Goal: Task Accomplishment & Management: Complete application form

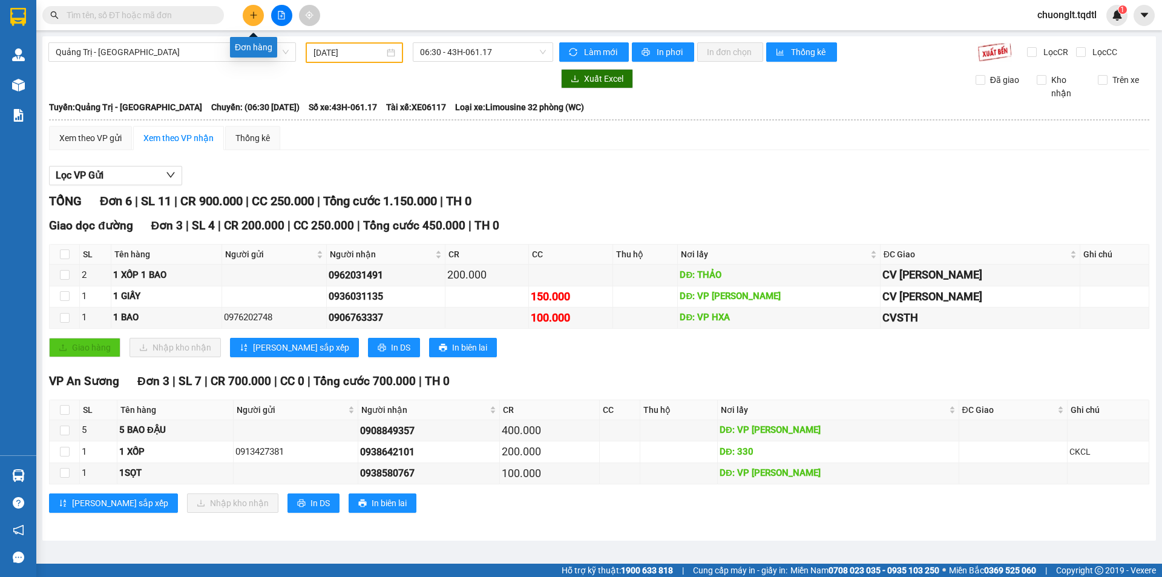
click at [252, 9] on button at bounding box center [253, 15] width 21 height 21
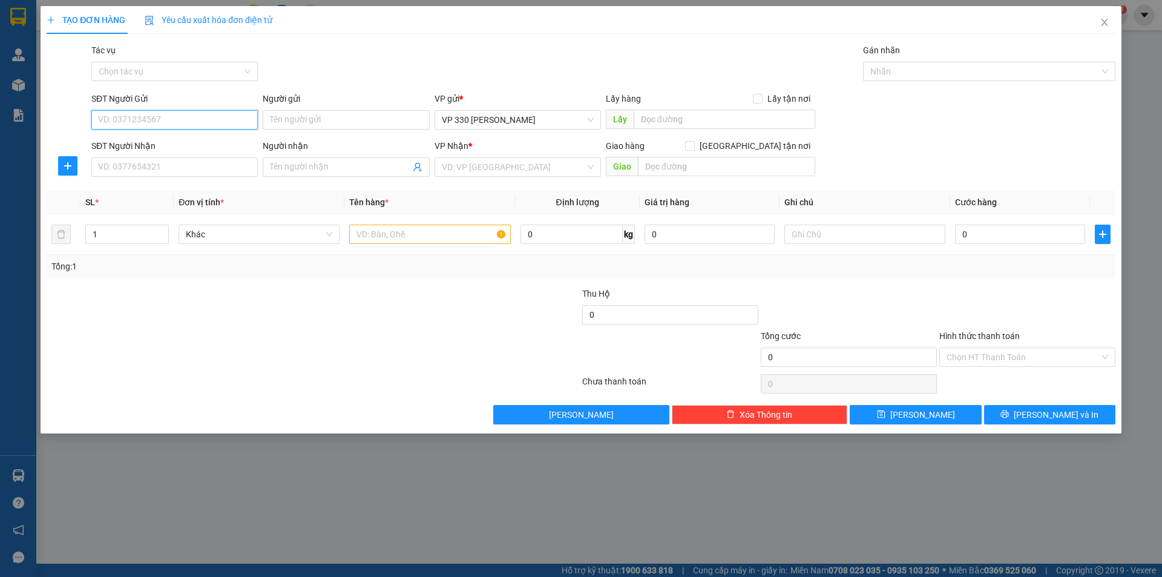
click at [173, 114] on input "SĐT Người Gửi" at bounding box center [174, 119] width 166 height 19
type input "0945467222"
click at [156, 148] on div "0945467222" at bounding box center [175, 143] width 152 height 13
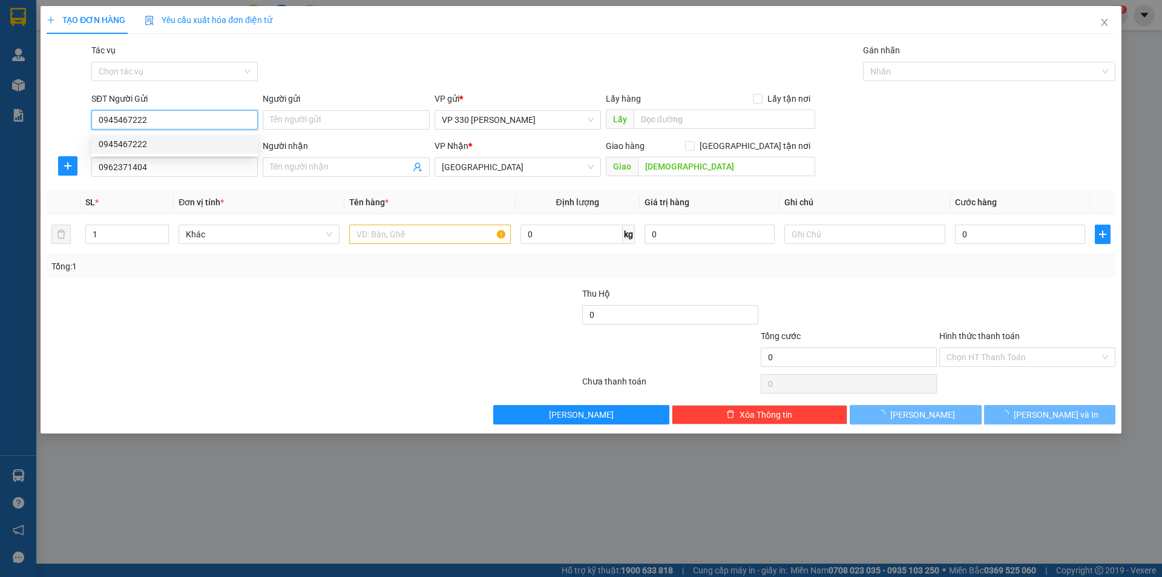
type input "0962371404"
type input "[DEMOGRAPHIC_DATA]"
type input "200.000"
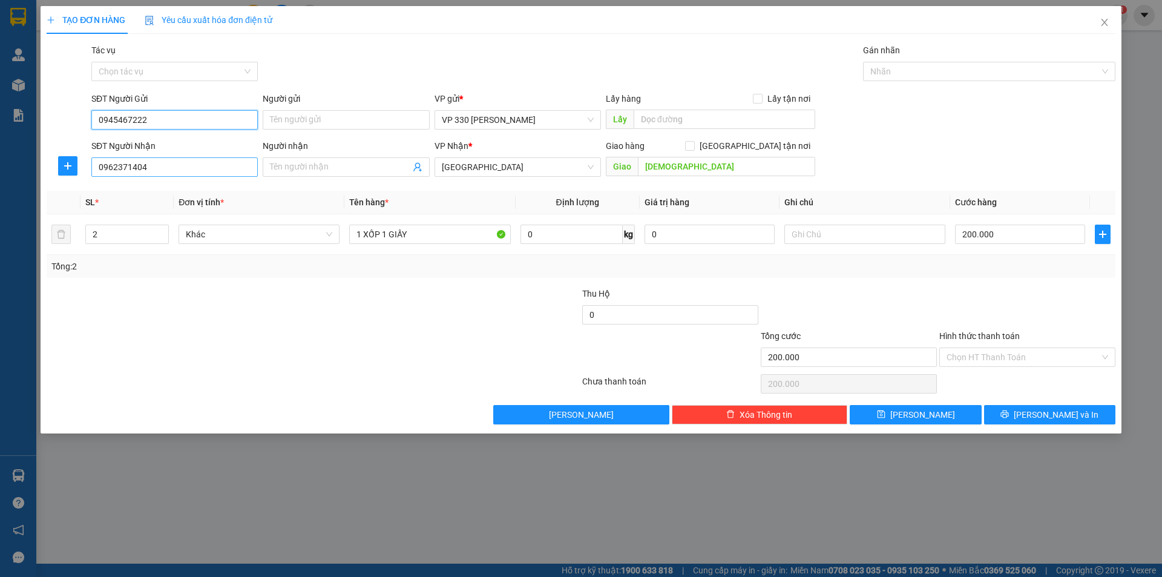
type input "0945467222"
click at [150, 168] on input "0962371404" at bounding box center [174, 166] width 166 height 19
type input "0"
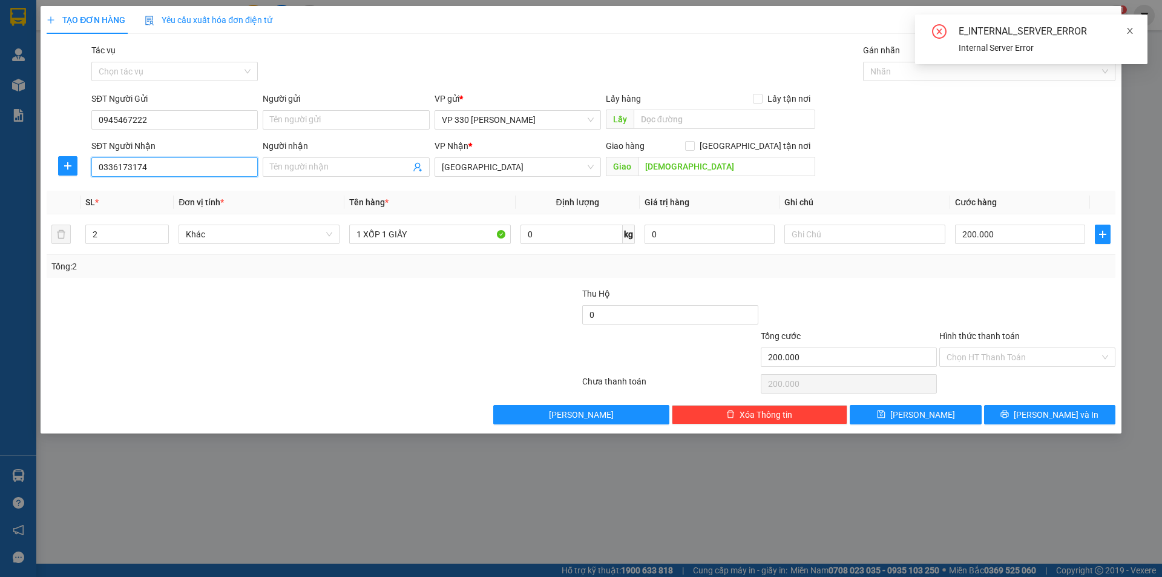
type input "0336173174"
click at [1131, 31] on icon "close" at bounding box center [1130, 31] width 8 height 8
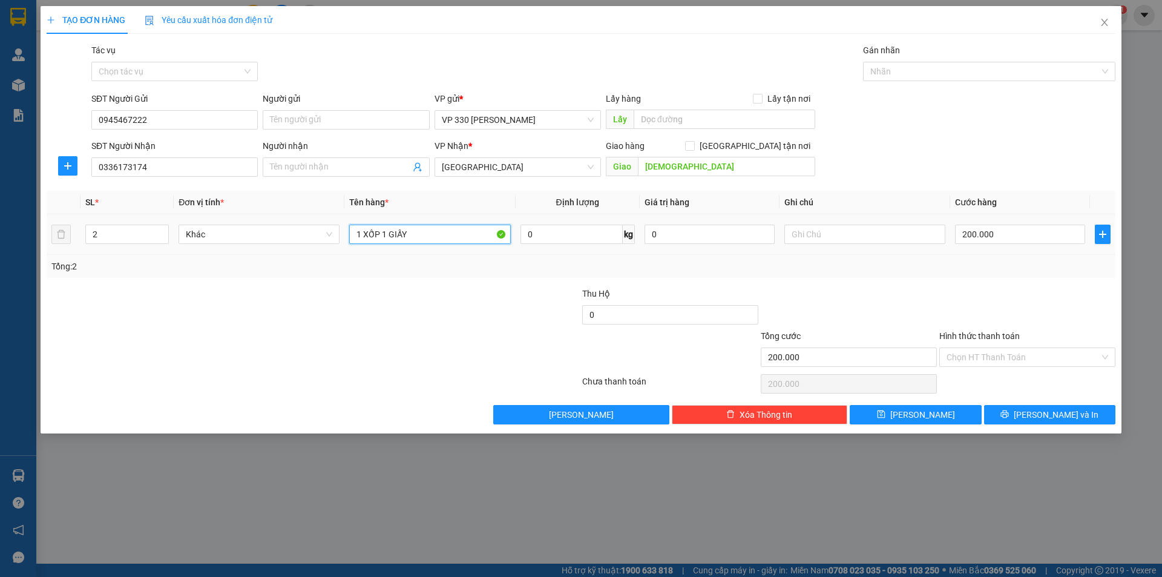
click at [440, 229] on input "1 XỐP 1 GIẤY" at bounding box center [429, 234] width 161 height 19
click at [569, 164] on span "[GEOGRAPHIC_DATA]" at bounding box center [518, 167] width 152 height 18
type input "1 XỐP"
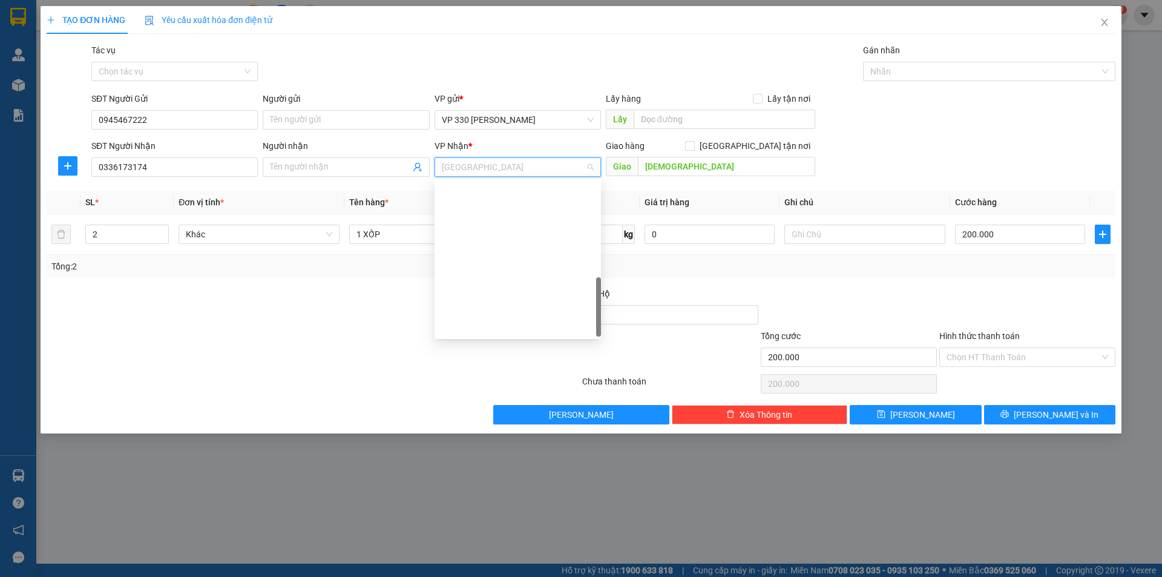
scroll to position [334, 0]
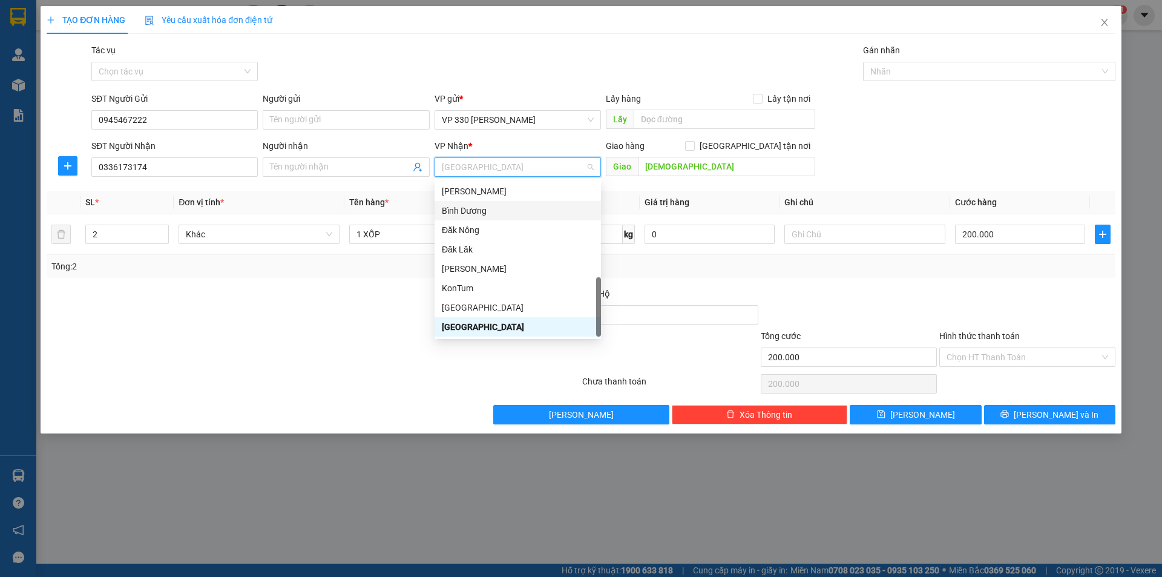
click at [505, 212] on div "Bình Dương" at bounding box center [518, 210] width 152 height 13
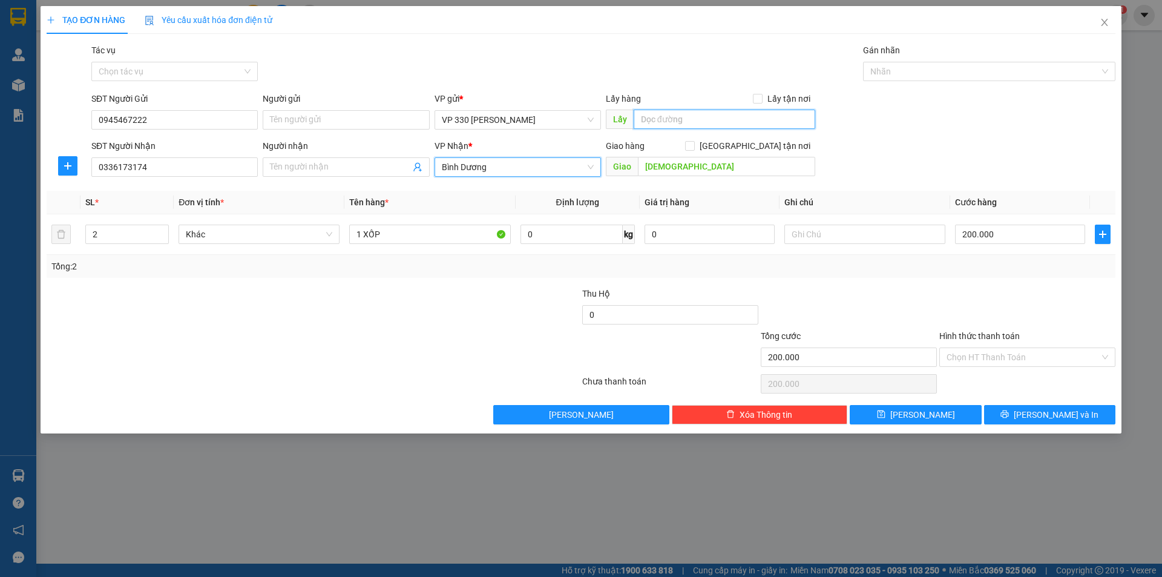
click at [684, 125] on input "text" at bounding box center [725, 119] width 182 height 19
type input "330"
type input "1"
click at [162, 236] on icon "down" at bounding box center [162, 238] width 4 height 4
click at [942, 73] on div at bounding box center [983, 71] width 234 height 15
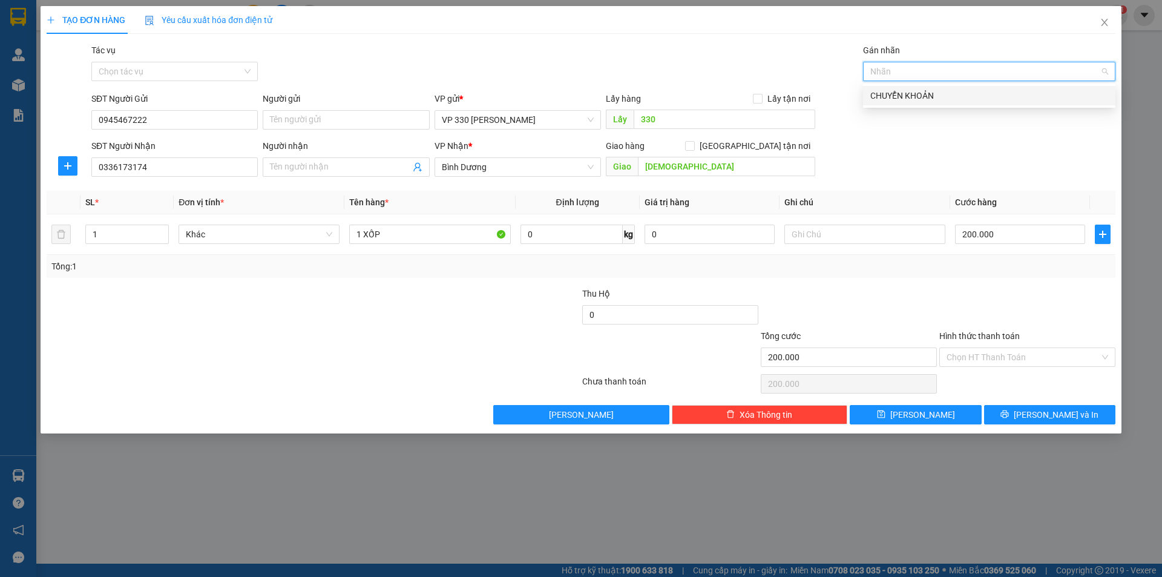
drag, startPoint x: 932, startPoint y: 92, endPoint x: 915, endPoint y: 105, distance: 20.7
click at [932, 93] on div "CHUYỂN KHOẢN" at bounding box center [989, 95] width 238 height 13
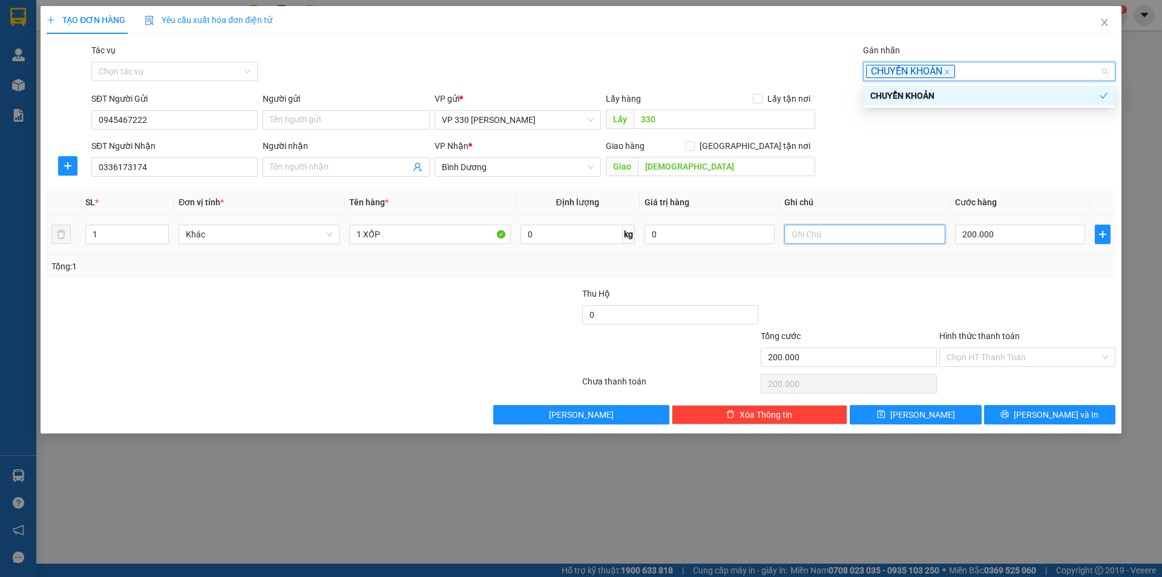
click at [829, 231] on input "text" at bounding box center [864, 234] width 161 height 19
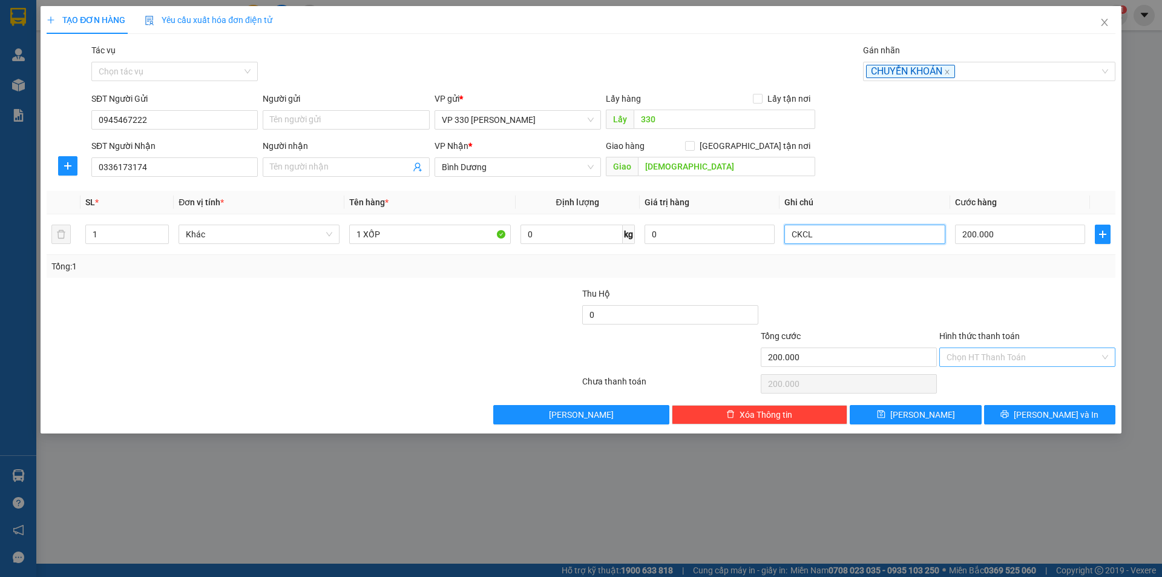
type input "CKCL"
click at [1020, 353] on input "Hình thức thanh toán" at bounding box center [1023, 357] width 153 height 18
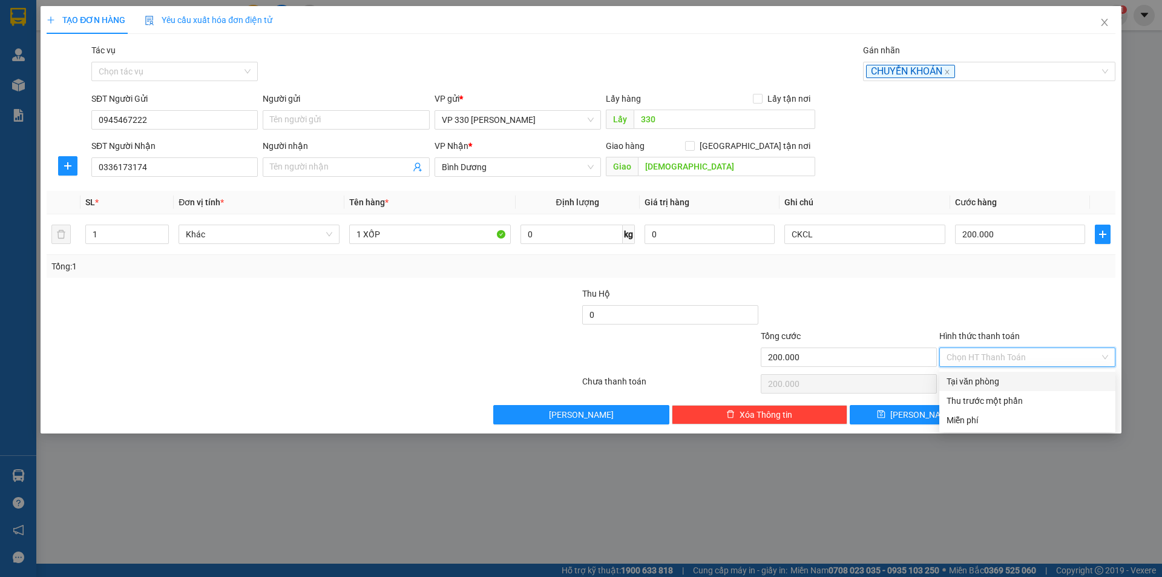
click at [992, 381] on div "Tại văn phòng" at bounding box center [1028, 381] width 162 height 13
type input "0"
click at [1018, 235] on input "200.000" at bounding box center [1020, 234] width 130 height 19
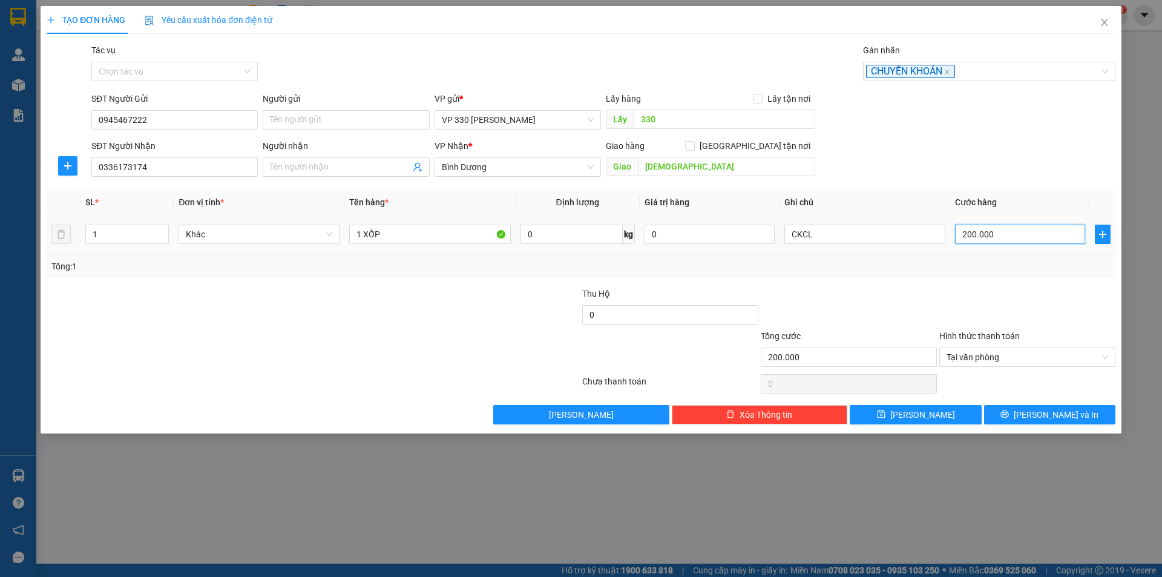
type input "1"
type input "10"
type input "100"
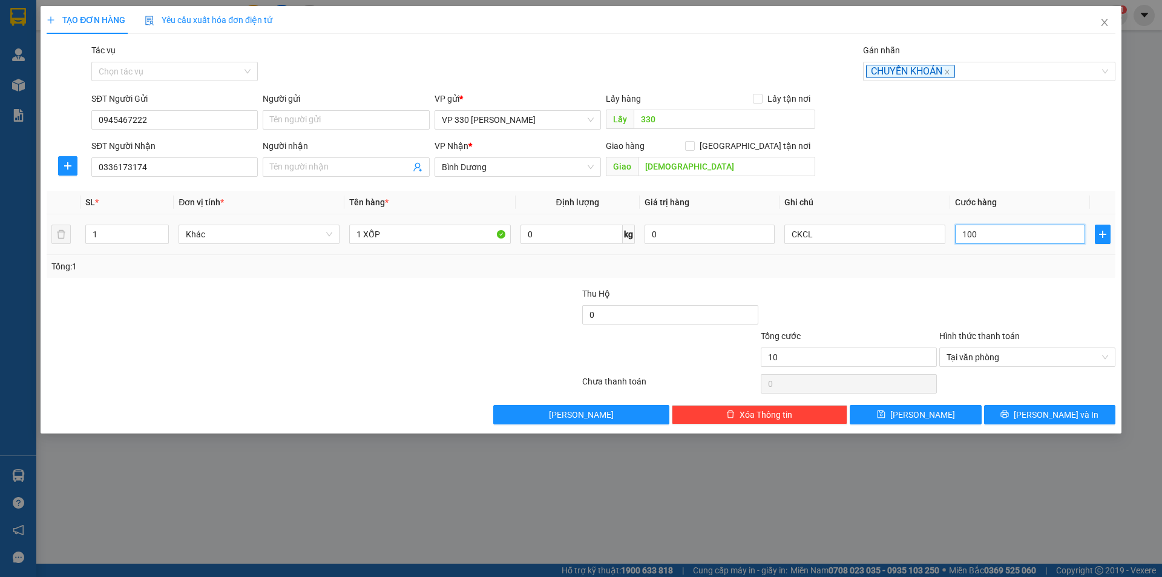
type input "100"
type input "1.000"
type input "10.000"
type input "100.000"
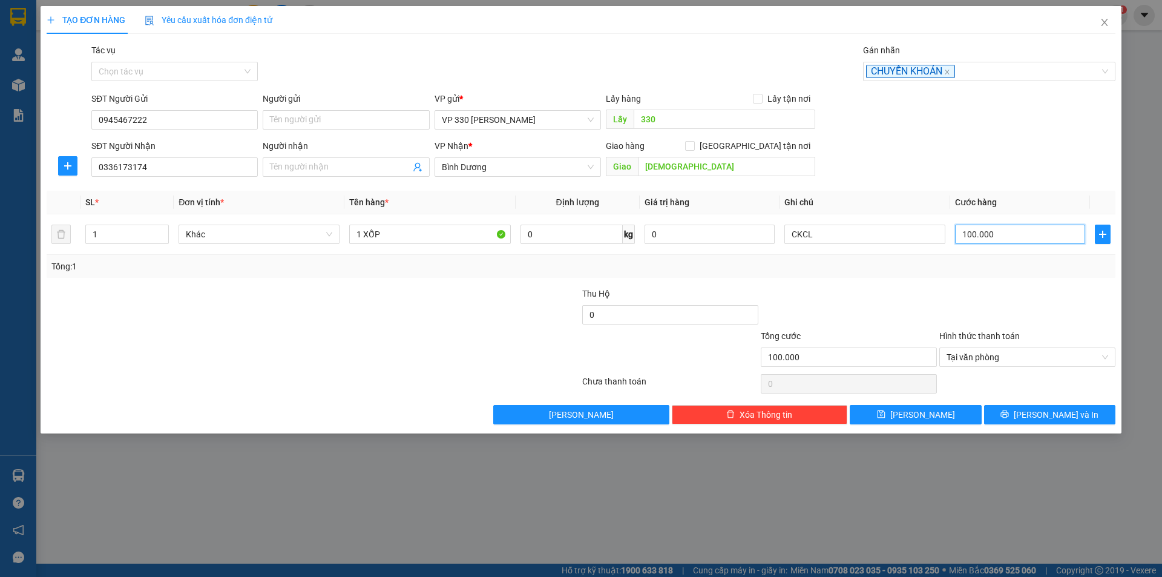
type input "100.000"
click at [1043, 413] on span "[PERSON_NAME] và In" at bounding box center [1056, 414] width 85 height 13
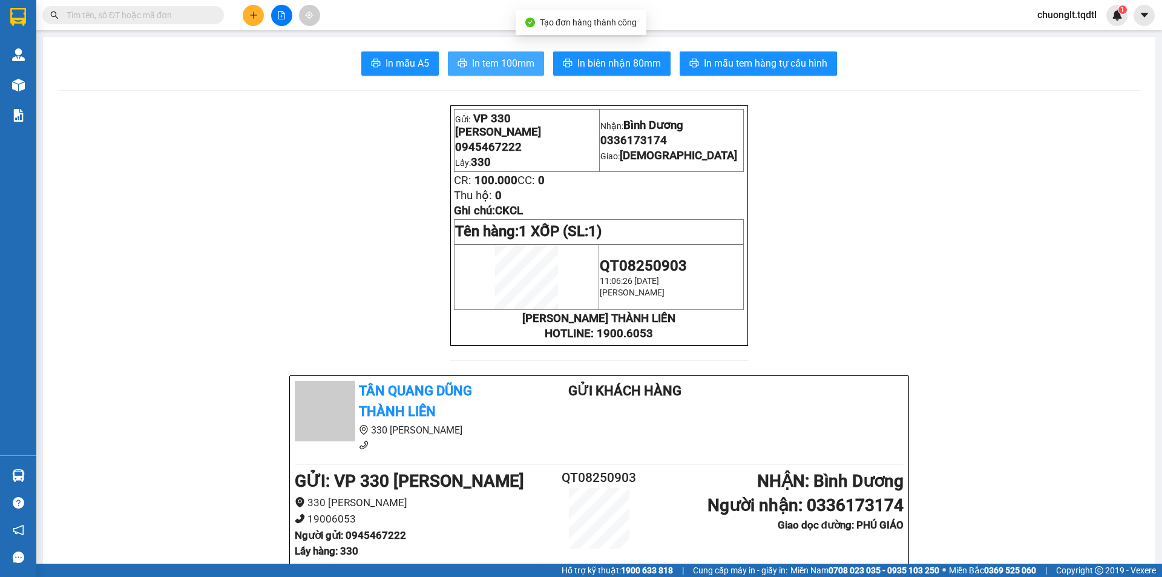
click at [489, 58] on span "In tem 100mm" at bounding box center [503, 63] width 62 height 15
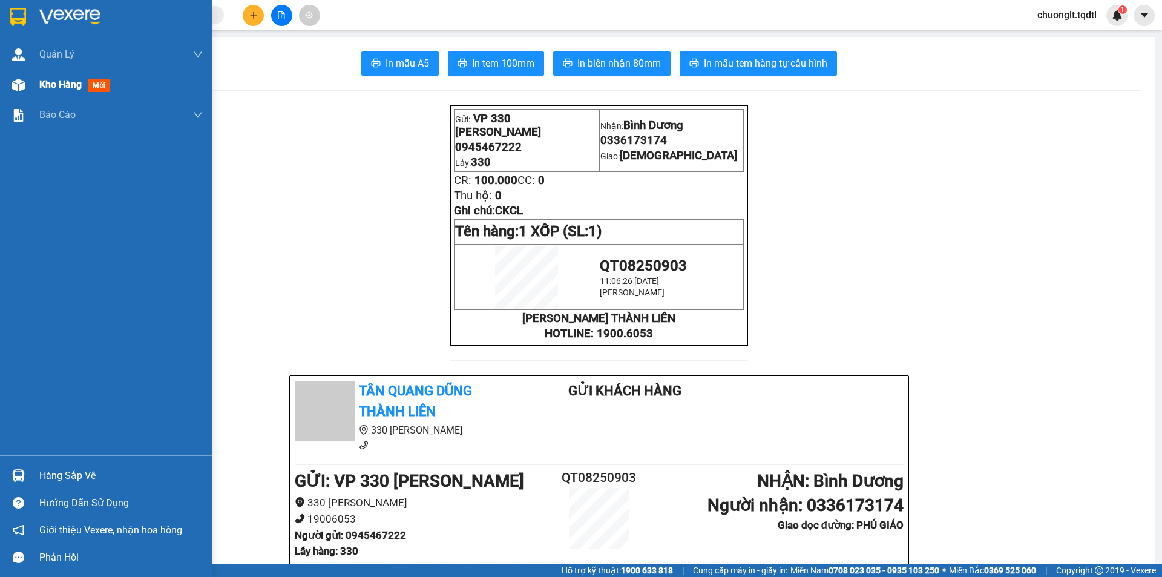
click at [65, 85] on span "Kho hàng" at bounding box center [60, 85] width 42 height 12
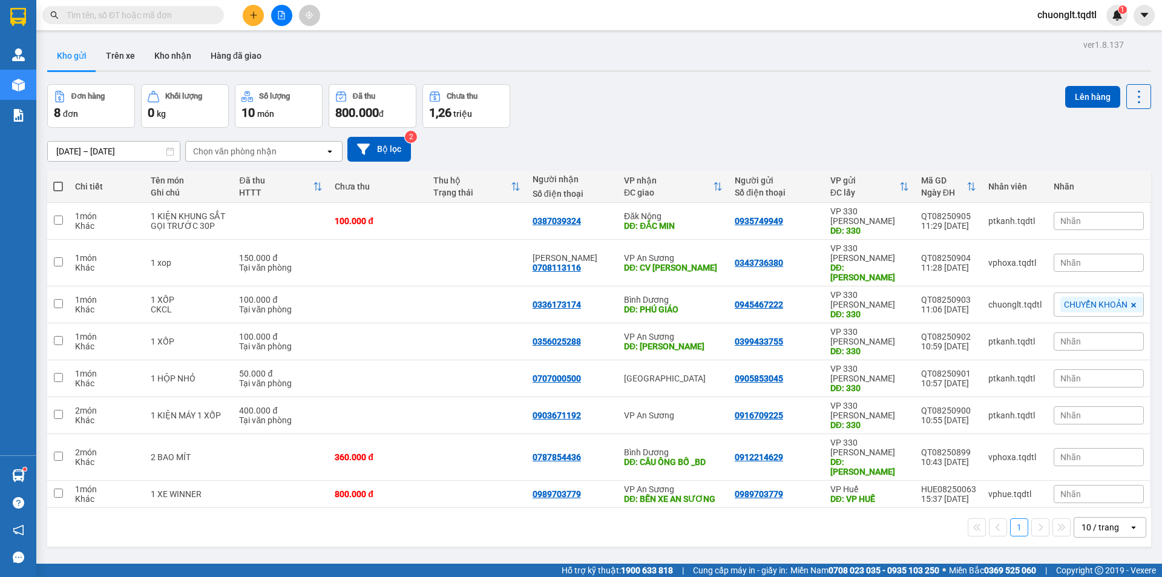
click at [253, 13] on icon "plus" at bounding box center [253, 15] width 8 height 8
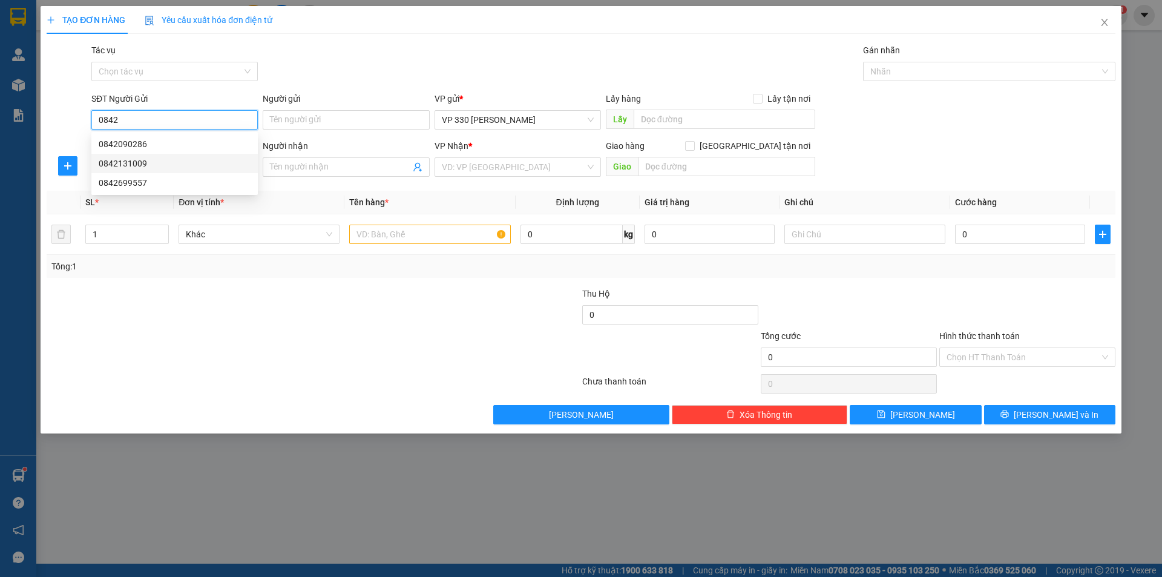
click at [154, 160] on div "0842131009" at bounding box center [175, 163] width 152 height 13
type input "0842131009"
type input "XE TẢI Q"
type input "0334399152"
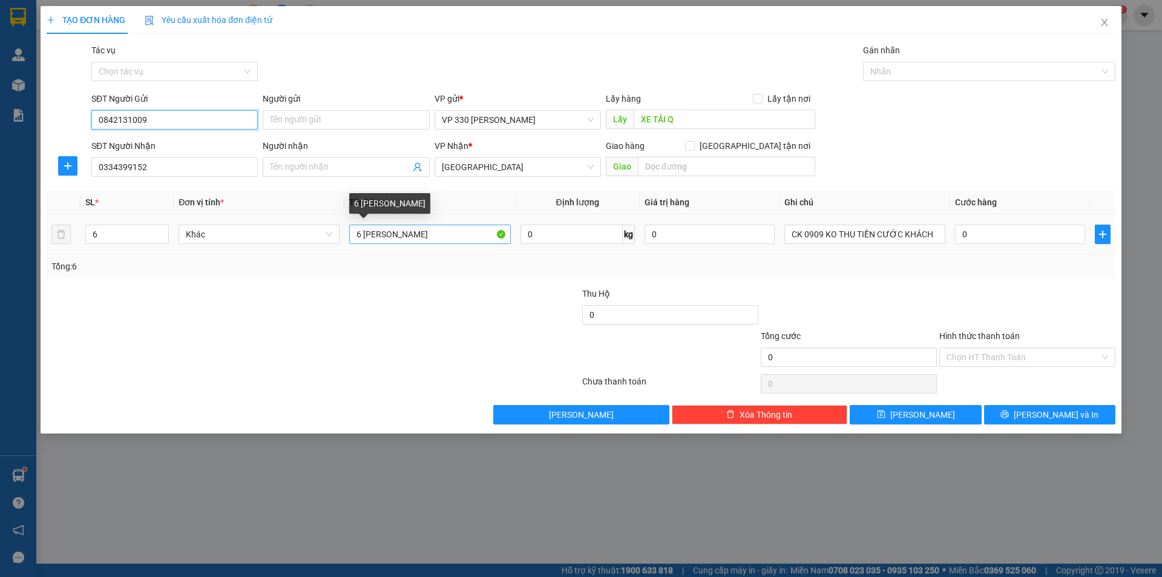
type input "0842131009"
click at [361, 231] on input "6 [PERSON_NAME]" at bounding box center [429, 234] width 161 height 19
type input "10 [PERSON_NAME]"
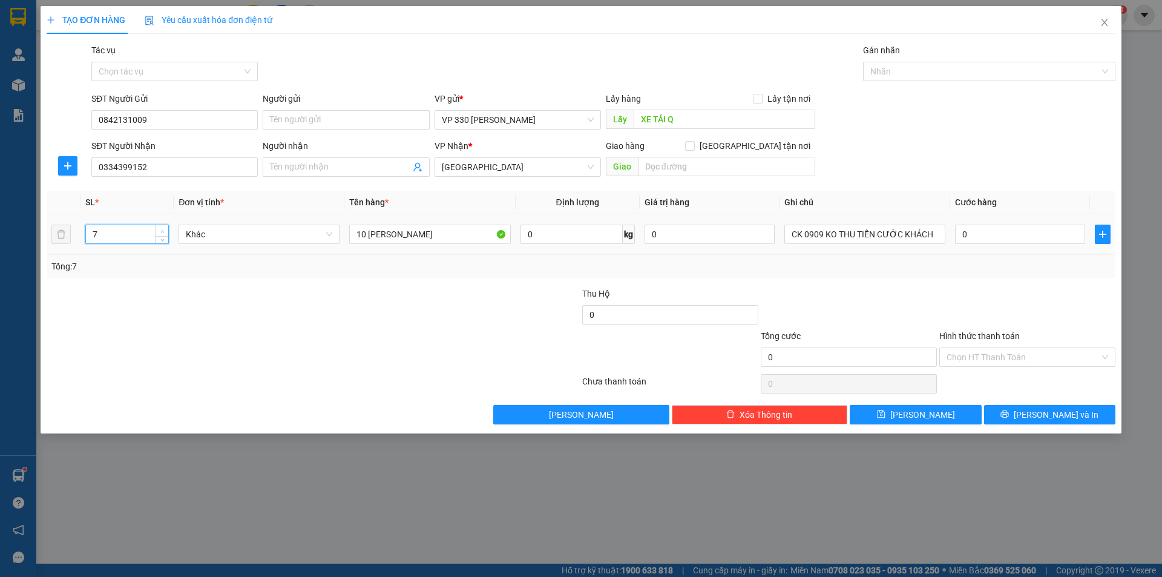
click at [163, 229] on icon "up" at bounding box center [162, 231] width 4 height 4
type input "10"
click at [163, 229] on icon "up" at bounding box center [162, 231] width 4 height 4
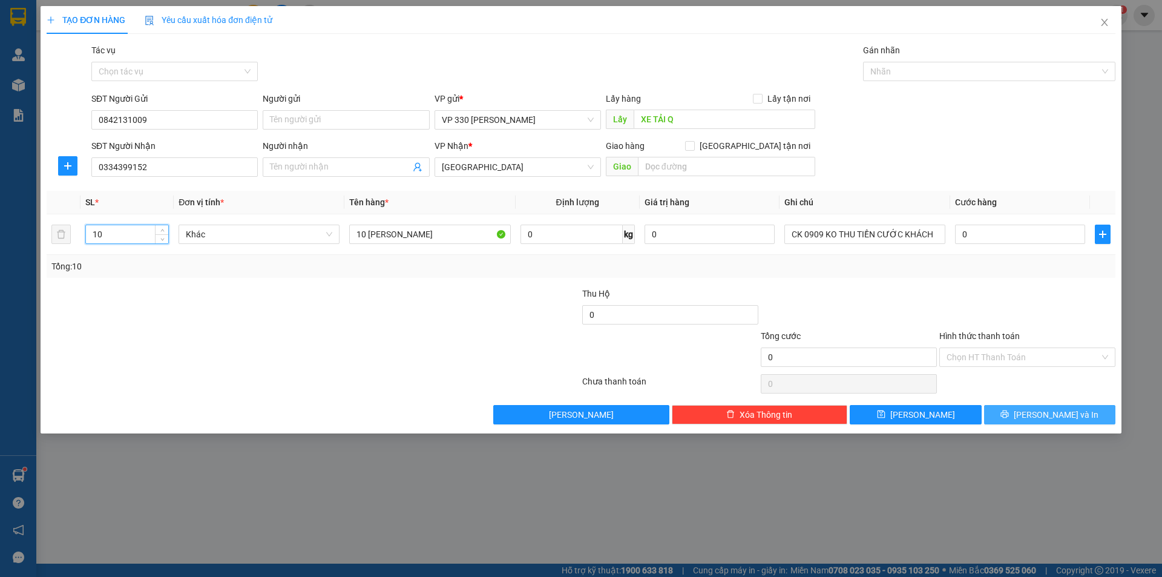
click at [1007, 407] on button "[PERSON_NAME] và In" at bounding box center [1049, 414] width 131 height 19
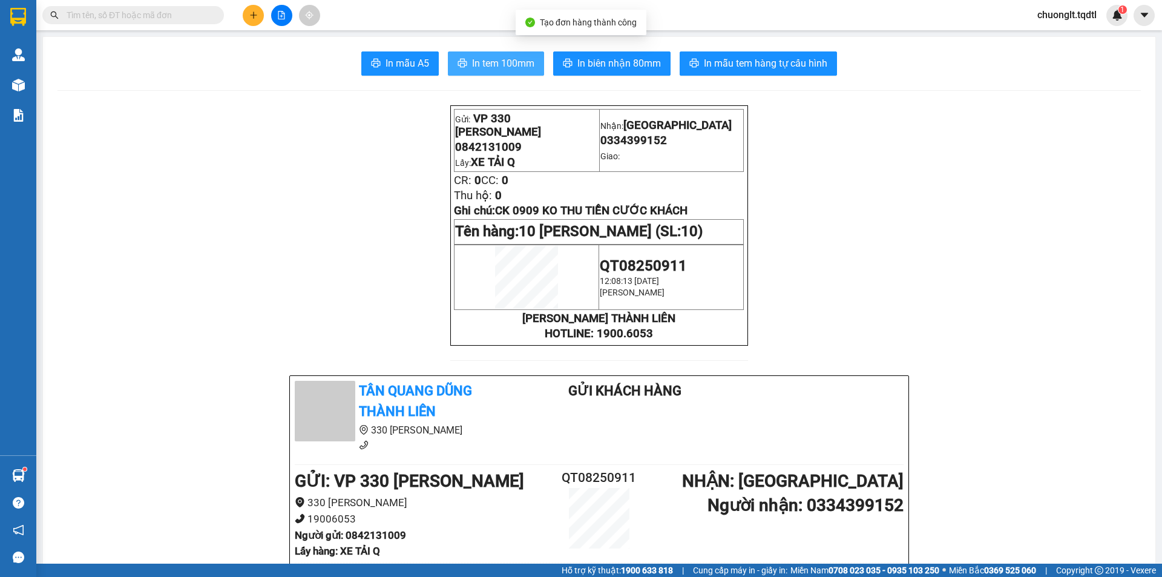
click at [502, 65] on span "In tem 100mm" at bounding box center [503, 63] width 62 height 15
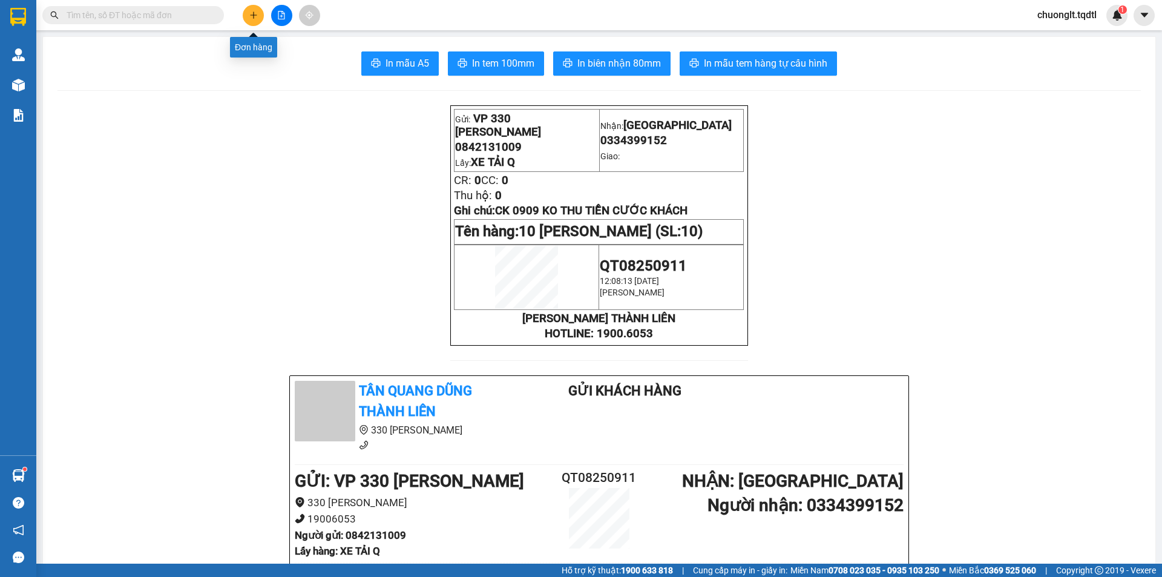
click at [251, 13] on icon "plus" at bounding box center [253, 15] width 8 height 8
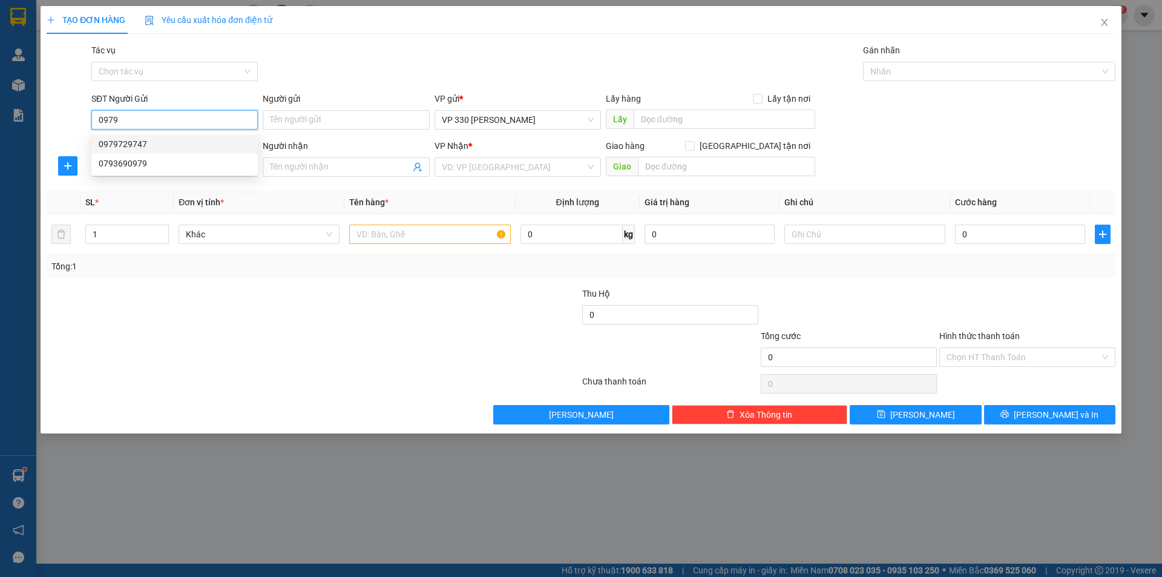
click at [143, 140] on div "0979729747" at bounding box center [175, 143] width 152 height 13
type input "0979729747"
type input "XE TẢI Q"
type input "0901009784"
type input "TIẾN"
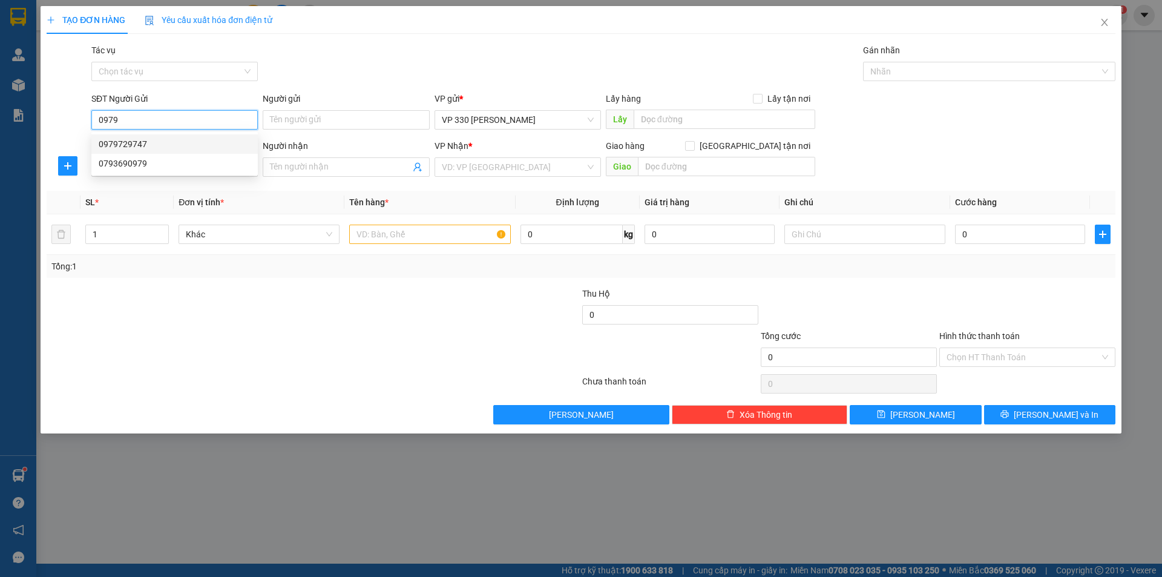
type input "CÂY XĂNG 82 CVST"
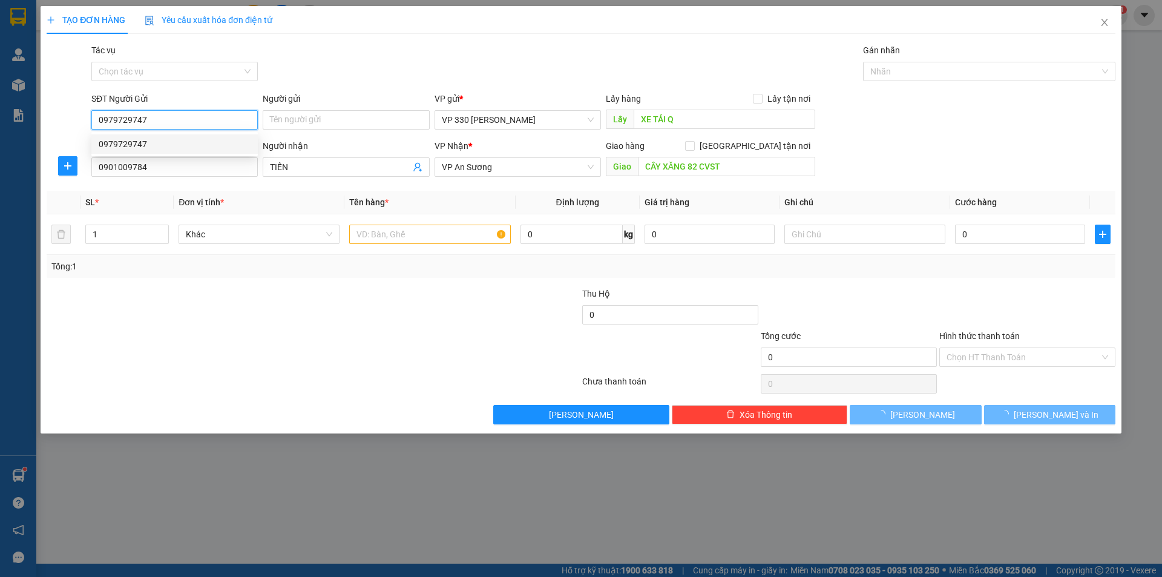
type input "500.000"
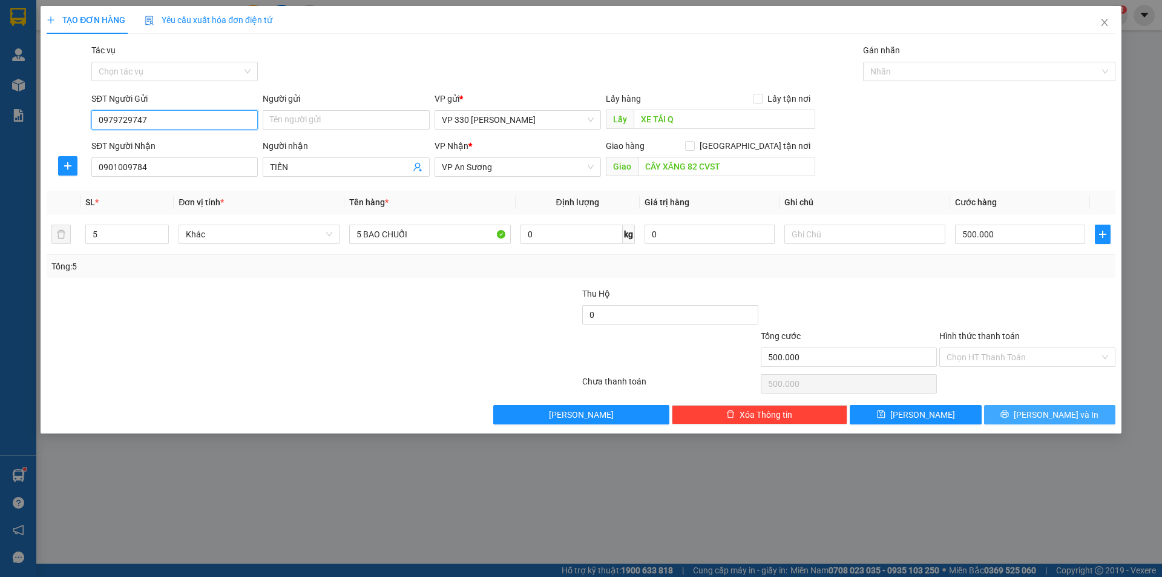
type input "0979729747"
click at [1056, 410] on span "[PERSON_NAME] và In" at bounding box center [1056, 414] width 85 height 13
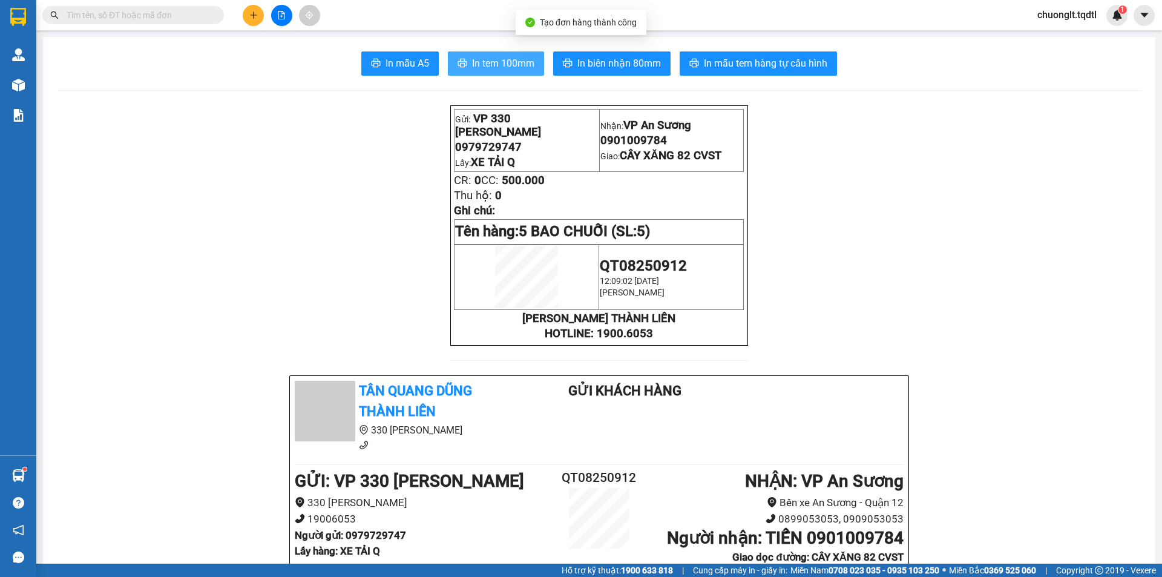
click at [482, 61] on span "In tem 100mm" at bounding box center [503, 63] width 62 height 15
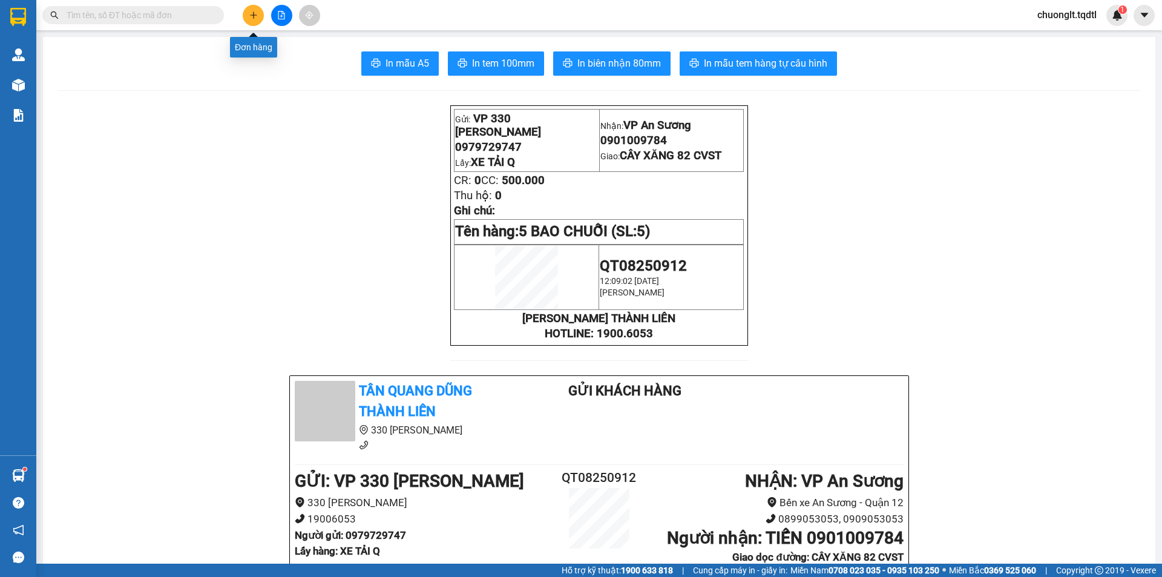
click at [253, 16] on icon "plus" at bounding box center [253, 15] width 8 height 8
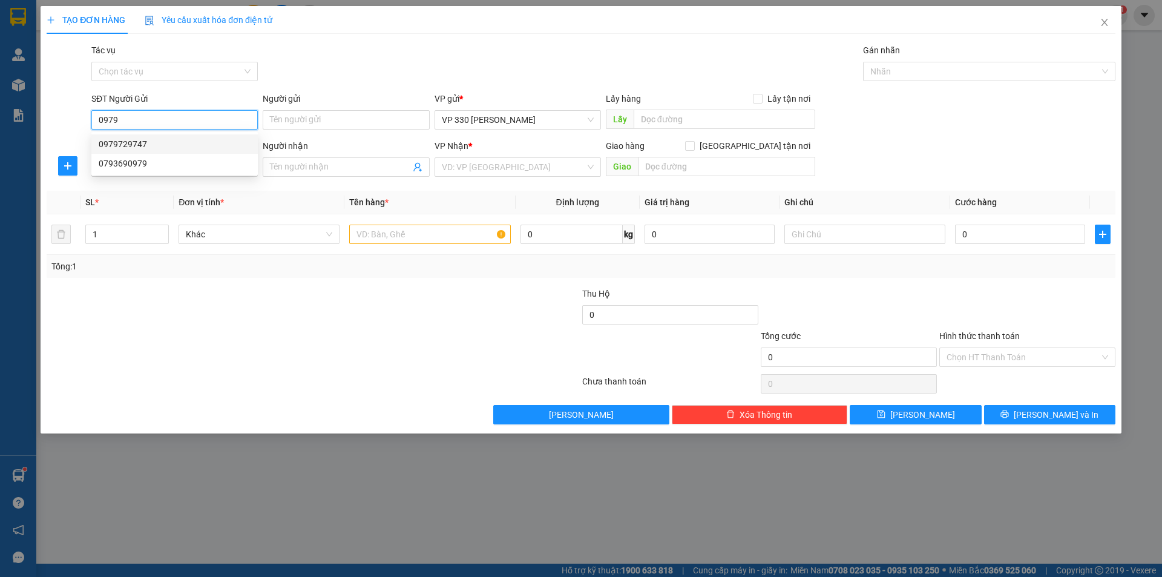
click at [156, 143] on div "0979729747" at bounding box center [175, 143] width 152 height 13
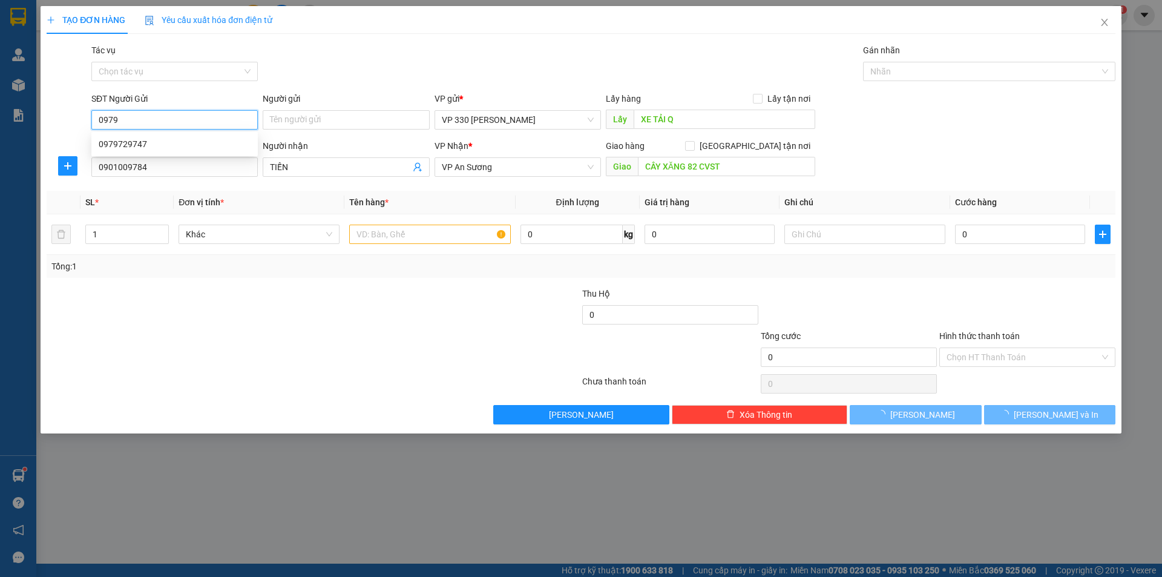
type input "0979729747"
type input "XE TẢI Q"
type input "0901009784"
type input "TIẾN"
type input "CÂY XĂNG 82 CVST"
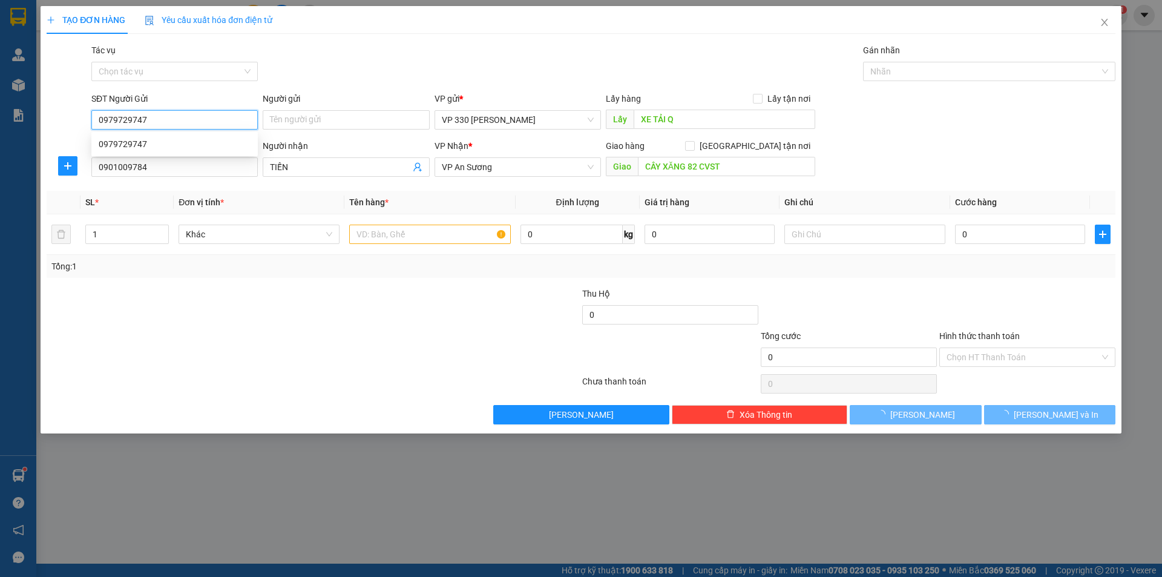
type input "500.000"
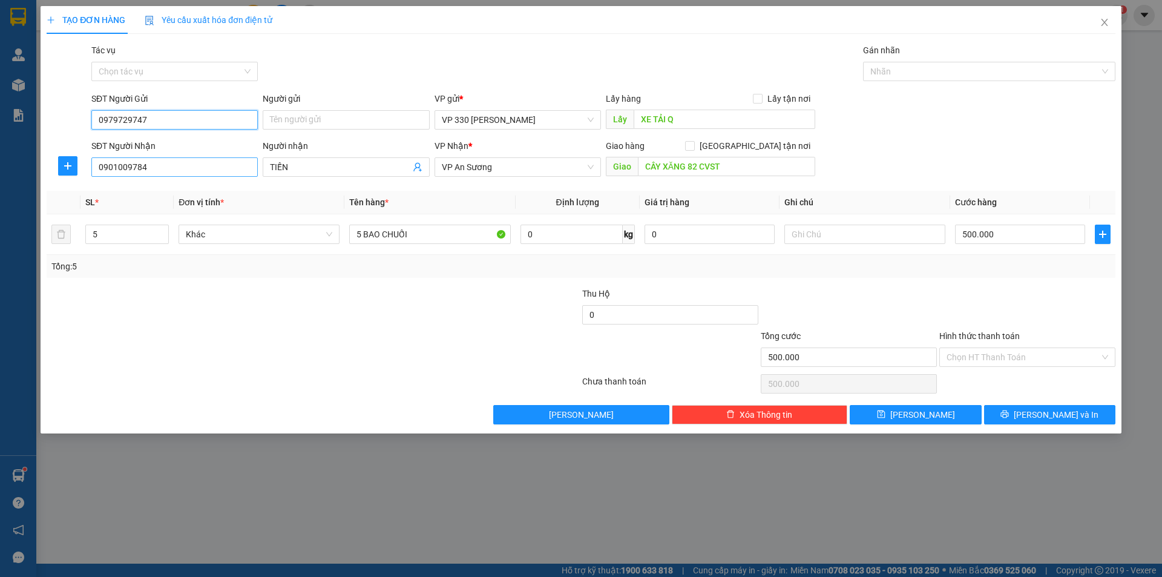
type input "0979729747"
click at [223, 164] on input "0901009784" at bounding box center [174, 166] width 166 height 19
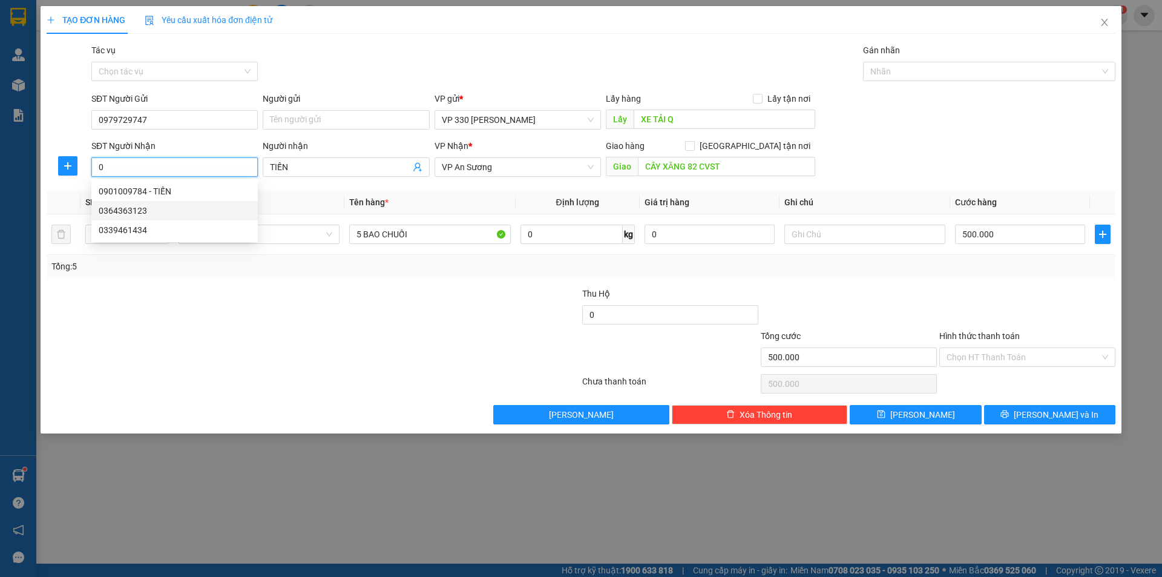
click at [159, 209] on div "0364363123" at bounding box center [175, 210] width 152 height 13
type input "0364363123"
type input "CX34"
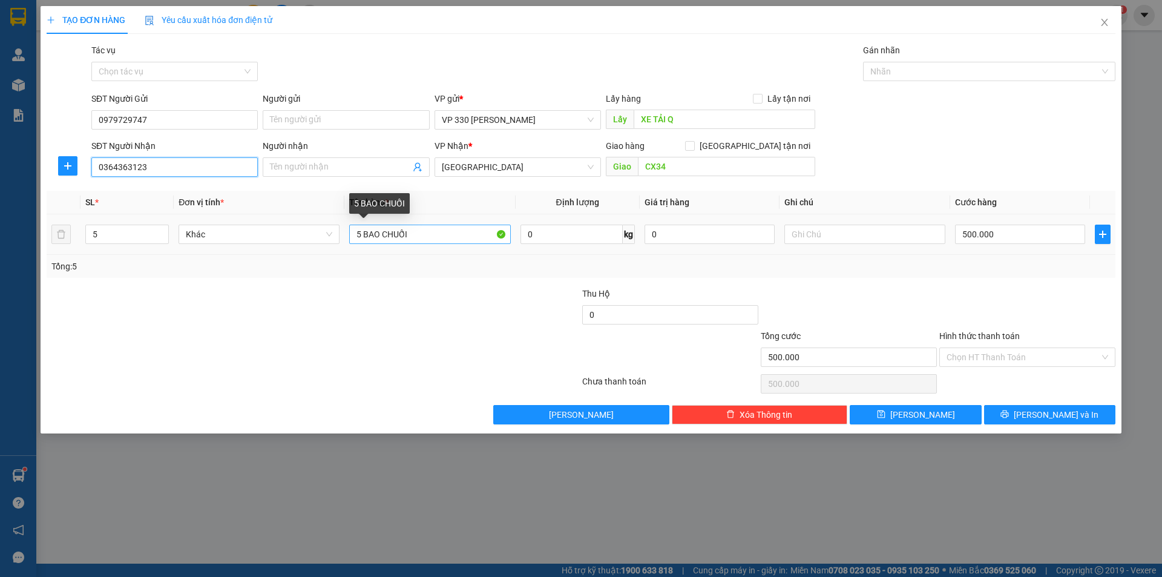
type input "0364363123"
click at [360, 235] on input "5 BAO CHUỐI" at bounding box center [429, 234] width 161 height 19
click at [381, 232] on input "4 BAO CHUỐI" at bounding box center [429, 234] width 161 height 19
type input "4 BAO RƯỠI CHUỐI"
click at [1042, 232] on input "500.000" at bounding box center [1020, 234] width 130 height 19
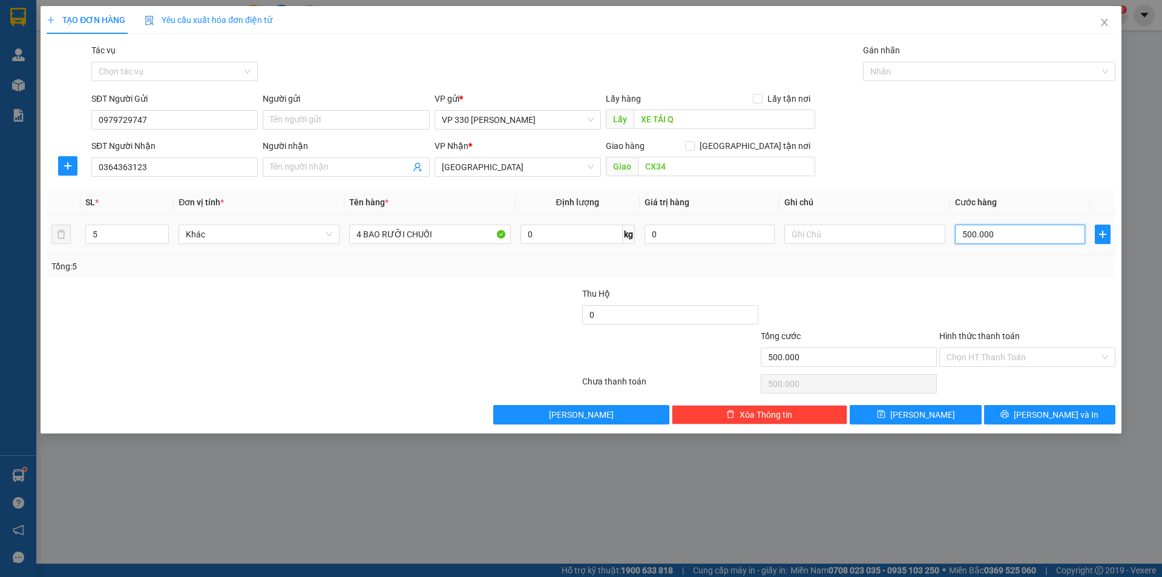
type input "4"
type input "45"
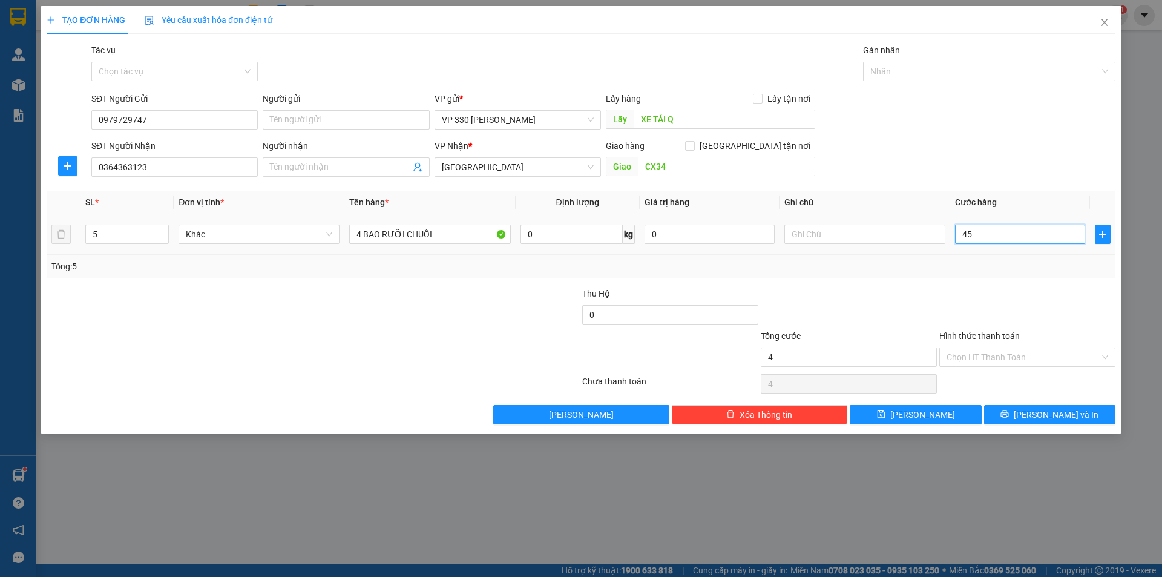
type input "45"
type input "450"
type input "4.500"
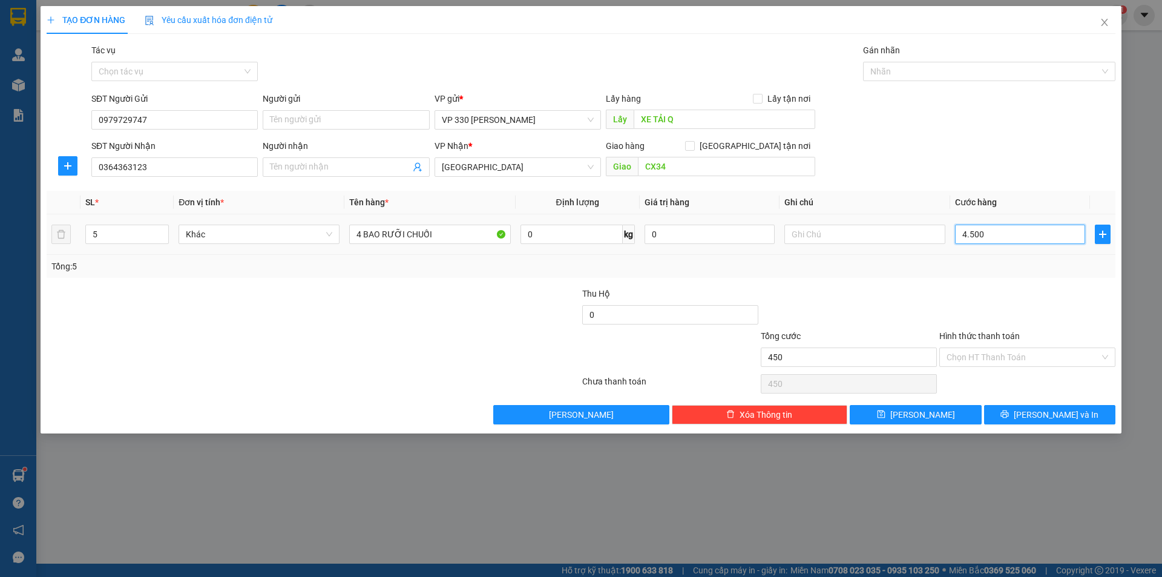
type input "4.500"
type input "45.000"
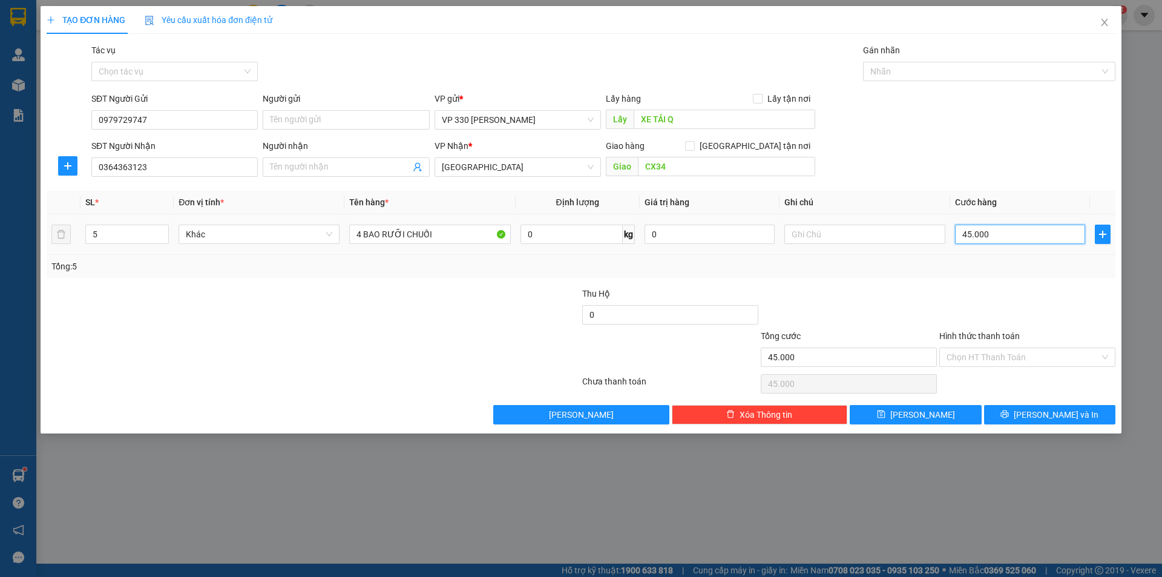
type input "450.000"
click at [1017, 410] on button "[PERSON_NAME] và In" at bounding box center [1049, 414] width 131 height 19
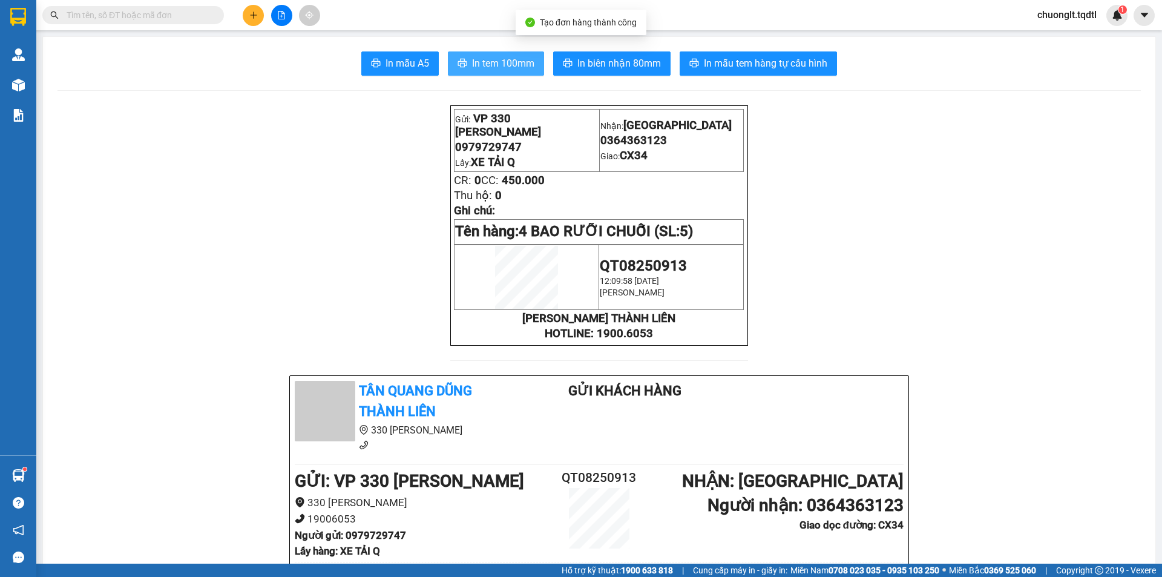
click at [490, 61] on span "In tem 100mm" at bounding box center [503, 63] width 62 height 15
click at [250, 19] on icon "plus" at bounding box center [253, 15] width 8 height 8
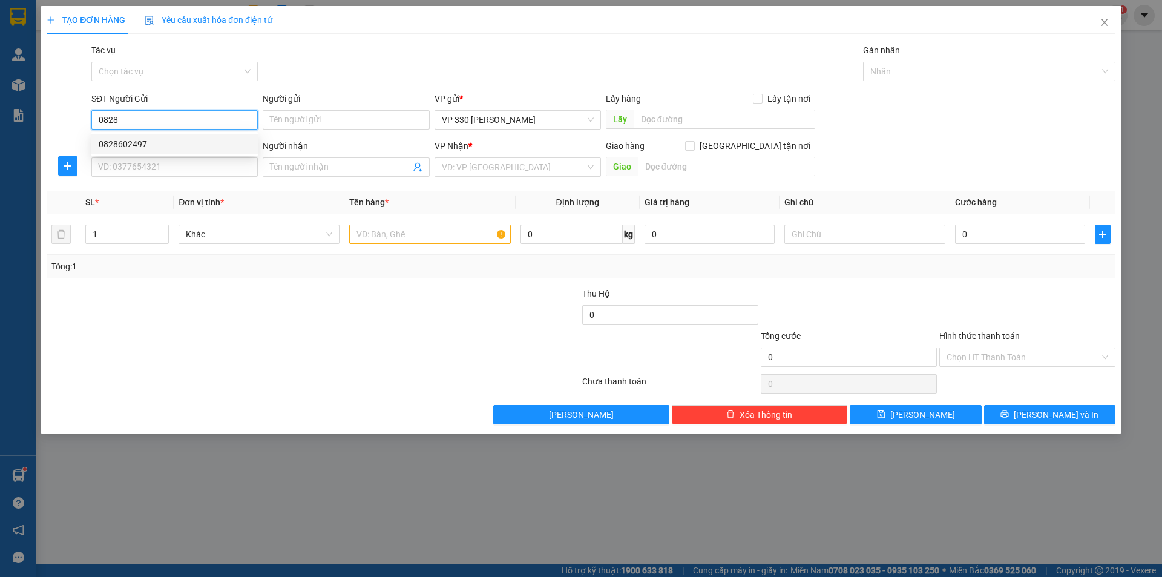
click at [147, 139] on div "0828602497" at bounding box center [175, 143] width 152 height 13
type input "0828602497"
type input "XE TAI Q"
type input "0779451789"
type input "NAM PHƯỚC [GEOGRAPHIC_DATA]"
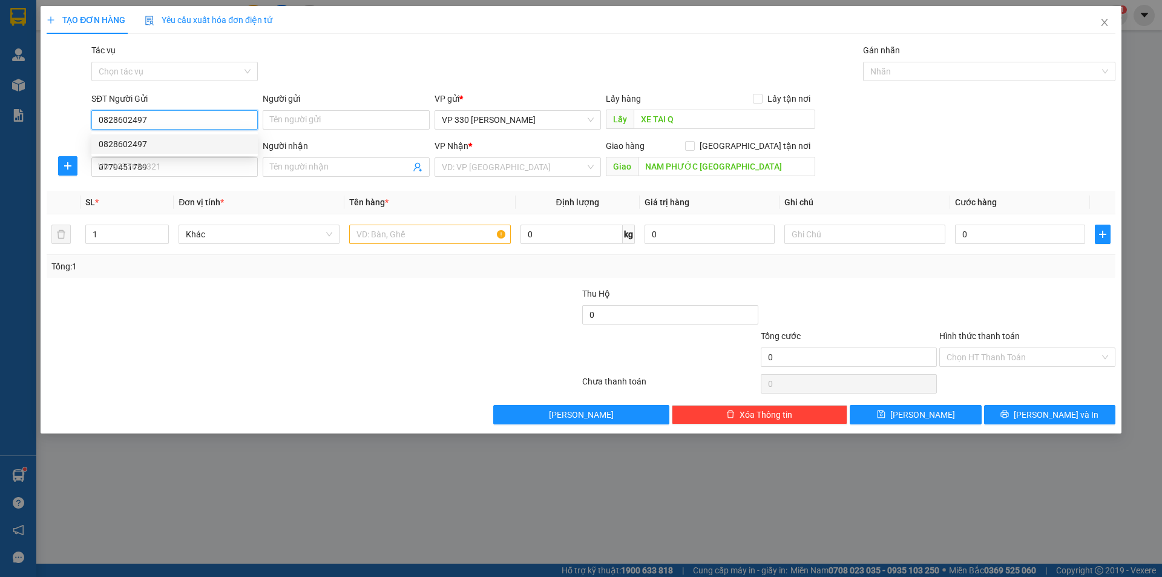
type input "80.000"
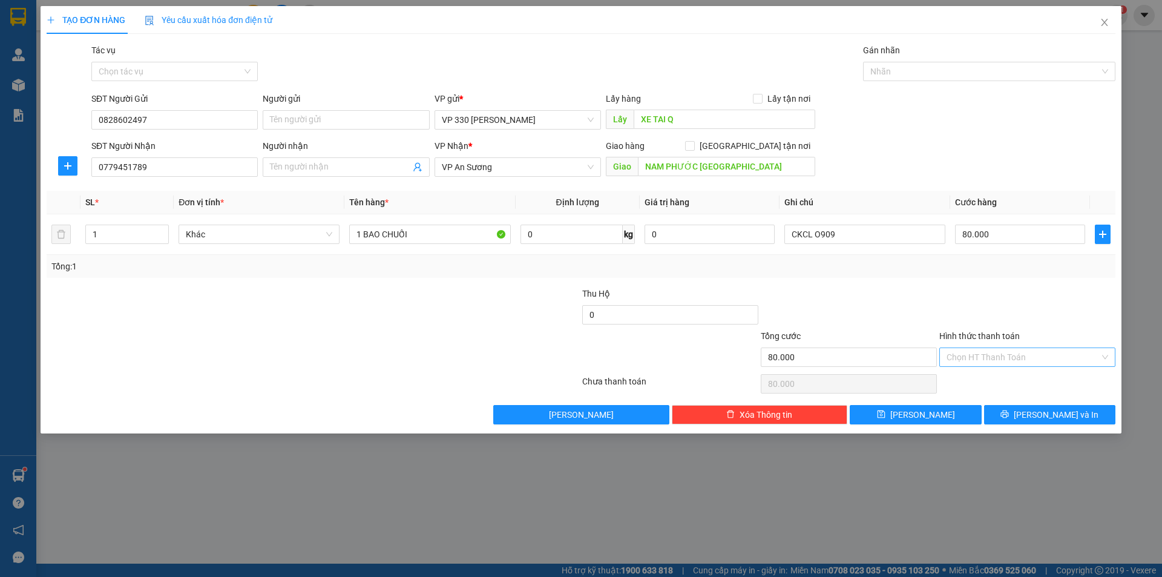
click at [1064, 353] on input "Hình thức thanh toán" at bounding box center [1023, 357] width 153 height 18
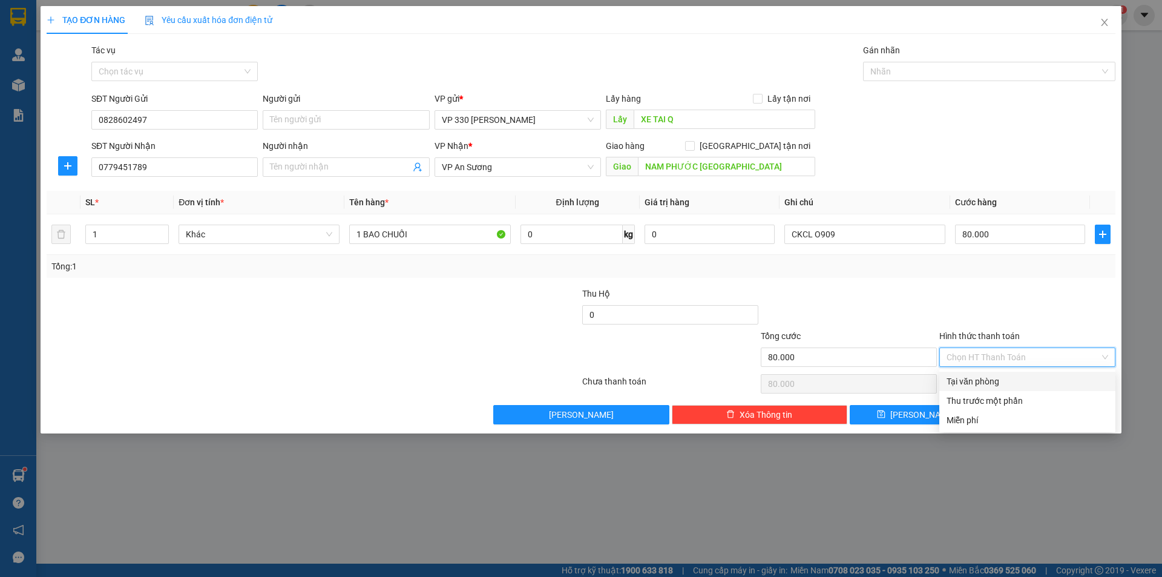
click at [990, 379] on div "Tại văn phòng" at bounding box center [1028, 381] width 162 height 13
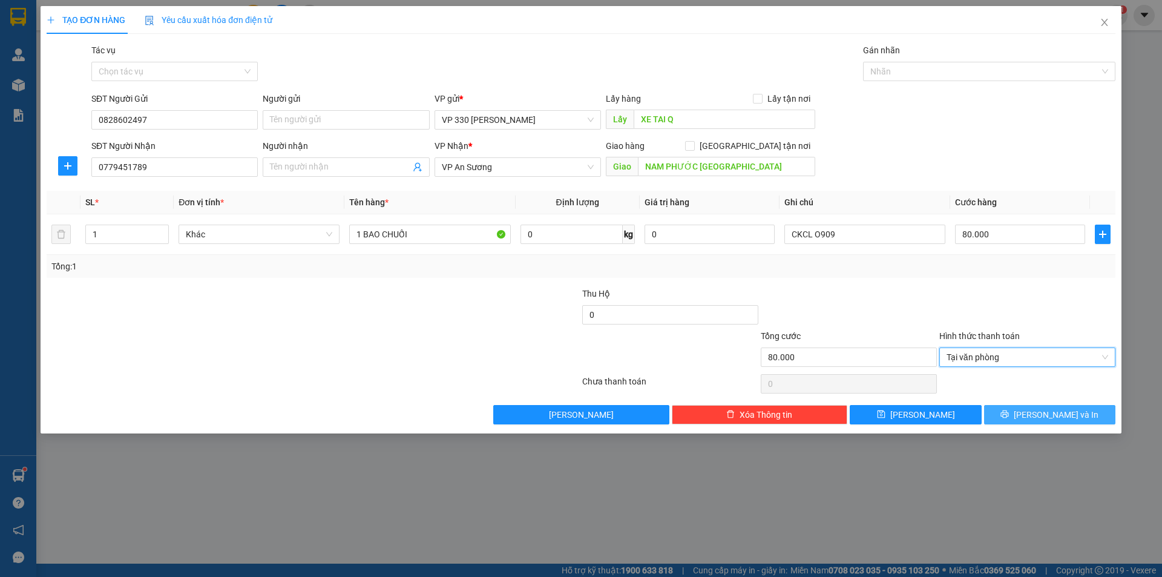
click at [1014, 410] on button "[PERSON_NAME] và In" at bounding box center [1049, 414] width 131 height 19
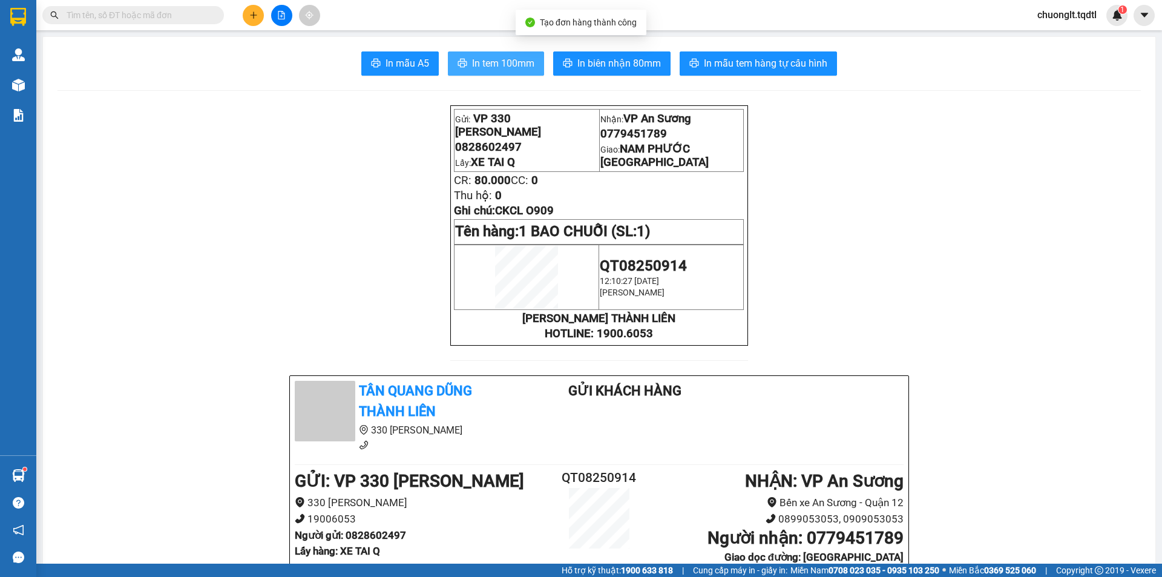
click at [487, 63] on span "In tem 100mm" at bounding box center [503, 63] width 62 height 15
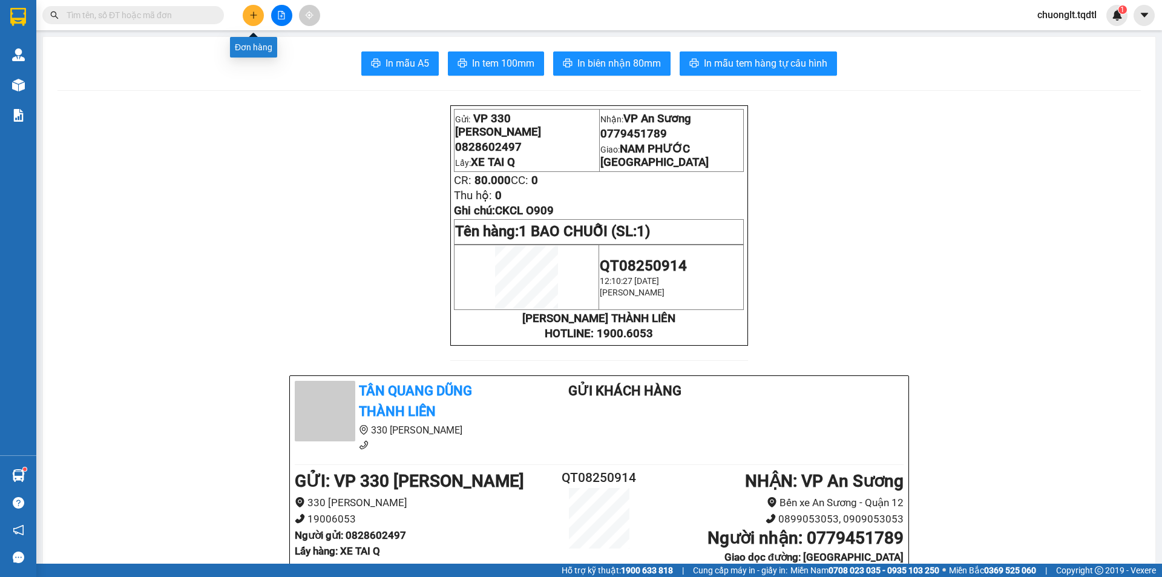
click at [255, 12] on icon "plus" at bounding box center [253, 15] width 8 height 8
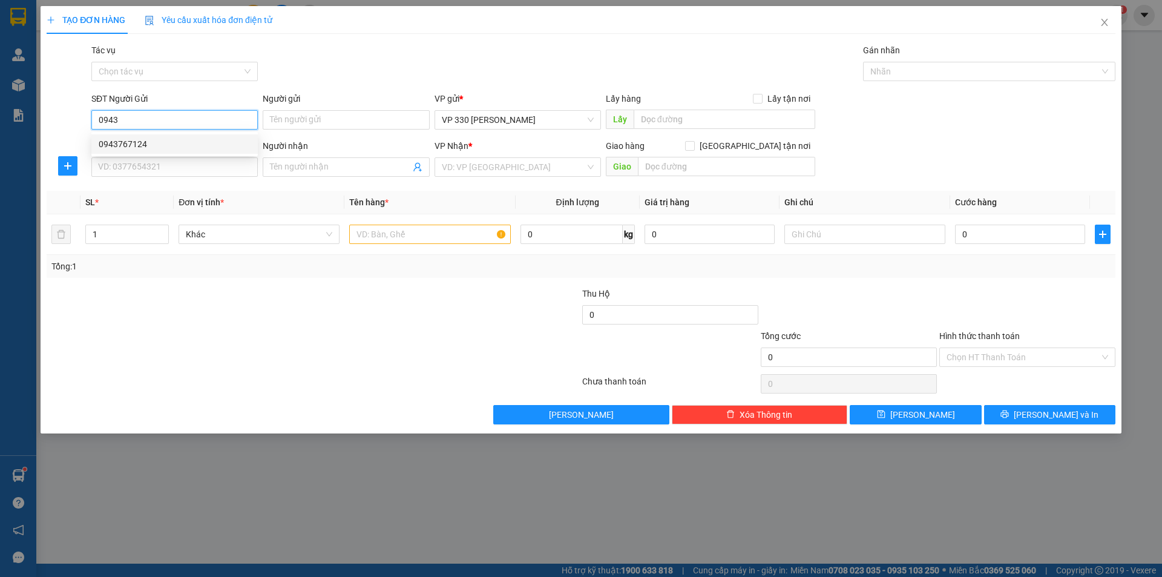
click at [160, 141] on div "0943767124" at bounding box center [175, 143] width 152 height 13
type input "0943767124"
type input "XE TẢI Q BỐC"
type input "0358136369"
type input "OANH"
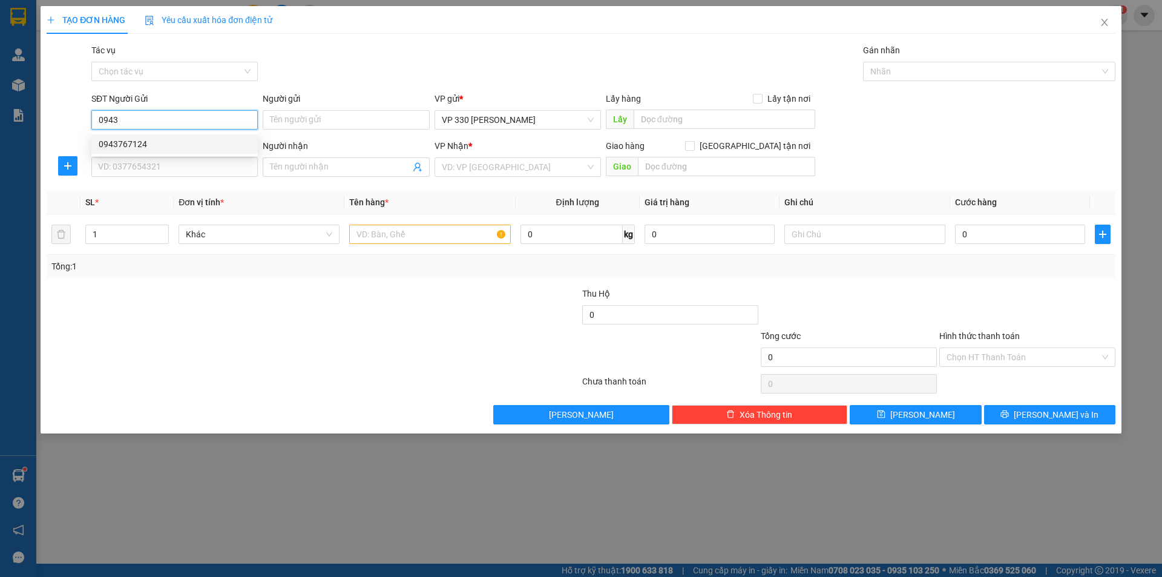
type input "CX 82"
type input "100.000"
type input "0943767124"
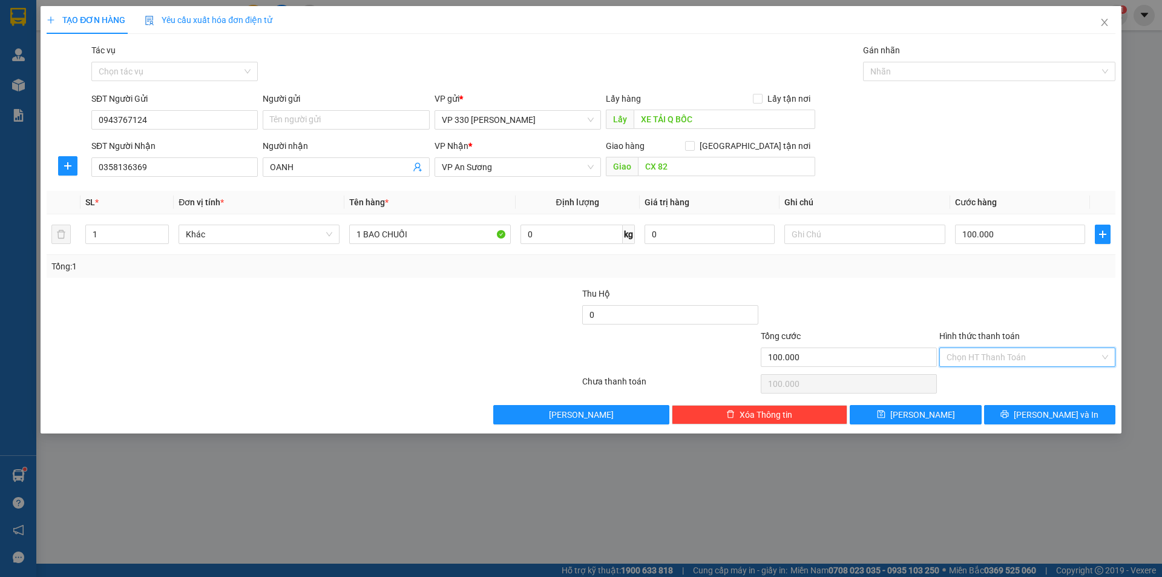
click at [1012, 353] on input "Hình thức thanh toán" at bounding box center [1023, 357] width 153 height 18
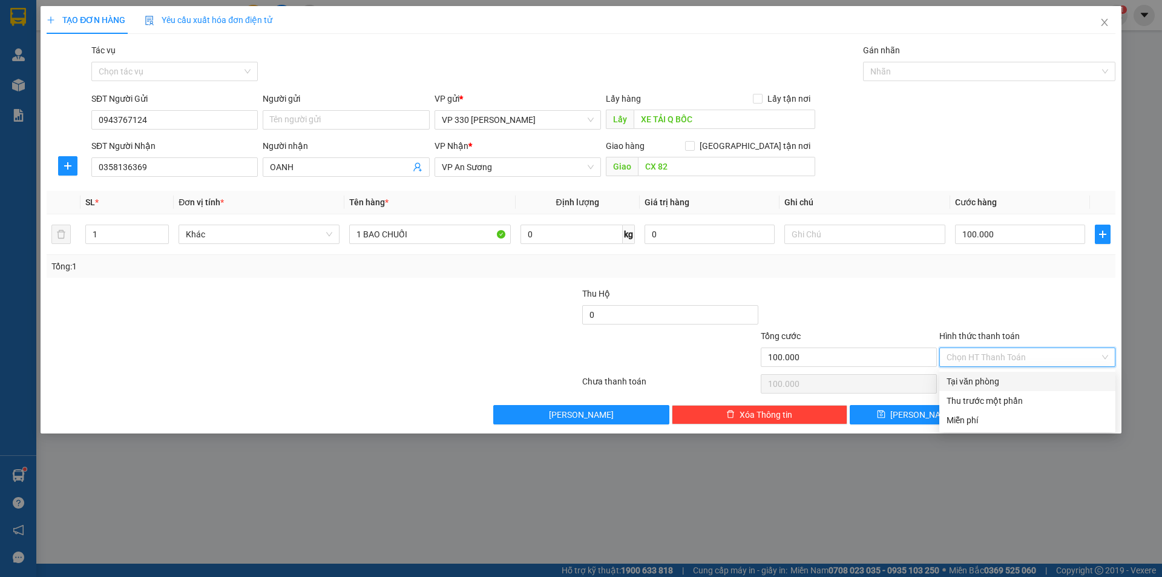
click at [980, 380] on div "Tại văn phòng" at bounding box center [1028, 381] width 162 height 13
type input "0"
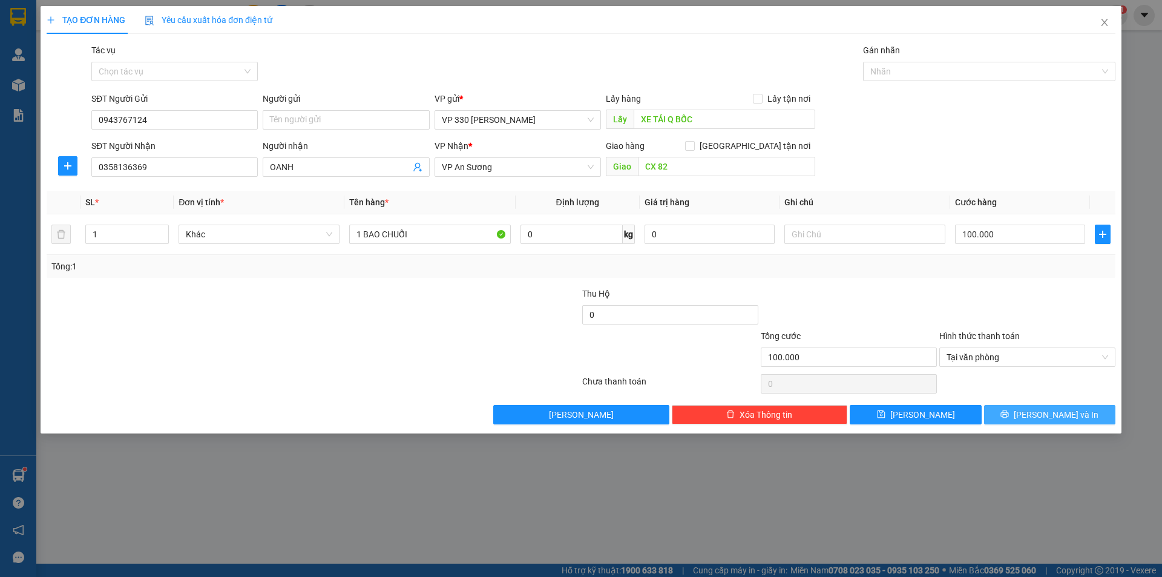
click at [1009, 413] on icon "printer" at bounding box center [1005, 414] width 8 height 8
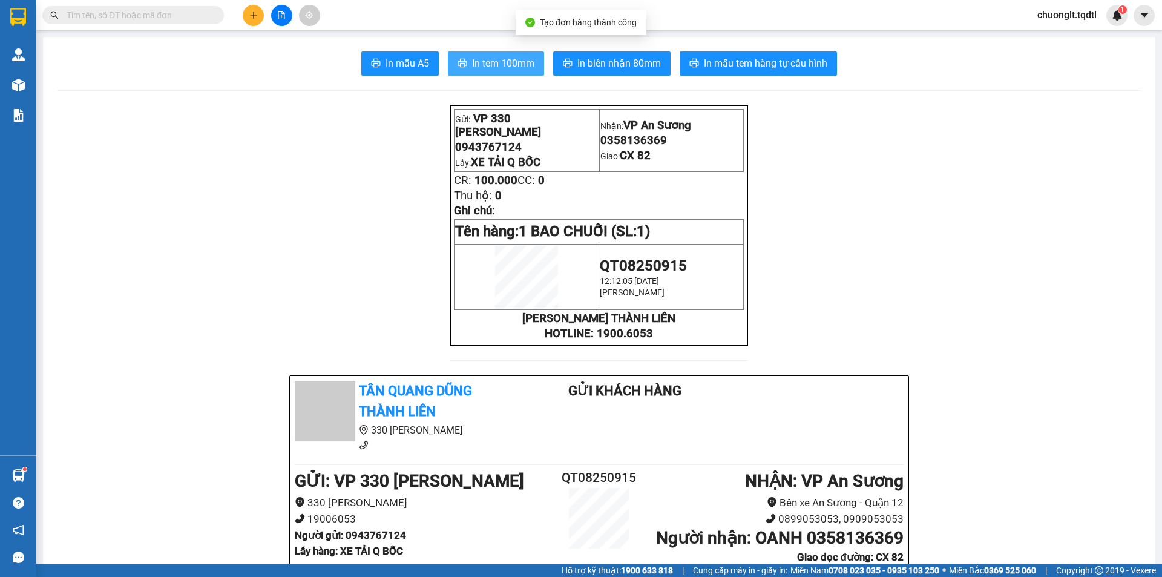
click at [479, 62] on span "In tem 100mm" at bounding box center [503, 63] width 62 height 15
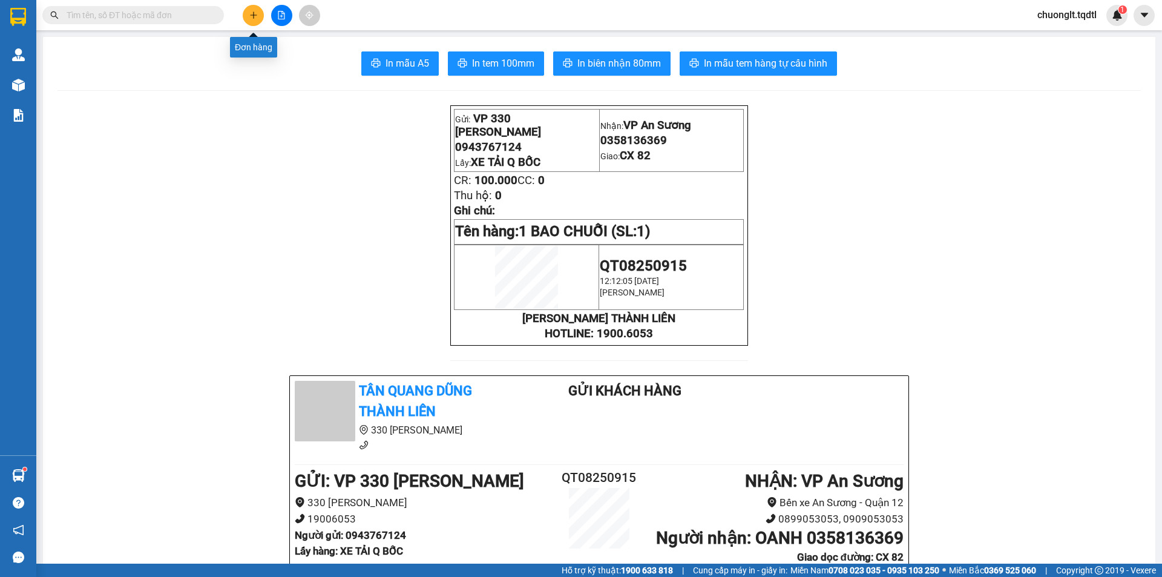
click at [253, 13] on icon "plus" at bounding box center [253, 15] width 8 height 8
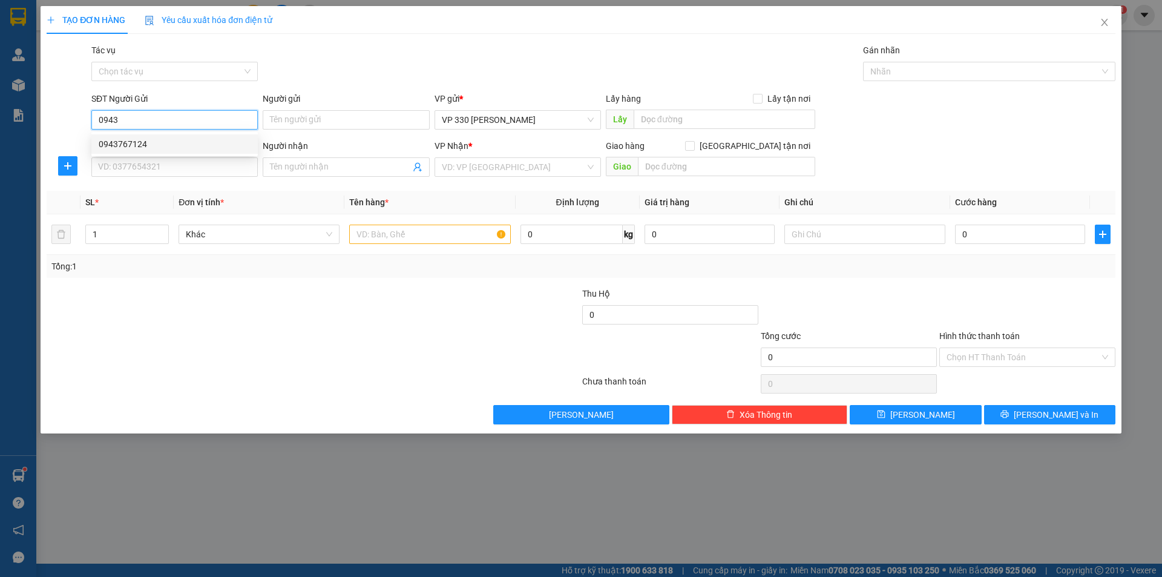
click at [165, 143] on div "0943767124" at bounding box center [175, 143] width 152 height 13
type input "0943767124"
type input "XE TẢI Q BỐC"
type input "0358136369"
type input "OANH"
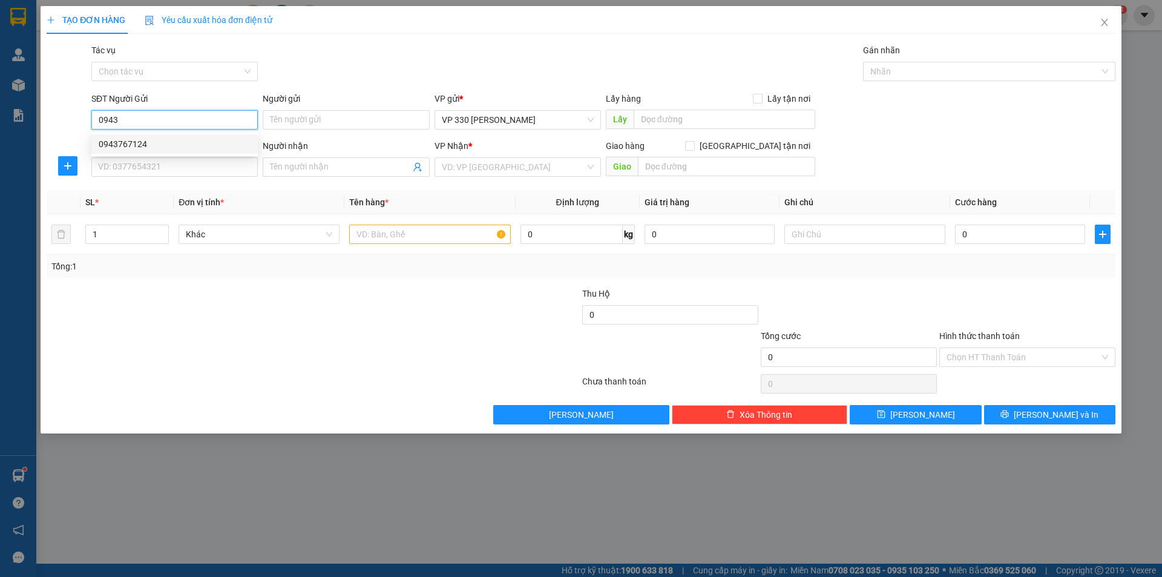
type input "CX 82"
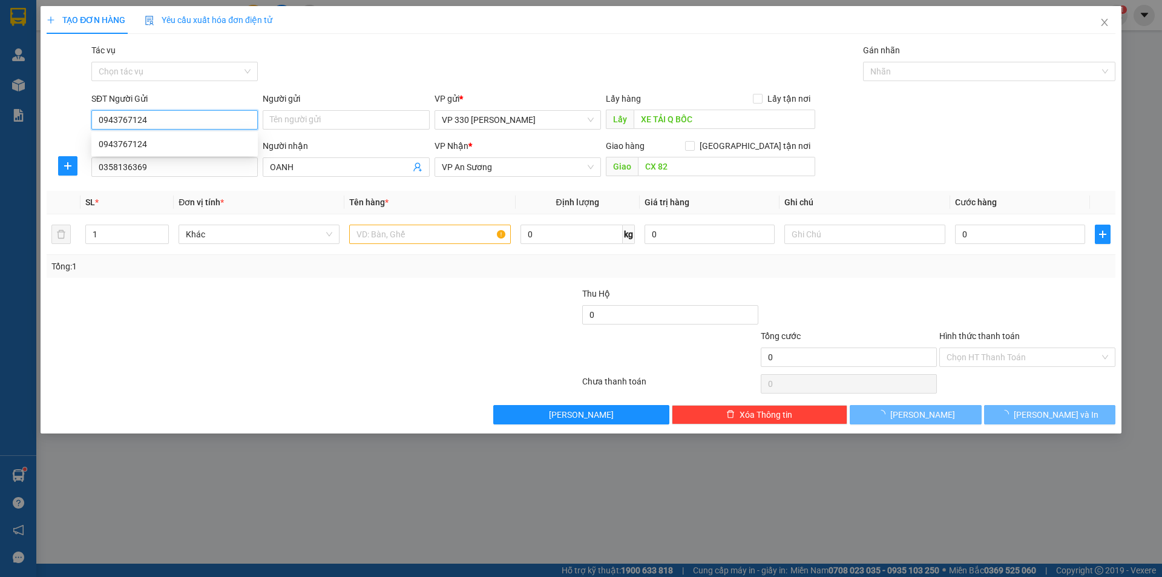
type input "100.000"
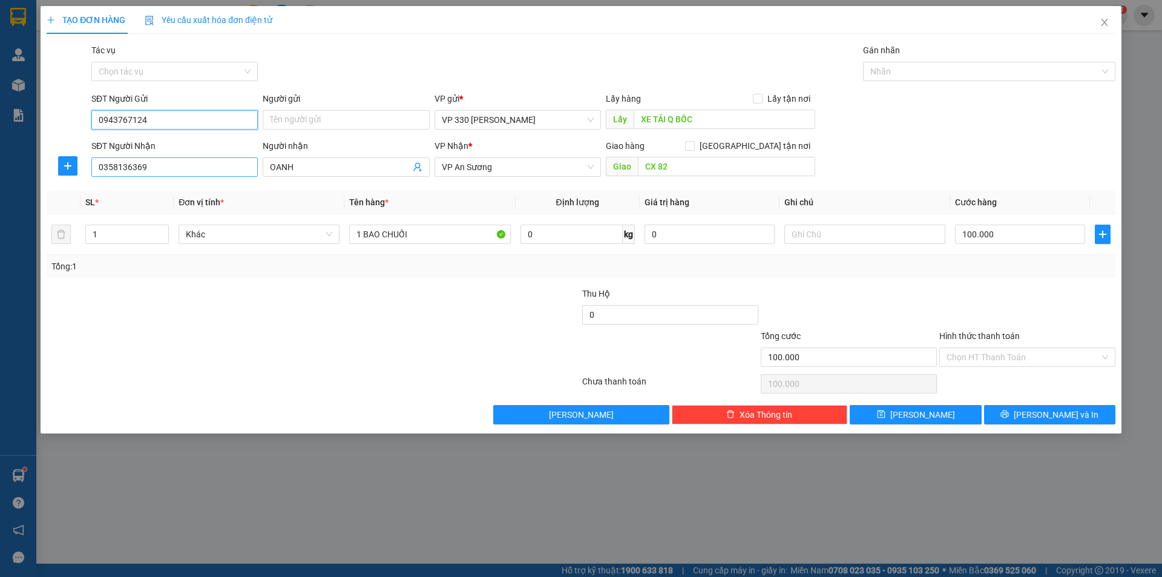
type input "0943767124"
click at [178, 168] on input "0358136369" at bounding box center [174, 166] width 166 height 19
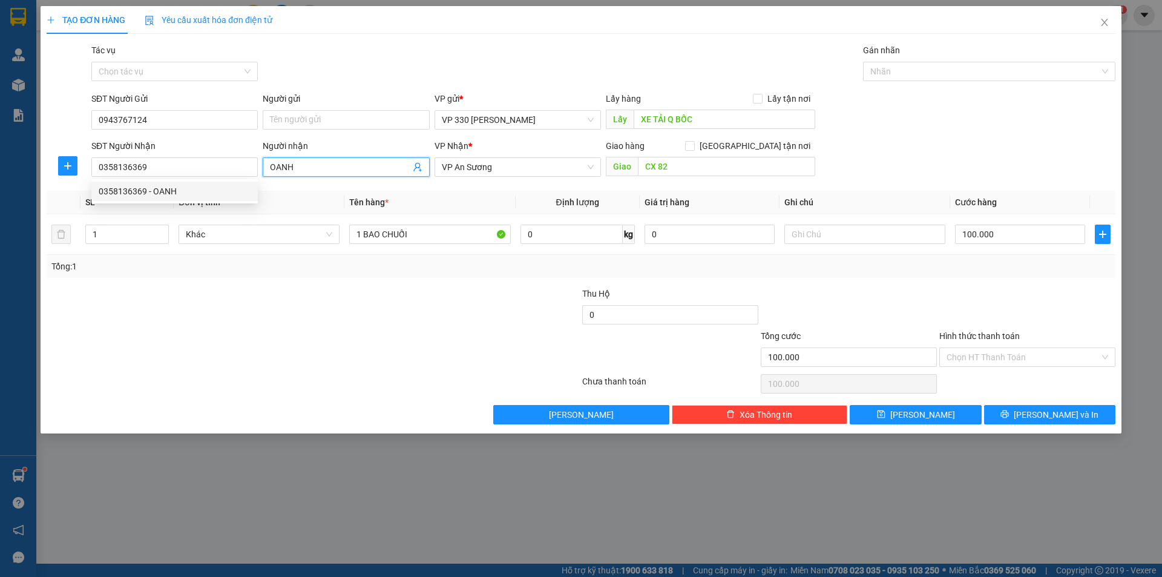
click at [318, 168] on input "OANH" at bounding box center [340, 166] width 140 height 13
type input "O"
type input "CHÍNH"
drag, startPoint x: 201, startPoint y: 333, endPoint x: 476, endPoint y: 266, distance: 283.5
click at [202, 333] on div at bounding box center [223, 350] width 357 height 42
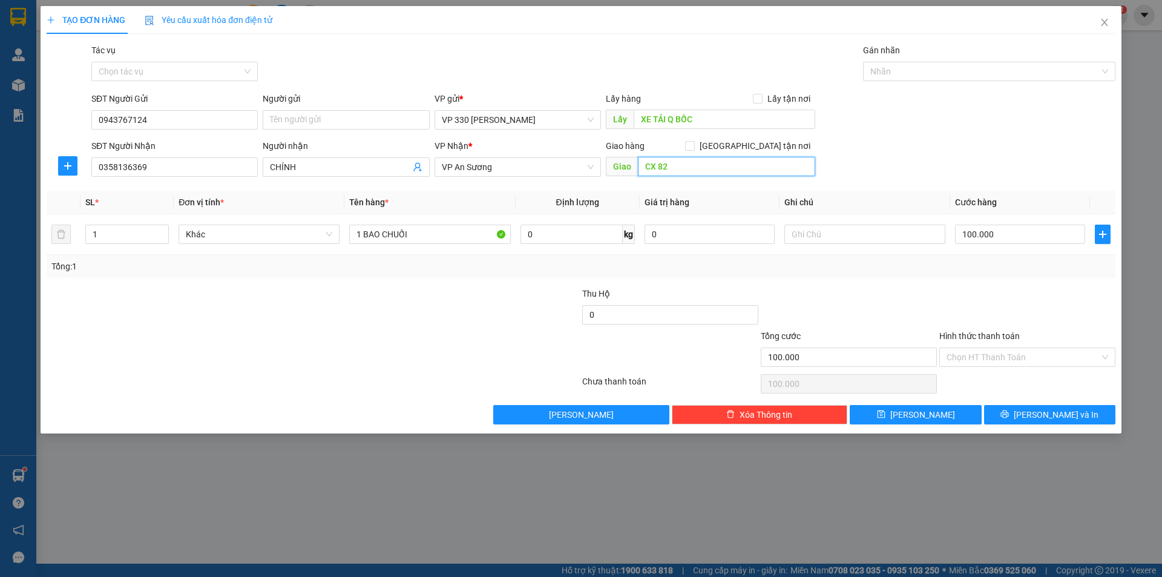
click at [715, 175] on input "CX 82" at bounding box center [726, 166] width 177 height 19
type input "BẾN XE AN SƯƠNG"
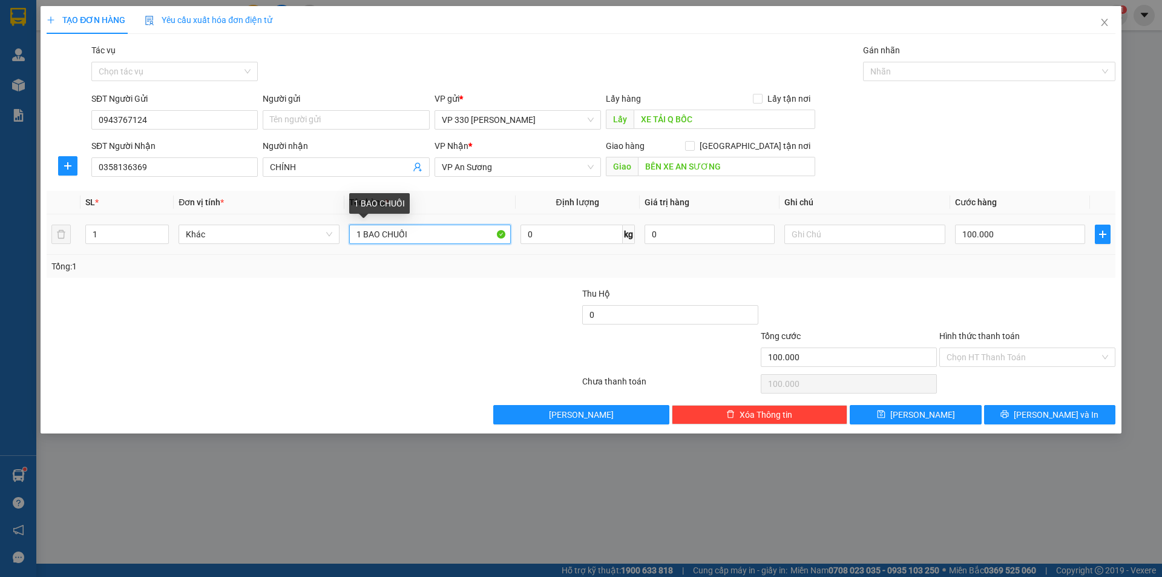
click at [360, 229] on input "1 BAO CHUỐI" at bounding box center [429, 234] width 161 height 19
type input "2 BAO CHUỐI"
type input "2"
click at [166, 230] on span "Increase Value" at bounding box center [161, 230] width 13 height 11
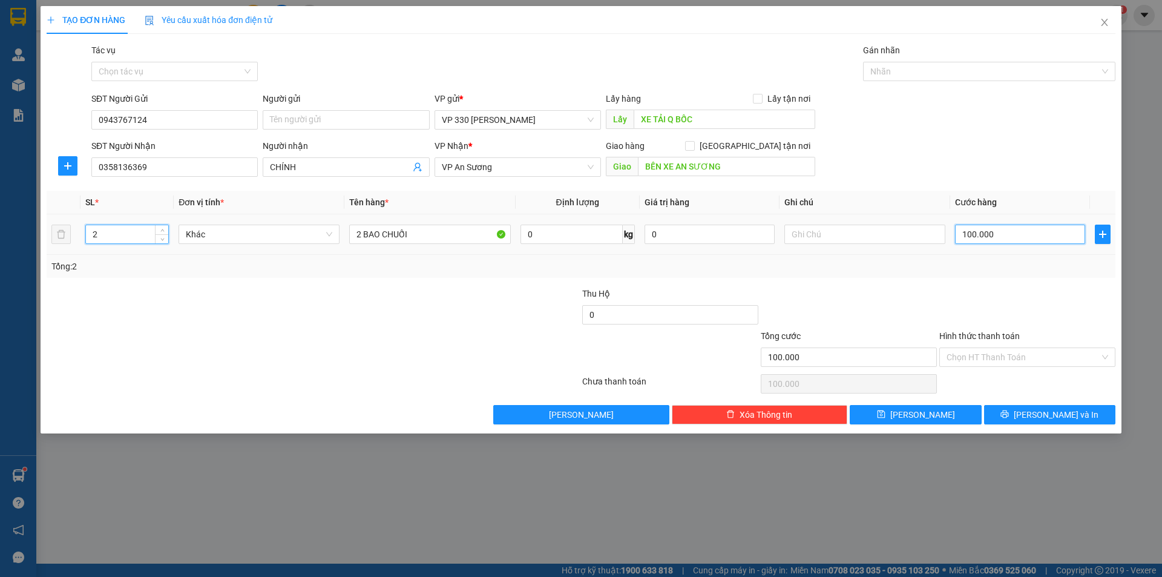
click at [996, 230] on input "100.000" at bounding box center [1020, 234] width 130 height 19
type input "2"
type input "20"
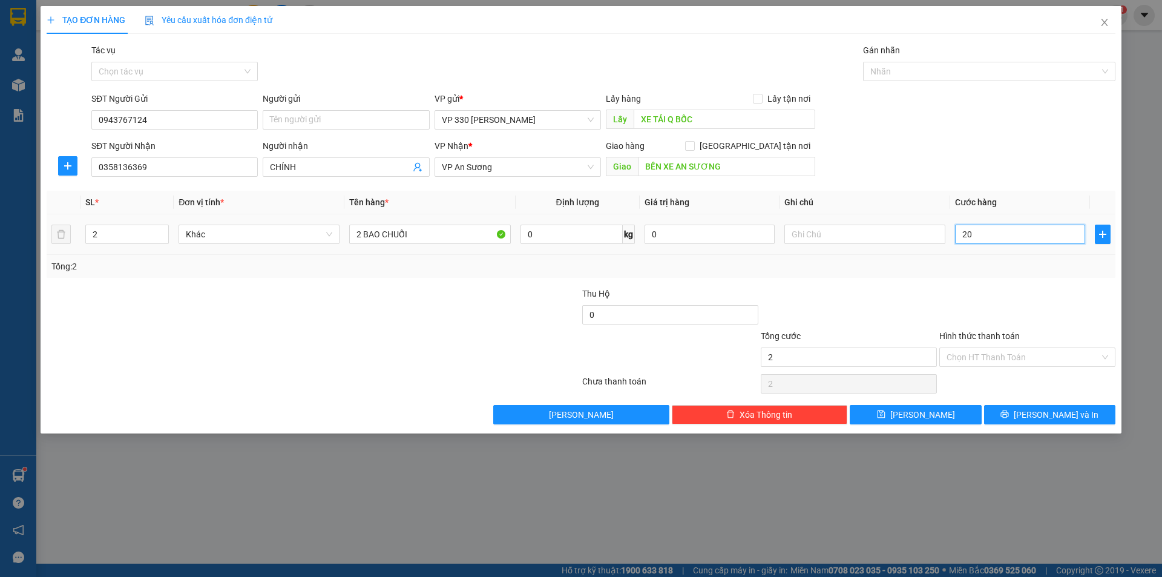
type input "20"
type input "200"
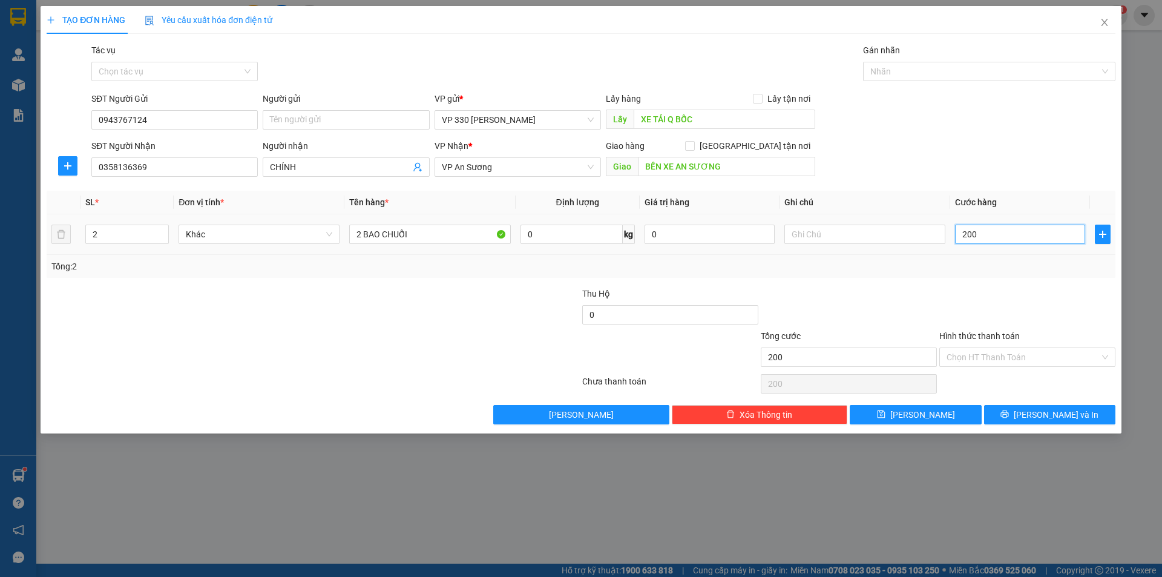
type input "2.000"
type input "20.000"
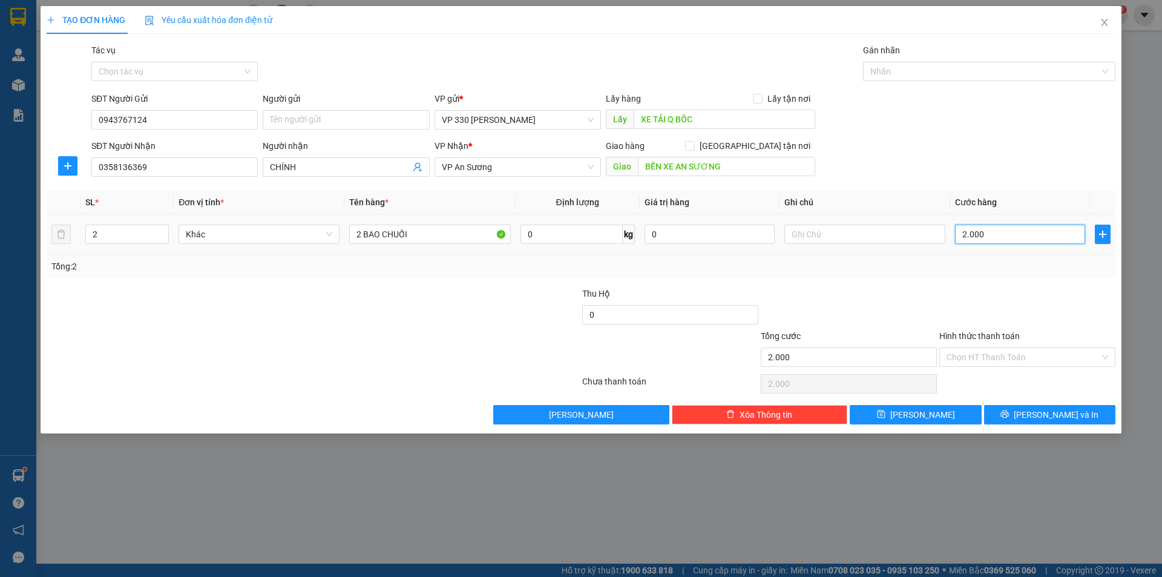
type input "20.000"
type input "200.000"
click at [1066, 352] on input "Hình thức thanh toán" at bounding box center [1023, 357] width 153 height 18
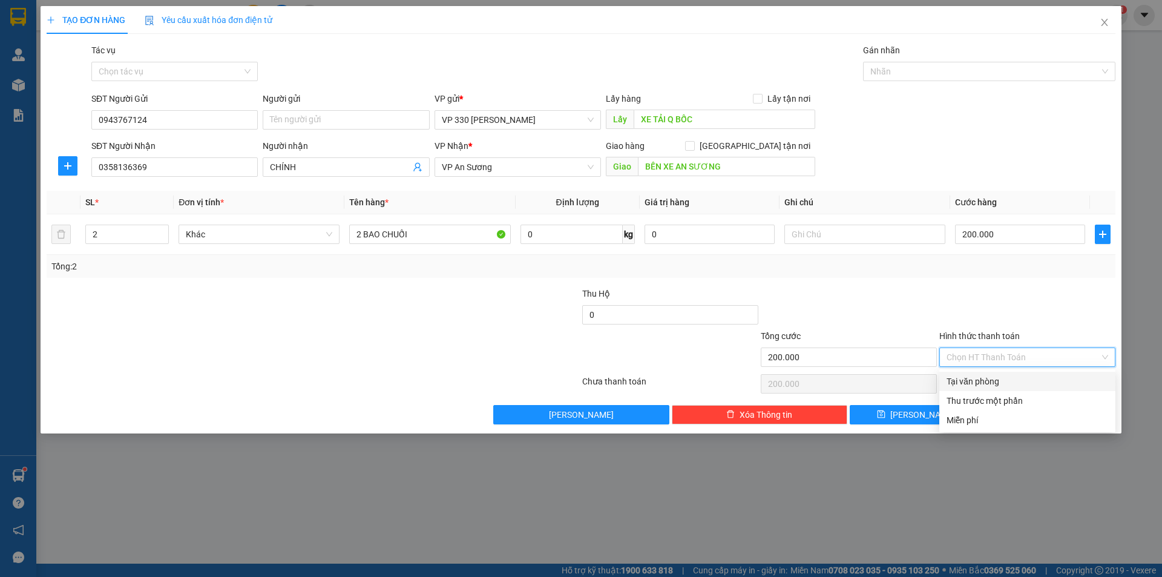
click at [995, 380] on div "Tại văn phòng" at bounding box center [1028, 381] width 162 height 13
type input "0"
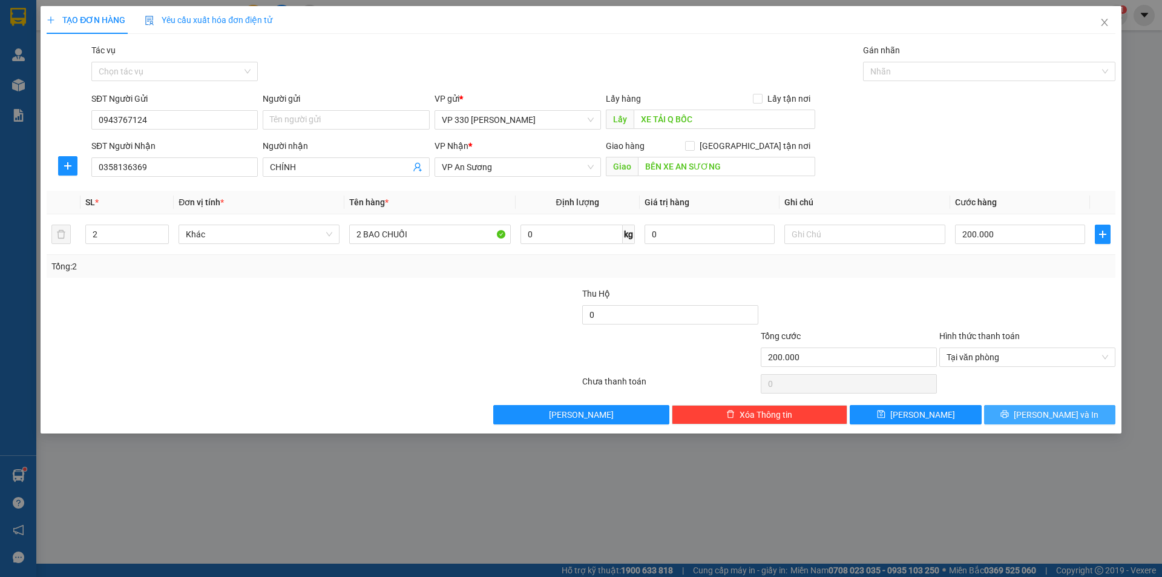
click at [1020, 413] on button "[PERSON_NAME] và In" at bounding box center [1049, 414] width 131 height 19
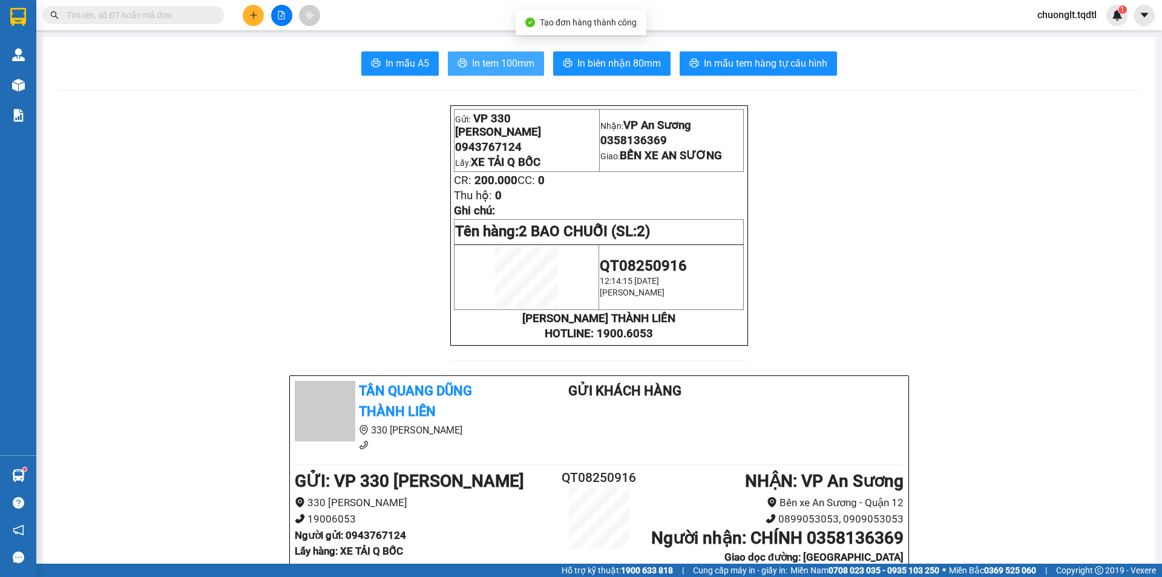
click at [488, 58] on span "In tem 100mm" at bounding box center [503, 63] width 62 height 15
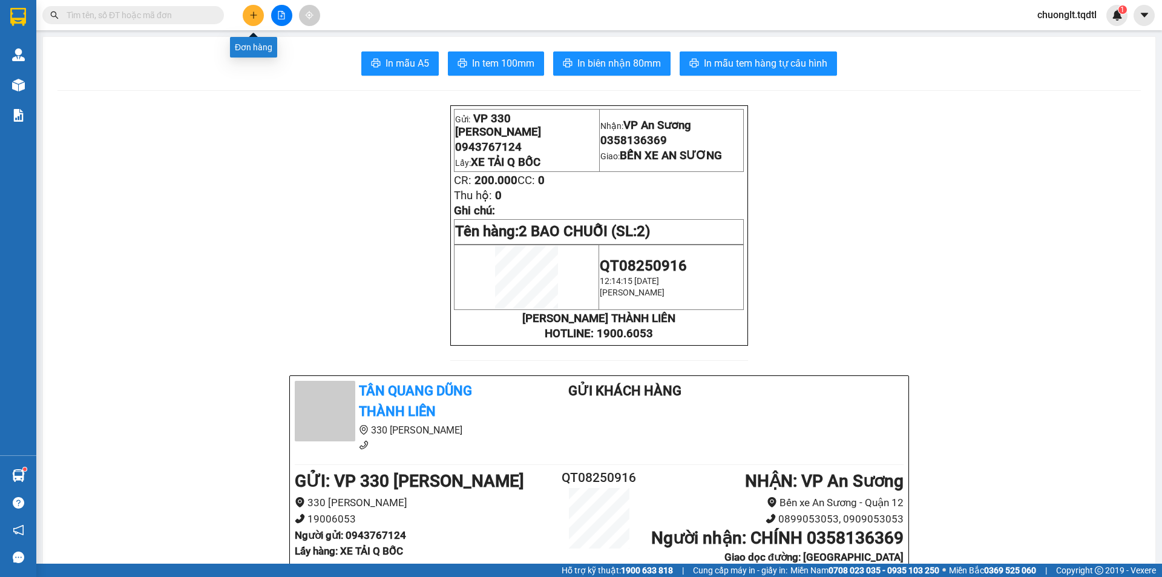
click at [250, 12] on icon "plus" at bounding box center [253, 15] width 8 height 8
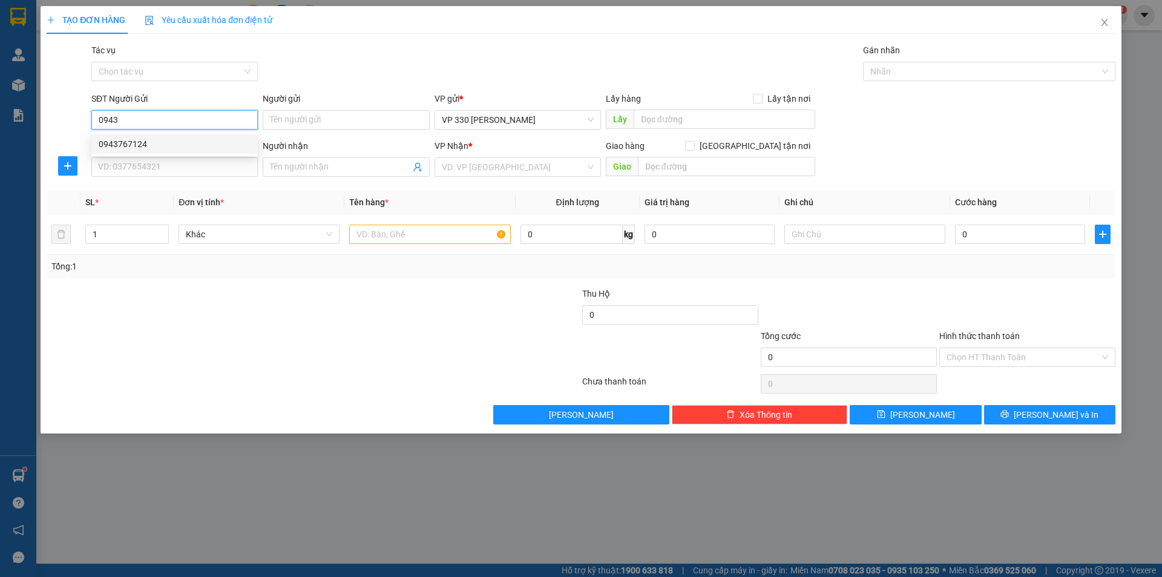
click at [162, 142] on div "0943767124" at bounding box center [175, 143] width 152 height 13
type input "0943767124"
type input "XE TẢI Q BỐC"
type input "0358136369"
type input "OANH"
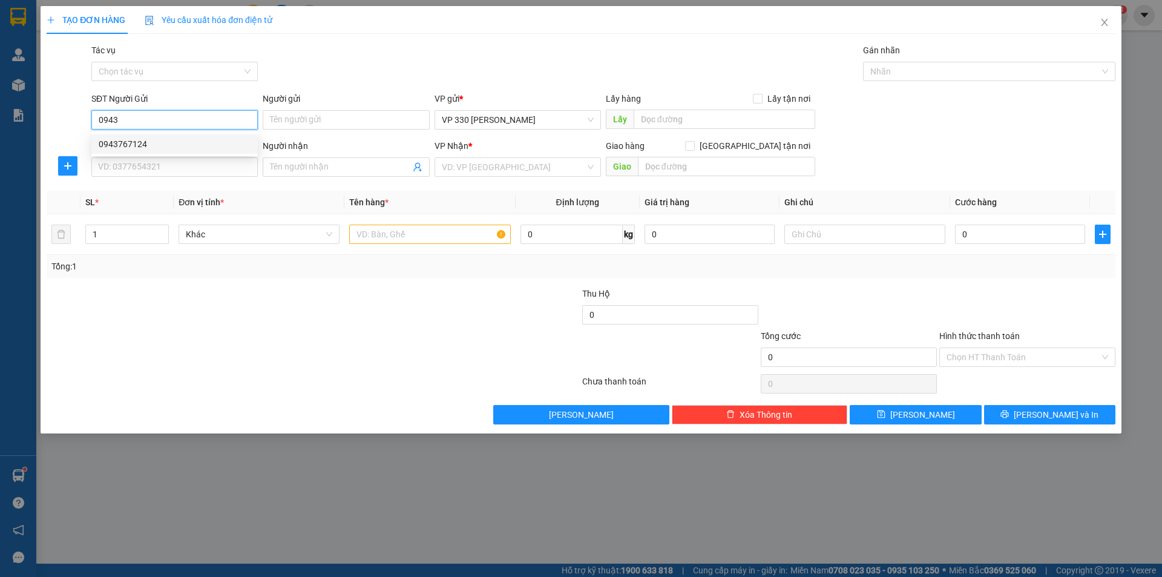
type input "BẾN XE AN SƯƠNG"
type input "200.000"
type input "0943767124"
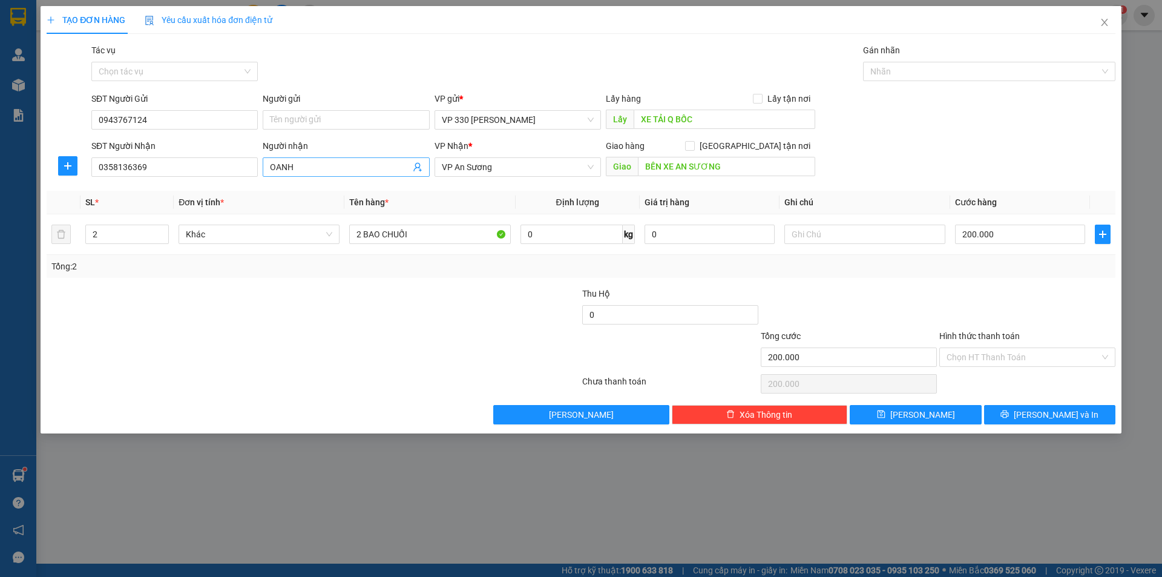
click at [337, 166] on input "OANH" at bounding box center [340, 166] width 140 height 13
type input "O"
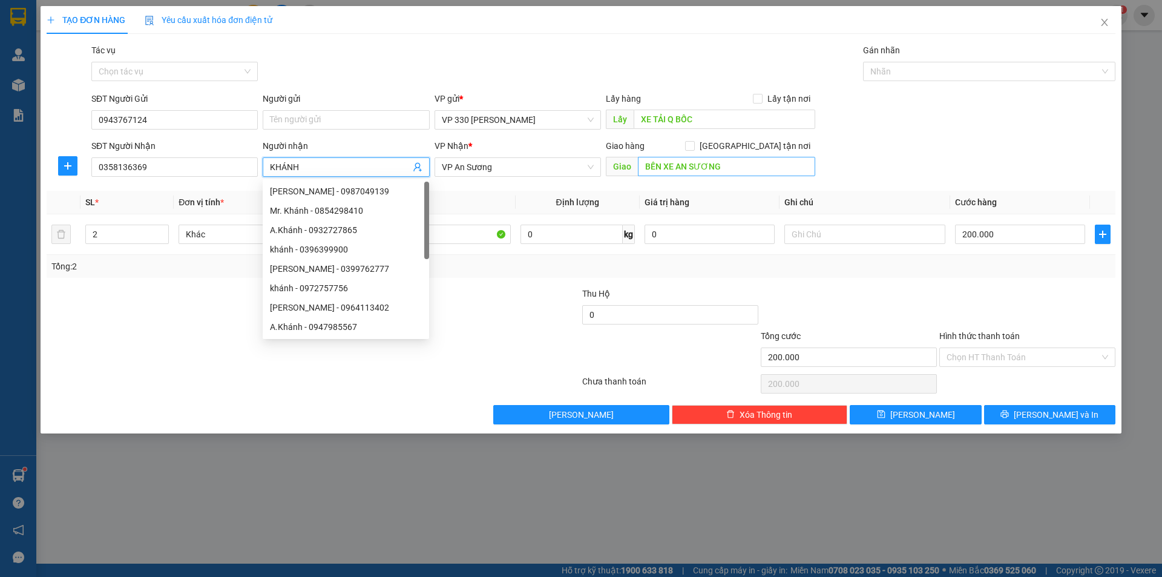
type input "KHÁNH"
click at [761, 174] on input "BẾN XE AN SƯƠNG" at bounding box center [726, 166] width 177 height 19
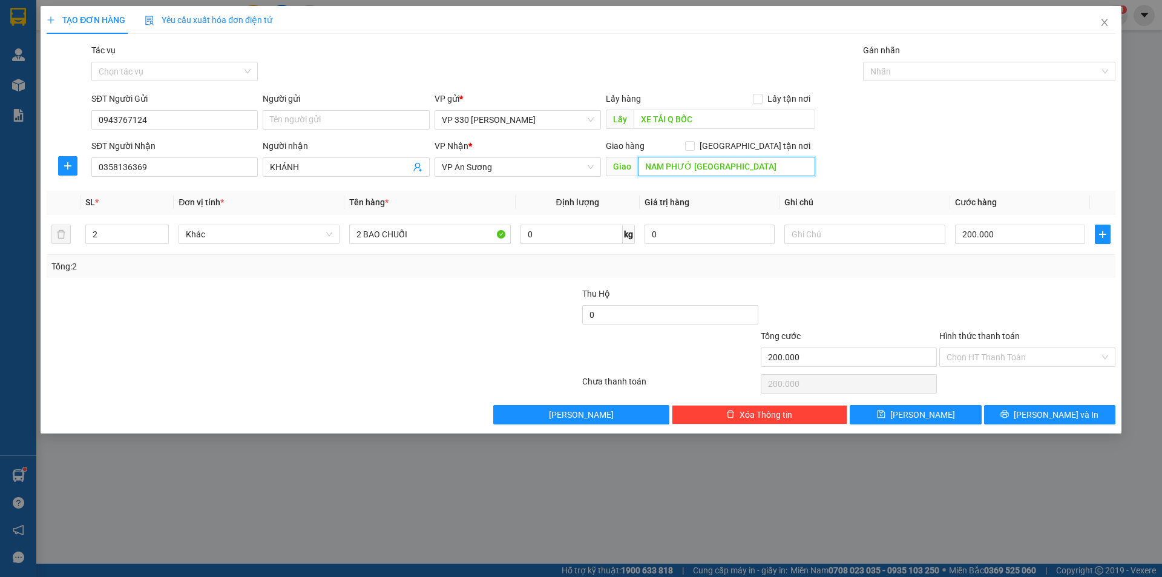
click at [693, 163] on input "NAM PHƯỚ [GEOGRAPHIC_DATA]" at bounding box center [726, 166] width 177 height 19
click at [691, 165] on input "NAM PHƯỚ [GEOGRAPHIC_DATA]" at bounding box center [726, 166] width 177 height 19
type input "NAM PHƯỚC [GEOGRAPHIC_DATA]"
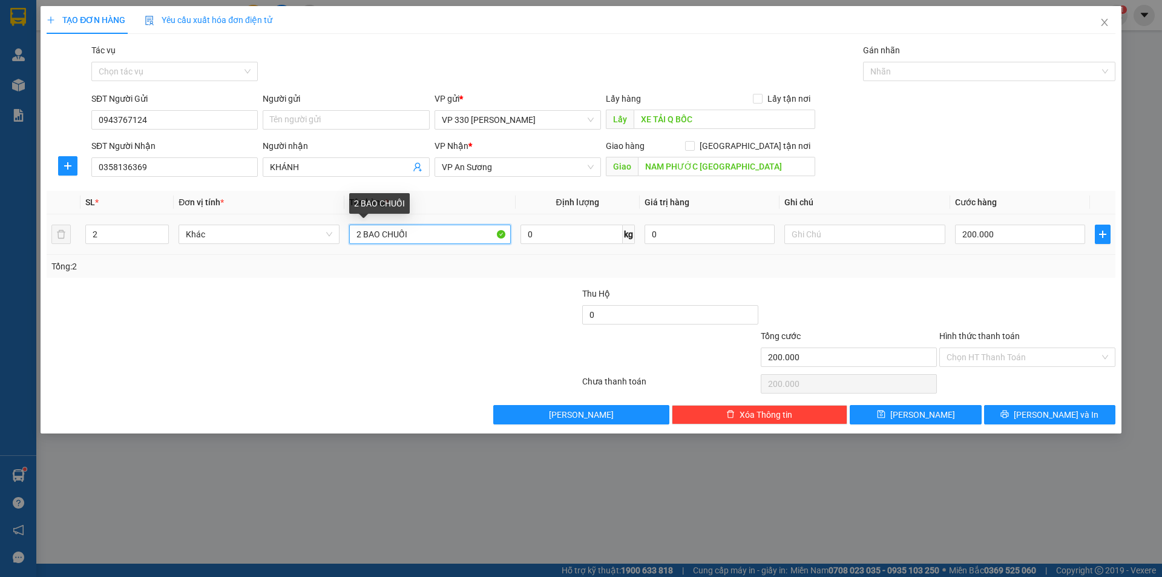
click at [362, 232] on input "2 BAO CHUỐI" at bounding box center [429, 234] width 161 height 19
type input "4 BAO CHUỐI"
click at [162, 228] on span "up" at bounding box center [162, 231] width 7 height 7
type input "4"
click at [162, 228] on span "up" at bounding box center [162, 231] width 7 height 7
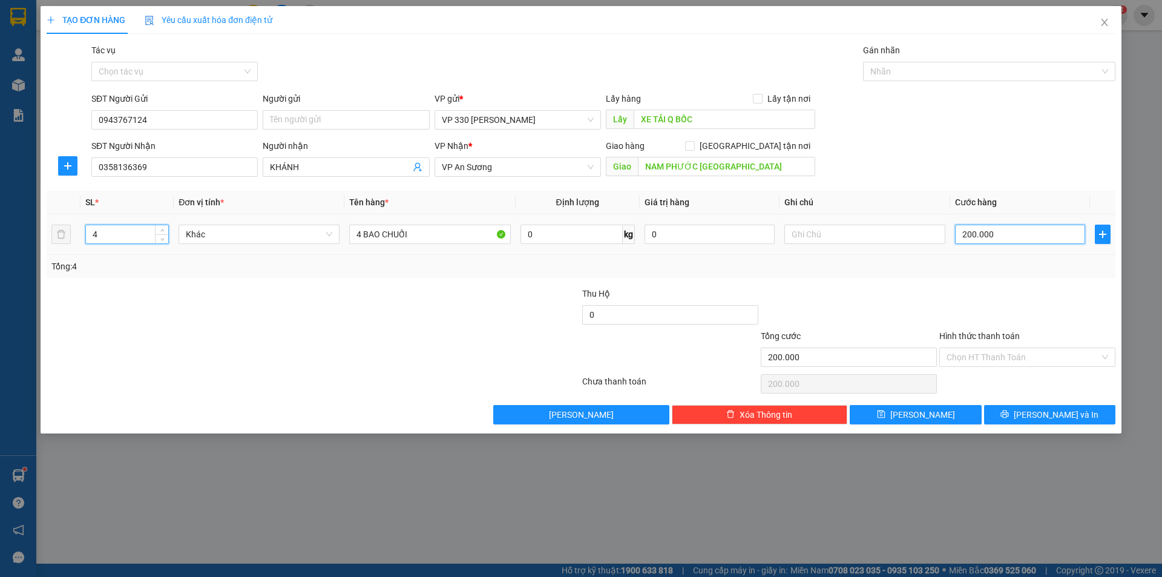
click at [1029, 238] on input "200.000" at bounding box center [1020, 234] width 130 height 19
type input "3"
type input "36"
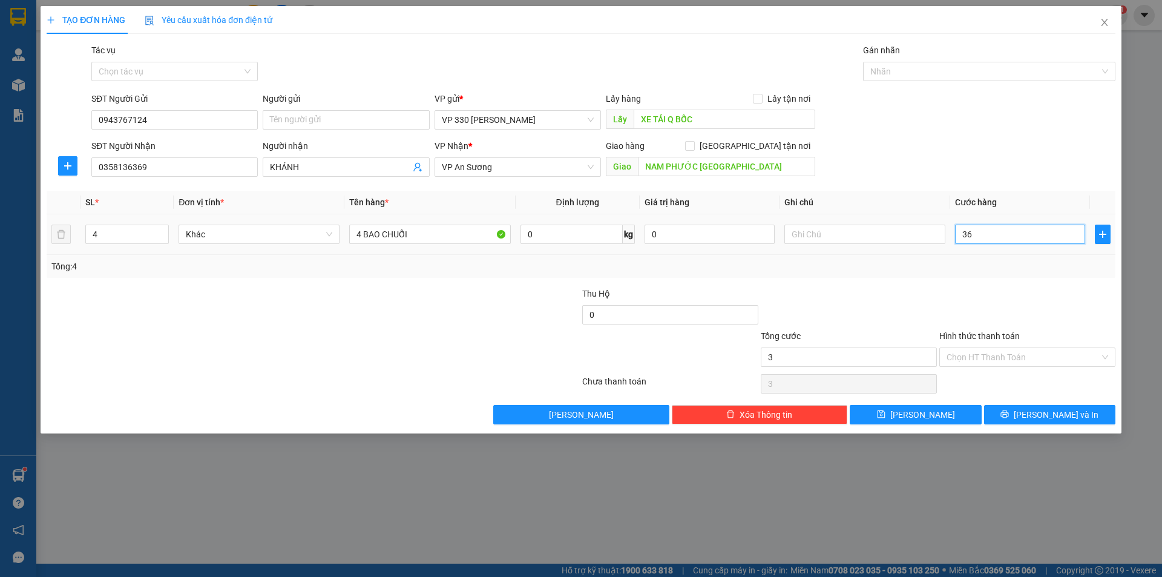
type input "36"
type input "360"
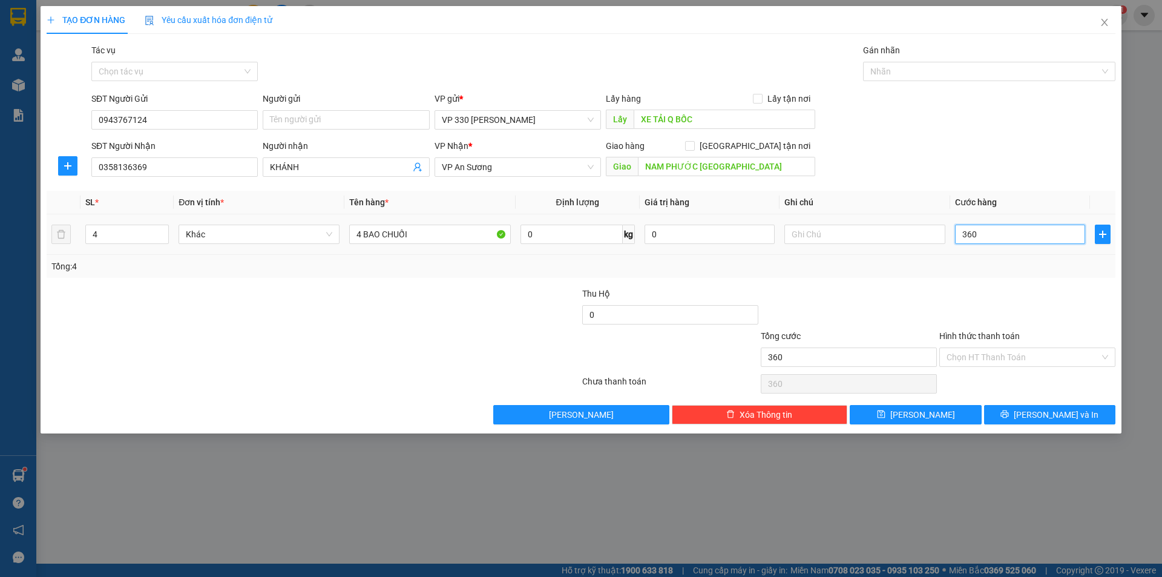
type input "3.600"
type input "36.000"
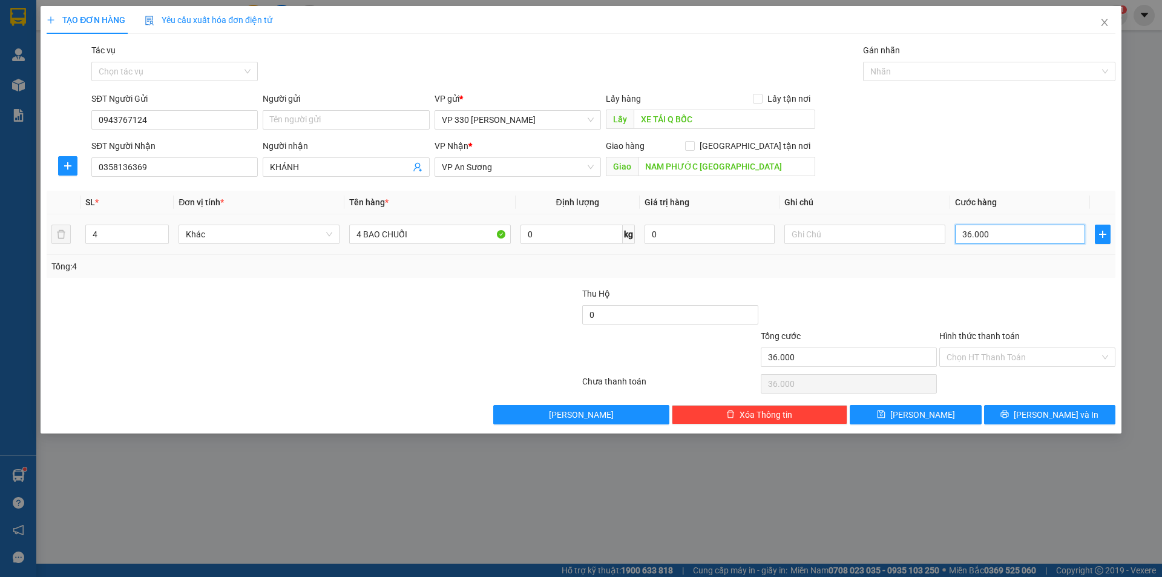
type input "360.000"
click at [1064, 355] on input "Hình thức thanh toán" at bounding box center [1023, 357] width 153 height 18
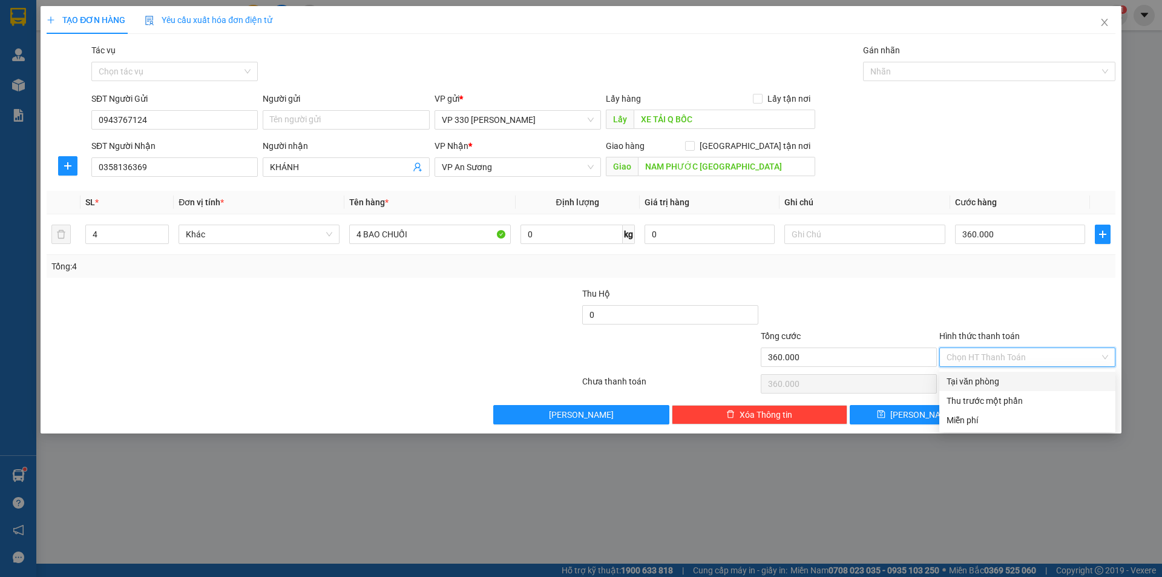
click at [999, 377] on div "Tại văn phòng" at bounding box center [1028, 381] width 162 height 13
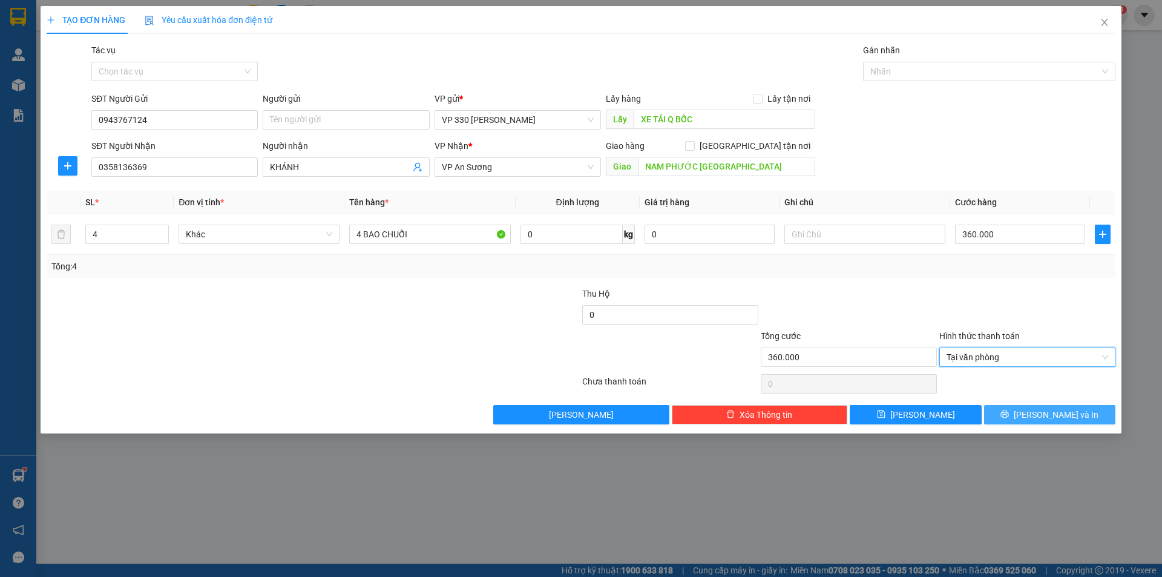
click at [1009, 415] on icon "printer" at bounding box center [1005, 414] width 8 height 8
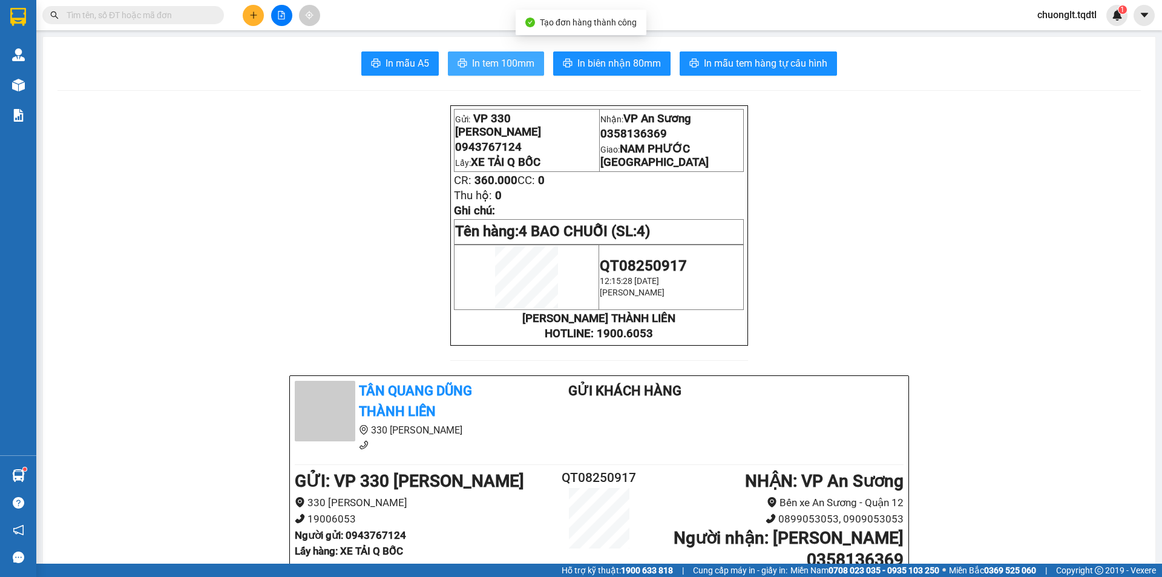
click at [490, 66] on span "In tem 100mm" at bounding box center [503, 63] width 62 height 15
click at [254, 14] on icon "plus" at bounding box center [253, 15] width 1 height 7
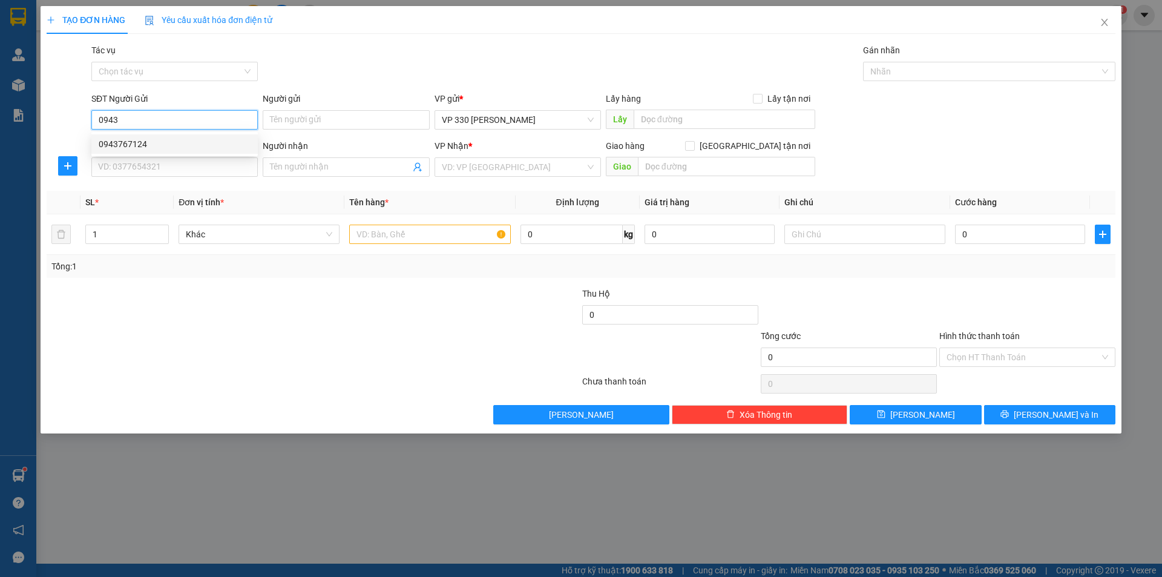
click at [151, 148] on div "0943767124" at bounding box center [175, 143] width 152 height 13
type input "0943767124"
type input "XE TẢI Q BỐC"
type input "0358136369"
type input "CHÍNH"
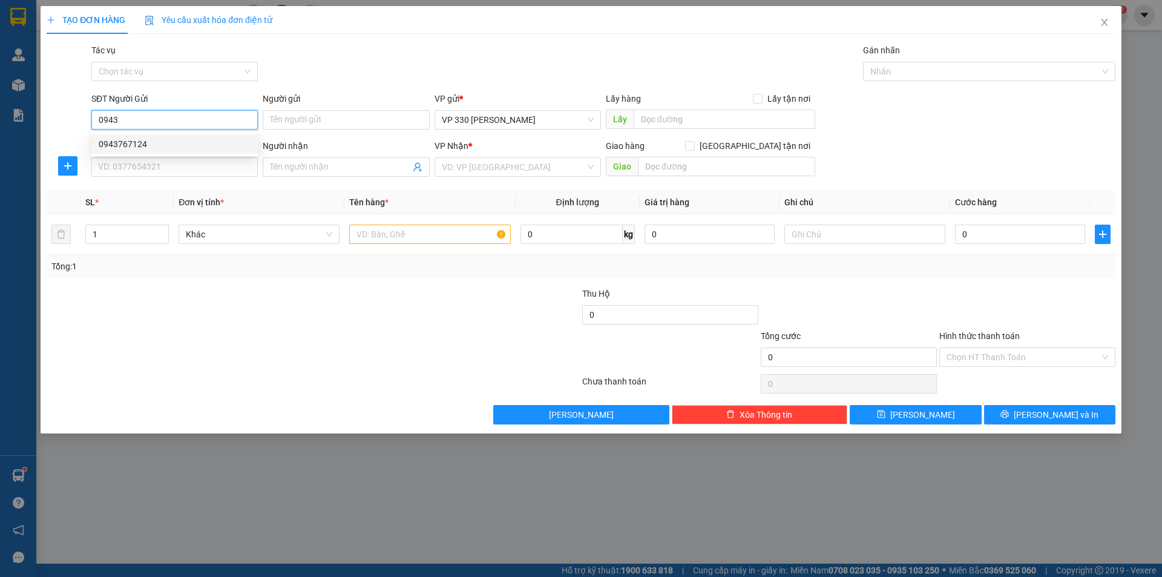
type input "NAM PHƯỚC [GEOGRAPHIC_DATA]"
type input "360.000"
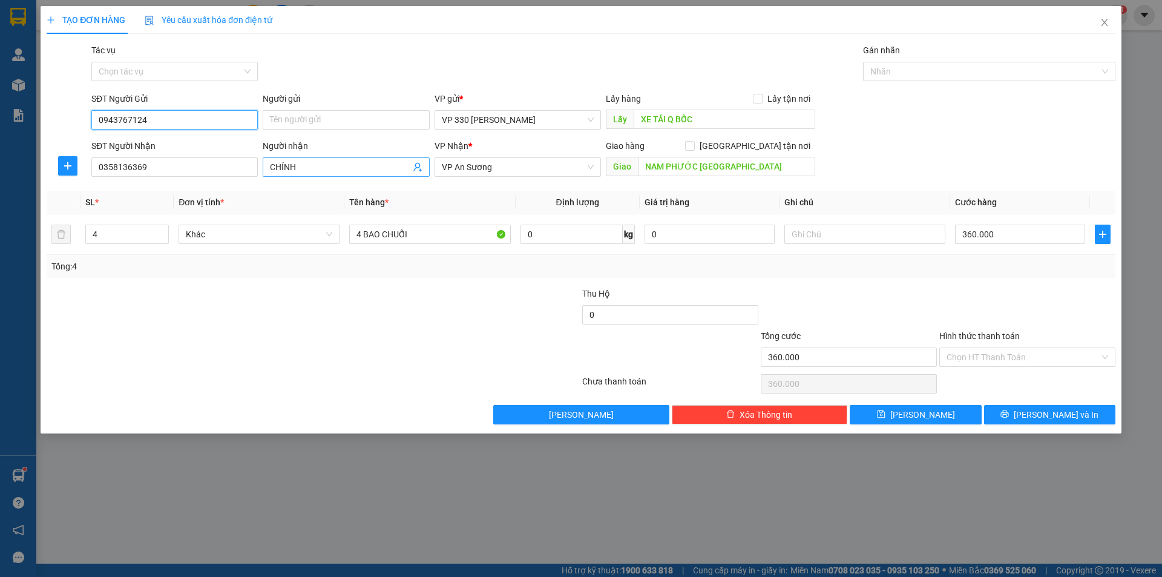
type input "0943767124"
click at [340, 174] on span "CHÍNH" at bounding box center [346, 166] width 166 height 19
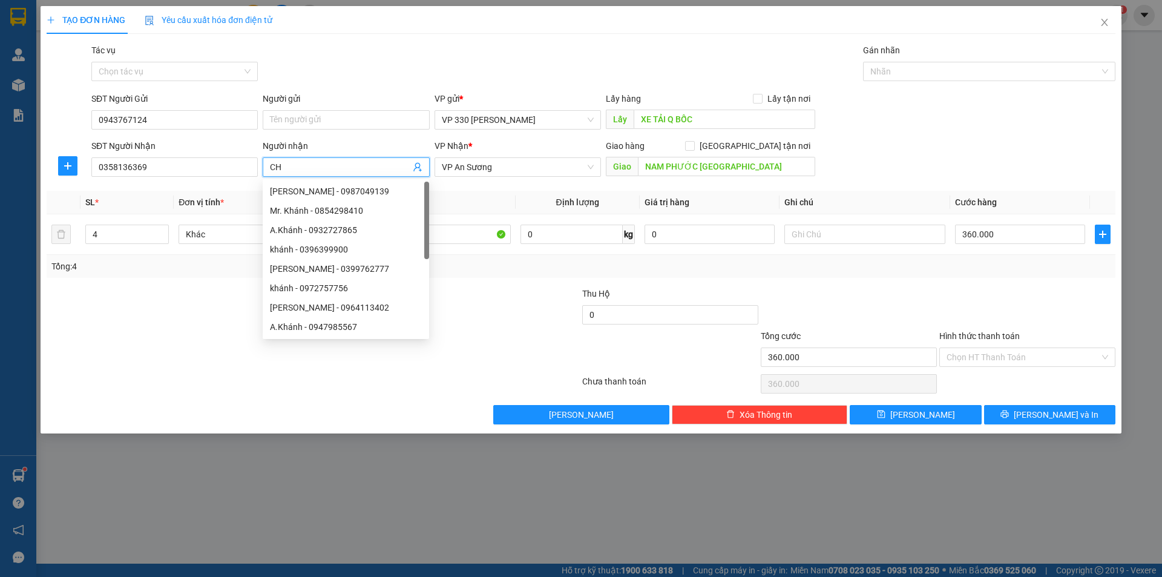
type input "C"
type input "KHÁNH"
click at [160, 237] on icon "down" at bounding box center [162, 238] width 4 height 4
type input "2"
click at [160, 237] on icon "down" at bounding box center [162, 238] width 4 height 4
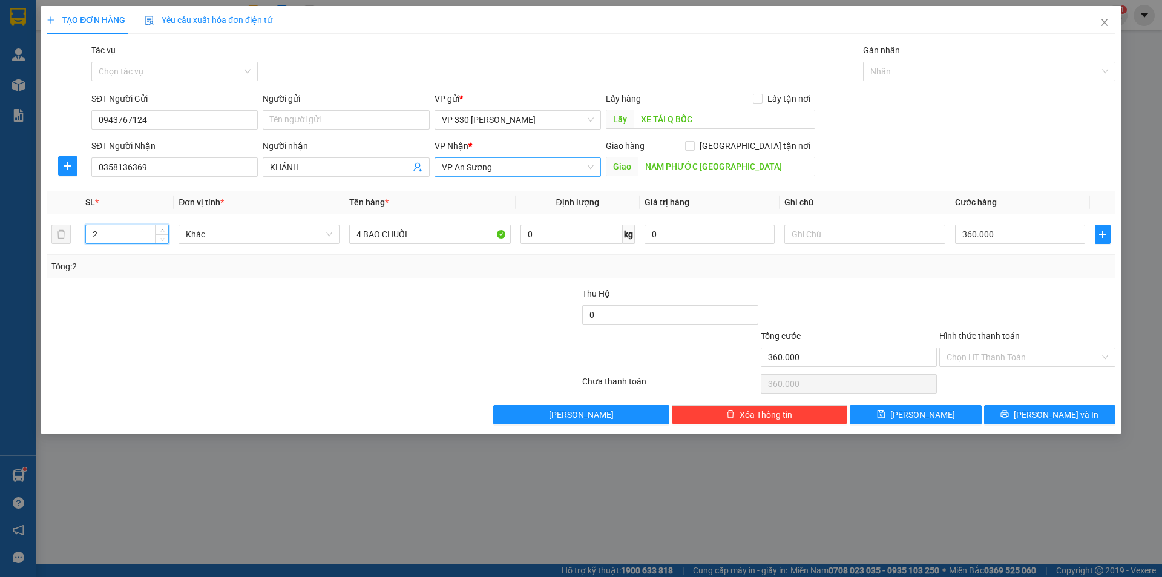
click at [557, 166] on span "VP An Sương" at bounding box center [518, 167] width 152 height 18
click at [500, 495] on div "[GEOGRAPHIC_DATA]" at bounding box center [518, 501] width 152 height 13
click at [763, 165] on input "NAM PHƯỚC [GEOGRAPHIC_DATA]" at bounding box center [726, 166] width 177 height 19
type input "[GEOGRAPHIC_DATA]"
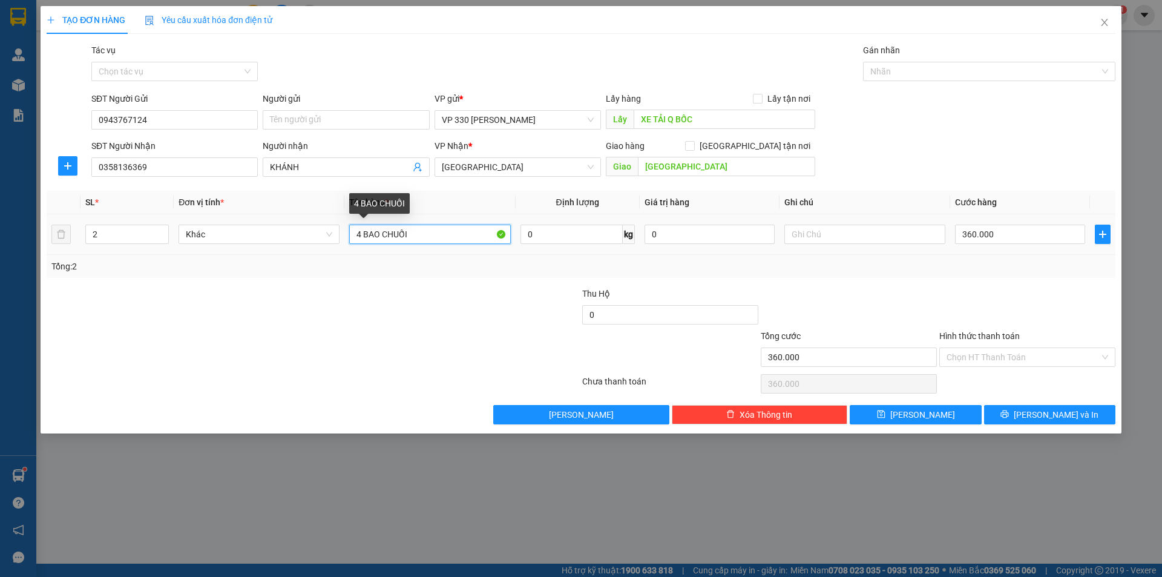
click at [360, 233] on input "4 BAO CHUỐI" at bounding box center [429, 234] width 161 height 19
type input "2 BAO CHUỐI"
click at [1020, 242] on input "360.000" at bounding box center [1020, 234] width 130 height 19
type input "2"
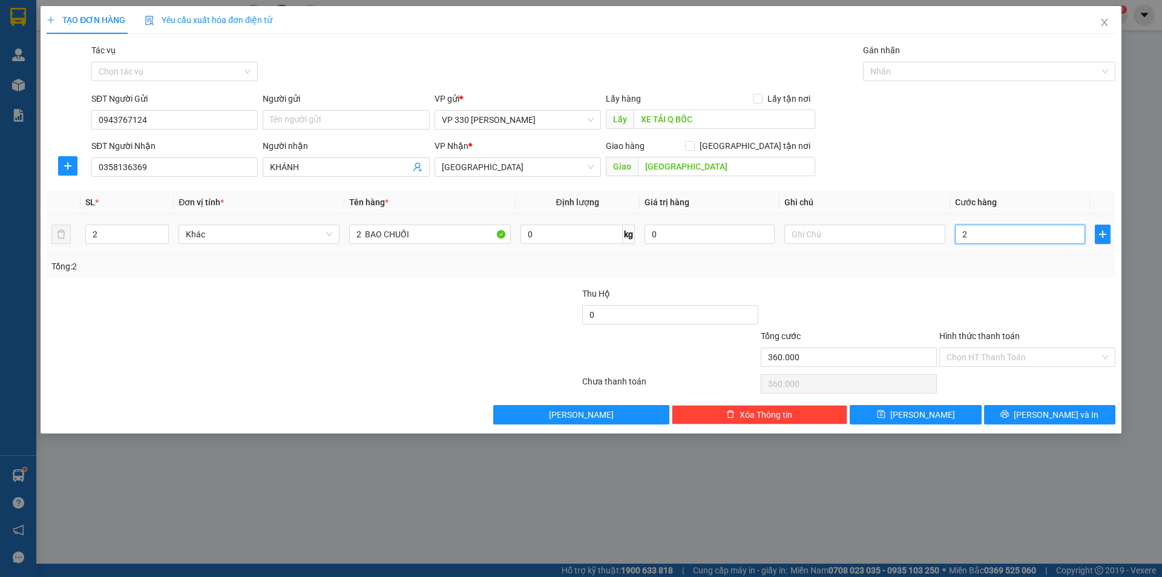
type input "2"
type input "20"
type input "200"
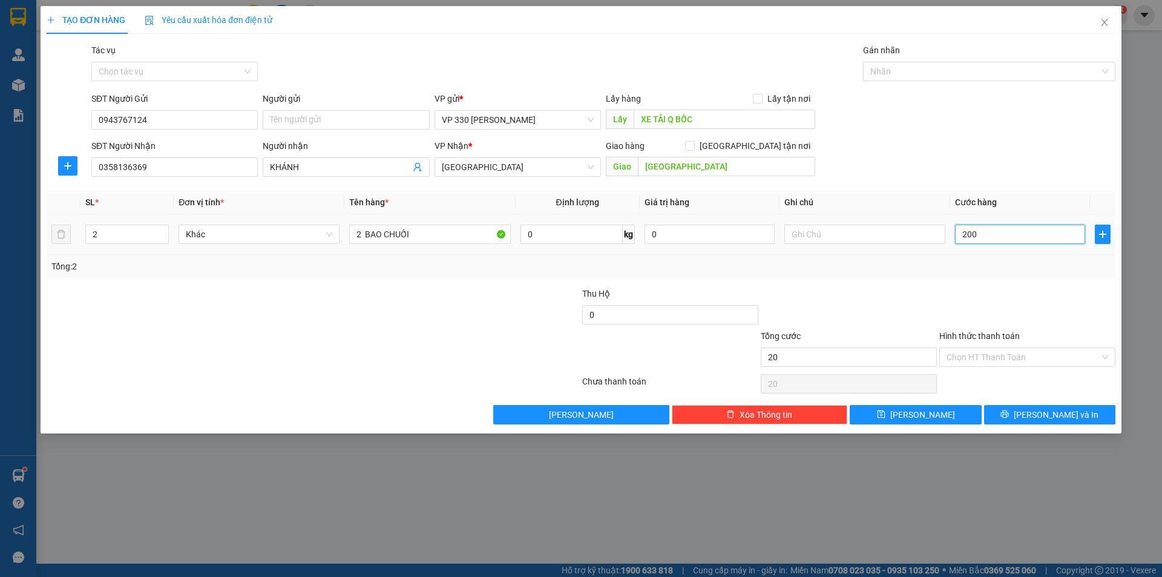
type input "200"
type input "2.000"
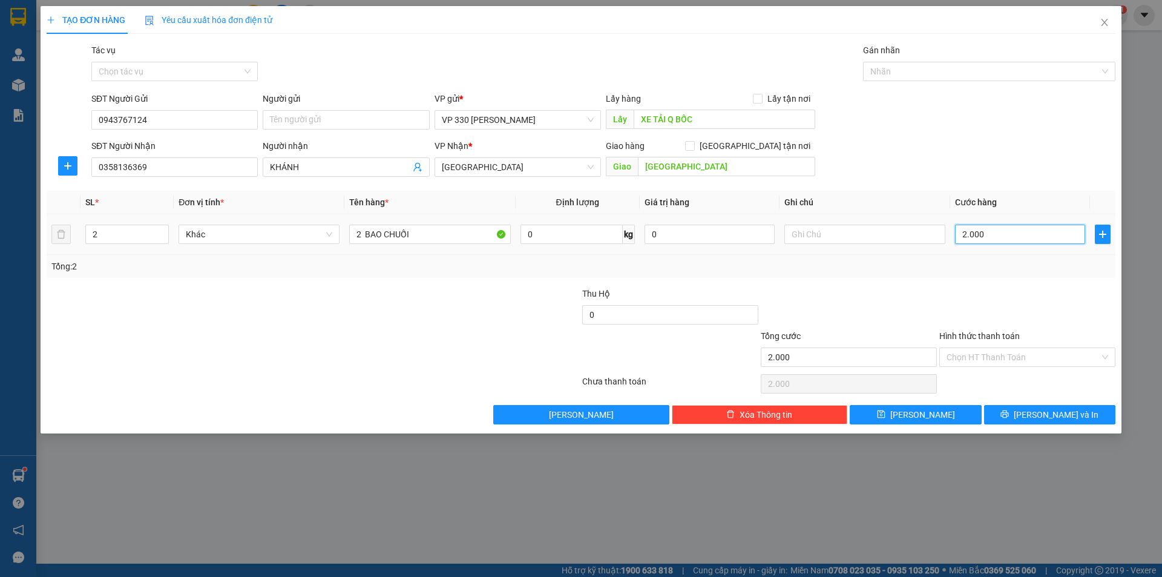
type input "20.000"
type input "200.000"
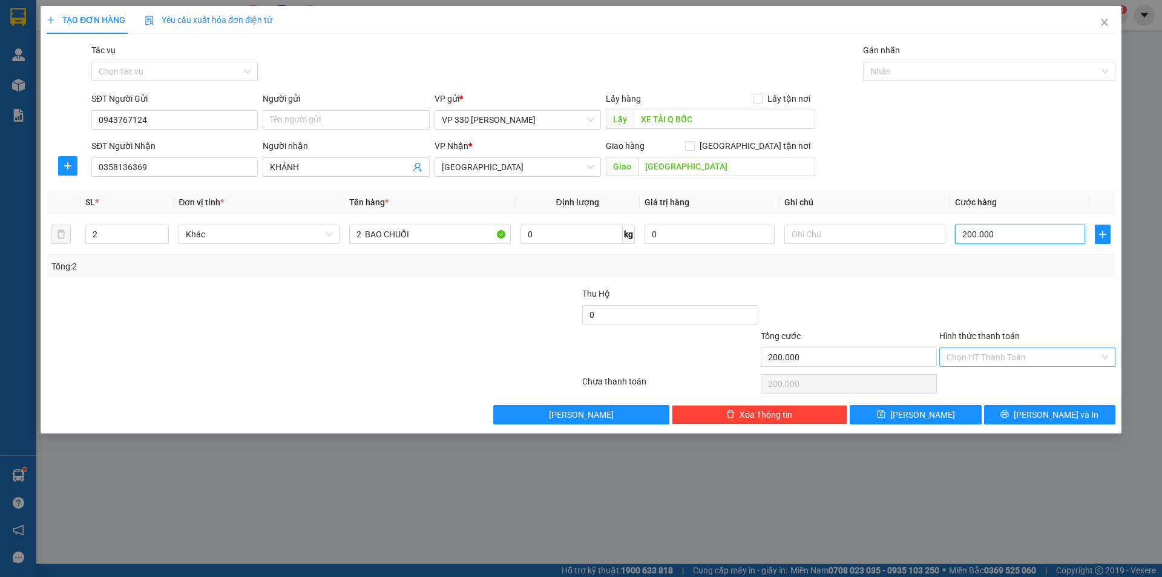
type input "200.000"
click at [1059, 354] on input "Hình thức thanh toán" at bounding box center [1023, 357] width 153 height 18
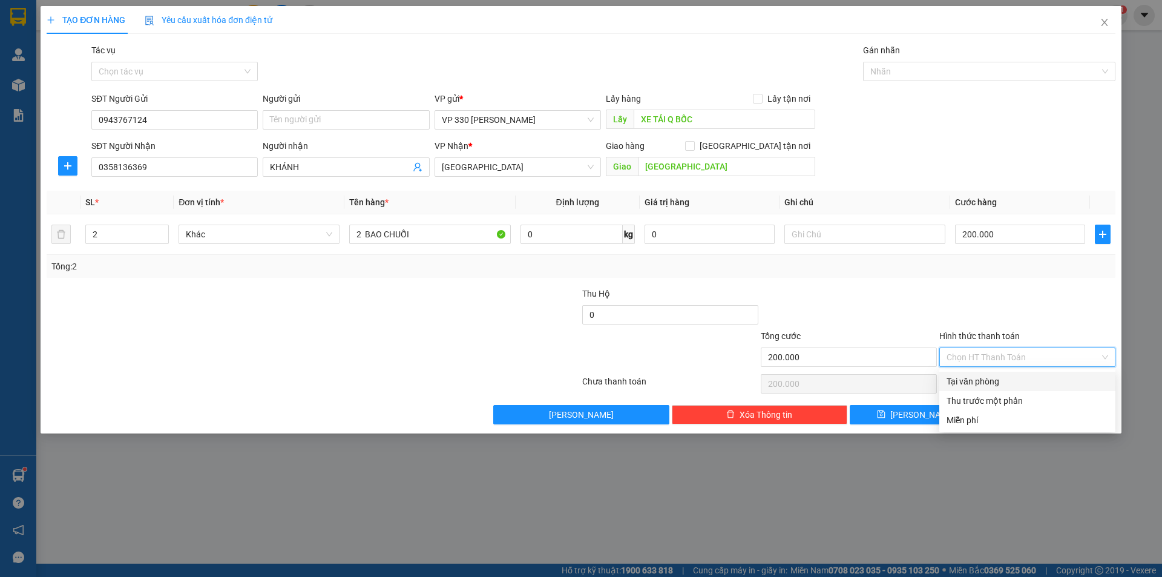
click at [985, 380] on div "Tại văn phòng" at bounding box center [1028, 381] width 162 height 13
type input "0"
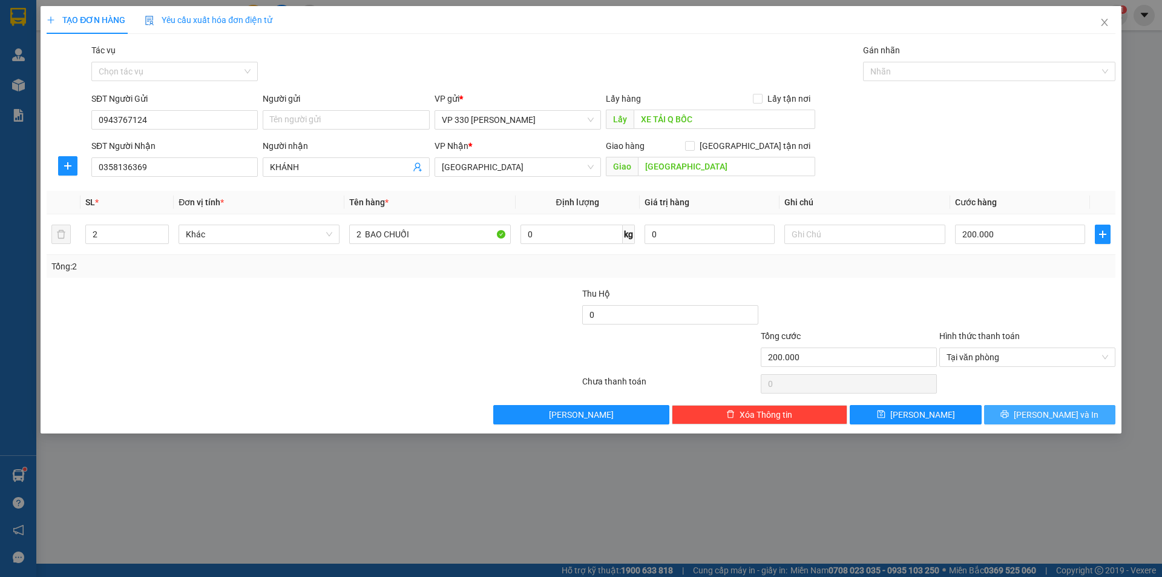
click at [1009, 412] on icon "printer" at bounding box center [1005, 414] width 8 height 8
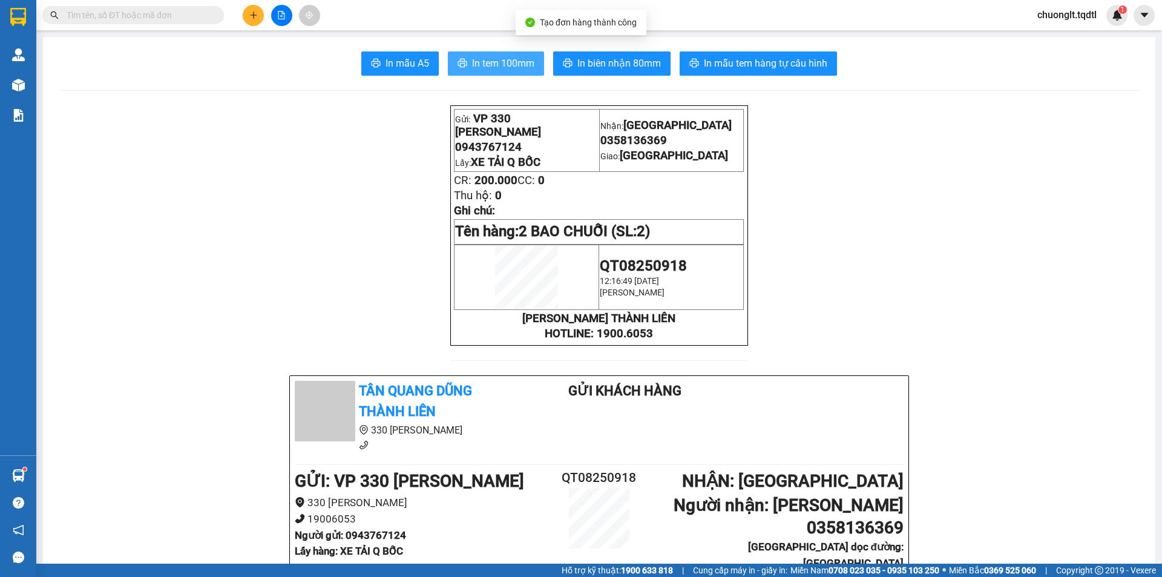
click at [485, 59] on span "In tem 100mm" at bounding box center [503, 63] width 62 height 15
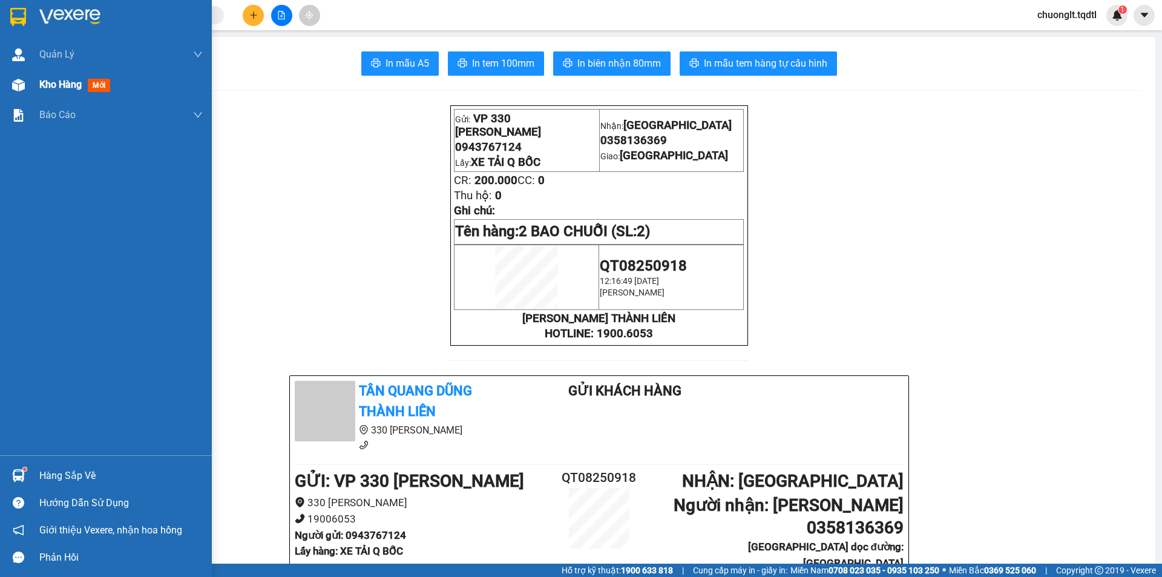
click at [65, 85] on span "Kho hàng" at bounding box center [60, 85] width 42 height 12
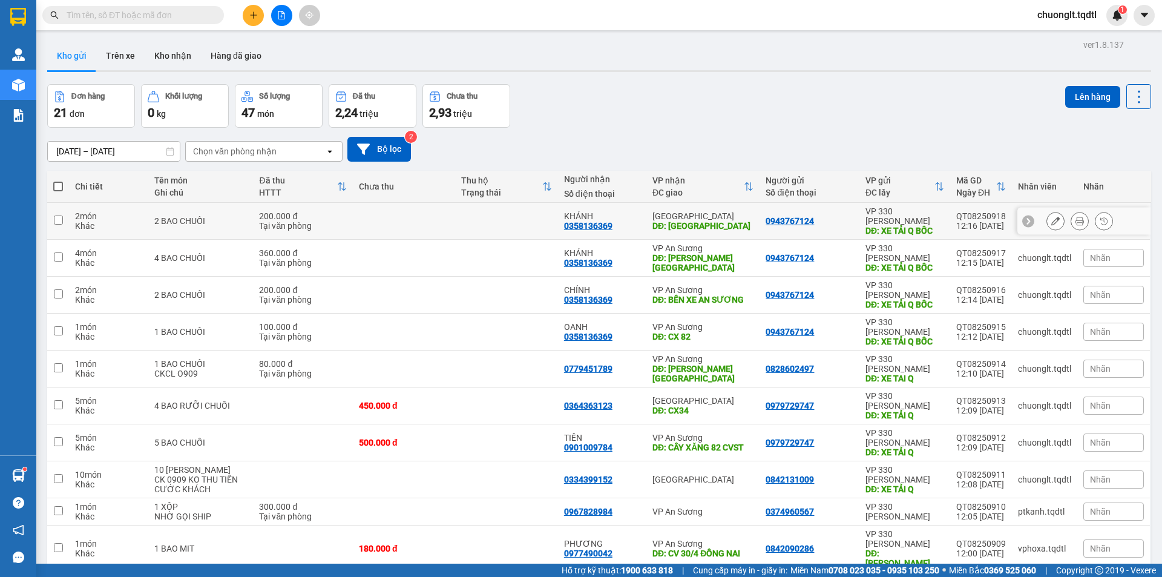
click at [56, 215] on input "checkbox" at bounding box center [58, 219] width 9 height 9
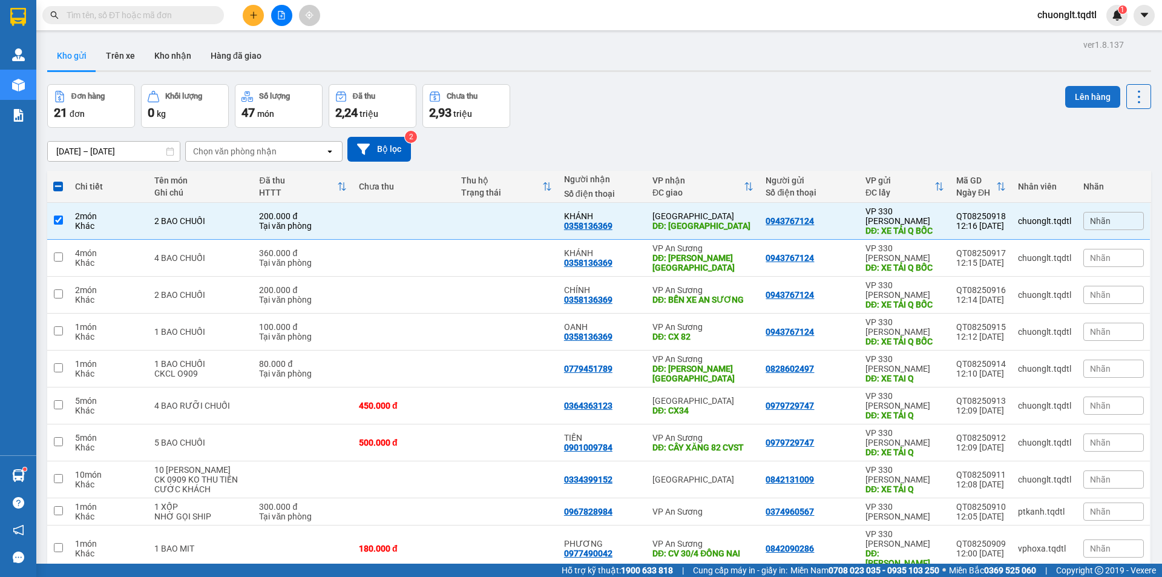
click at [1093, 96] on button "Lên hàng" at bounding box center [1092, 97] width 55 height 22
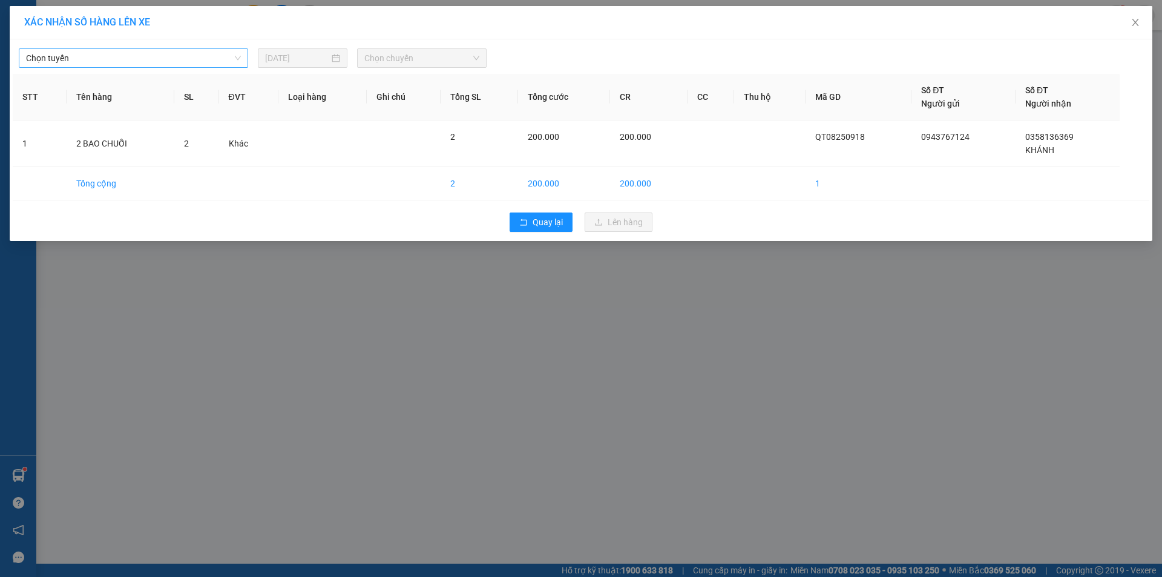
click at [205, 53] on span "Chọn tuyến" at bounding box center [133, 58] width 215 height 18
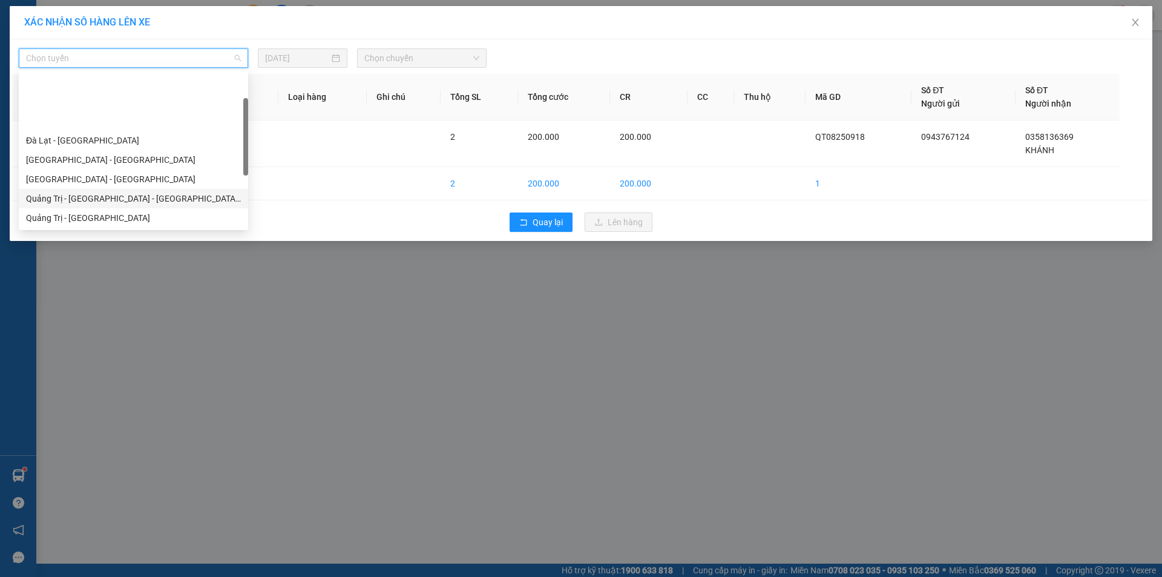
click at [166, 192] on div "Quảng Trị - [GEOGRAPHIC_DATA] - [GEOGRAPHIC_DATA] - [GEOGRAPHIC_DATA]" at bounding box center [133, 198] width 215 height 13
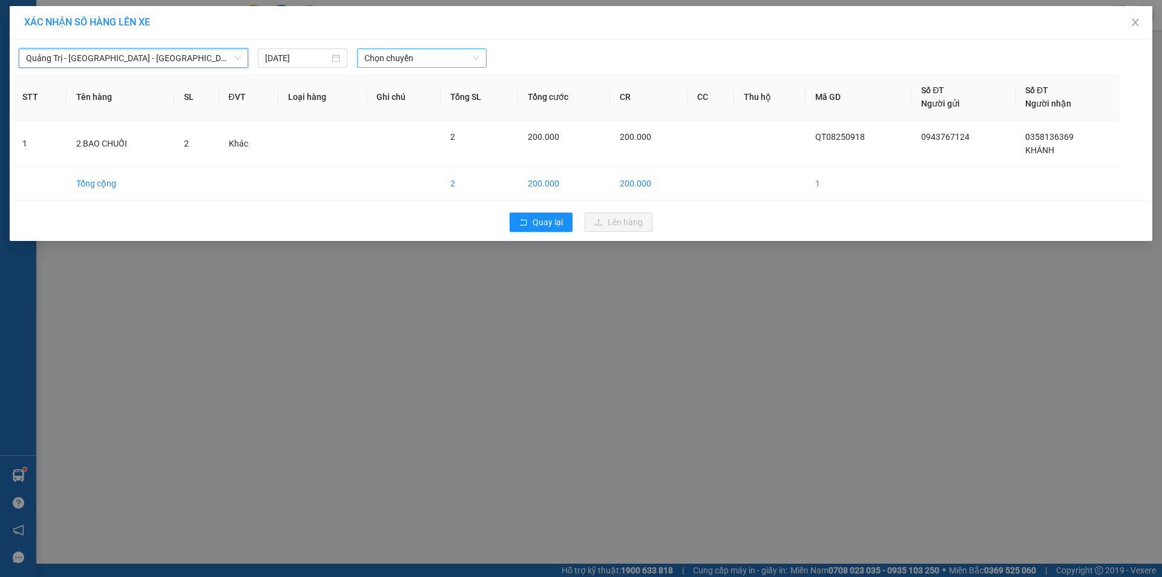
click at [429, 51] on span "Chọn chuyến" at bounding box center [421, 58] width 115 height 18
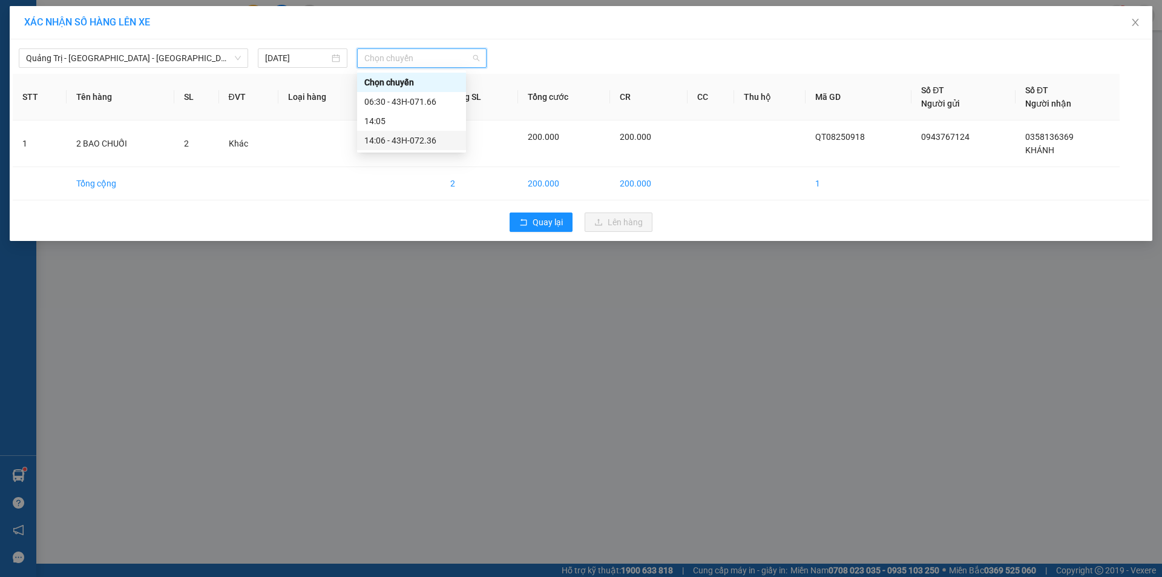
click at [431, 136] on div "14:06 - 43H-072.36" at bounding box center [411, 140] width 94 height 13
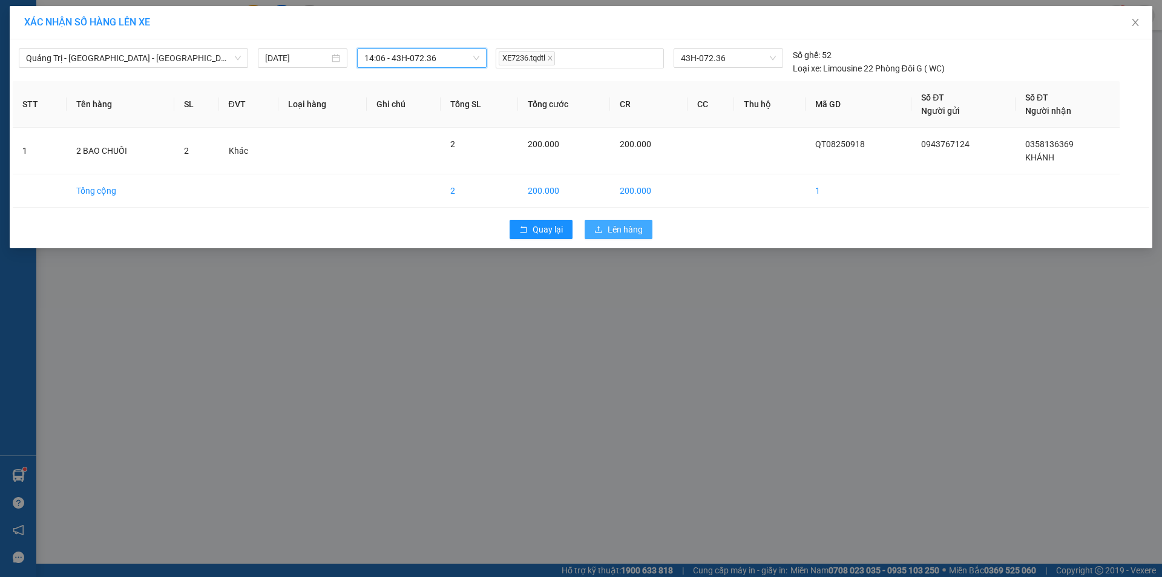
click at [636, 228] on span "Lên hàng" at bounding box center [625, 229] width 35 height 13
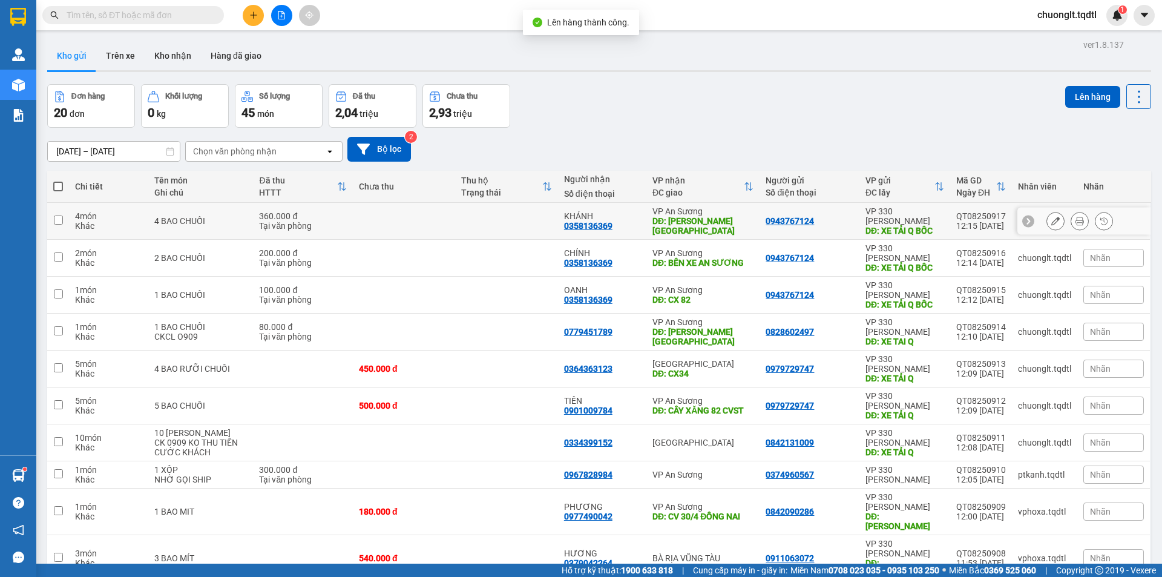
click at [62, 223] on input "checkbox" at bounding box center [58, 219] width 9 height 9
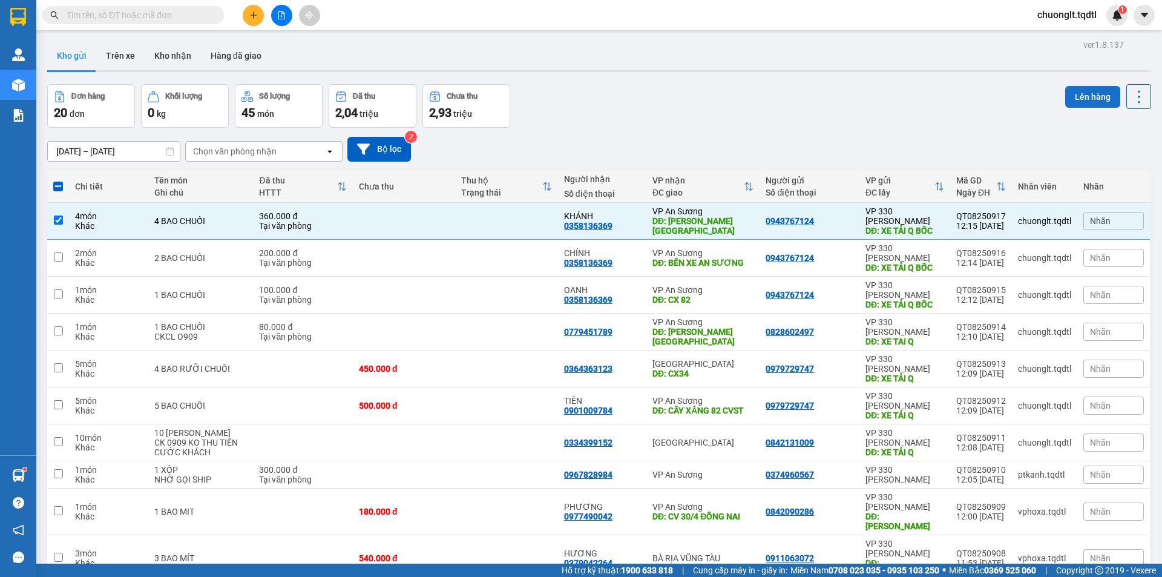
click at [1078, 96] on button "Lên hàng" at bounding box center [1092, 97] width 55 height 22
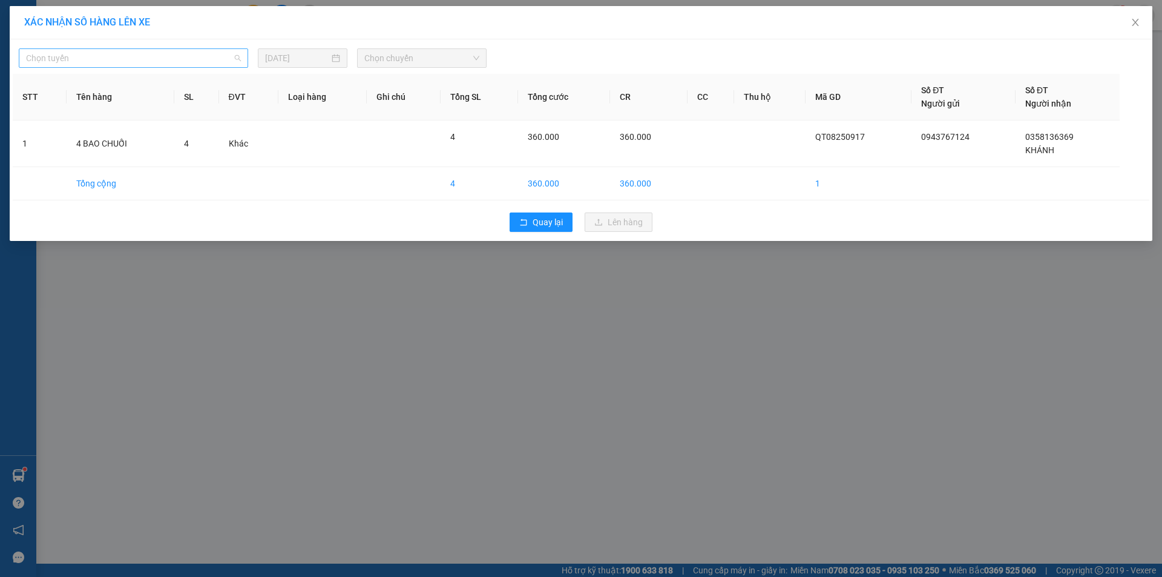
click at [202, 52] on span "Chọn tuyến" at bounding box center [133, 58] width 215 height 18
click at [108, 386] on div "Quảng Trị - [GEOGRAPHIC_DATA]" at bounding box center [133, 392] width 215 height 13
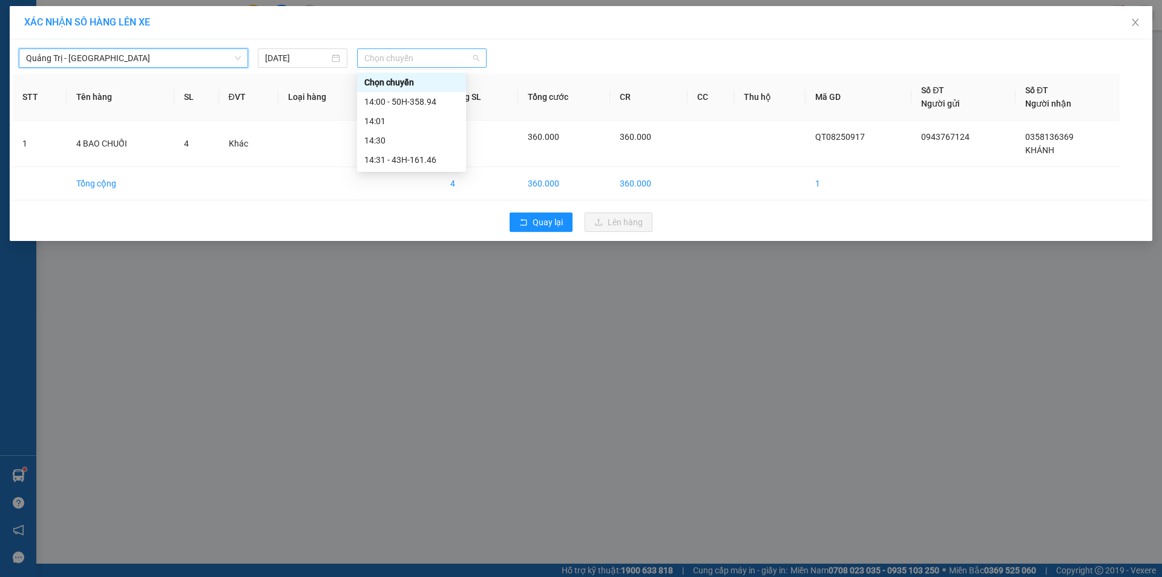
click at [425, 65] on span "Chọn chuyến" at bounding box center [421, 58] width 115 height 18
click at [419, 161] on div "14:31 - 43H-161.46" at bounding box center [411, 159] width 94 height 13
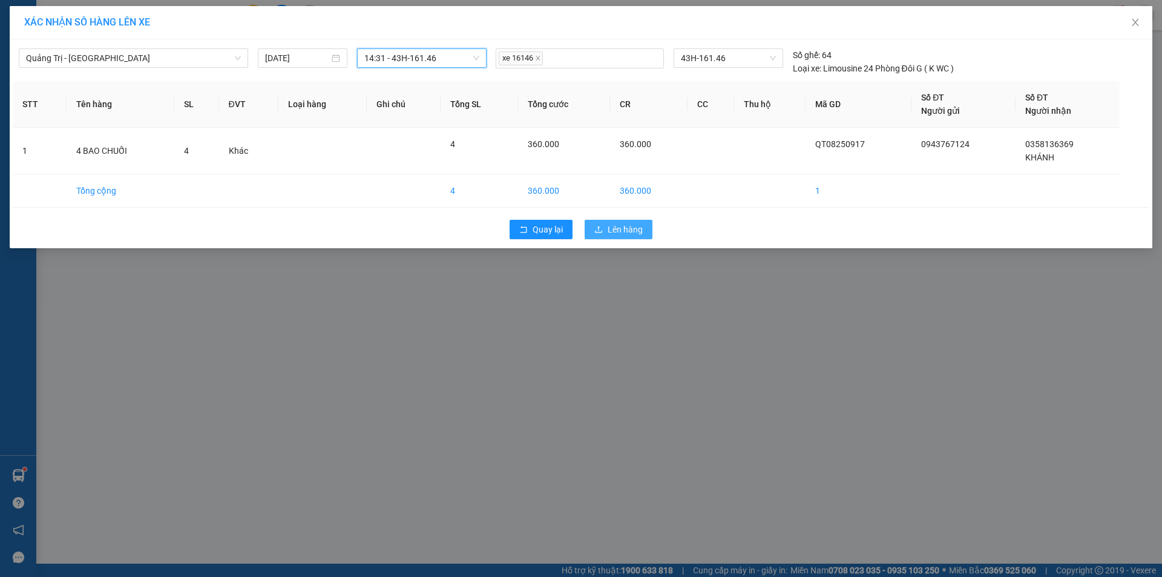
click at [617, 226] on span "Lên hàng" at bounding box center [625, 229] width 35 height 13
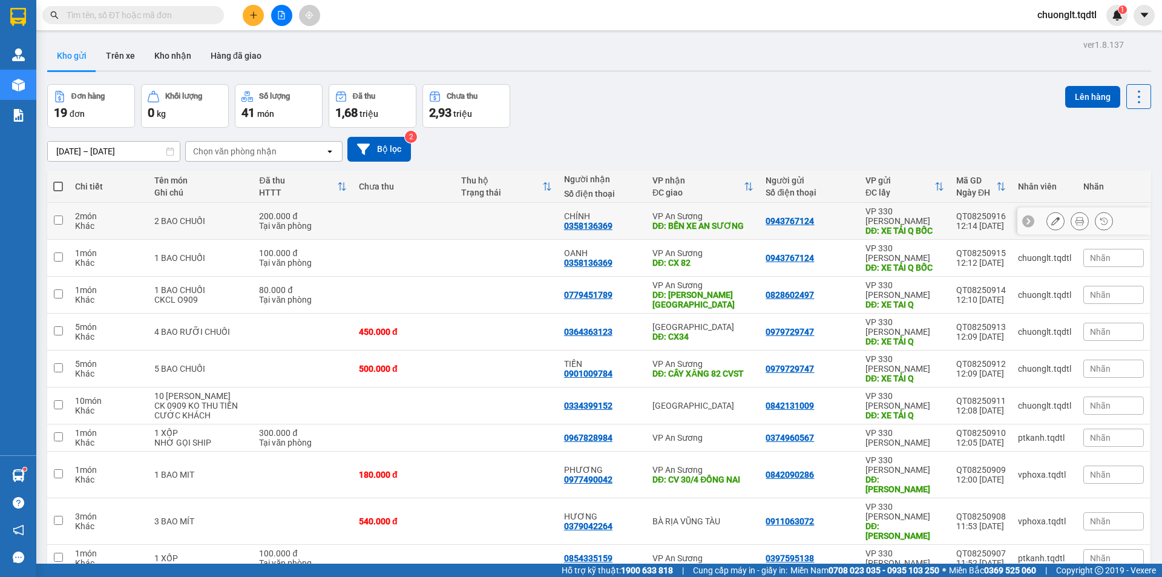
click at [51, 211] on td at bounding box center [58, 221] width 22 height 37
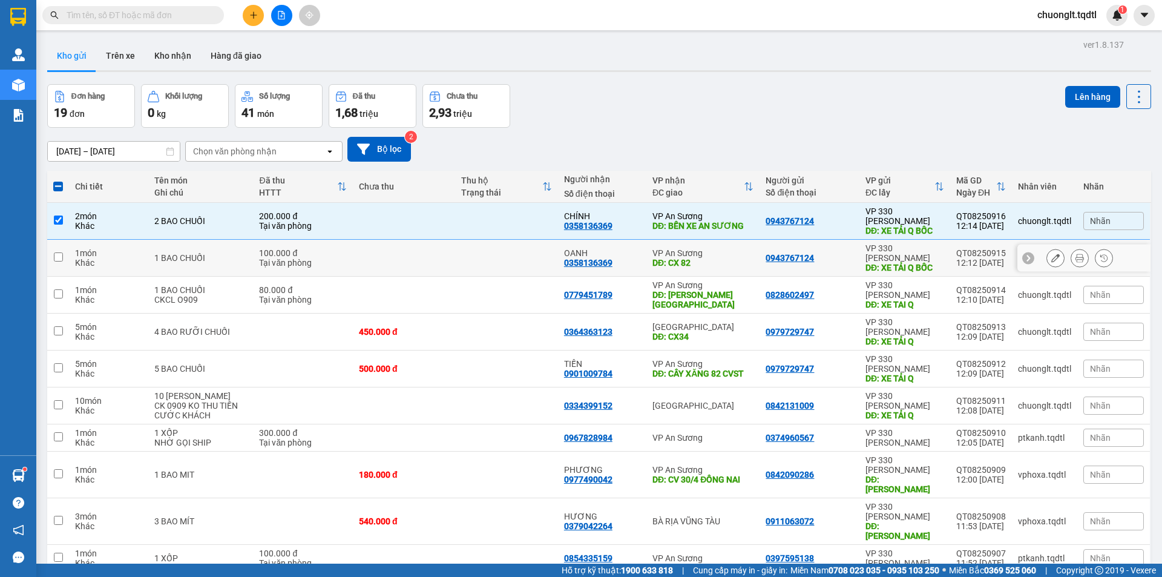
click at [60, 252] on input "checkbox" at bounding box center [58, 256] width 9 height 9
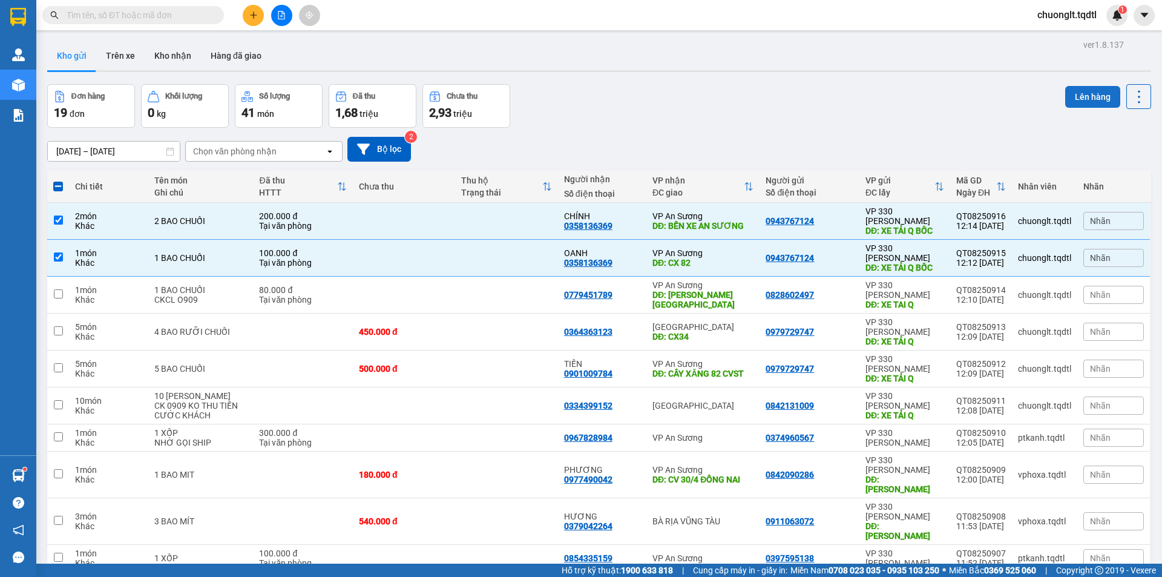
click at [1080, 97] on button "Lên hàng" at bounding box center [1092, 97] width 55 height 22
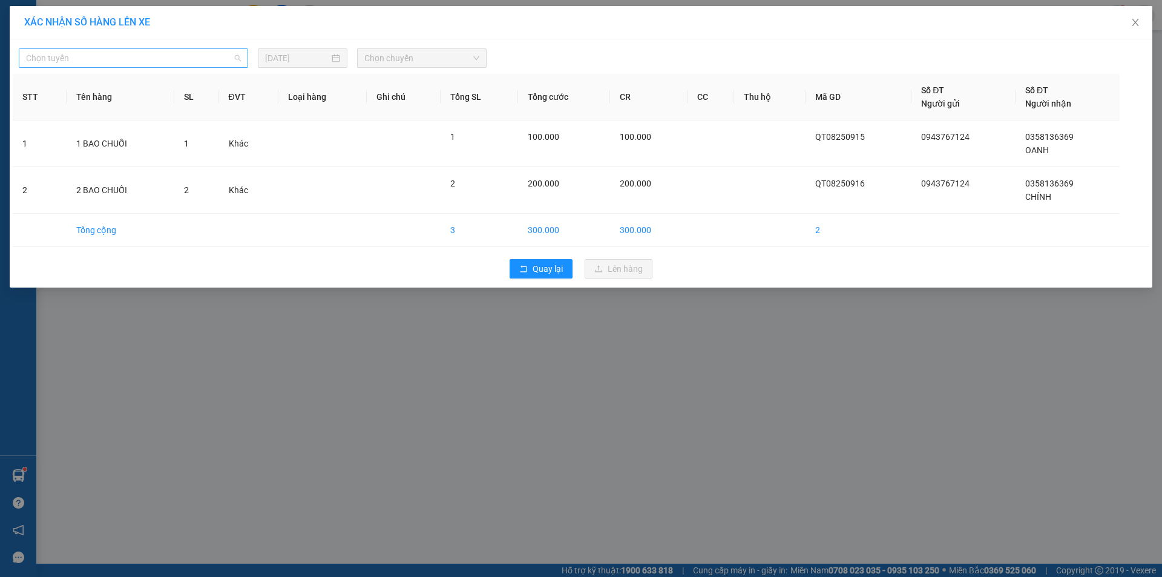
click at [200, 62] on span "Chọn tuyến" at bounding box center [133, 58] width 215 height 18
click at [532, 263] on button "Quay lại" at bounding box center [541, 268] width 63 height 19
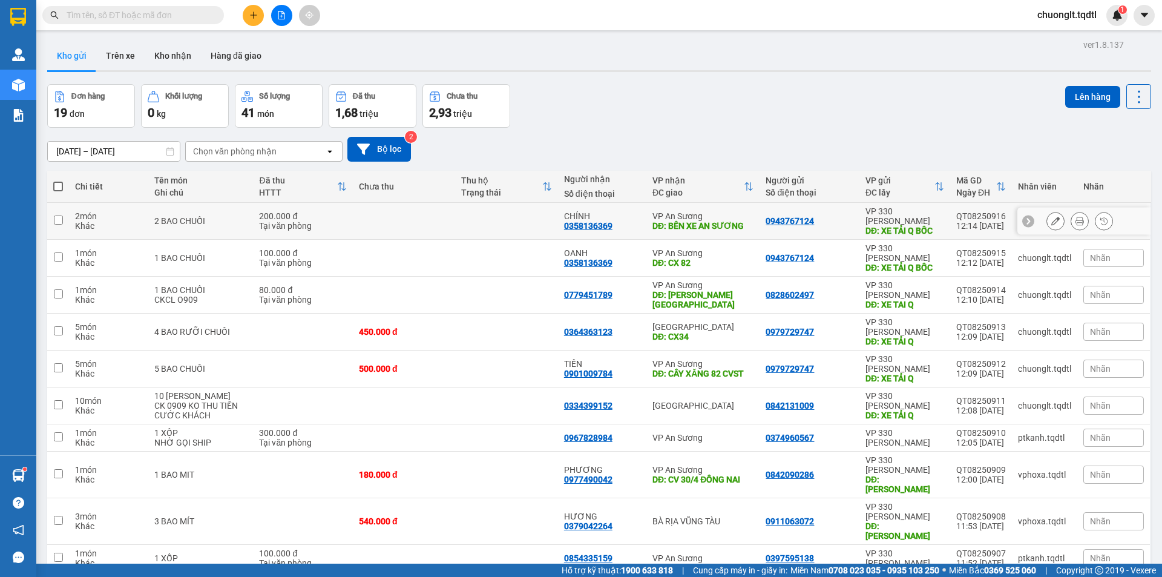
click at [54, 215] on input "checkbox" at bounding box center [58, 219] width 9 height 9
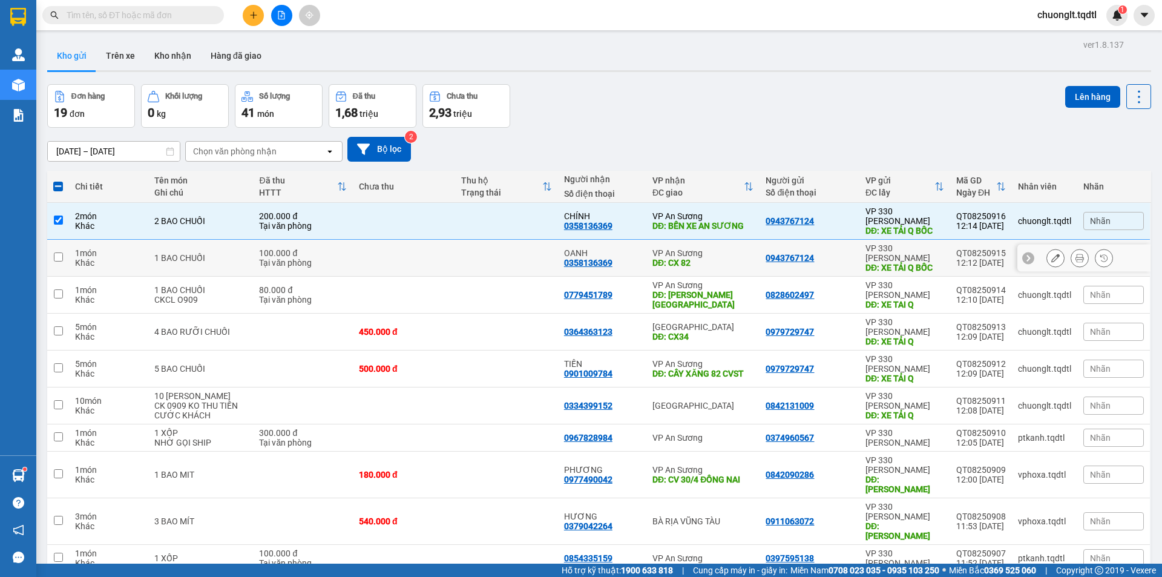
click at [55, 250] on td at bounding box center [58, 258] width 22 height 37
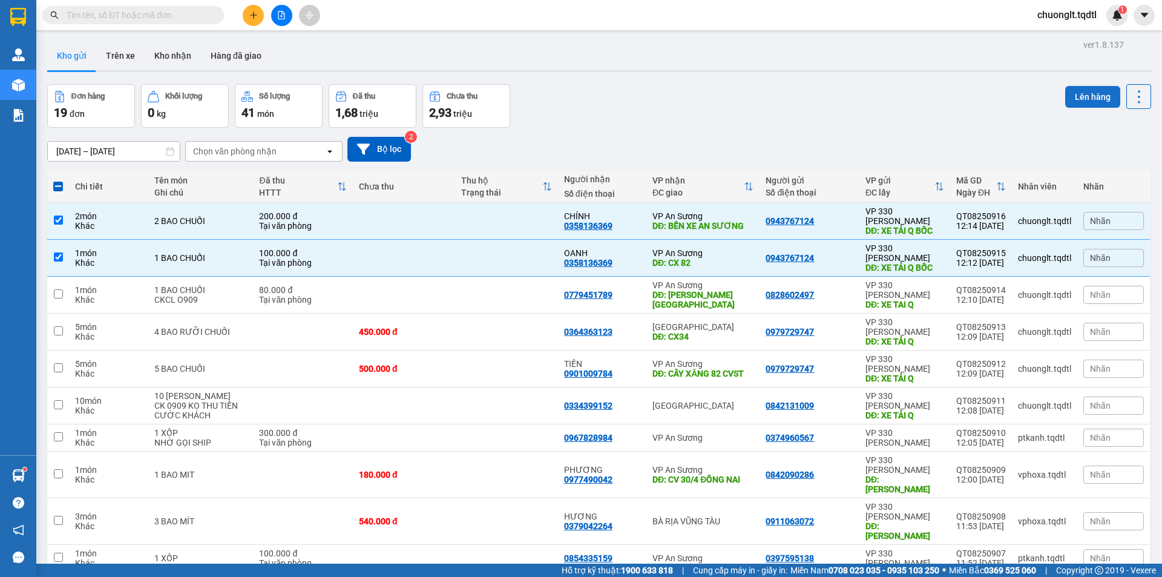
click at [1084, 88] on button "Lên hàng" at bounding box center [1092, 97] width 55 height 22
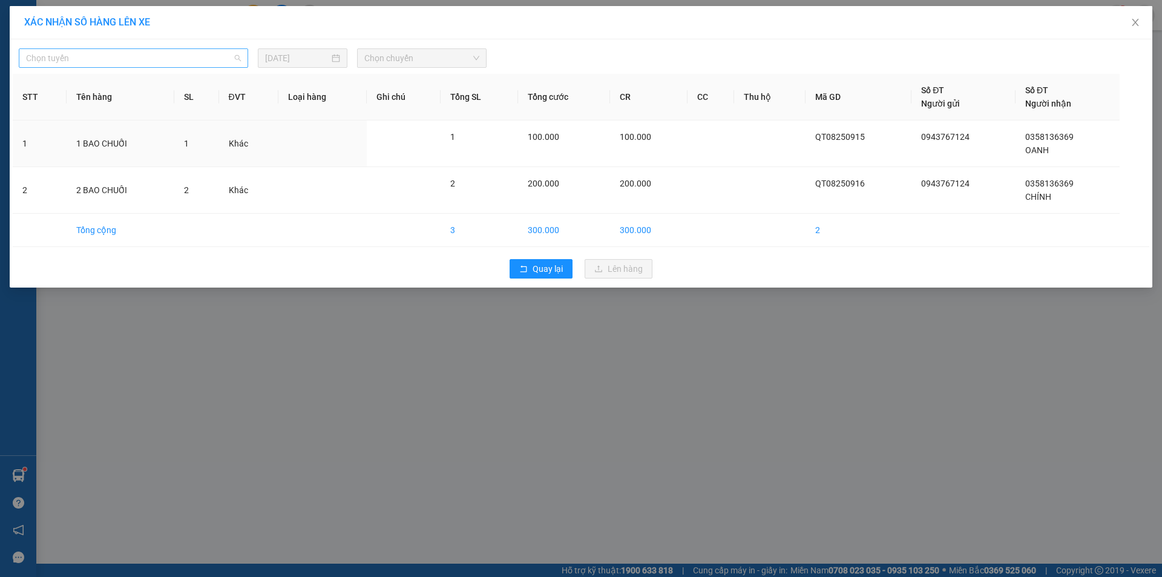
click at [192, 54] on span "Chọn tuyến" at bounding box center [133, 58] width 215 height 18
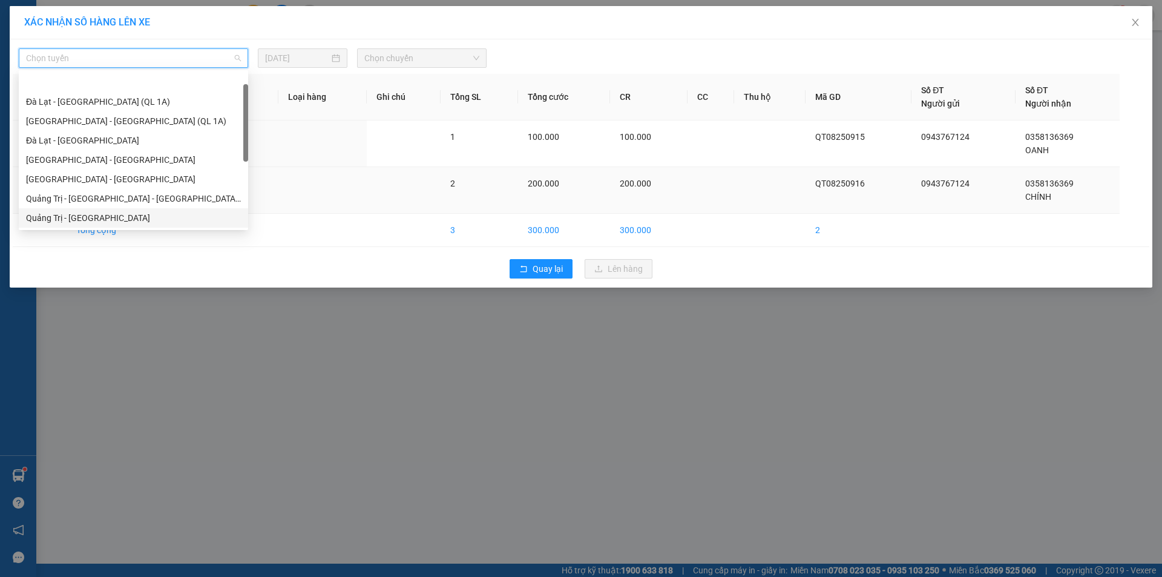
click at [115, 211] on div "Quảng Trị - [GEOGRAPHIC_DATA]" at bounding box center [133, 217] width 215 height 13
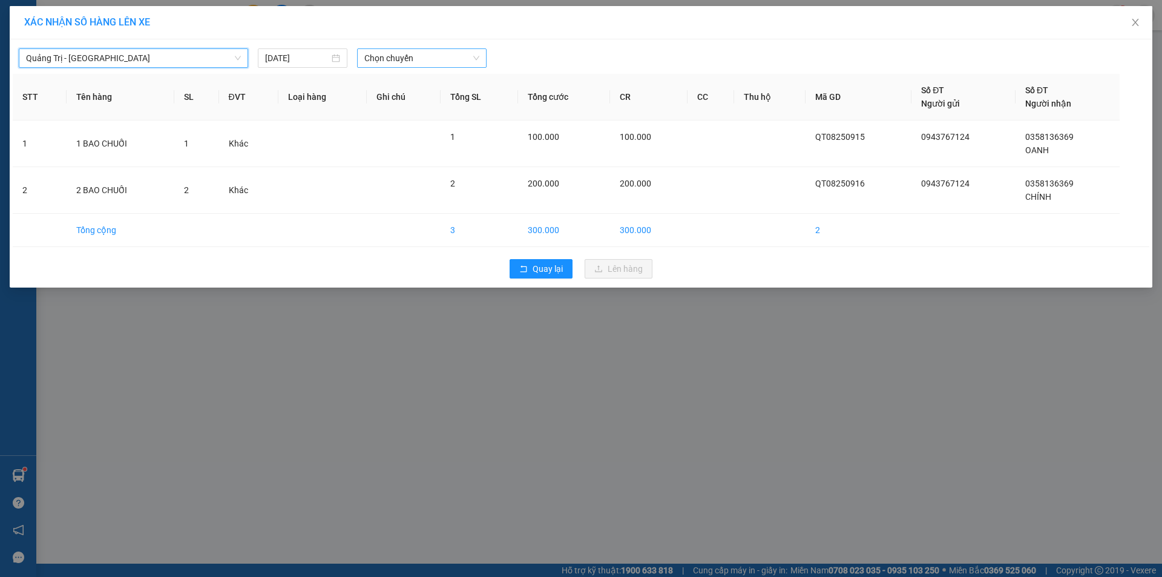
click at [421, 54] on span "Chọn chuyến" at bounding box center [421, 58] width 115 height 18
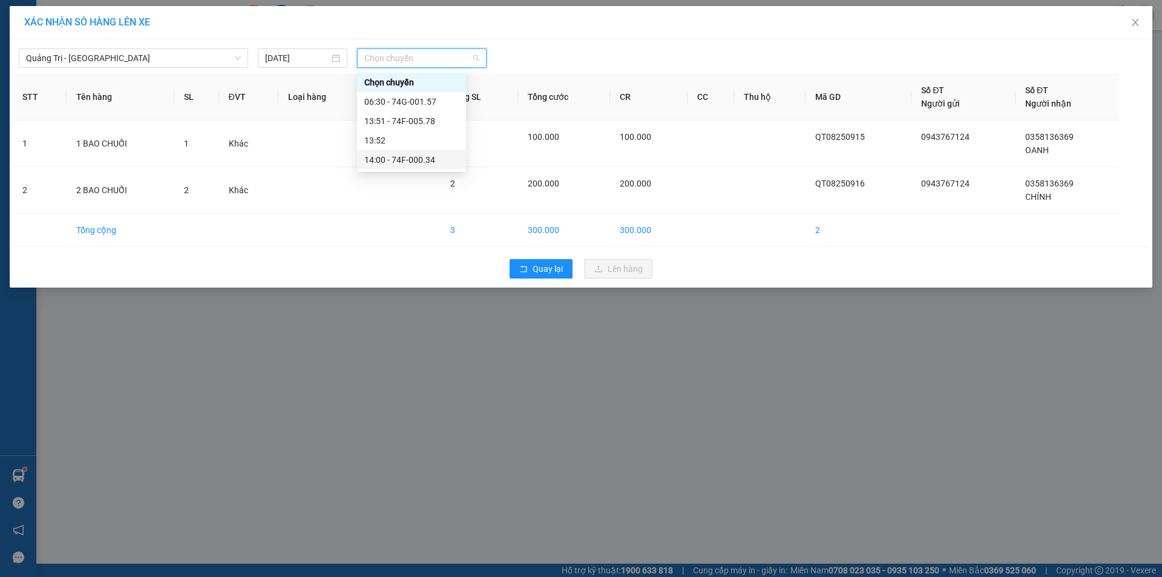
click at [418, 159] on div "14:00 - 74F-000.34" at bounding box center [411, 159] width 94 height 13
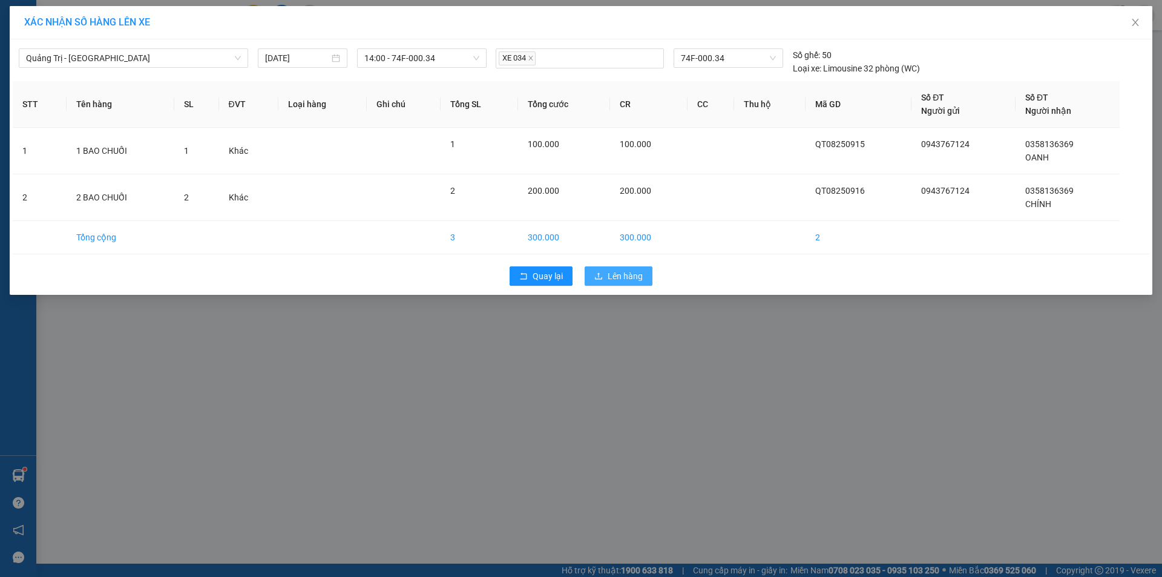
click at [616, 278] on span "Lên hàng" at bounding box center [625, 275] width 35 height 13
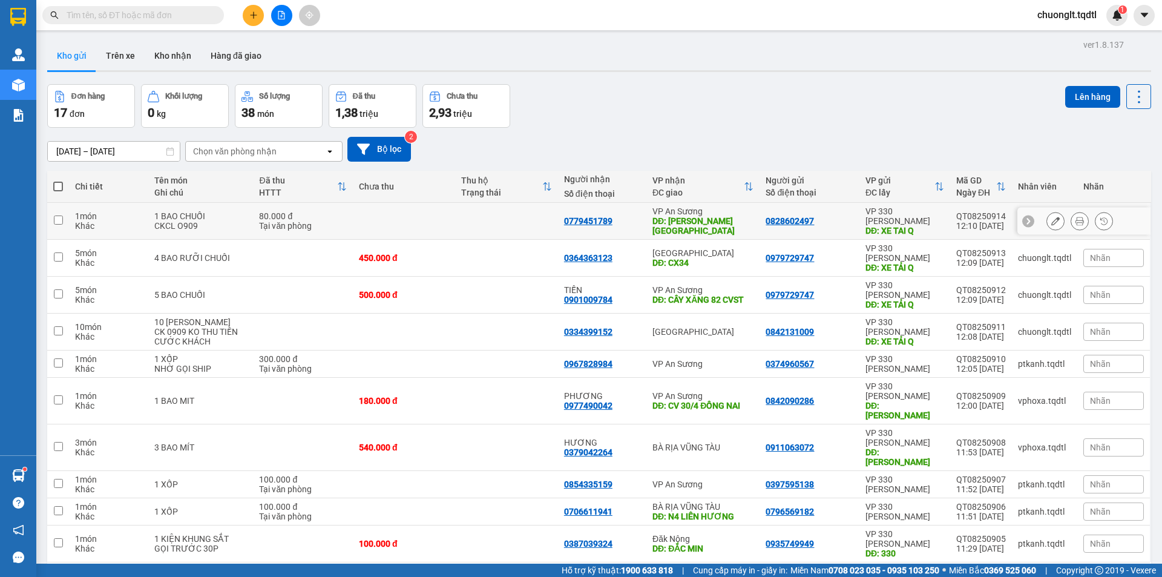
click at [60, 221] on input "checkbox" at bounding box center [58, 219] width 9 height 9
checkbox input "true"
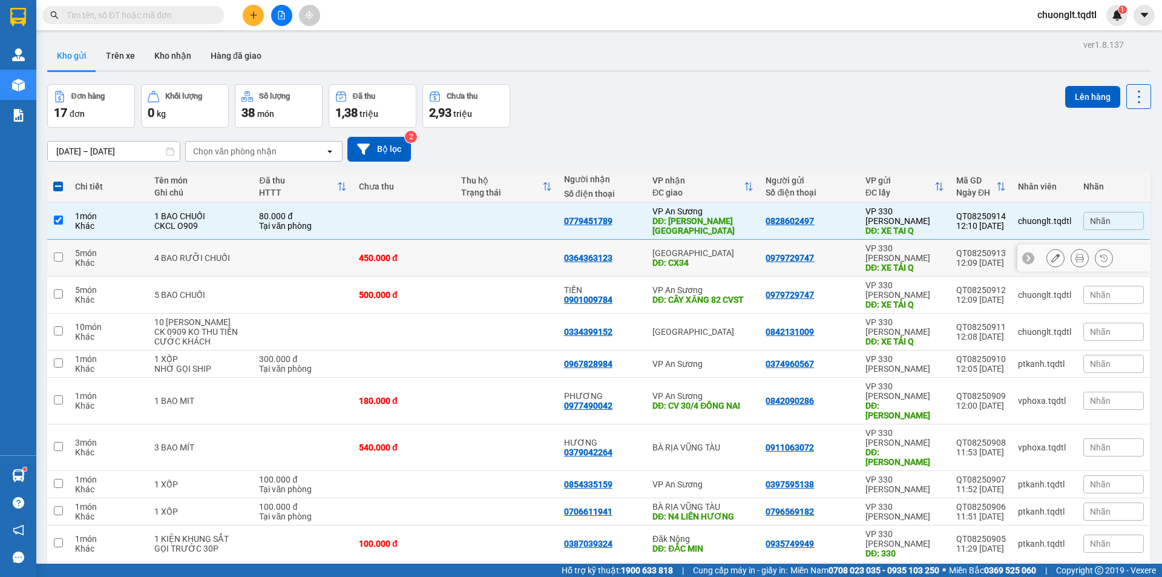
click at [51, 249] on td at bounding box center [58, 258] width 22 height 37
checkbox input "true"
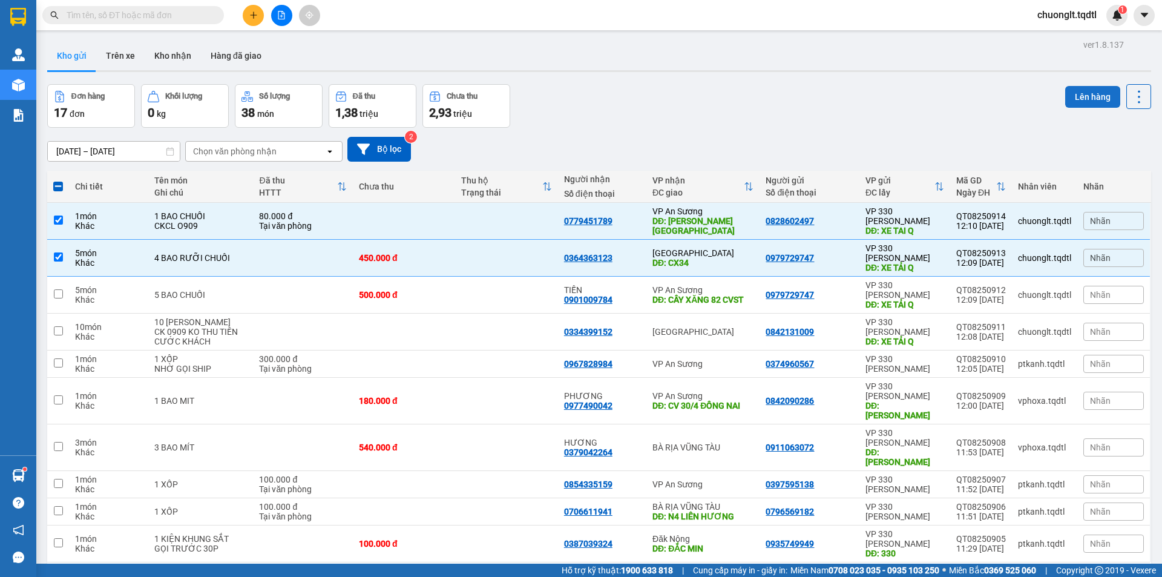
click at [1079, 94] on button "Lên hàng" at bounding box center [1092, 97] width 55 height 22
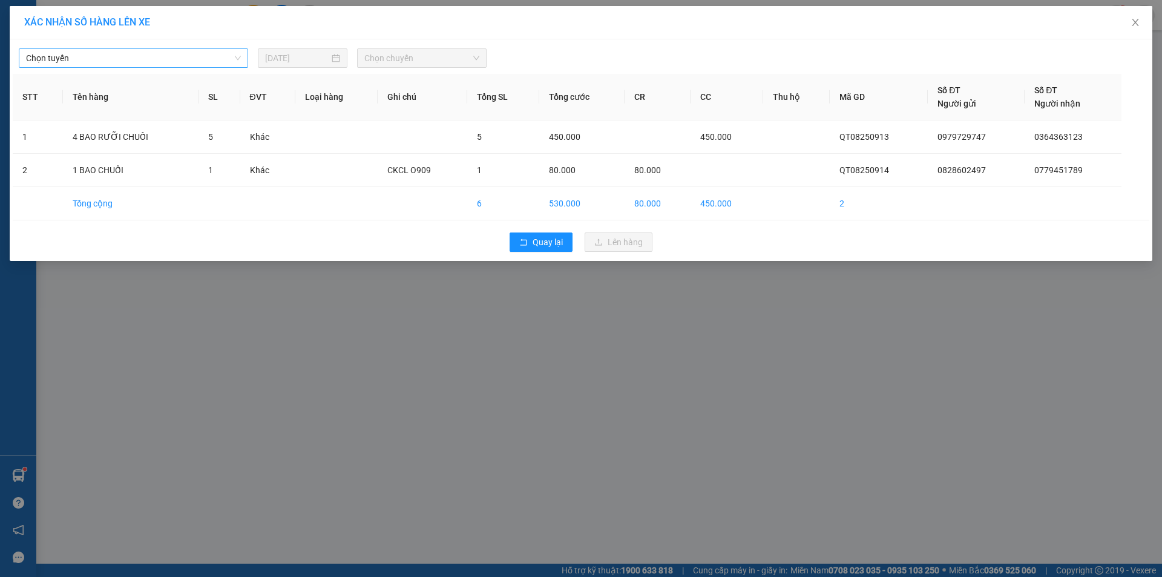
click at [189, 49] on div "Chọn tuyến [DATE] Chọn chuyến" at bounding box center [581, 54] width 1137 height 25
click at [198, 57] on span "Chọn tuyến" at bounding box center [133, 58] width 215 height 18
click at [106, 386] on div "Quảng Trị - [GEOGRAPHIC_DATA]" at bounding box center [133, 392] width 215 height 13
click at [448, 56] on span "Chọn chuyến" at bounding box center [421, 58] width 115 height 18
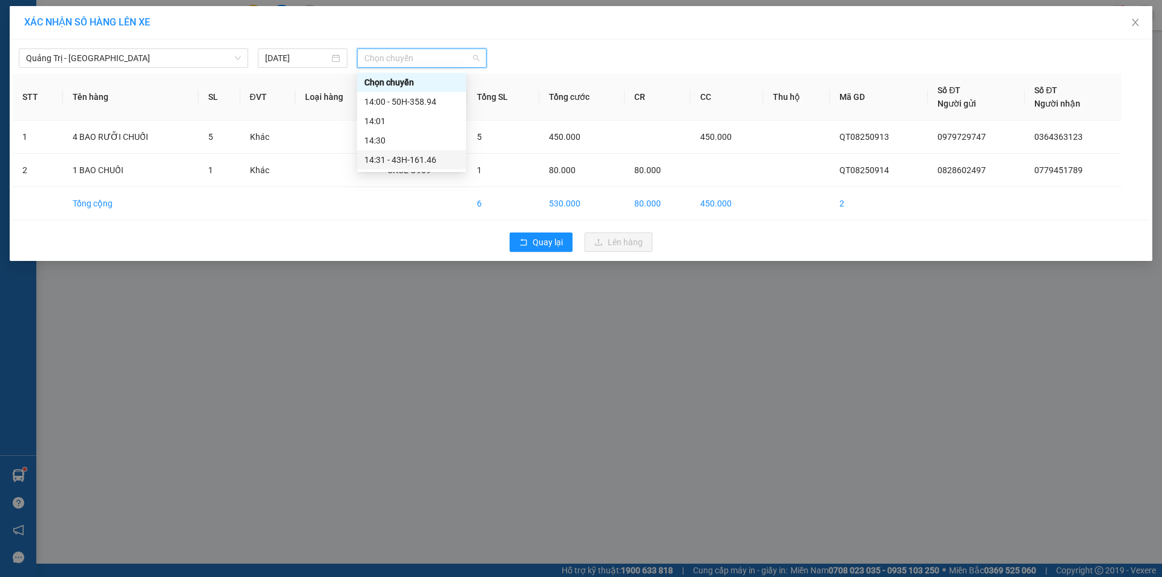
click at [421, 156] on div "14:31 - 43H-161.46" at bounding box center [411, 159] width 94 height 13
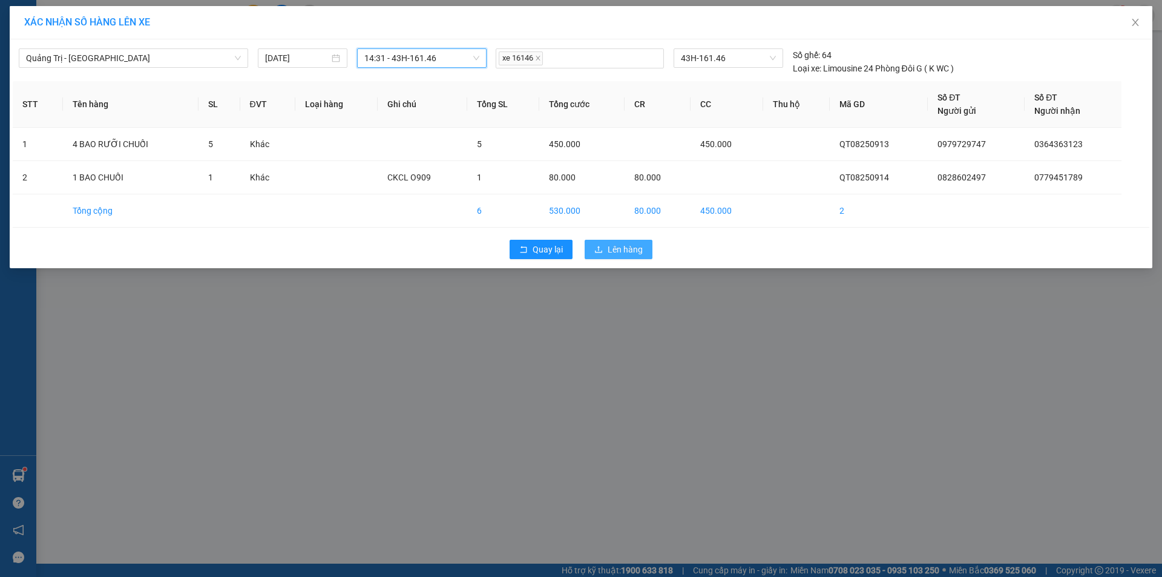
click at [613, 246] on span "Lên hàng" at bounding box center [625, 249] width 35 height 13
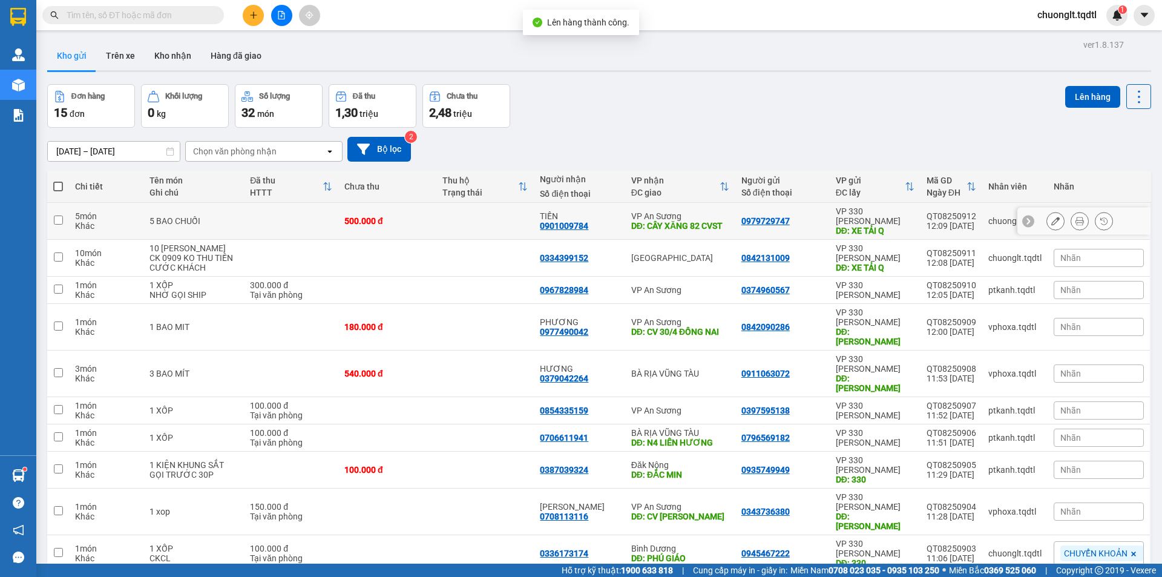
click at [59, 215] on input "checkbox" at bounding box center [58, 219] width 9 height 9
checkbox input "true"
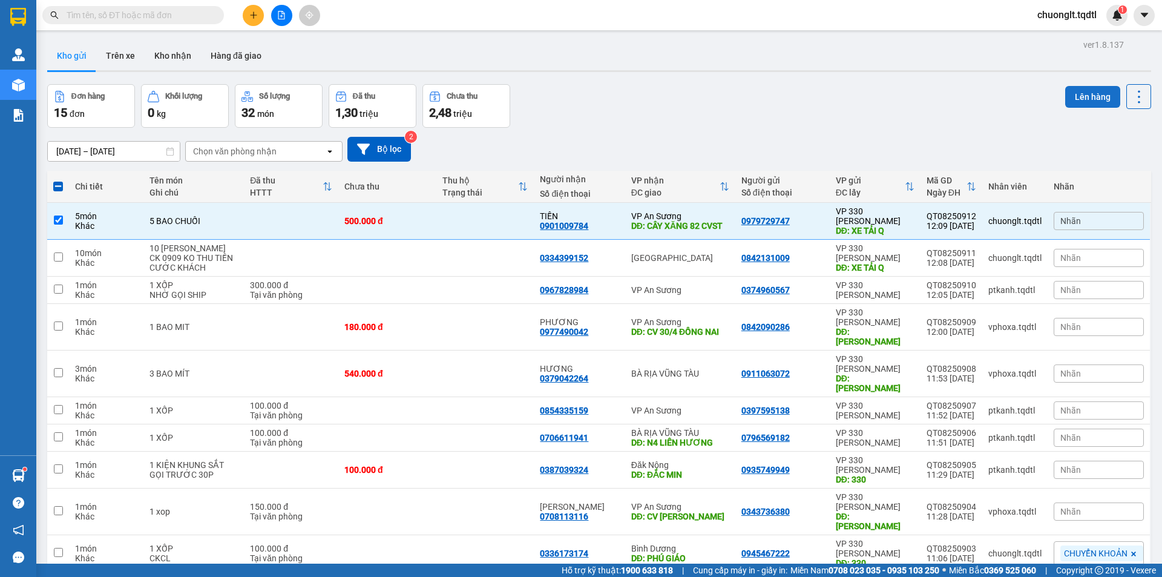
click at [1083, 91] on button "Lên hàng" at bounding box center [1092, 97] width 55 height 22
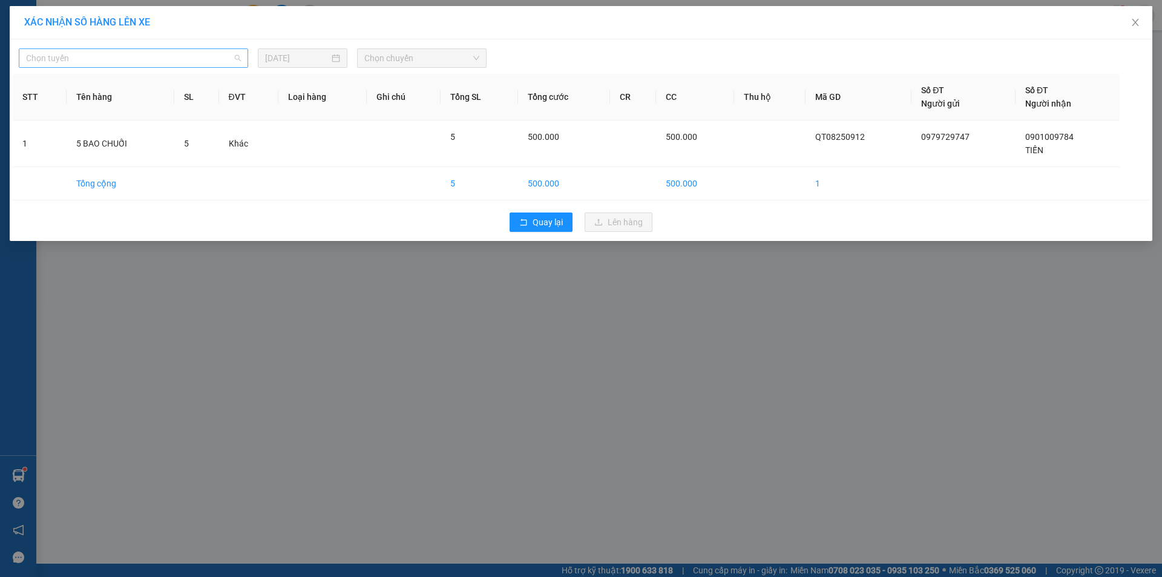
click at [177, 58] on span "Chọn tuyến" at bounding box center [133, 58] width 215 height 18
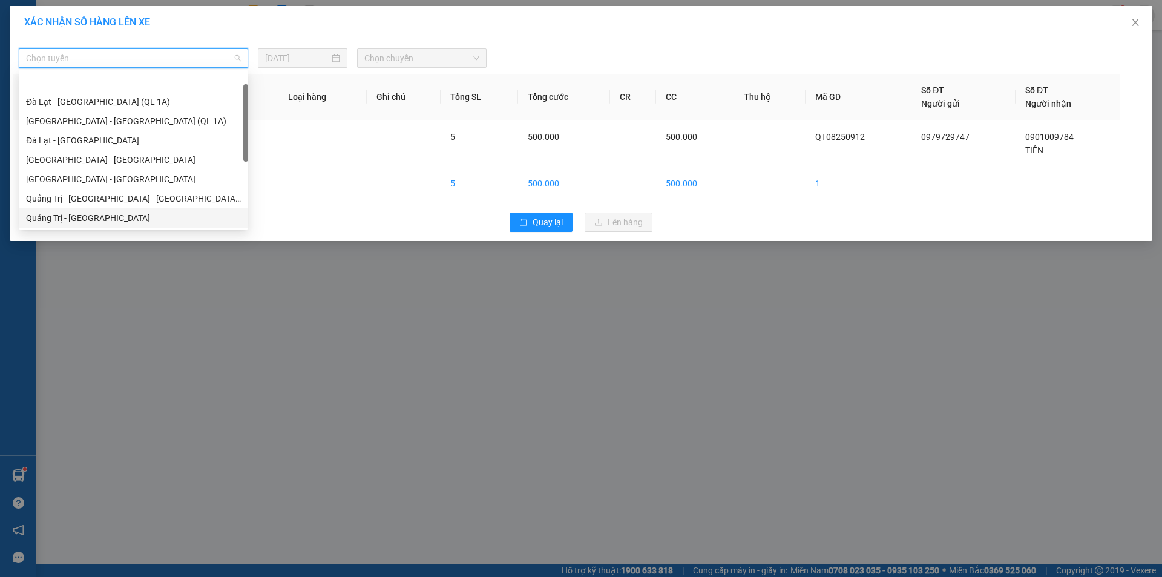
click at [116, 211] on div "Quảng Trị - [GEOGRAPHIC_DATA]" at bounding box center [133, 217] width 215 height 13
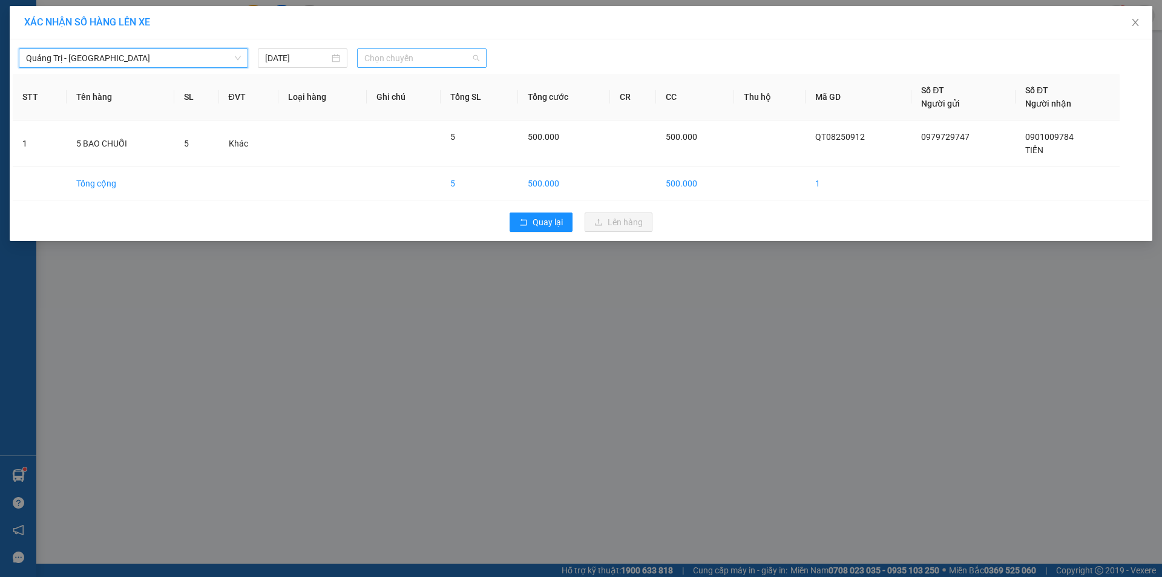
click at [454, 62] on span "Chọn chuyến" at bounding box center [421, 58] width 115 height 18
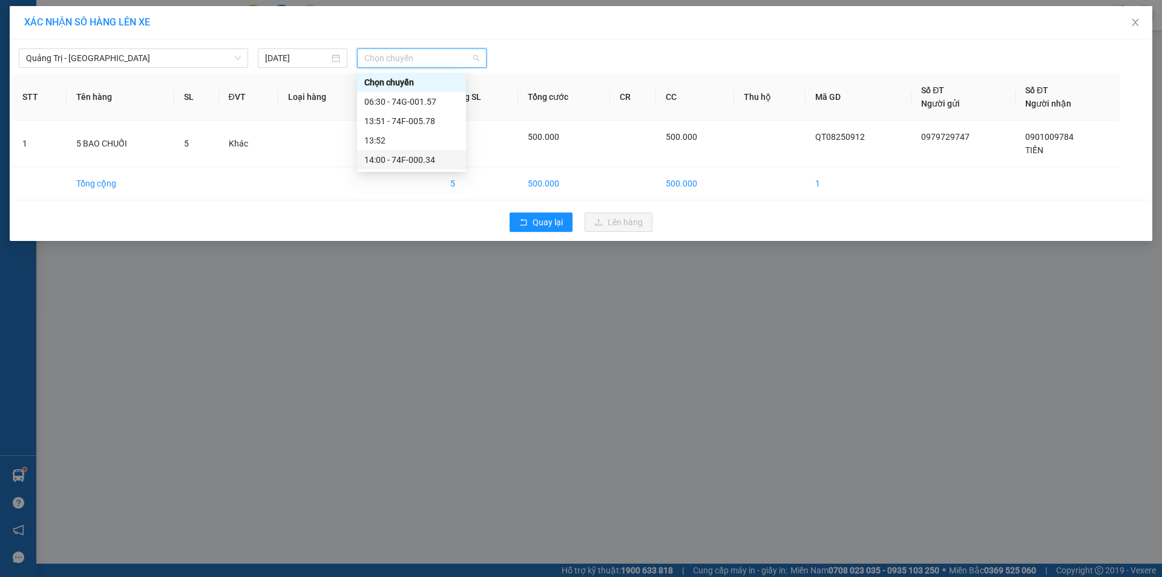
click at [427, 160] on div "14:00 - 74F-000.34" at bounding box center [411, 159] width 94 height 13
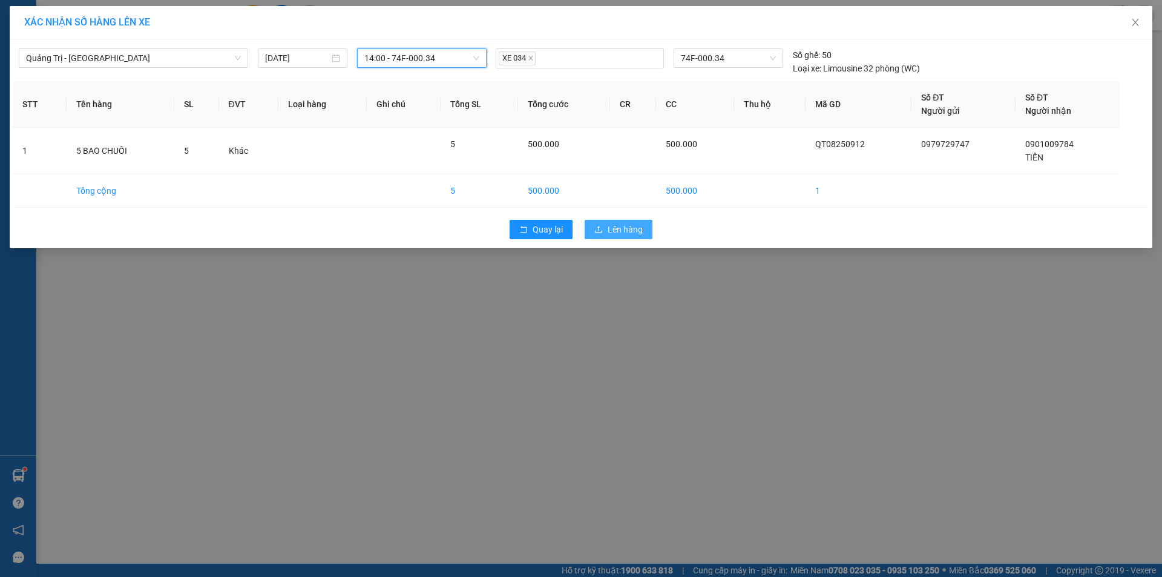
click at [616, 228] on span "Lên hàng" at bounding box center [625, 229] width 35 height 13
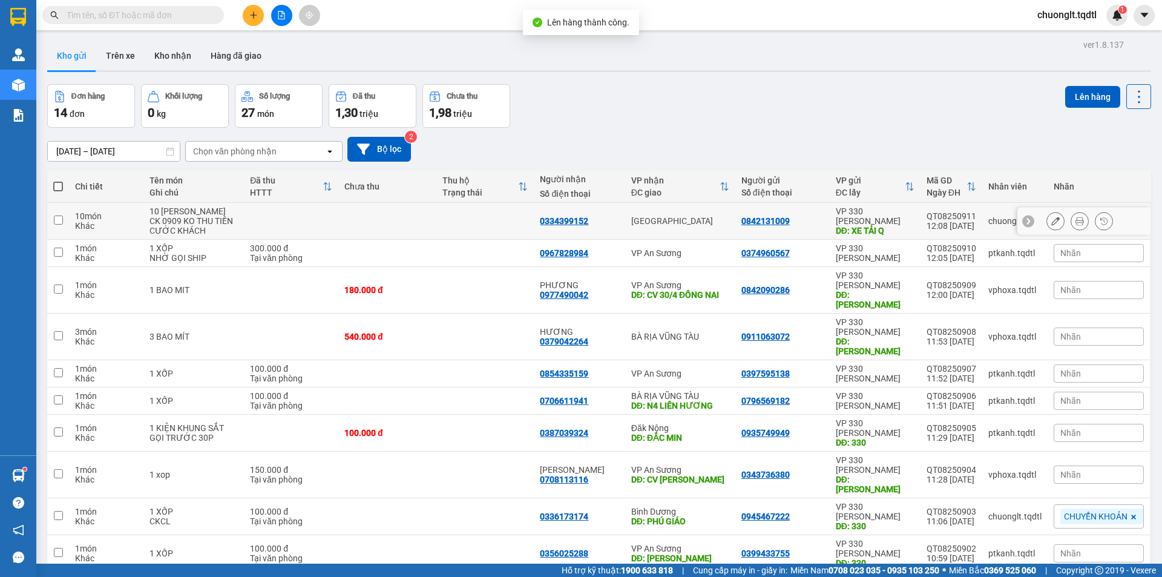
click at [56, 220] on input "checkbox" at bounding box center [58, 219] width 9 height 9
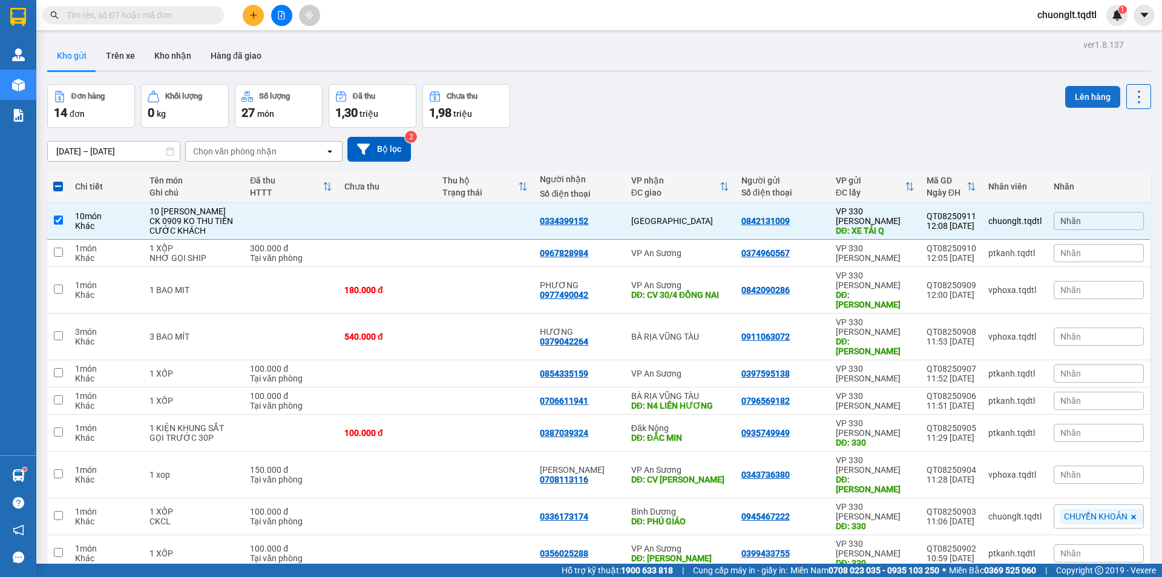
click at [1074, 97] on button "Lên hàng" at bounding box center [1092, 97] width 55 height 22
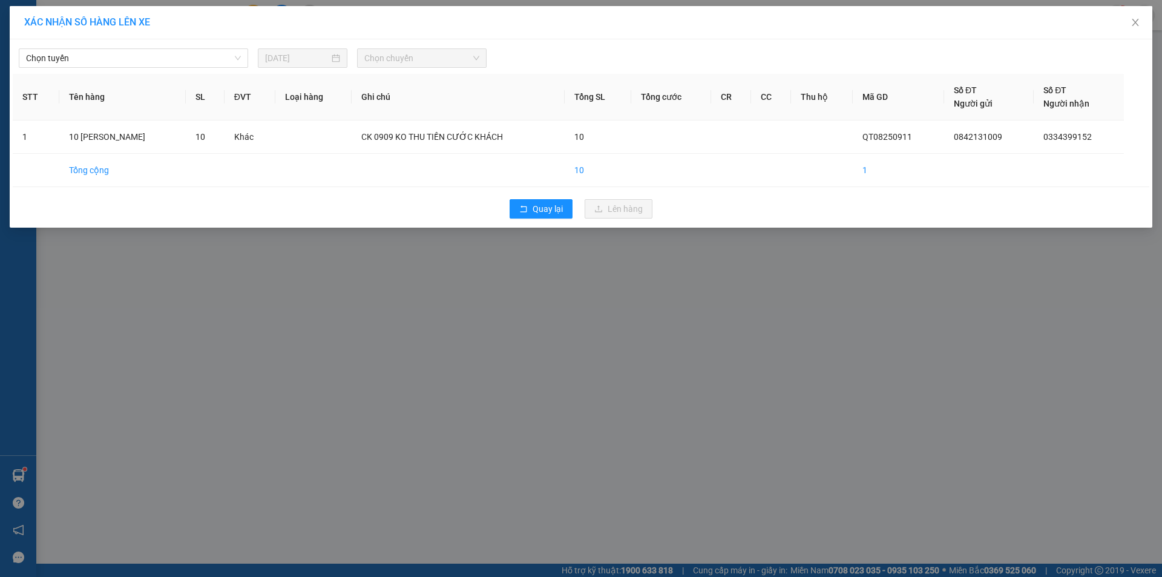
click at [209, 48] on div "Chọn tuyến [DATE] Chọn chuyến" at bounding box center [581, 54] width 1137 height 25
click at [174, 68] on div "Chọn tuyến [DATE] Chọn chuyến STT Tên hàng SL ĐVT Loại hàng Ghi chú Tổng SL Tổn…" at bounding box center [581, 133] width 1143 height 188
click at [190, 58] on span "Chọn tuyến" at bounding box center [133, 58] width 215 height 18
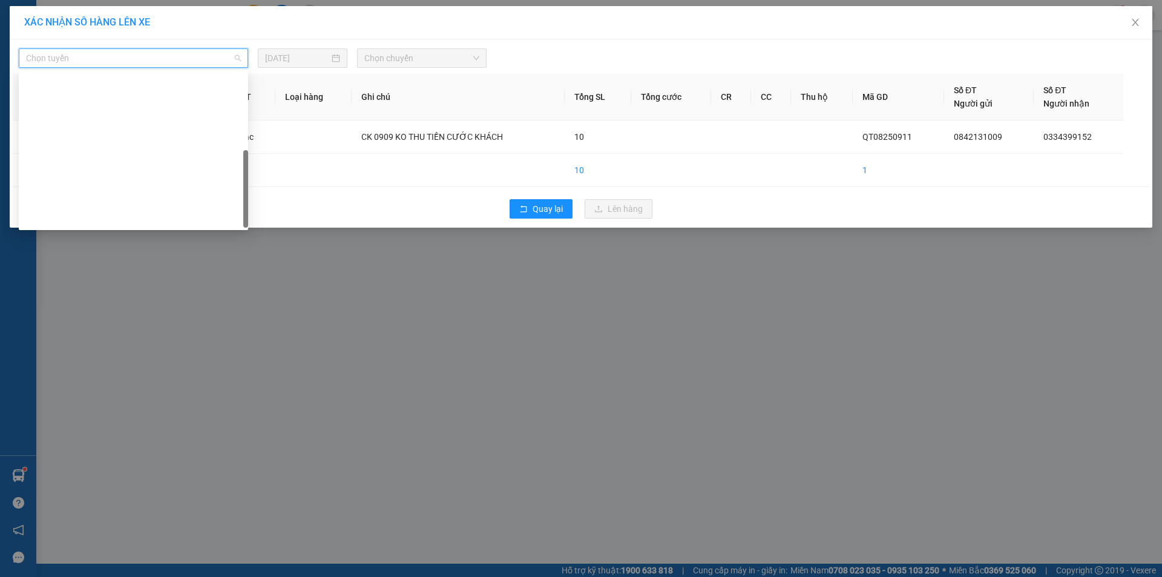
click at [88, 386] on div "Quảng Trị - [GEOGRAPHIC_DATA]" at bounding box center [133, 392] width 215 height 13
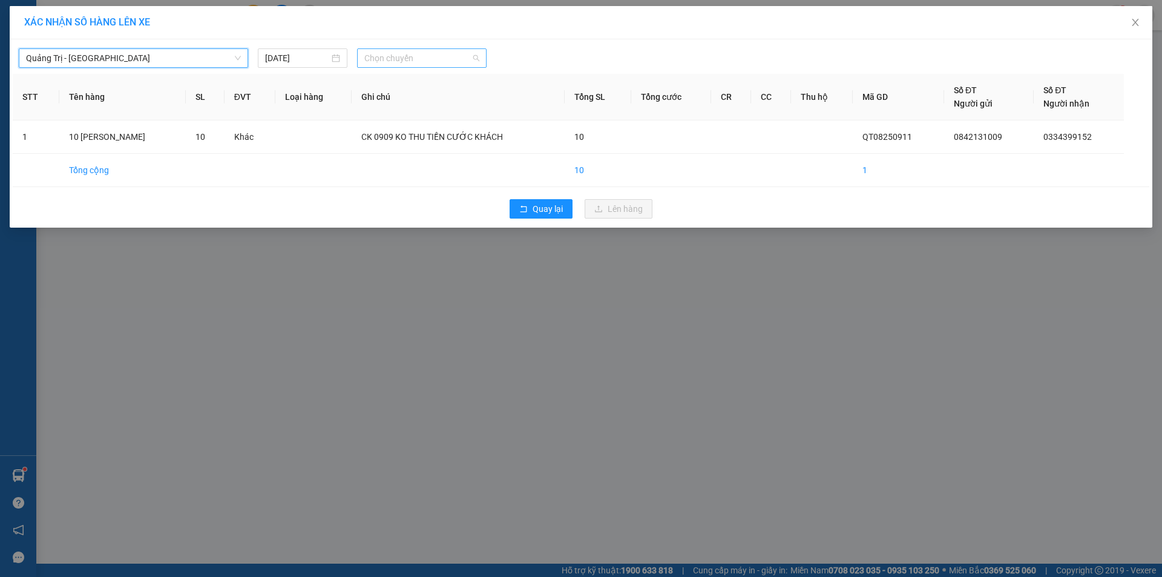
click at [458, 59] on span "Chọn chuyến" at bounding box center [421, 58] width 115 height 18
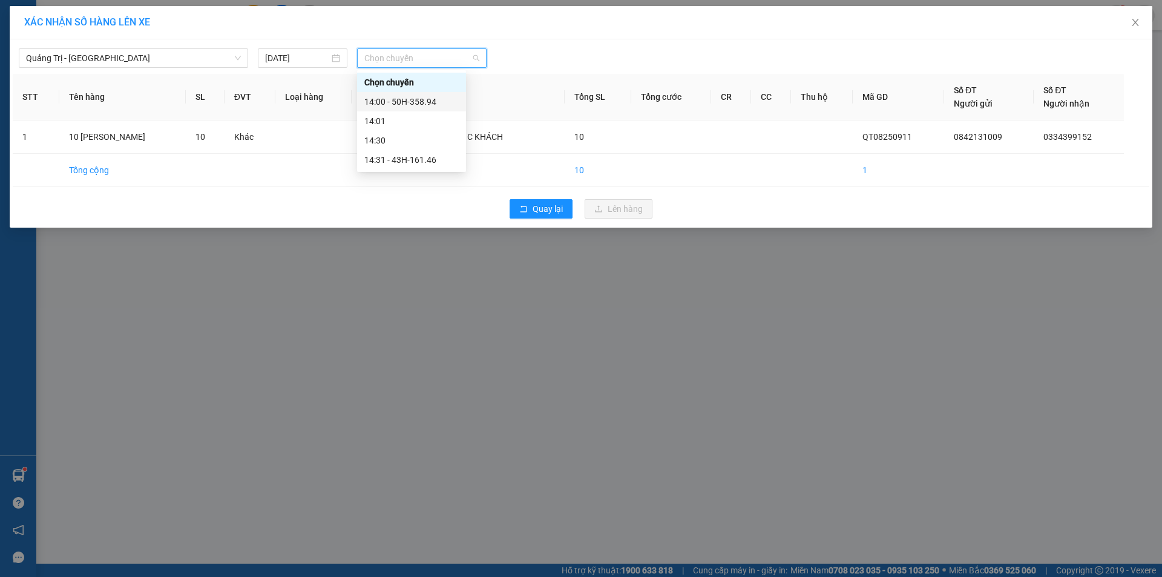
click at [424, 104] on div "14:00 - 50H-358.94" at bounding box center [411, 101] width 94 height 13
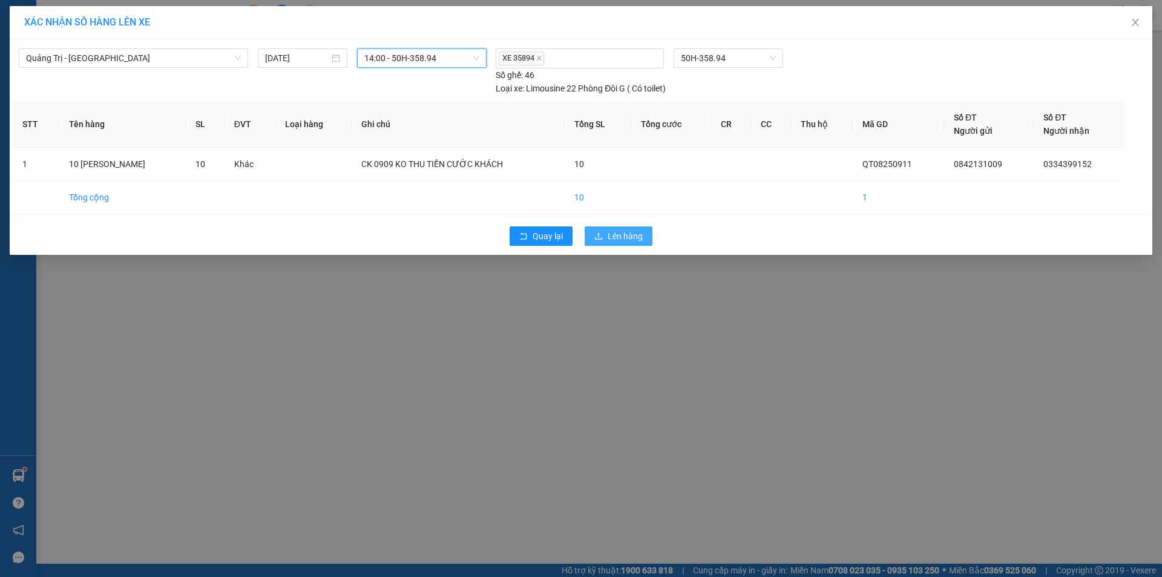
click at [609, 230] on span "Lên hàng" at bounding box center [625, 235] width 35 height 13
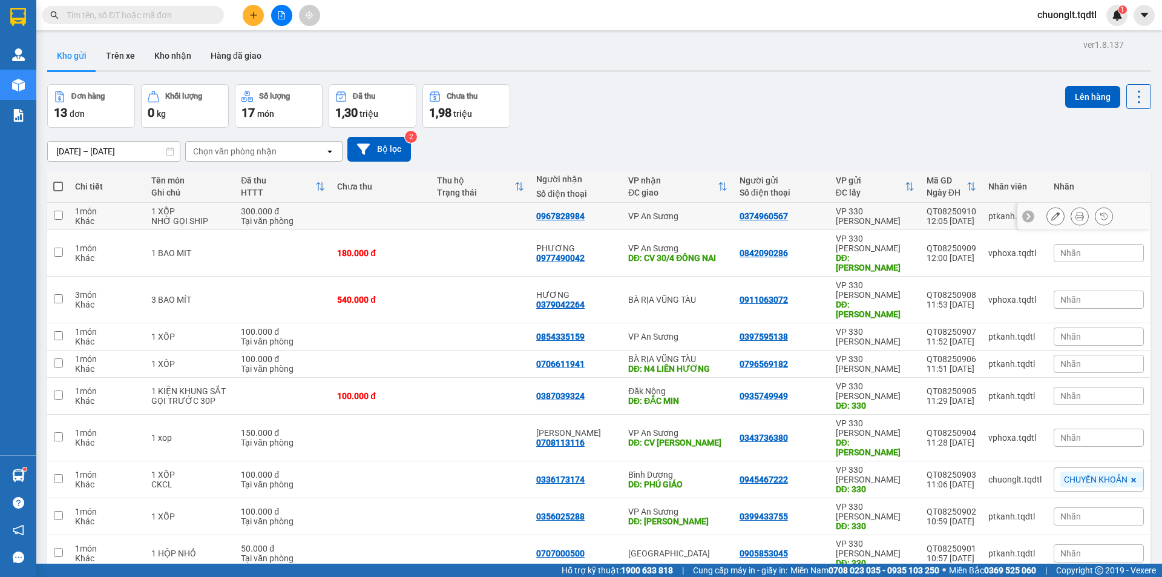
click at [58, 215] on input "checkbox" at bounding box center [58, 215] width 9 height 9
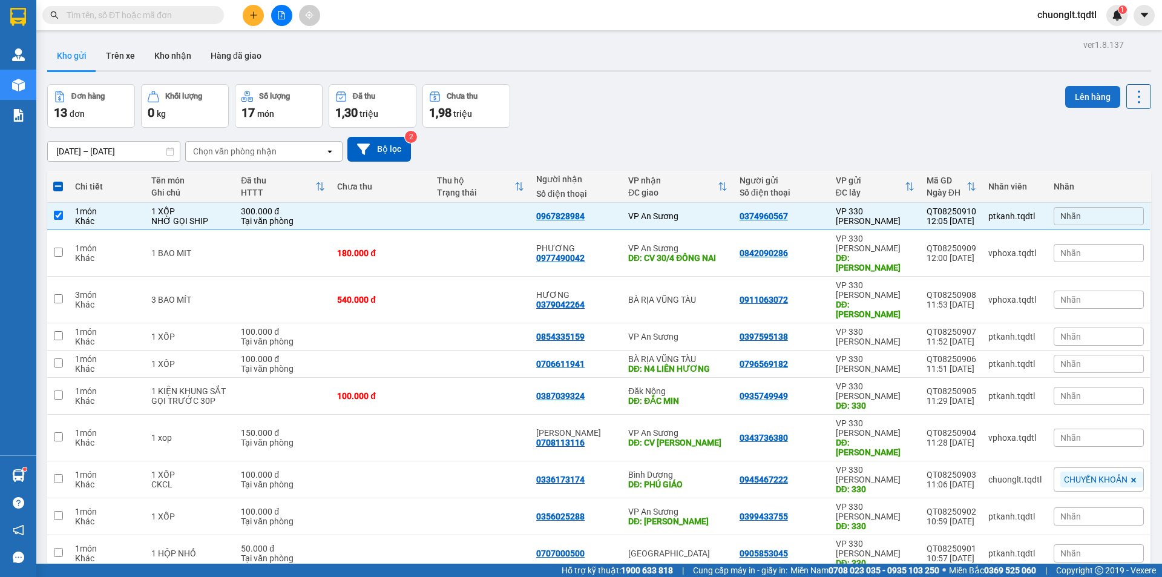
click at [1082, 90] on button "Lên hàng" at bounding box center [1092, 97] width 55 height 22
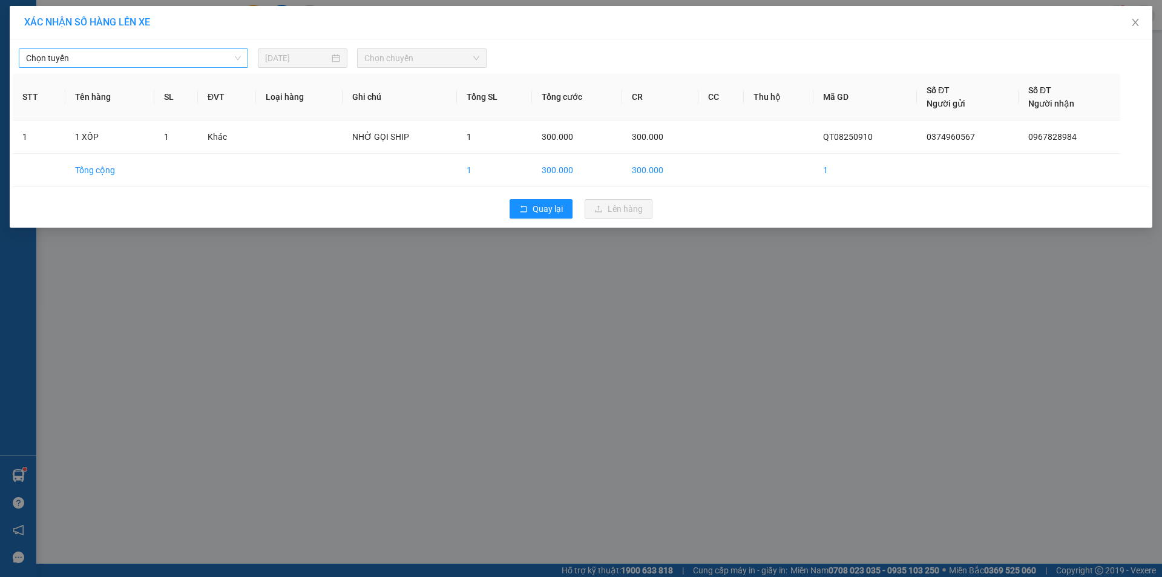
click at [183, 59] on span "Chọn tuyến" at bounding box center [133, 58] width 215 height 18
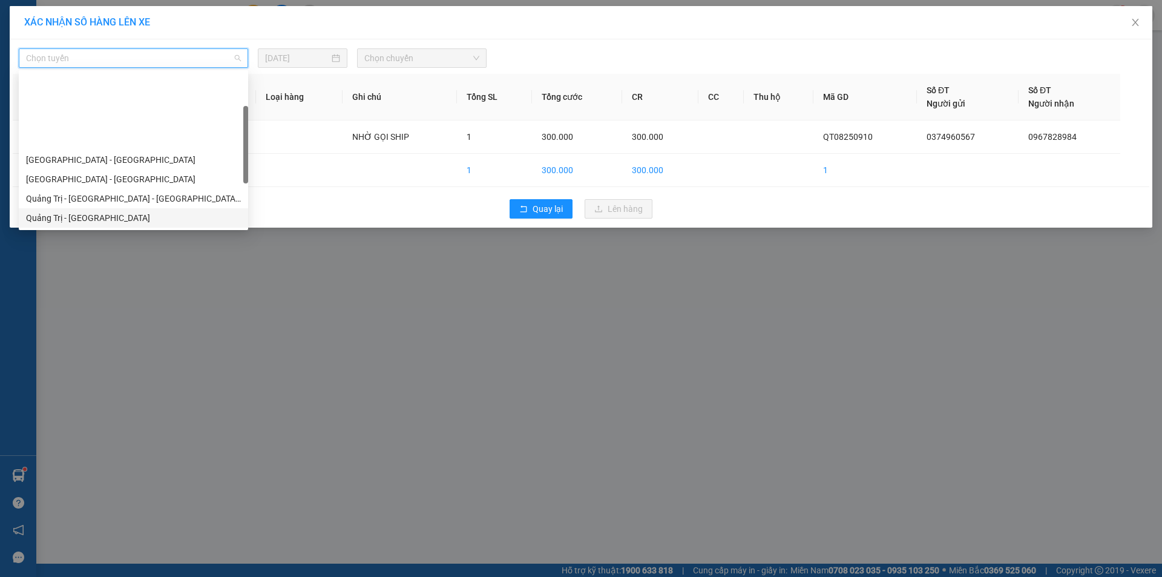
click at [128, 208] on div "Quảng Trị - [GEOGRAPHIC_DATA]" at bounding box center [133, 217] width 229 height 19
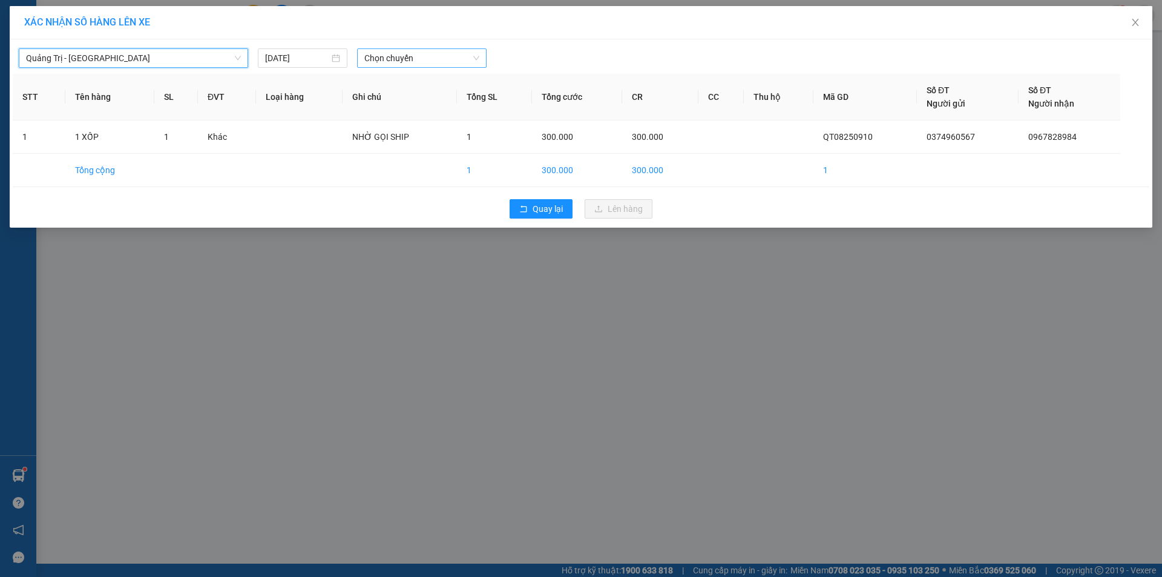
click at [452, 62] on span "Chọn chuyến" at bounding box center [421, 58] width 115 height 18
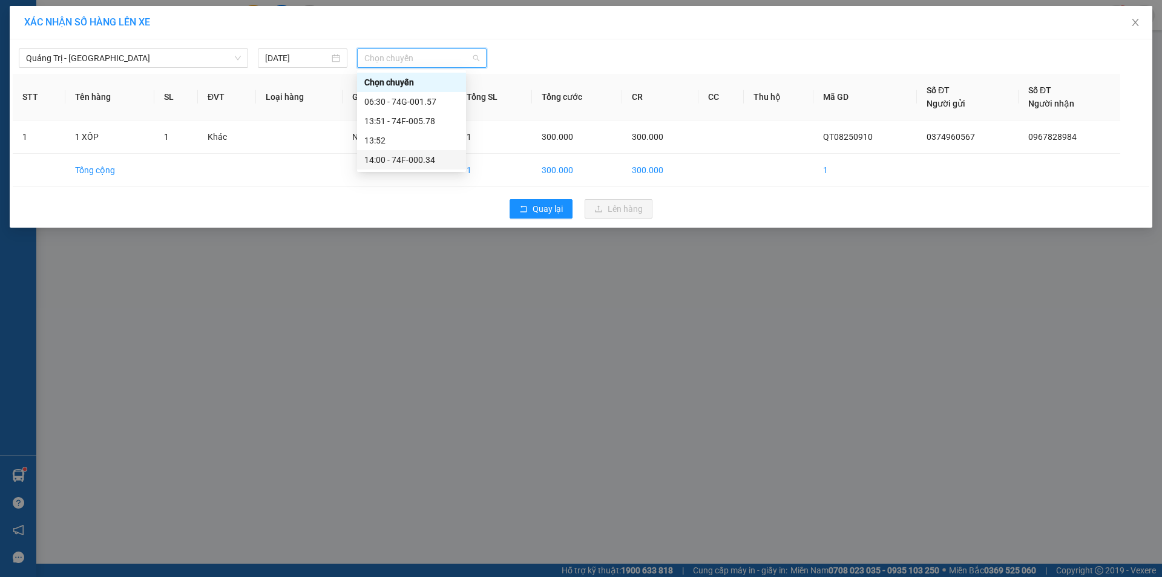
click at [421, 157] on div "14:00 - 74F-000.34" at bounding box center [411, 159] width 94 height 13
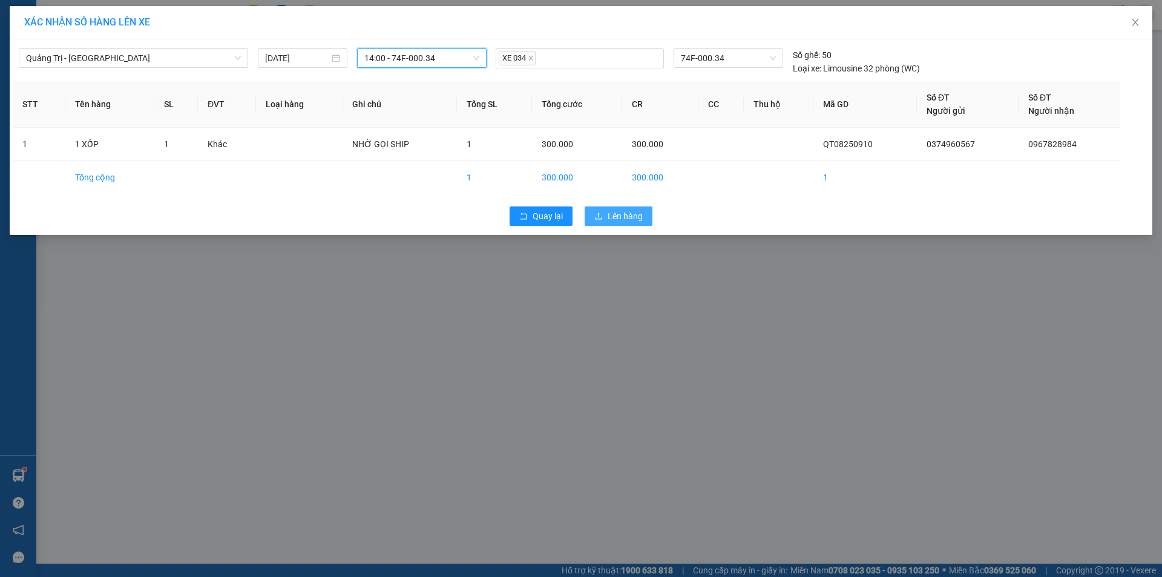
click at [614, 213] on span "Lên hàng" at bounding box center [625, 215] width 35 height 13
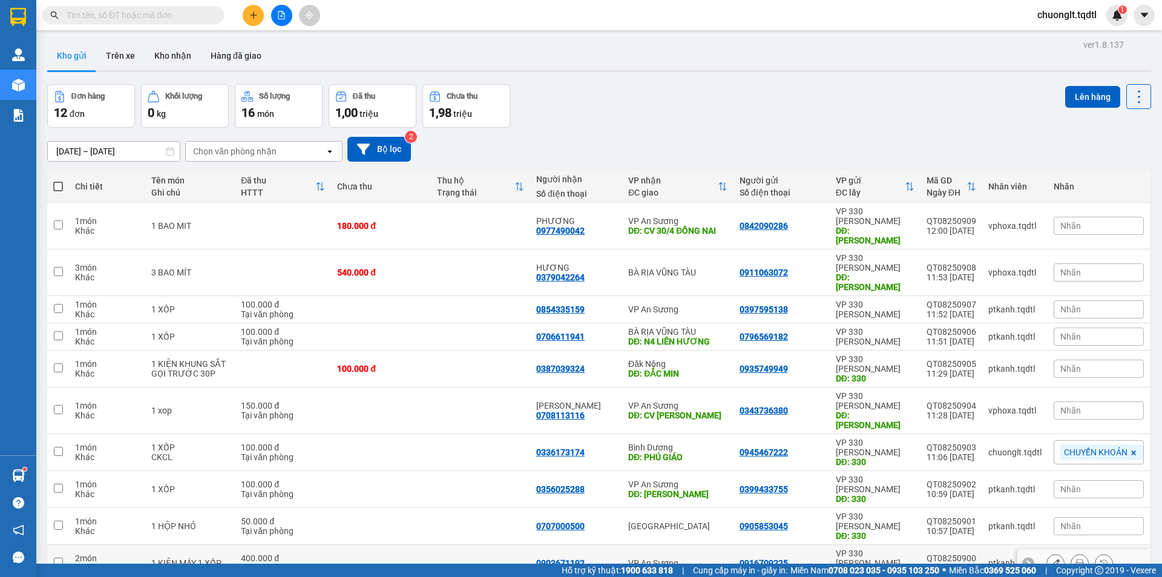
click at [57, 557] on input "checkbox" at bounding box center [58, 561] width 9 height 9
checkbox input "true"
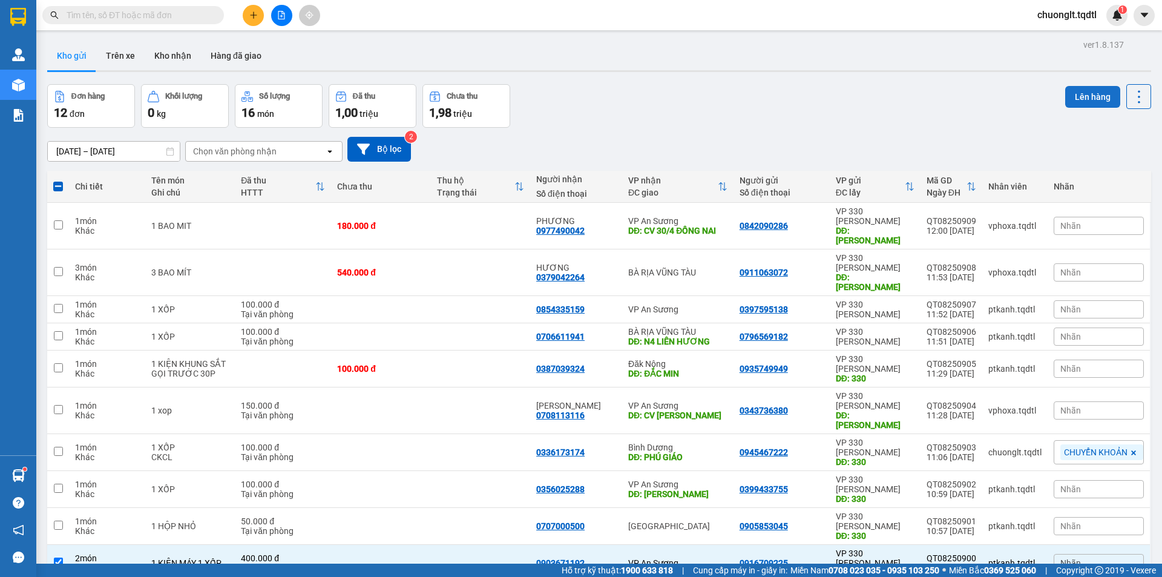
click at [1083, 86] on button "Lên hàng" at bounding box center [1092, 97] width 55 height 22
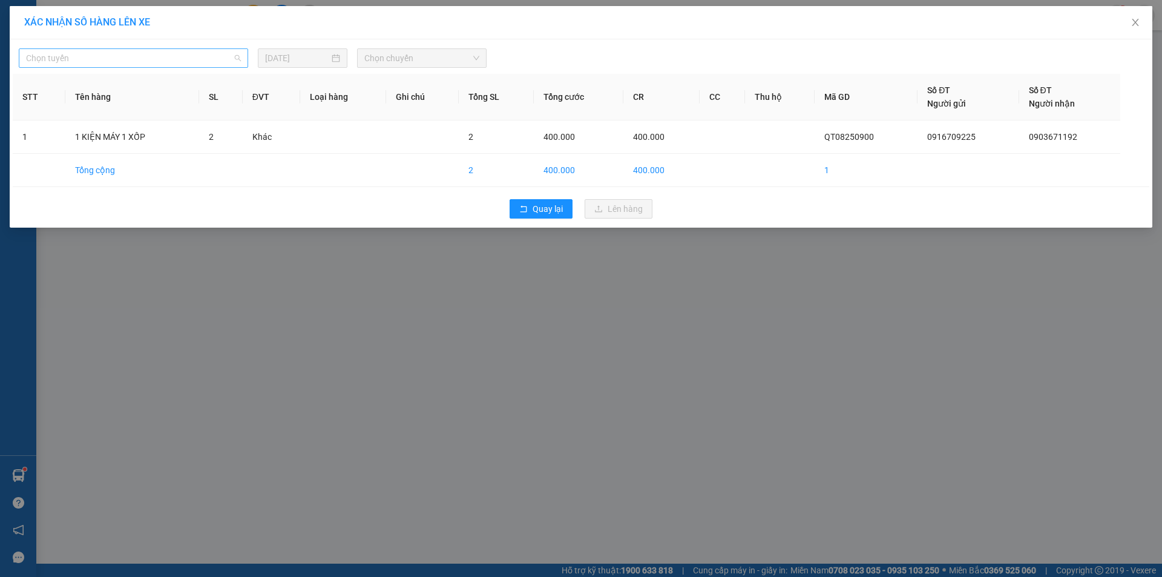
click at [168, 54] on span "Chọn tuyến" at bounding box center [133, 58] width 215 height 18
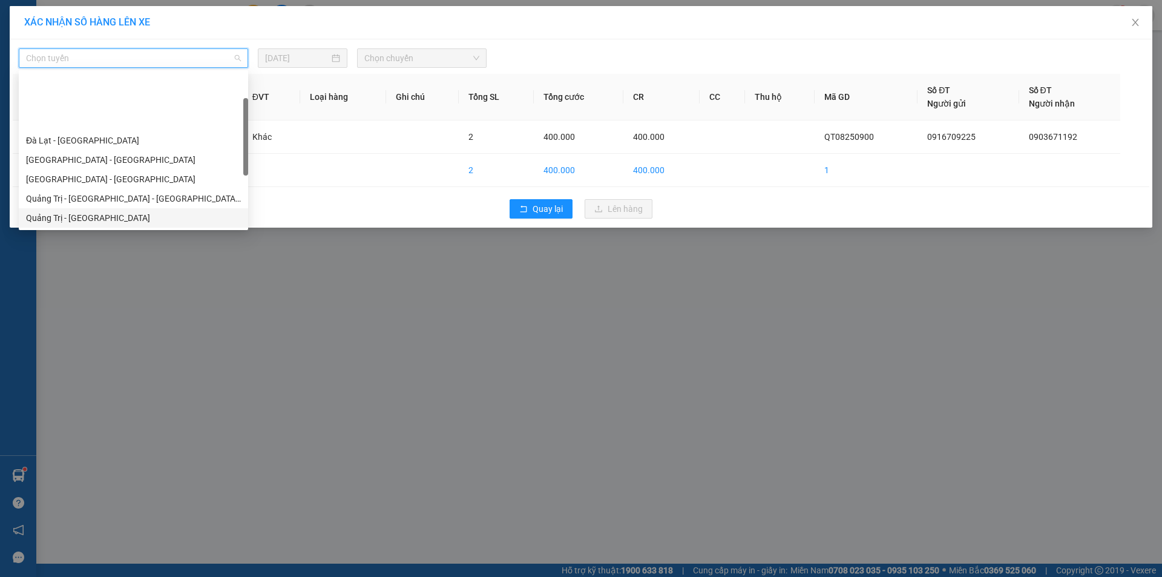
click at [113, 211] on div "Quảng Trị - [GEOGRAPHIC_DATA]" at bounding box center [133, 217] width 215 height 13
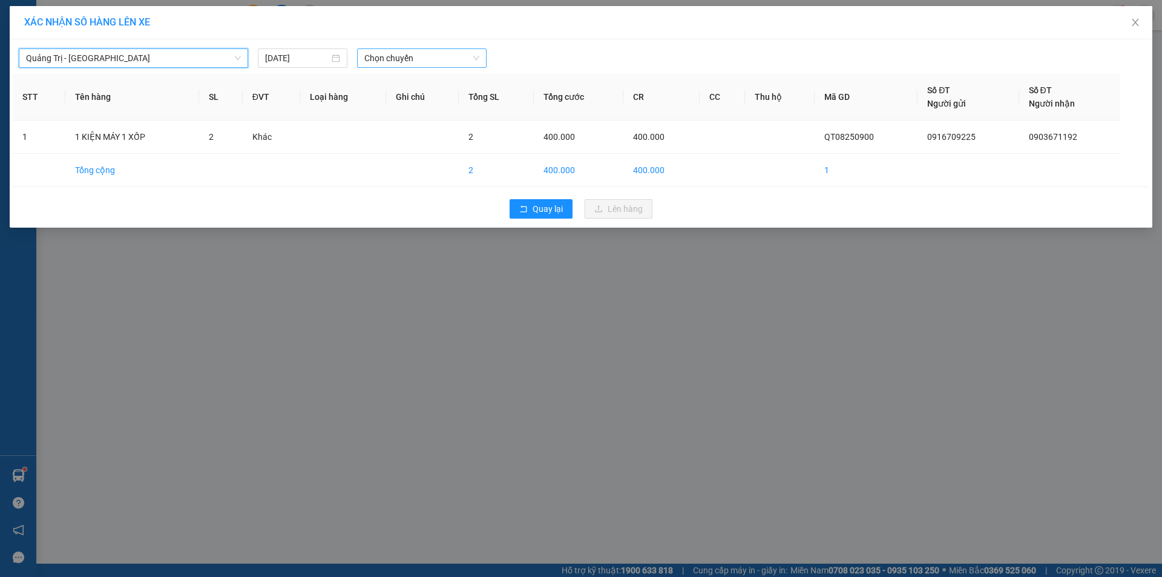
click at [442, 57] on span "Chọn chuyến" at bounding box center [421, 58] width 115 height 18
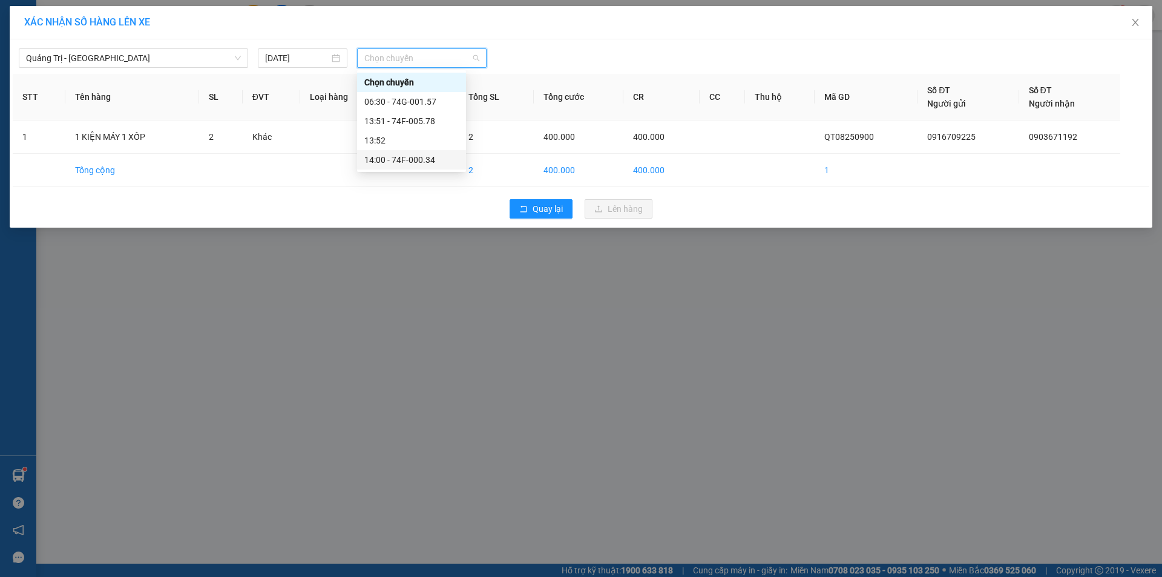
click at [426, 154] on div "14:00 - 74F-000.34" at bounding box center [411, 159] width 94 height 13
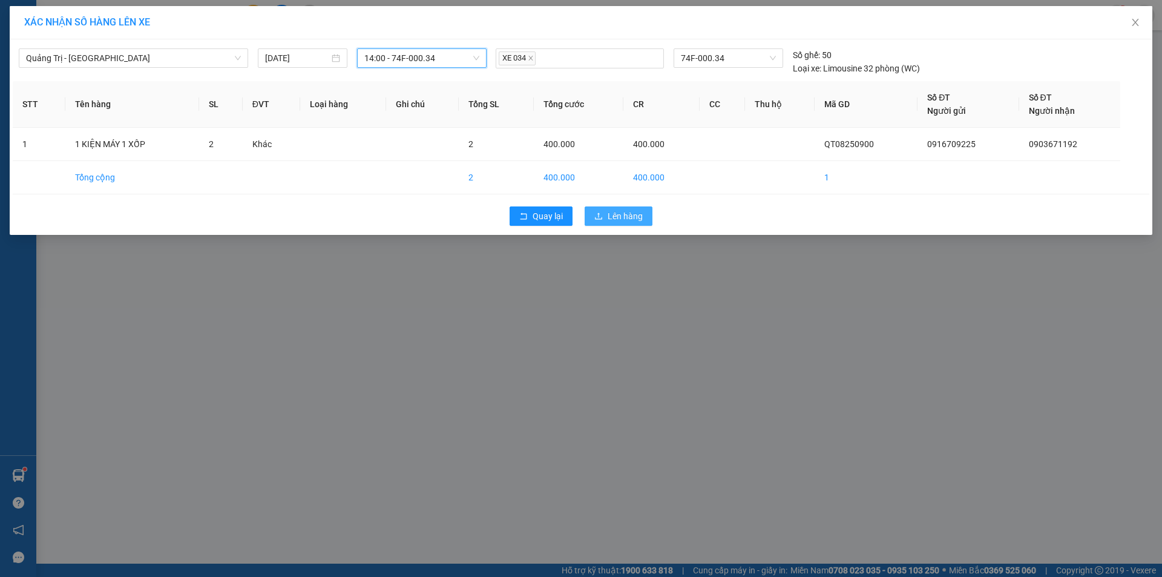
click at [614, 212] on span "Lên hàng" at bounding box center [625, 215] width 35 height 13
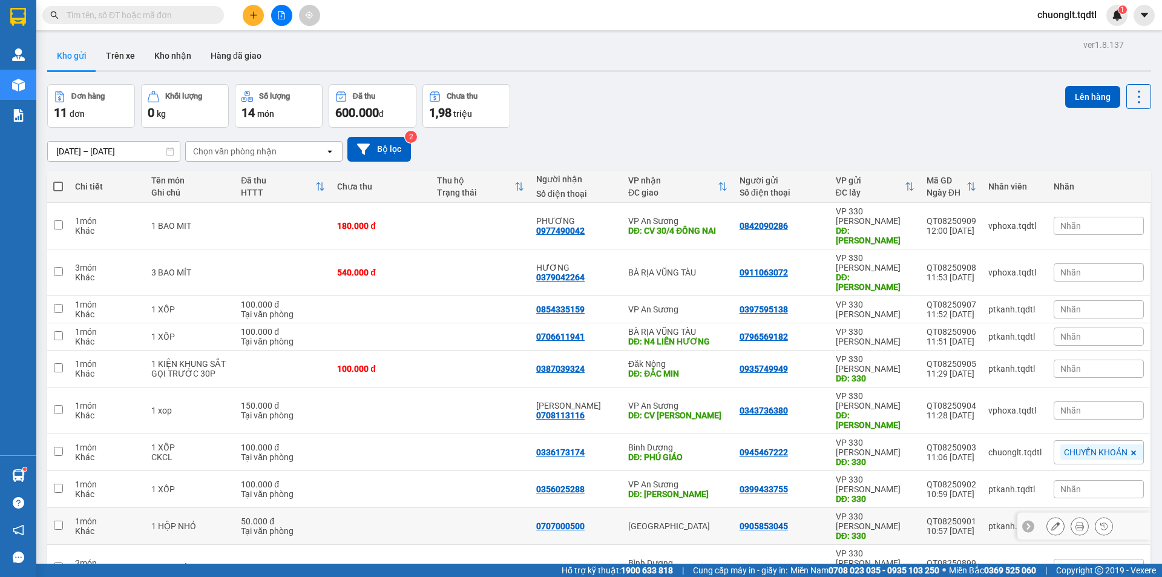
click at [60, 521] on input "checkbox" at bounding box center [58, 525] width 9 height 9
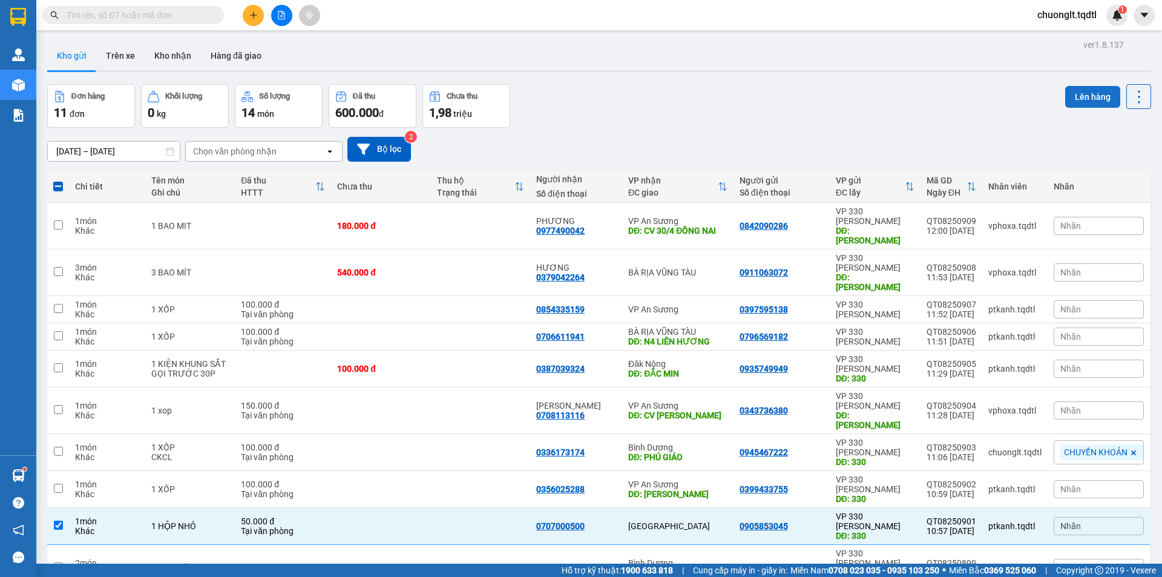
click at [1069, 93] on button "Lên hàng" at bounding box center [1092, 97] width 55 height 22
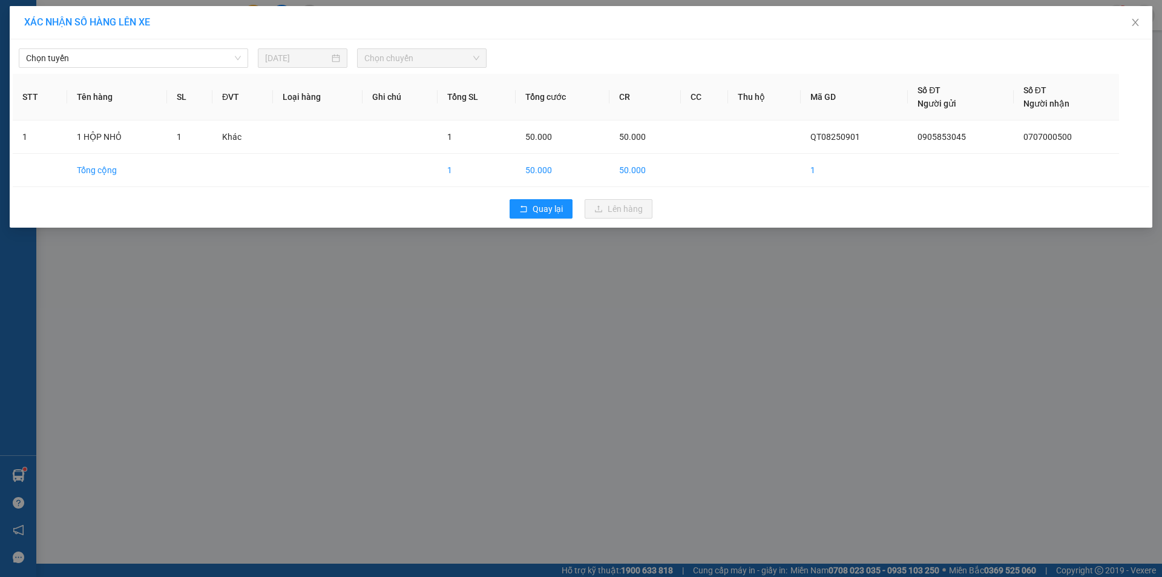
click at [146, 48] on div "Chọn tuyến [DATE] Chọn chuyến" at bounding box center [581, 54] width 1137 height 25
click at [153, 62] on span "Chọn tuyến" at bounding box center [133, 58] width 215 height 18
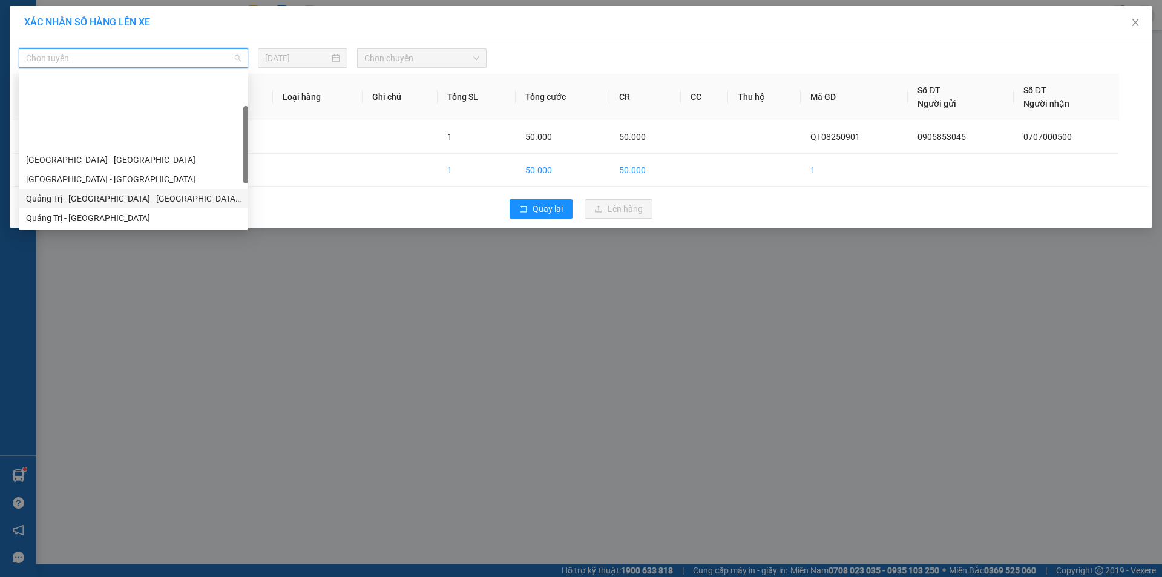
click at [161, 192] on div "Quảng Trị - [GEOGRAPHIC_DATA] - [GEOGRAPHIC_DATA] - [GEOGRAPHIC_DATA]" at bounding box center [133, 198] width 215 height 13
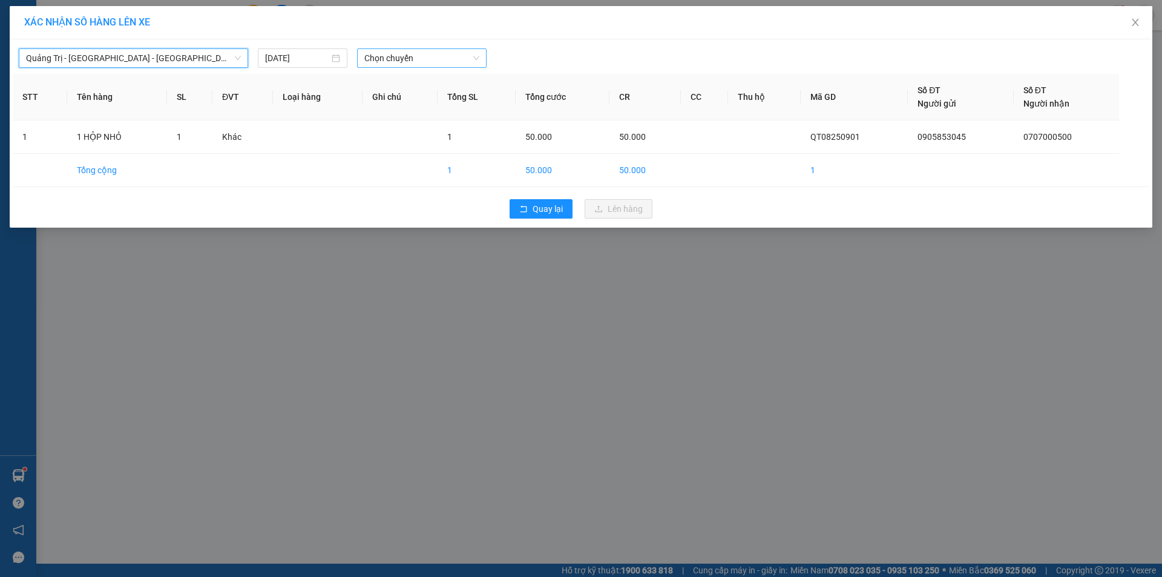
click at [437, 56] on span "Chọn chuyến" at bounding box center [421, 58] width 115 height 18
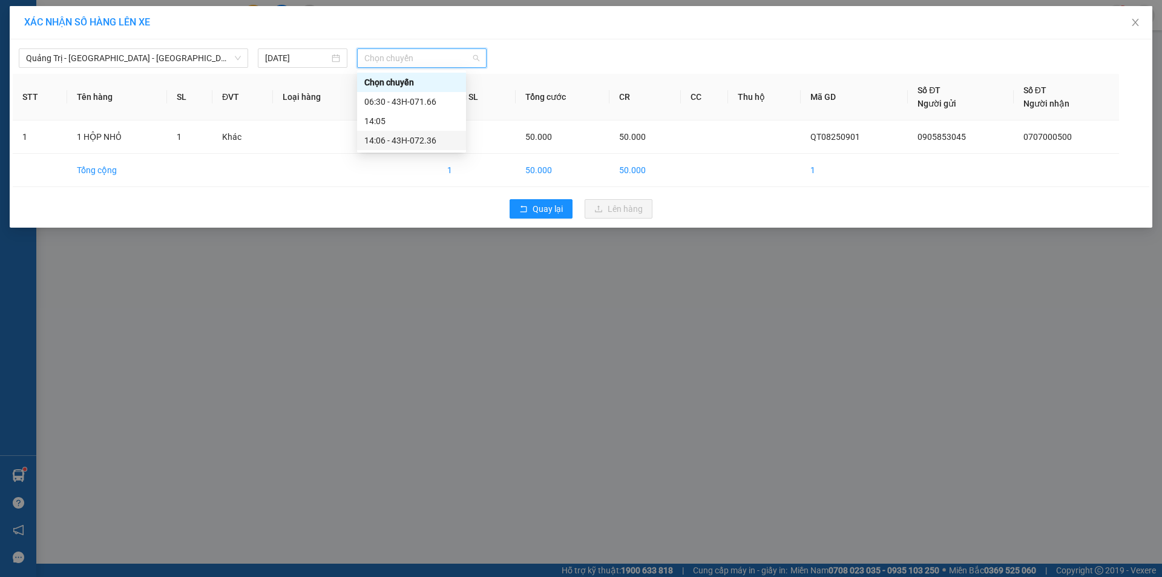
click at [420, 139] on div "14:06 - 43H-072.36" at bounding box center [411, 140] width 94 height 13
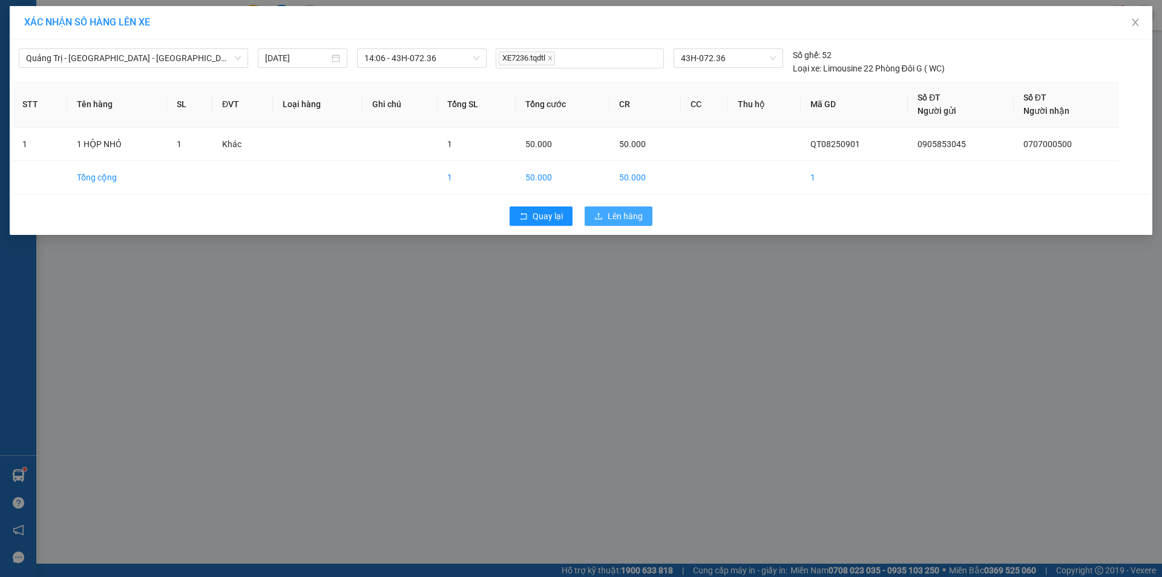
click at [613, 215] on span "Lên hàng" at bounding box center [625, 215] width 35 height 13
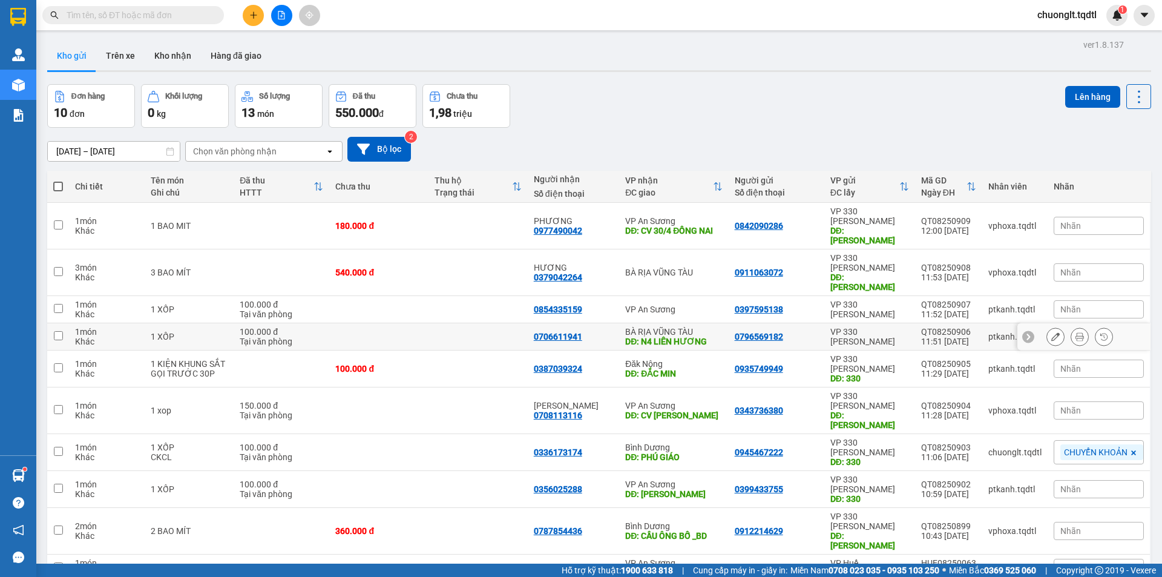
click at [61, 331] on input "checkbox" at bounding box center [58, 335] width 9 height 9
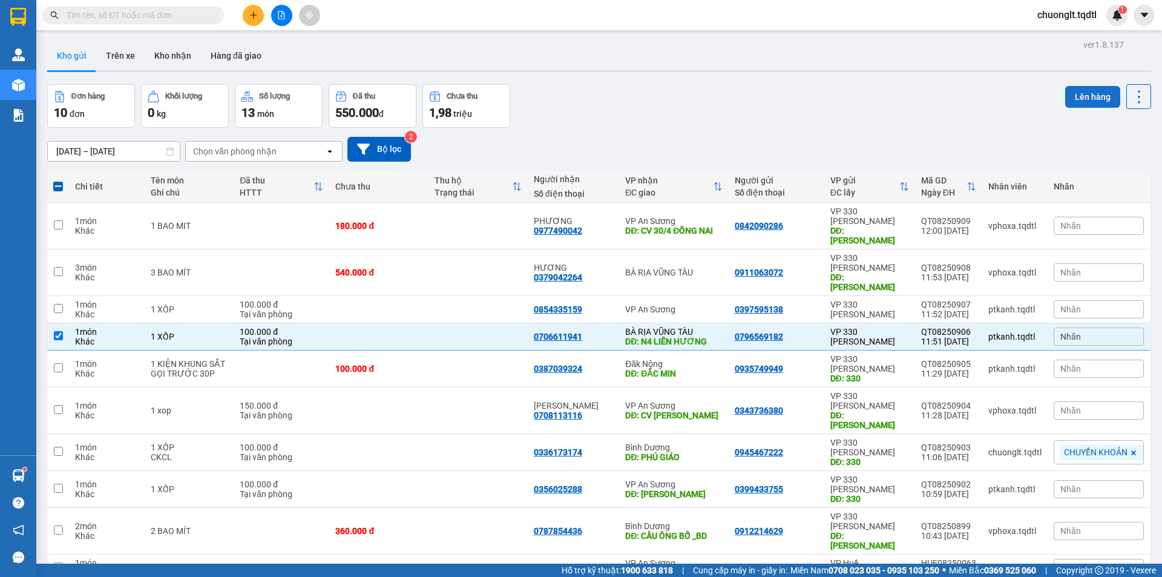
click at [1089, 97] on button "Lên hàng" at bounding box center [1092, 97] width 55 height 22
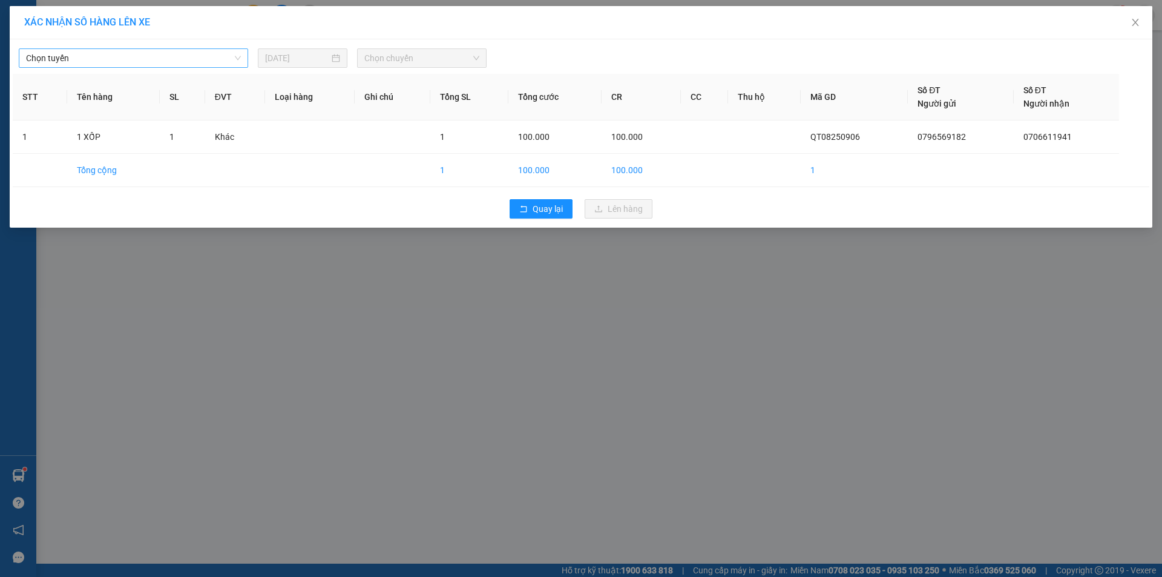
click at [205, 58] on span "Chọn tuyến" at bounding box center [133, 58] width 215 height 18
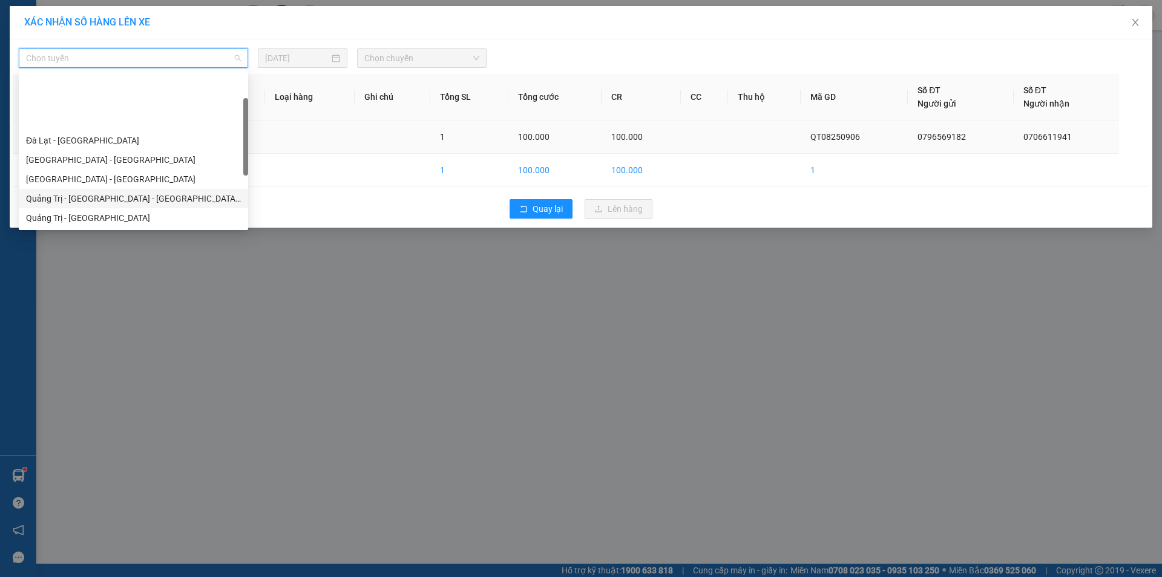
click at [171, 192] on div "Quảng Trị - [GEOGRAPHIC_DATA] - [GEOGRAPHIC_DATA] - [GEOGRAPHIC_DATA]" at bounding box center [133, 198] width 215 height 13
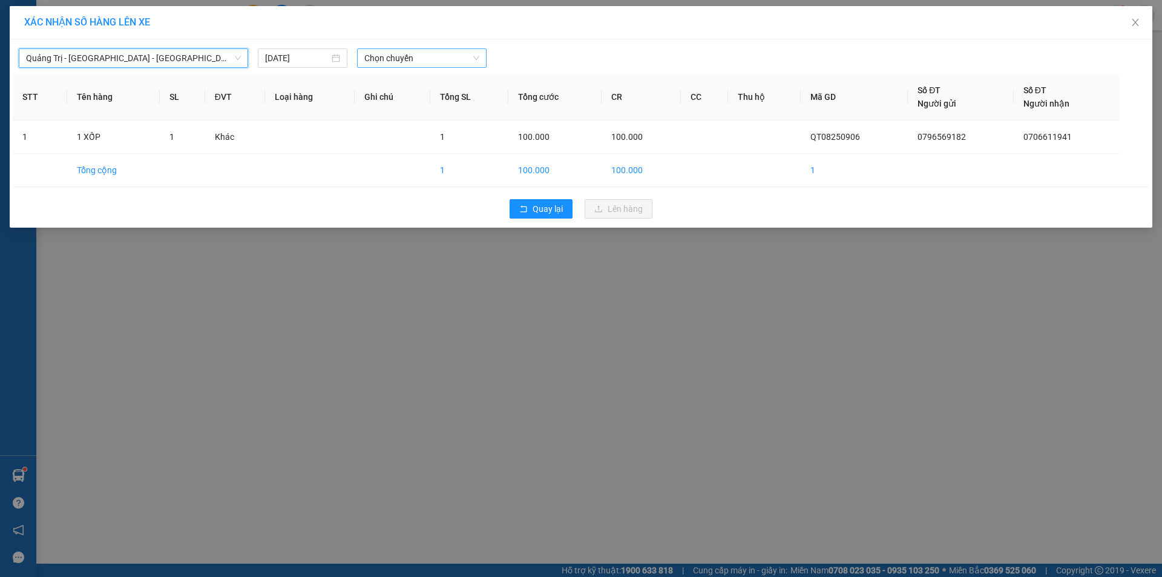
click at [456, 62] on span "Chọn chuyến" at bounding box center [421, 58] width 115 height 18
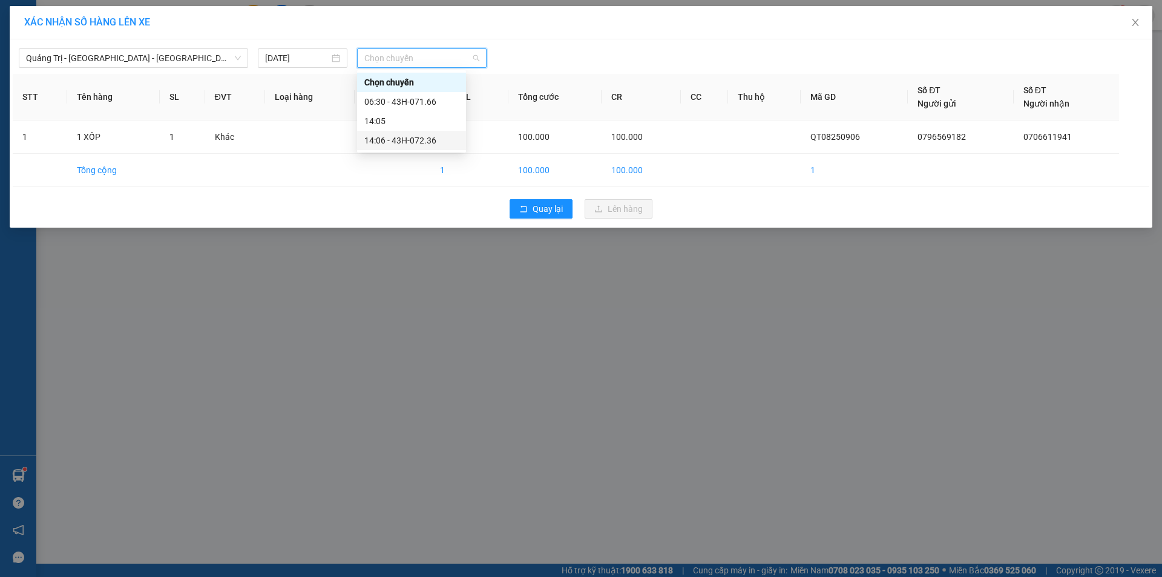
click at [417, 134] on div "14:06 - 43H-072.36" at bounding box center [411, 140] width 109 height 19
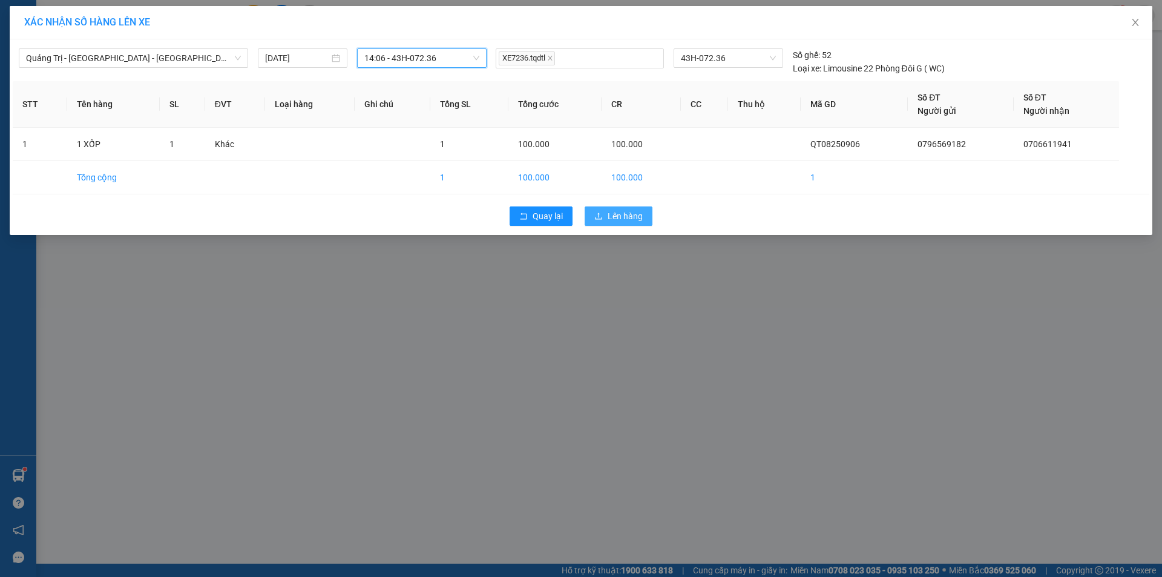
click at [619, 217] on span "Lên hàng" at bounding box center [625, 215] width 35 height 13
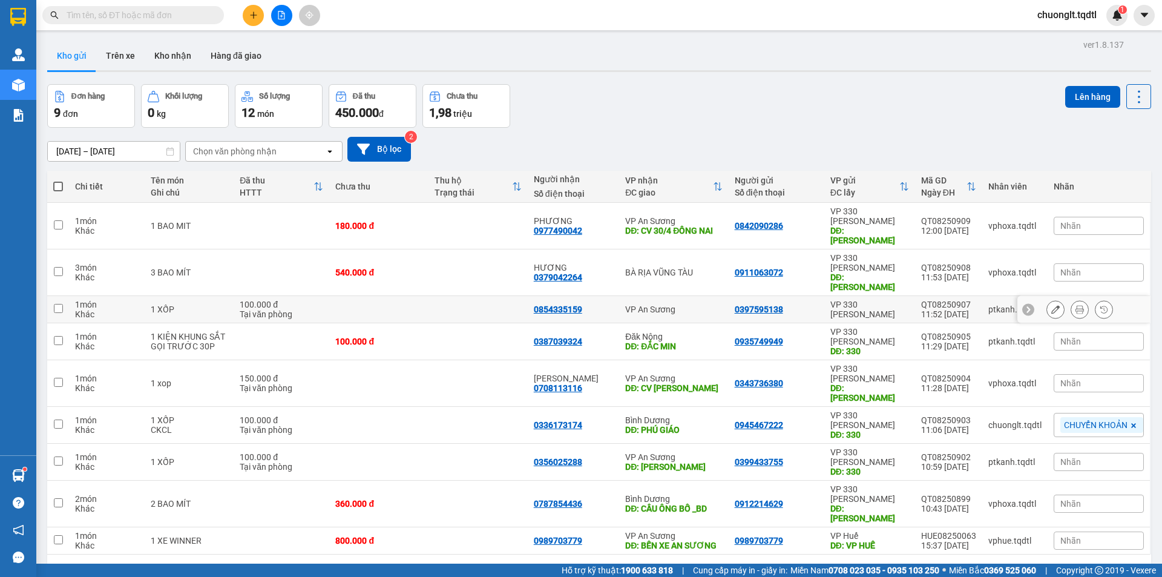
click at [64, 296] on td at bounding box center [58, 309] width 22 height 27
checkbox input "true"
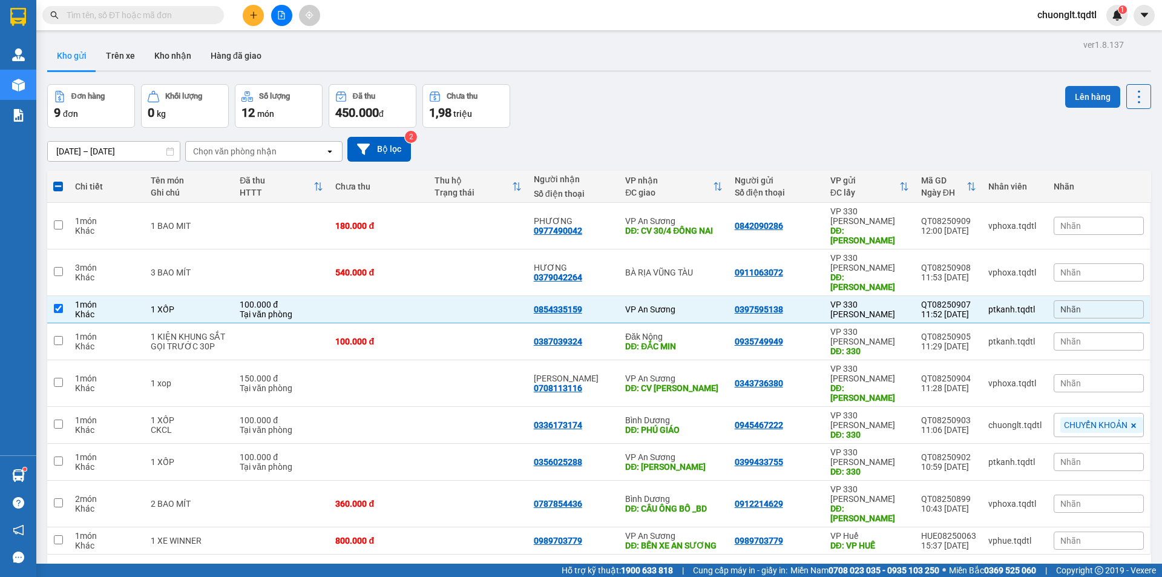
click at [1080, 96] on button "Lên hàng" at bounding box center [1092, 97] width 55 height 22
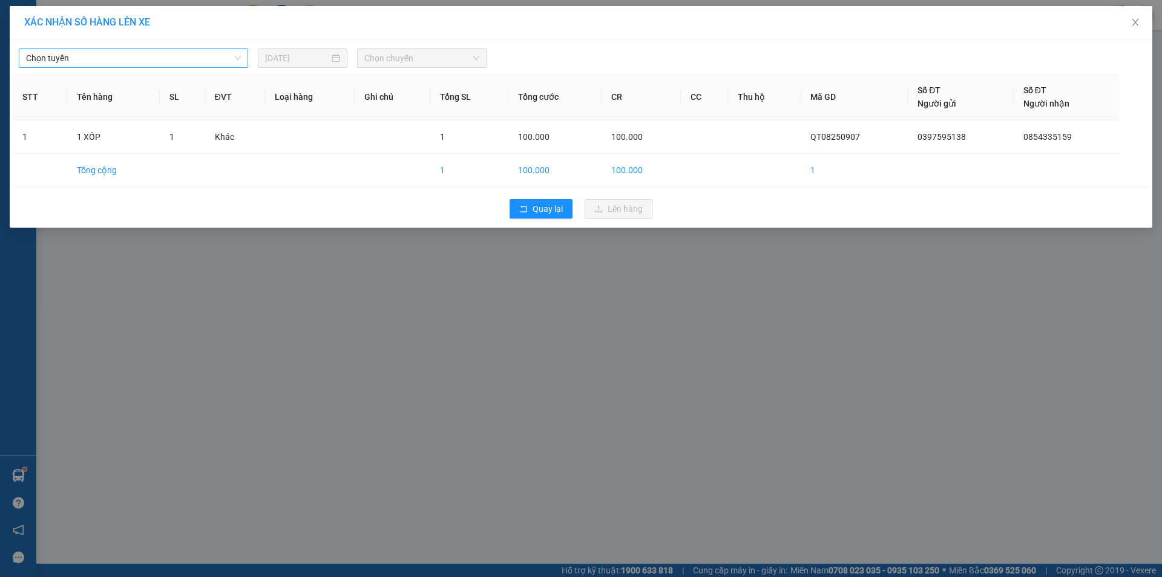
click at [197, 55] on span "Chọn tuyến" at bounding box center [133, 58] width 215 height 18
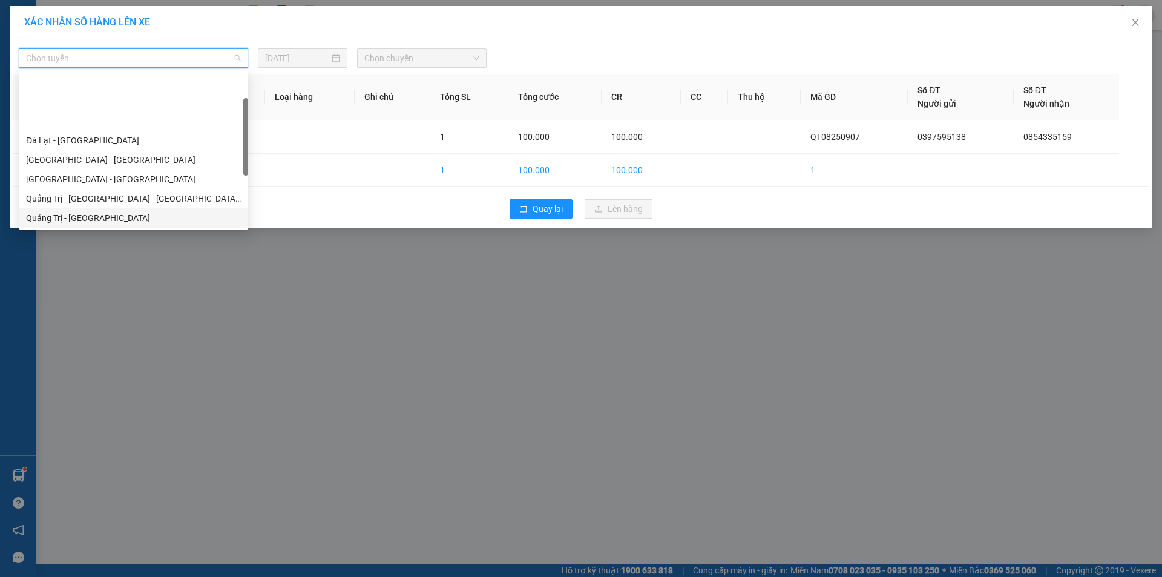
click at [100, 211] on div "Quảng Trị - [GEOGRAPHIC_DATA]" at bounding box center [133, 217] width 215 height 13
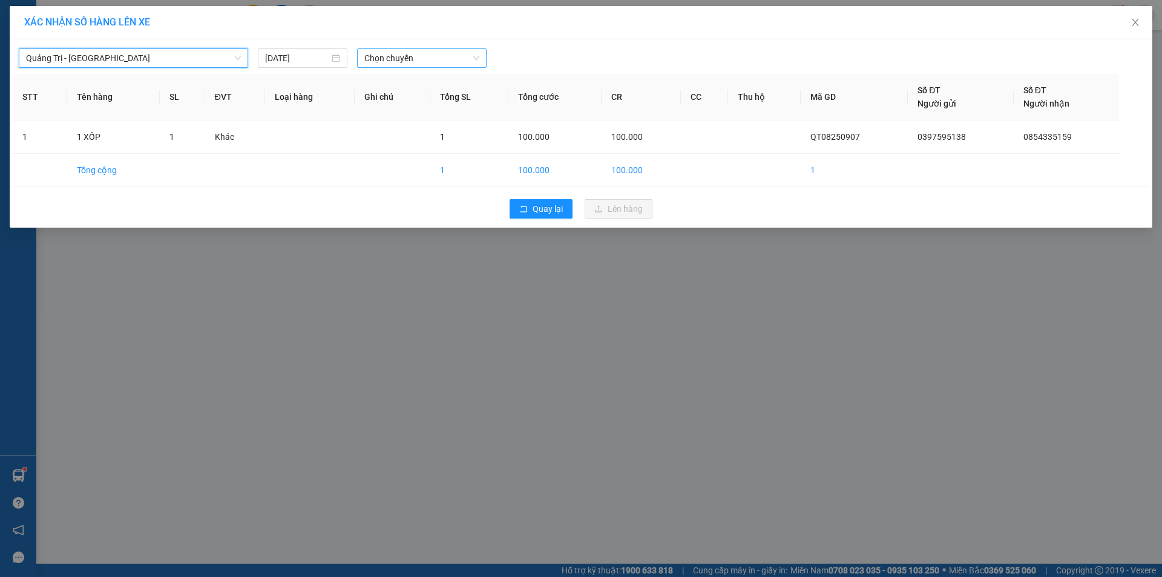
click at [433, 60] on span "Chọn chuyến" at bounding box center [421, 58] width 115 height 18
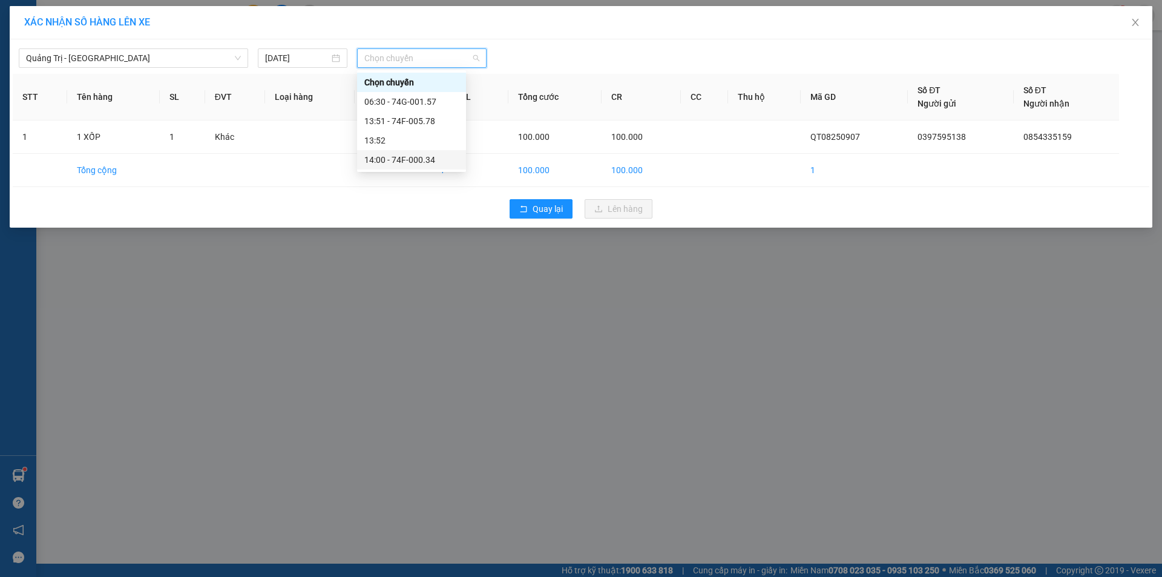
click at [416, 160] on div "14:00 - 74F-000.34" at bounding box center [411, 159] width 94 height 13
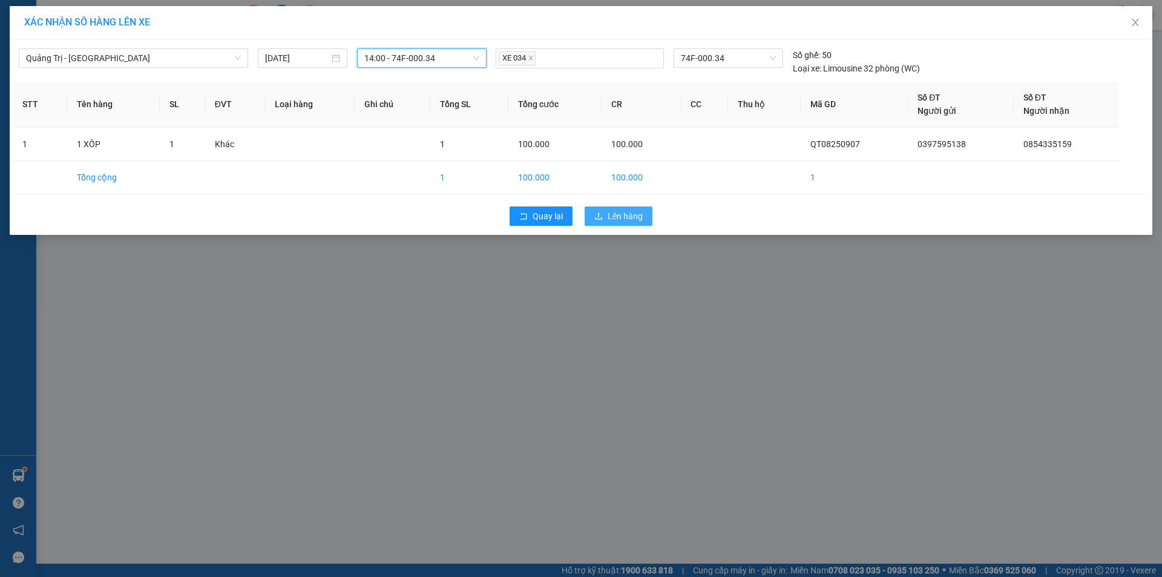
click at [626, 214] on span "Lên hàng" at bounding box center [625, 215] width 35 height 13
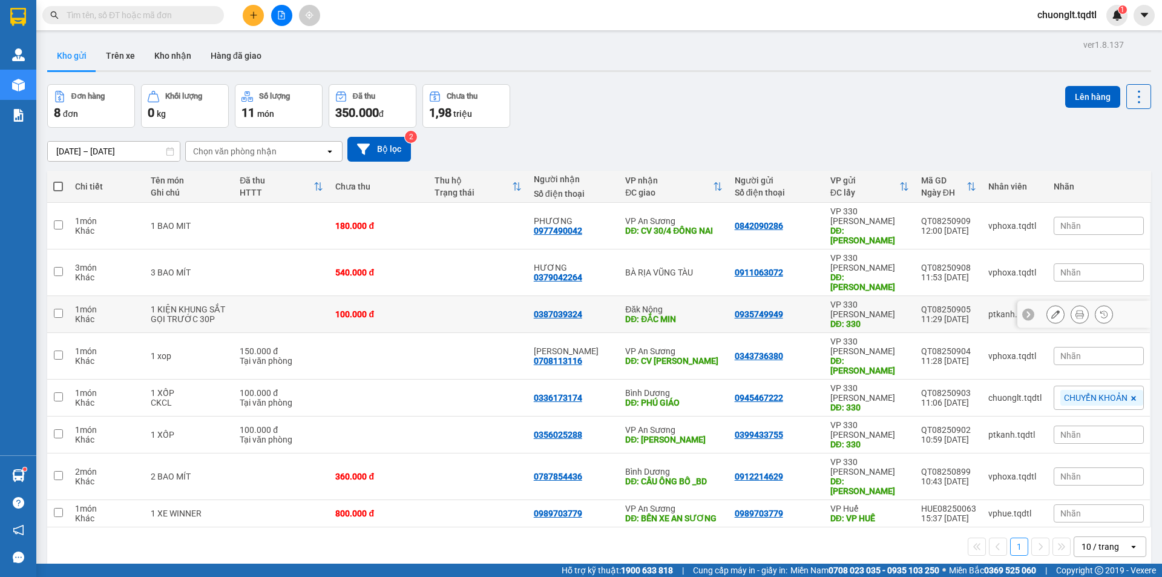
click at [58, 309] on input "checkbox" at bounding box center [58, 313] width 9 height 9
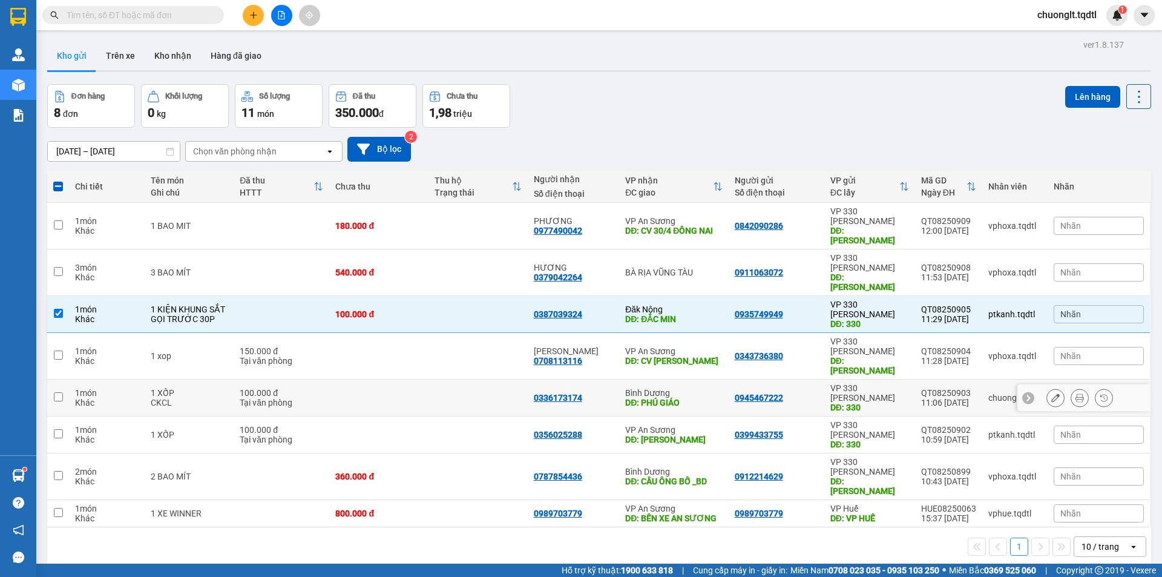
click at [61, 392] on input "checkbox" at bounding box center [58, 396] width 9 height 9
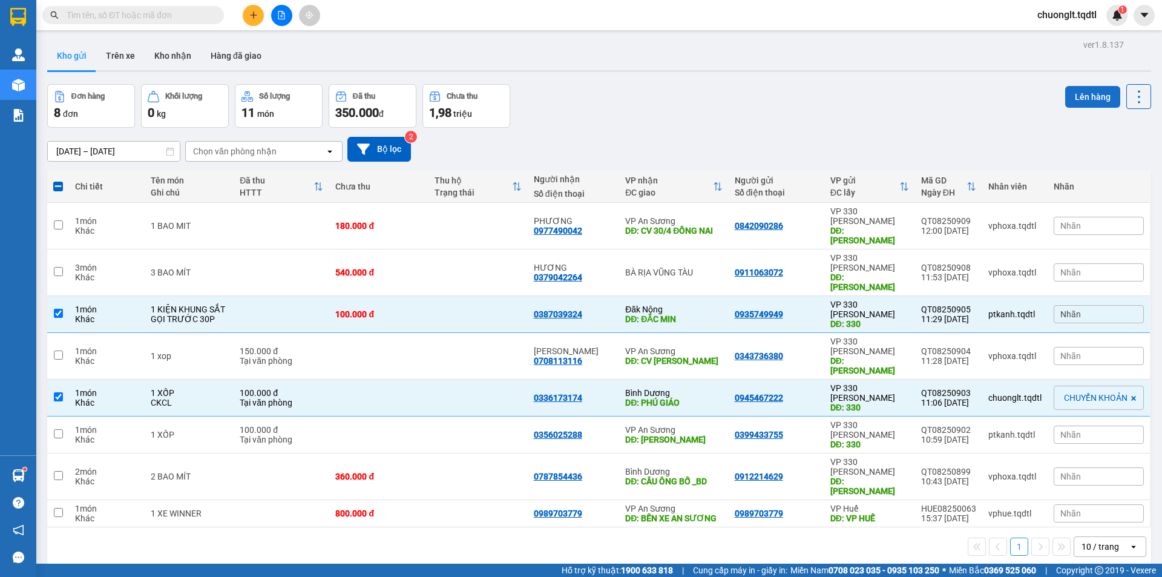
click at [1079, 97] on button "Lên hàng" at bounding box center [1092, 97] width 55 height 22
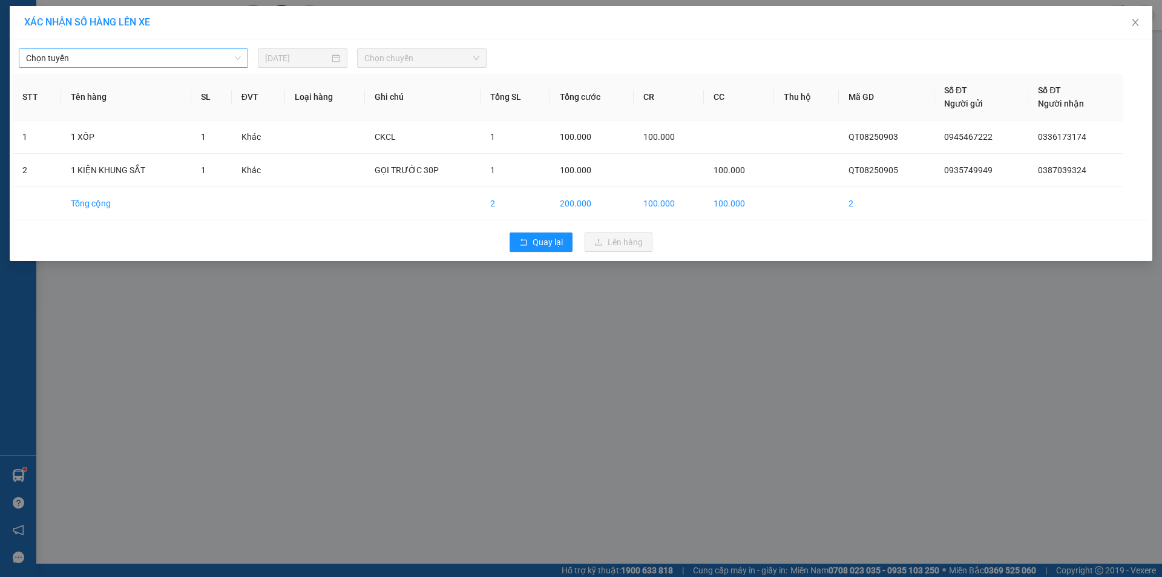
drag, startPoint x: 168, startPoint y: 61, endPoint x: 166, endPoint y: 67, distance: 6.9
click at [168, 61] on span "Chọn tuyến" at bounding box center [133, 58] width 215 height 18
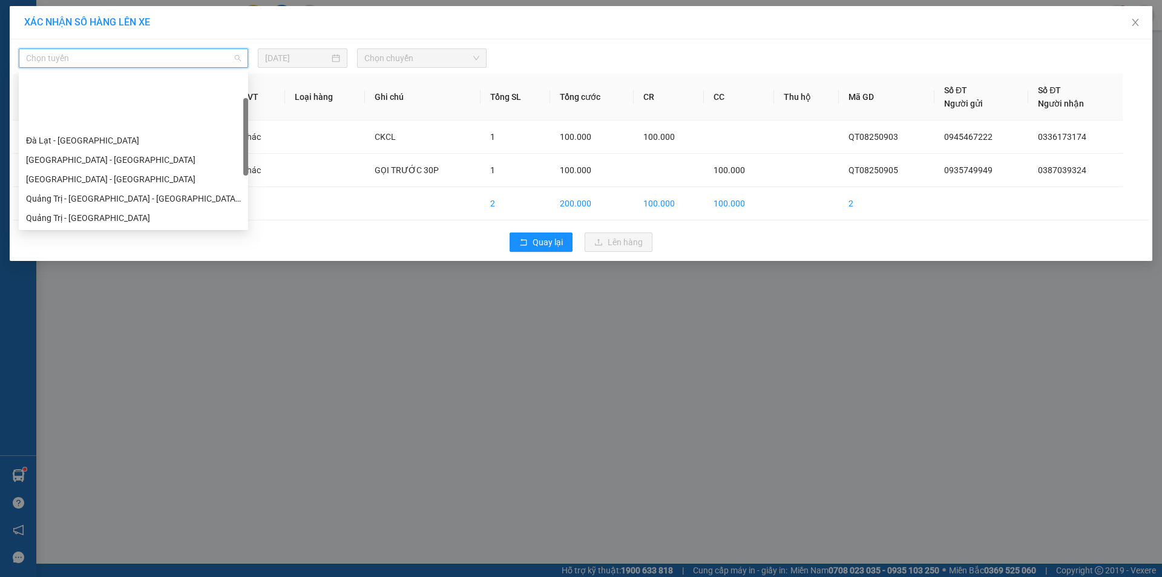
click at [139, 231] on div "Quảng Trị - [GEOGRAPHIC_DATA] - [GEOGRAPHIC_DATA]" at bounding box center [133, 237] width 215 height 13
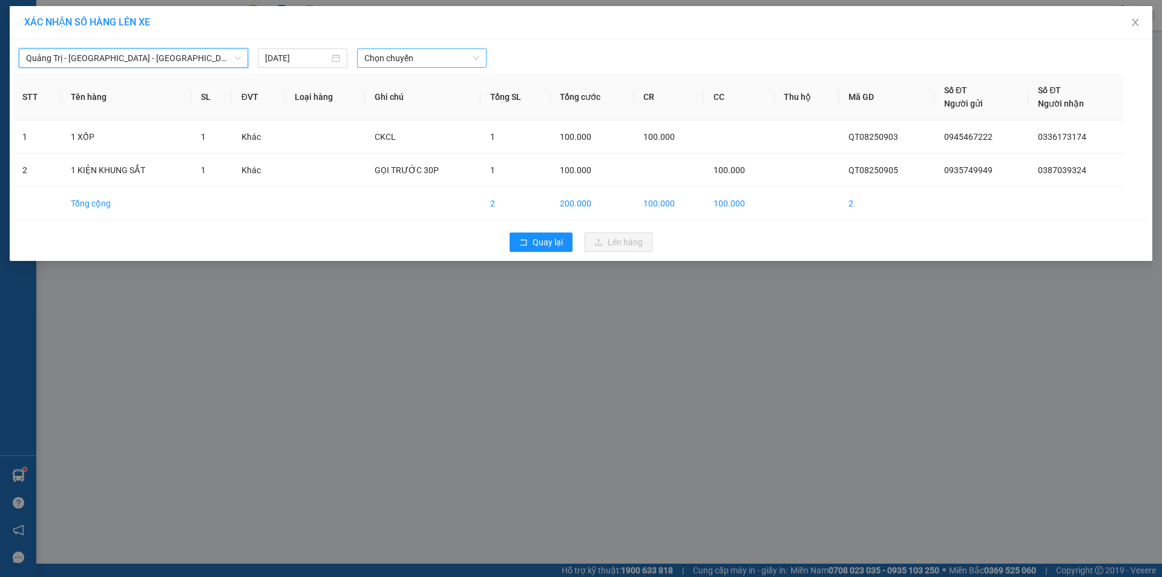
click at [447, 59] on span "Chọn chuyến" at bounding box center [421, 58] width 115 height 18
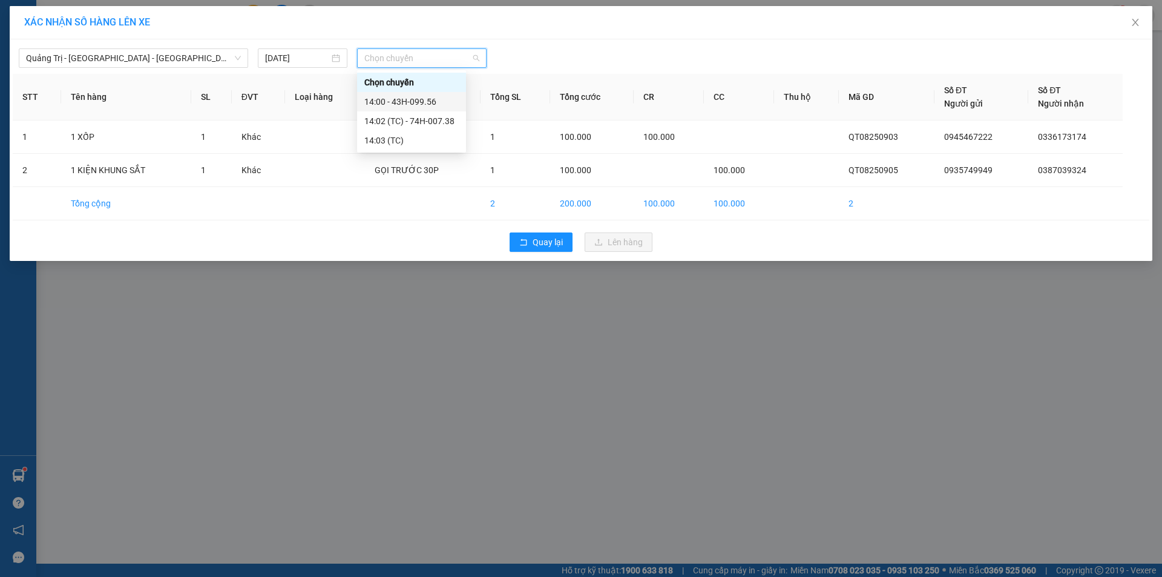
click at [440, 99] on div "14:00 - 43H-099.56" at bounding box center [411, 101] width 94 height 13
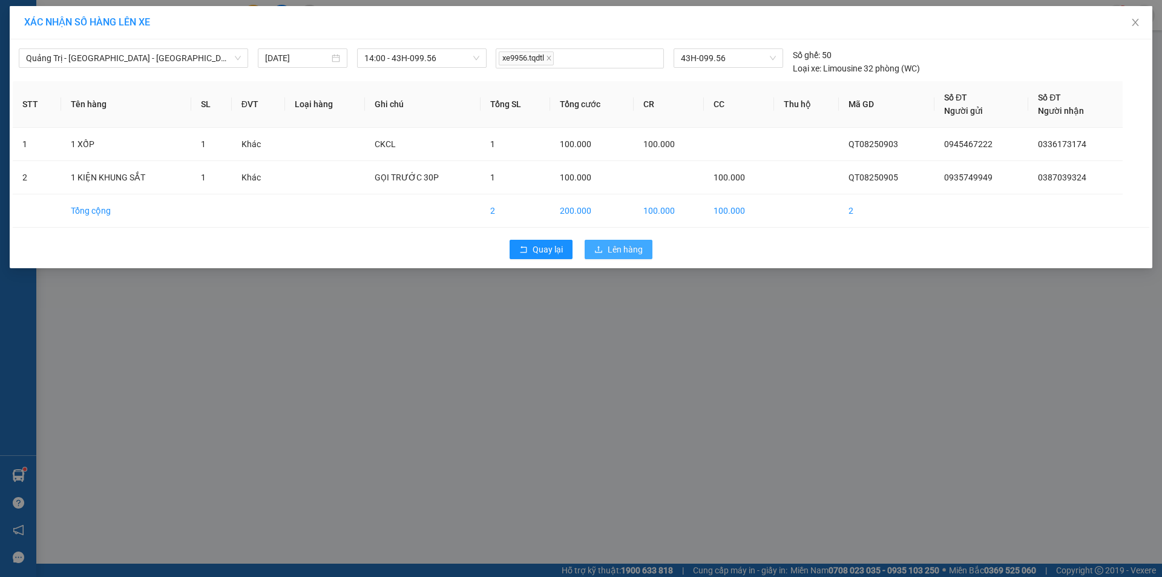
click at [603, 245] on button "Lên hàng" at bounding box center [619, 249] width 68 height 19
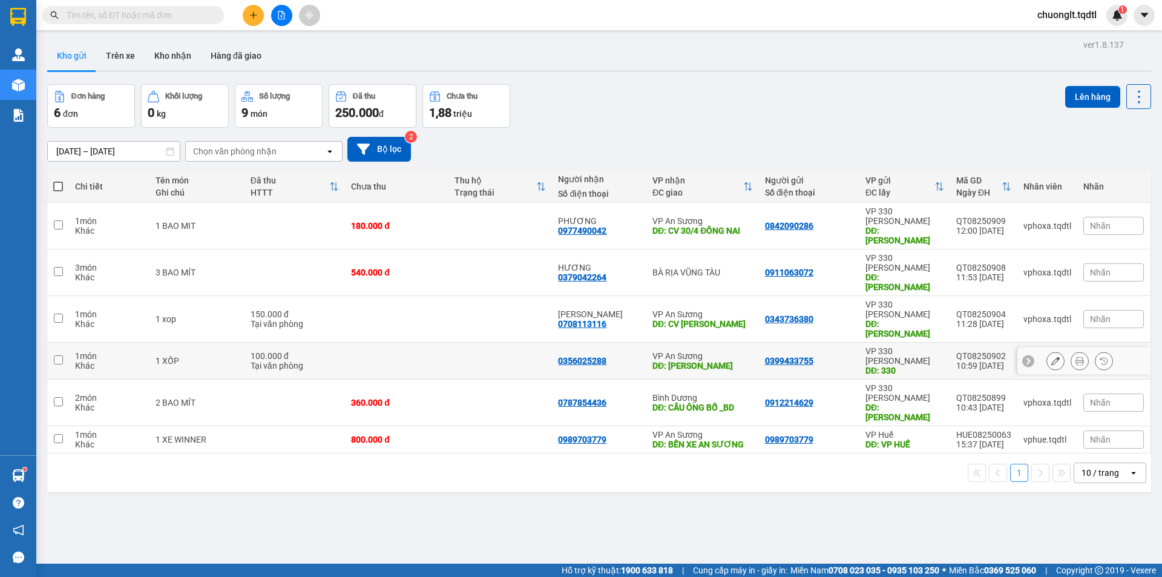
click at [55, 355] on input "checkbox" at bounding box center [58, 359] width 9 height 9
checkbox input "true"
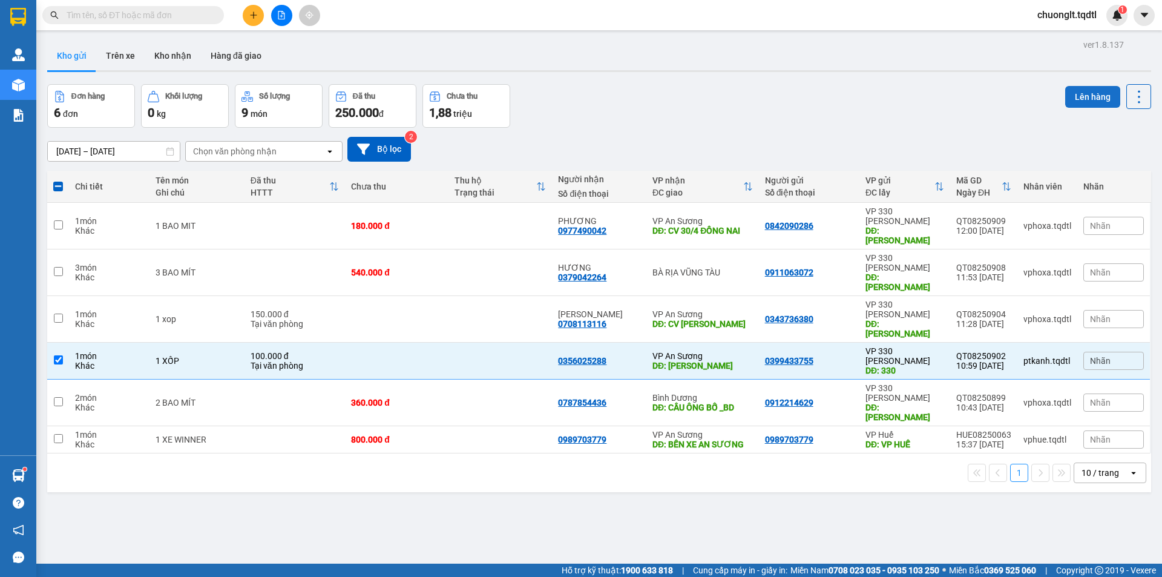
click at [1077, 94] on button "Lên hàng" at bounding box center [1092, 97] width 55 height 22
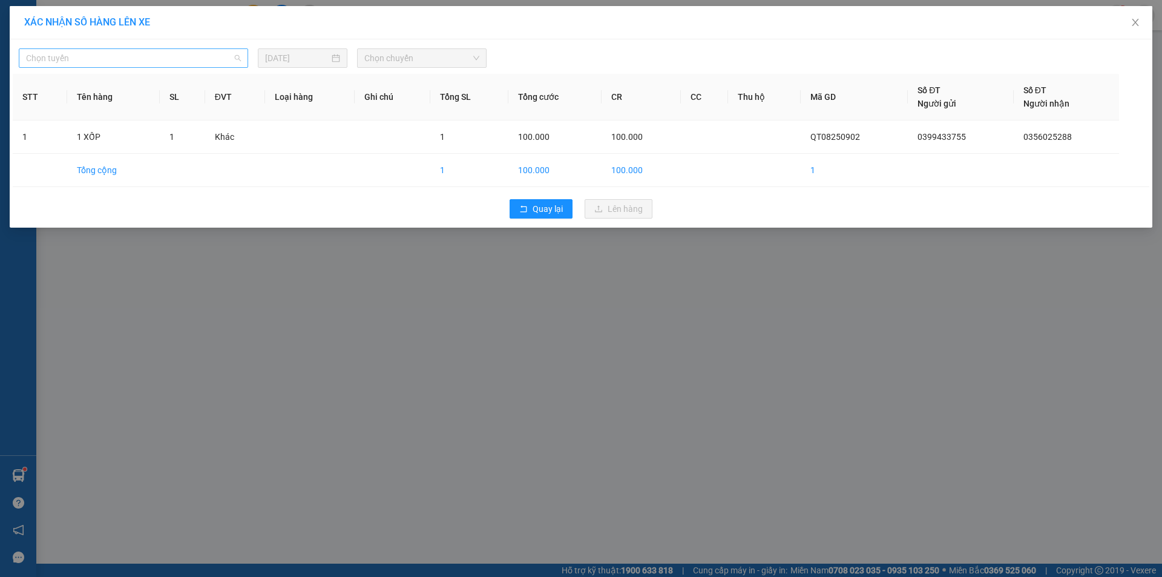
click at [174, 58] on span "Chọn tuyến" at bounding box center [133, 58] width 215 height 18
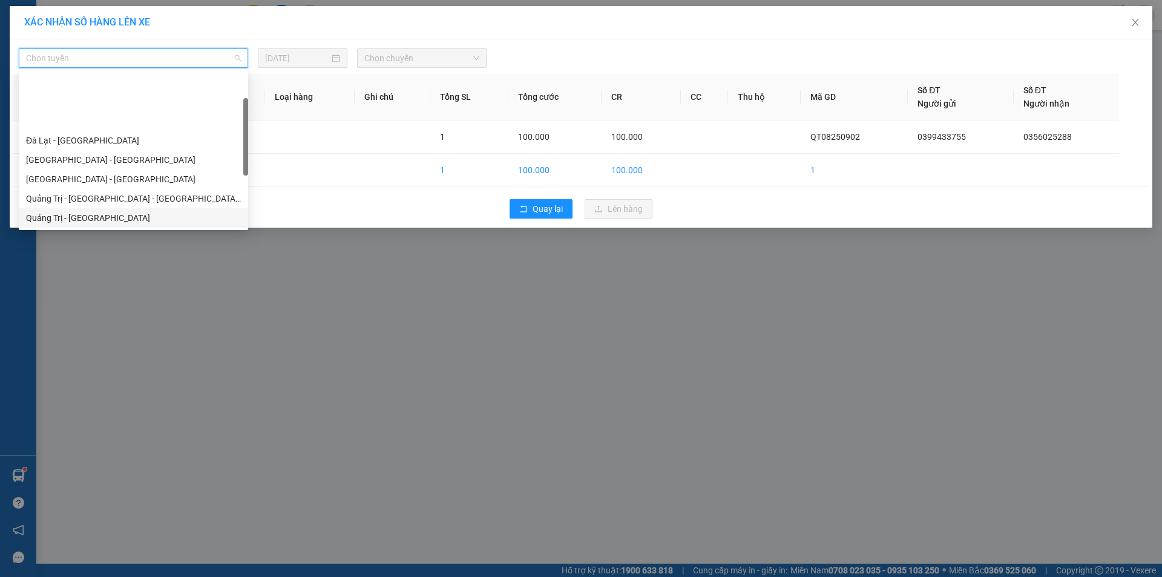
click at [97, 211] on div "Quảng Trị - [GEOGRAPHIC_DATA]" at bounding box center [133, 217] width 215 height 13
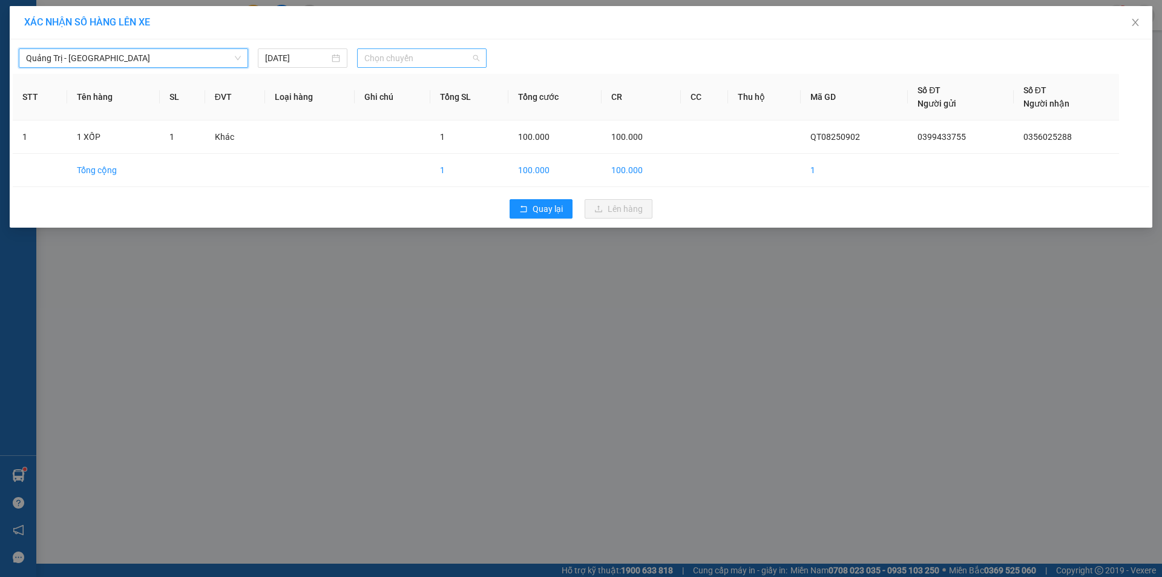
click at [438, 62] on span "Chọn chuyến" at bounding box center [421, 58] width 115 height 18
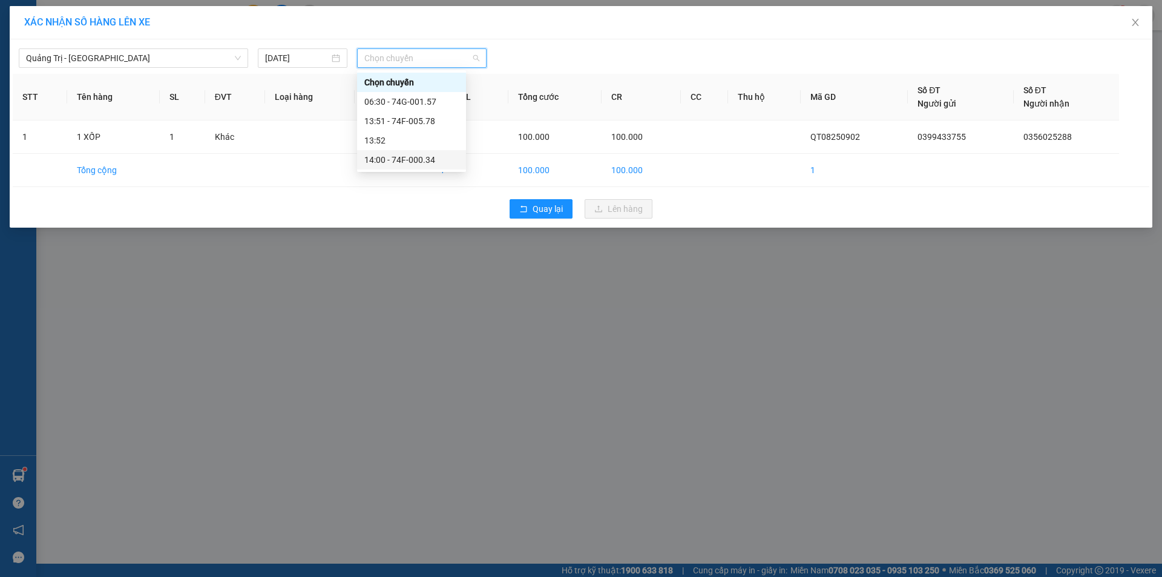
click at [415, 162] on div "14:00 - 74F-000.34" at bounding box center [411, 159] width 94 height 13
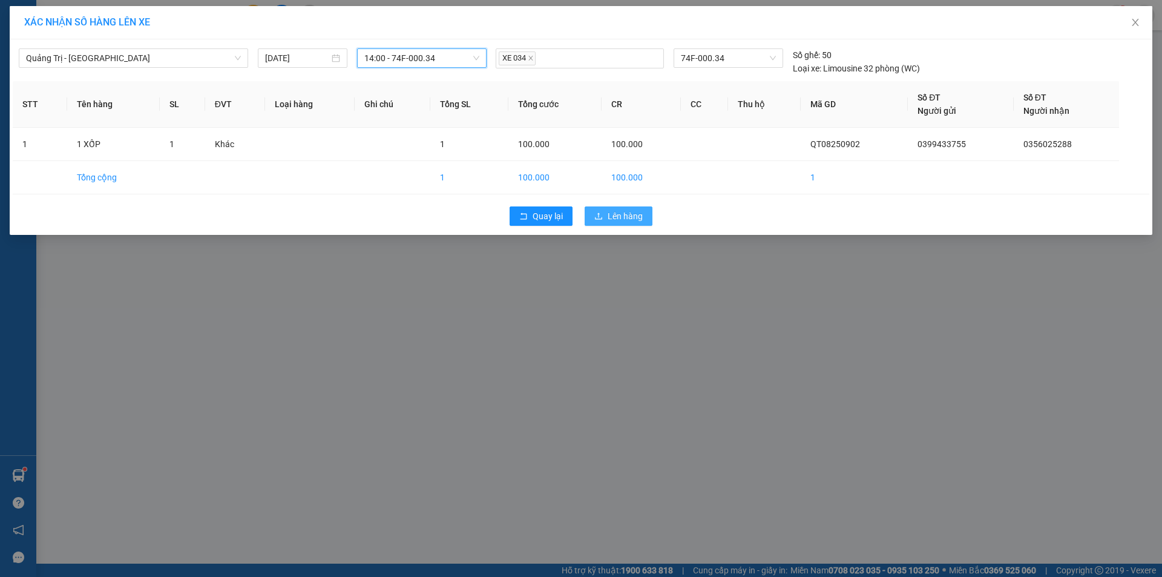
click at [605, 209] on button "Lên hàng" at bounding box center [619, 215] width 68 height 19
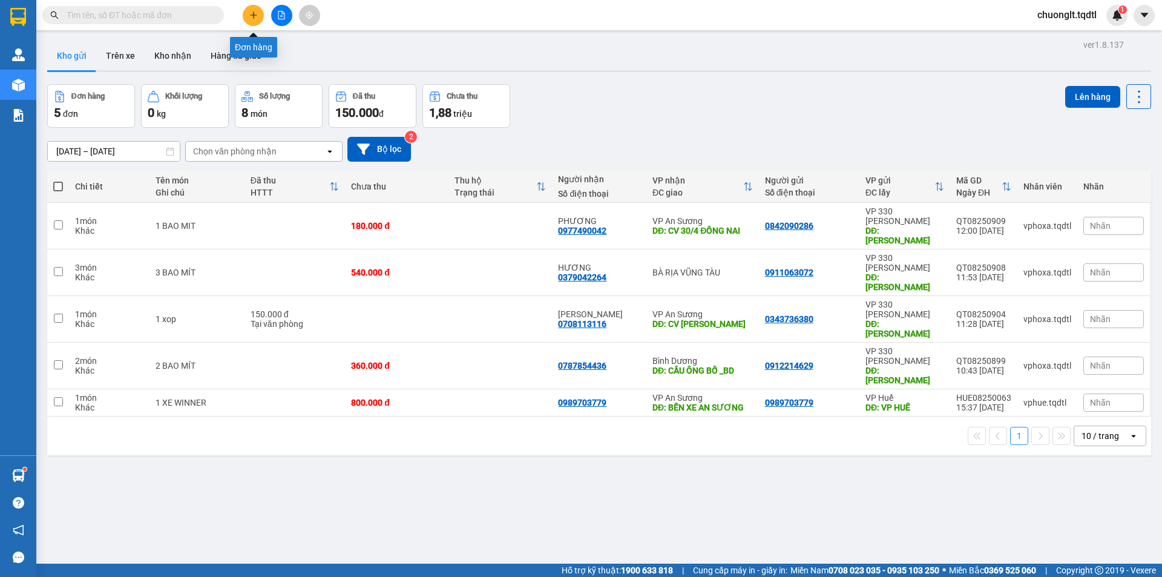
click at [251, 13] on icon "plus" at bounding box center [253, 15] width 8 height 8
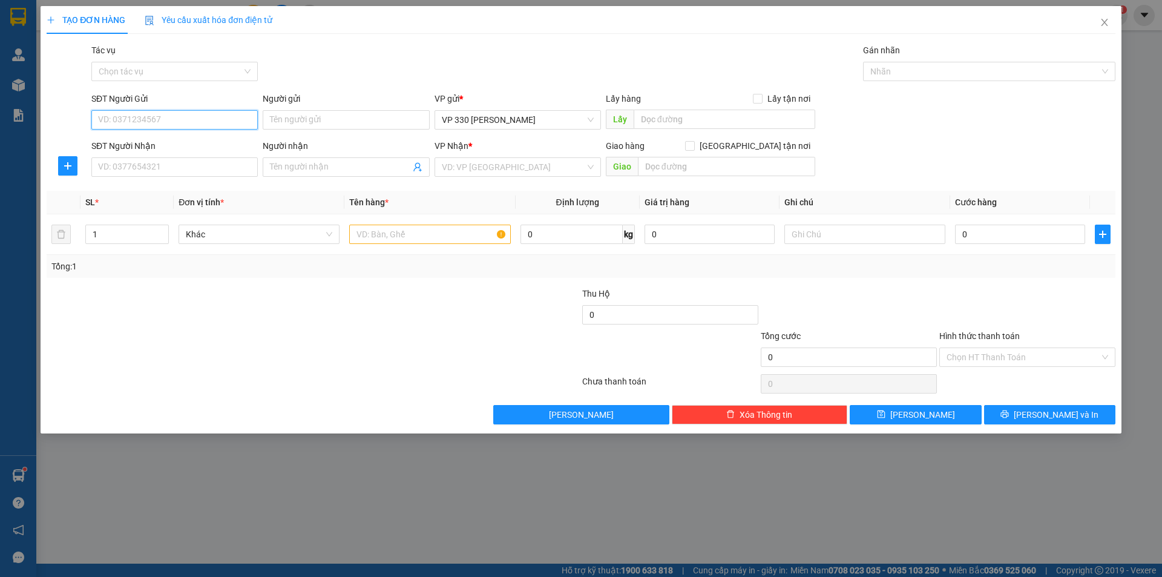
click at [192, 113] on input "SĐT Người Gửi" at bounding box center [174, 119] width 166 height 19
click at [140, 139] on div "0917285116" at bounding box center [175, 143] width 152 height 13
type input "0917285116"
type input "KIÊN MÍT CHỢ DO"
type input "0386016411"
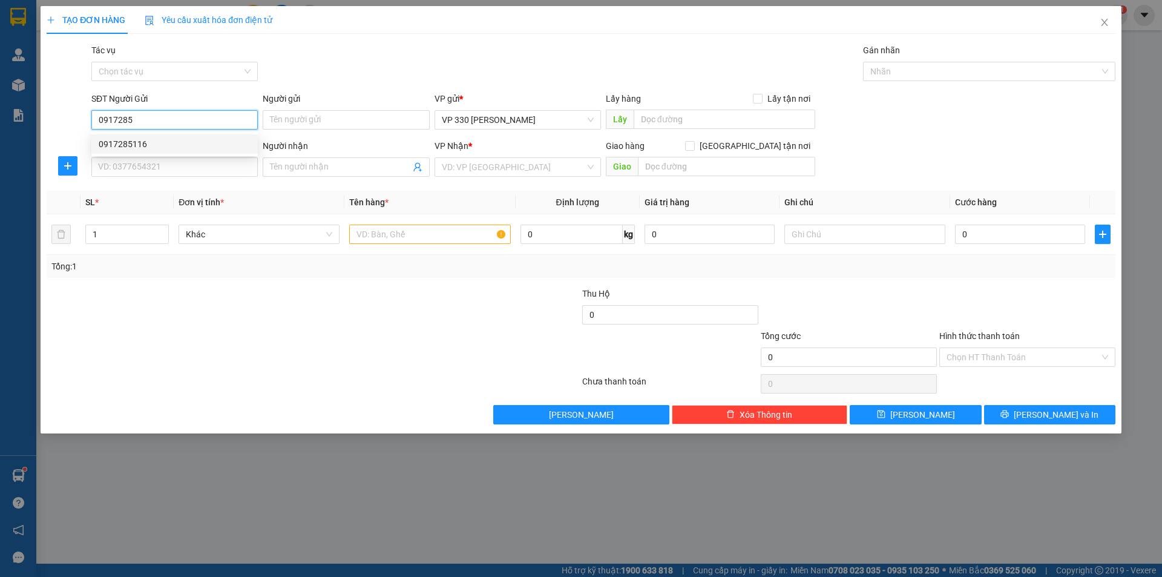
type input "MẾN"
type input "2.928.000"
type input "1.260.000"
click at [165, 146] on div "0917285116" at bounding box center [175, 143] width 152 height 13
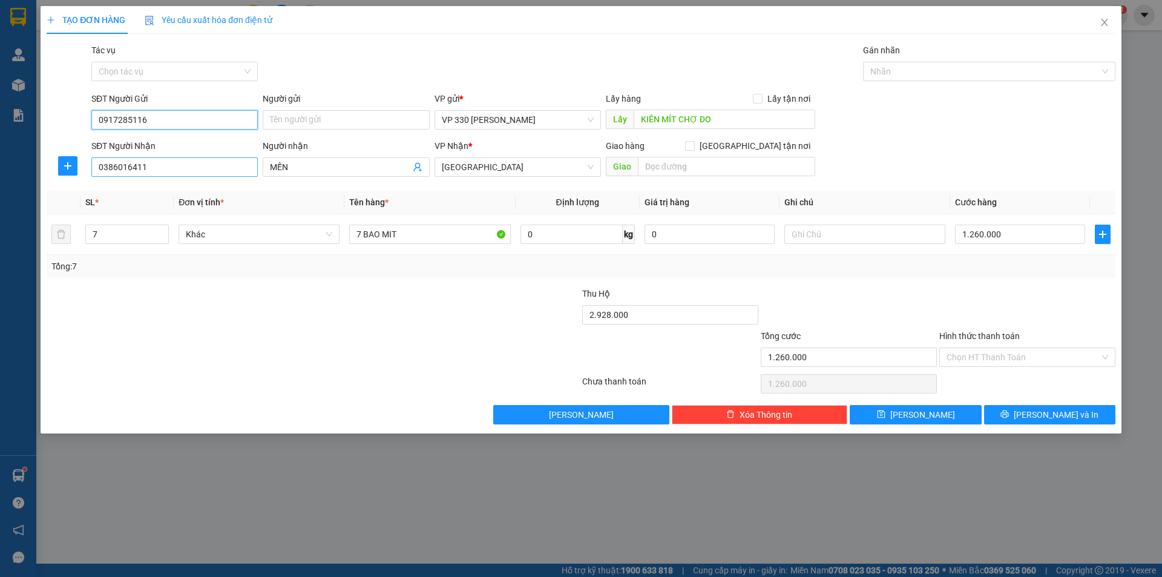
type input "0917285116"
click at [169, 160] on input "0386016411" at bounding box center [174, 166] width 166 height 19
type input "0"
type input "0365303141"
click at [345, 170] on input "MẾN" at bounding box center [340, 166] width 140 height 13
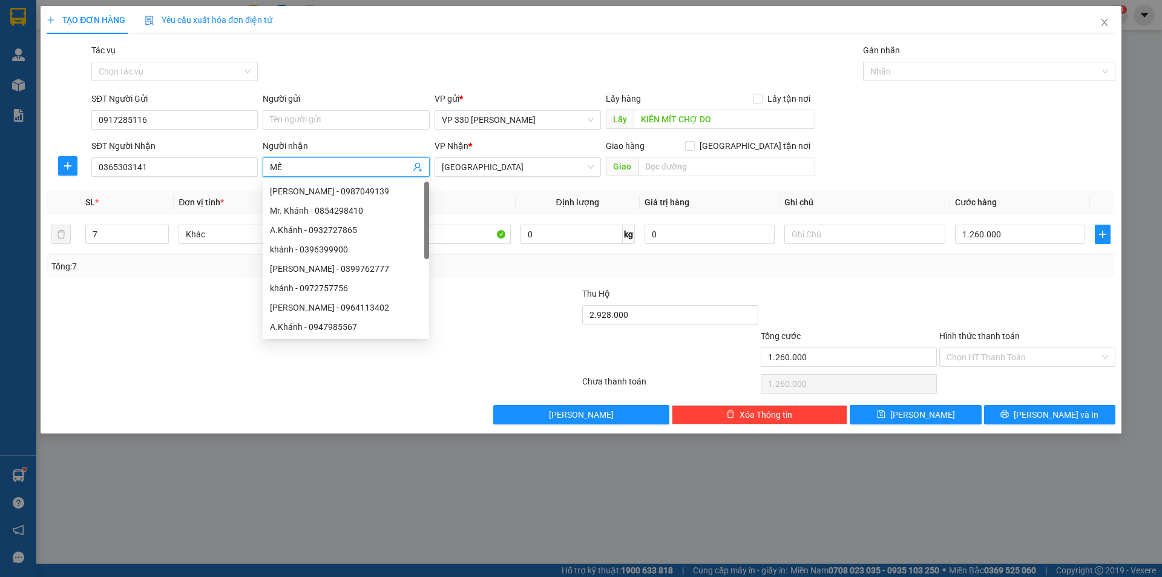
type input "M"
click at [567, 168] on span "[GEOGRAPHIC_DATA]" at bounding box center [518, 167] width 152 height 18
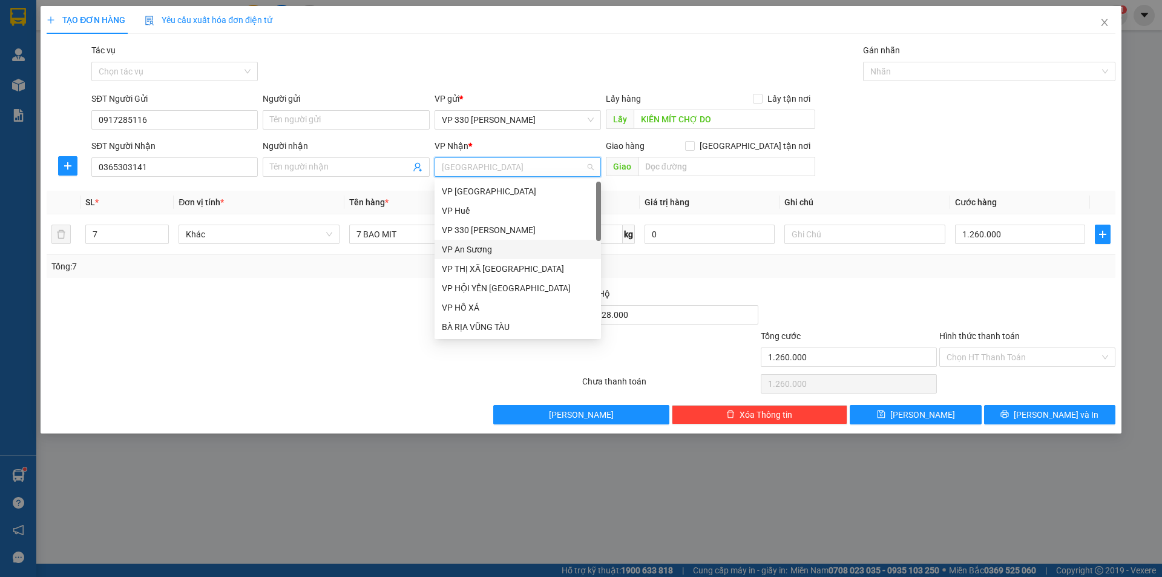
click at [498, 246] on div "VP An Sương" at bounding box center [518, 249] width 152 height 13
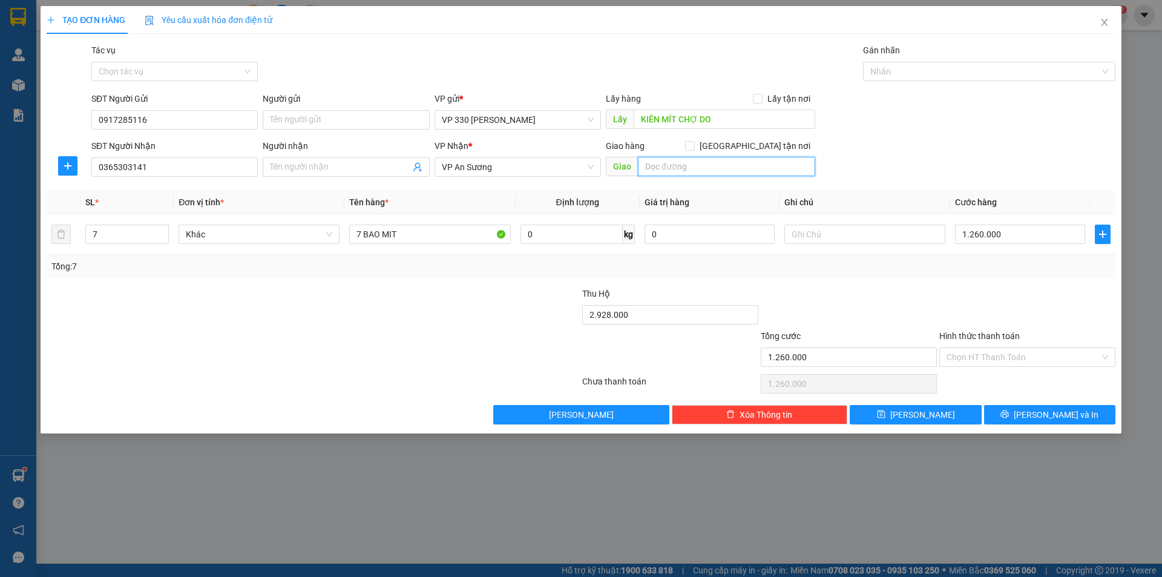
drag, startPoint x: 663, startPoint y: 167, endPoint x: 669, endPoint y: 166, distance: 6.7
click at [665, 167] on input "text" at bounding box center [726, 166] width 177 height 19
type input "N"
click at [722, 115] on input "KIÊN MÍT CHỢ DO" at bounding box center [725, 119] width 182 height 19
click at [585, 166] on span "VP An Sương" at bounding box center [518, 167] width 152 height 18
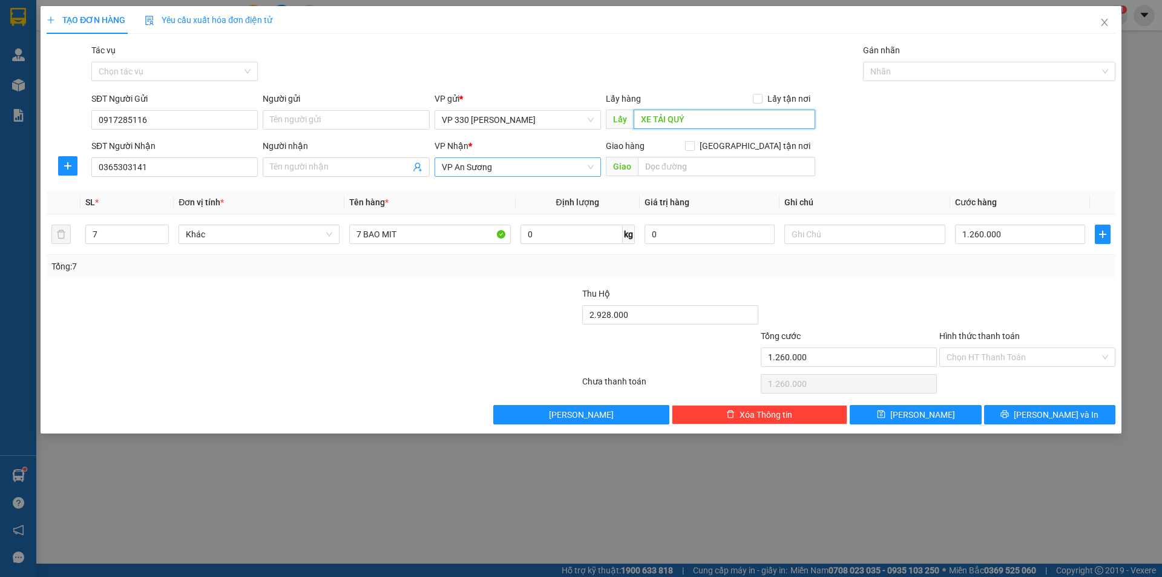
type input "XE TẢI QUÝ"
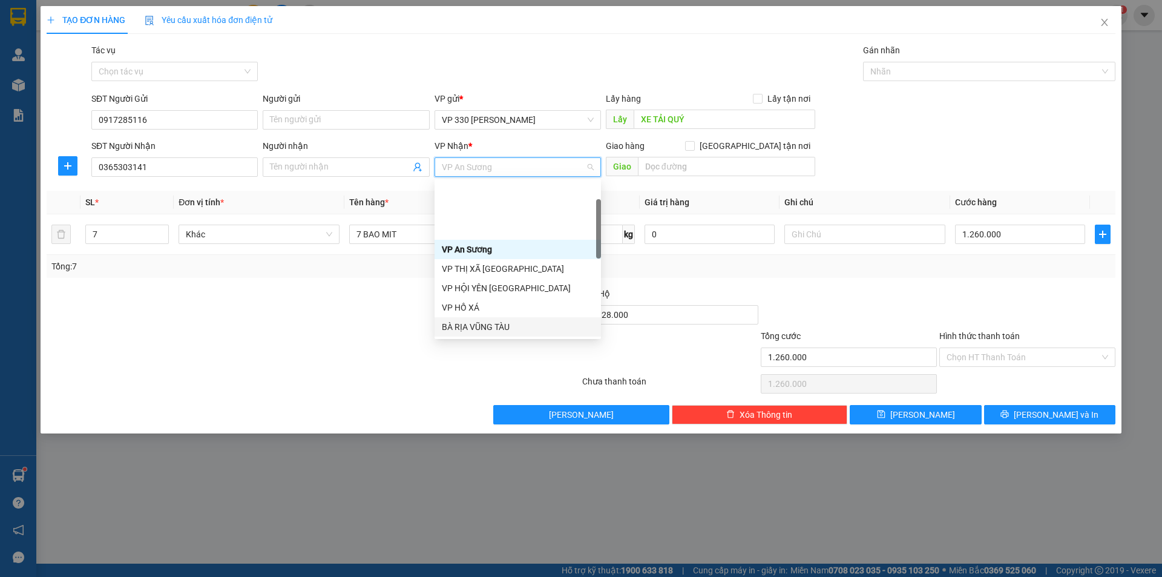
click at [524, 320] on div "BÀ RỊA VŨNG TÀU" at bounding box center [518, 326] width 152 height 13
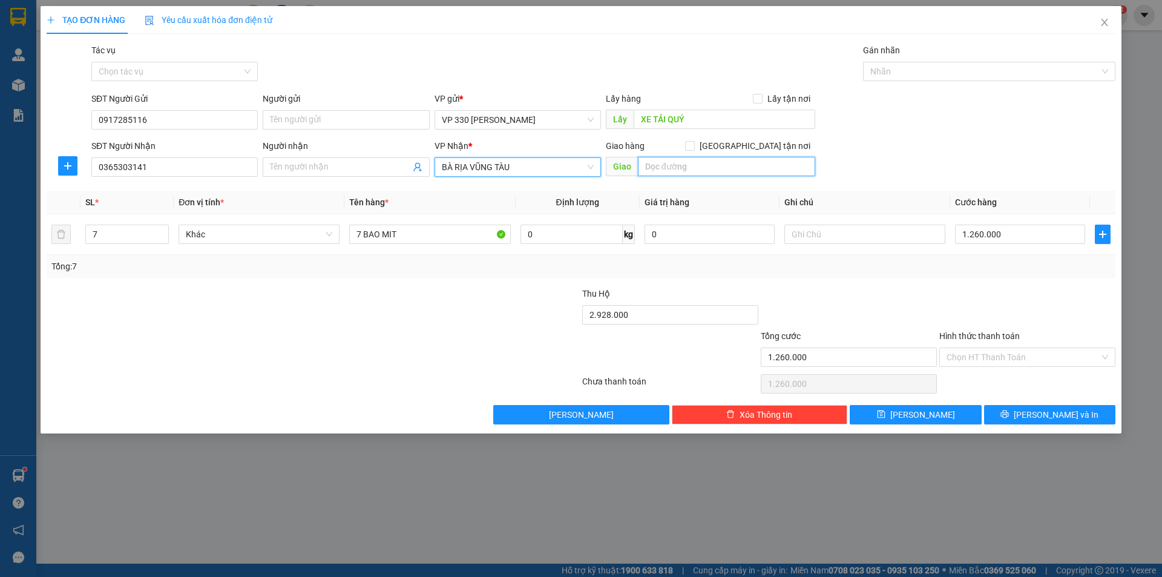
click at [674, 176] on input "text" at bounding box center [726, 166] width 177 height 19
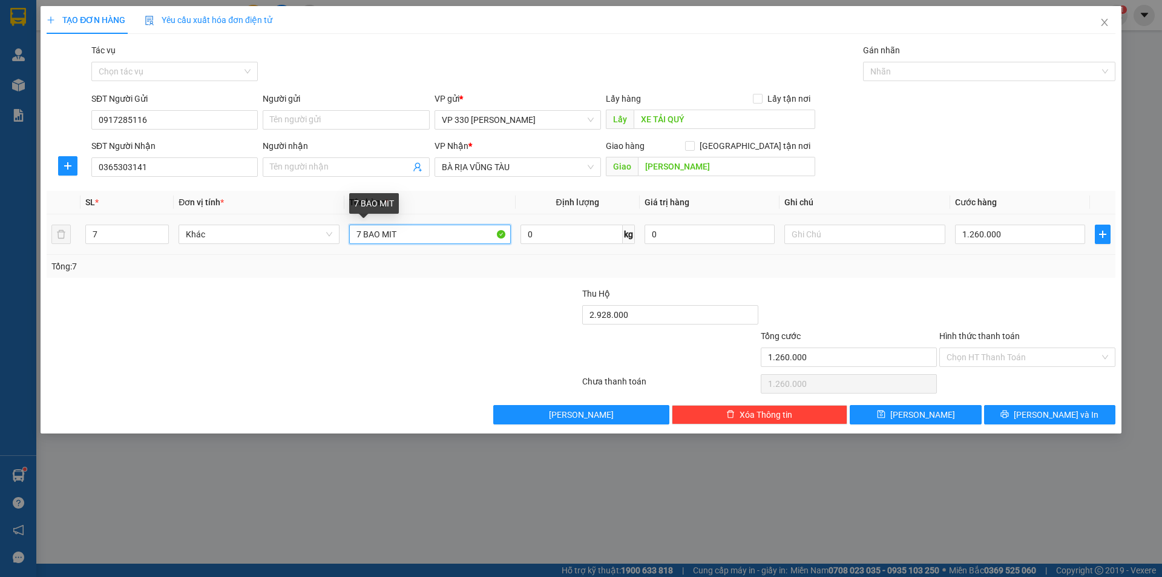
click at [361, 230] on input "7 BAO MIT" at bounding box center [429, 234] width 161 height 19
click at [159, 238] on span "down" at bounding box center [162, 238] width 7 height 7
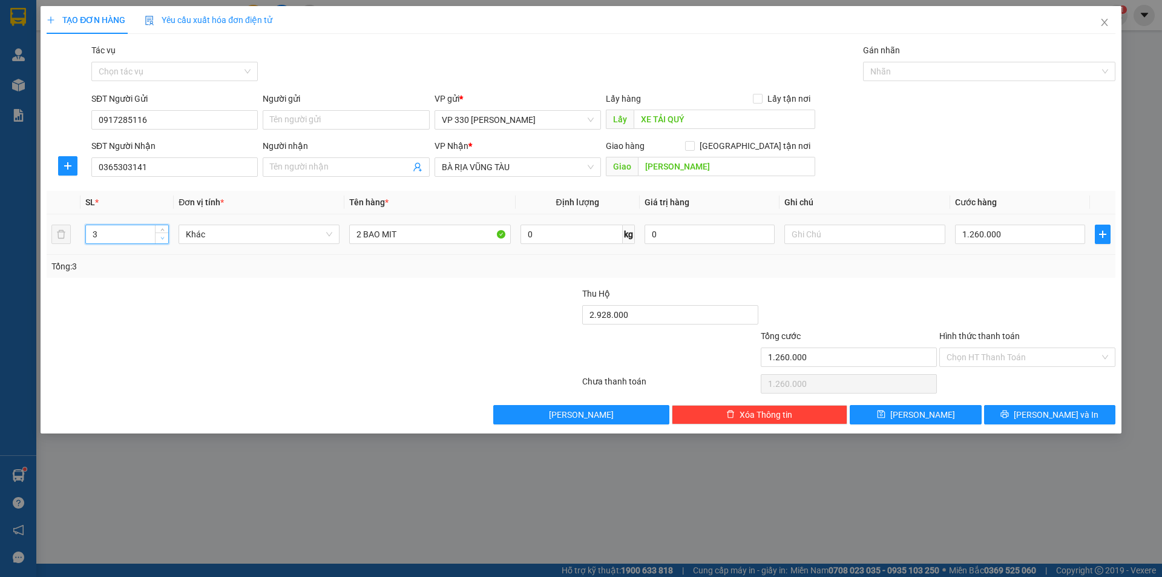
click at [159, 238] on span "down" at bounding box center [162, 238] width 7 height 7
click at [1030, 242] on input "1.260.000" at bounding box center [1020, 234] width 130 height 19
click at [820, 235] on input "text" at bounding box center [864, 234] width 161 height 19
click at [1009, 410] on icon "printer" at bounding box center [1005, 414] width 8 height 8
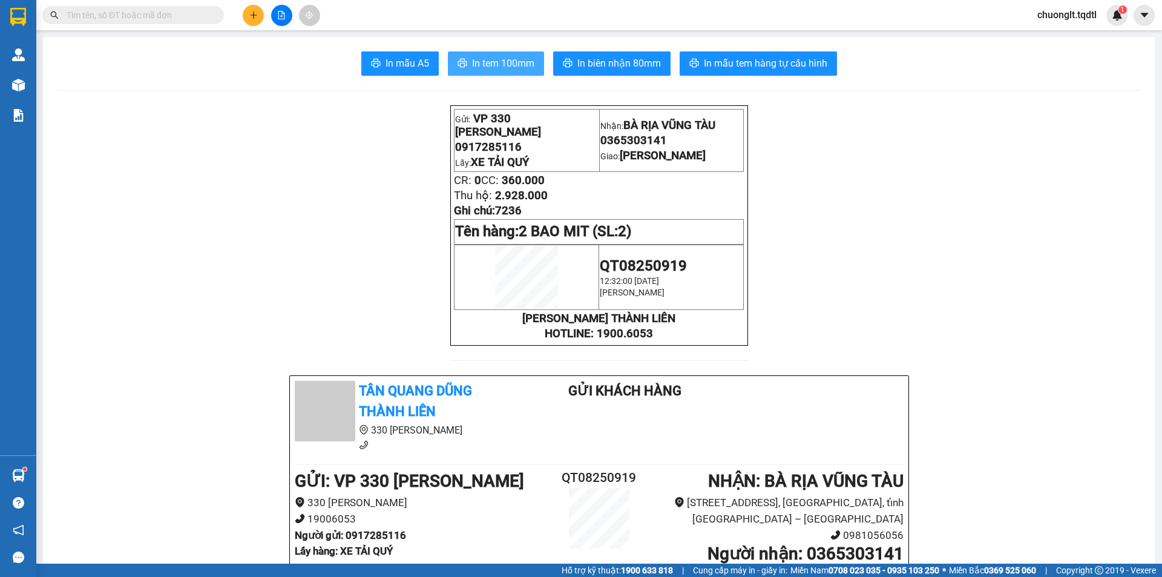
click at [511, 60] on span "In tem 100mm" at bounding box center [503, 63] width 62 height 15
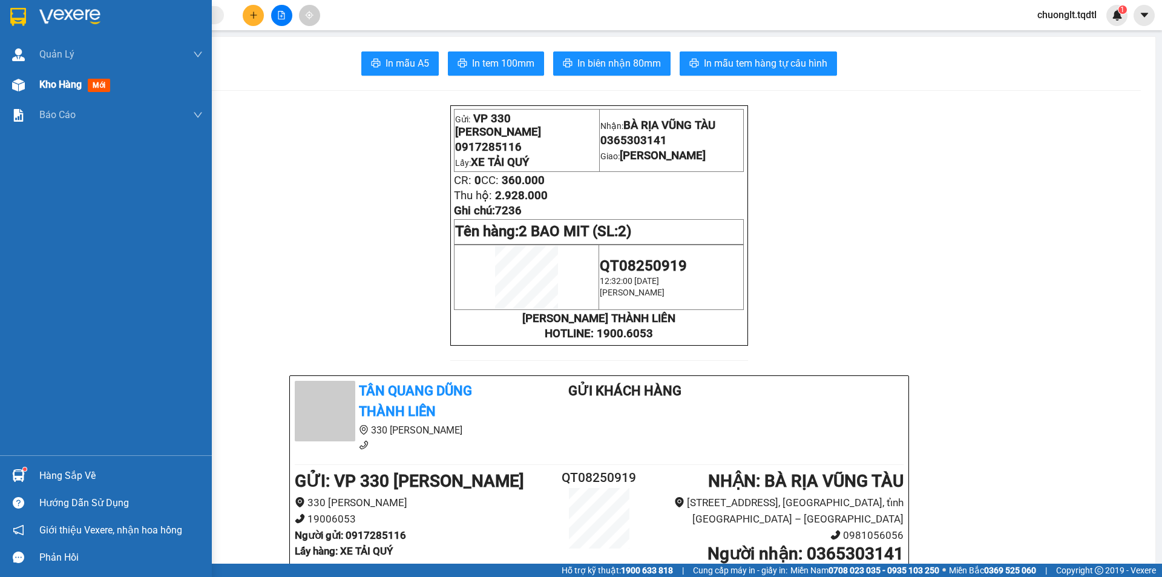
click at [40, 79] on span "Kho hàng" at bounding box center [60, 85] width 42 height 12
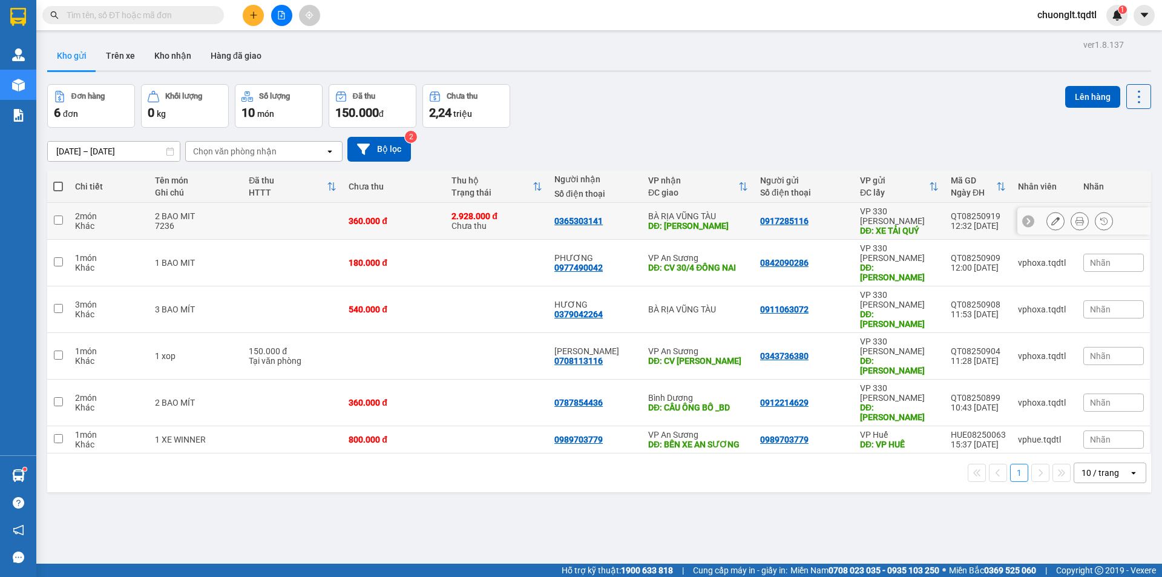
click at [57, 215] on input "checkbox" at bounding box center [58, 219] width 9 height 9
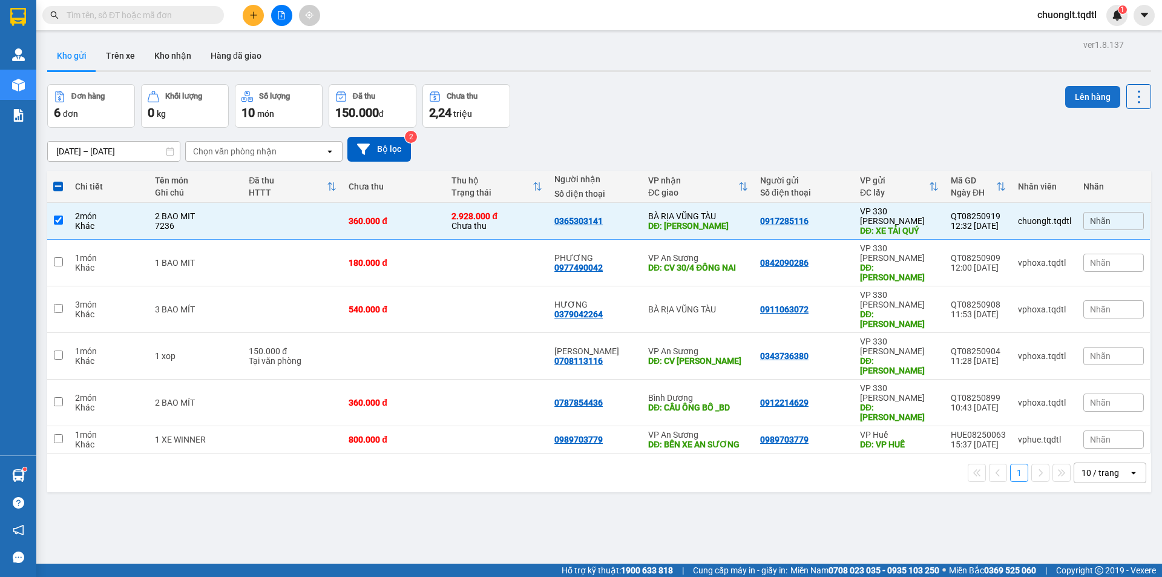
click at [1088, 97] on button "Lên hàng" at bounding box center [1092, 97] width 55 height 22
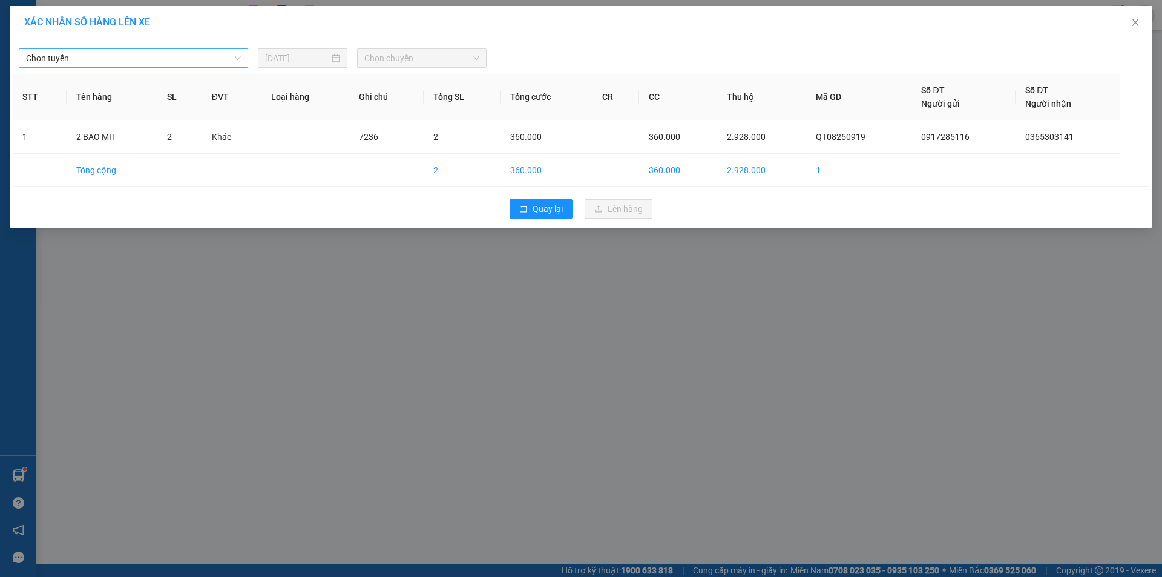
click at [217, 56] on span "Chọn tuyến" at bounding box center [133, 58] width 215 height 18
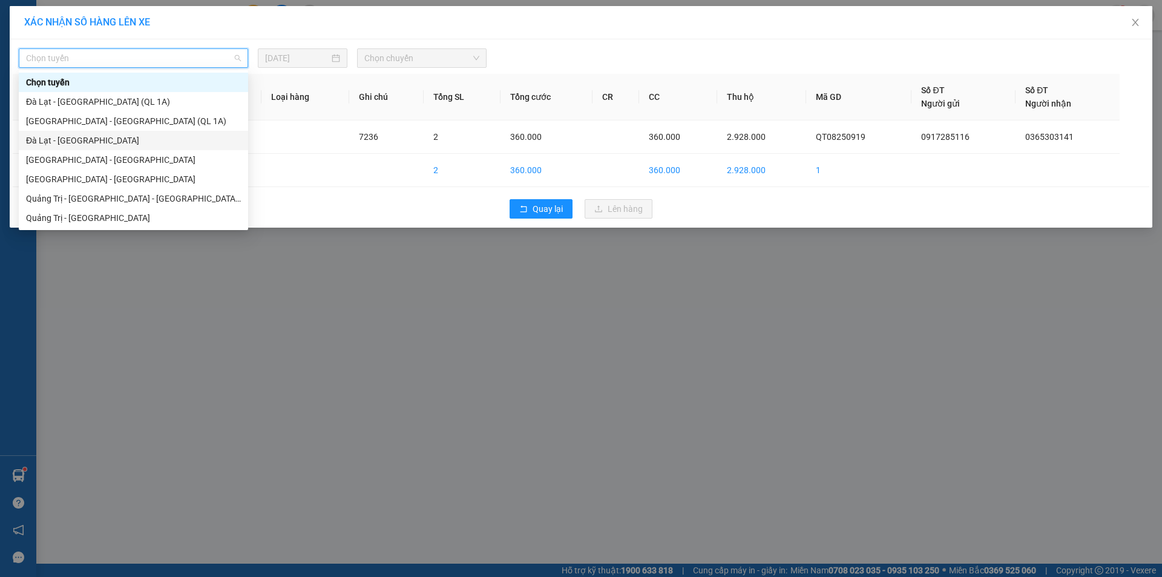
click at [99, 142] on div "Đà Lạt - [GEOGRAPHIC_DATA]" at bounding box center [133, 140] width 215 height 13
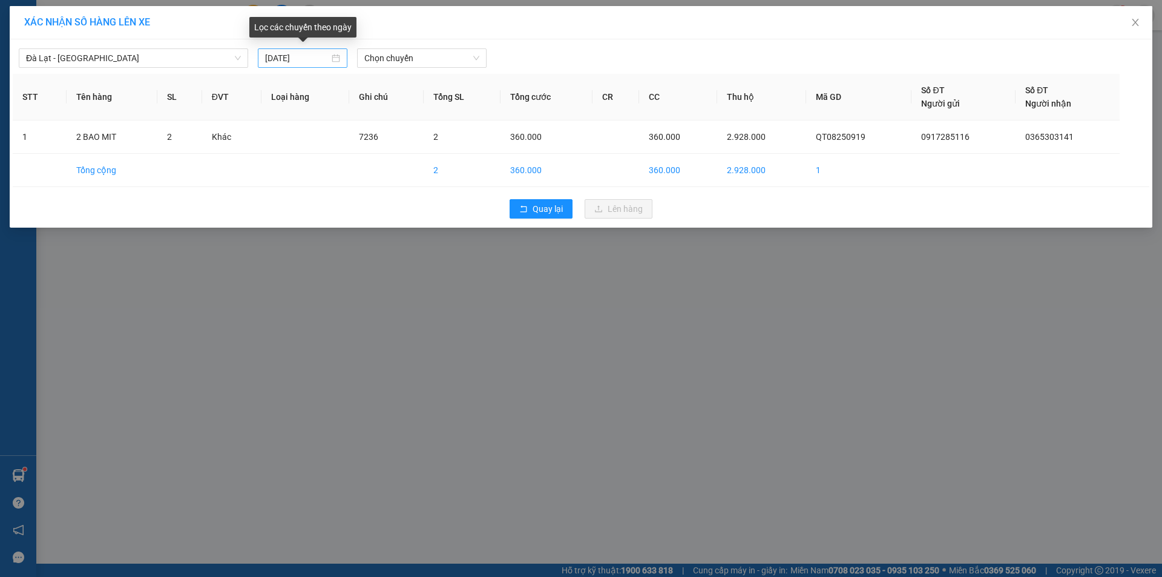
click at [336, 59] on div "[DATE]" at bounding box center [302, 57] width 75 height 13
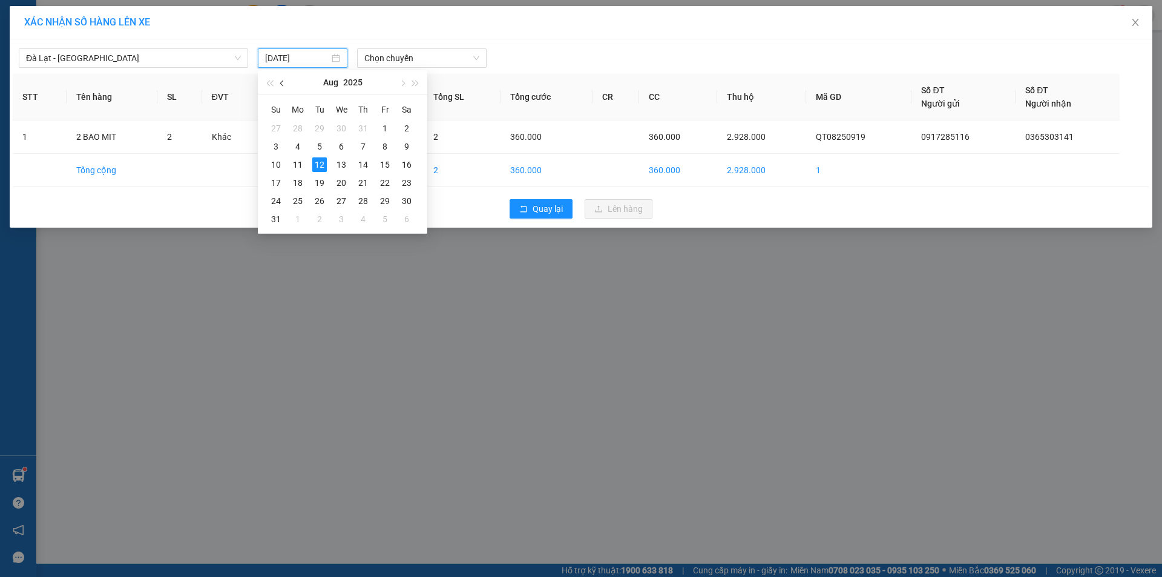
click at [280, 82] on button "button" at bounding box center [282, 82] width 13 height 24
click at [320, 180] on div "22" at bounding box center [319, 183] width 15 height 15
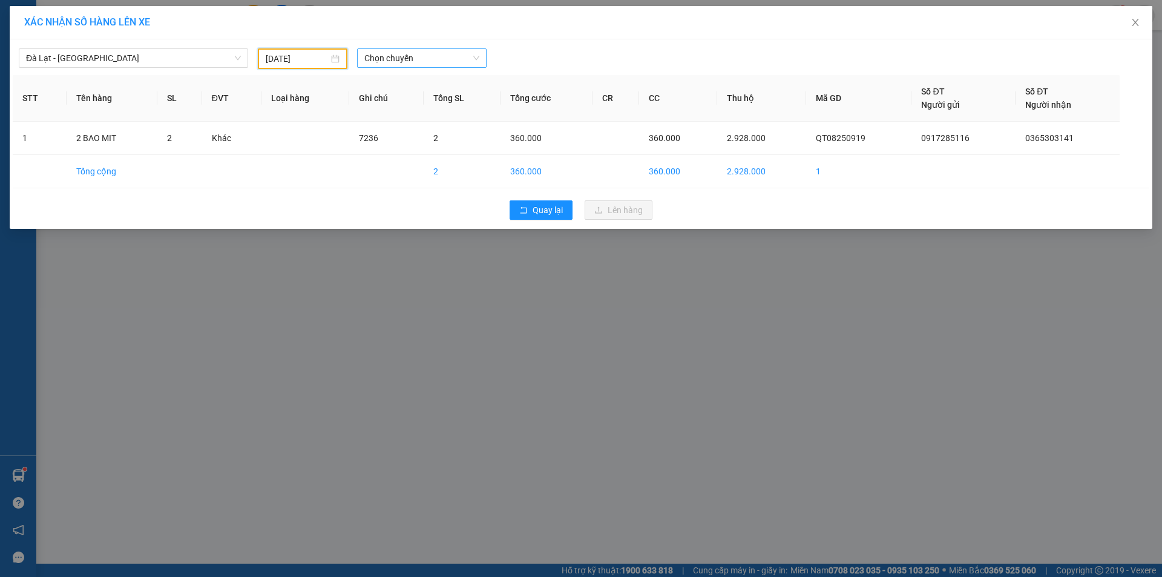
click at [456, 53] on span "Chọn chuyến" at bounding box center [421, 58] width 115 height 18
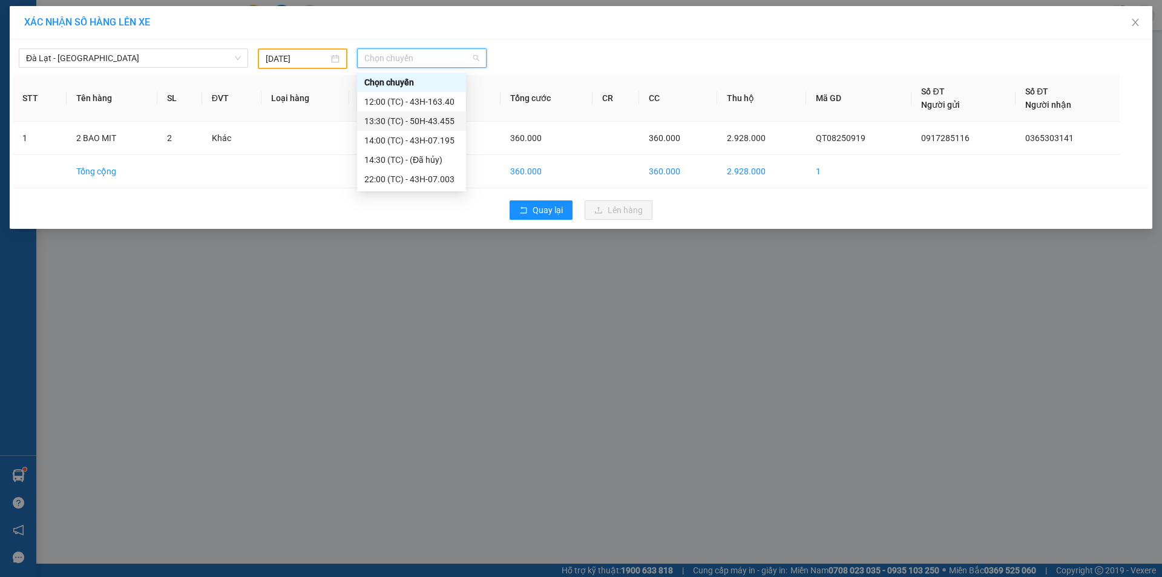
click at [427, 118] on div "13:30 (TC) - 50H-43.455" at bounding box center [411, 120] width 94 height 13
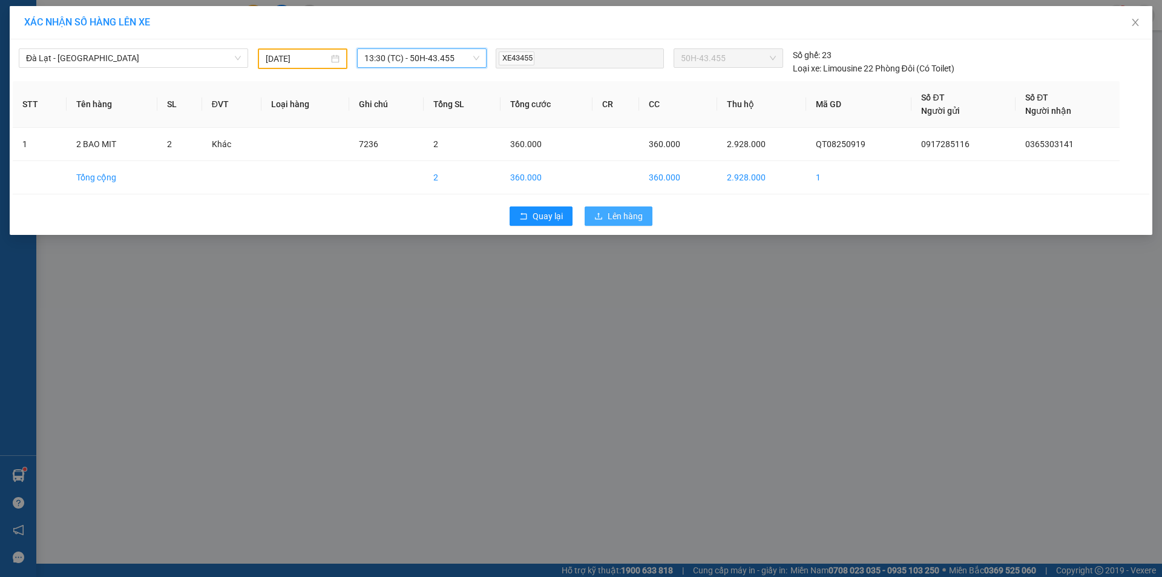
click at [607, 219] on button "Lên hàng" at bounding box center [619, 215] width 68 height 19
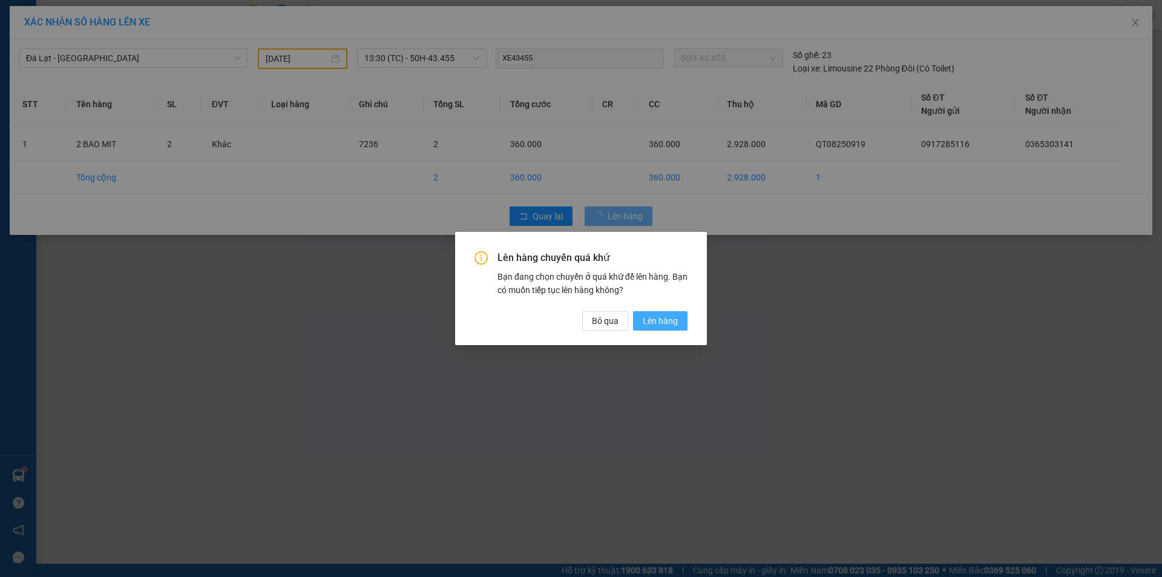
click at [660, 324] on span "Lên hàng" at bounding box center [660, 320] width 35 height 13
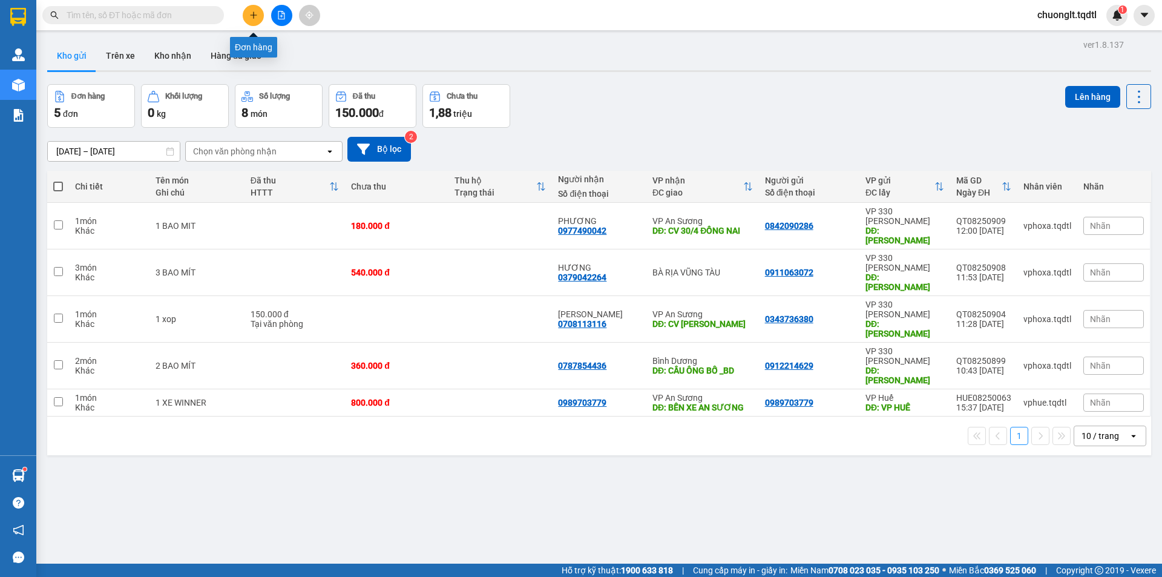
click at [250, 17] on icon "plus" at bounding box center [253, 15] width 8 height 8
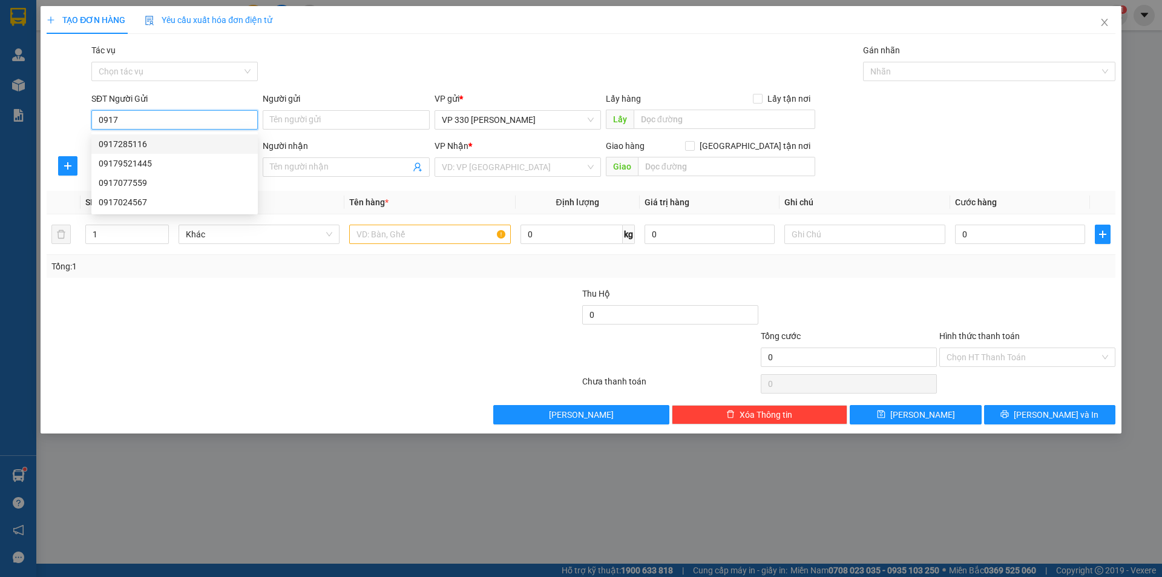
click at [163, 147] on div "0917285116" at bounding box center [175, 143] width 152 height 13
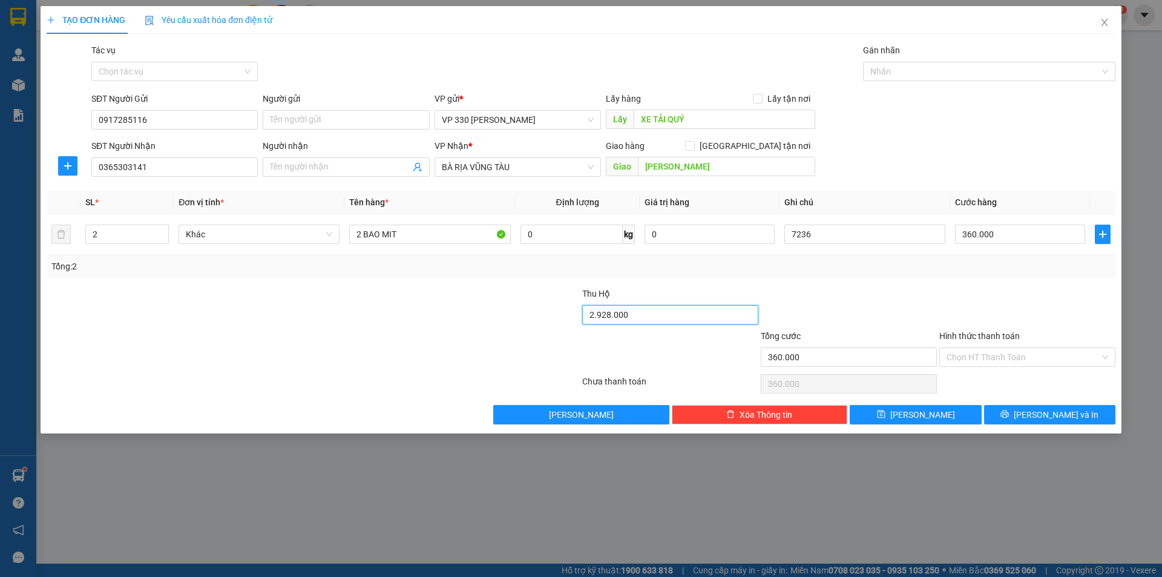
click at [643, 312] on input "2.928.000" at bounding box center [670, 314] width 176 height 19
click at [1024, 412] on button "[PERSON_NAME] và In" at bounding box center [1049, 414] width 131 height 19
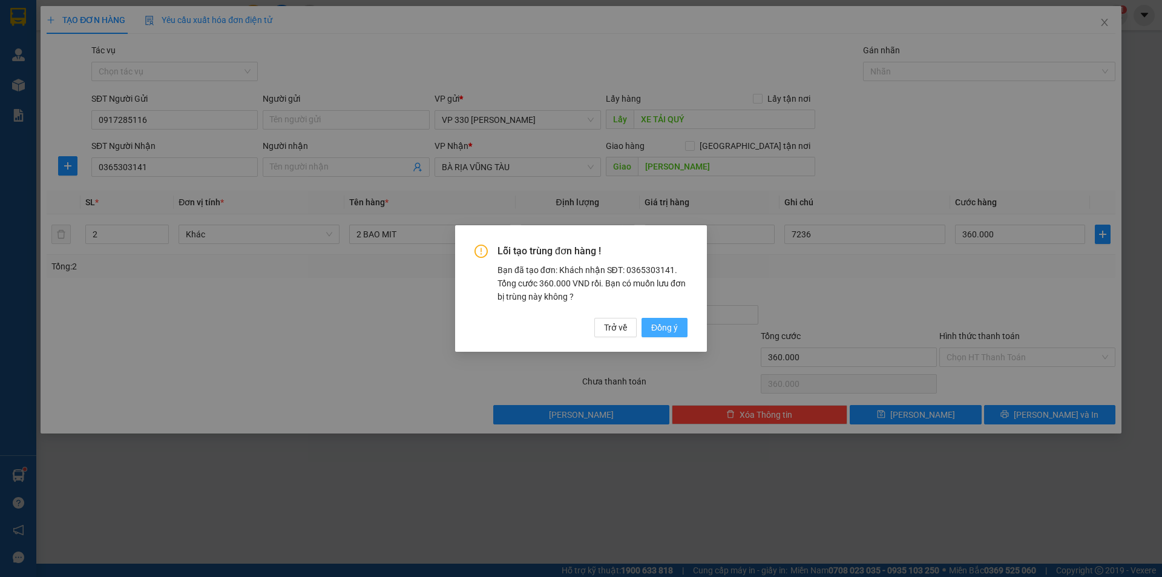
click at [669, 326] on span "Đồng ý" at bounding box center [664, 327] width 27 height 13
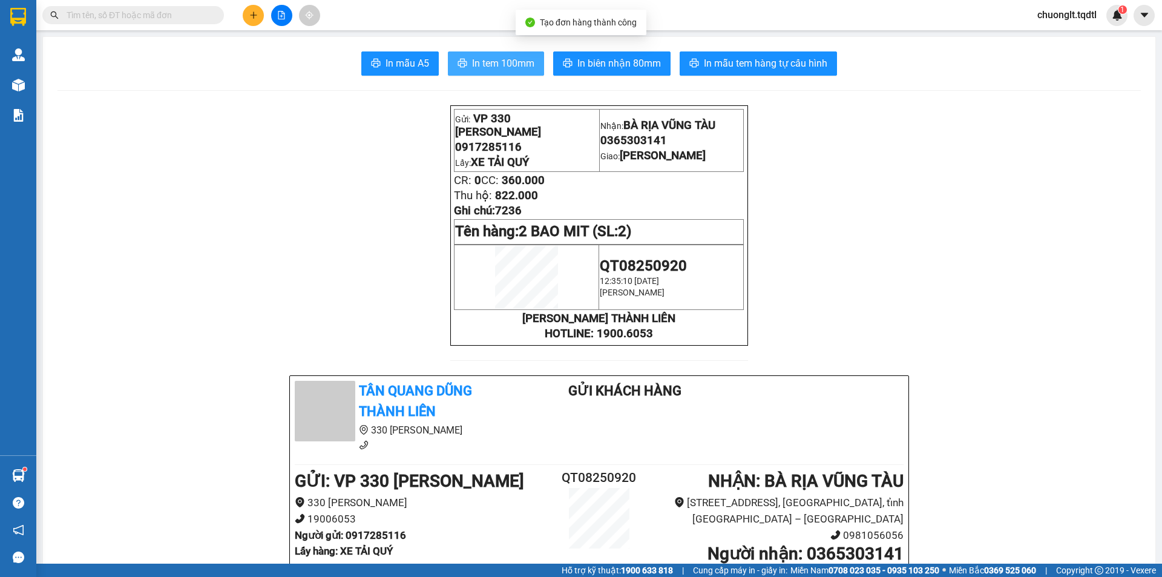
click at [495, 68] on span "In tem 100mm" at bounding box center [503, 63] width 62 height 15
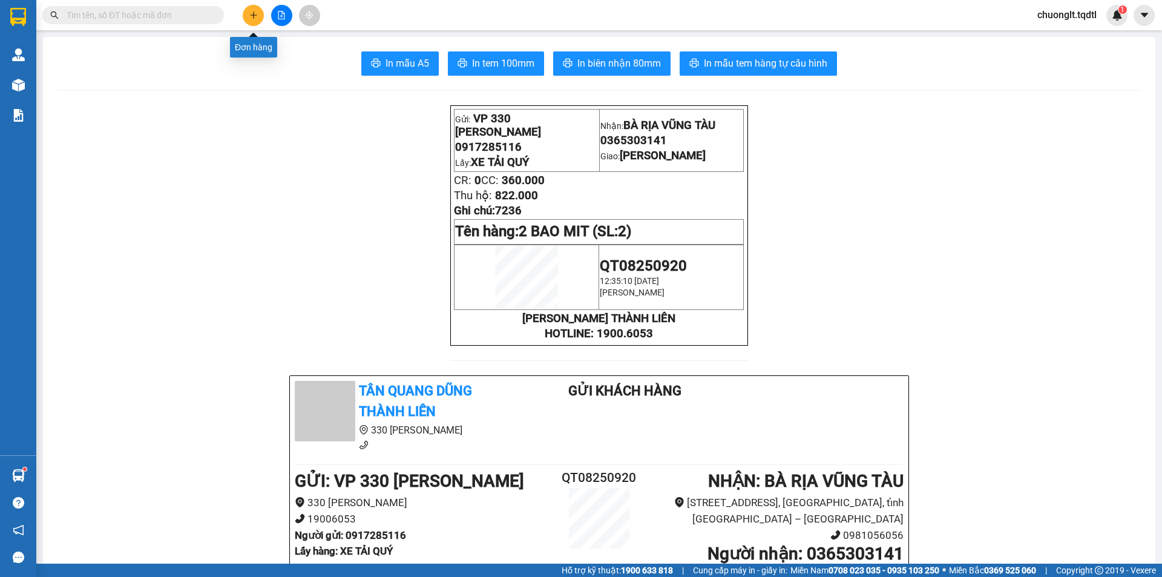
click at [253, 19] on button at bounding box center [253, 15] width 21 height 21
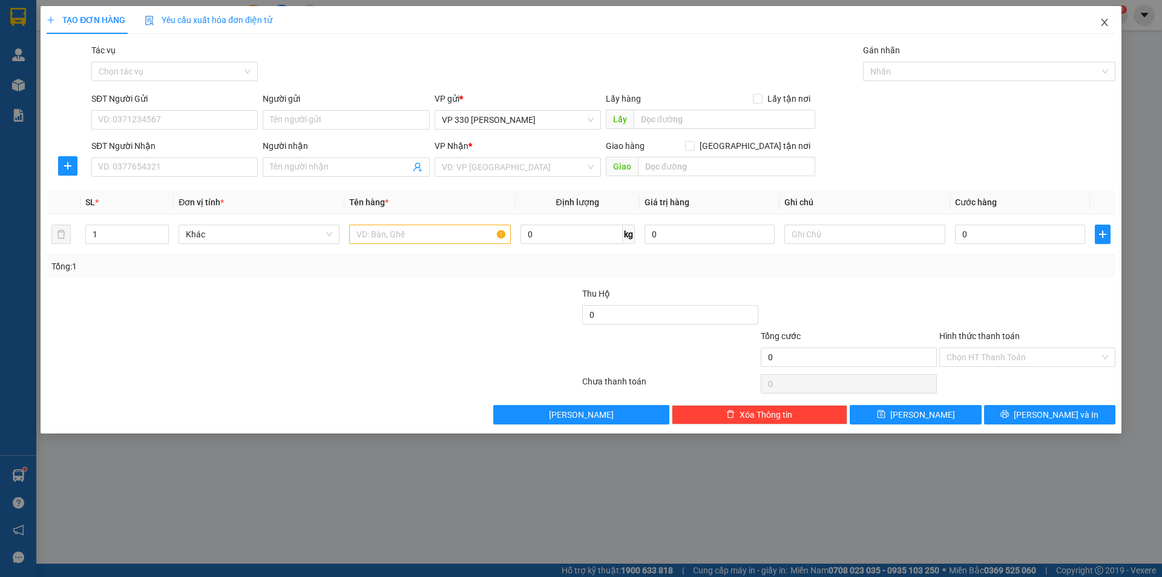
click at [1102, 24] on icon "close" at bounding box center [1105, 23] width 10 height 10
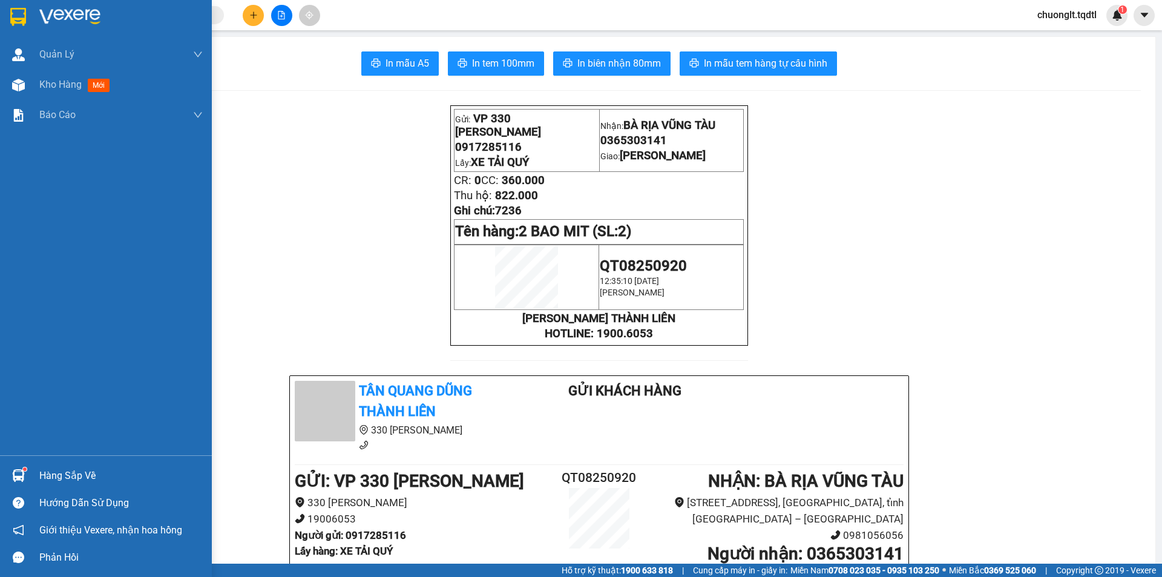
click at [51, 80] on span "Kho hàng" at bounding box center [60, 85] width 42 height 12
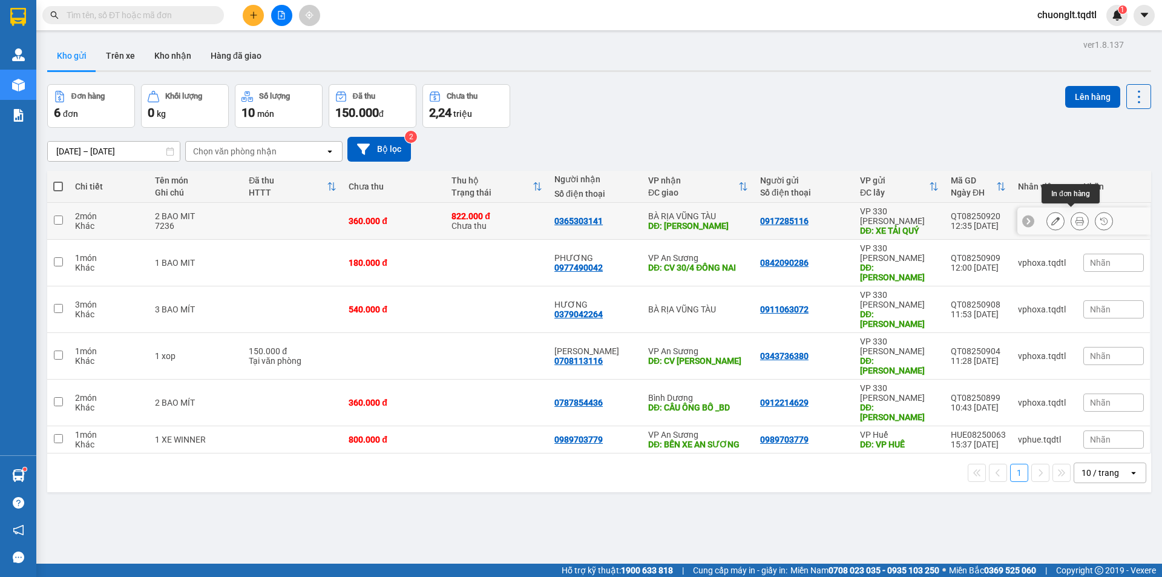
click at [1076, 217] on icon at bounding box center [1080, 221] width 8 height 8
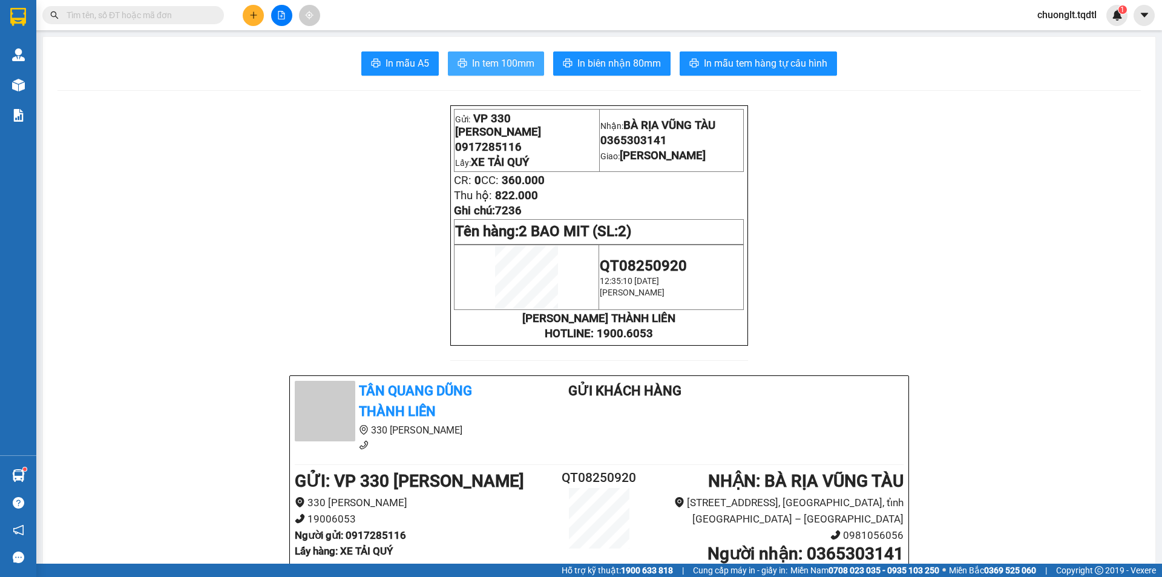
click at [495, 62] on span "In tem 100mm" at bounding box center [503, 63] width 62 height 15
click at [512, 62] on span "In tem 100mm" at bounding box center [503, 63] width 62 height 15
click at [495, 63] on span "In tem 100mm" at bounding box center [503, 63] width 62 height 15
click at [251, 15] on icon "plus" at bounding box center [253, 15] width 7 height 1
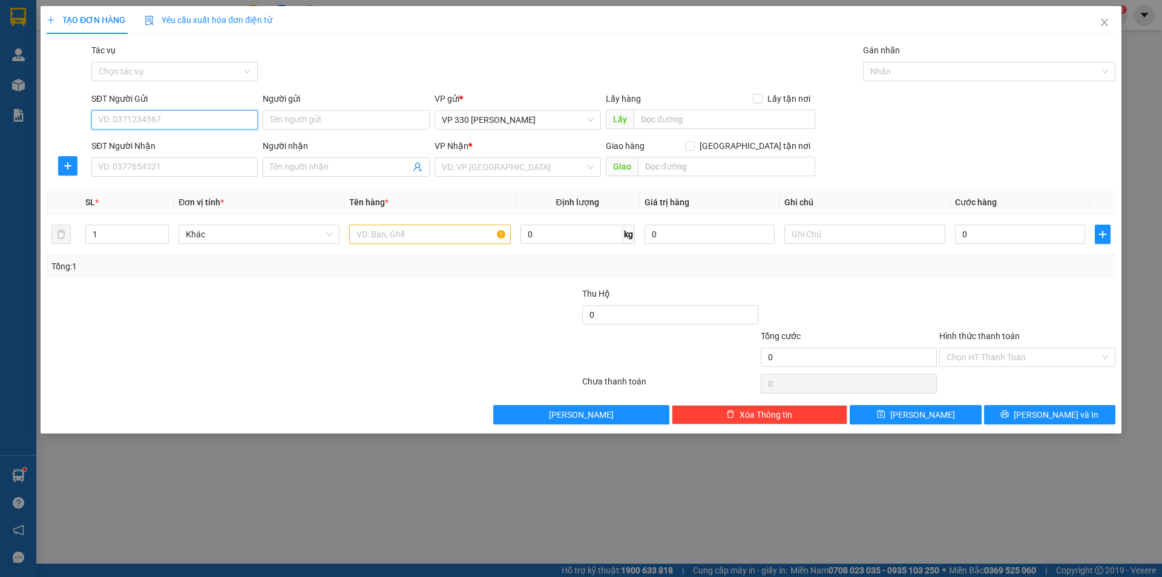
click at [165, 120] on input "SĐT Người Gửi" at bounding box center [174, 119] width 166 height 19
click at [146, 143] on div "0917285116" at bounding box center [175, 143] width 152 height 13
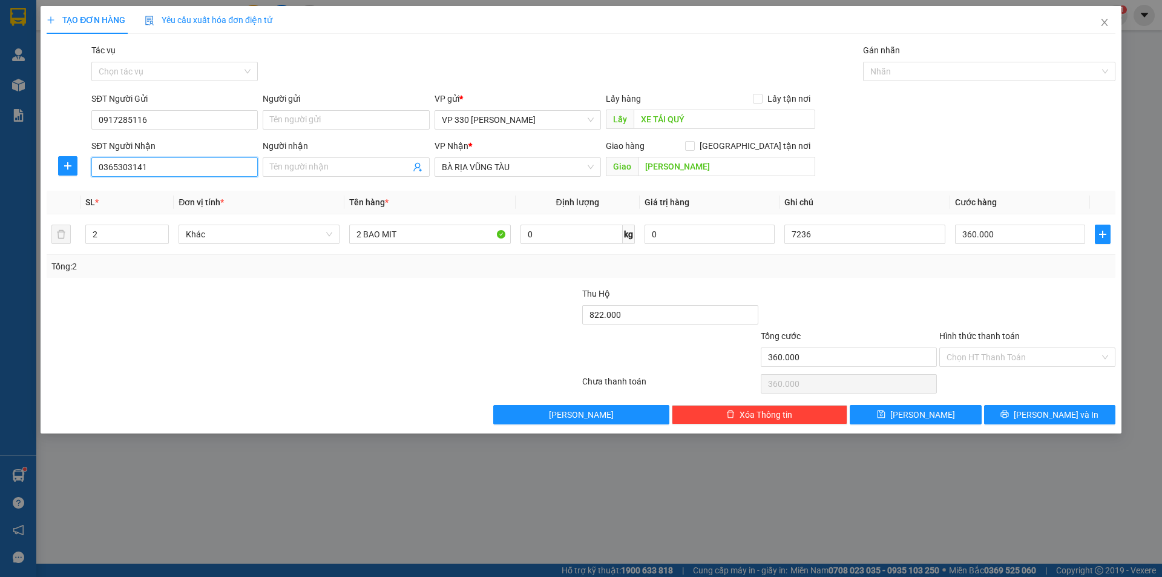
click at [176, 170] on input "0365303141" at bounding box center [174, 166] width 166 height 19
click at [132, 191] on div "0332722989" at bounding box center [175, 191] width 152 height 13
click at [1024, 416] on button "[PERSON_NAME] và In" at bounding box center [1049, 414] width 131 height 19
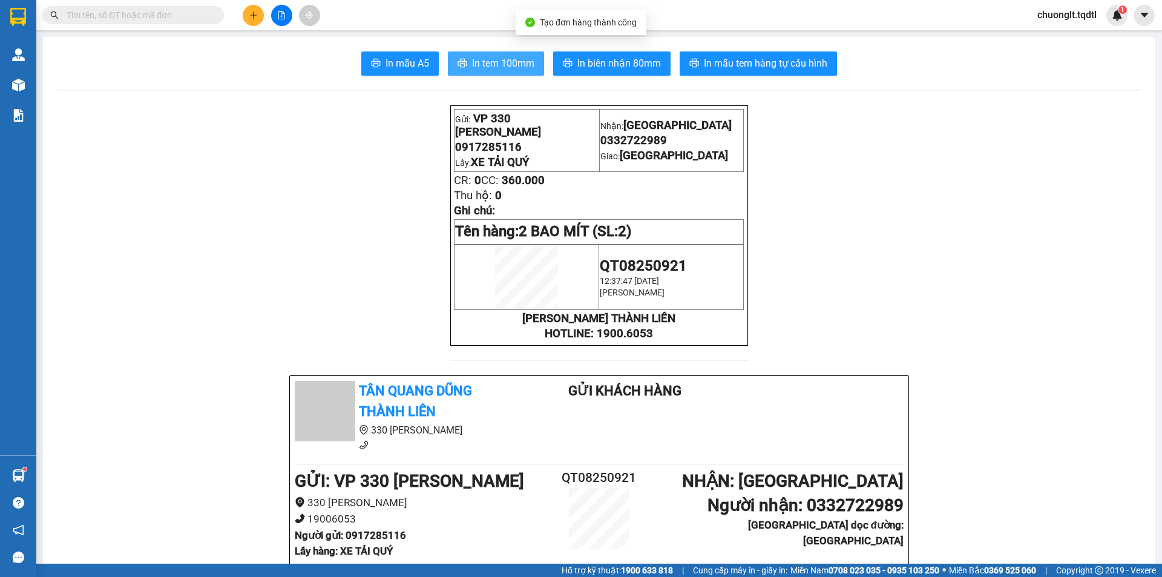
click at [512, 58] on span "In tem 100mm" at bounding box center [503, 63] width 62 height 15
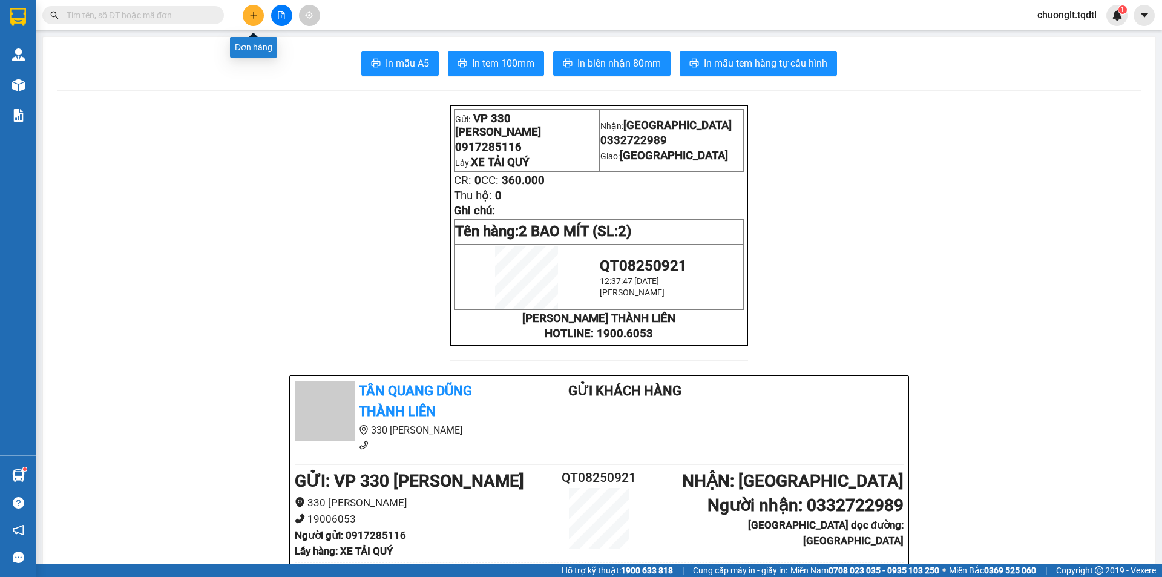
click at [256, 16] on icon "plus" at bounding box center [253, 15] width 8 height 8
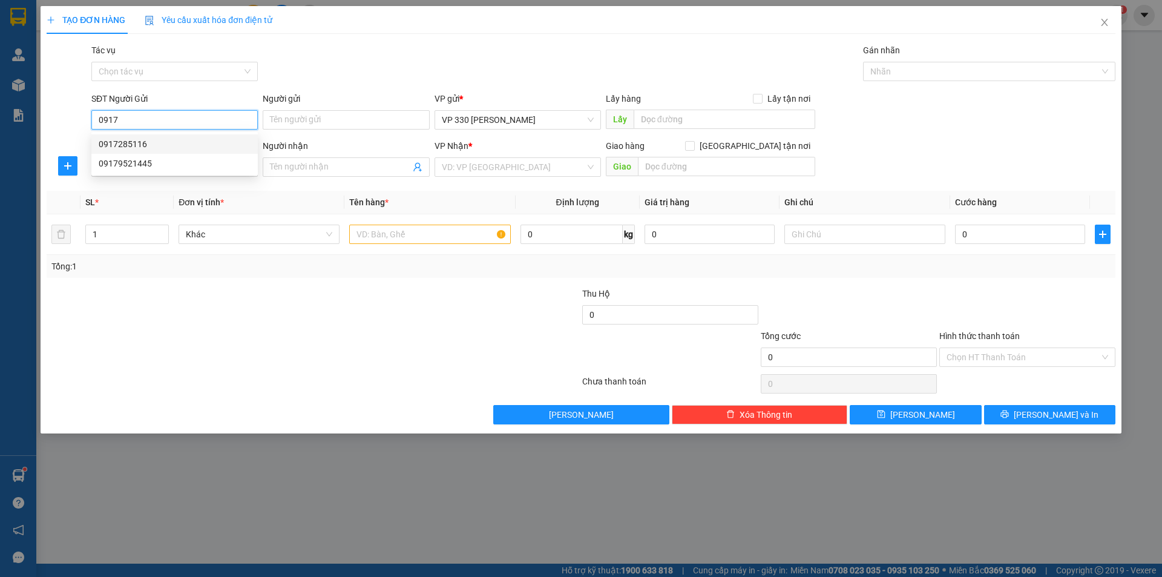
click at [142, 151] on div "0917285116" at bounding box center [174, 143] width 166 height 19
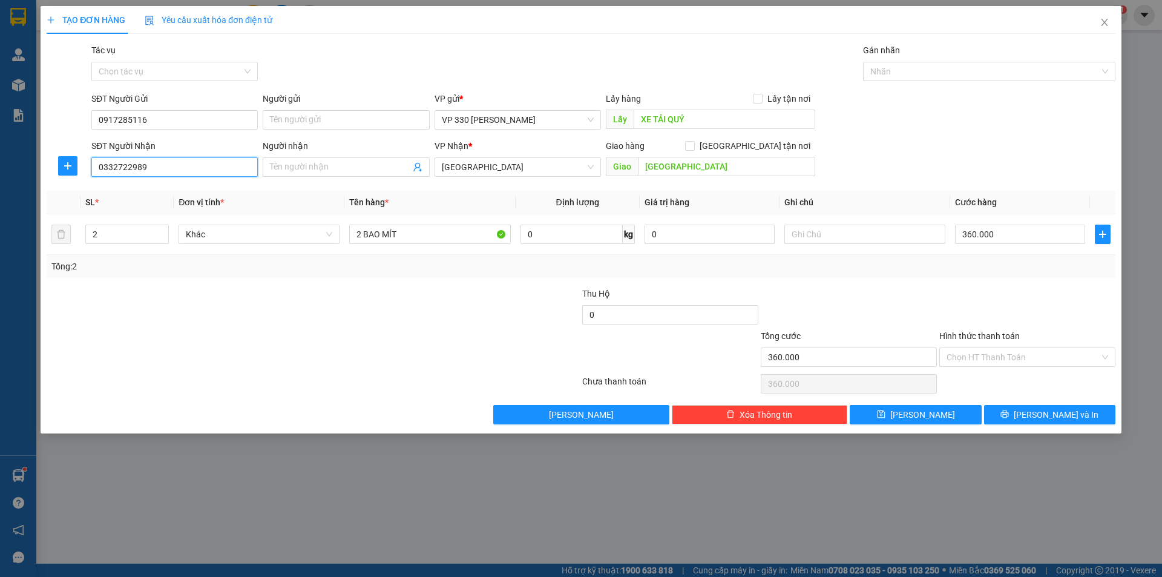
click at [151, 162] on input "0332722989" at bounding box center [174, 166] width 166 height 19
click at [542, 156] on div "VP Nhận *" at bounding box center [518, 148] width 166 height 18
click at [530, 165] on span "[GEOGRAPHIC_DATA]" at bounding box center [518, 167] width 152 height 18
click at [731, 165] on input "[GEOGRAPHIC_DATA]" at bounding box center [726, 166] width 177 height 19
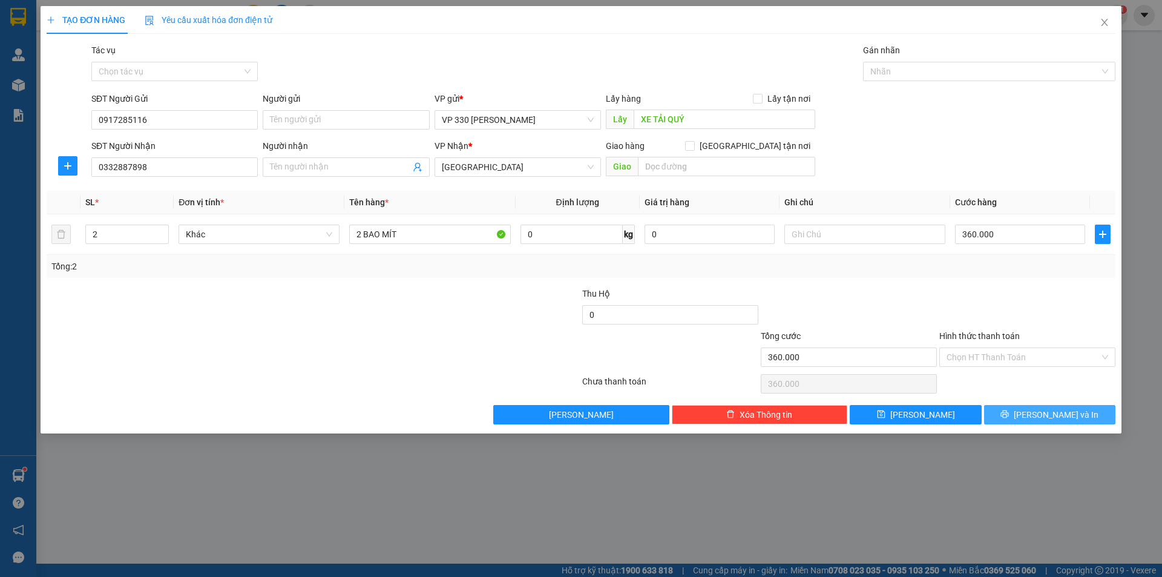
click at [1009, 413] on icon "printer" at bounding box center [1005, 414] width 8 height 8
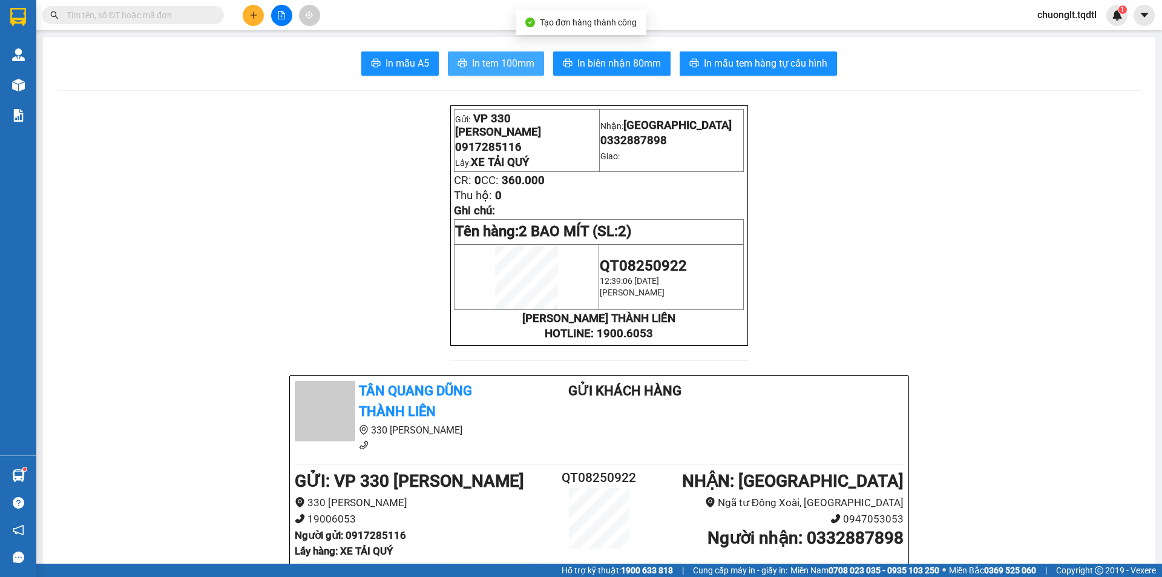
click at [499, 63] on span "In tem 100mm" at bounding box center [503, 63] width 62 height 15
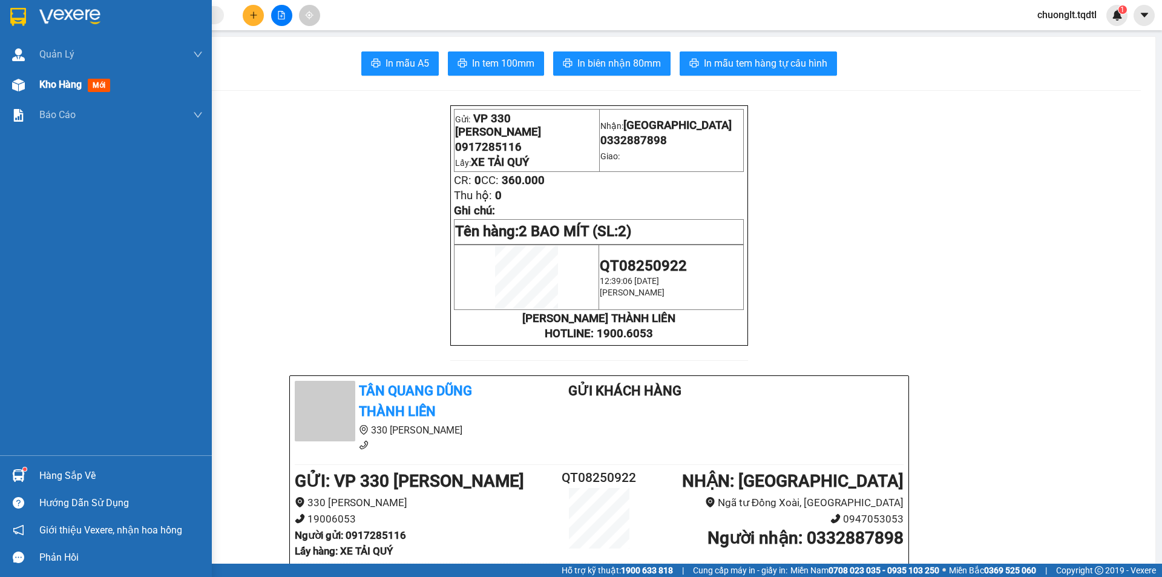
click at [51, 83] on span "Kho hàng" at bounding box center [60, 85] width 42 height 12
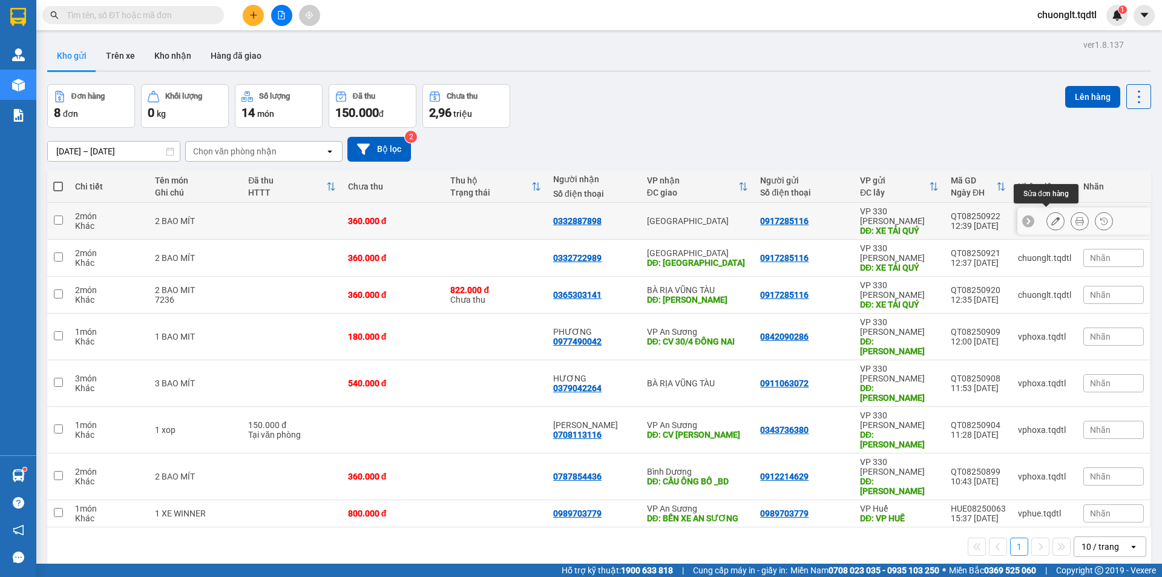
click at [1051, 217] on icon at bounding box center [1055, 221] width 8 height 8
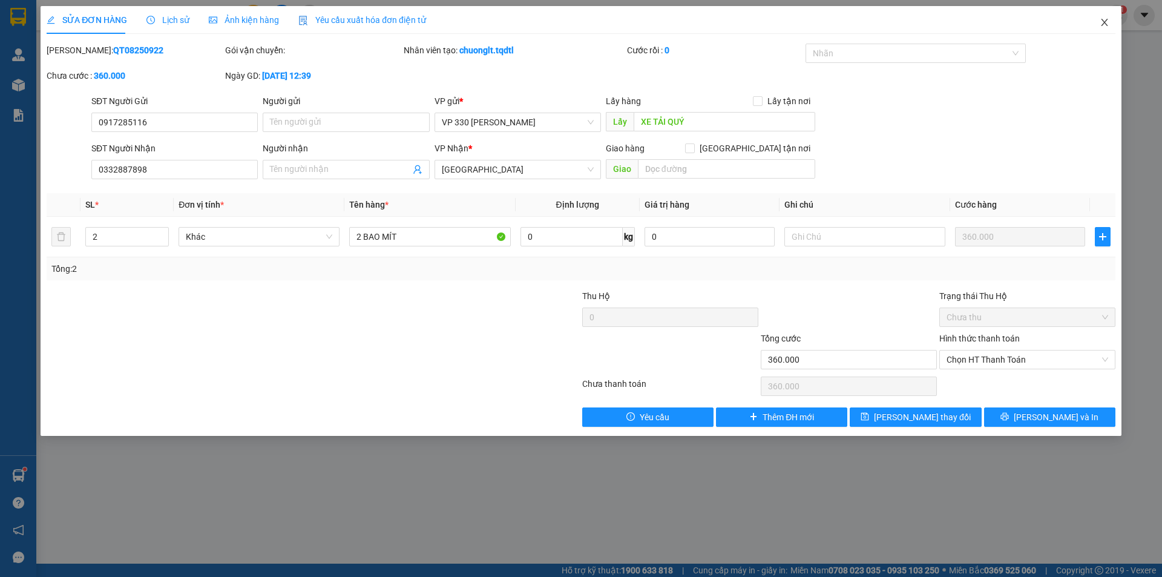
click at [1106, 23] on icon "close" at bounding box center [1105, 23] width 10 height 10
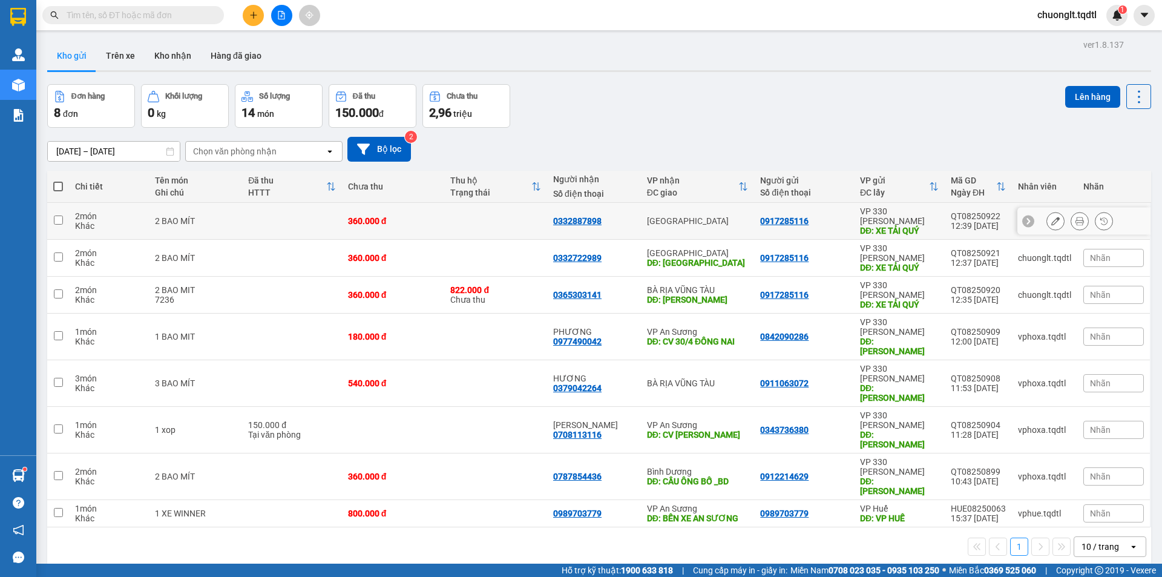
click at [55, 215] on input "checkbox" at bounding box center [58, 219] width 9 height 9
checkbox input "true"
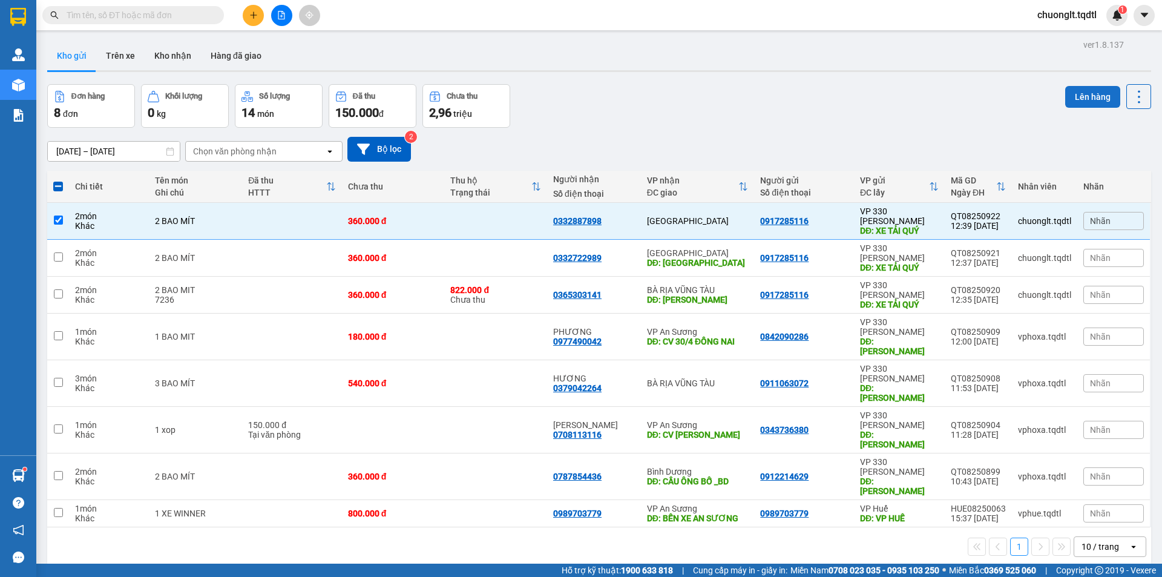
click at [1083, 93] on button "Lên hàng" at bounding box center [1092, 97] width 55 height 22
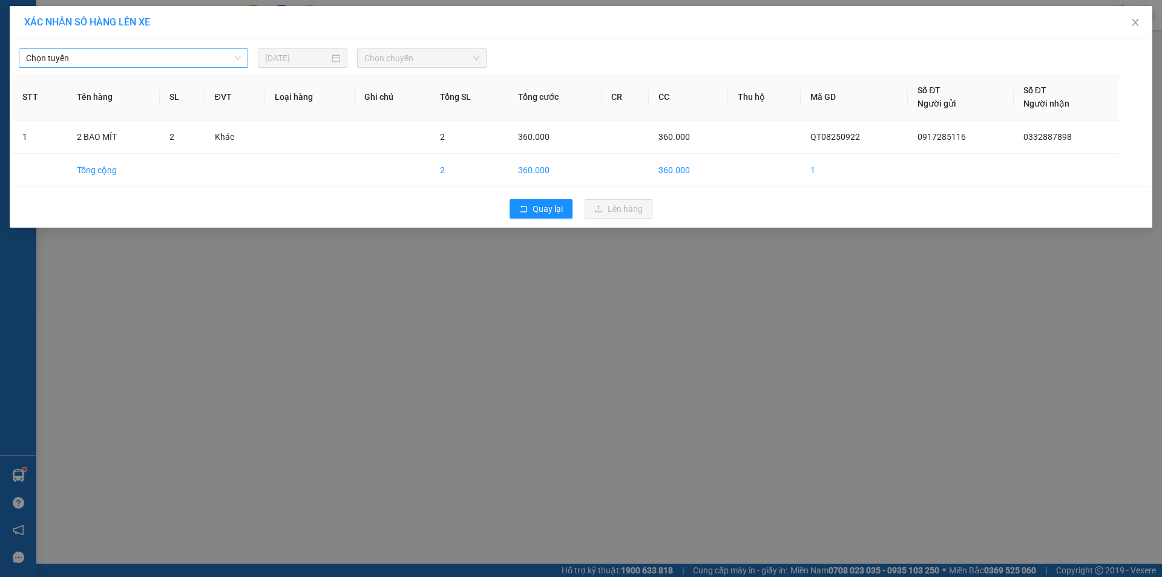
click at [182, 60] on span "Chọn tuyến" at bounding box center [133, 58] width 215 height 18
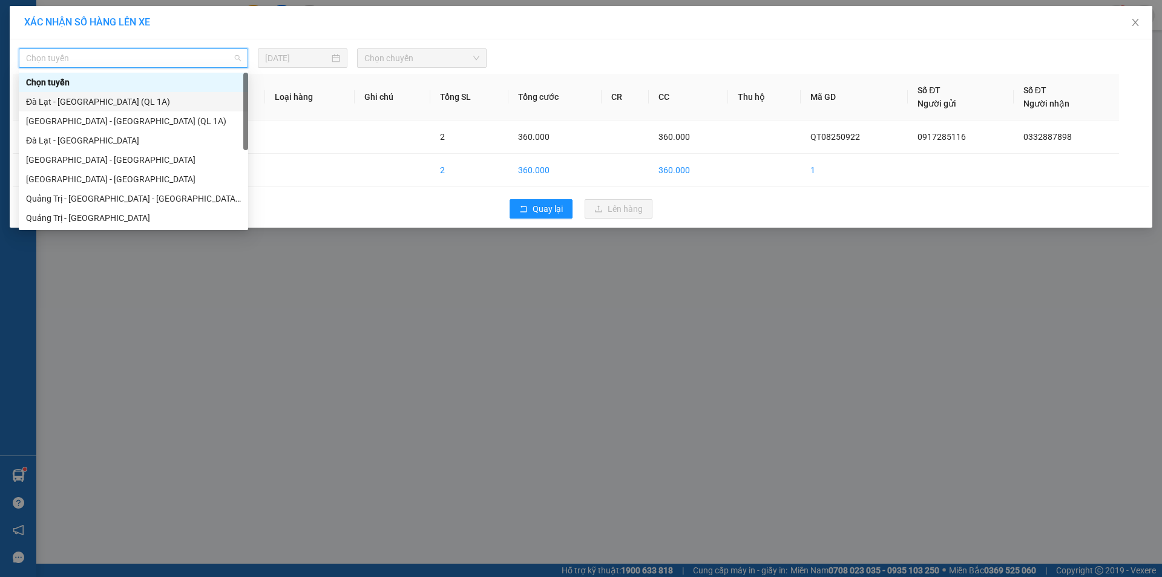
scroll to position [61, 0]
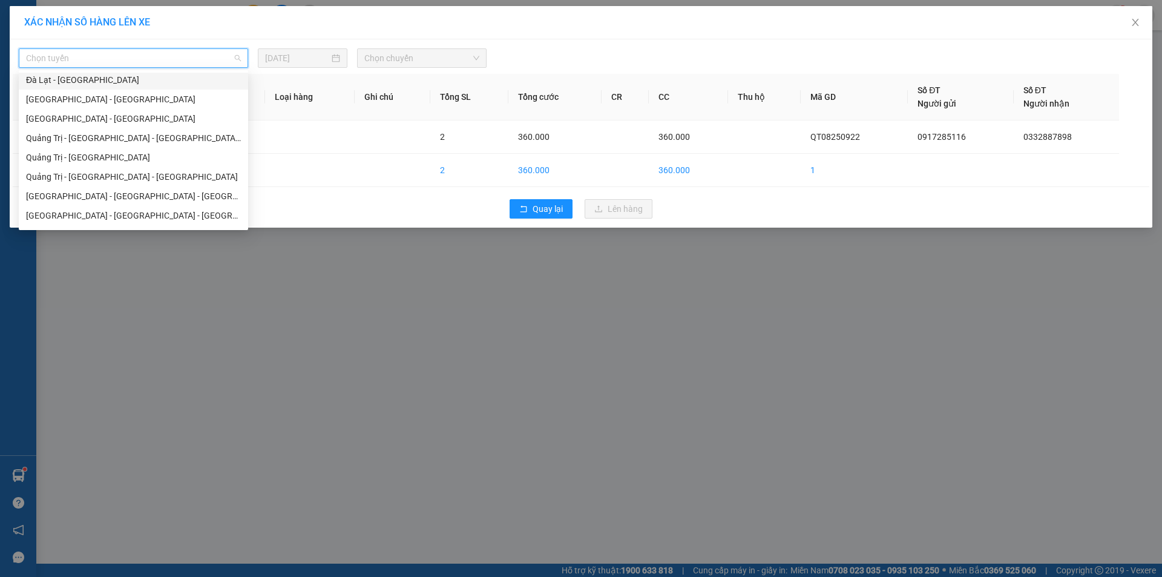
click at [117, 74] on div "Đà Lạt - [GEOGRAPHIC_DATA]" at bounding box center [133, 79] width 215 height 13
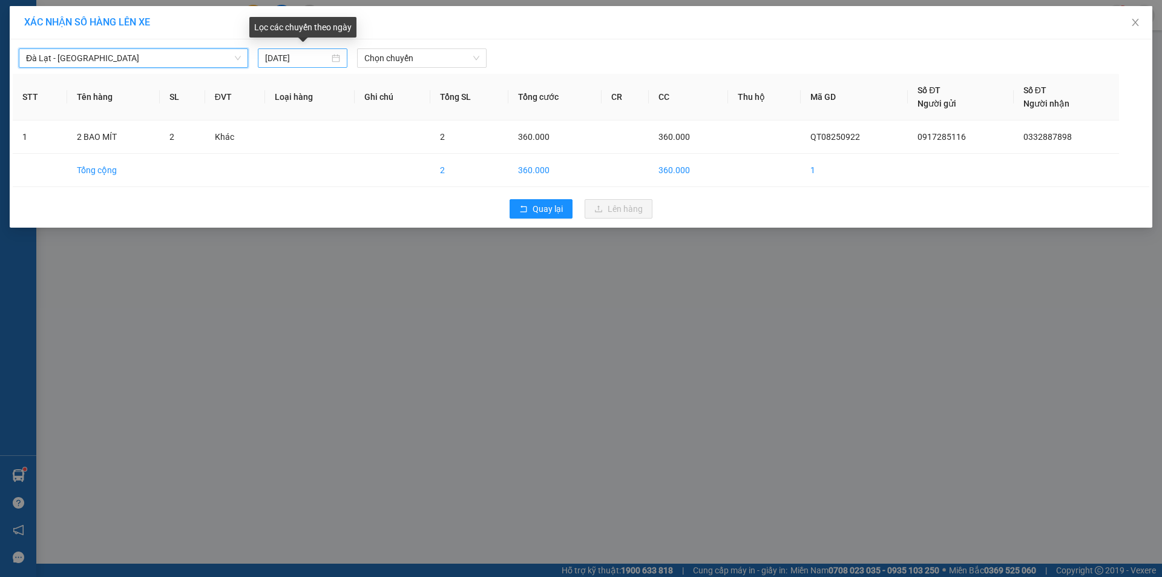
click at [338, 58] on div "[DATE]" at bounding box center [302, 57] width 75 height 13
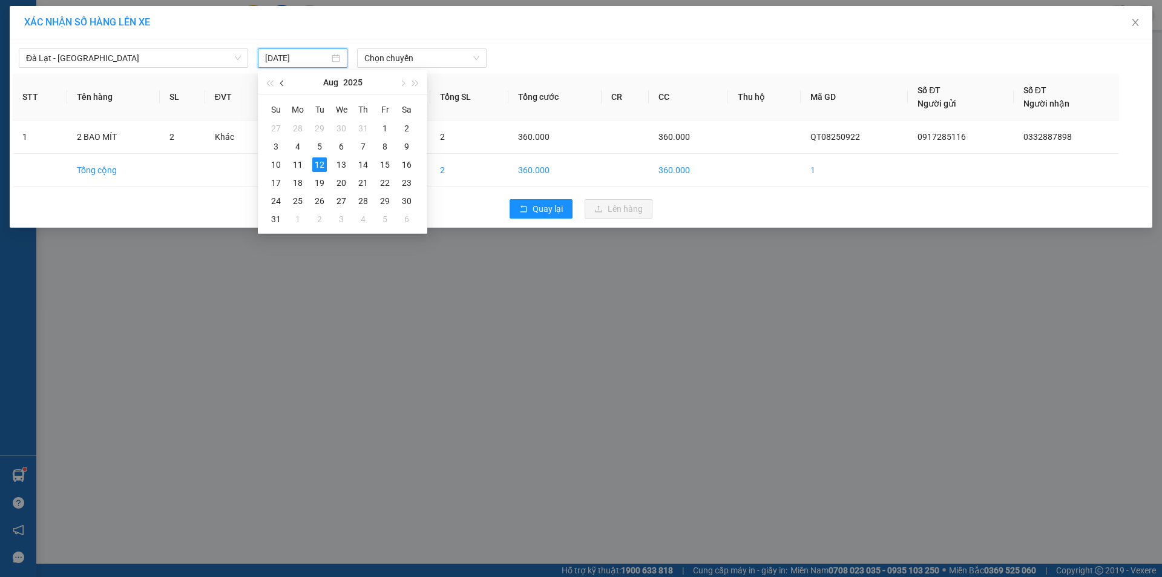
click at [281, 84] on span "button" at bounding box center [283, 84] width 6 height 6
click at [341, 179] on div "23" at bounding box center [341, 183] width 15 height 15
type input "23/07/2025"
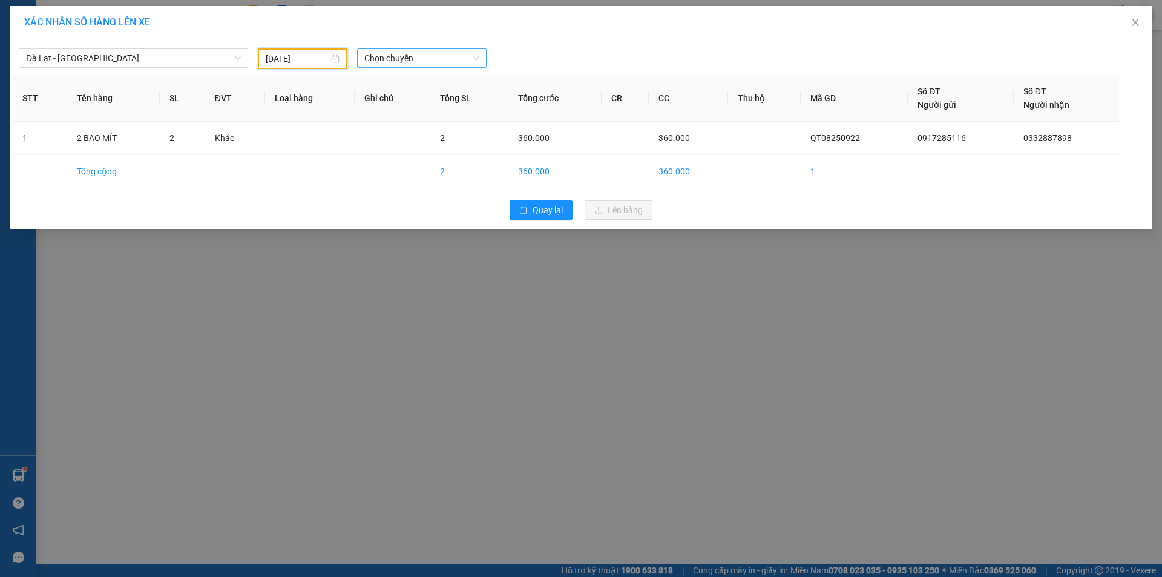
click at [445, 61] on span "Chọn chuyến" at bounding box center [421, 58] width 115 height 18
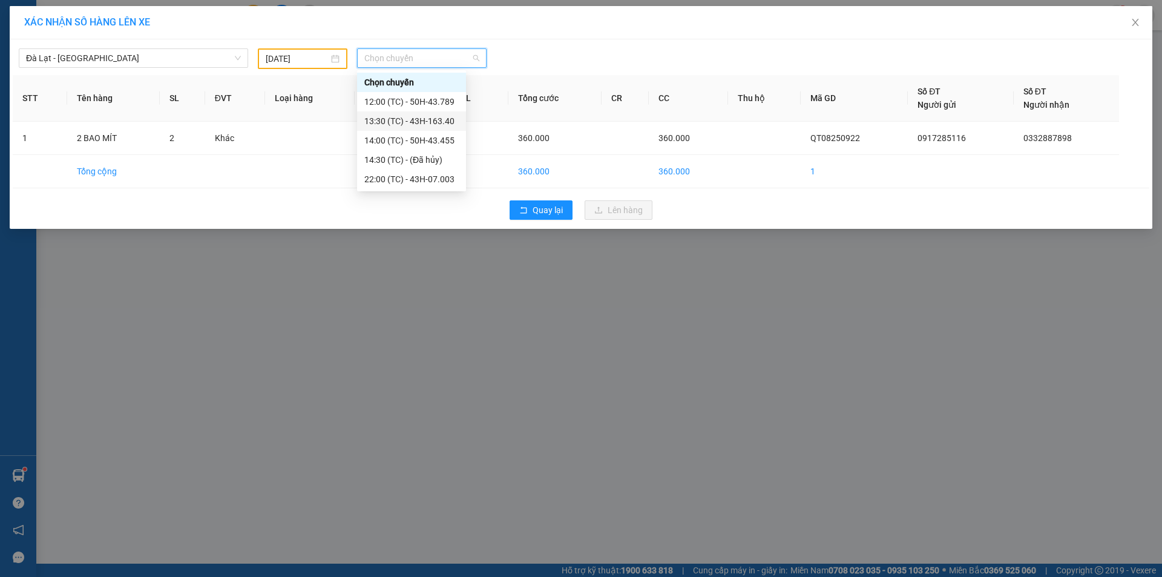
click at [436, 123] on div "13:30 (TC) - 43H-163.40" at bounding box center [411, 120] width 94 height 13
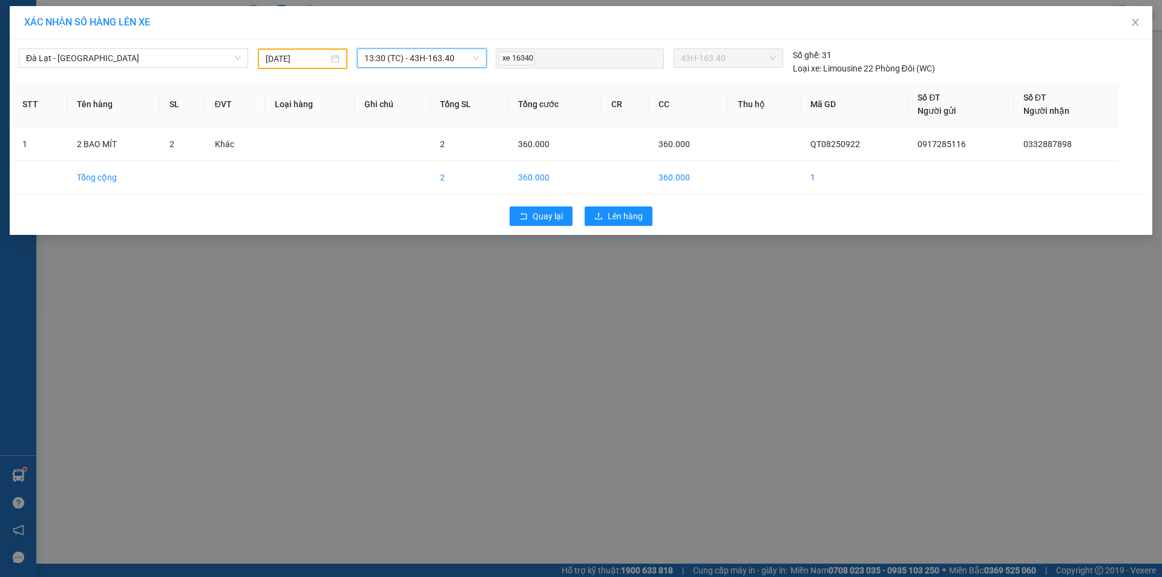
click at [628, 206] on div "Quay lại Lên hàng" at bounding box center [581, 215] width 1137 height 31
click at [628, 213] on span "Lên hàng" at bounding box center [625, 215] width 35 height 13
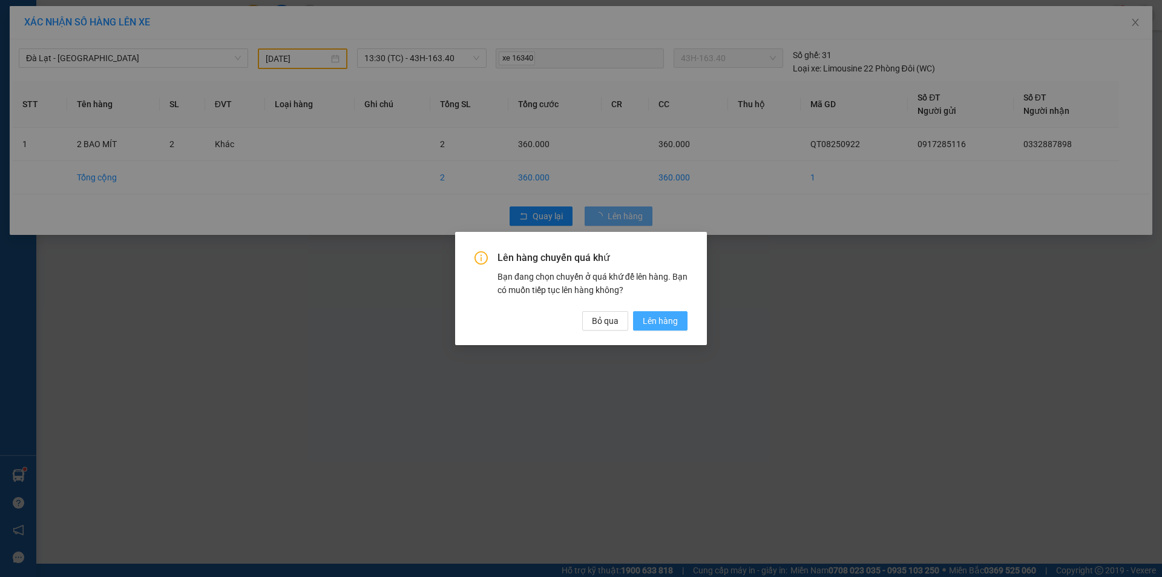
click at [662, 318] on span "Lên hàng" at bounding box center [660, 320] width 35 height 13
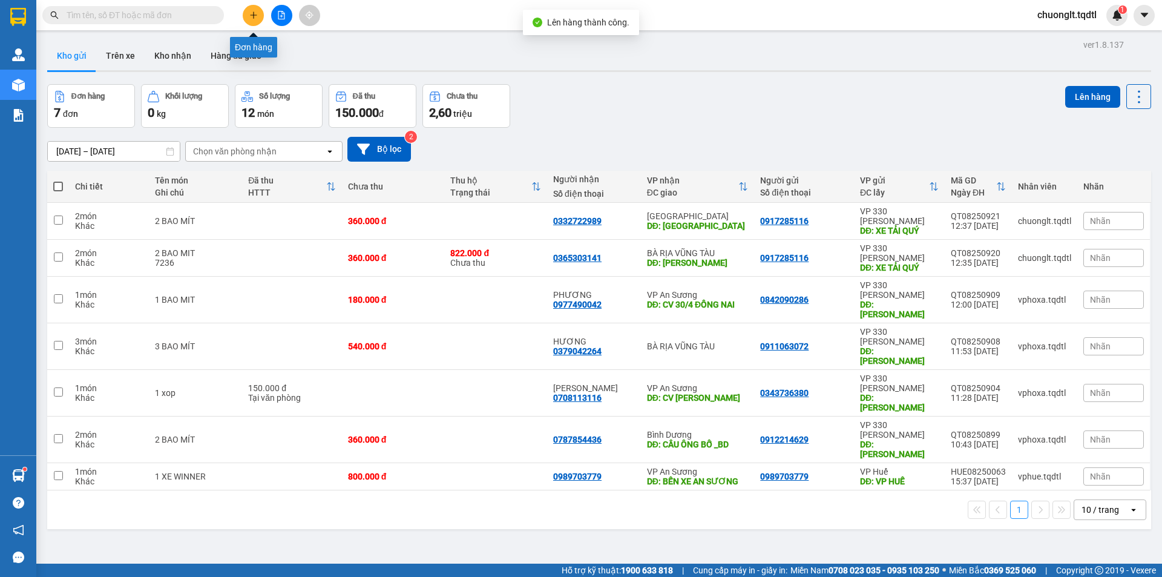
click at [252, 16] on icon "plus" at bounding box center [253, 15] width 8 height 8
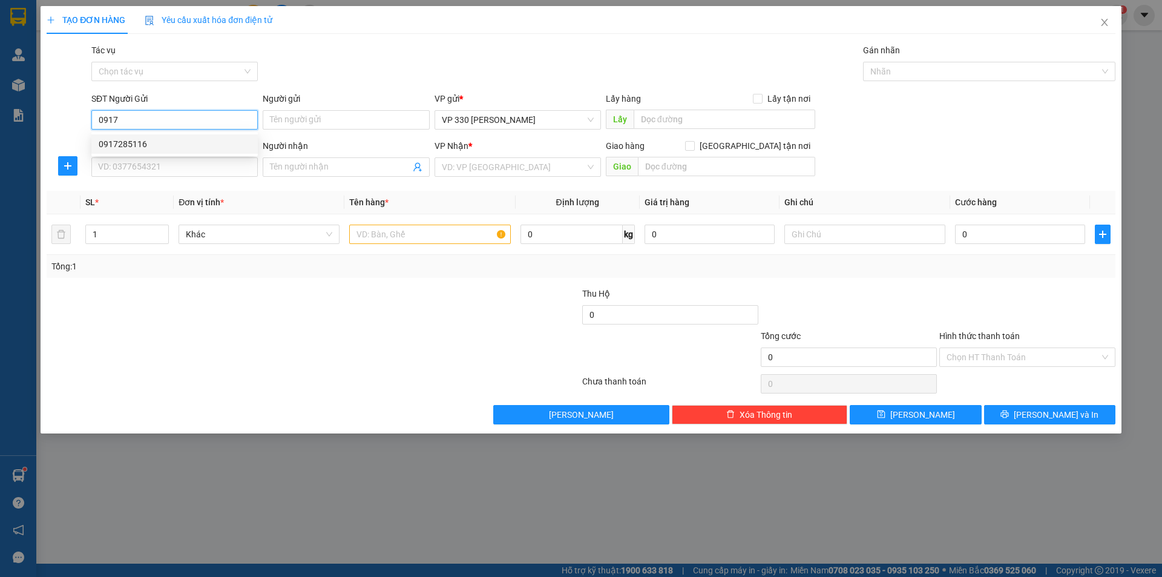
click at [169, 145] on div "0917285116" at bounding box center [175, 143] width 152 height 13
type input "0917285116"
type input "XE TẢI QUÝ"
type input "0332887898"
type input "360.000"
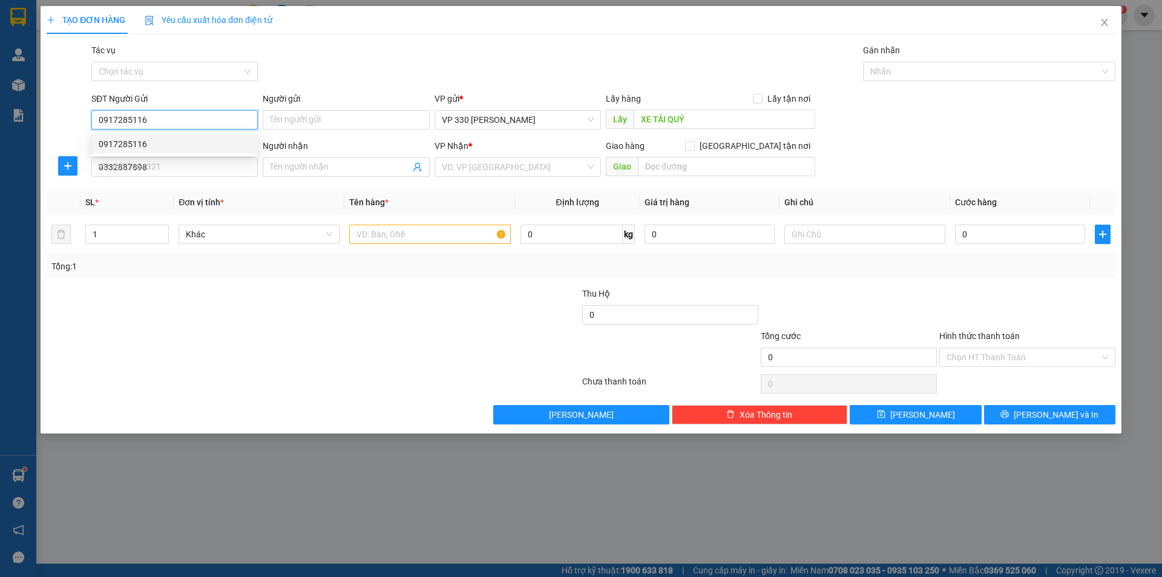
type input "360.000"
type input "0917285116"
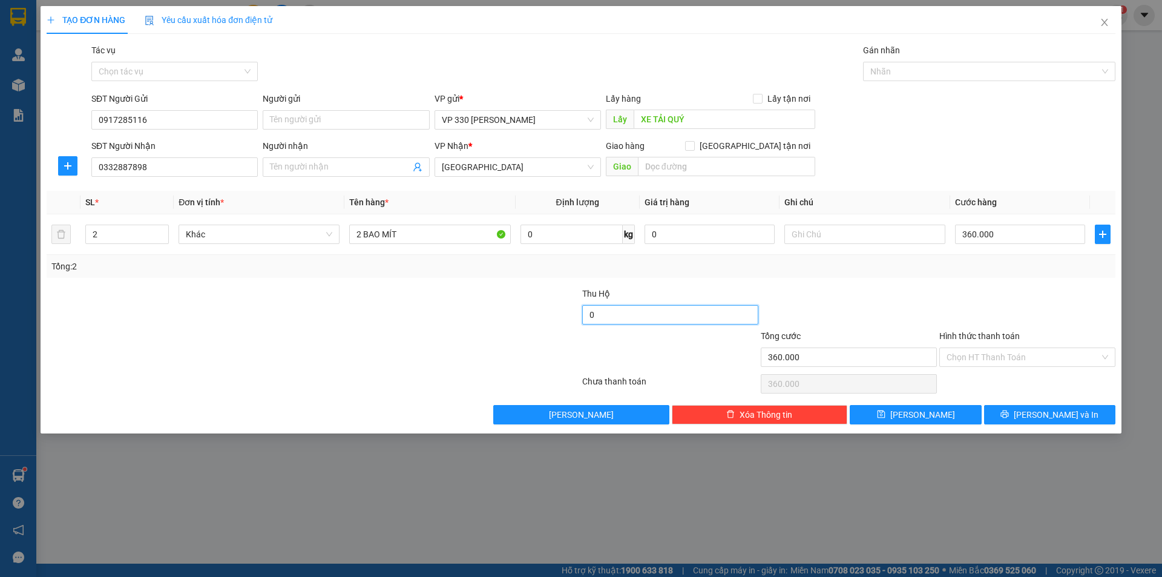
click at [636, 315] on input "0" at bounding box center [670, 314] width 176 height 19
type input "810.000"
click at [1036, 410] on button "[PERSON_NAME] và In" at bounding box center [1049, 414] width 131 height 19
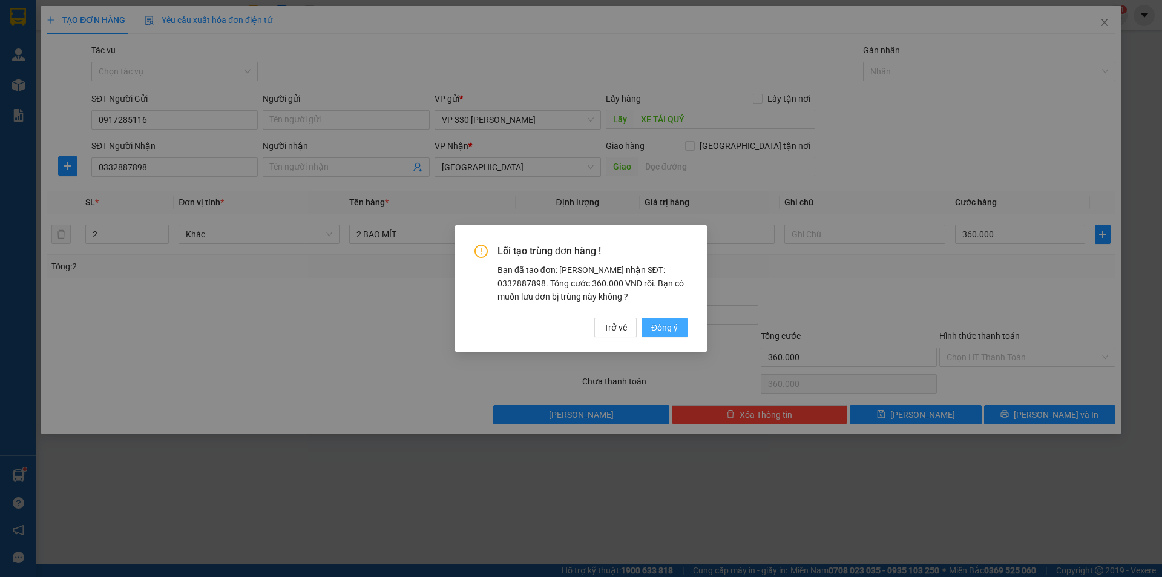
click at [670, 326] on span "Đồng ý" at bounding box center [664, 327] width 27 height 13
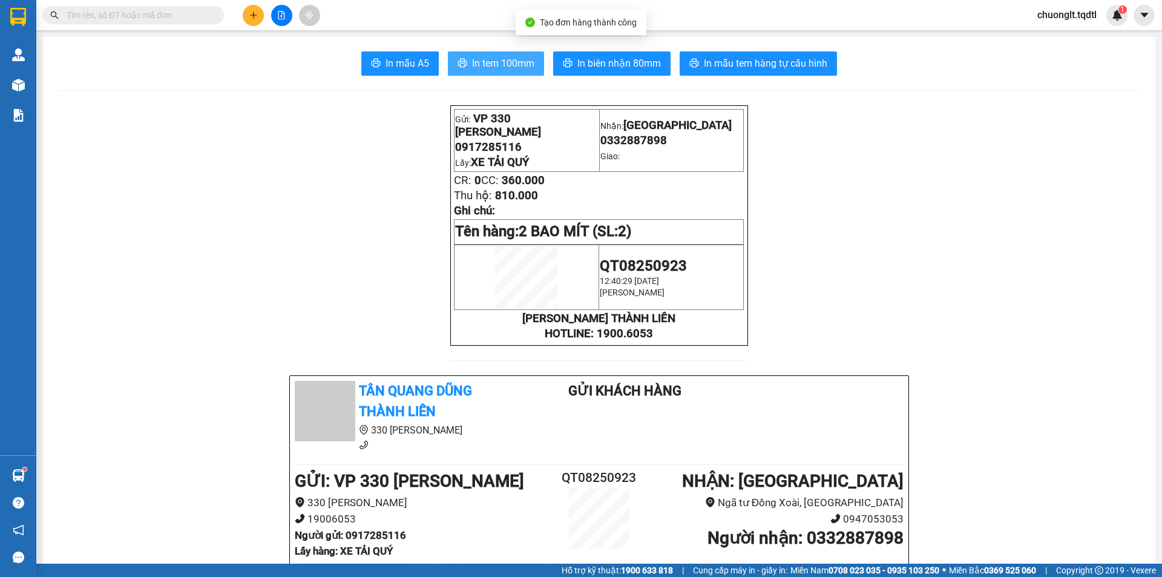
click at [498, 58] on span "In tem 100mm" at bounding box center [503, 63] width 62 height 15
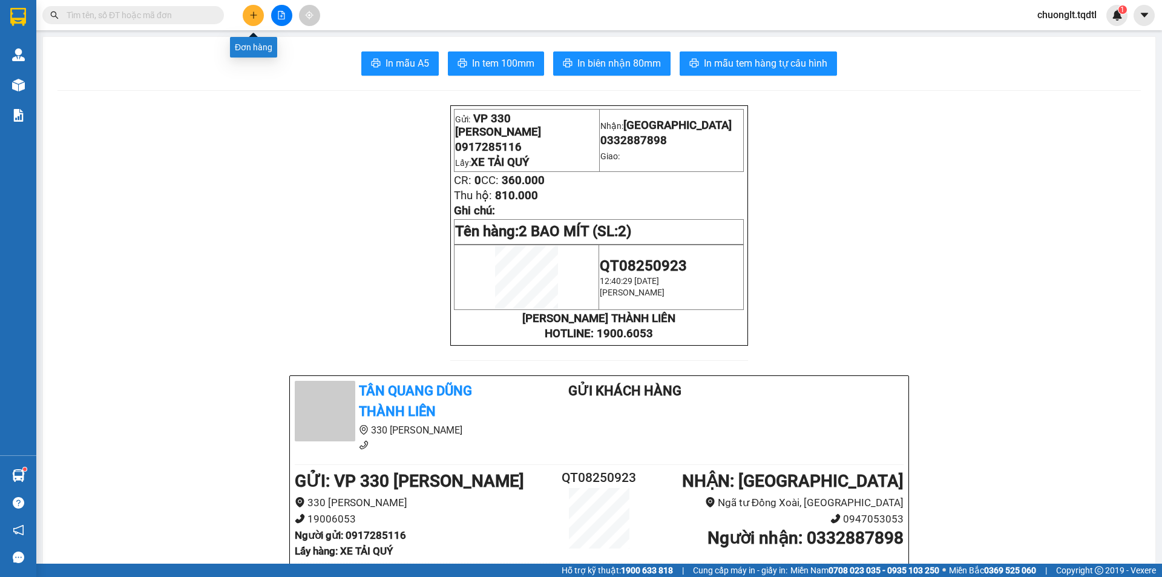
click at [251, 12] on icon "plus" at bounding box center [253, 15] width 8 height 8
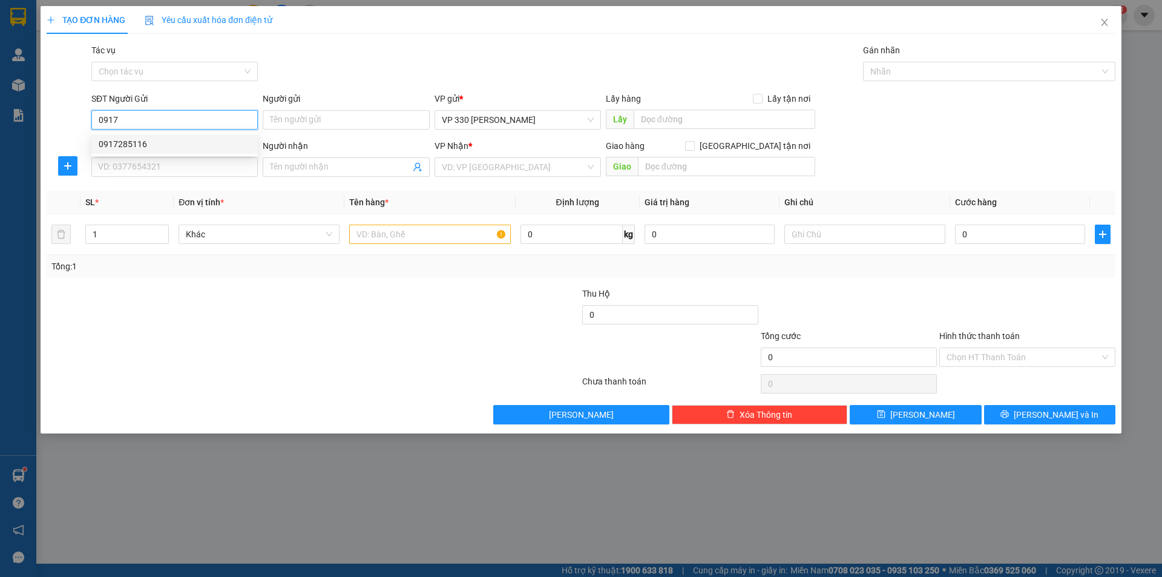
click at [151, 141] on div "0917285116" at bounding box center [175, 143] width 152 height 13
type input "0917285116"
type input "XE TẢI QUÝ"
type input "0332887898"
type input "810.000"
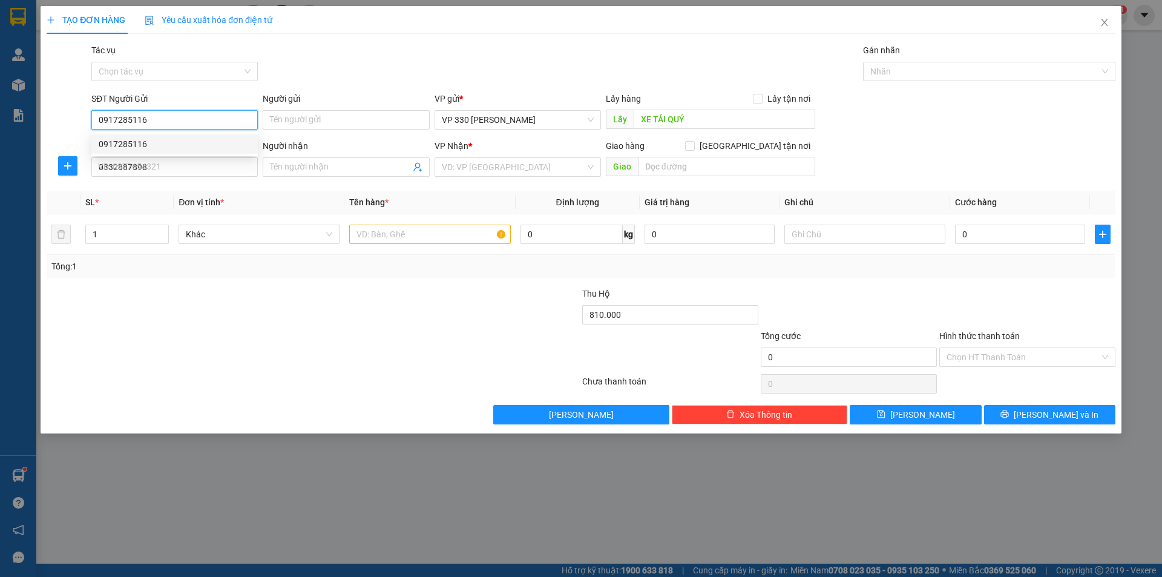
type input "360.000"
type input "0917285116"
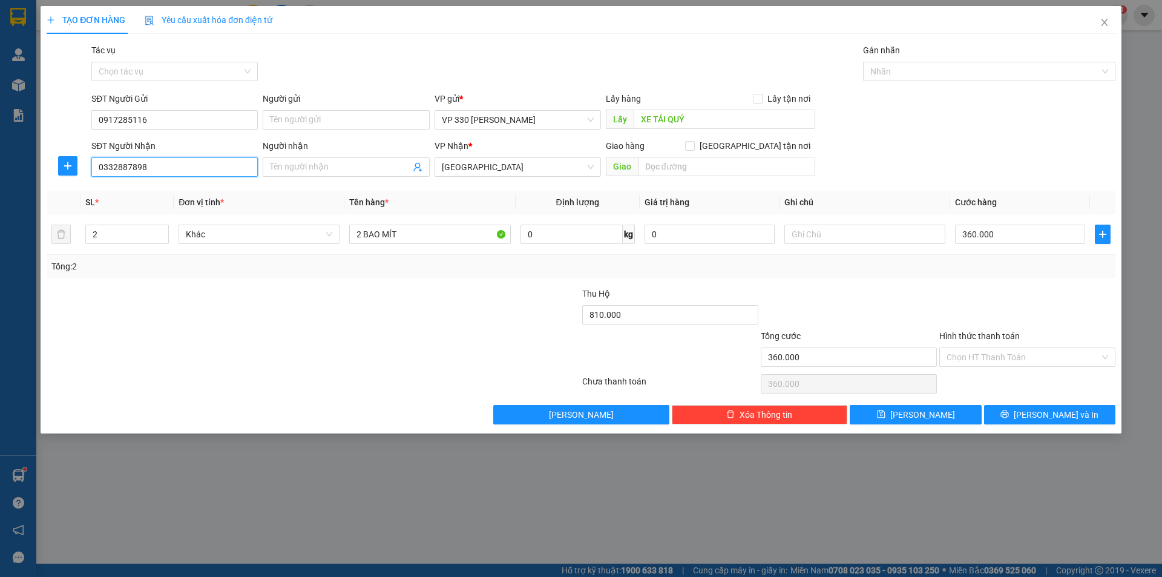
click at [171, 166] on input "0332887898" at bounding box center [174, 166] width 166 height 19
type input "0"
click at [151, 190] on div "0971863078" at bounding box center [175, 191] width 152 height 13
type input "0971863078"
type input "THỦ ĐỨC"
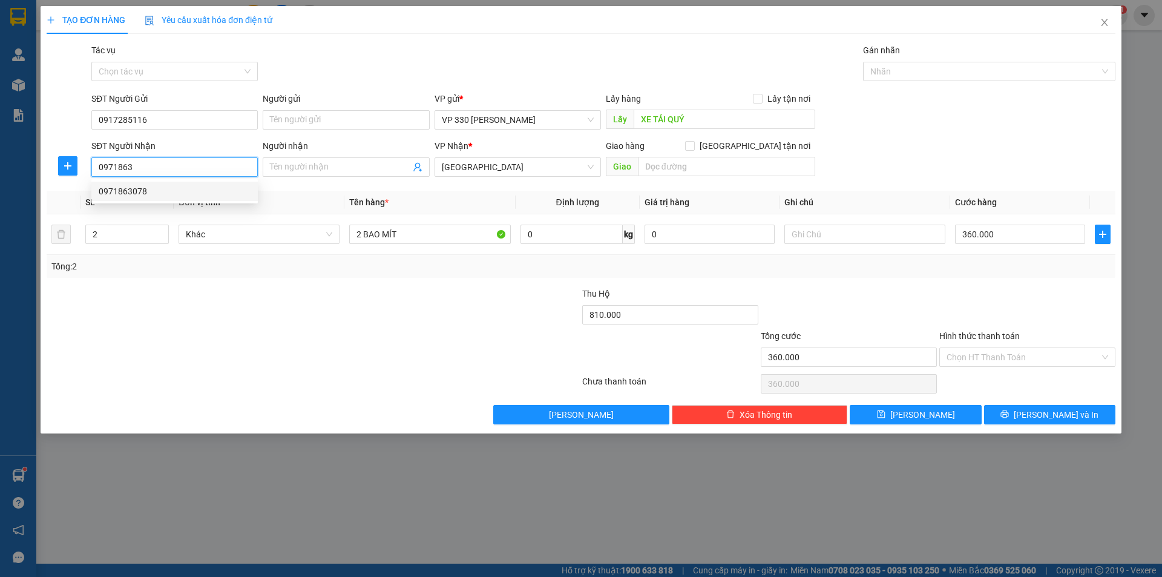
type input "0"
type input "0971863078"
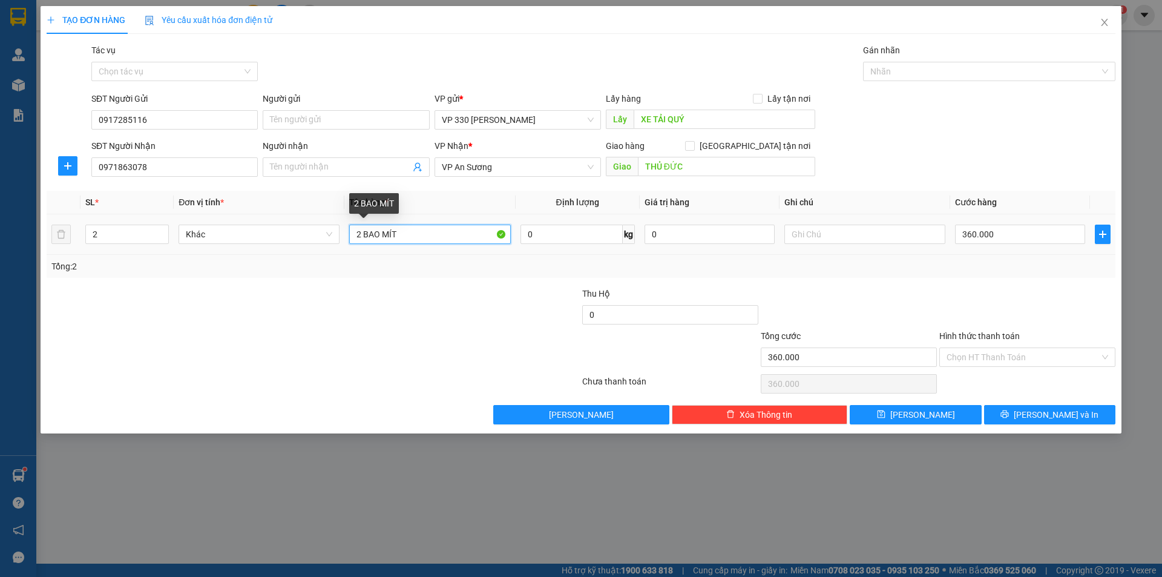
click at [360, 229] on input "2 BAO MÍT" at bounding box center [429, 234] width 161 height 19
type input "1 BAO MÍT"
click at [1010, 231] on input "360.000" at bounding box center [1020, 234] width 130 height 19
type input "1"
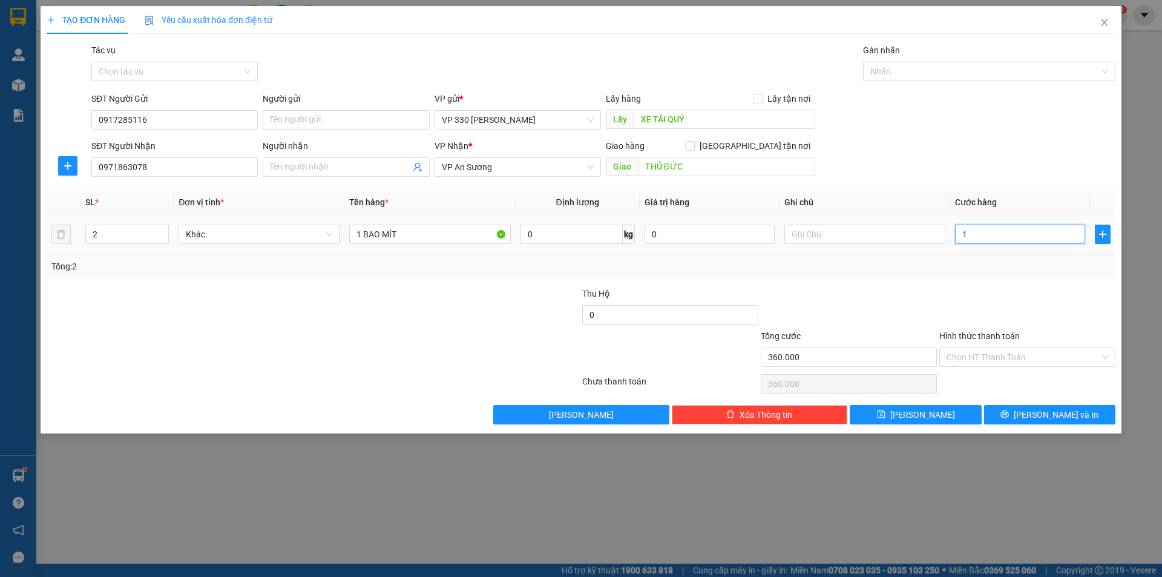
type input "1"
type input "18"
type input "180"
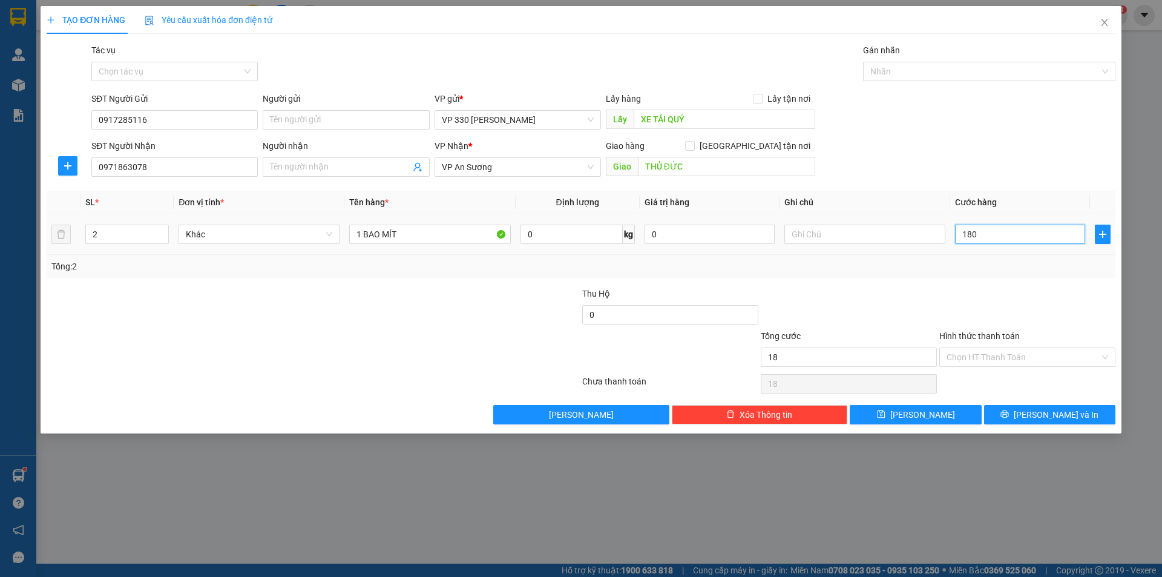
type input "180"
type input "1.800"
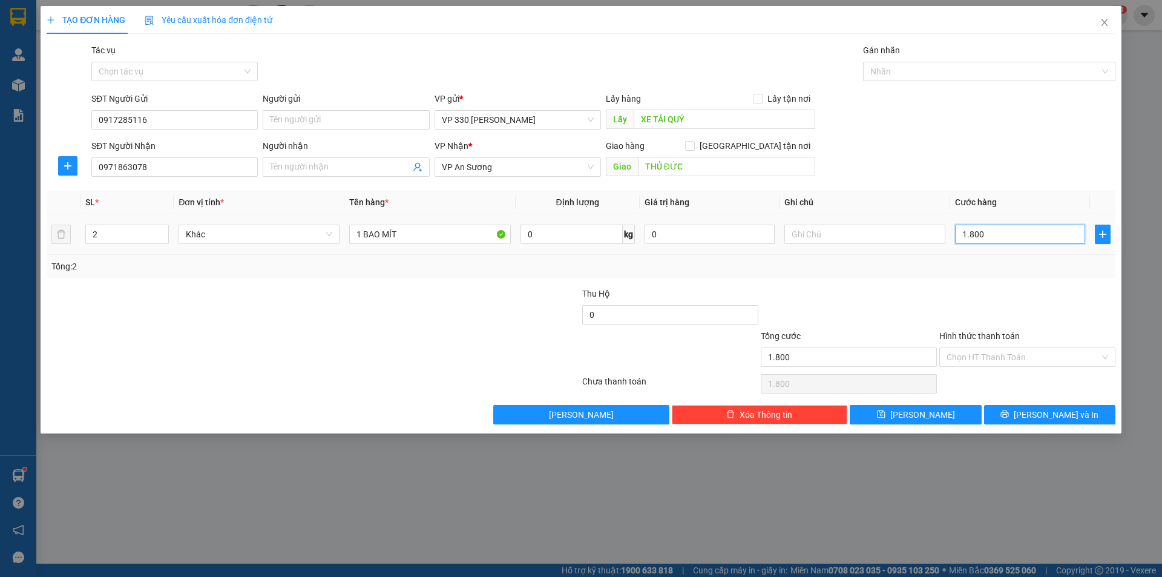
type input "18.000"
type input "180.000"
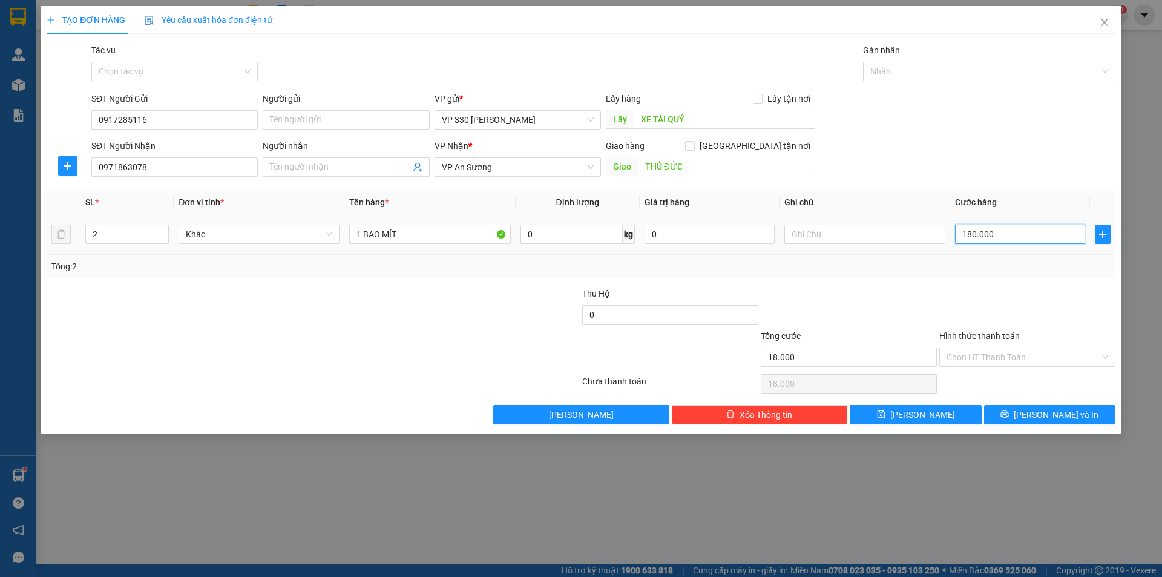
type input "180.000"
click at [1006, 412] on button "[PERSON_NAME] và In" at bounding box center [1049, 414] width 131 height 19
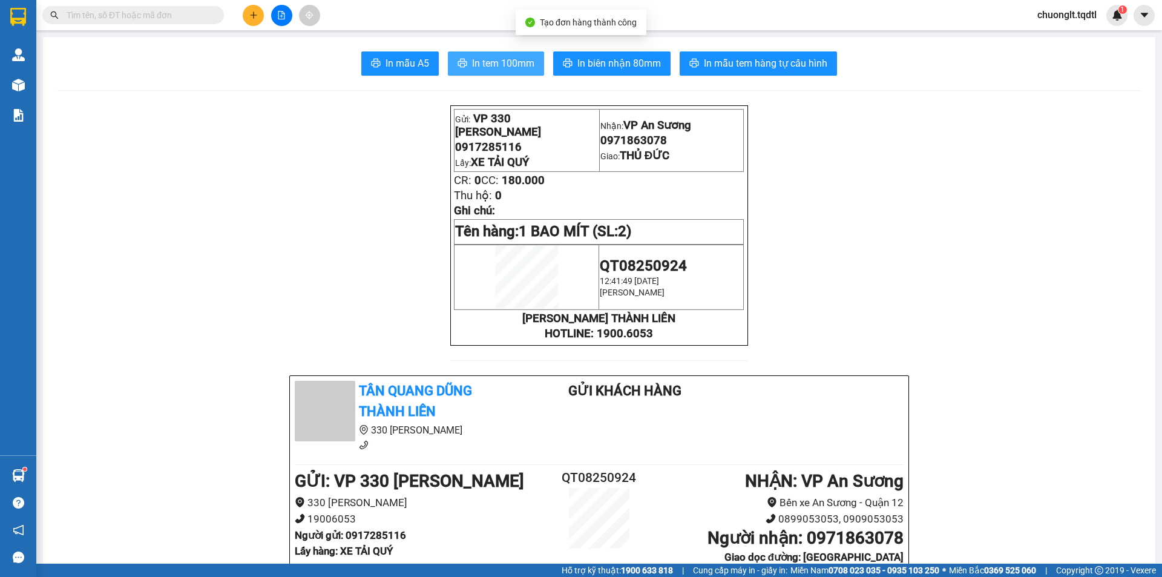
click at [487, 56] on span "In tem 100mm" at bounding box center [503, 63] width 62 height 15
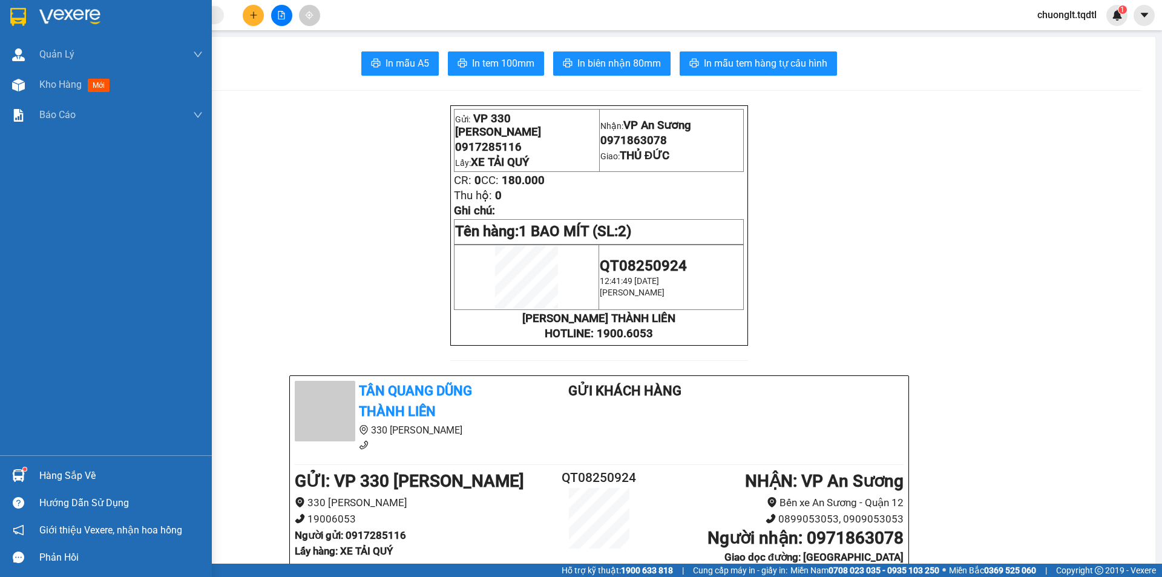
click at [77, 472] on div "Hàng sắp về" at bounding box center [120, 476] width 163 height 18
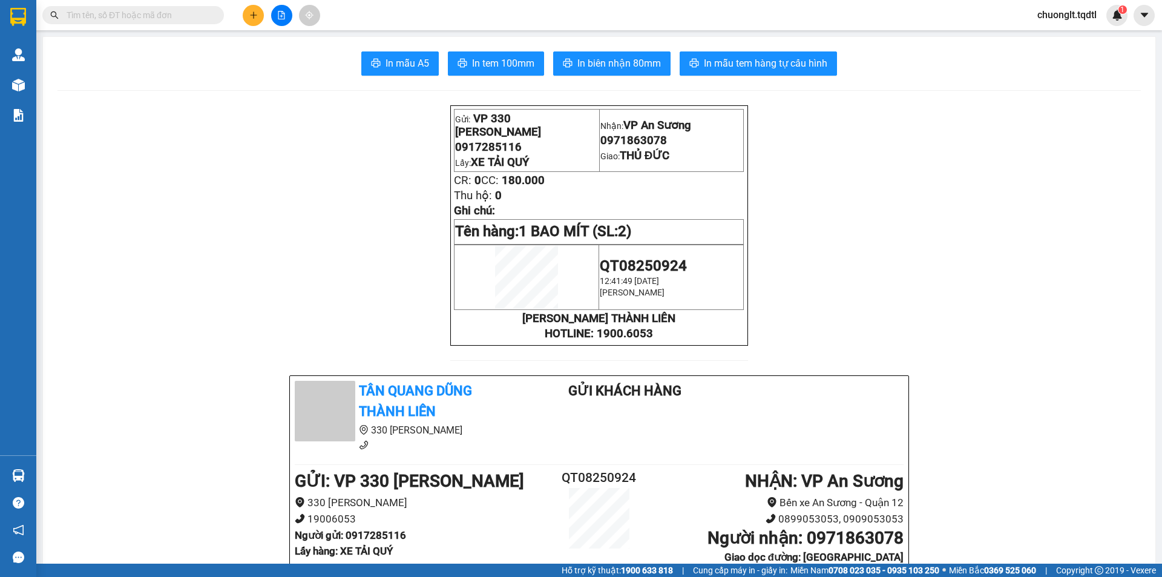
click at [237, 280] on section "Kết quả tìm kiếm ( 0 ) Bộ lọc No Data chuonglt.tqdtl 1 Quản Lý Quản lý khách hà…" at bounding box center [581, 288] width 1162 height 577
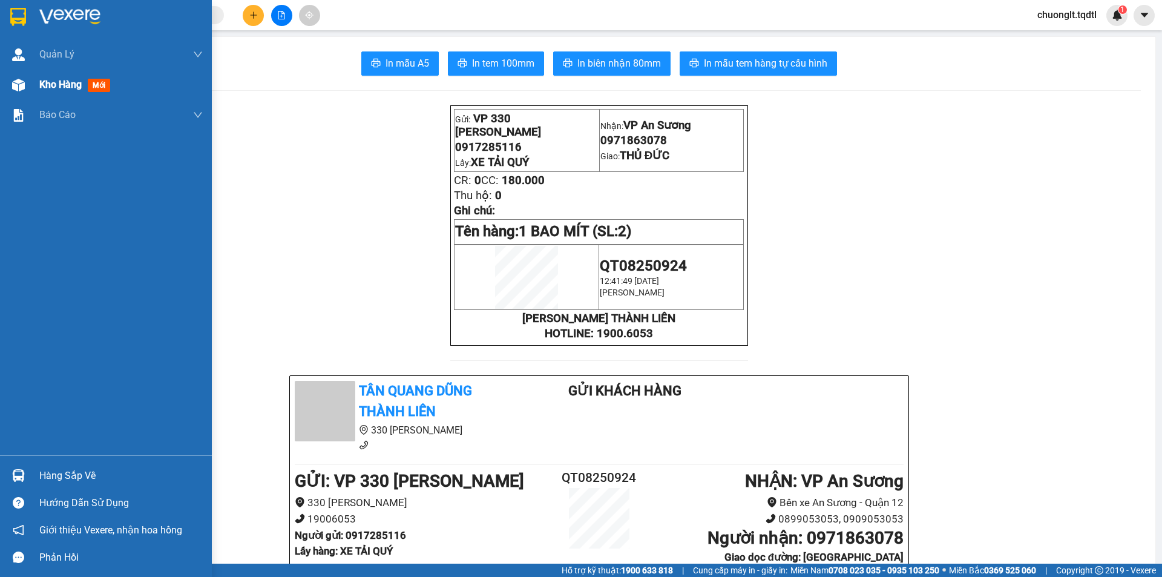
click at [49, 81] on span "Kho hàng" at bounding box center [60, 85] width 42 height 12
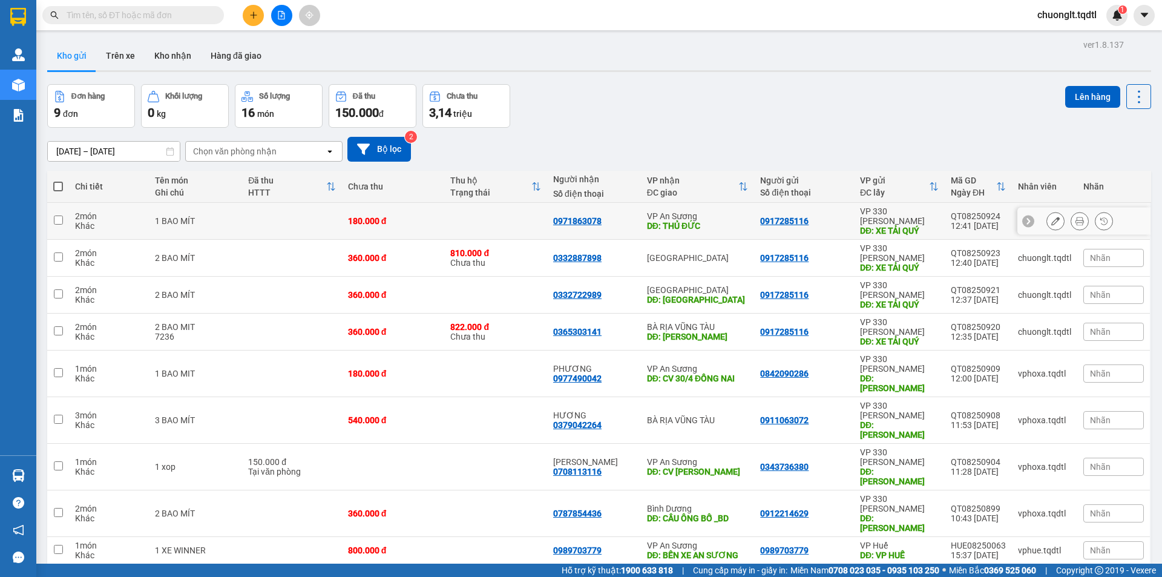
drag, startPoint x: 62, startPoint y: 214, endPoint x: 33, endPoint y: 216, distance: 29.2
click at [61, 215] on input "checkbox" at bounding box center [58, 219] width 9 height 9
checkbox input "true"
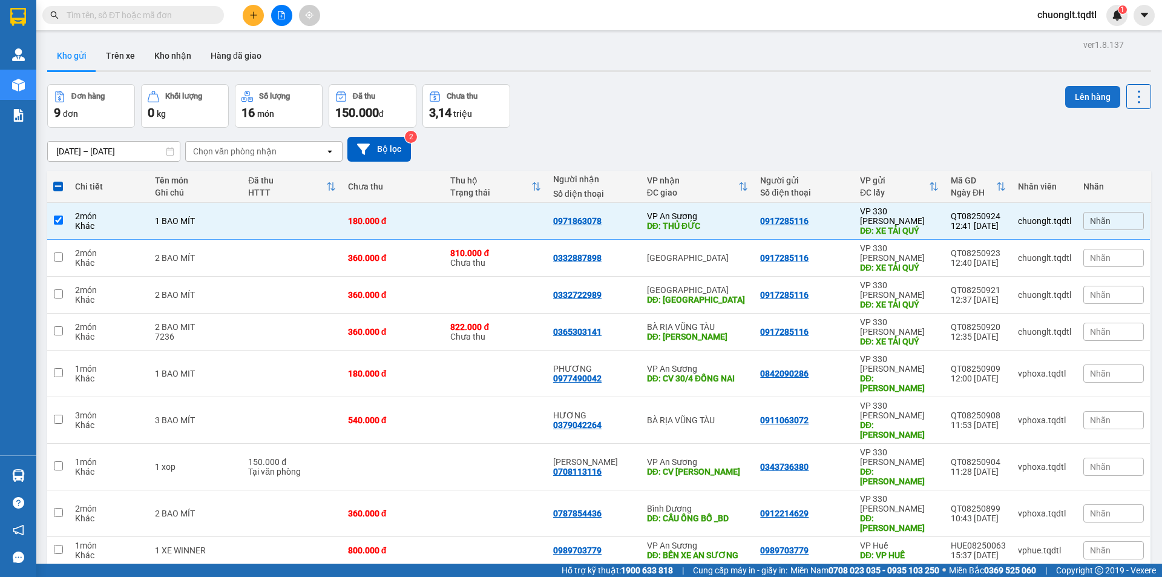
click at [1074, 90] on button "Lên hàng" at bounding box center [1092, 97] width 55 height 22
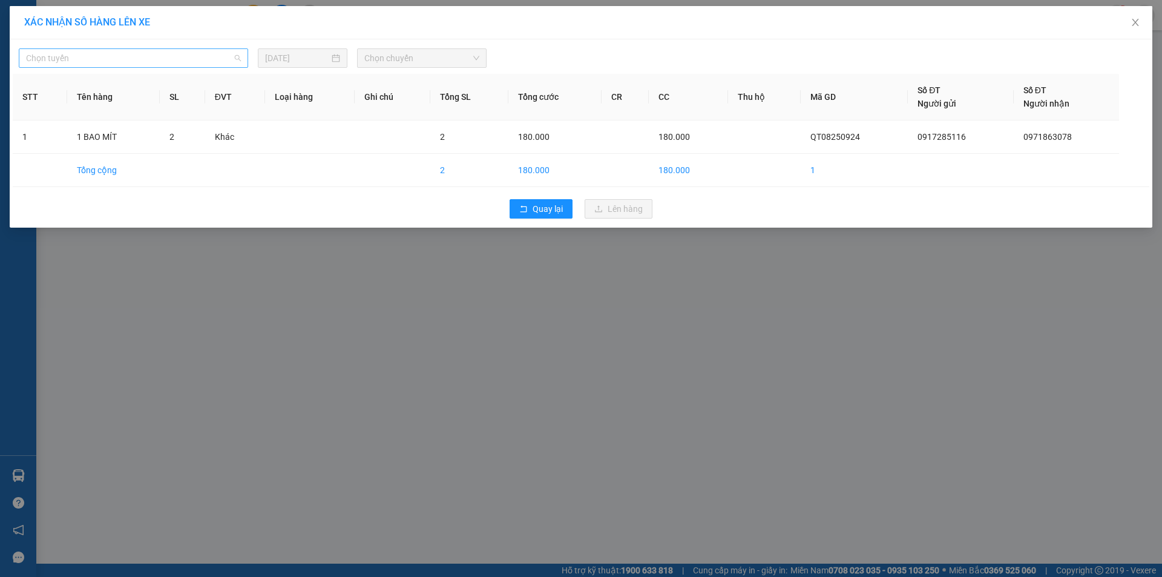
click at [191, 50] on span "Chọn tuyến" at bounding box center [133, 58] width 215 height 18
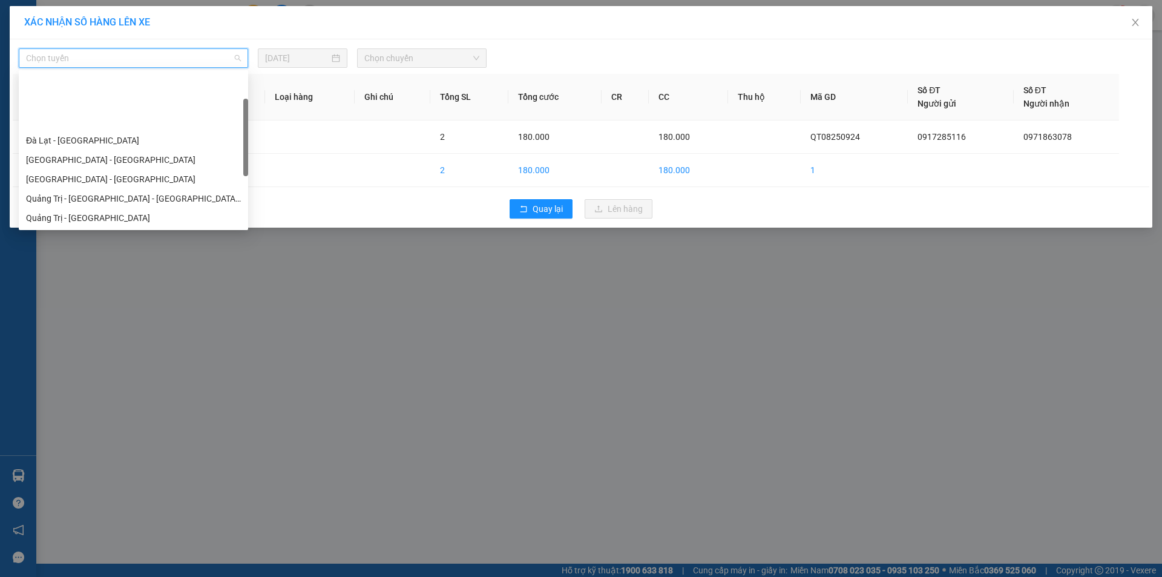
scroll to position [61, 0]
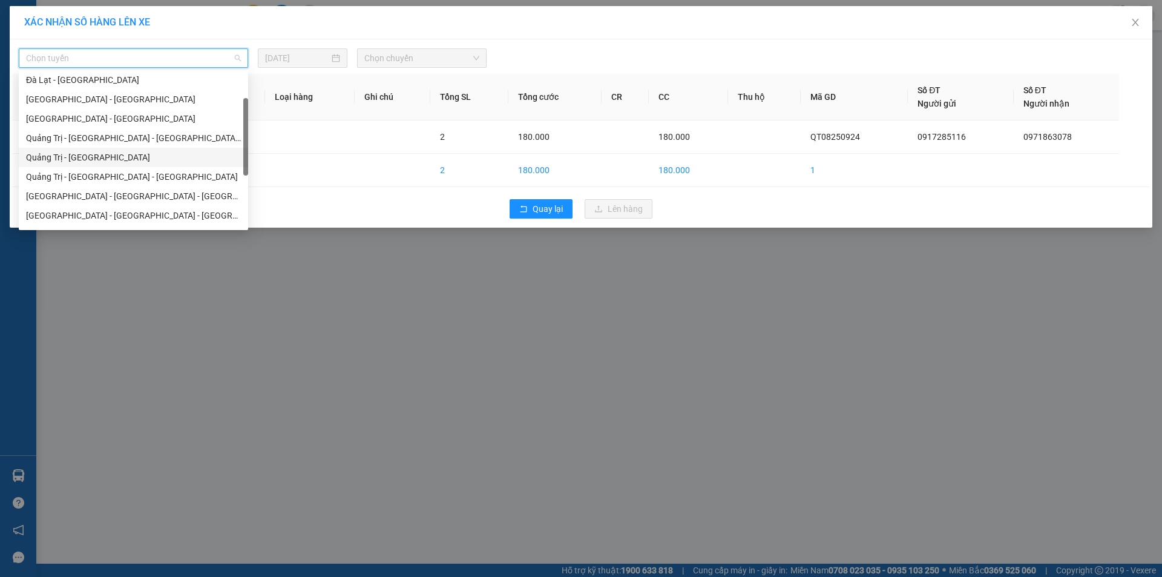
click at [108, 150] on div "Quảng Trị - [GEOGRAPHIC_DATA]" at bounding box center [133, 157] width 229 height 19
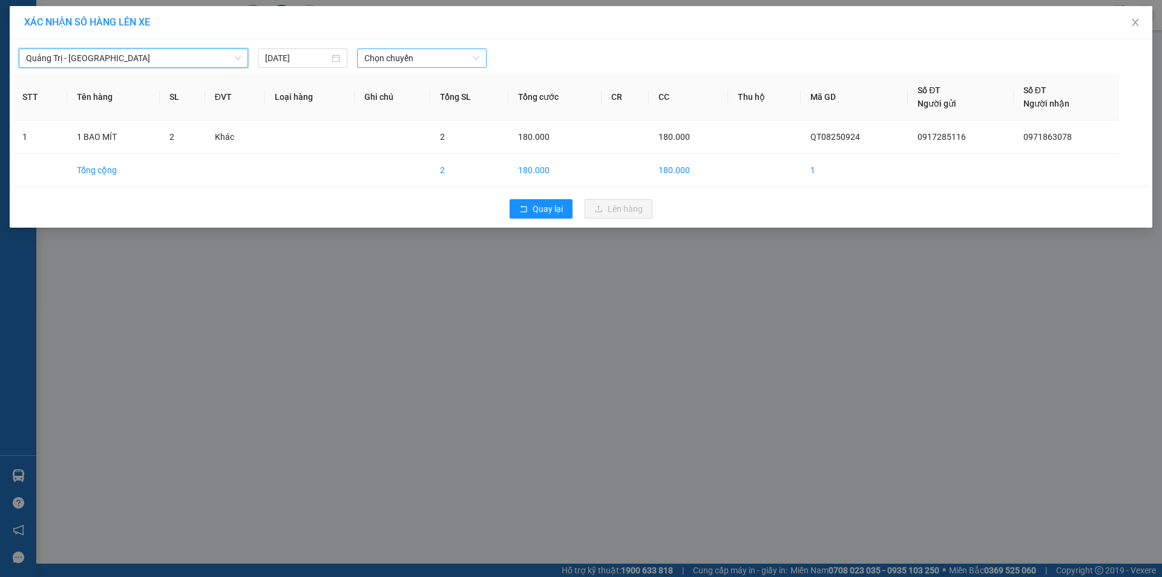
click at [433, 53] on span "Chọn chuyến" at bounding box center [421, 58] width 115 height 18
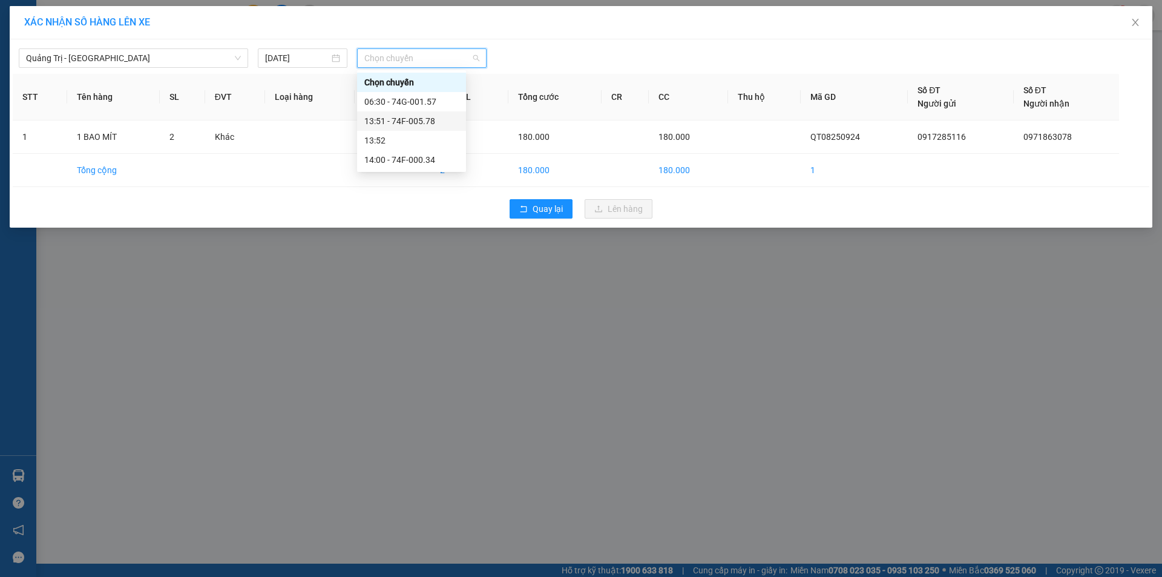
click at [429, 120] on div "13:51 - 74F-005.78" at bounding box center [411, 120] width 94 height 13
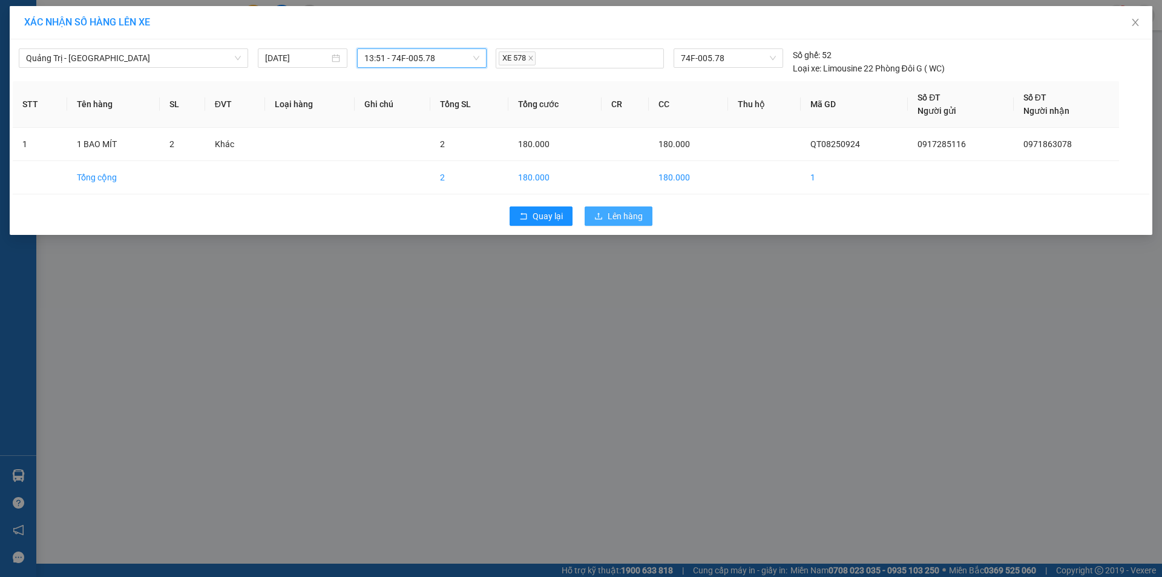
click at [613, 209] on span "Lên hàng" at bounding box center [625, 215] width 35 height 13
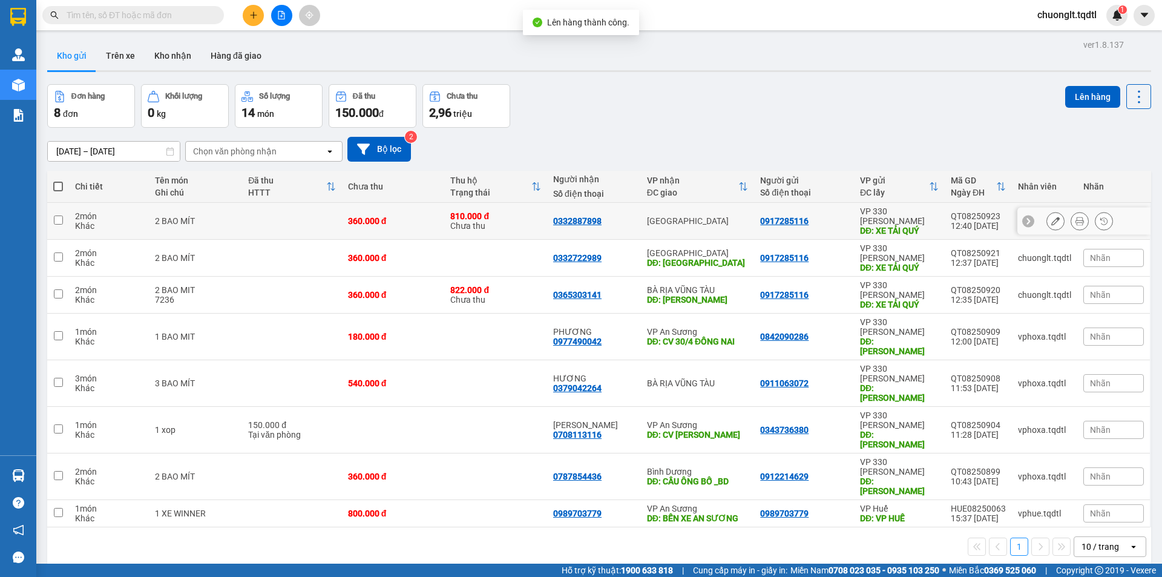
drag, startPoint x: 53, startPoint y: 216, endPoint x: 64, endPoint y: 215, distance: 11.6
click at [53, 216] on td at bounding box center [58, 221] width 22 height 37
checkbox input "true"
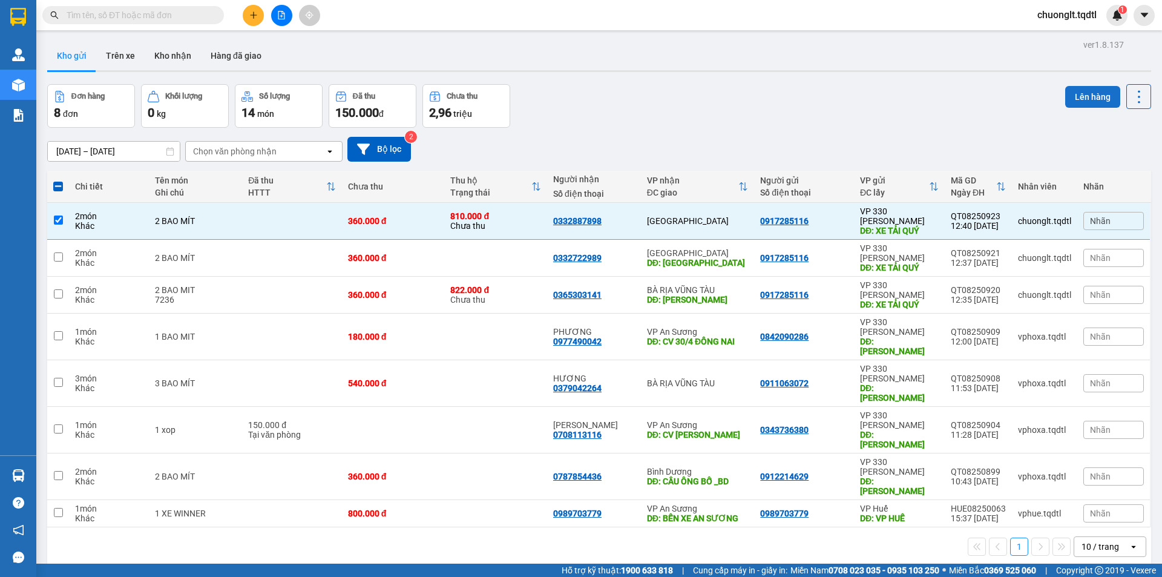
click at [1082, 96] on button "Lên hàng" at bounding box center [1092, 97] width 55 height 22
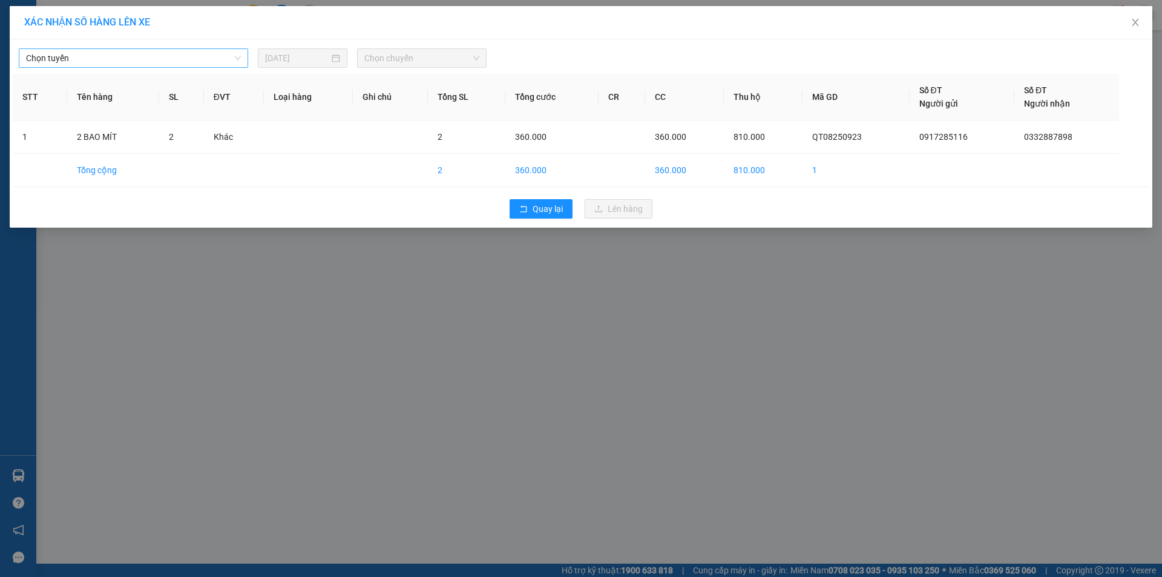
click at [146, 62] on span "Chọn tuyến" at bounding box center [133, 58] width 215 height 18
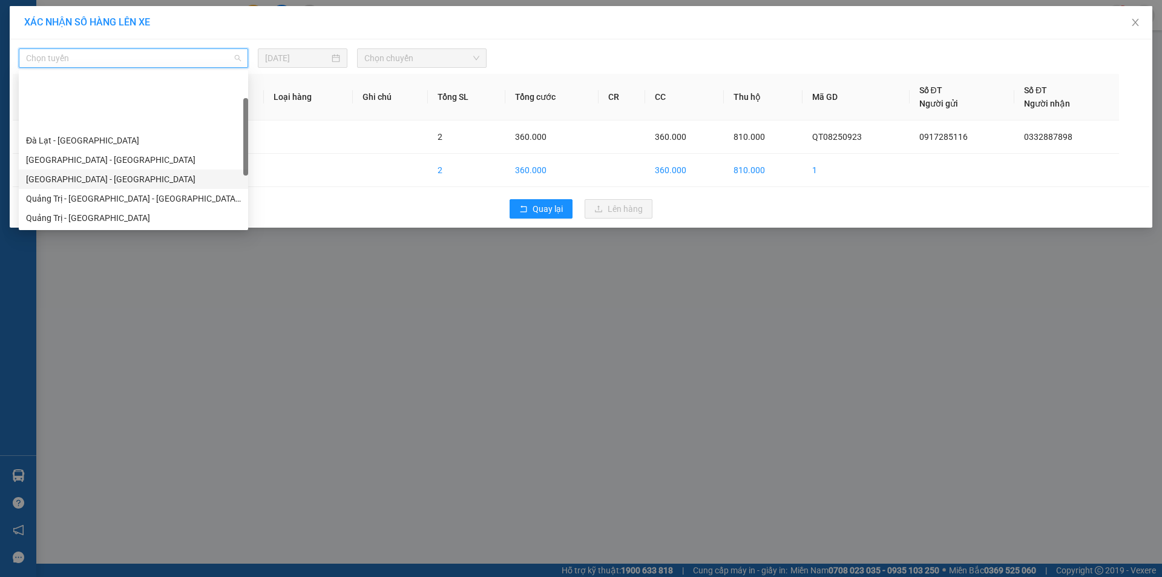
scroll to position [61, 0]
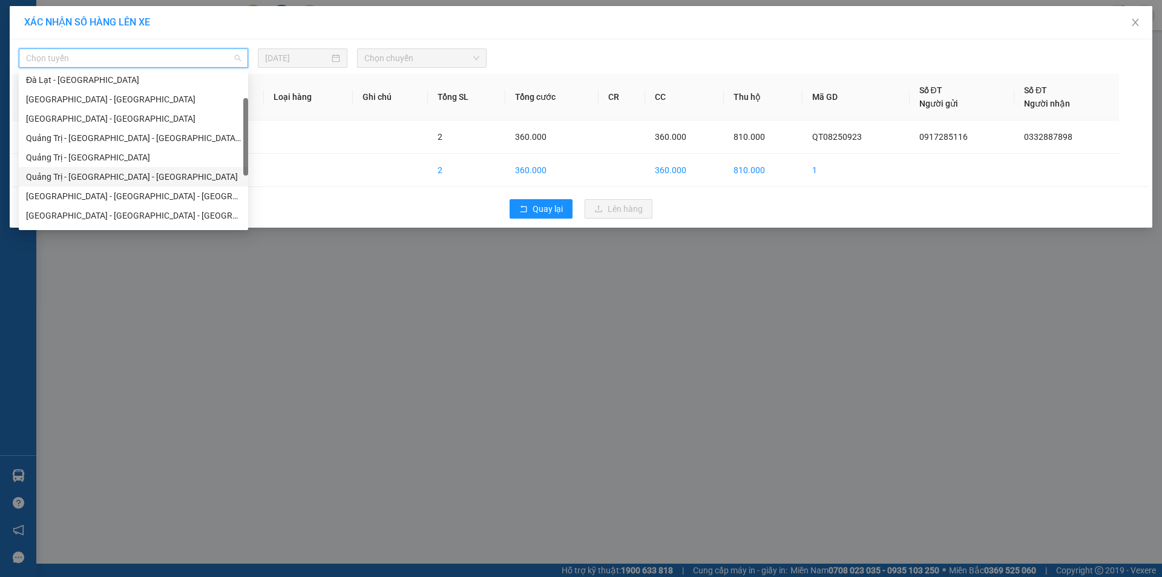
click at [134, 173] on div "Quảng Trị - [GEOGRAPHIC_DATA] - [GEOGRAPHIC_DATA]" at bounding box center [133, 176] width 215 height 13
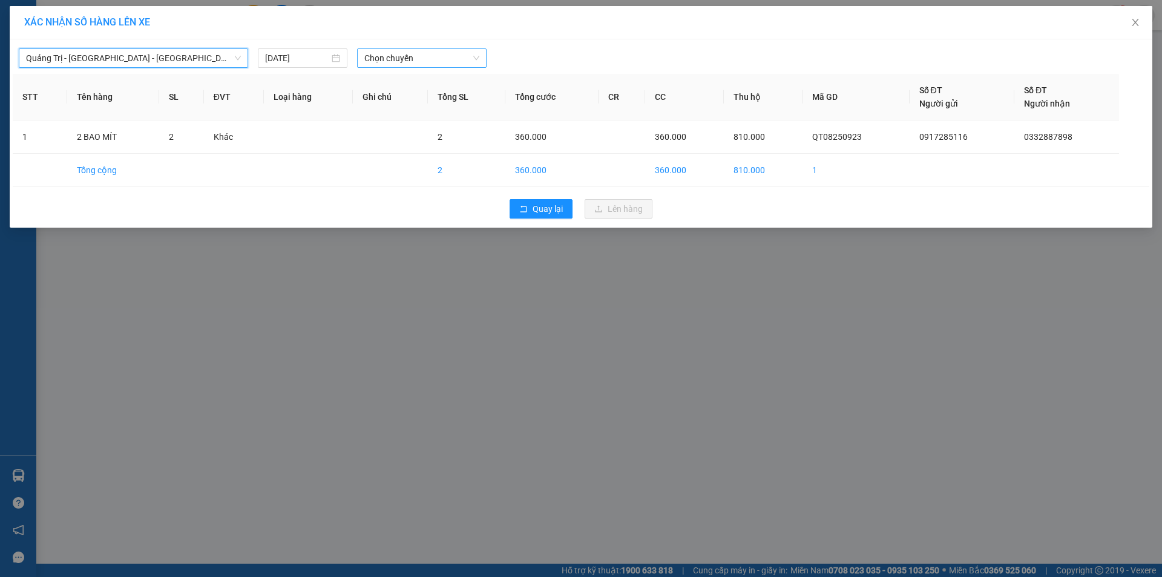
click at [445, 61] on span "Chọn chuyến" at bounding box center [421, 58] width 115 height 18
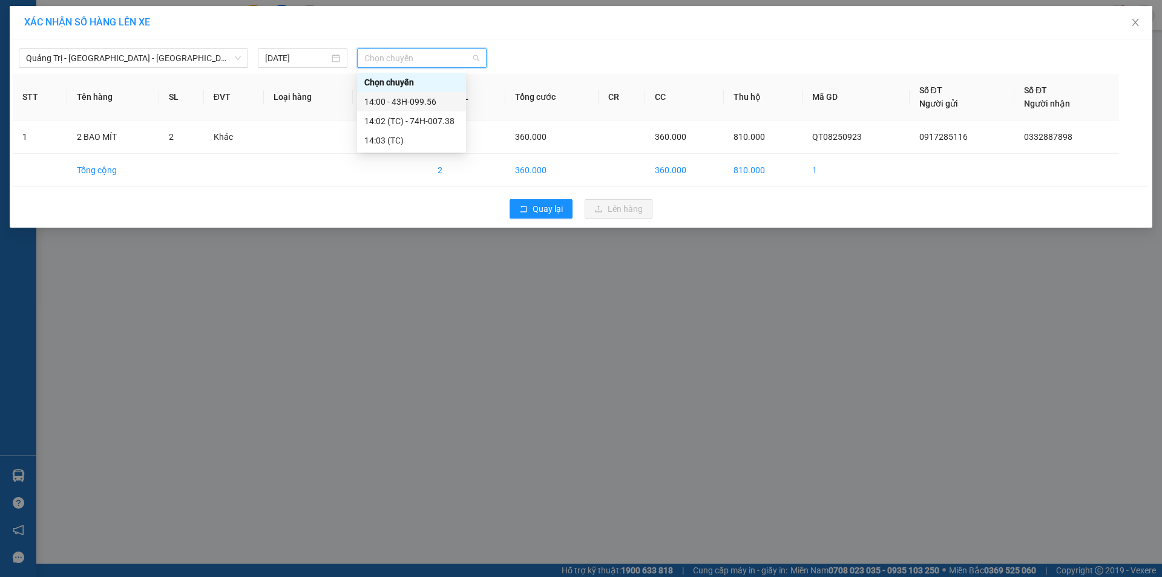
click at [430, 100] on div "14:00 - 43H-099.56" at bounding box center [411, 101] width 94 height 13
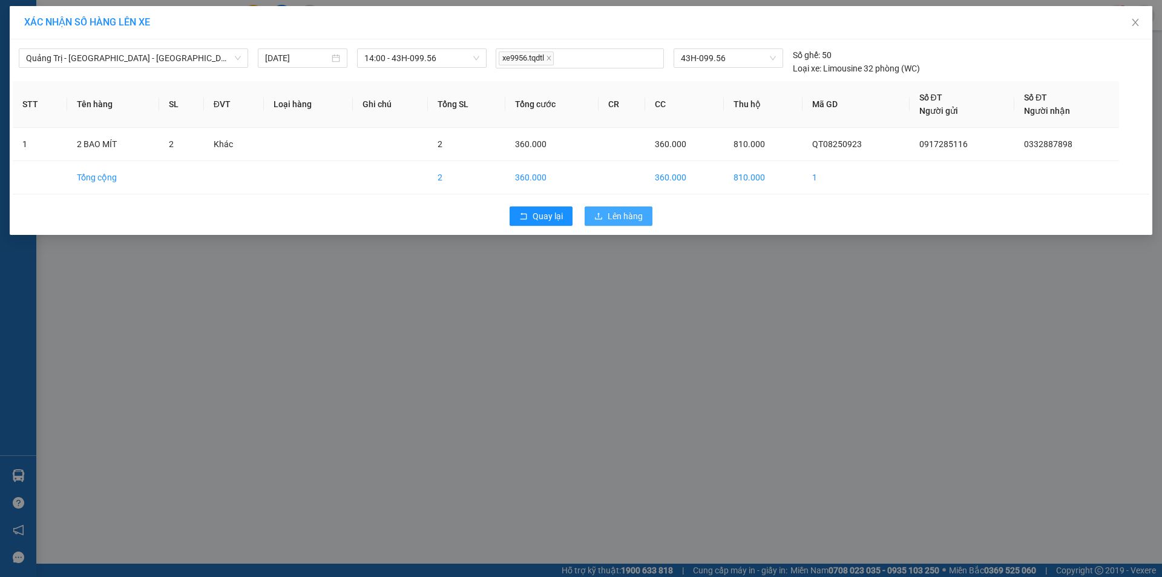
click at [615, 211] on span "Lên hàng" at bounding box center [625, 215] width 35 height 13
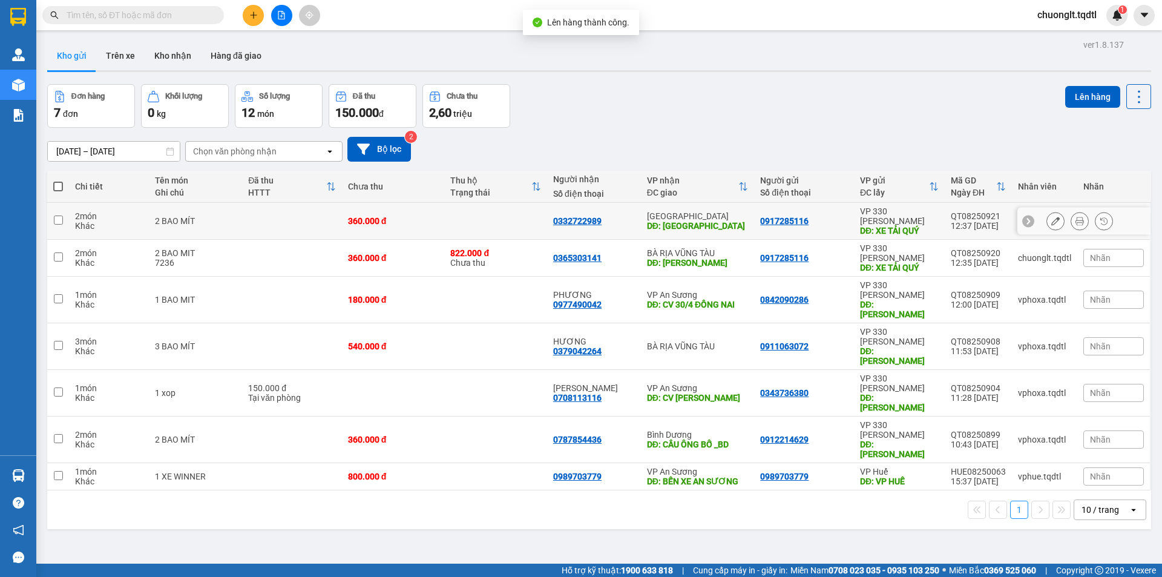
click at [56, 215] on input "checkbox" at bounding box center [58, 219] width 9 height 9
checkbox input "true"
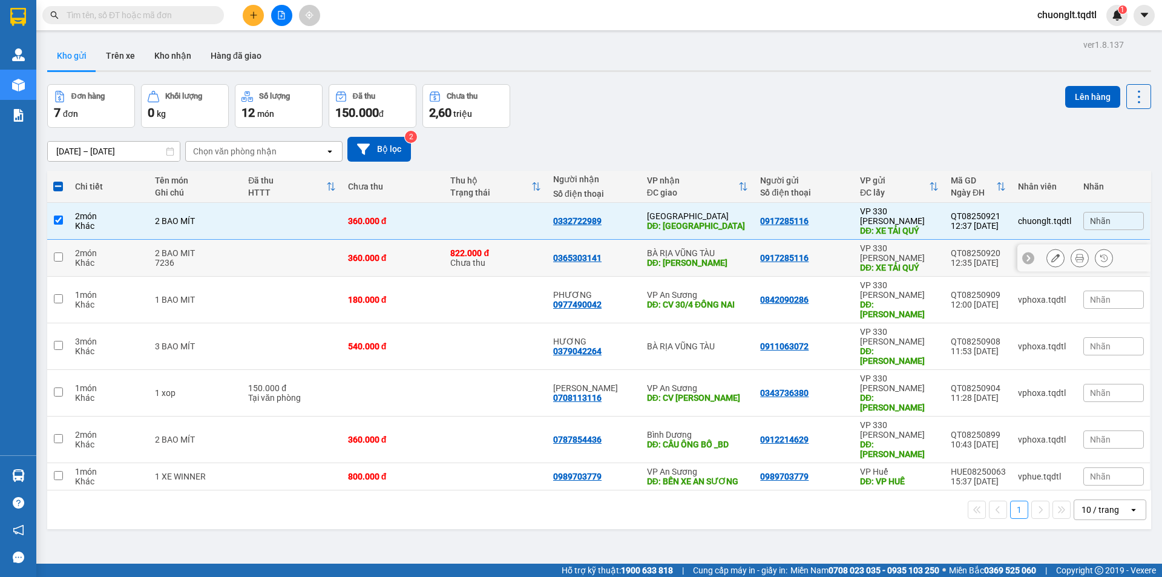
click at [67, 240] on td at bounding box center [58, 258] width 22 height 37
checkbox input "true"
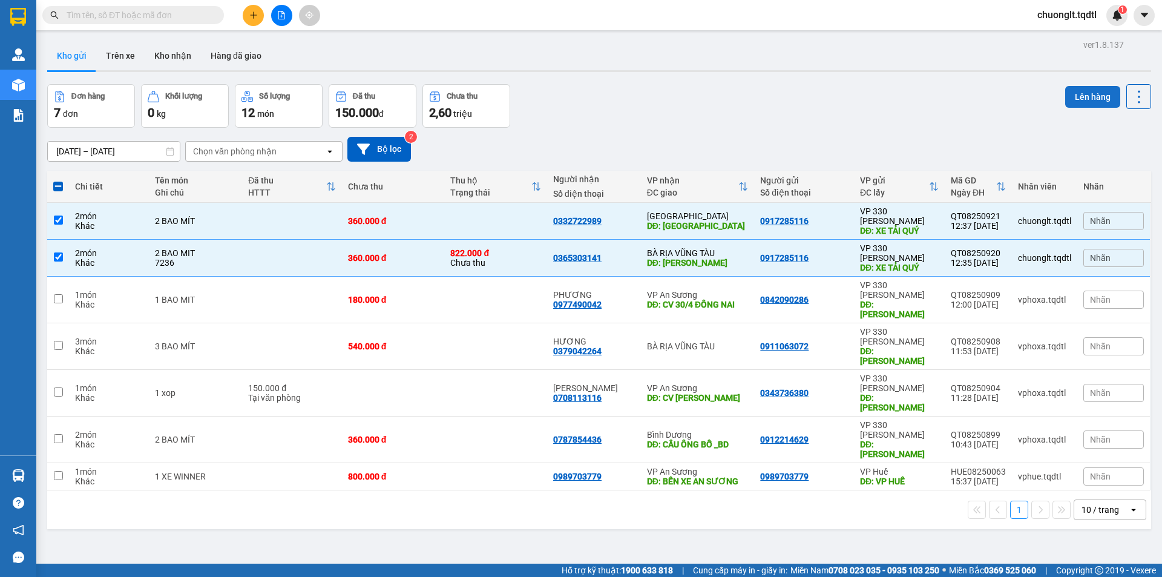
click at [1088, 92] on button "Lên hàng" at bounding box center [1092, 97] width 55 height 22
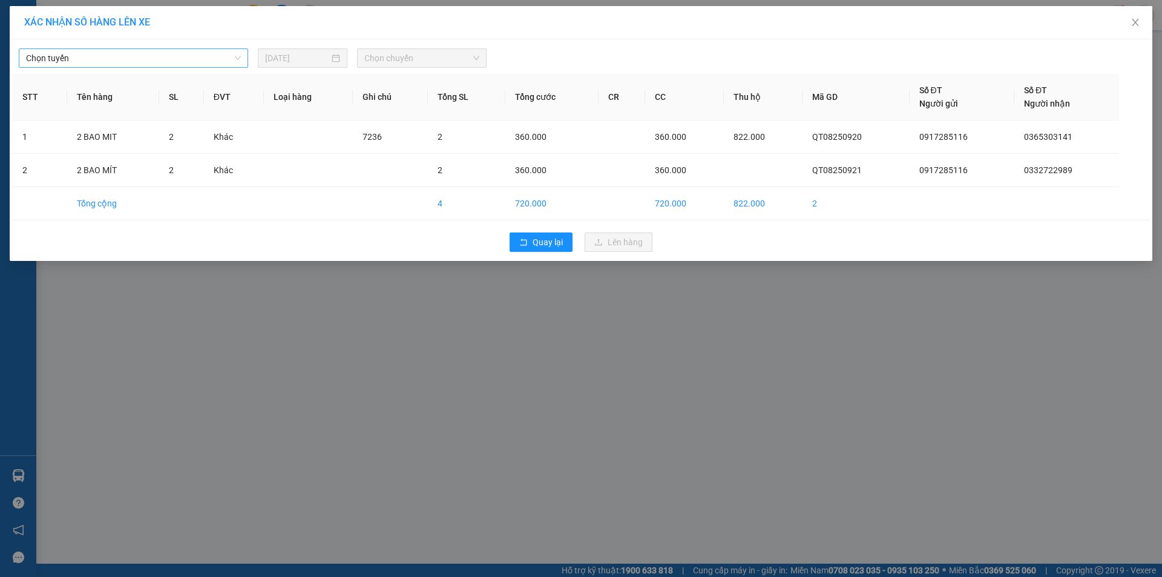
click at [212, 60] on span "Chọn tuyến" at bounding box center [133, 58] width 215 height 18
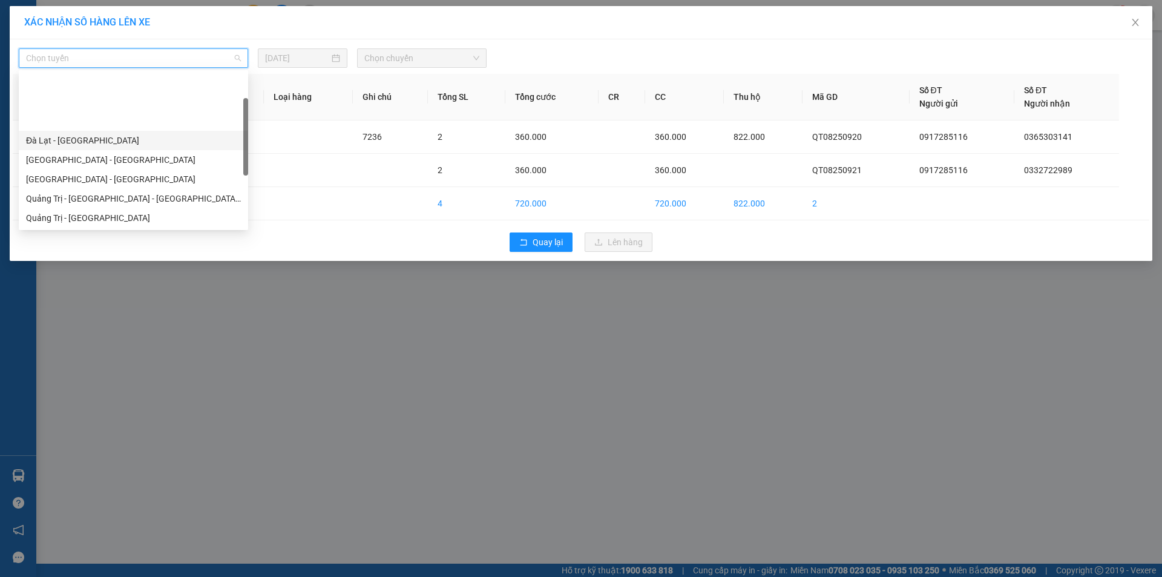
scroll to position [61, 0]
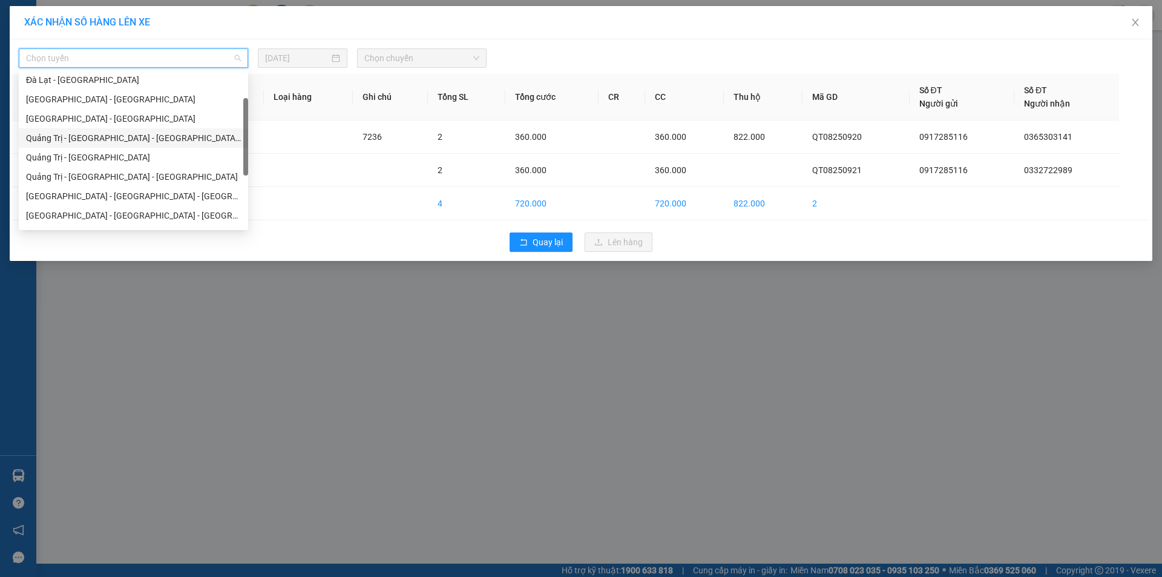
click at [151, 139] on div "Quảng Trị - [GEOGRAPHIC_DATA] - [GEOGRAPHIC_DATA] - [GEOGRAPHIC_DATA]" at bounding box center [133, 137] width 215 height 13
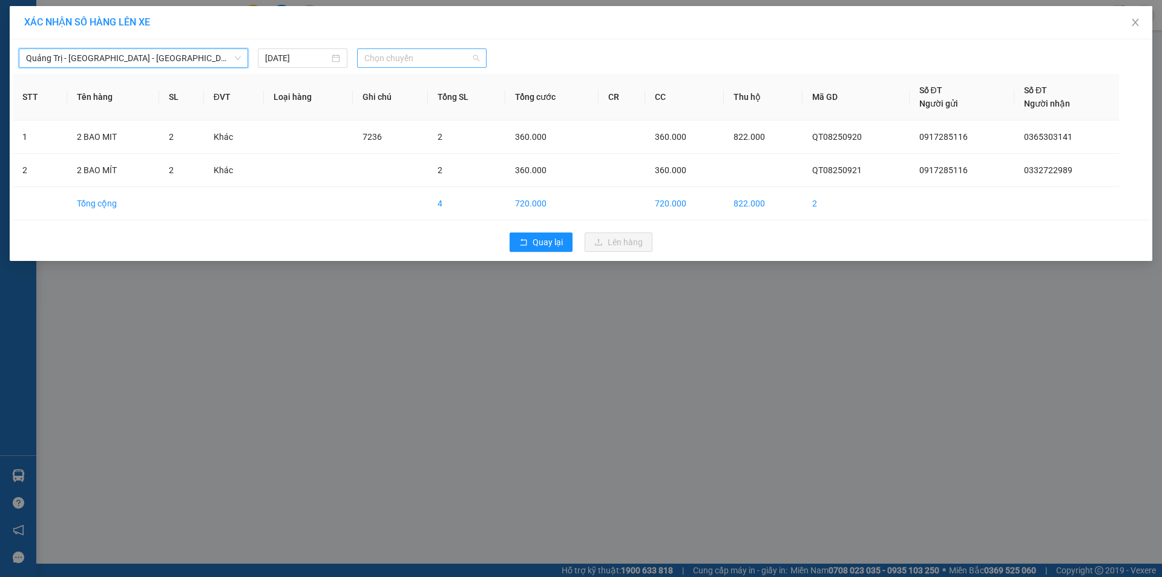
click at [452, 60] on span "Chọn chuyến" at bounding box center [421, 58] width 115 height 18
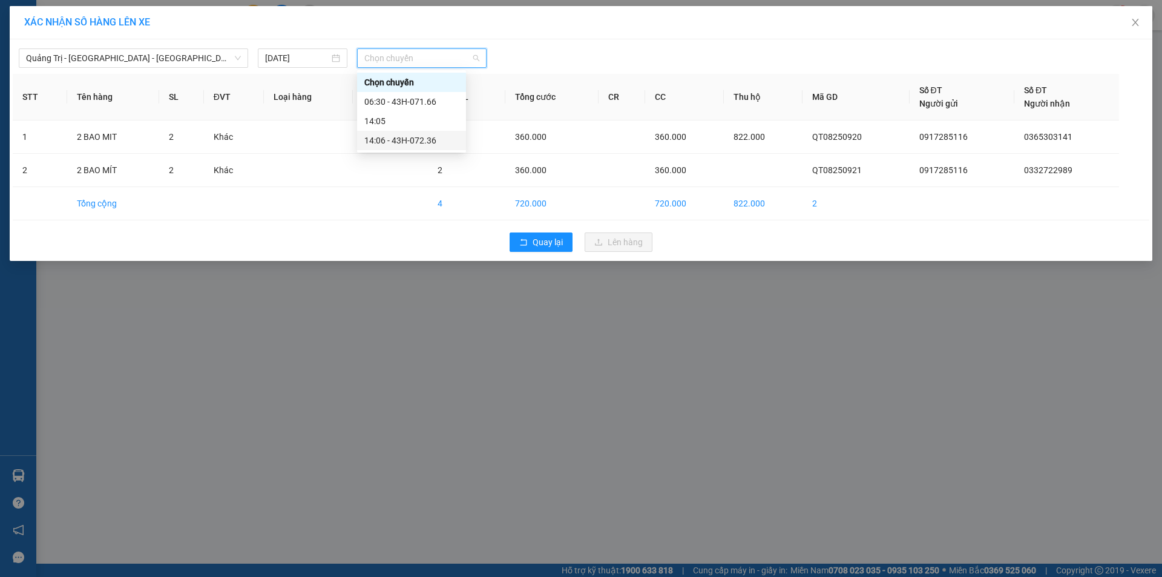
click at [419, 137] on div "14:06 - 43H-072.36" at bounding box center [411, 140] width 94 height 13
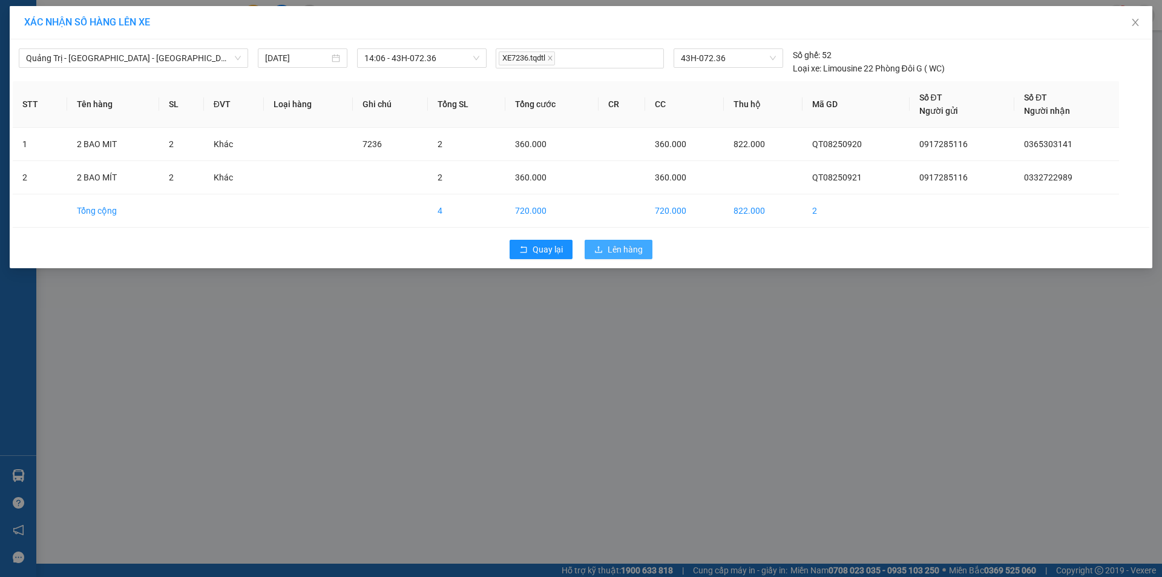
click at [620, 247] on span "Lên hàng" at bounding box center [625, 249] width 35 height 13
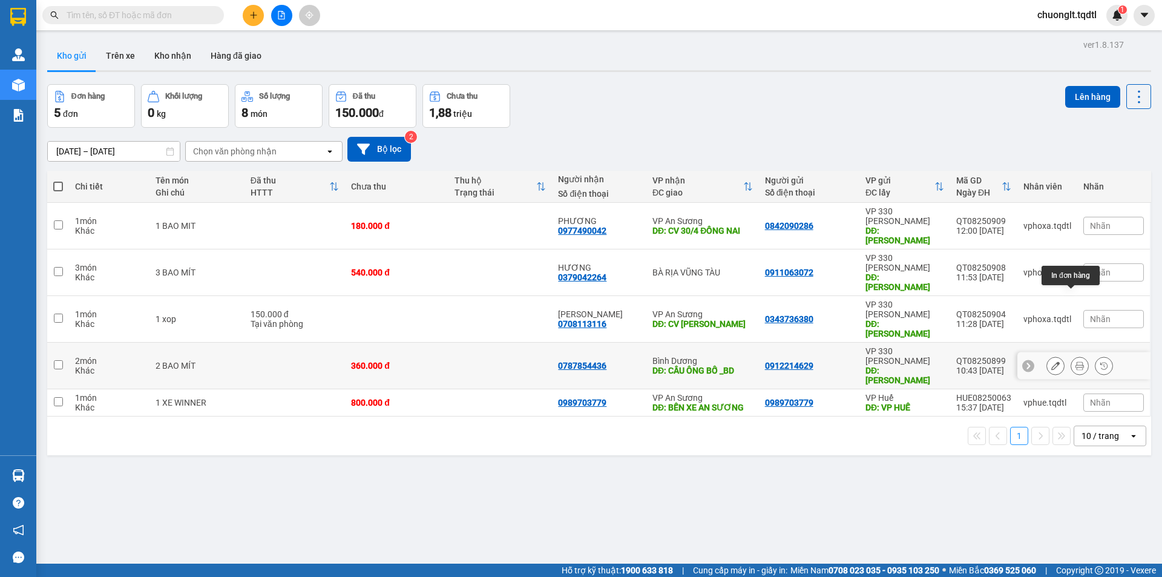
click at [1076, 361] on icon at bounding box center [1080, 365] width 8 height 8
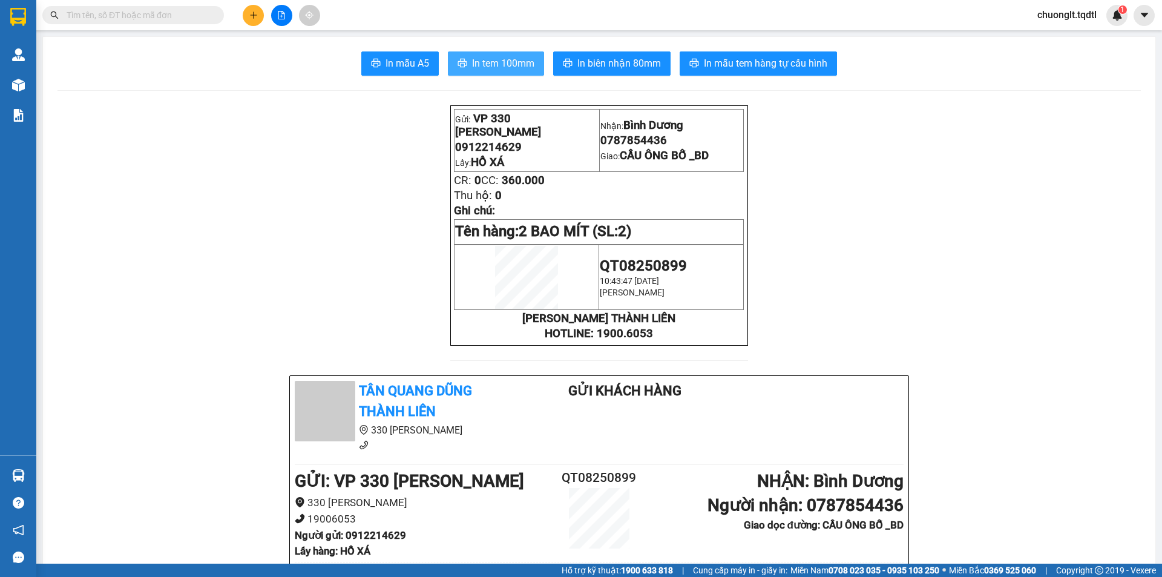
click at [502, 65] on span "In tem 100mm" at bounding box center [503, 63] width 62 height 15
click at [501, 59] on span "In tem 100mm" at bounding box center [503, 63] width 62 height 15
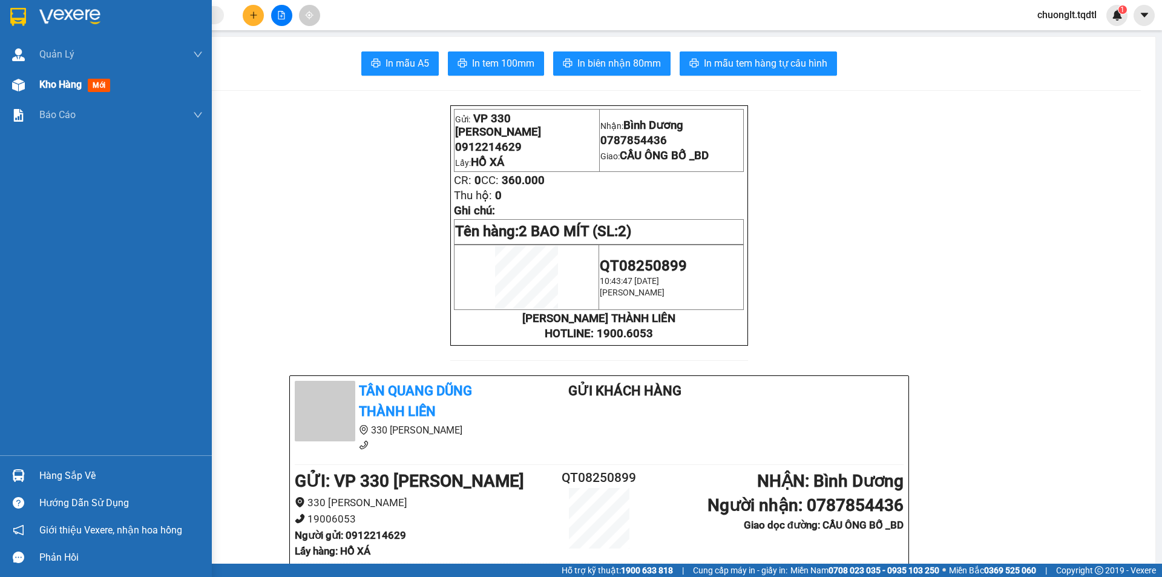
click at [60, 86] on span "Kho hàng" at bounding box center [60, 85] width 42 height 12
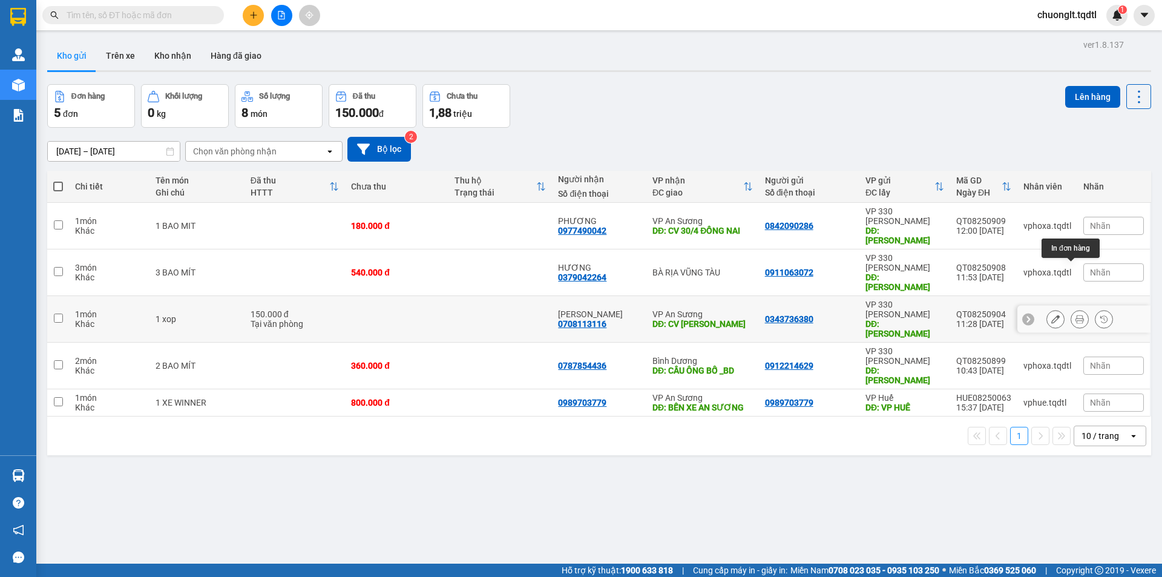
click at [1071, 309] on button at bounding box center [1079, 319] width 17 height 21
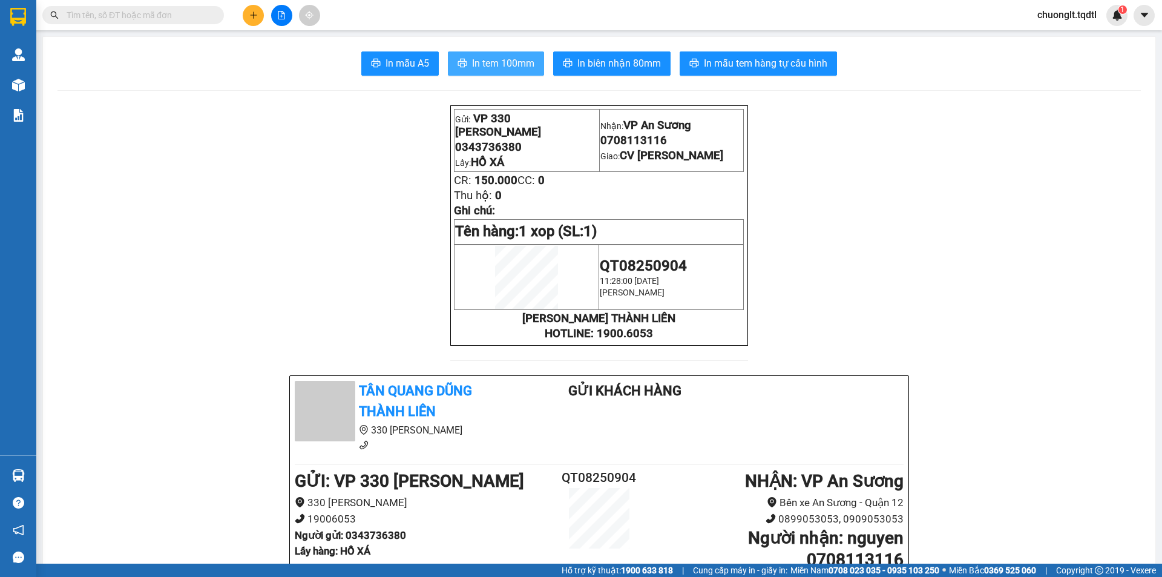
click at [492, 62] on span "In tem 100mm" at bounding box center [503, 63] width 62 height 15
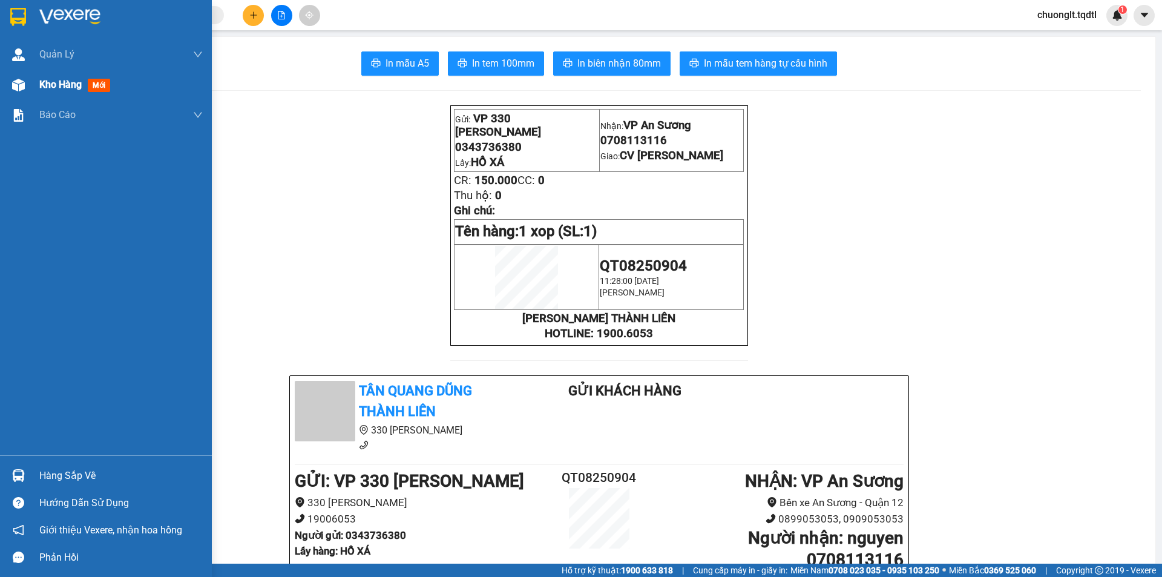
click at [56, 79] on span "Kho hàng" at bounding box center [60, 85] width 42 height 12
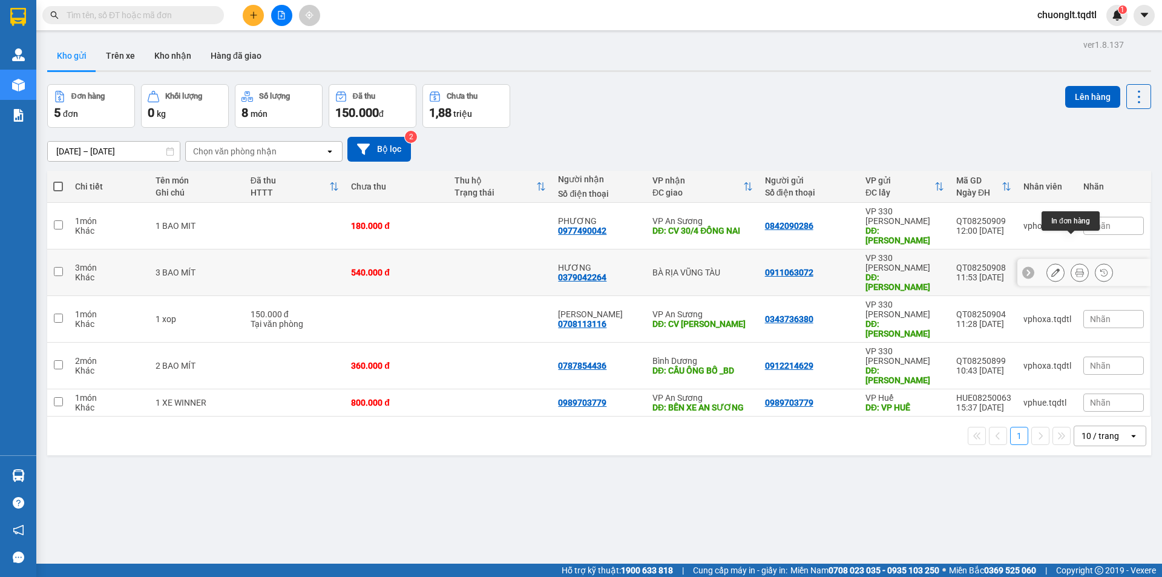
click at [1071, 262] on button at bounding box center [1079, 272] width 17 height 21
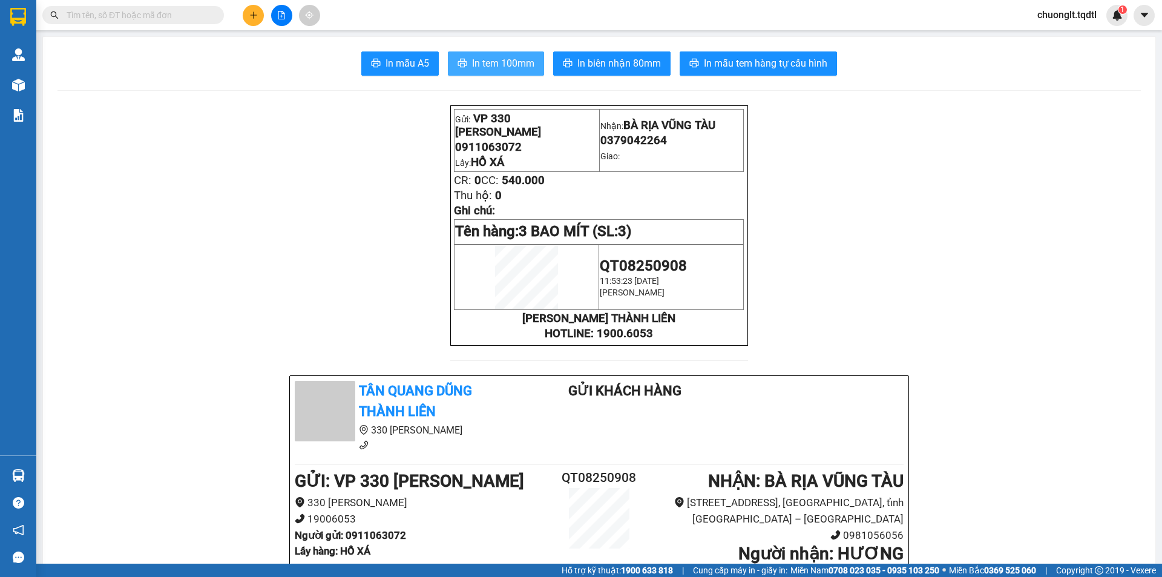
click at [507, 61] on span "In tem 100mm" at bounding box center [503, 63] width 62 height 15
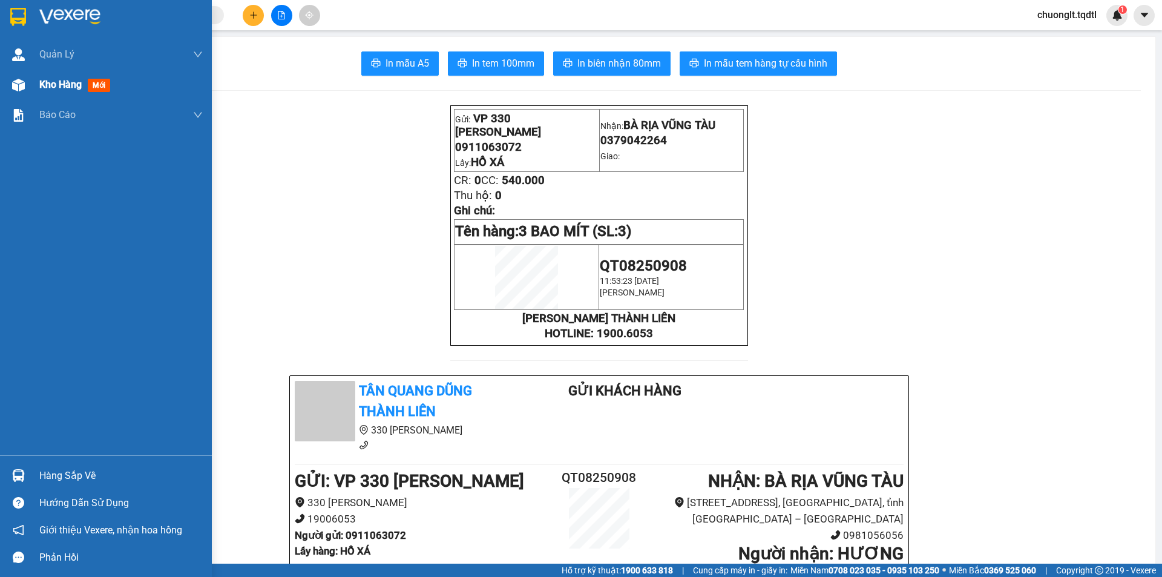
click at [59, 83] on span "Kho hàng" at bounding box center [60, 85] width 42 height 12
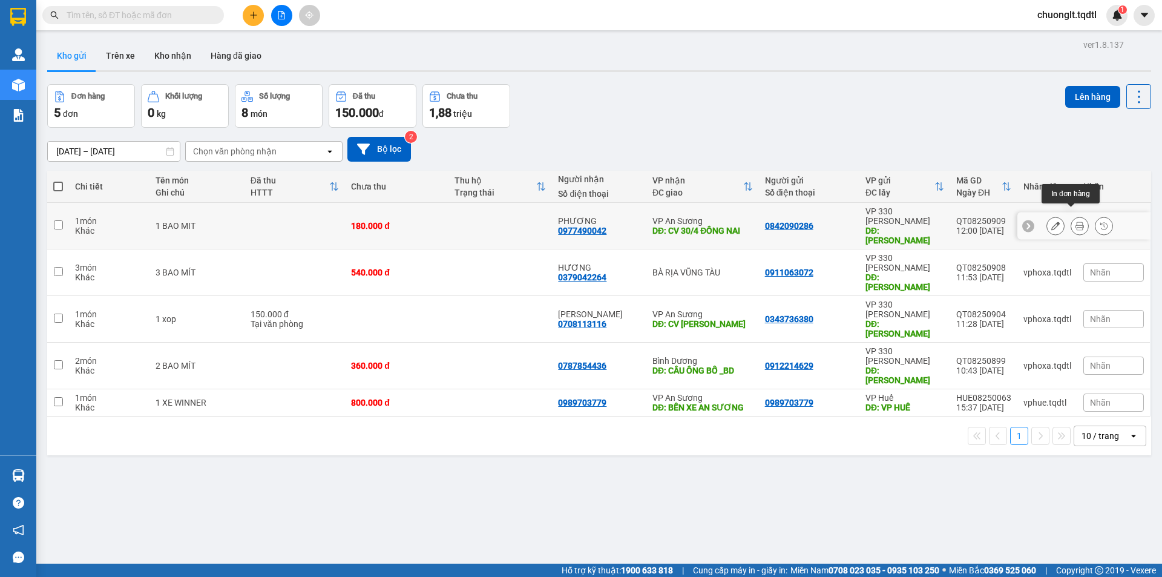
click at [1071, 215] on button at bounding box center [1079, 225] width 17 height 21
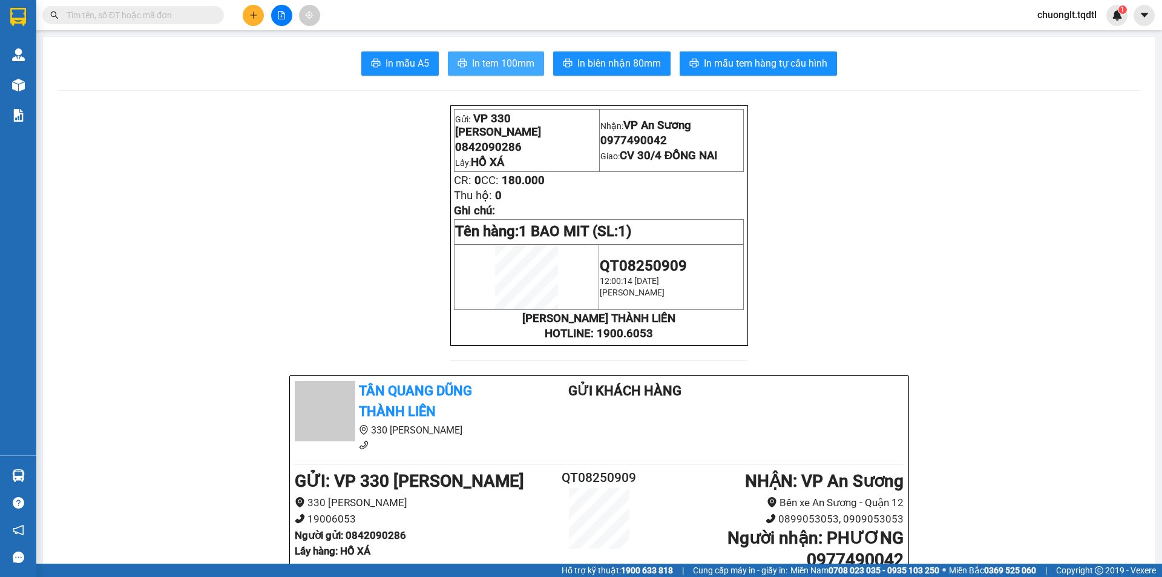
click at [496, 66] on span "In tem 100mm" at bounding box center [503, 63] width 62 height 15
click at [250, 12] on icon "plus" at bounding box center [253, 15] width 8 height 8
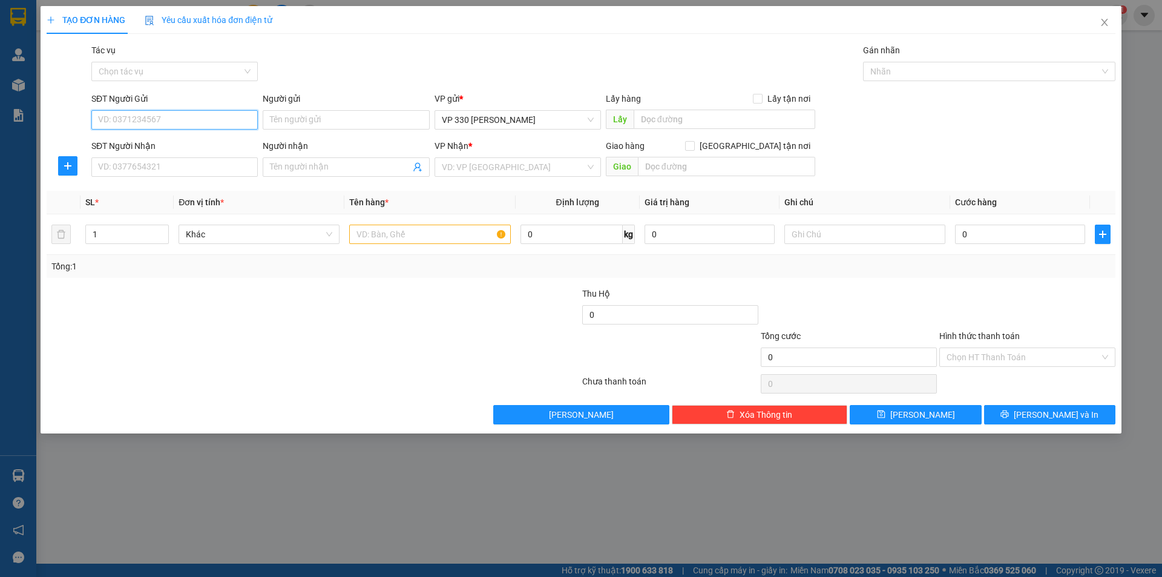
click at [178, 114] on input "SĐT Người Gửi" at bounding box center [174, 119] width 166 height 19
click at [177, 142] on div "0333176858 - ÔNG DŨNG" at bounding box center [175, 143] width 152 height 13
type input "0333176858"
type input "ÔNG DŨNG"
type input "330"
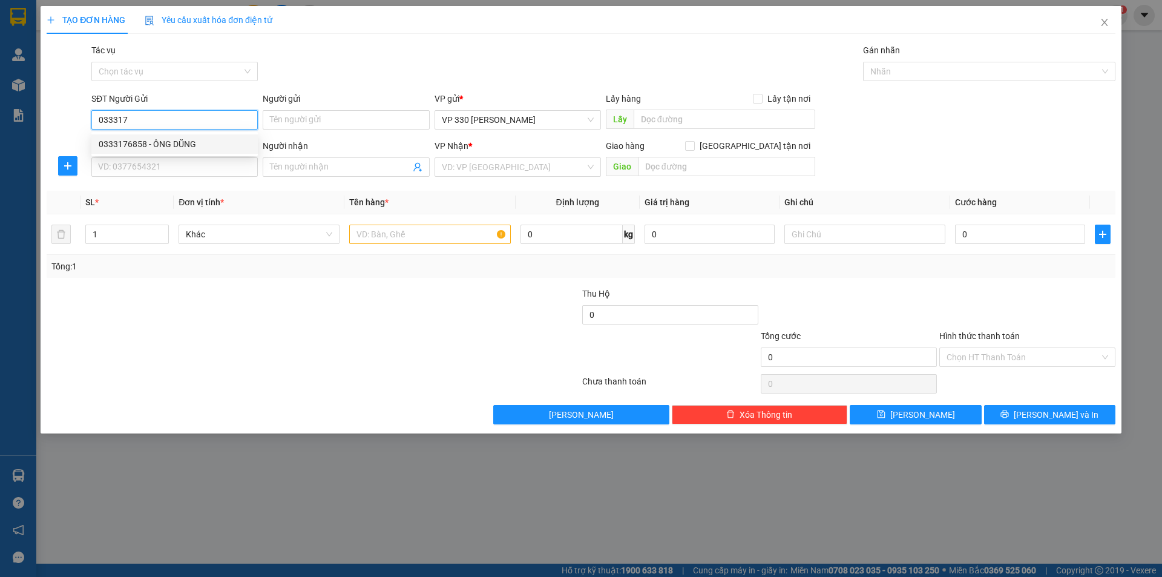
type input "0982669542"
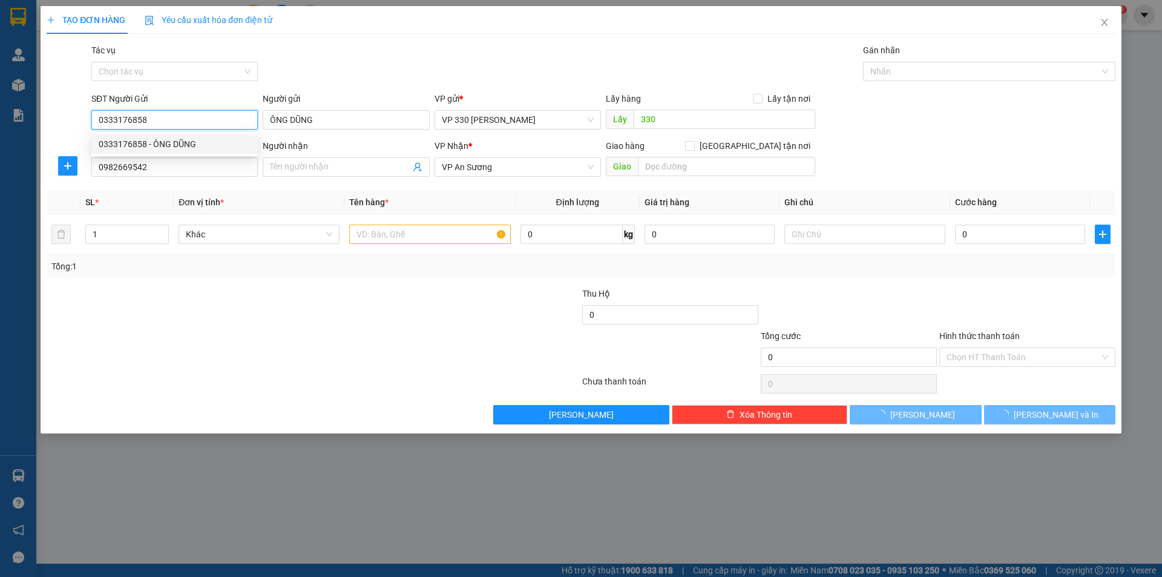
type input "300.000"
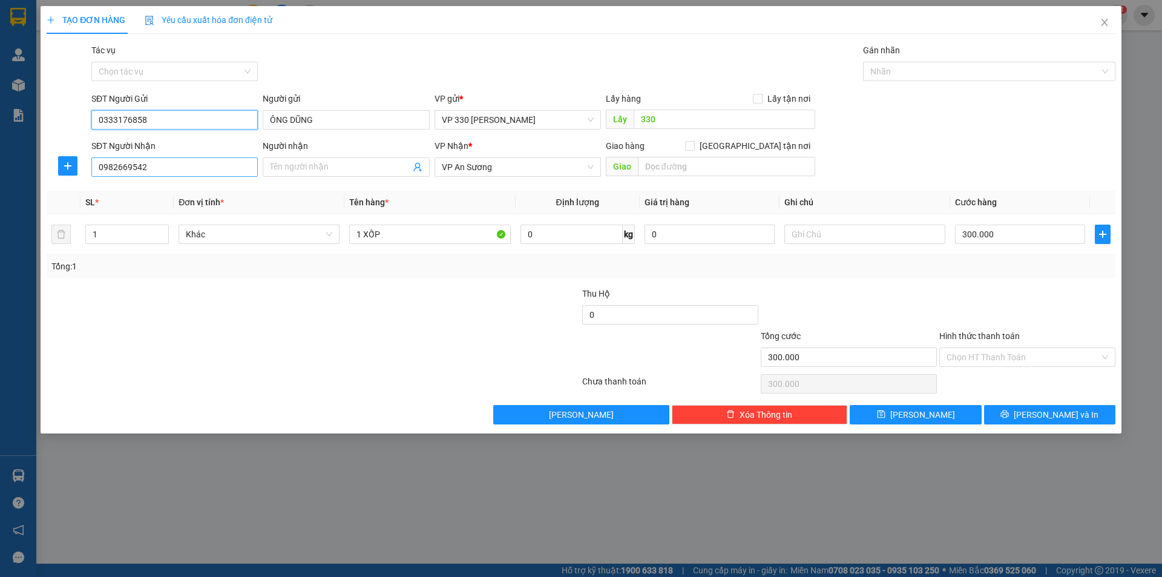
type input "0333176858"
click at [185, 167] on input "0982669542" at bounding box center [174, 166] width 166 height 19
type input "0"
click at [176, 191] on div "0765462357" at bounding box center [175, 191] width 152 height 13
type input "0765462357"
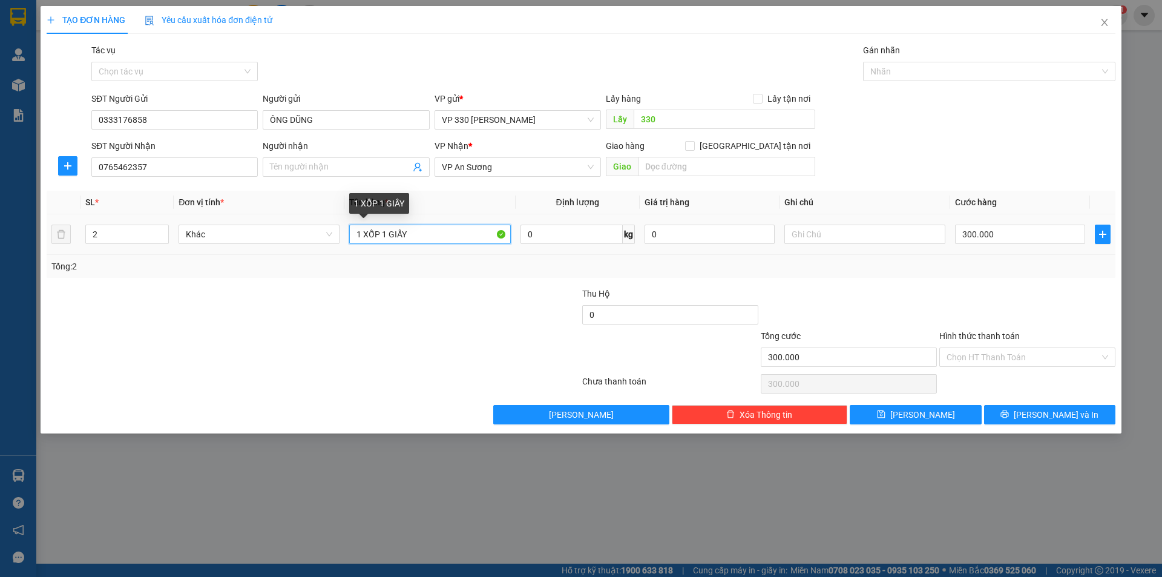
click at [418, 234] on input "1 XỐP 1 GIẤY" at bounding box center [429, 234] width 161 height 19
type input "1 XỐP 1 BAO"
click at [1029, 235] on input "300.000" at bounding box center [1020, 234] width 130 height 19
type input "3"
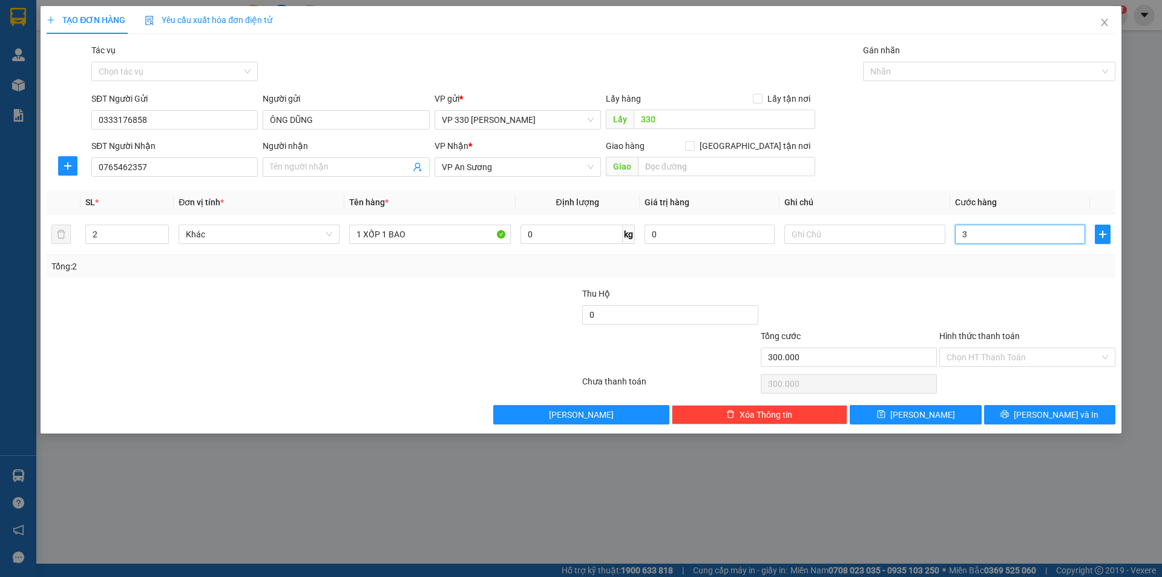
type input "3"
type input "35"
type input "350"
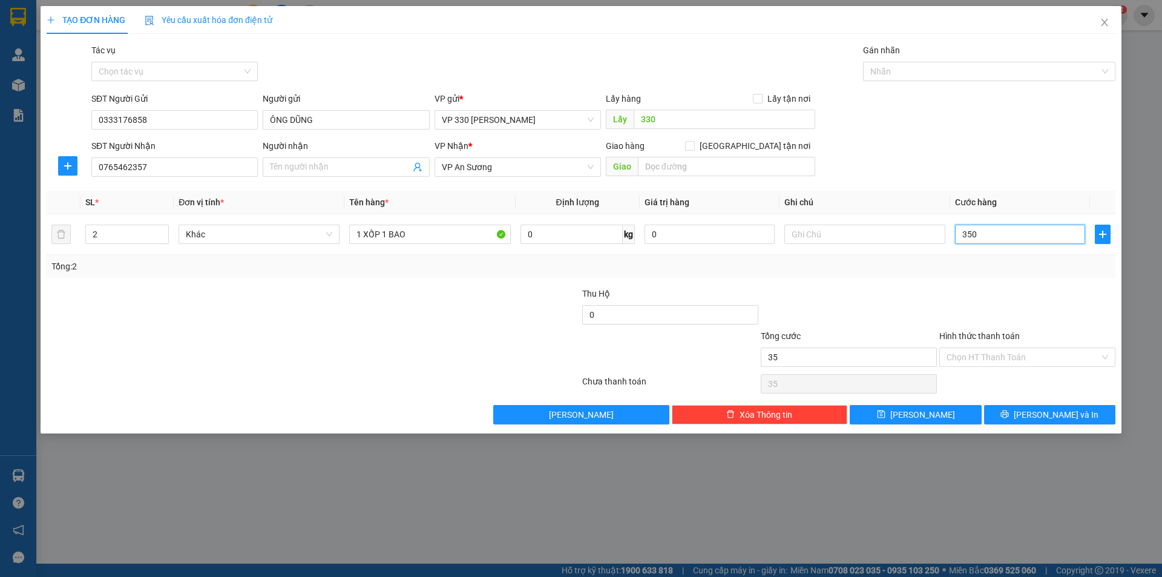
type input "350"
type input "3.500"
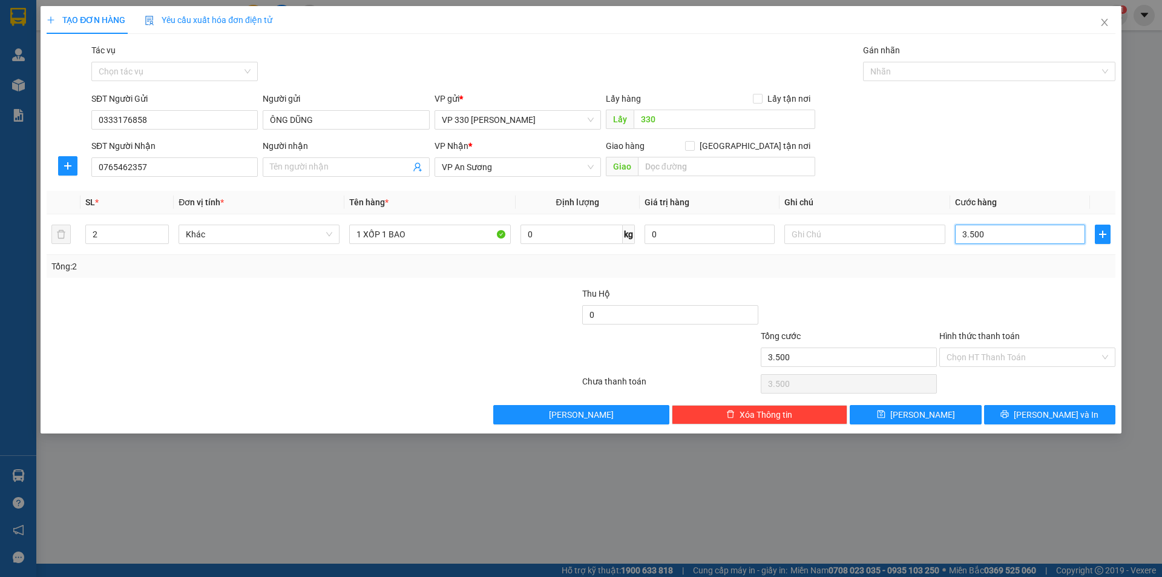
type input "35.000"
type input "350.000"
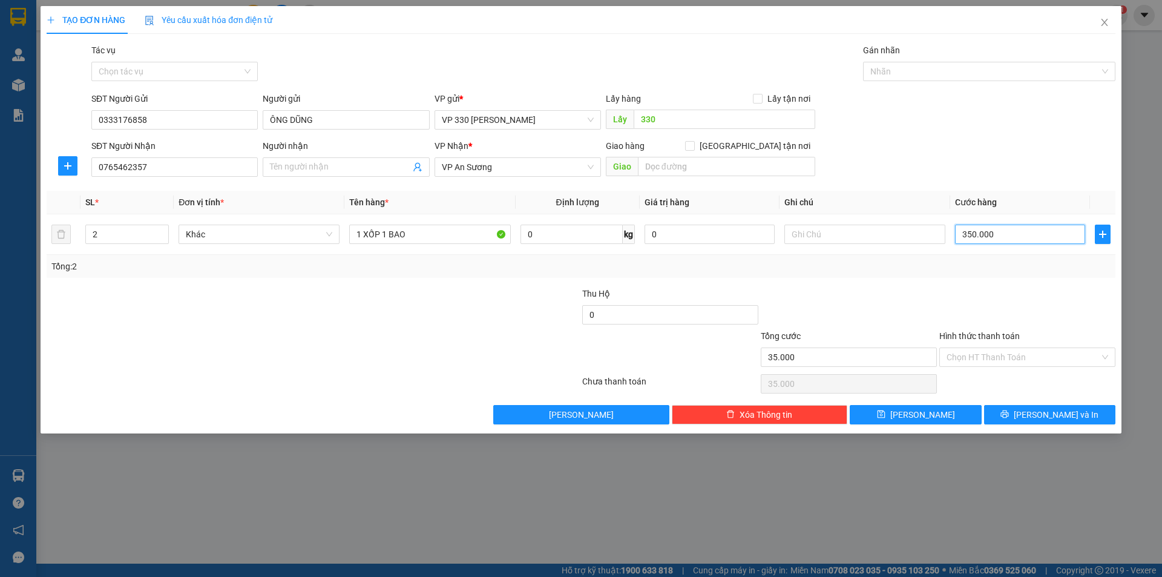
type input "350.000"
click at [1040, 350] on input "Hình thức thanh toán" at bounding box center [1023, 357] width 153 height 18
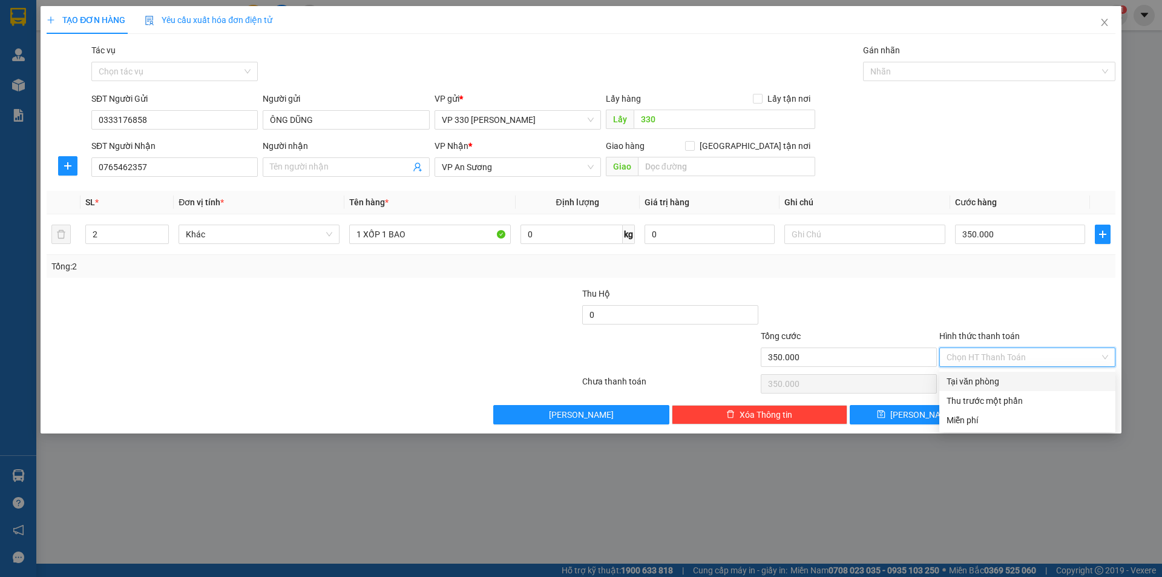
click at [1031, 379] on div "Tại văn phòng" at bounding box center [1028, 381] width 162 height 13
type input "0"
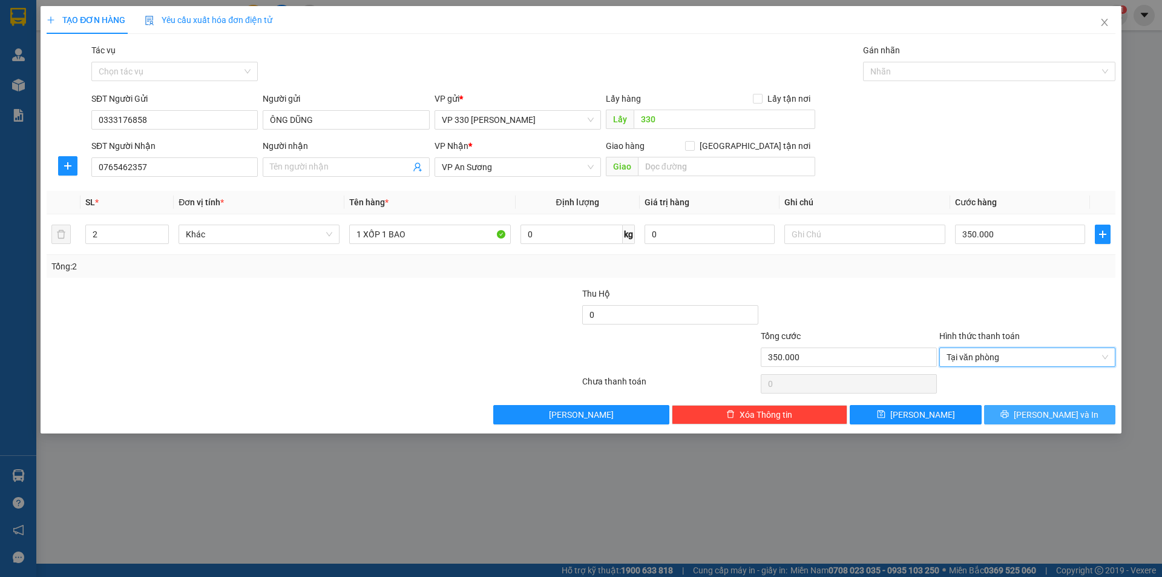
click at [1009, 410] on icon "printer" at bounding box center [1005, 414] width 8 height 8
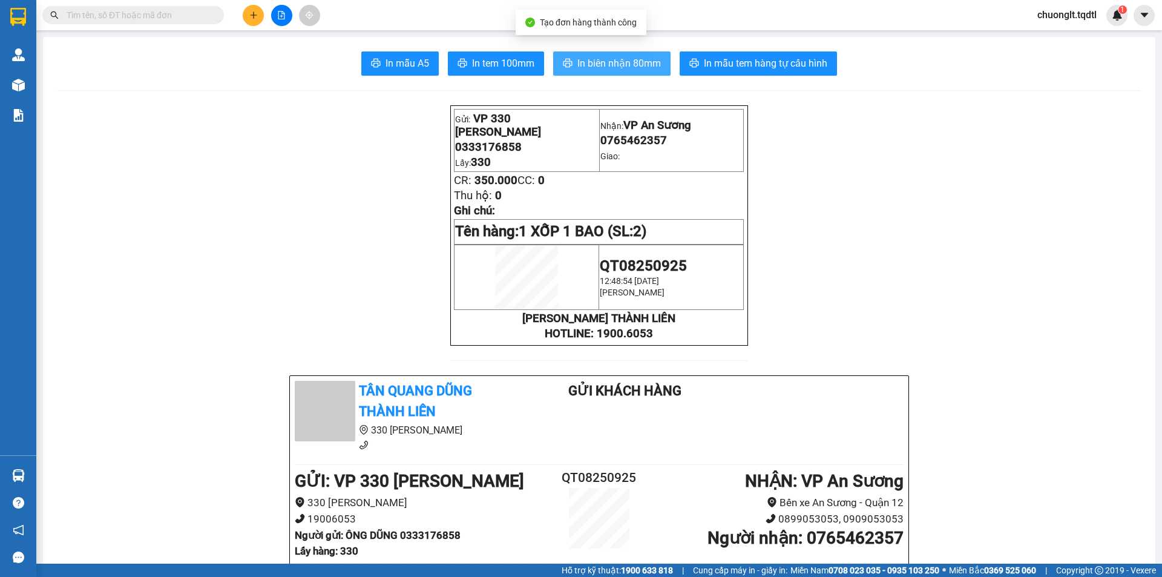
click at [593, 64] on span "In biên nhận 80mm" at bounding box center [619, 63] width 84 height 15
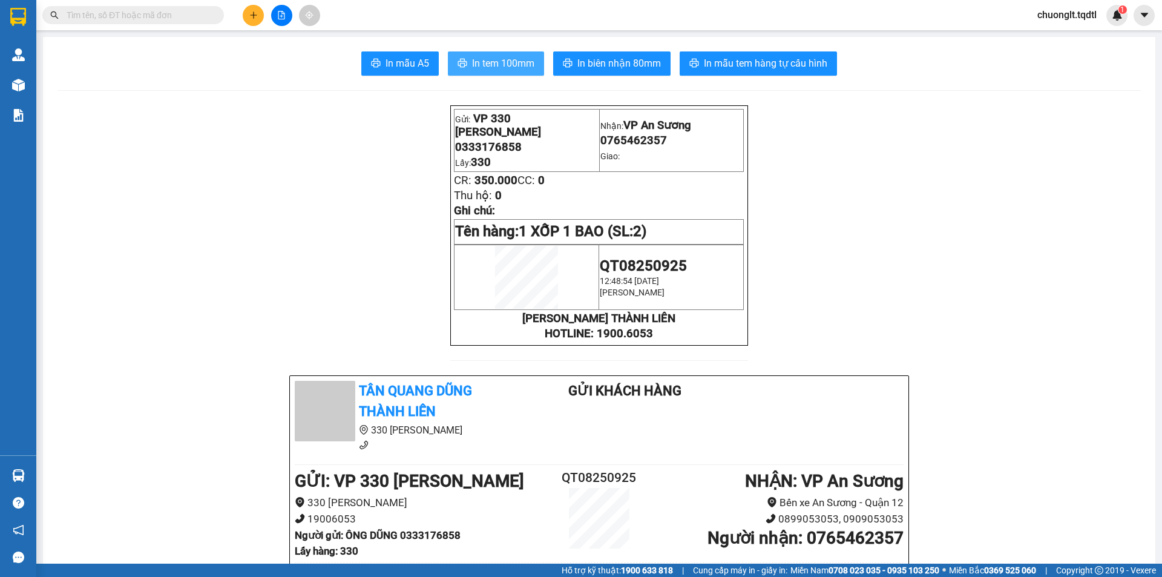
click at [501, 64] on span "In tem 100mm" at bounding box center [503, 63] width 62 height 15
click at [253, 13] on icon "plus" at bounding box center [253, 15] width 8 height 8
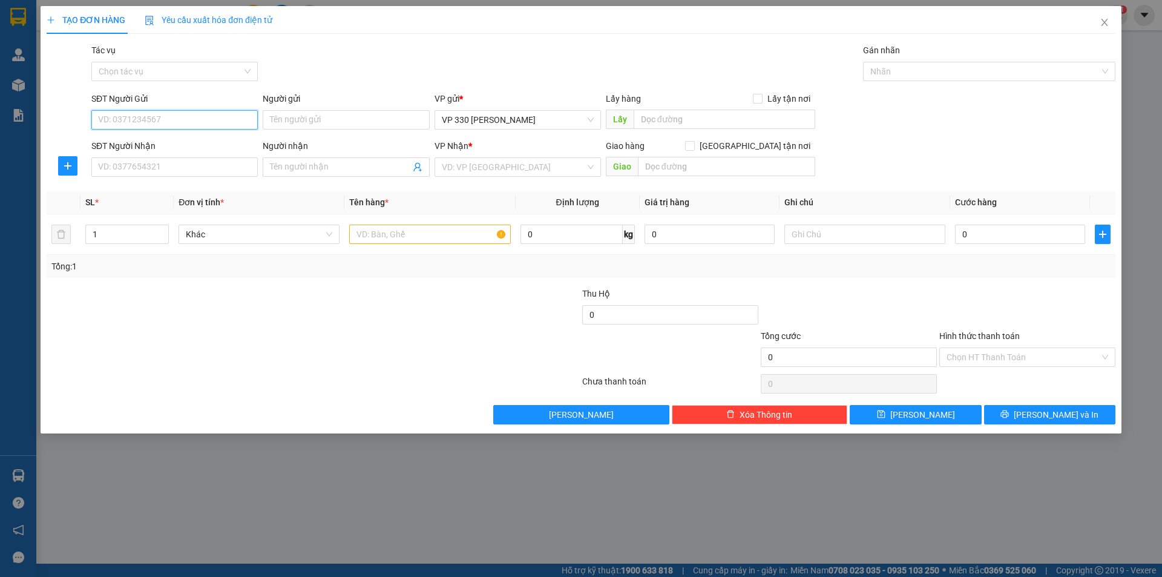
type input "0"
click at [150, 139] on div "0914552246" at bounding box center [175, 143] width 152 height 13
type input "0914552246"
type input "0346602199"
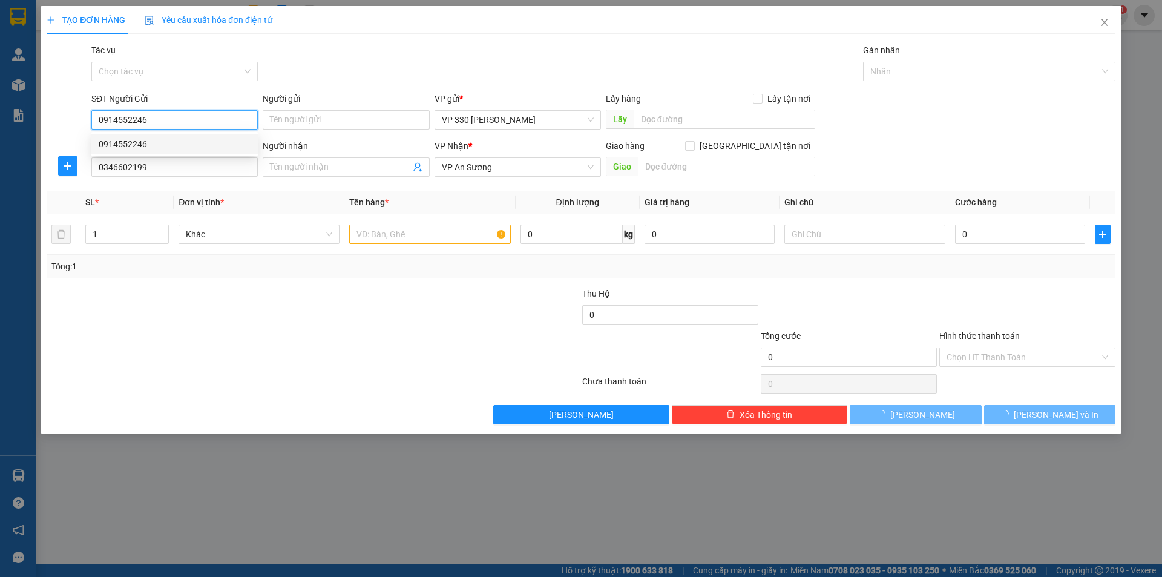
type input "100.000"
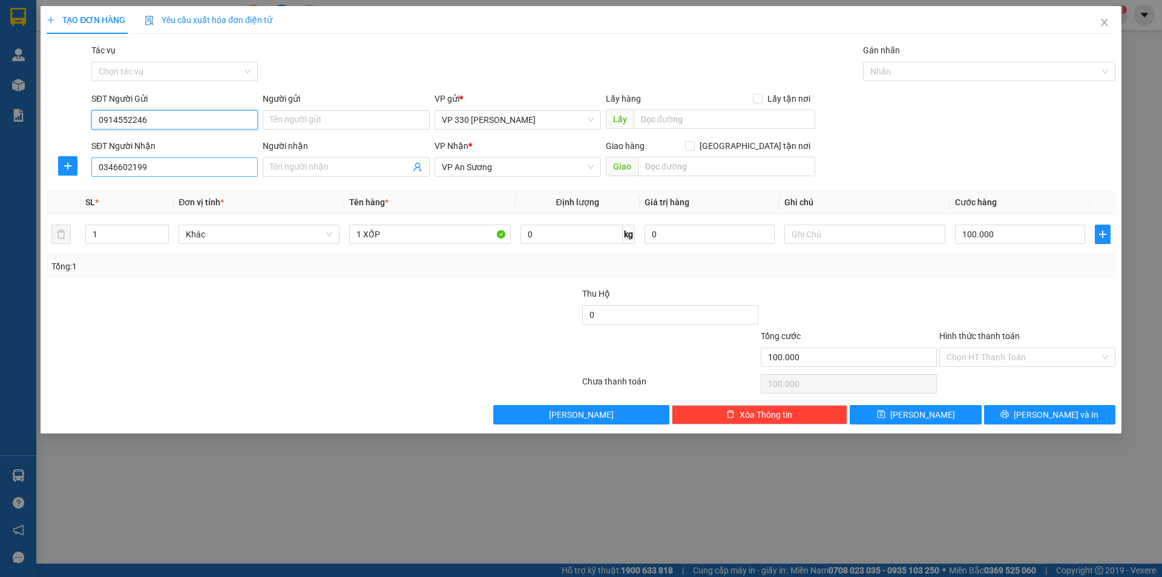
type input "0914552246"
click at [171, 164] on input "0346602199" at bounding box center [174, 166] width 166 height 19
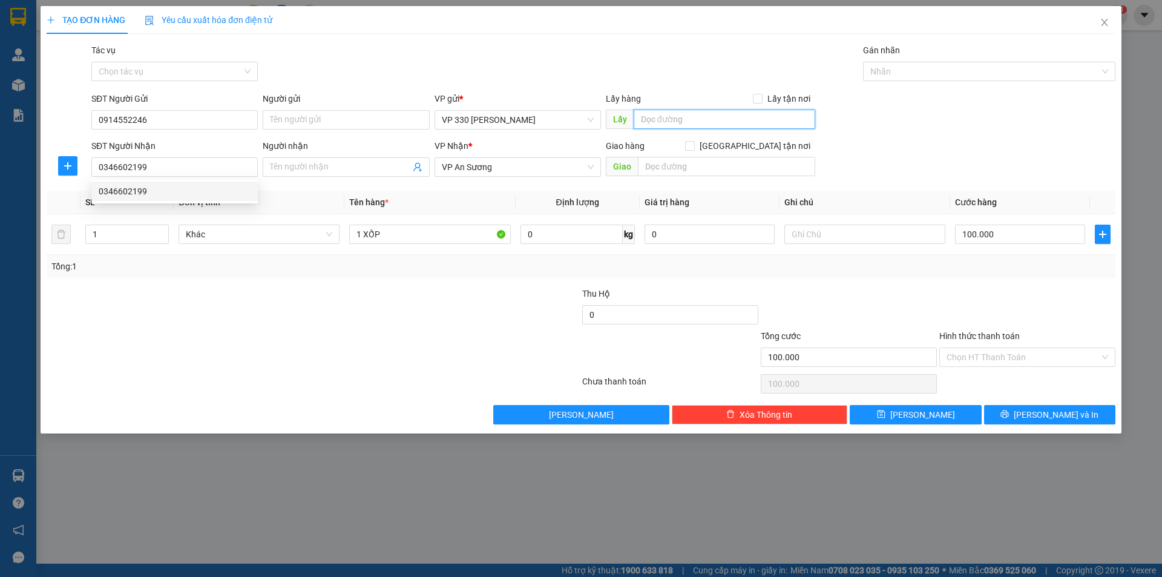
click at [653, 116] on input "text" at bounding box center [725, 119] width 182 height 19
type input "330"
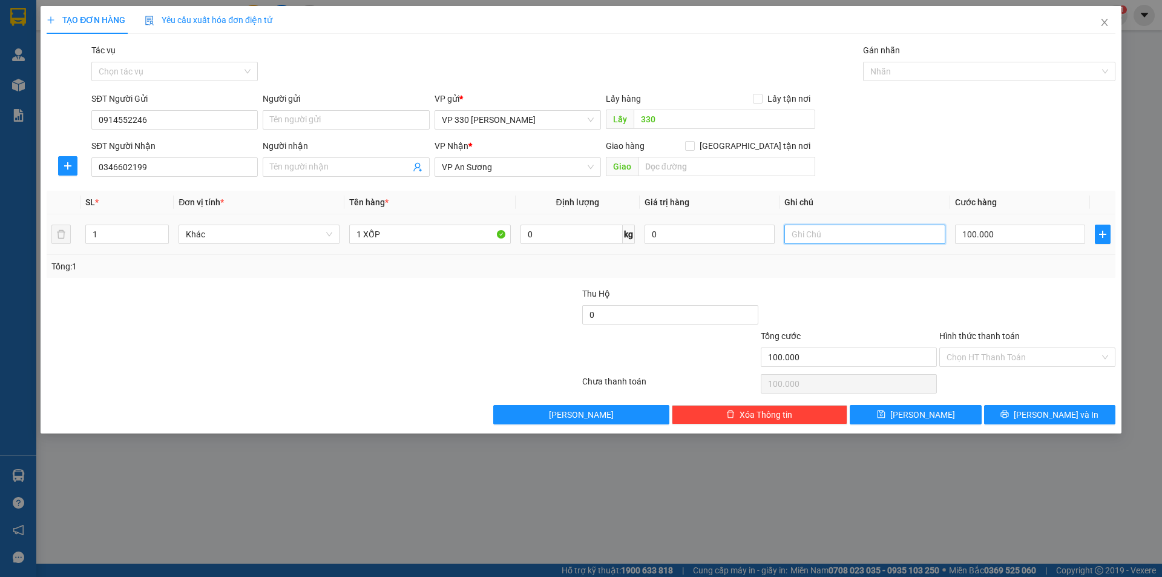
click at [835, 233] on input "text" at bounding box center [864, 234] width 161 height 19
click at [943, 76] on div at bounding box center [983, 71] width 234 height 15
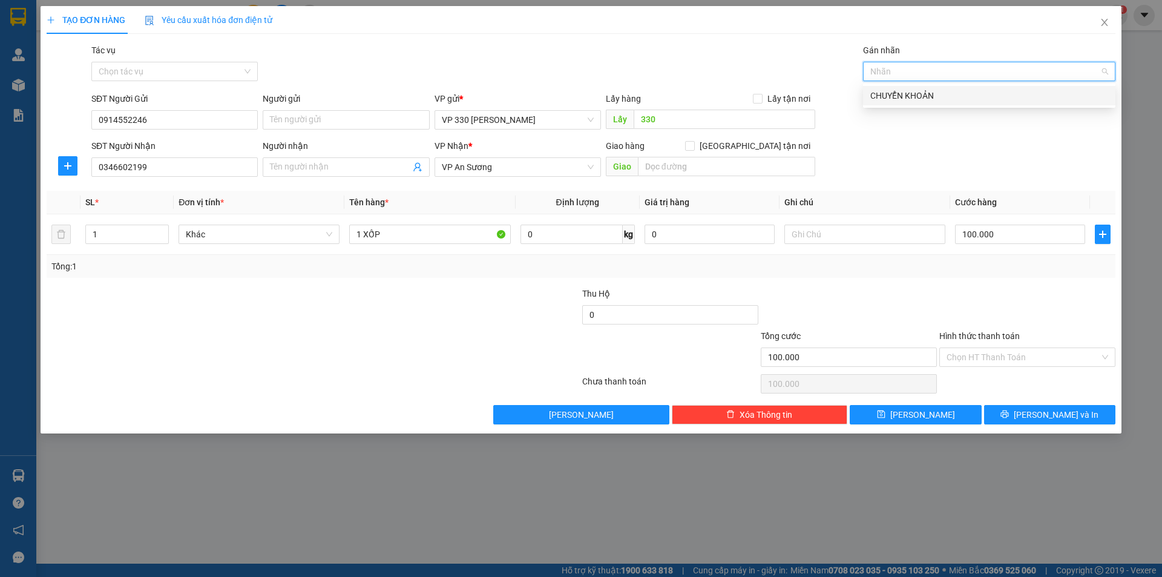
click at [924, 99] on div "CHUYỂN KHOẢN" at bounding box center [989, 95] width 238 height 13
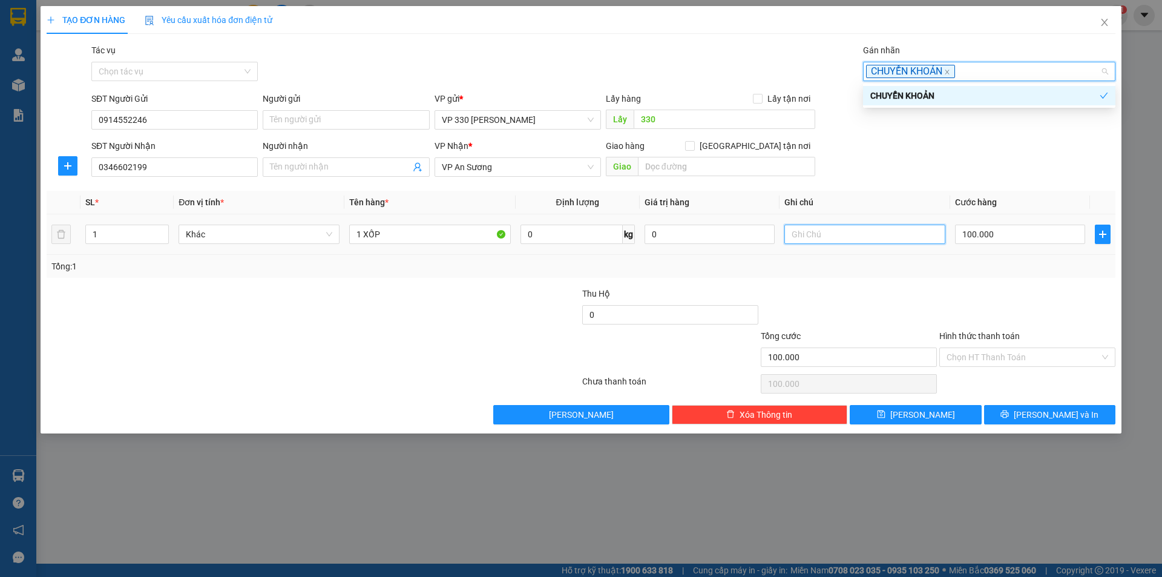
click at [845, 234] on input "text" at bounding box center [864, 234] width 161 height 19
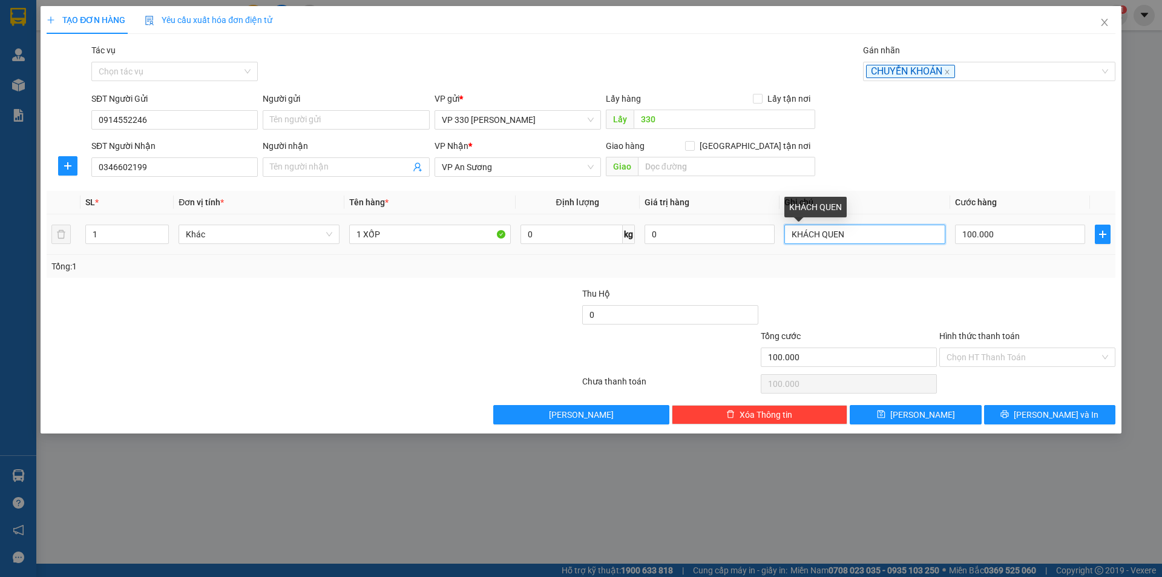
click at [872, 231] on input "KHÁCH QUEN" at bounding box center [864, 234] width 161 height 19
type input "KHÁCH QUEN CKCL"
click at [1029, 349] on input "Hình thức thanh toán" at bounding box center [1023, 357] width 153 height 18
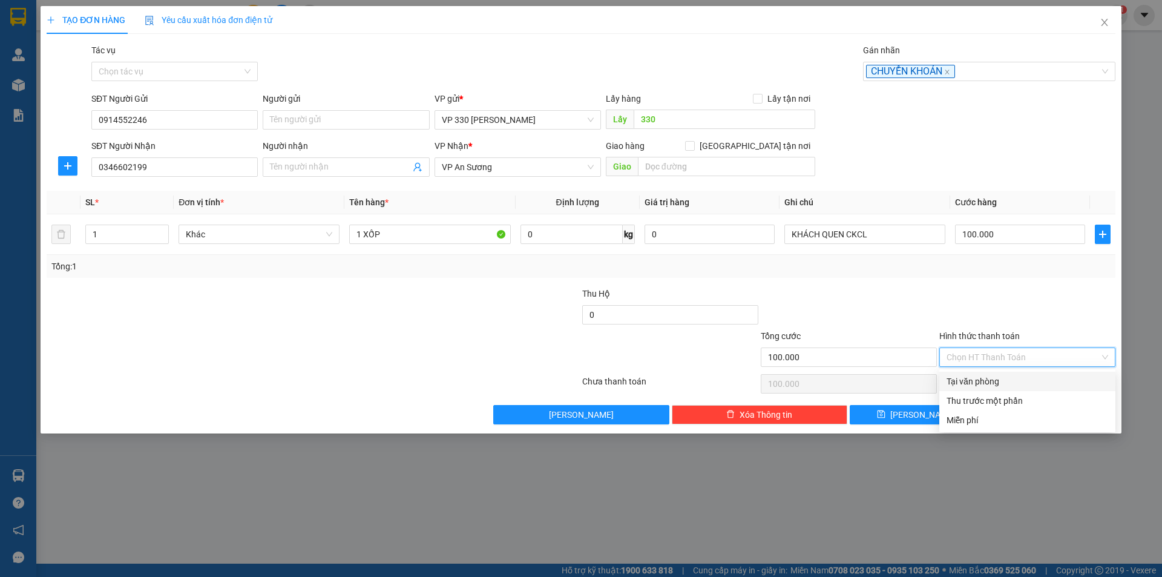
click at [1021, 379] on div "Tại văn phòng" at bounding box center [1028, 381] width 162 height 13
type input "0"
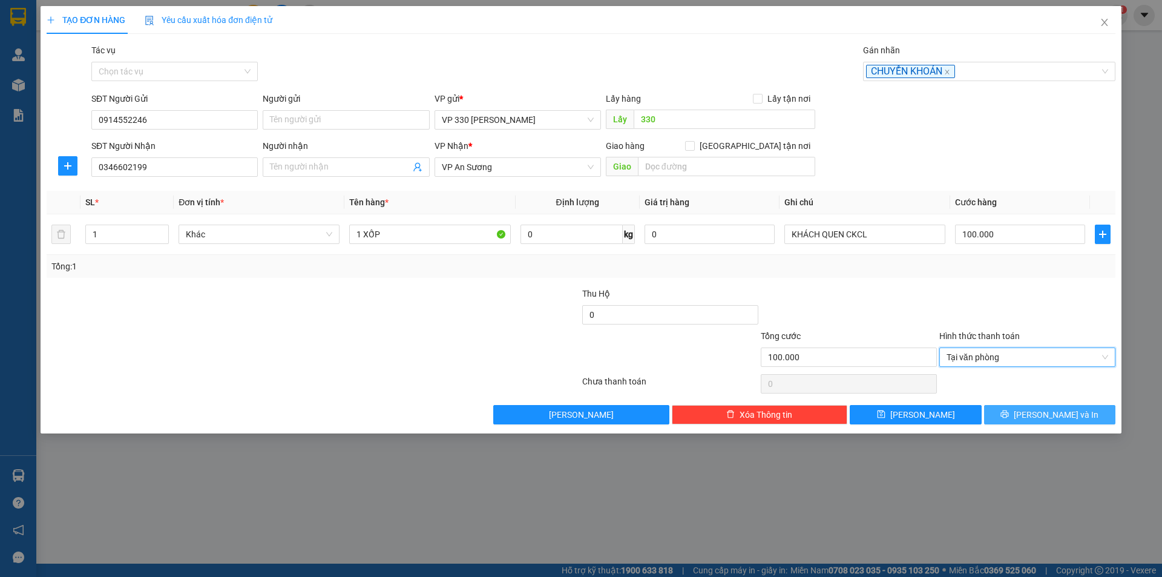
click at [1022, 409] on button "[PERSON_NAME] và In" at bounding box center [1049, 414] width 131 height 19
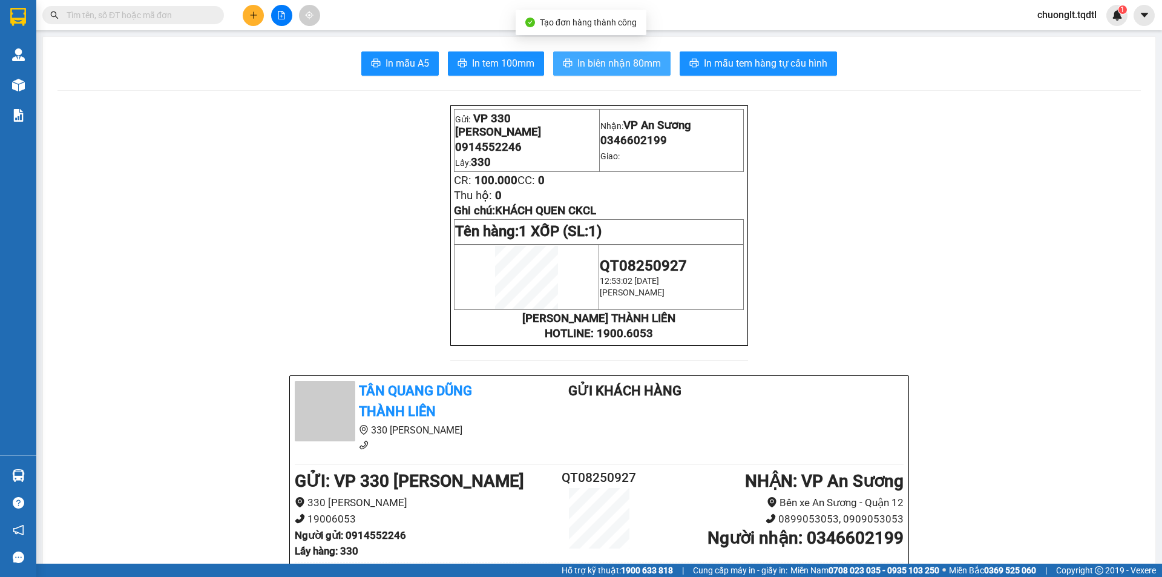
click at [579, 58] on span "In biên nhận 80mm" at bounding box center [619, 63] width 84 height 15
click at [513, 61] on span "In tem 100mm" at bounding box center [503, 63] width 62 height 15
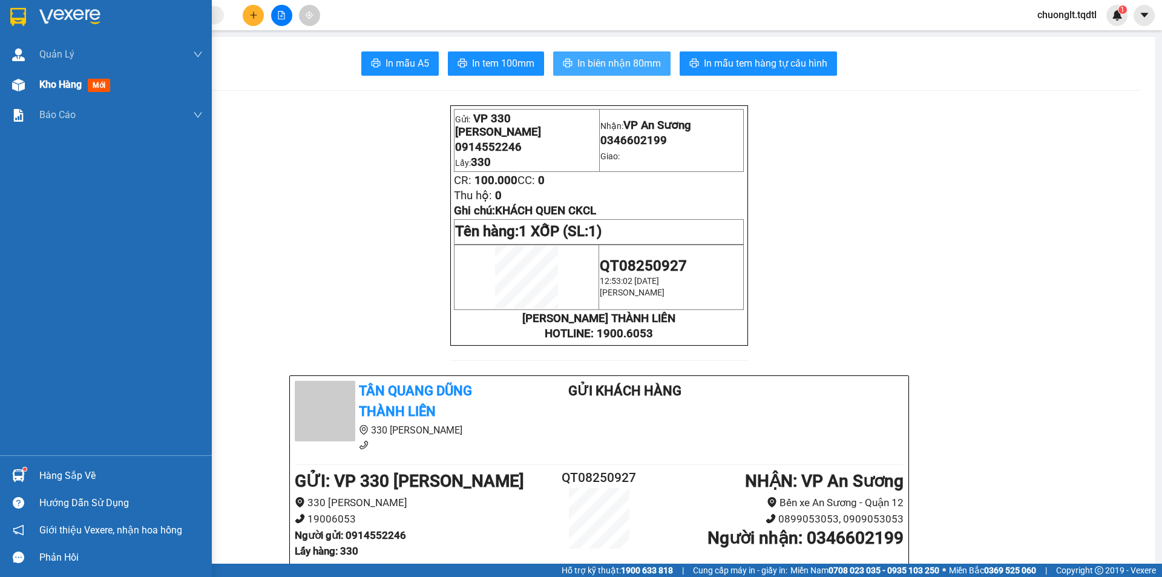
click at [39, 84] on span "Kho hàng" at bounding box center [60, 85] width 42 height 12
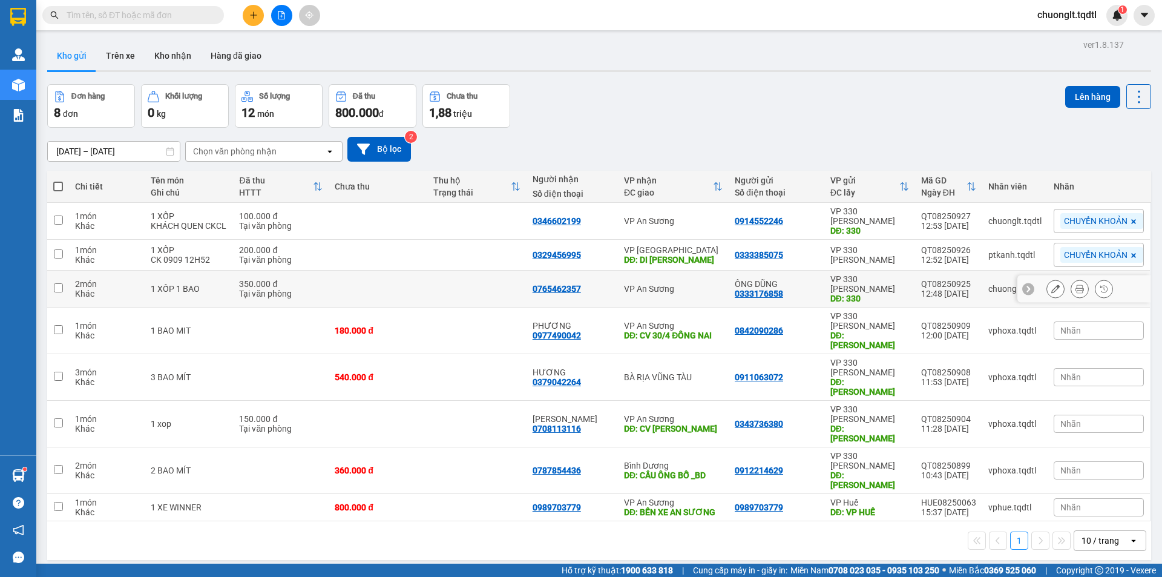
click at [61, 283] on input "checkbox" at bounding box center [58, 287] width 9 height 9
checkbox input "true"
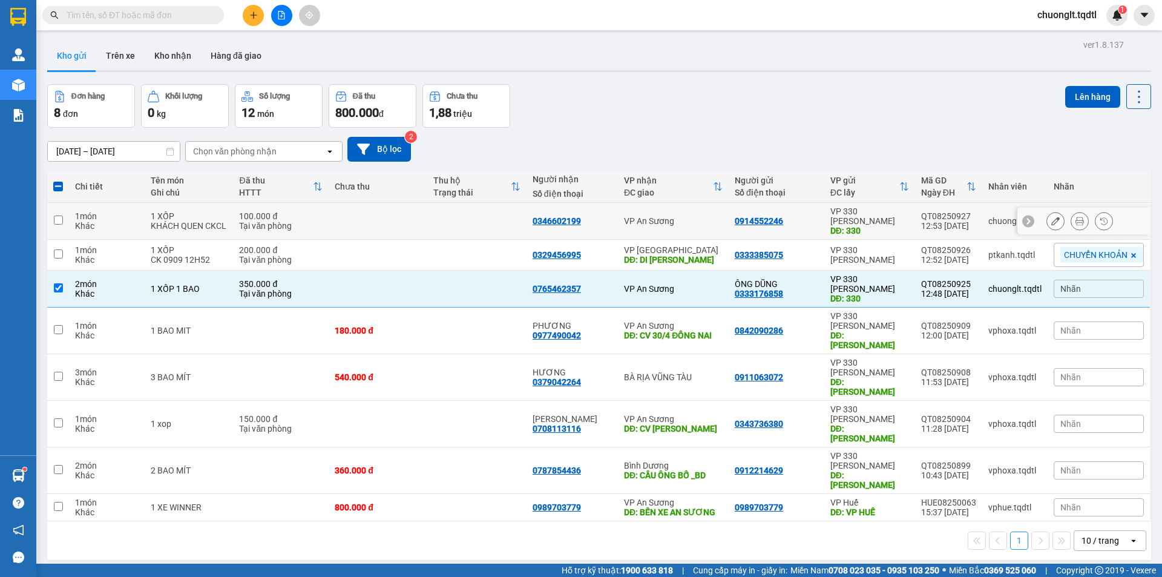
click at [59, 215] on input "checkbox" at bounding box center [58, 219] width 9 height 9
checkbox input "true"
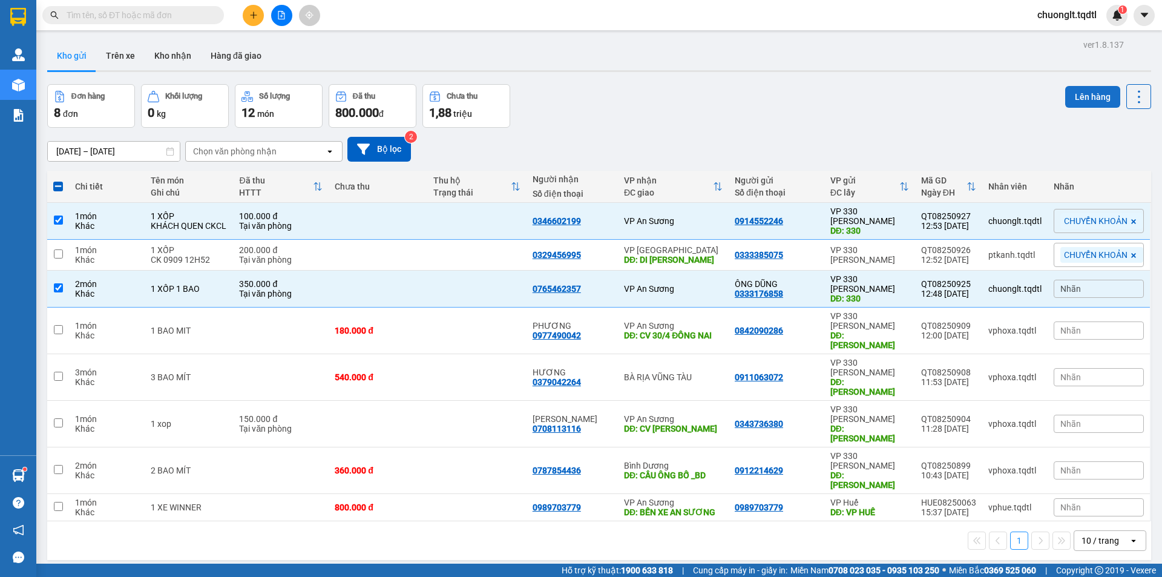
click at [1074, 94] on button "Lên hàng" at bounding box center [1092, 97] width 55 height 22
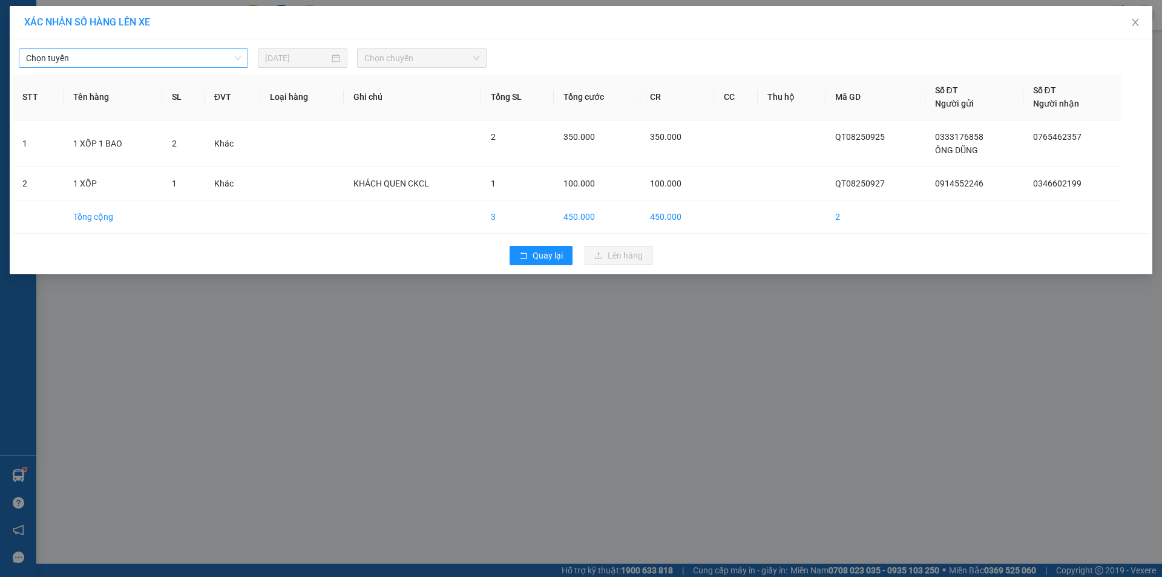
click at [215, 54] on span "Chọn tuyến" at bounding box center [133, 58] width 215 height 18
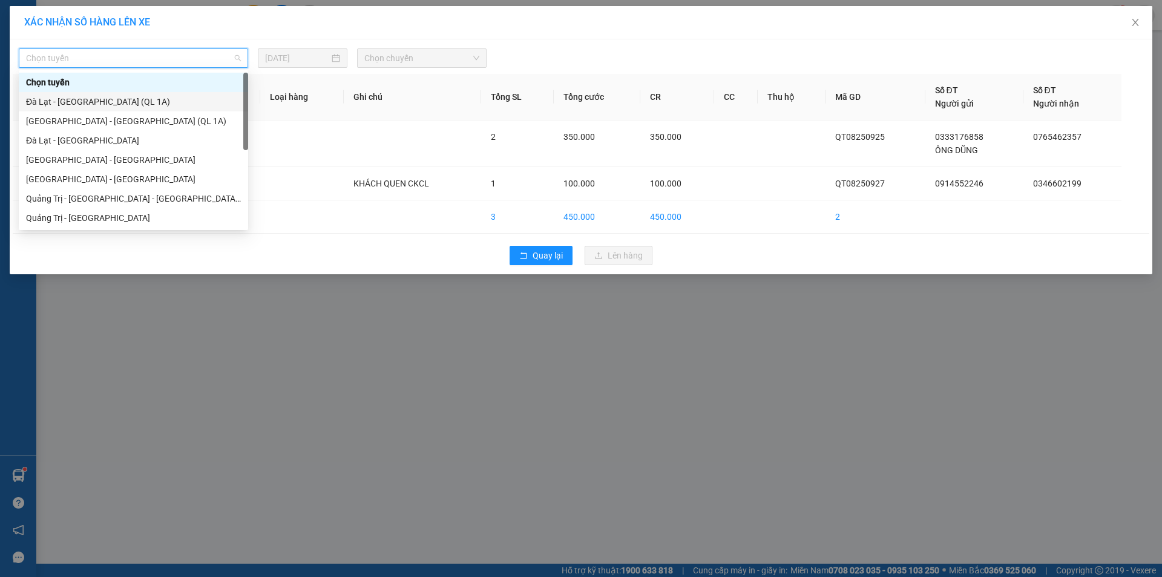
scroll to position [61, 0]
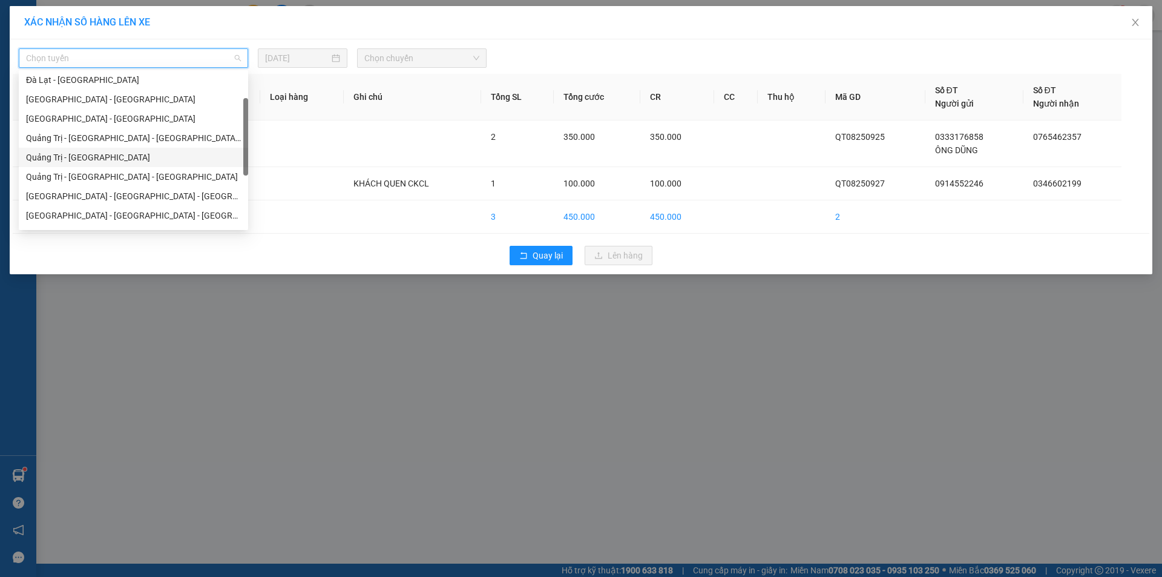
click at [91, 156] on div "Quảng Trị - [GEOGRAPHIC_DATA]" at bounding box center [133, 157] width 215 height 13
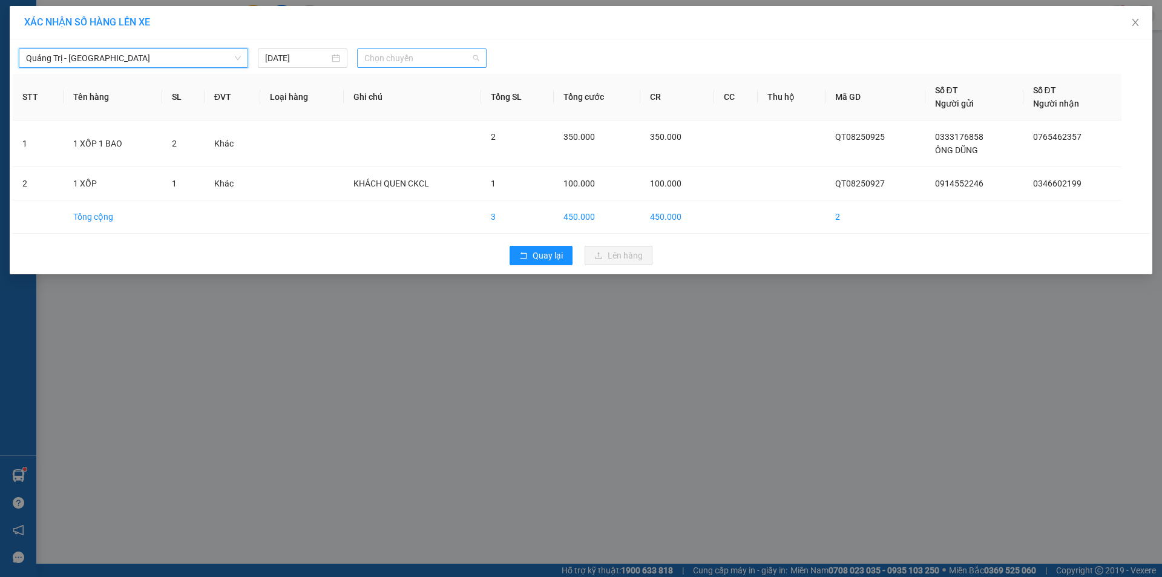
click at [451, 63] on span "Chọn chuyến" at bounding box center [421, 58] width 115 height 18
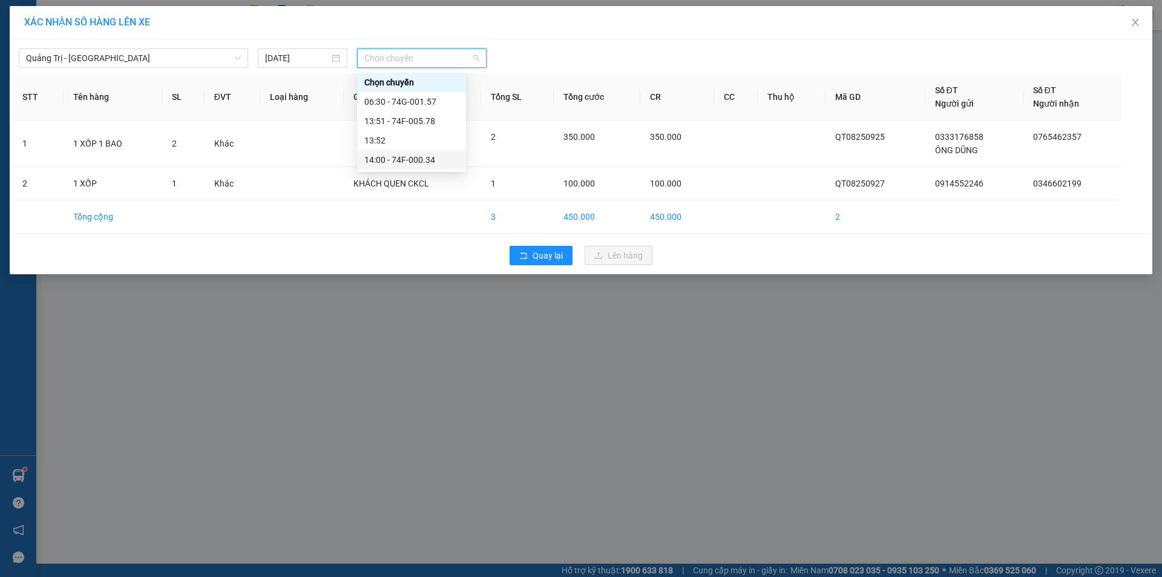
click at [422, 154] on div "14:00 - 74F-000.34" at bounding box center [411, 159] width 94 height 13
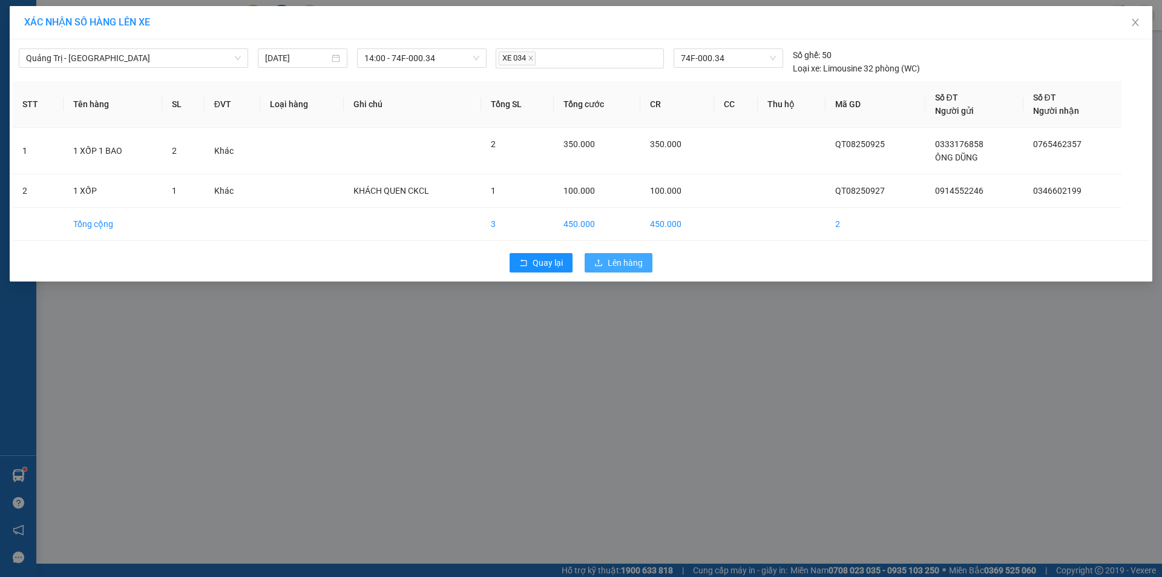
click at [622, 260] on span "Lên hàng" at bounding box center [625, 262] width 35 height 13
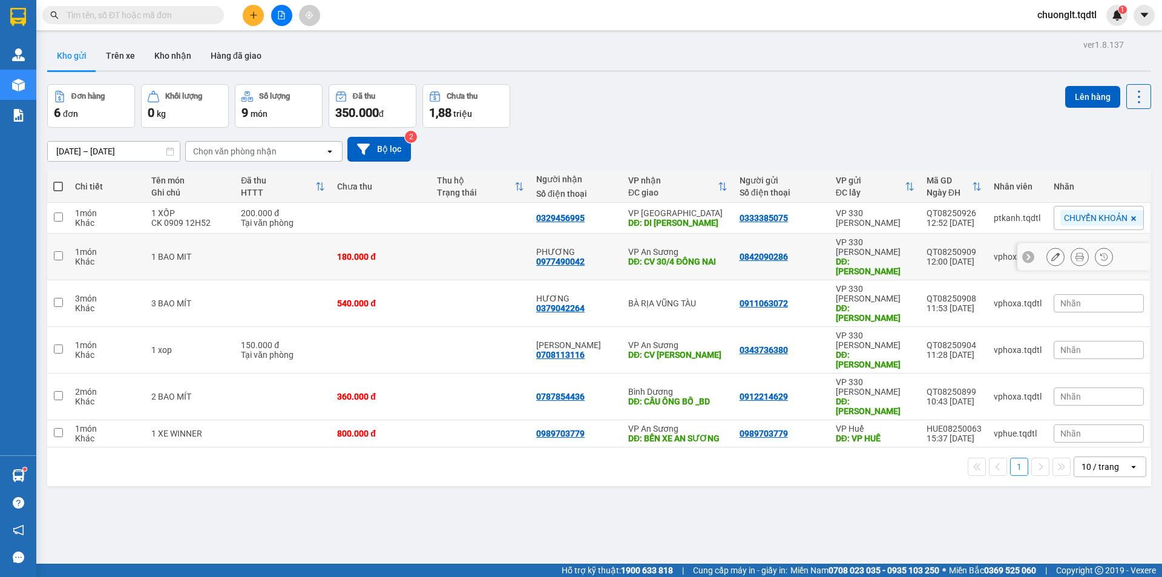
click at [59, 251] on input "checkbox" at bounding box center [58, 255] width 9 height 9
checkbox input "true"
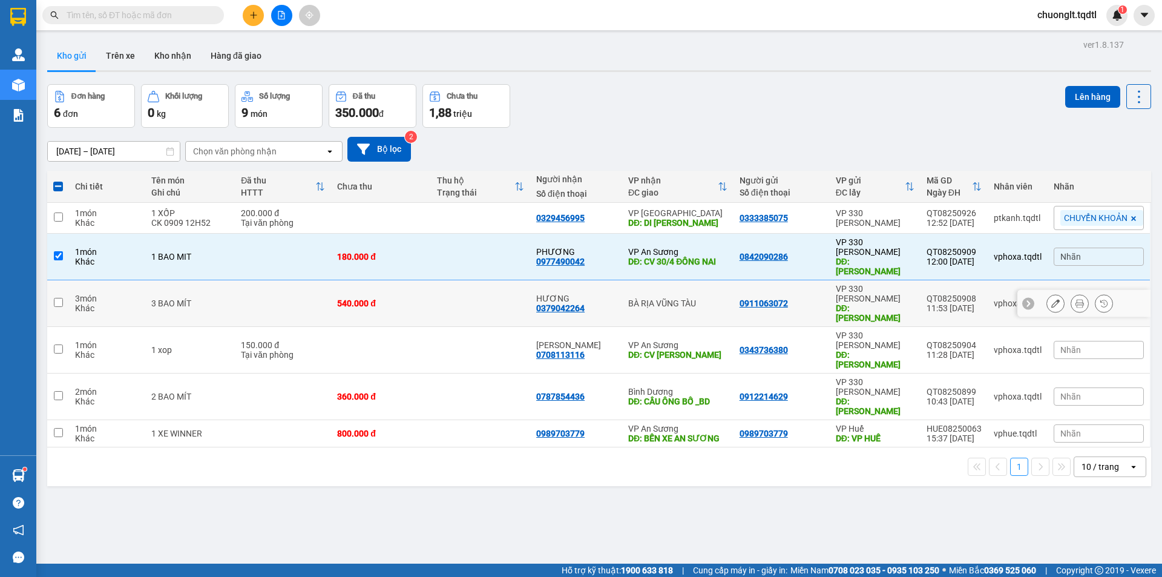
click at [56, 298] on input "checkbox" at bounding box center [58, 302] width 9 height 9
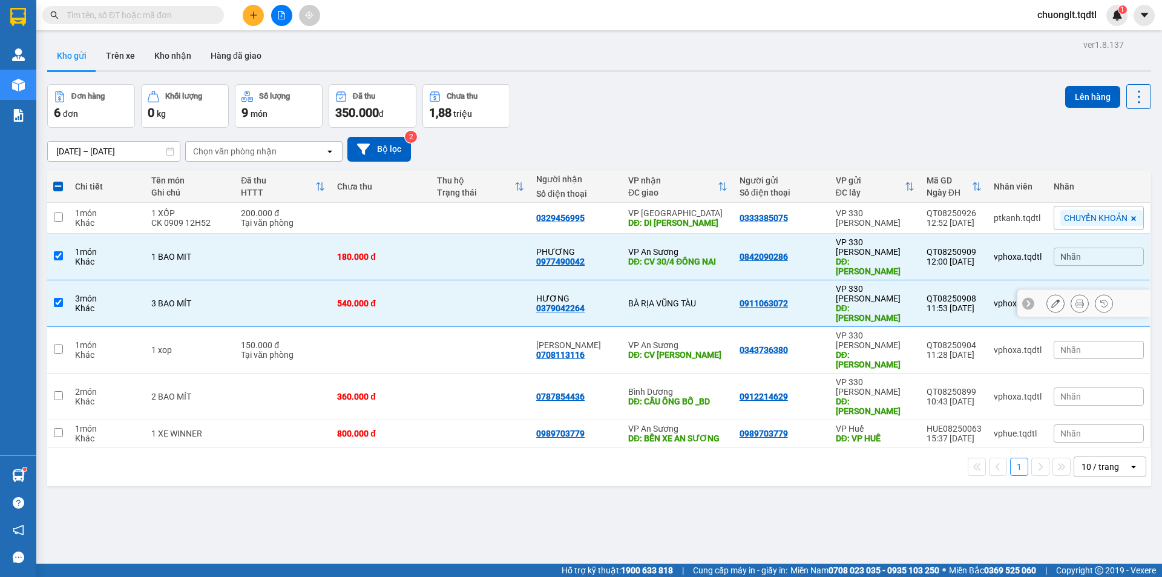
click at [62, 298] on input "checkbox" at bounding box center [58, 302] width 9 height 9
checkbox input "false"
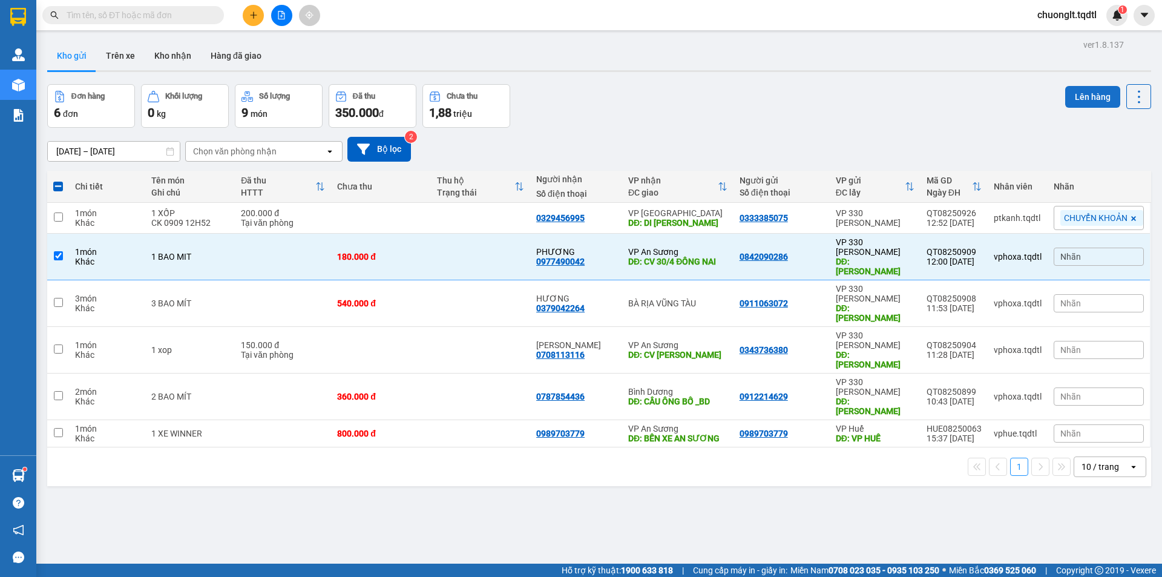
click at [1085, 90] on button "Lên hàng" at bounding box center [1092, 97] width 55 height 22
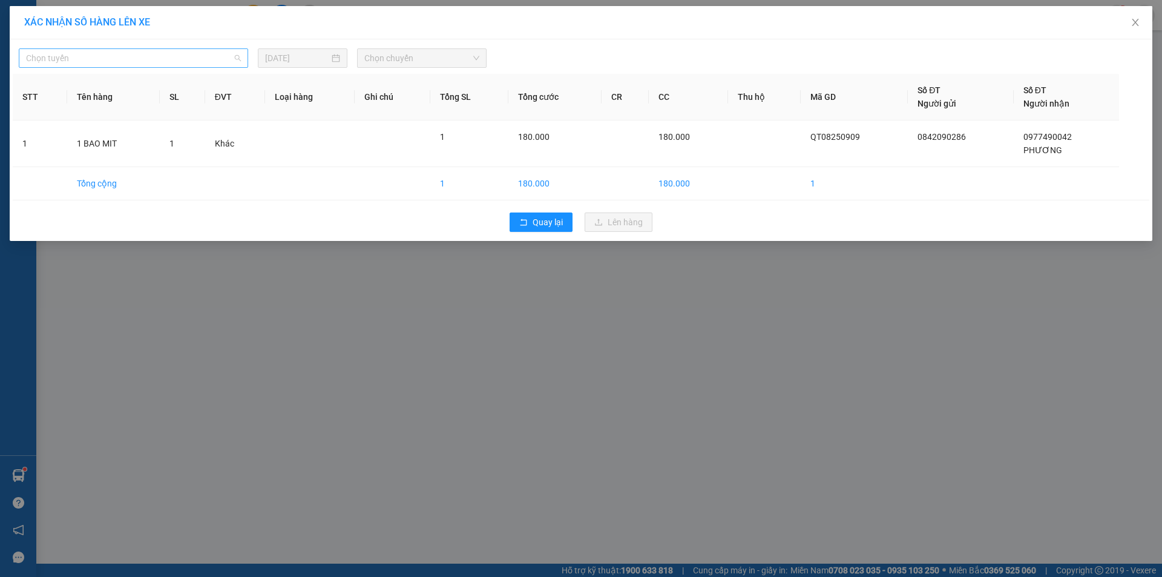
click at [166, 55] on span "Chọn tuyến" at bounding box center [133, 58] width 215 height 18
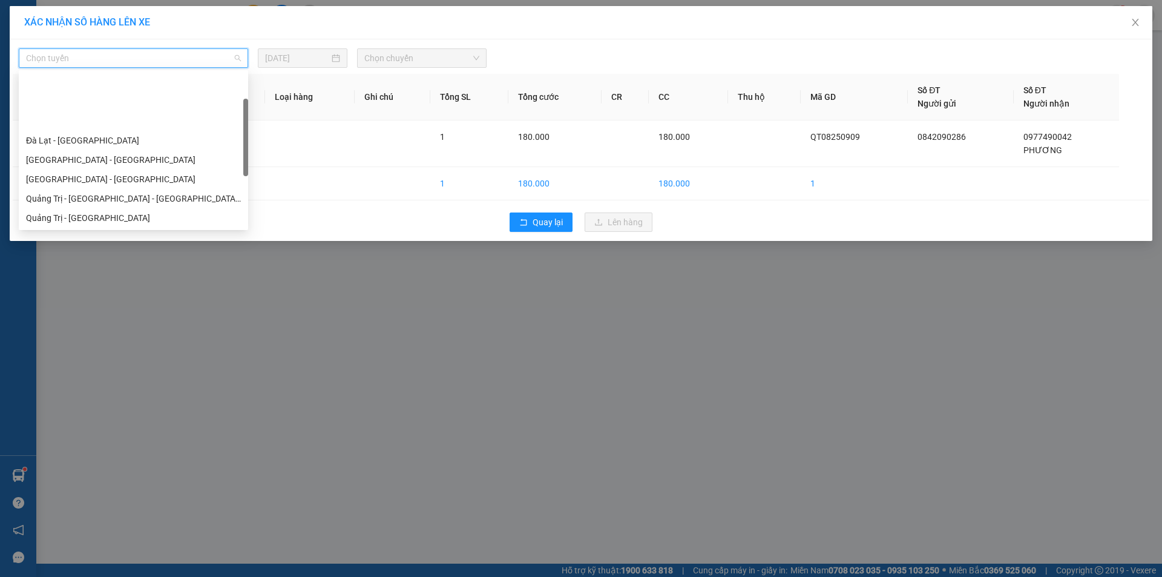
scroll to position [61, 0]
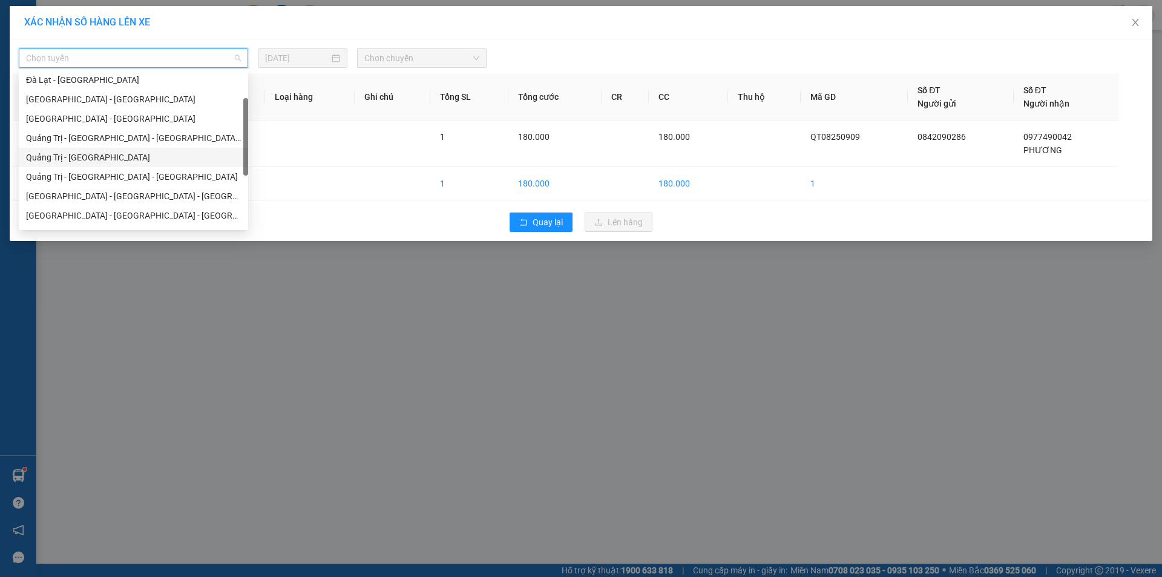
click at [102, 156] on div "Quảng Trị - [GEOGRAPHIC_DATA]" at bounding box center [133, 157] width 215 height 13
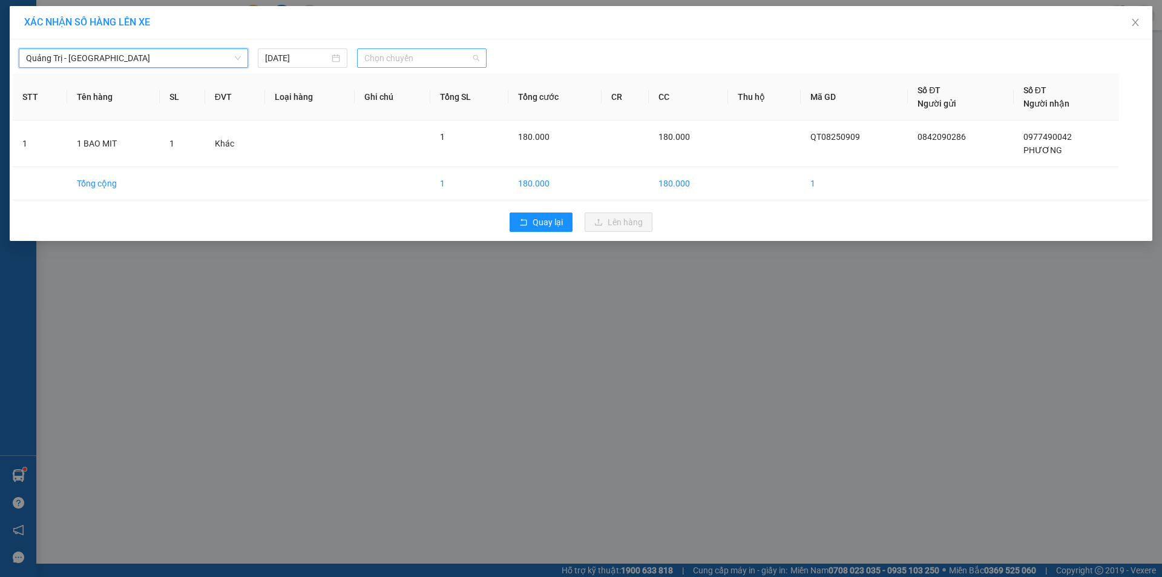
click at [441, 51] on span "Chọn chuyến" at bounding box center [421, 58] width 115 height 18
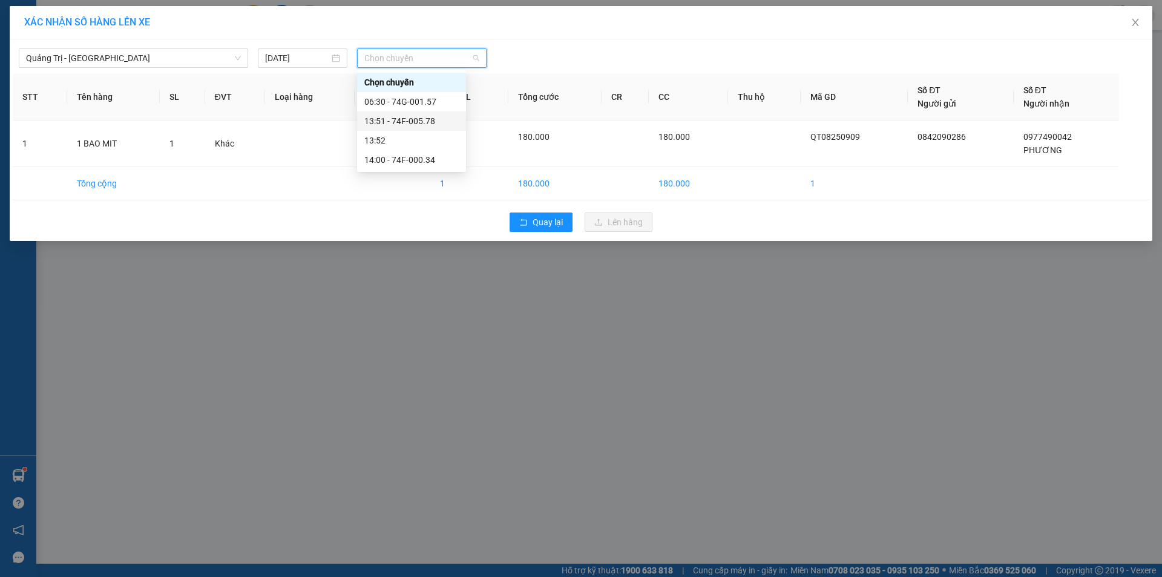
click at [419, 118] on div "13:51 - 74F-005.78" at bounding box center [411, 120] width 94 height 13
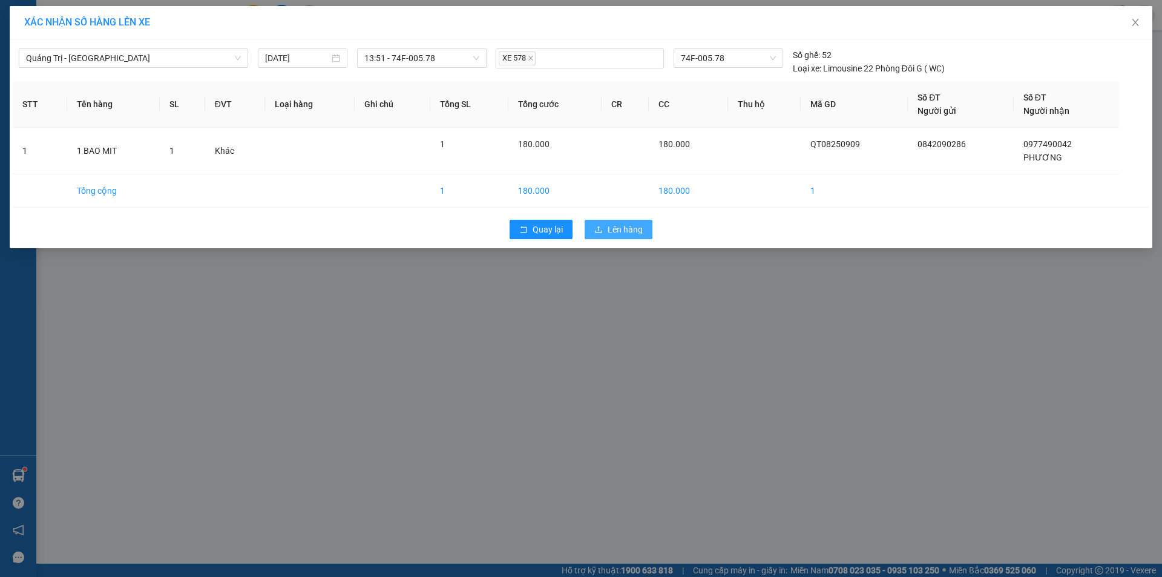
click at [606, 223] on button "Lên hàng" at bounding box center [619, 229] width 68 height 19
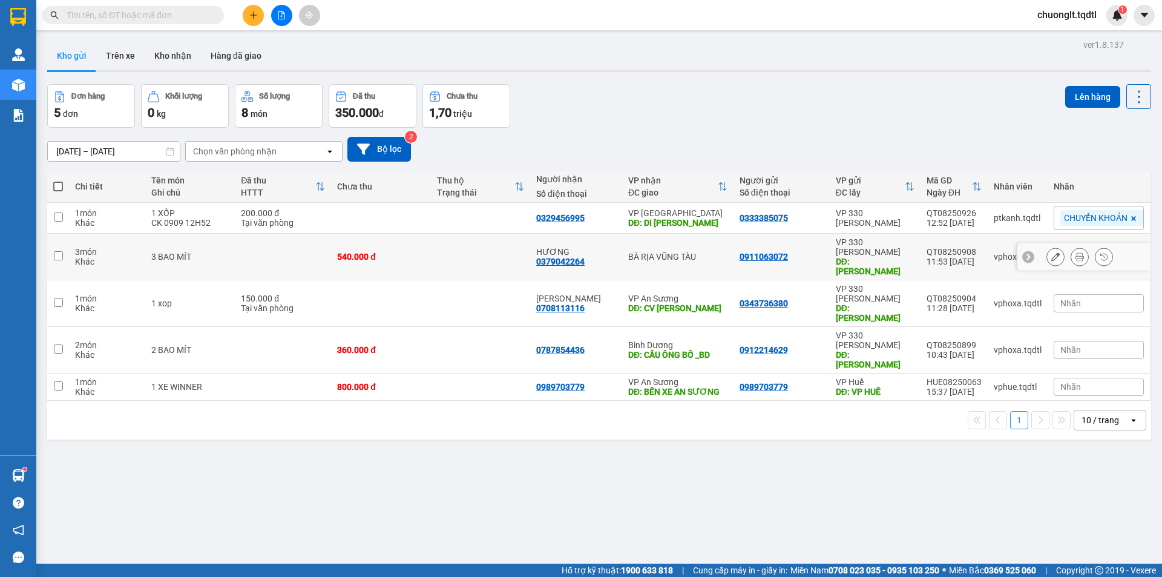
click at [51, 248] on td at bounding box center [58, 257] width 22 height 47
checkbox input "true"
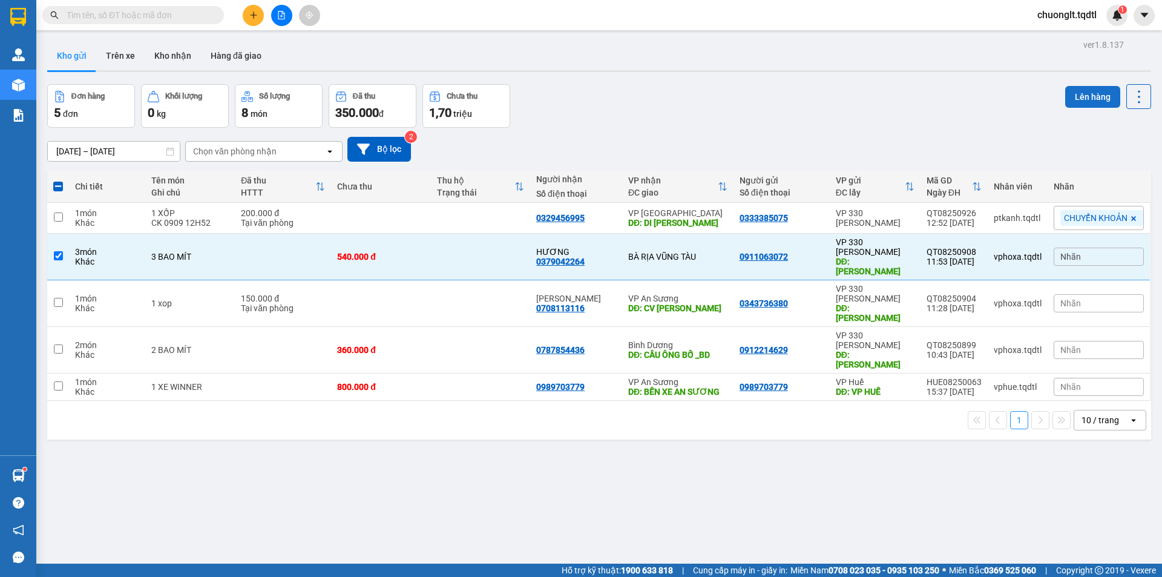
click at [1082, 90] on button "Lên hàng" at bounding box center [1092, 97] width 55 height 22
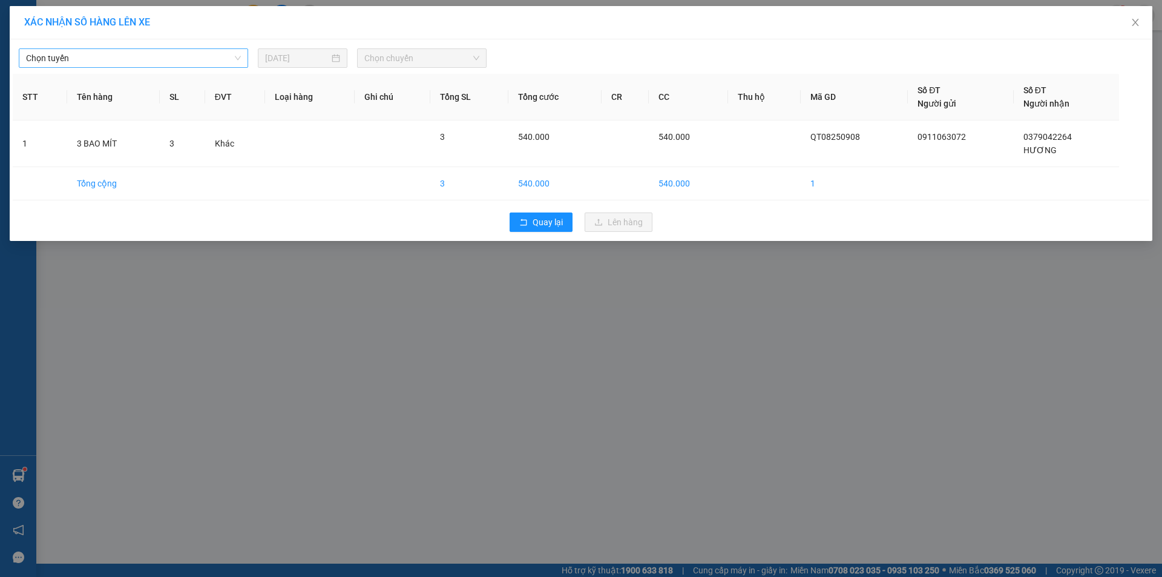
click at [197, 53] on span "Chọn tuyến" at bounding box center [133, 58] width 215 height 18
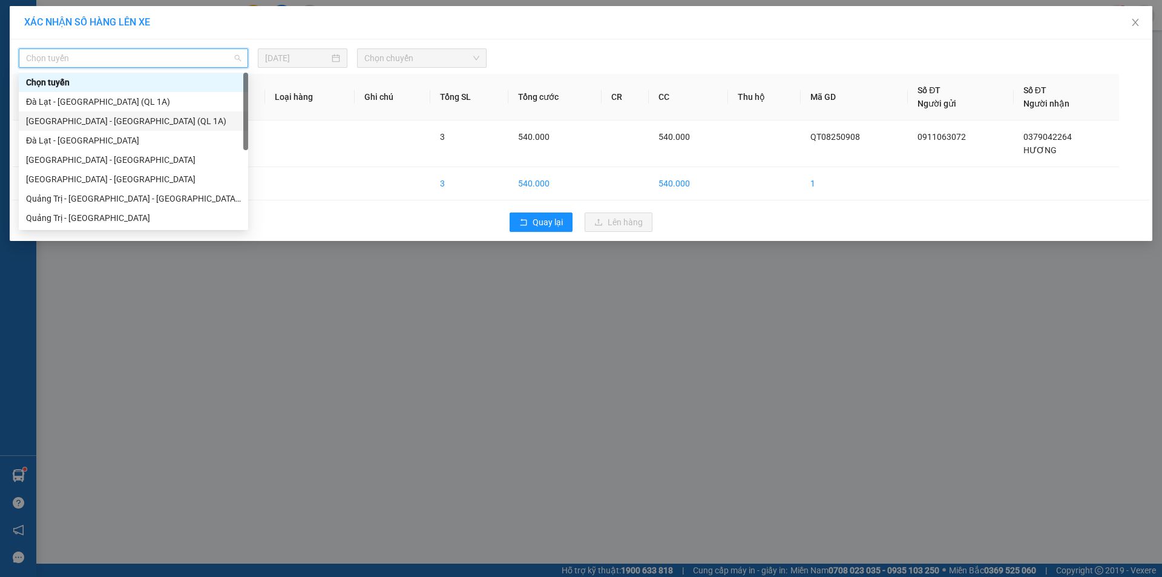
scroll to position [61, 0]
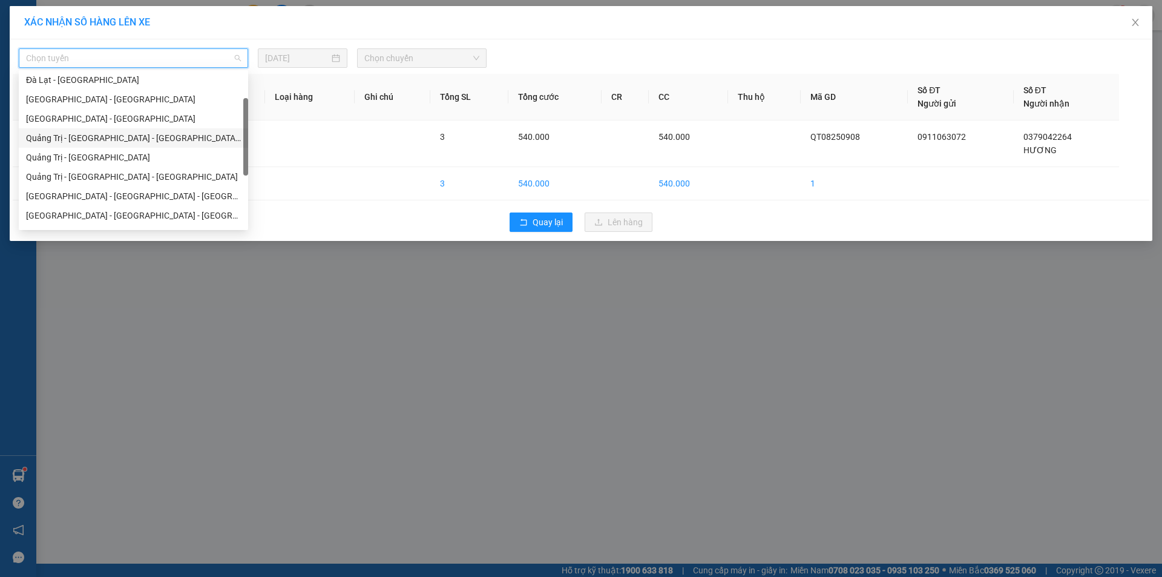
click at [136, 140] on div "Quảng Trị - [GEOGRAPHIC_DATA] - [GEOGRAPHIC_DATA] - [GEOGRAPHIC_DATA]" at bounding box center [133, 137] width 215 height 13
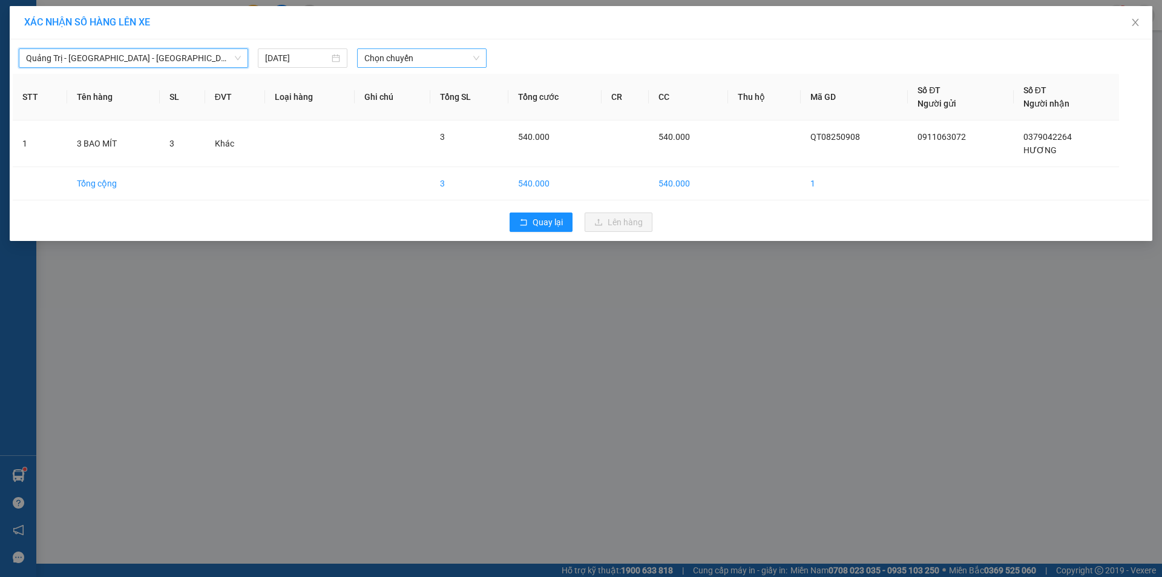
click at [441, 56] on span "Chọn chuyến" at bounding box center [421, 58] width 115 height 18
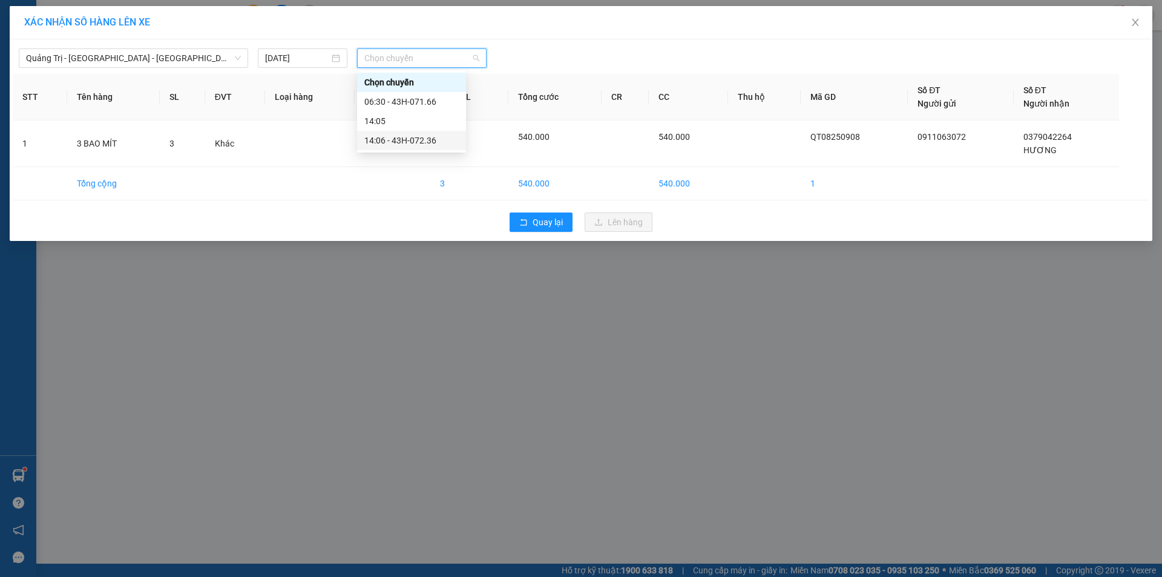
click at [414, 139] on div "14:06 - 43H-072.36" at bounding box center [411, 140] width 94 height 13
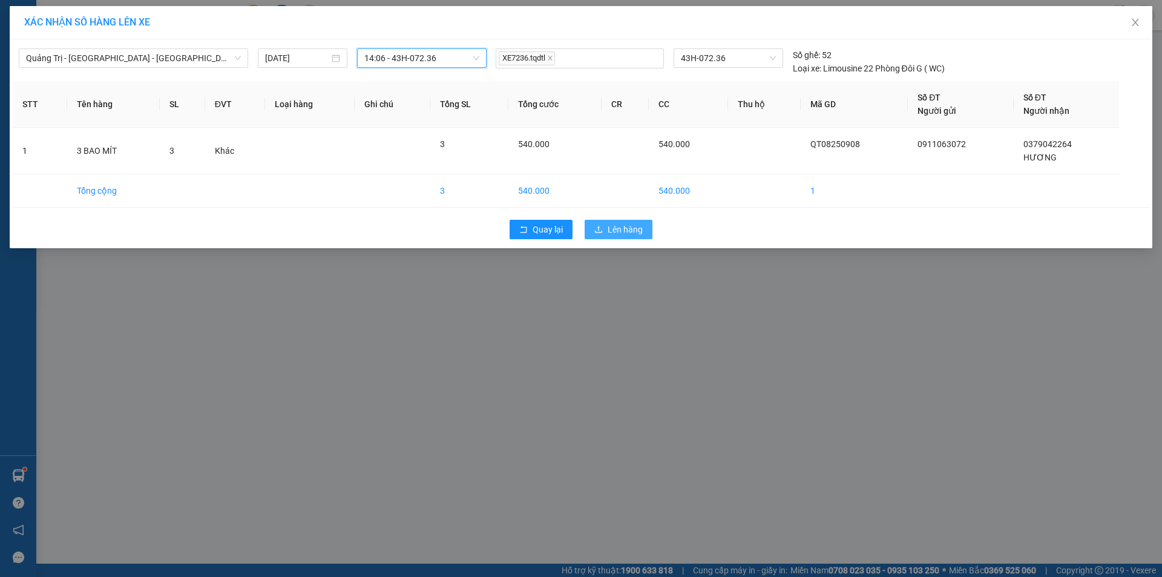
click at [626, 234] on span "Lên hàng" at bounding box center [625, 229] width 35 height 13
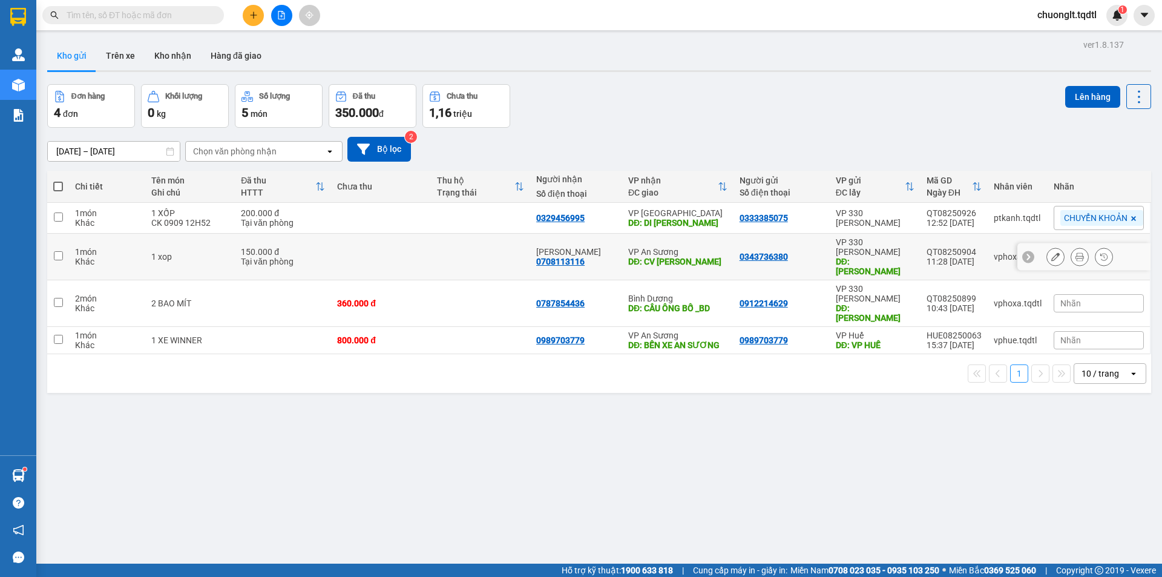
click at [58, 251] on input "checkbox" at bounding box center [58, 255] width 9 height 9
checkbox input "true"
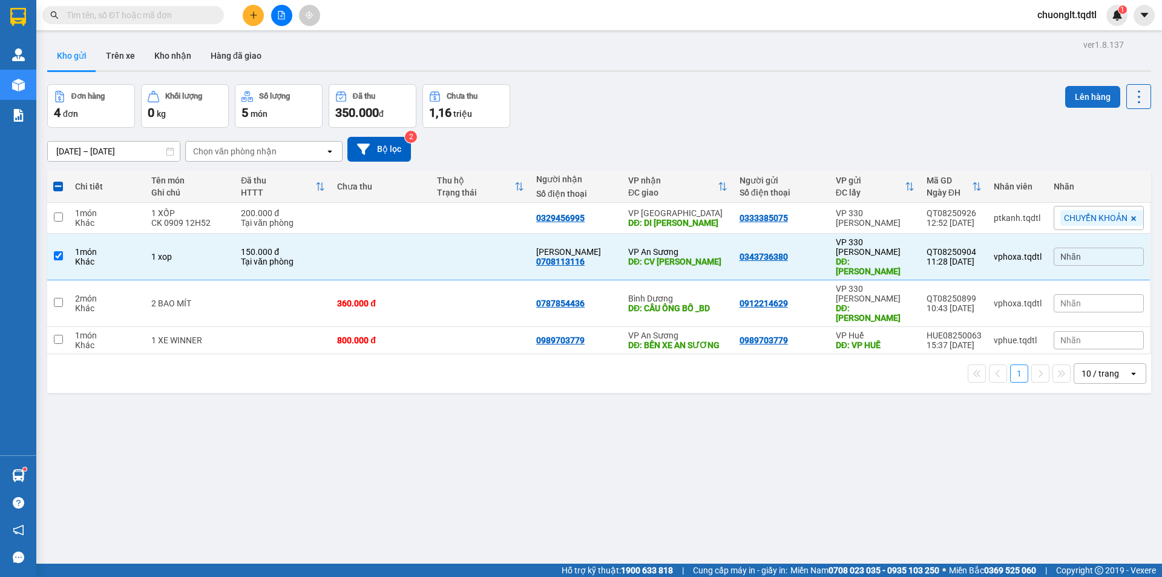
click at [1075, 93] on button "Lên hàng" at bounding box center [1092, 97] width 55 height 22
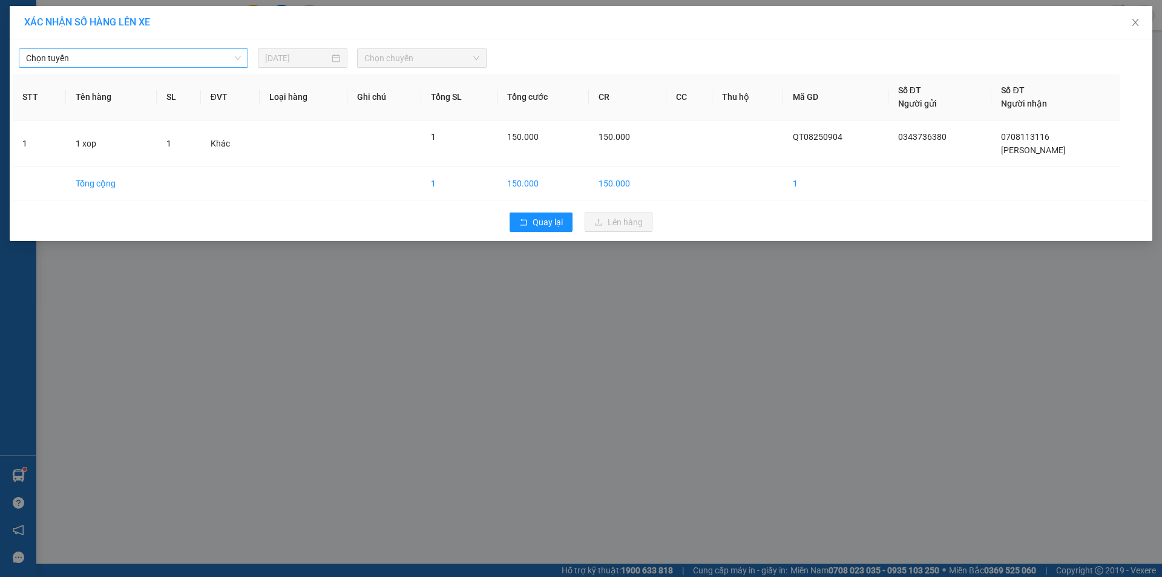
click at [218, 53] on span "Chọn tuyến" at bounding box center [133, 58] width 215 height 18
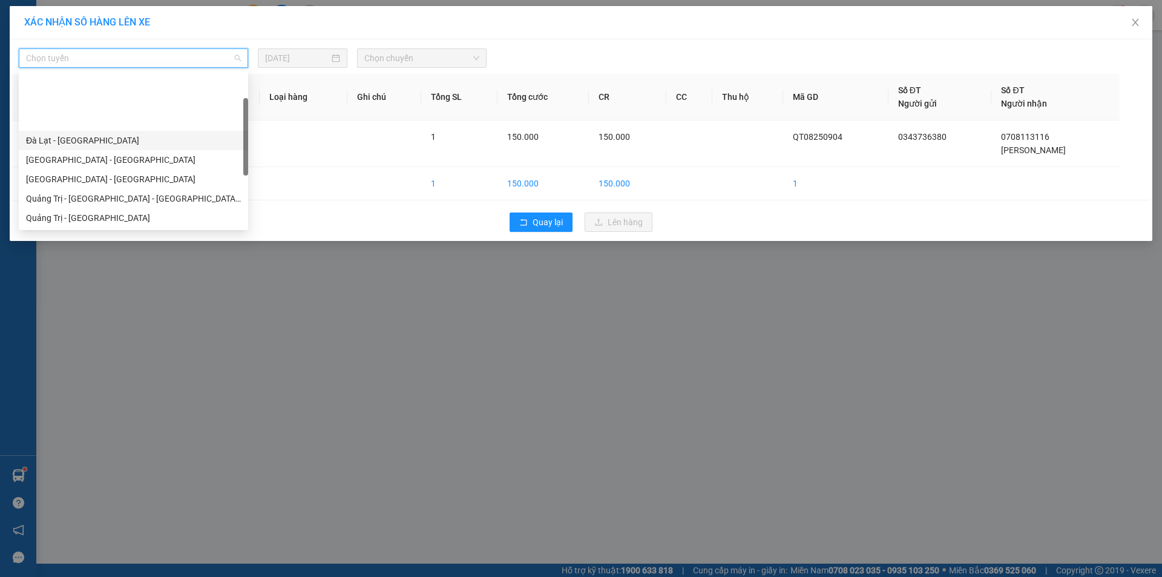
scroll to position [61, 0]
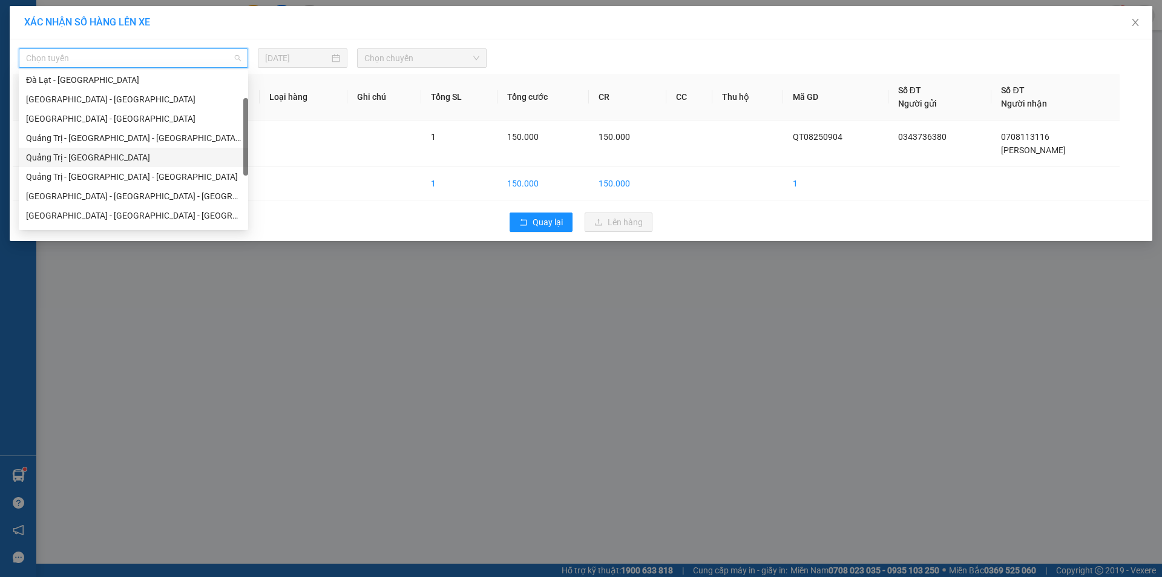
click at [111, 155] on div "Quảng Trị - [GEOGRAPHIC_DATA]" at bounding box center [133, 157] width 215 height 13
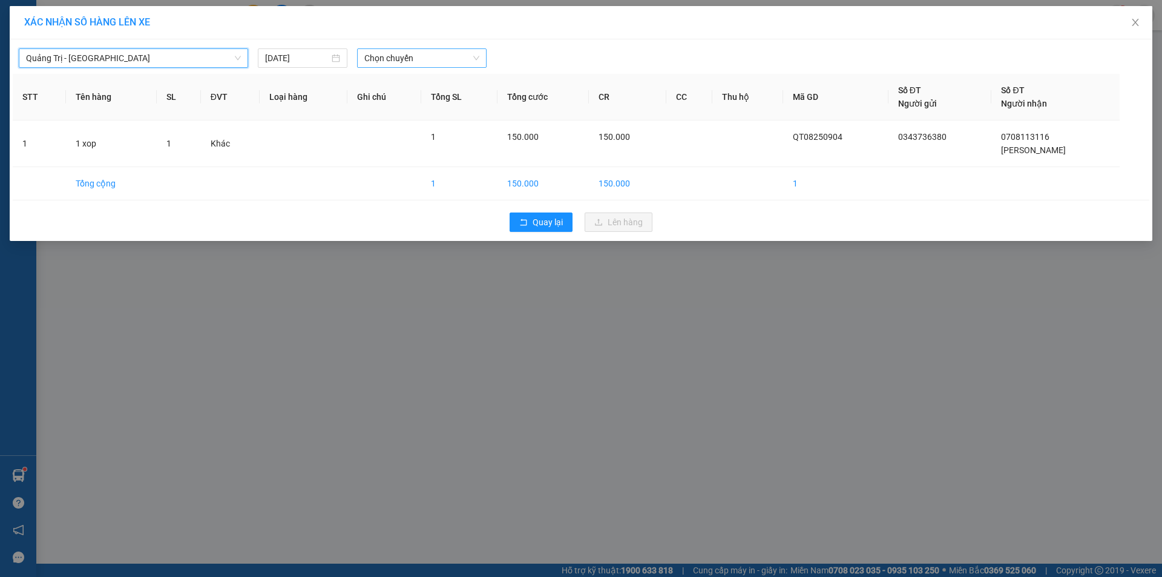
click at [435, 58] on span "Chọn chuyến" at bounding box center [421, 58] width 115 height 18
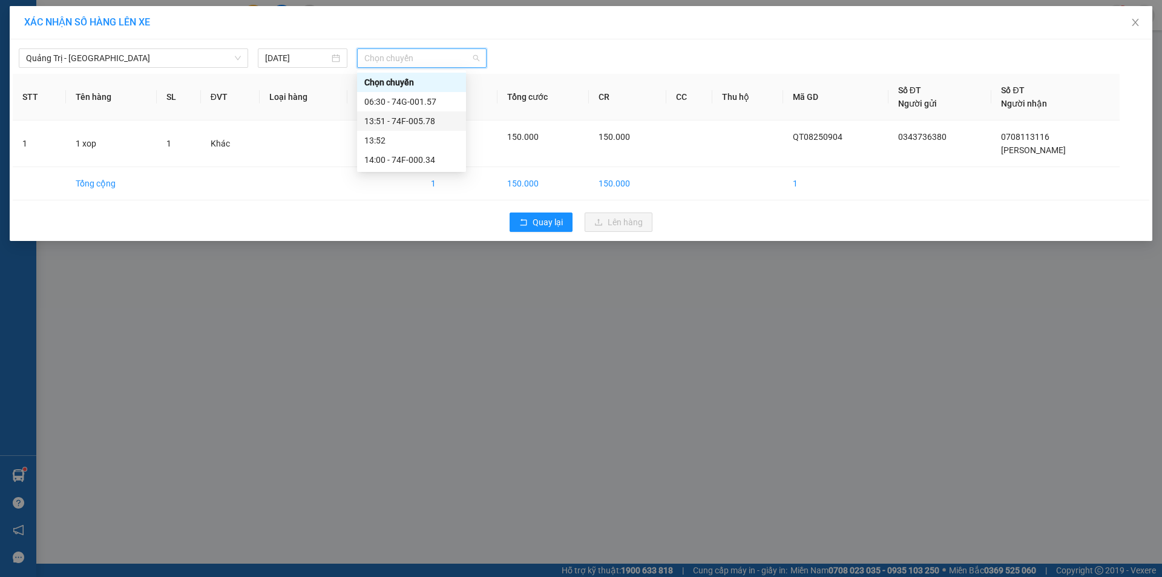
click at [429, 120] on div "13:51 - 74F-005.78" at bounding box center [411, 120] width 94 height 13
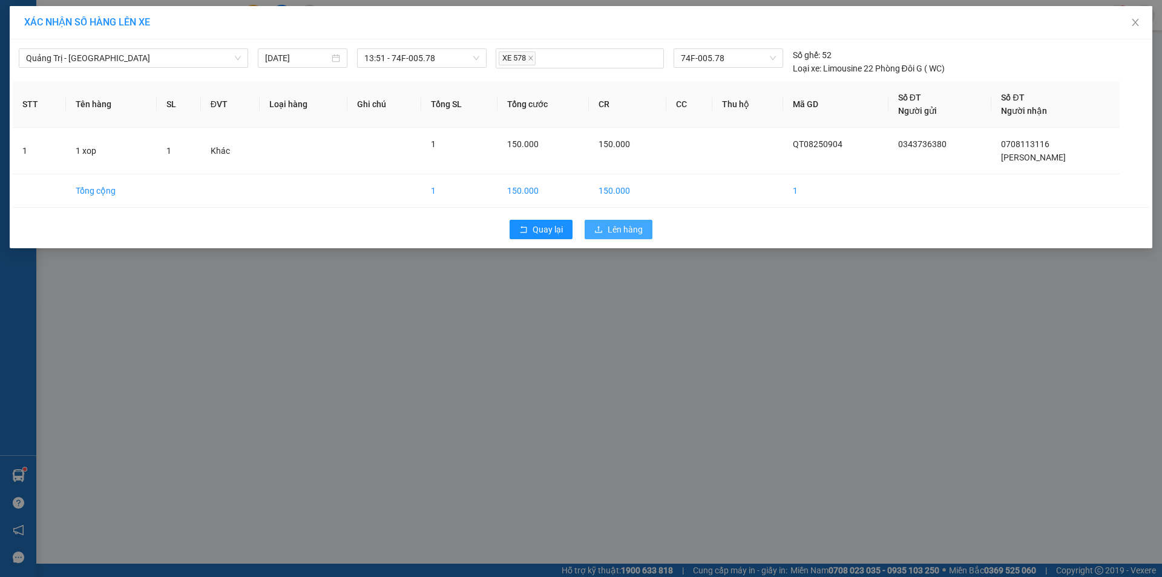
click at [622, 221] on button "Lên hàng" at bounding box center [619, 229] width 68 height 19
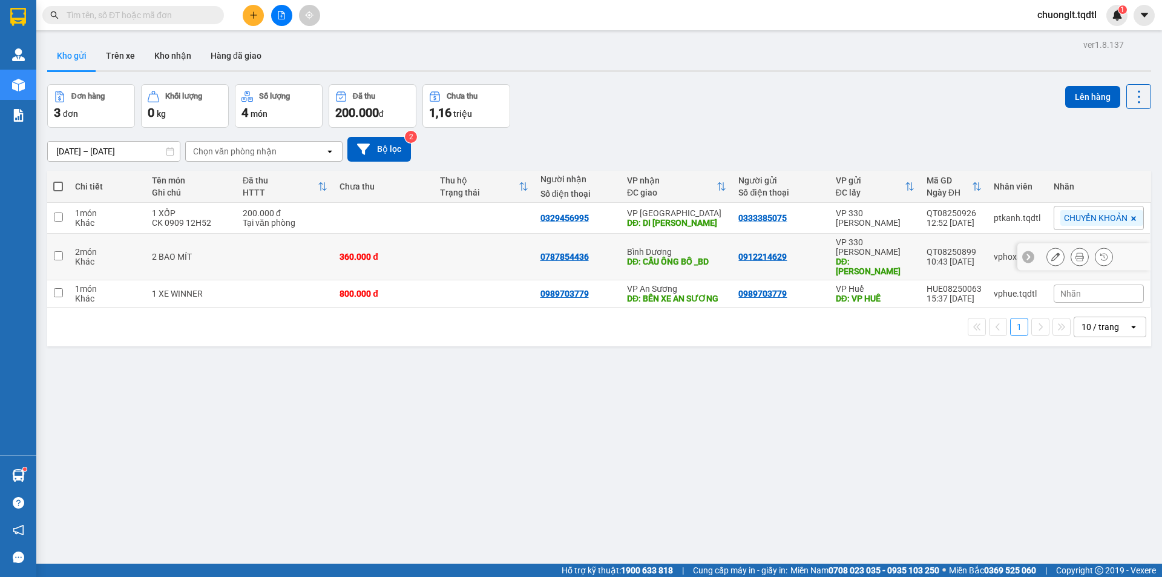
click at [62, 251] on input "checkbox" at bounding box center [58, 255] width 9 height 9
checkbox input "true"
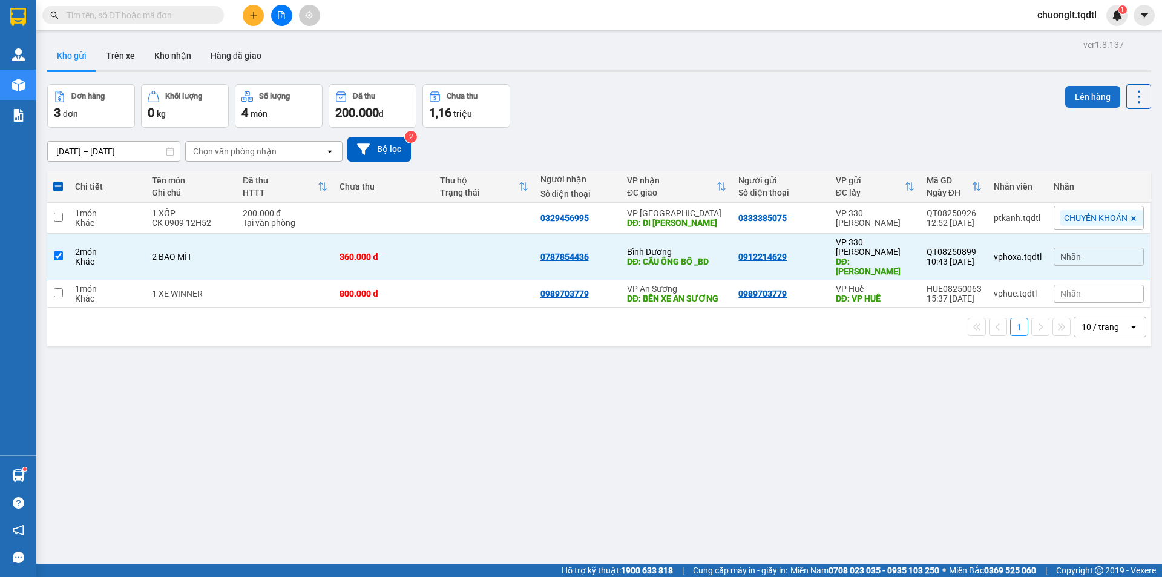
click at [1078, 94] on button "Lên hàng" at bounding box center [1092, 97] width 55 height 22
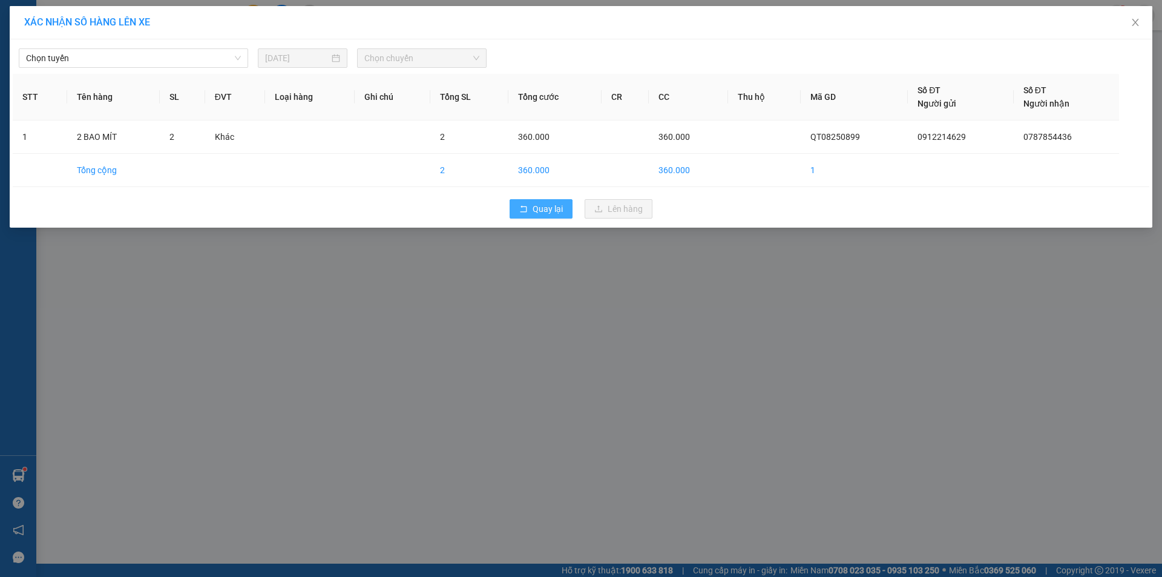
click at [542, 206] on span "Quay lại" at bounding box center [548, 208] width 30 height 13
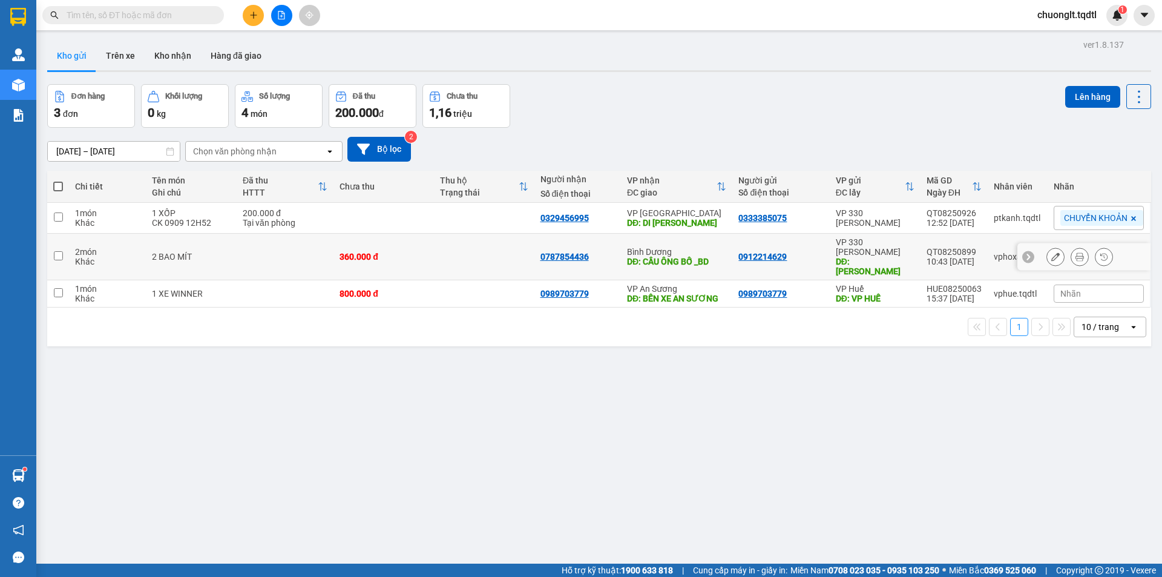
click at [63, 247] on td at bounding box center [58, 257] width 22 height 47
checkbox input "true"
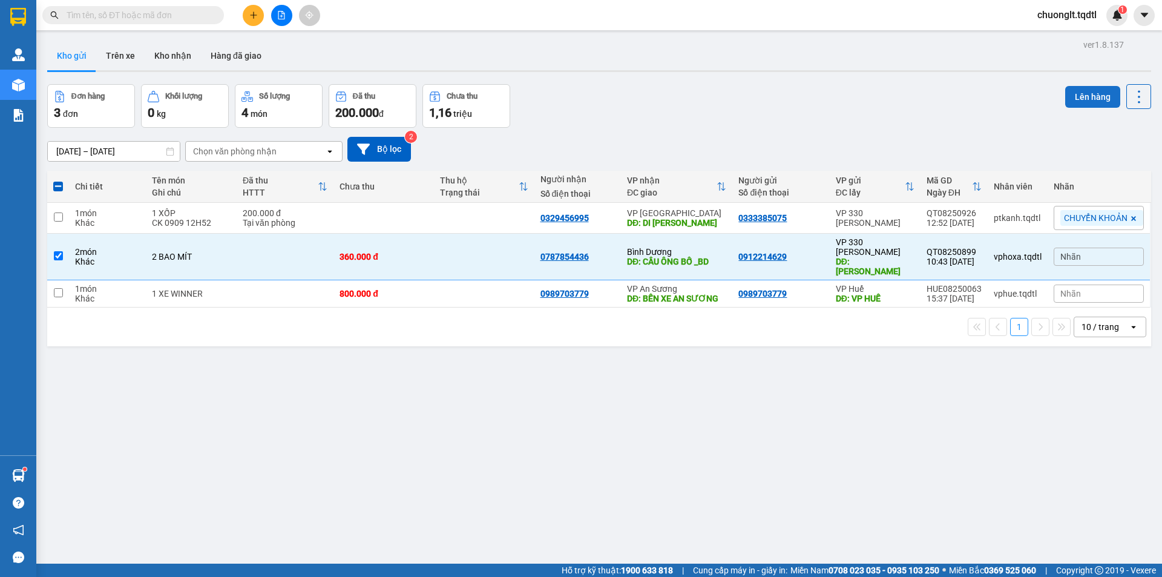
click at [1085, 96] on button "Lên hàng" at bounding box center [1092, 97] width 55 height 22
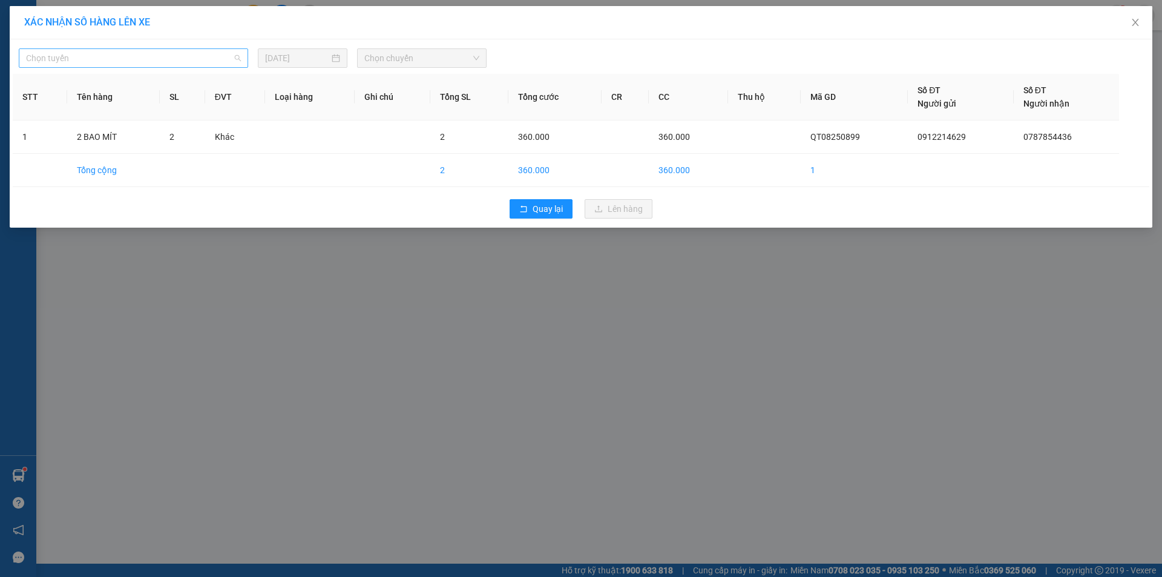
click at [191, 64] on span "Chọn tuyến" at bounding box center [133, 58] width 215 height 18
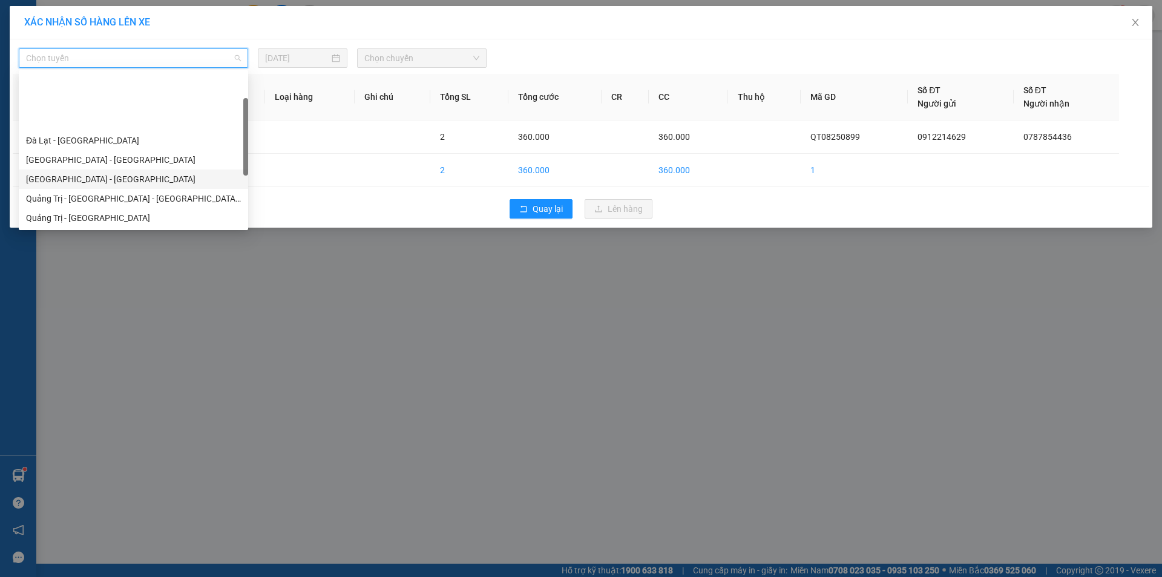
scroll to position [61, 0]
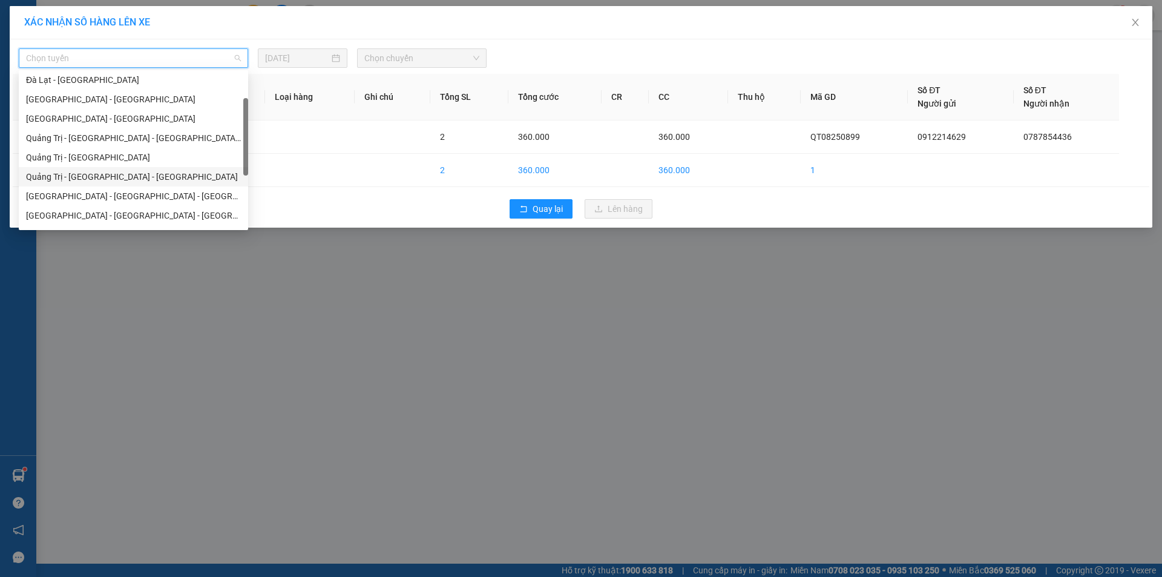
click at [148, 174] on div "Quảng Trị - [GEOGRAPHIC_DATA] - [GEOGRAPHIC_DATA]" at bounding box center [133, 176] width 215 height 13
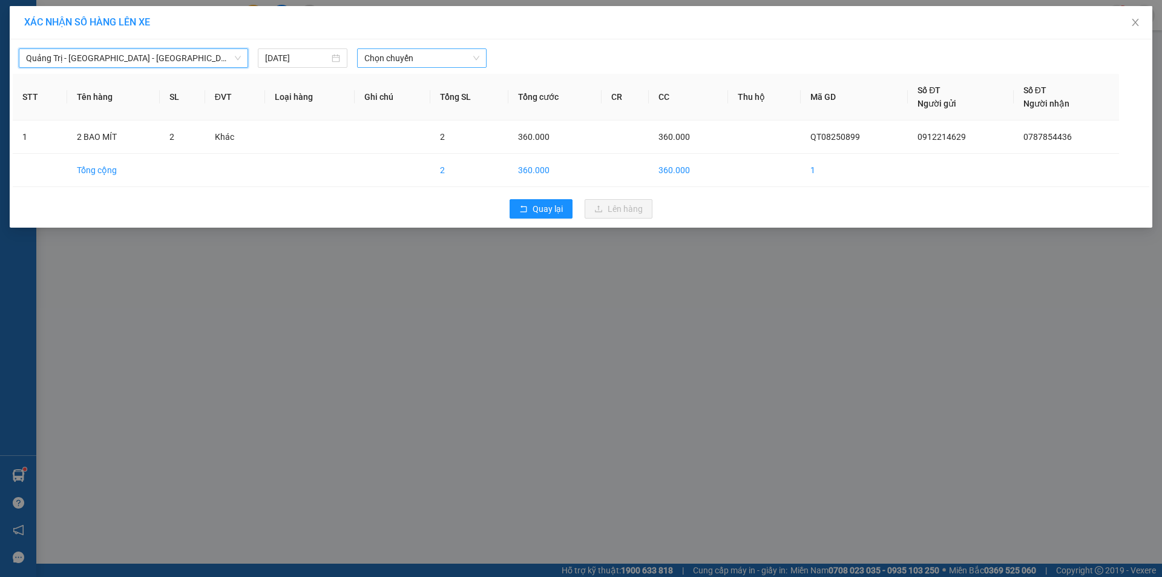
click at [458, 60] on span "Chọn chuyến" at bounding box center [421, 58] width 115 height 18
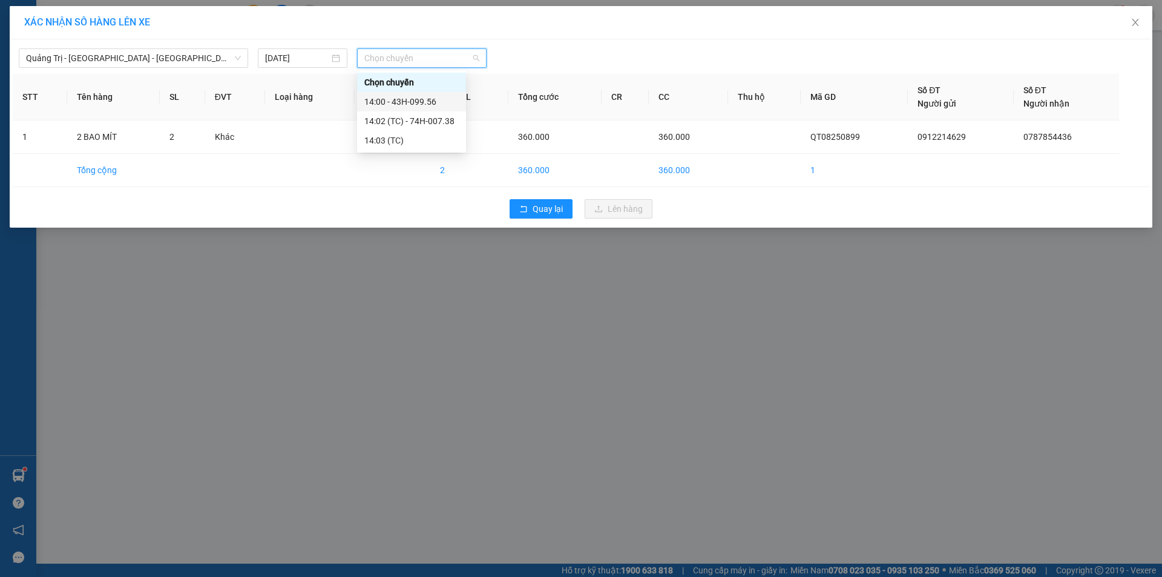
click at [430, 100] on div "14:00 - 43H-099.56" at bounding box center [411, 101] width 94 height 13
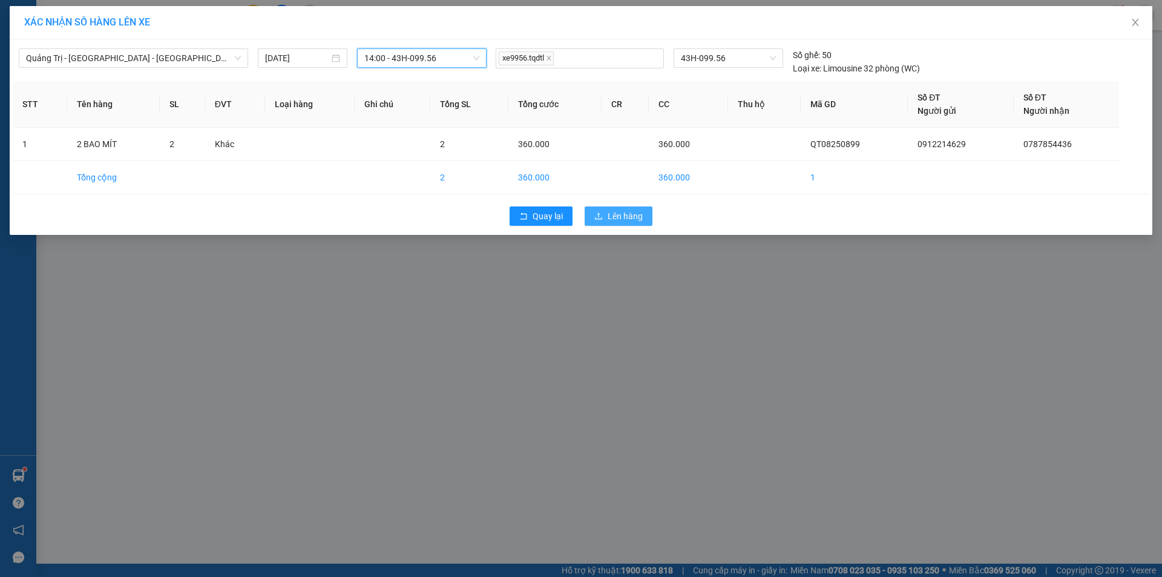
click at [638, 211] on span "Lên hàng" at bounding box center [625, 215] width 35 height 13
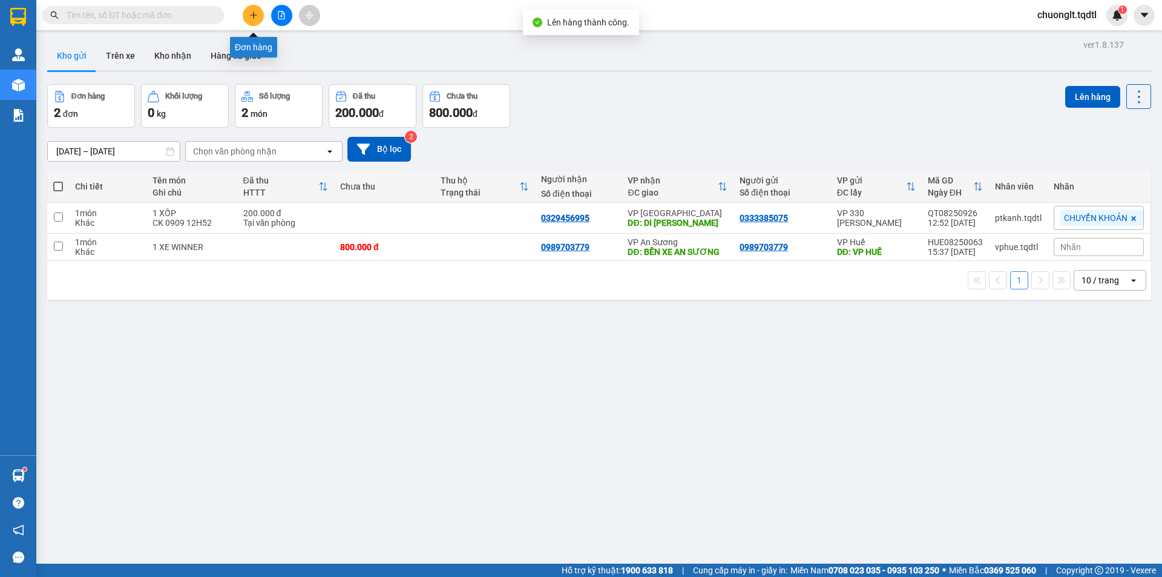
click at [252, 12] on icon "plus" at bounding box center [253, 15] width 8 height 8
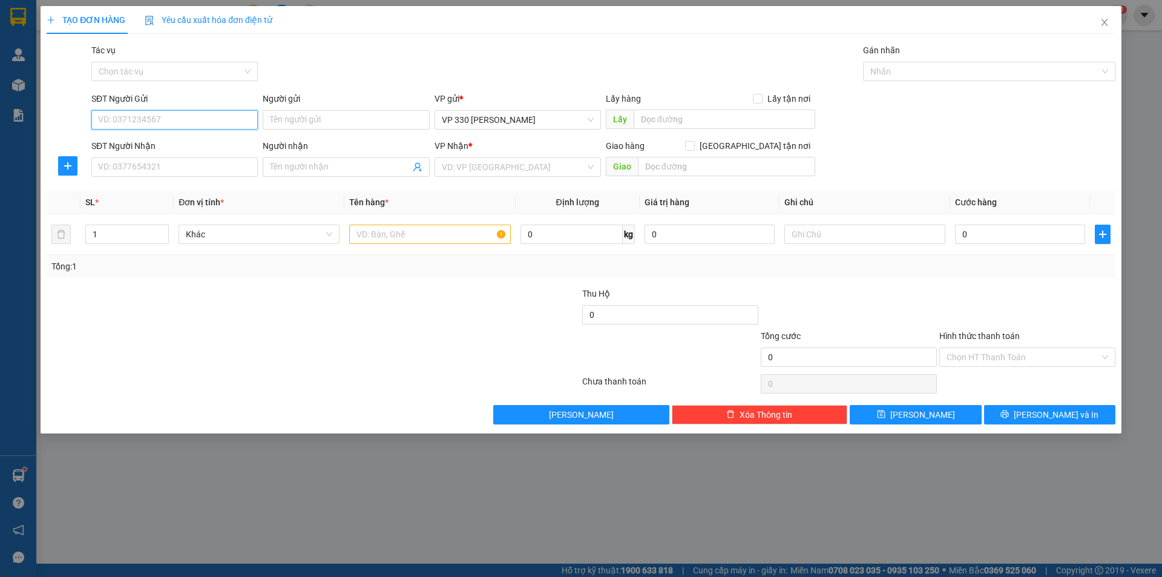
click at [194, 122] on input "SĐT Người Gửi" at bounding box center [174, 119] width 166 height 19
type input "0916365778"
click at [153, 138] on div "0916365778" at bounding box center [175, 143] width 152 height 13
type input "330"
type input "0971530053"
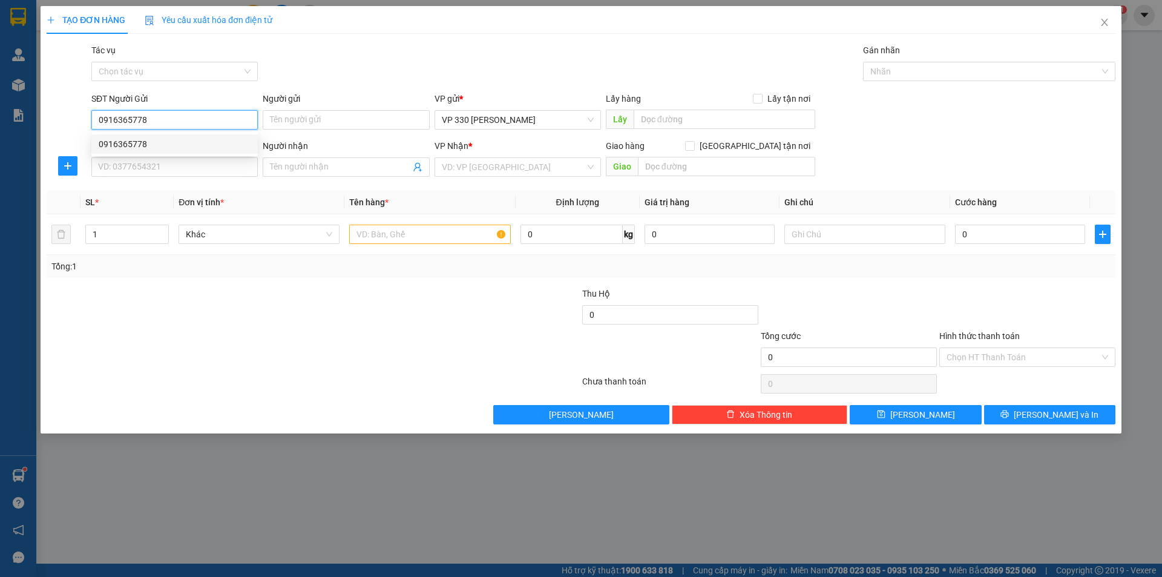
type input "ĐỒNG NAI"
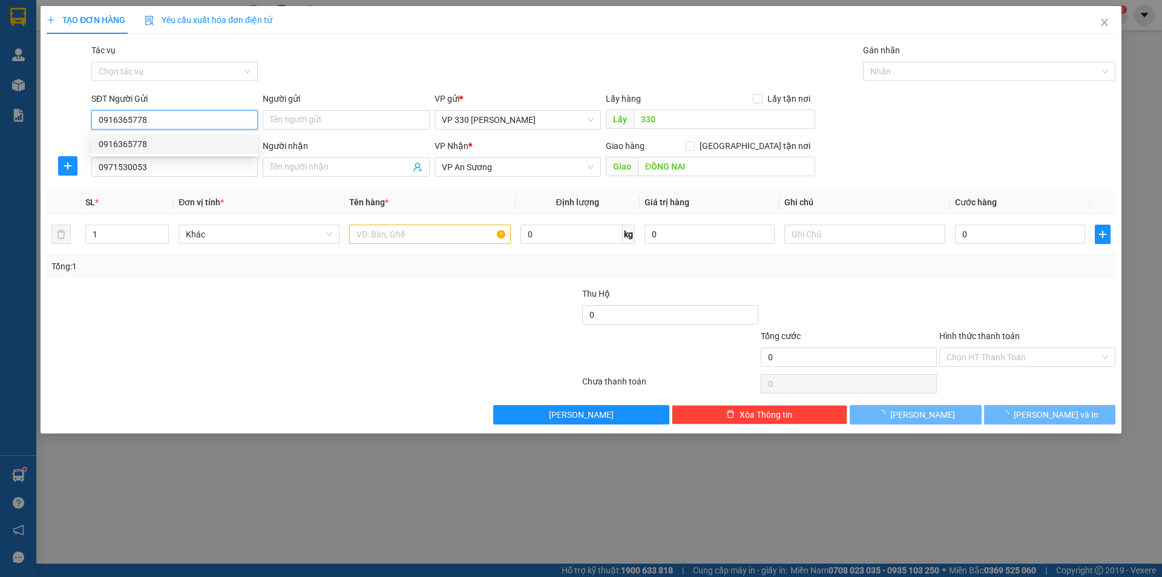
type input "150.000"
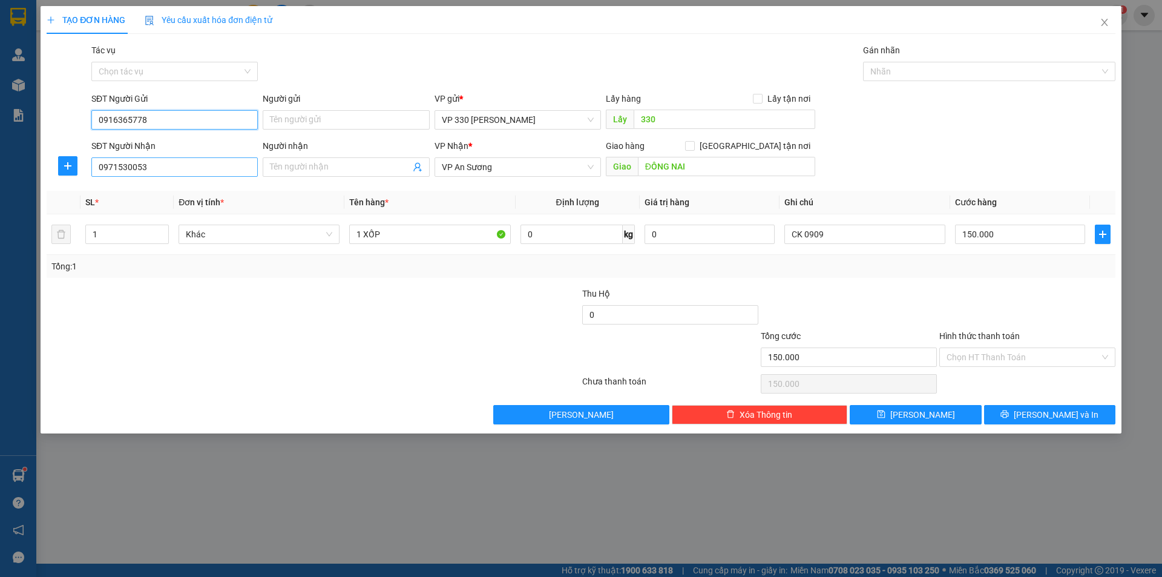
type input "0916365778"
click at [156, 165] on input "0971530053" at bounding box center [174, 166] width 166 height 19
click at [156, 192] on div "0971530053" at bounding box center [175, 191] width 152 height 13
click at [715, 163] on input "ĐỒNG NAI" at bounding box center [726, 166] width 177 height 19
type input "TRẢNG BOM"
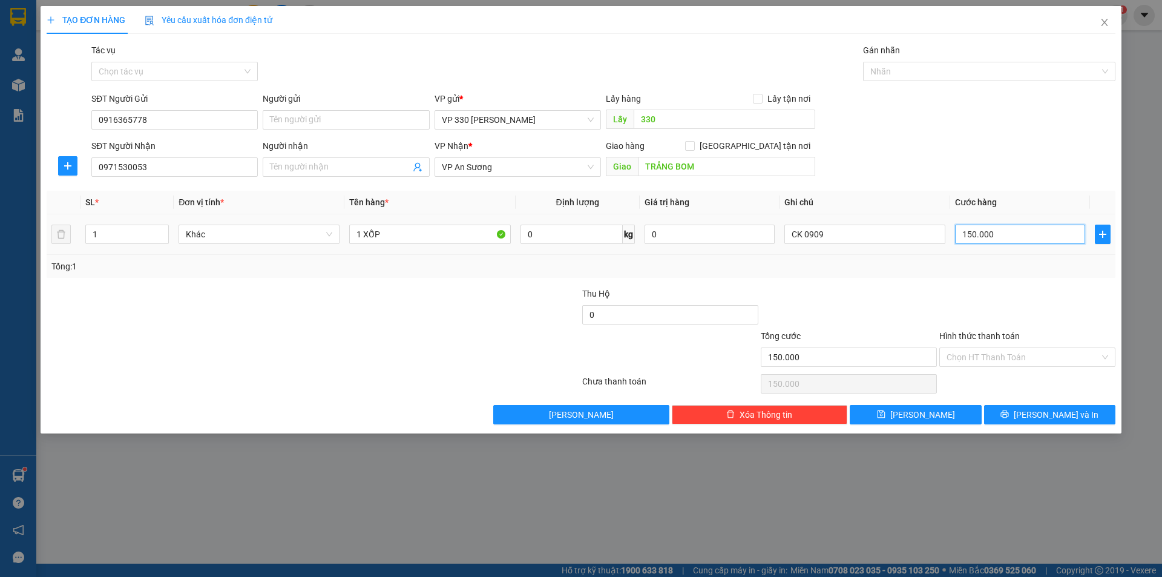
click at [1014, 230] on input "150.000" at bounding box center [1020, 234] width 130 height 19
type input "1"
type input "10"
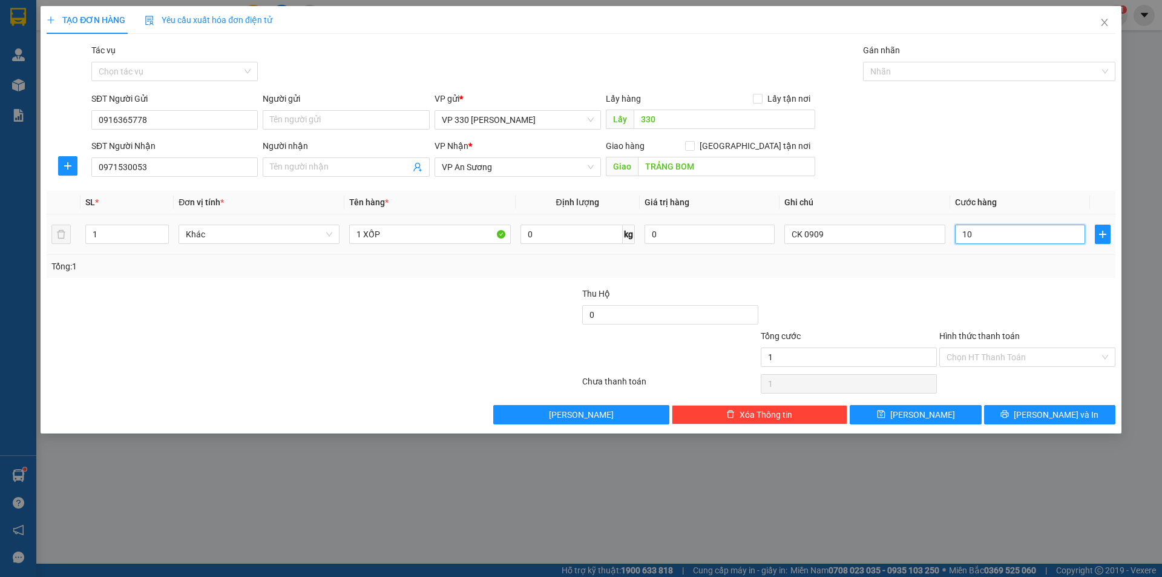
type input "10"
type input "100"
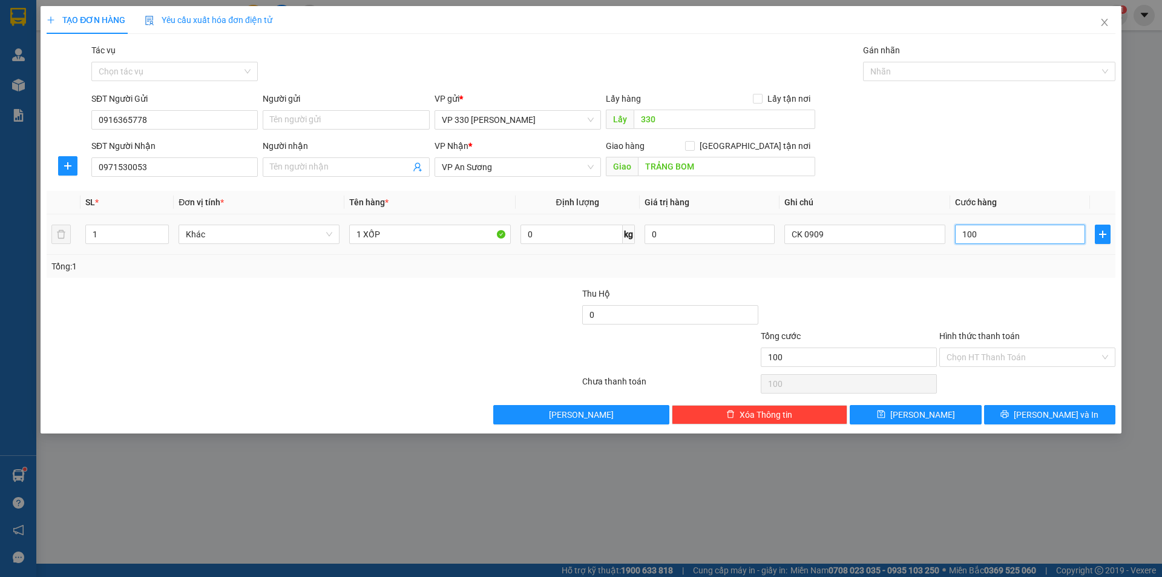
type input "1.000"
type input "10.000"
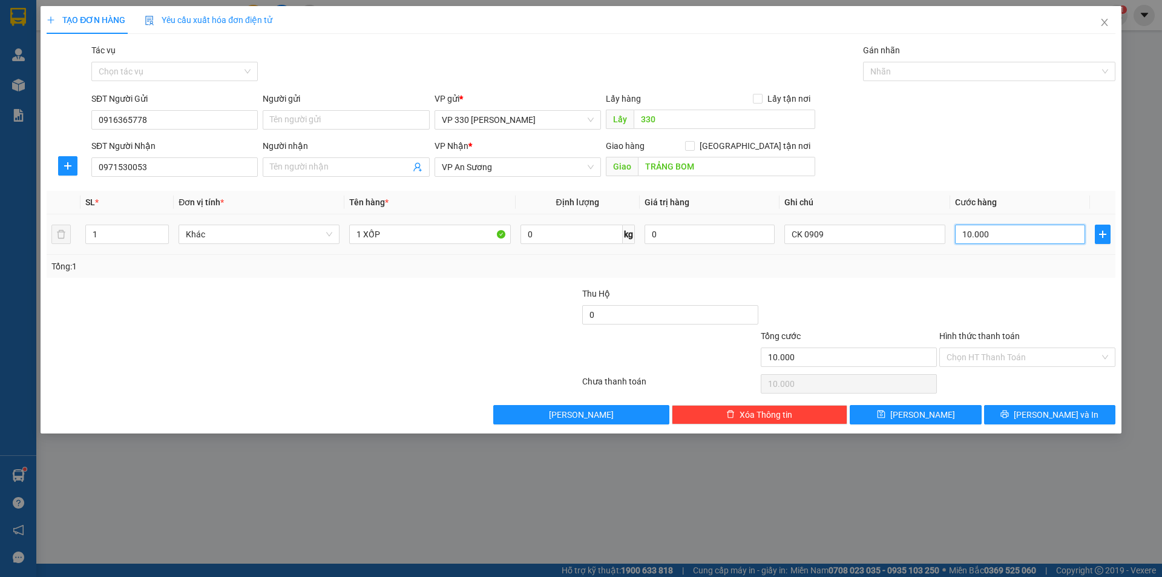
type input "100.000"
drag, startPoint x: 861, startPoint y: 237, endPoint x: 844, endPoint y: 220, distance: 24.0
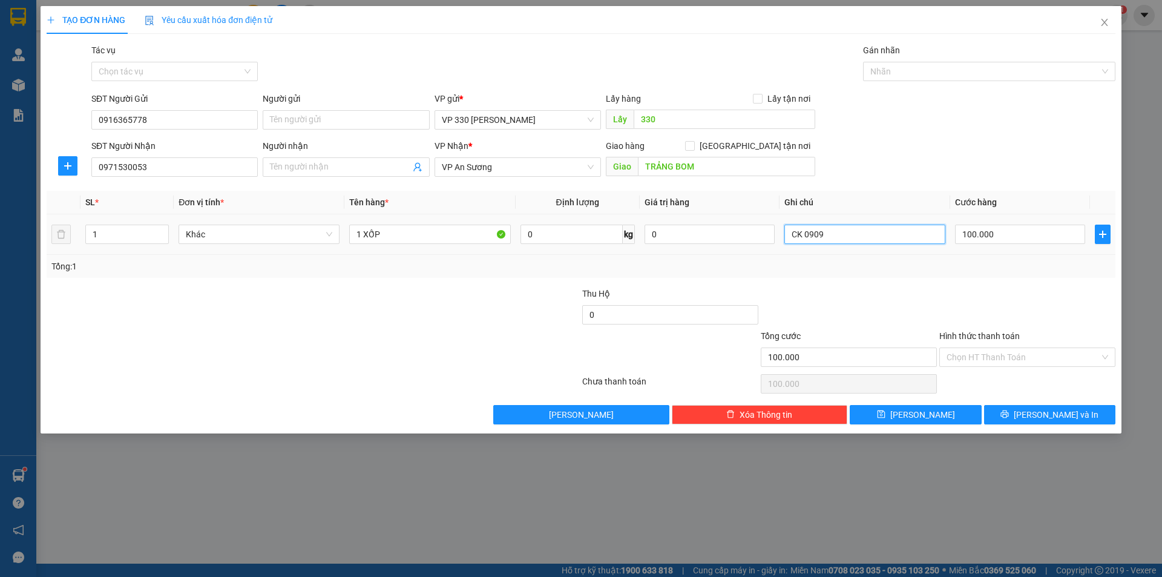
click at [861, 237] on input "CK 0909" at bounding box center [864, 234] width 161 height 19
type input "C"
click at [1044, 349] on input "Hình thức thanh toán" at bounding box center [1023, 357] width 153 height 18
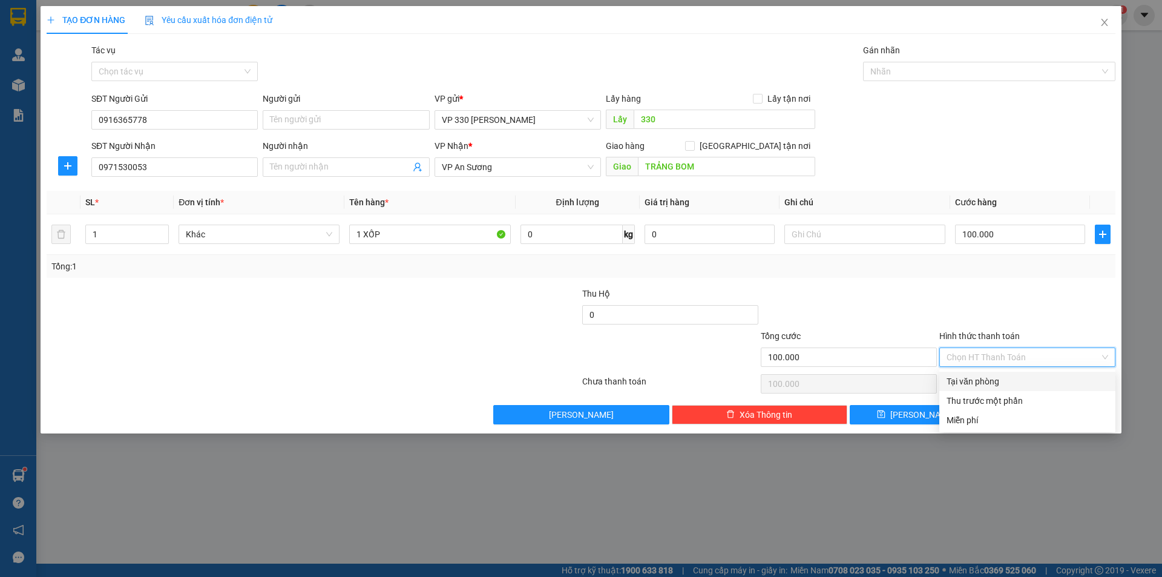
click at [1013, 381] on div "Tại văn phòng" at bounding box center [1028, 381] width 162 height 13
type input "0"
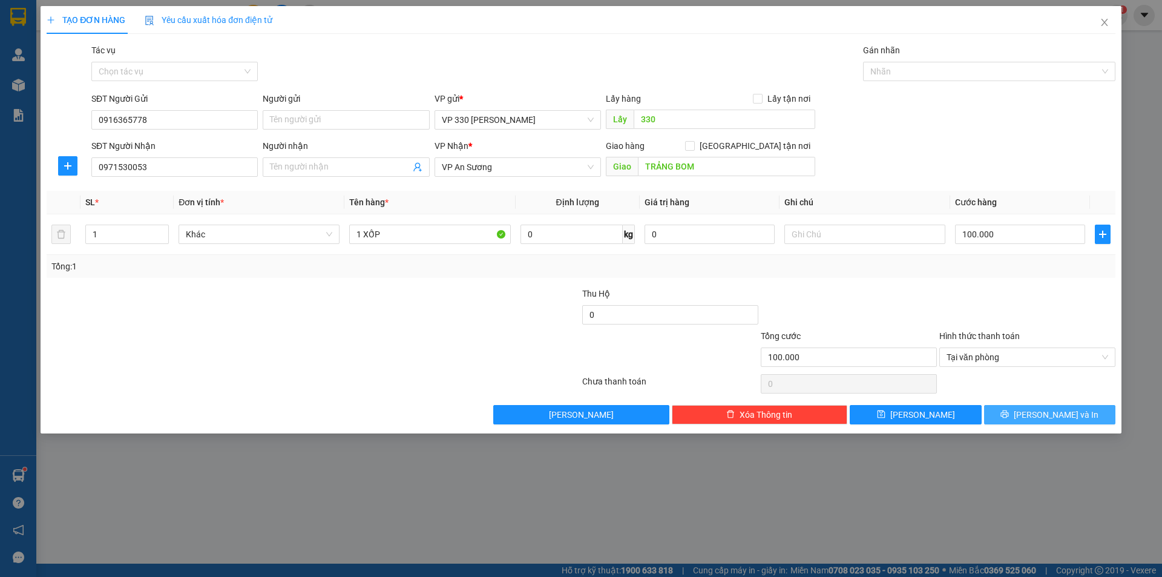
click at [1053, 410] on span "[PERSON_NAME] và In" at bounding box center [1056, 414] width 85 height 13
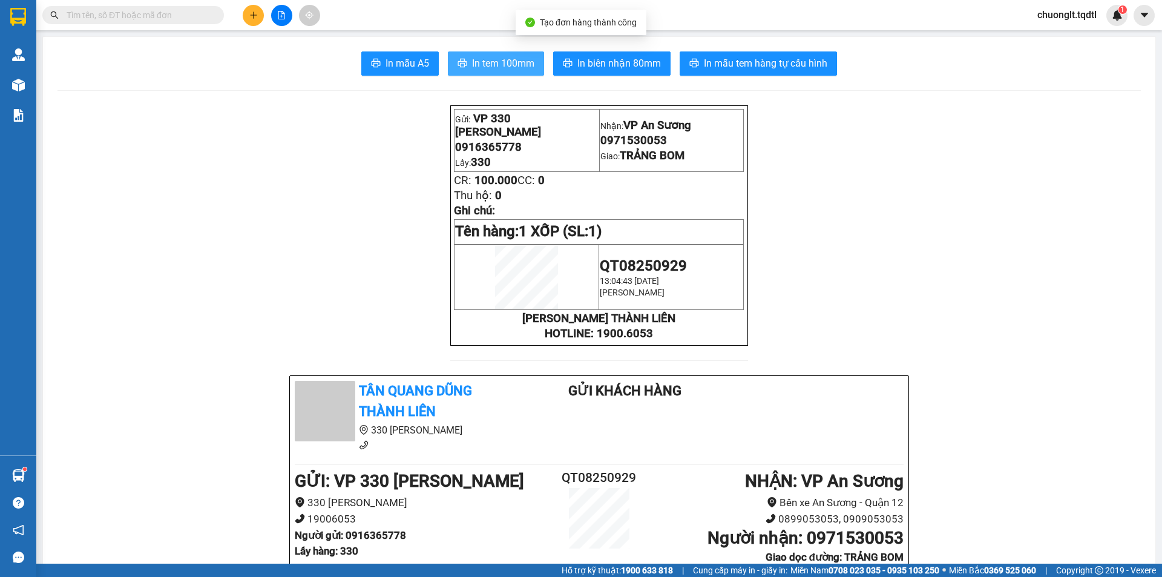
click at [498, 62] on span "In tem 100mm" at bounding box center [503, 63] width 62 height 15
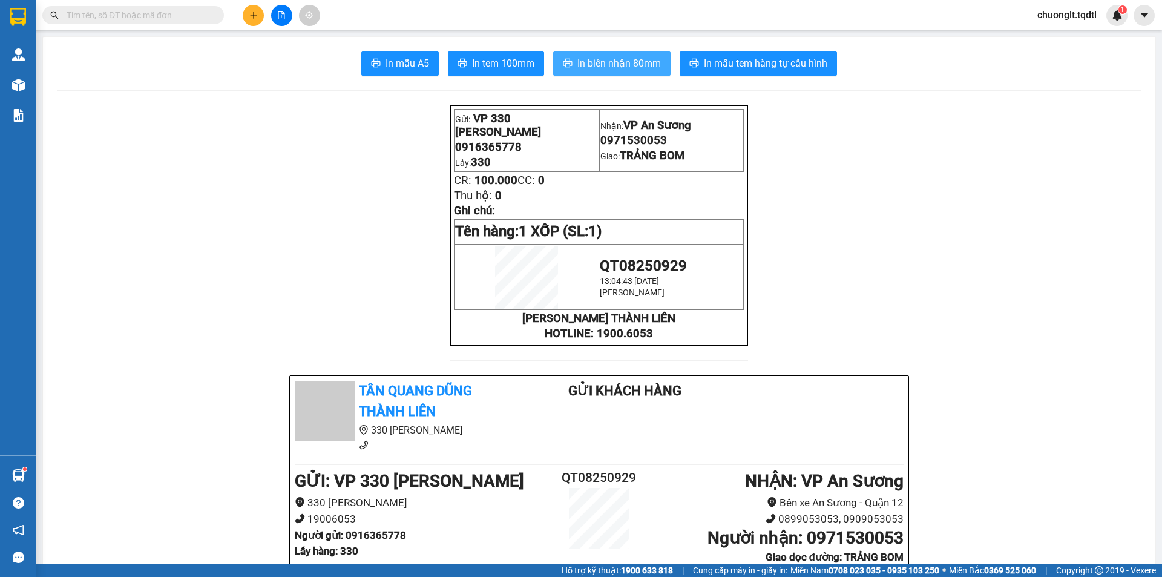
click at [610, 62] on span "In biên nhận 80mm" at bounding box center [619, 63] width 84 height 15
click at [488, 60] on span "In tem 100mm" at bounding box center [503, 63] width 62 height 15
click at [247, 16] on button at bounding box center [253, 15] width 21 height 21
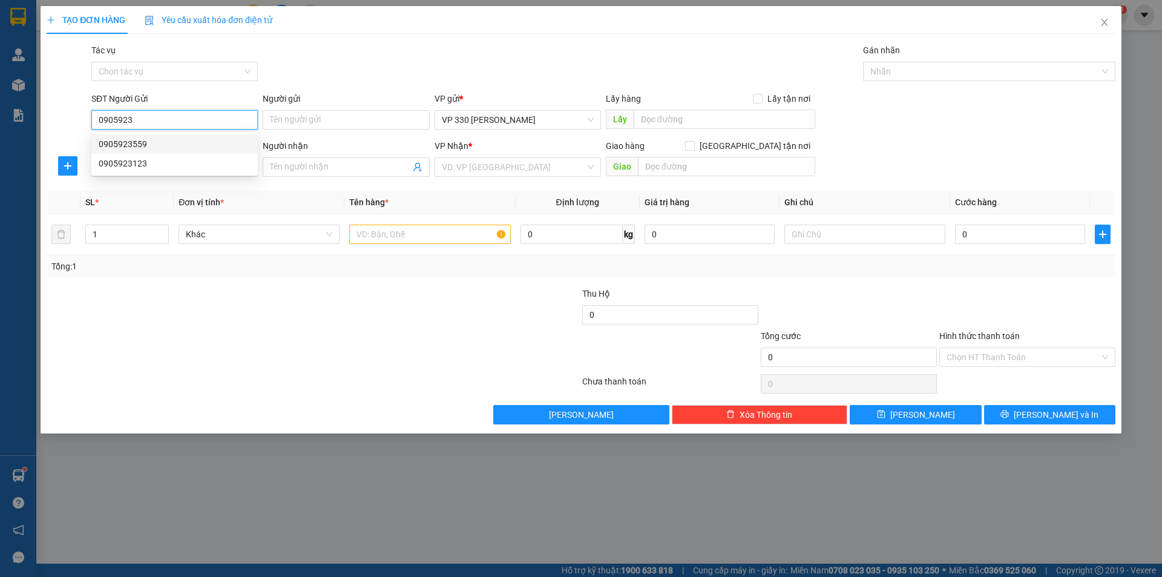
click at [146, 140] on div "0905923559" at bounding box center [175, 143] width 152 height 13
type input "0905923559"
type input "MÍT DỐC MIẾU"
type input "0357488123"
type input "N4 ĐẤT THÁNH"
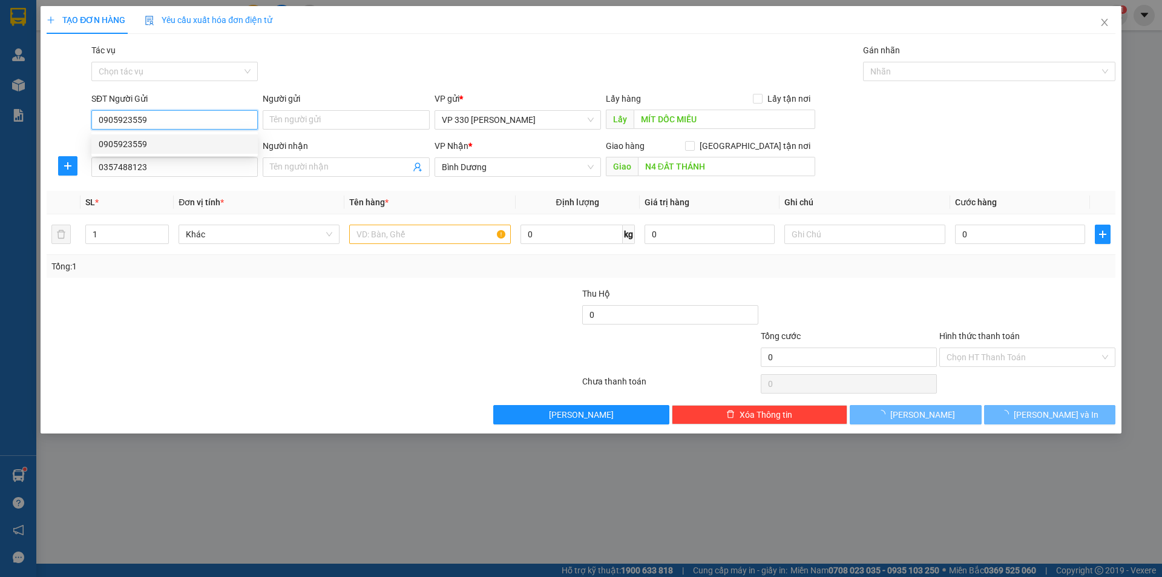
type input "360.000"
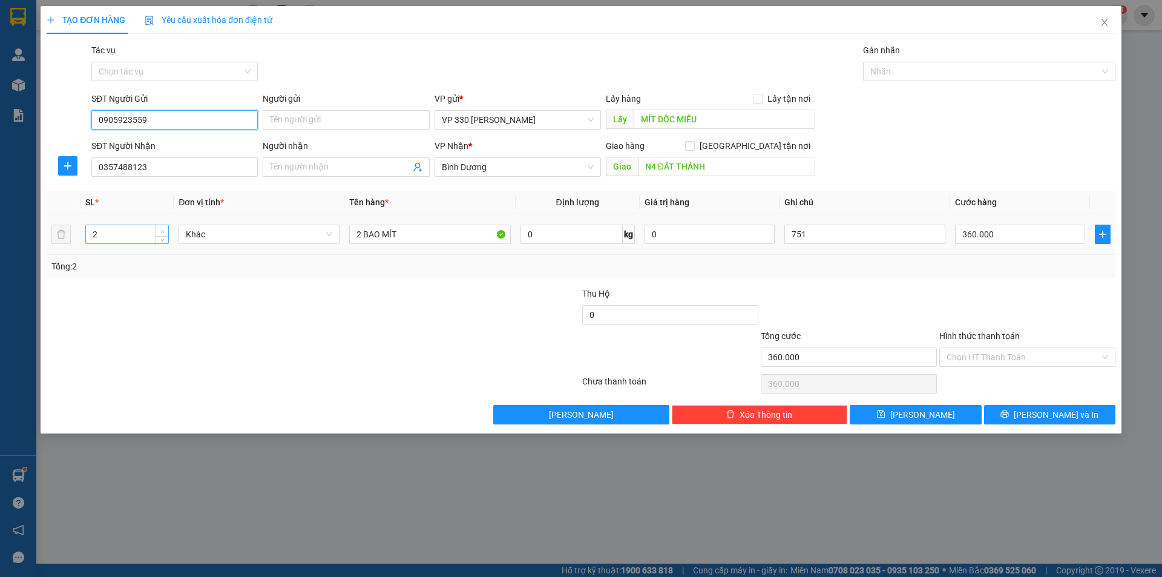
type input "0905923559"
type input "3"
click at [163, 228] on span "up" at bounding box center [162, 231] width 7 height 7
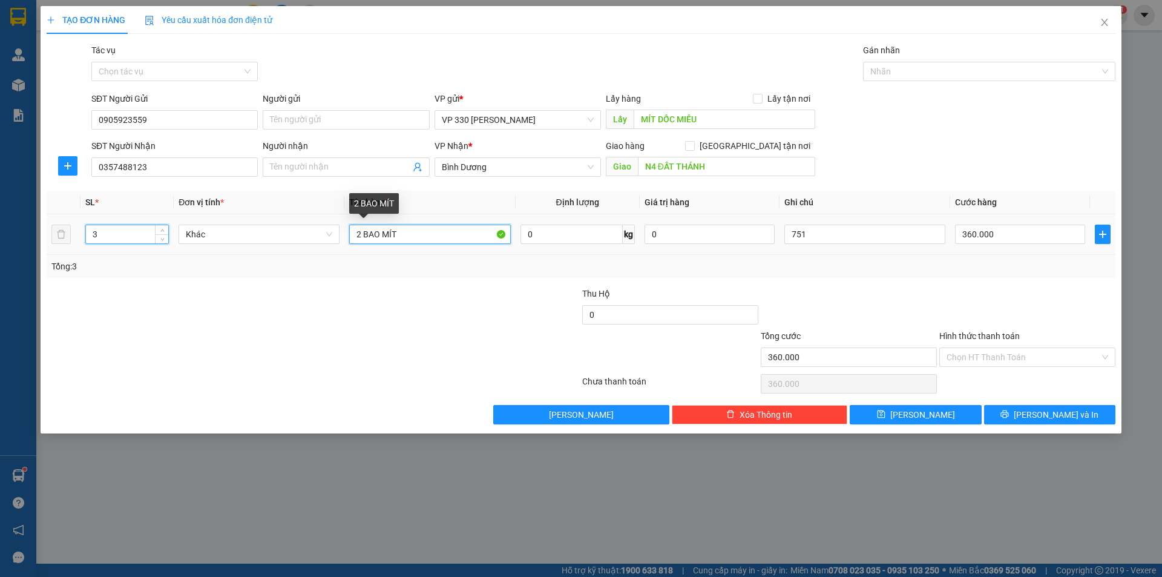
click at [361, 228] on input "2 BAO MÍT" at bounding box center [429, 234] width 161 height 19
type input "3 BAO MÍT"
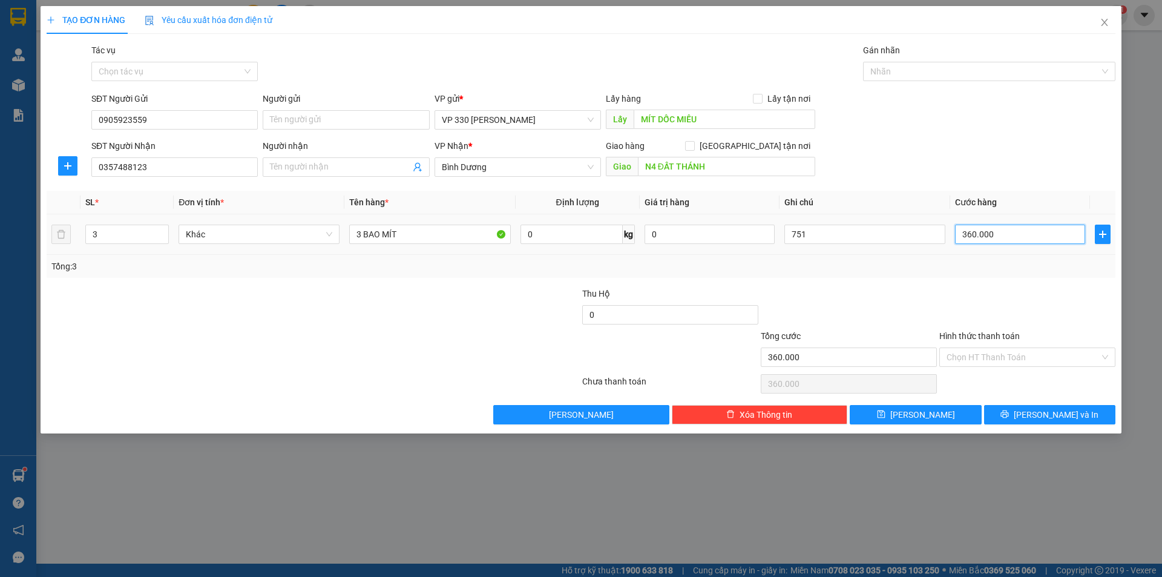
click at [1026, 234] on input "360.000" at bounding box center [1020, 234] width 130 height 19
type input "5"
type input "54"
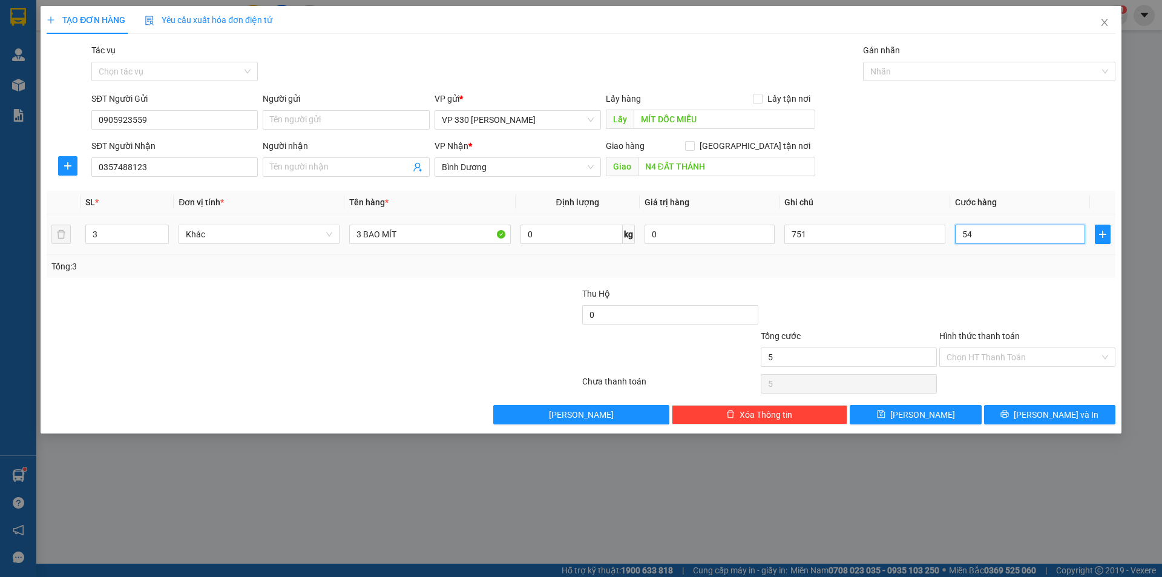
type input "54"
type input "540"
type input "5.400"
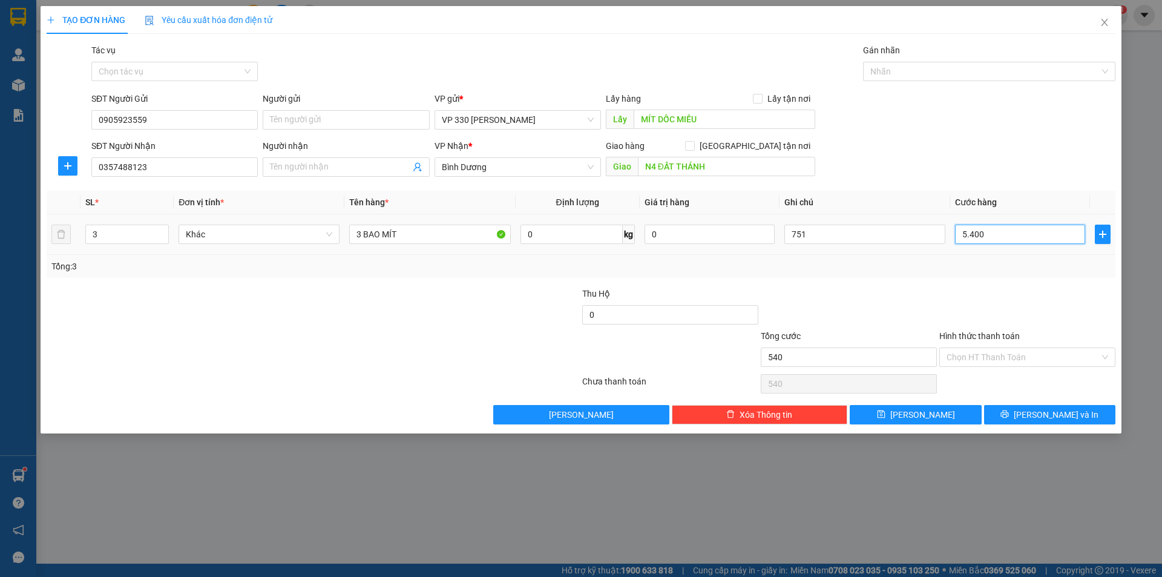
type input "5.400"
type input "54.000"
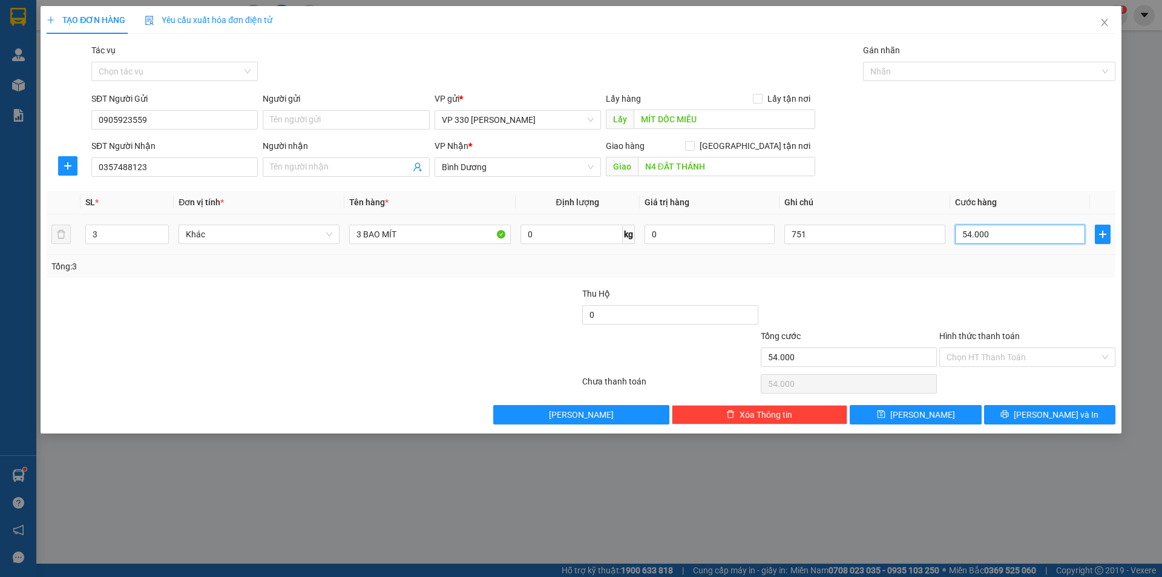
type input "540.000"
type input "5.400.000"
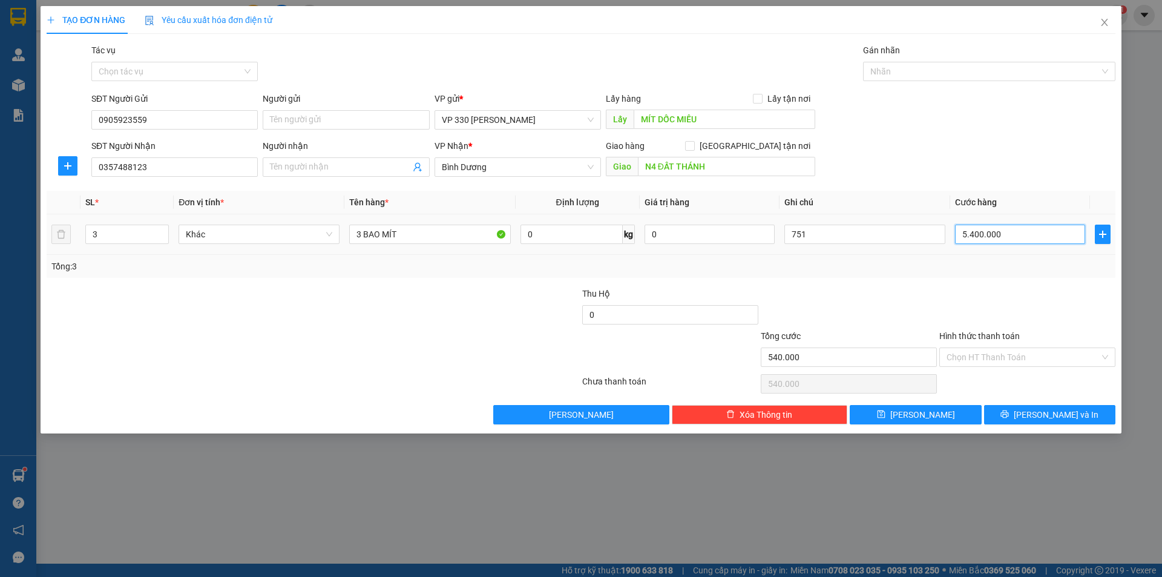
type input "5.400.000"
type input "540.000"
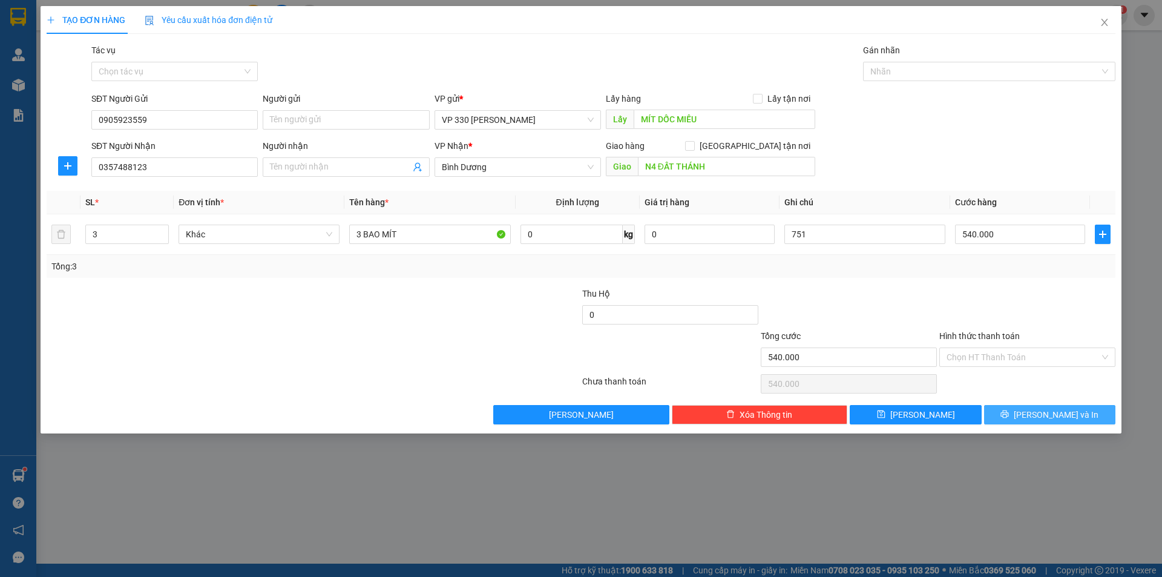
click at [1051, 417] on span "[PERSON_NAME] và In" at bounding box center [1056, 414] width 85 height 13
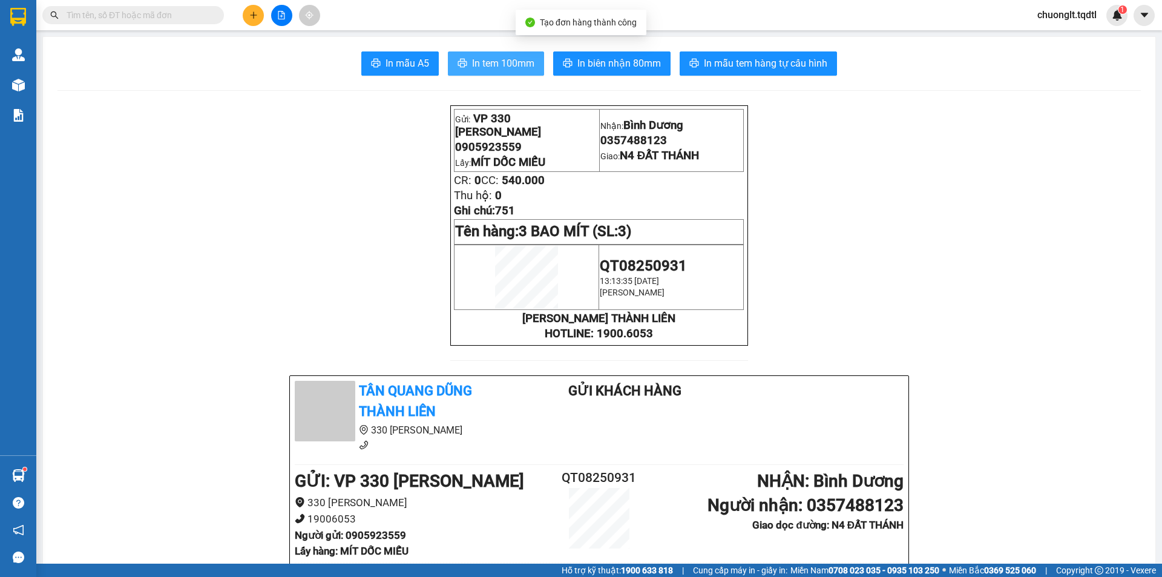
click at [488, 65] on span "In tem 100mm" at bounding box center [503, 63] width 62 height 15
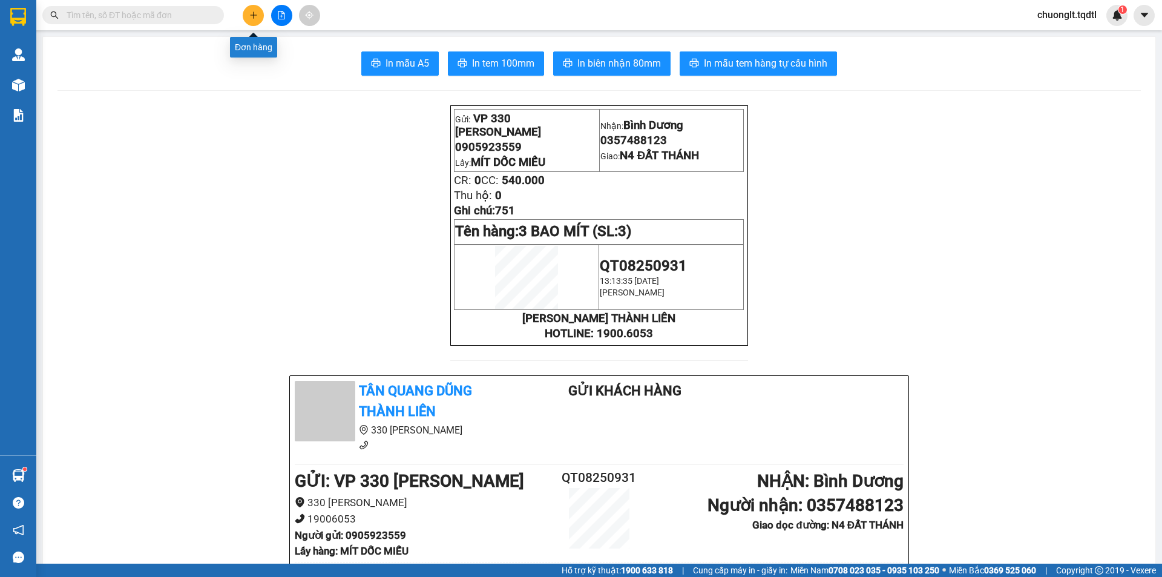
click at [255, 12] on icon "plus" at bounding box center [253, 15] width 8 height 8
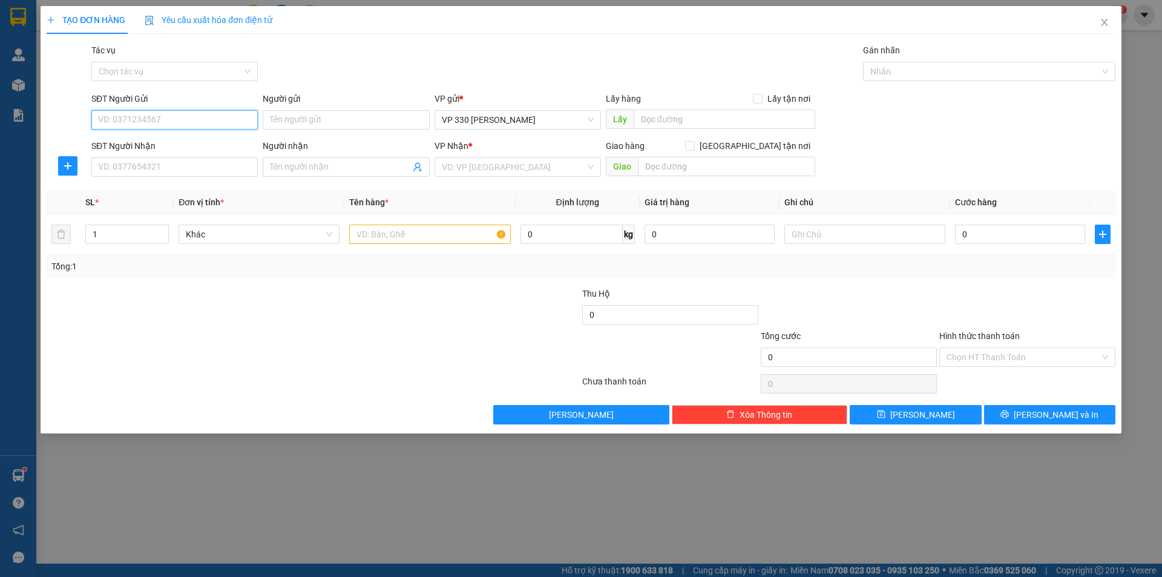
click at [178, 126] on input "SĐT Người Gửi" at bounding box center [174, 119] width 166 height 19
click at [163, 143] on div "0905923559" at bounding box center [175, 143] width 152 height 13
type input "0905923559"
type input "MÍT DỐC MIẾU"
type input "0357488123"
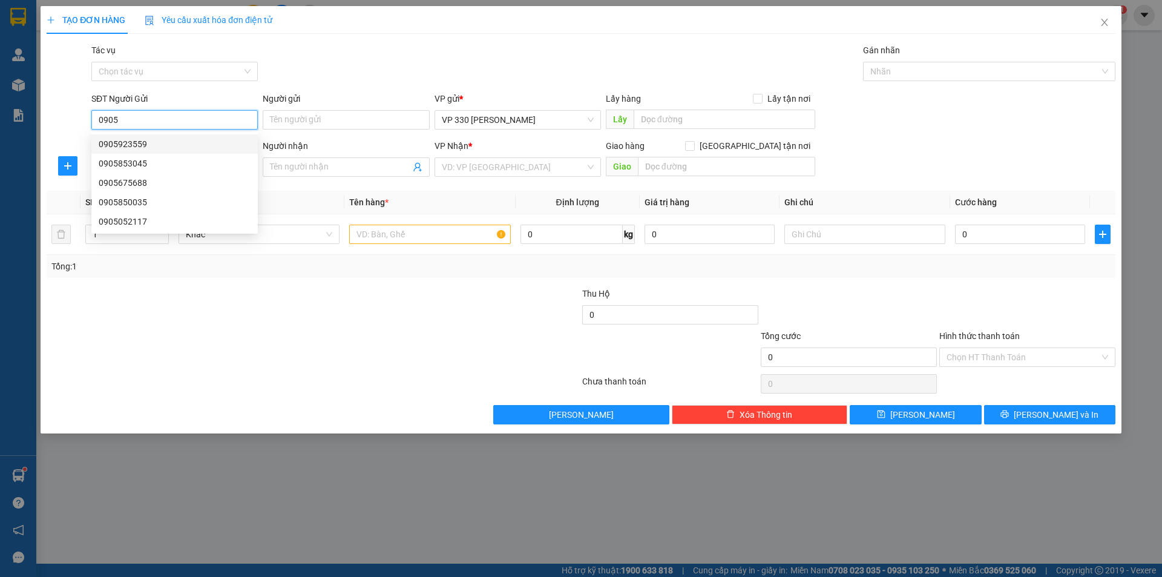
type input "N4 ĐẤT THÁNH"
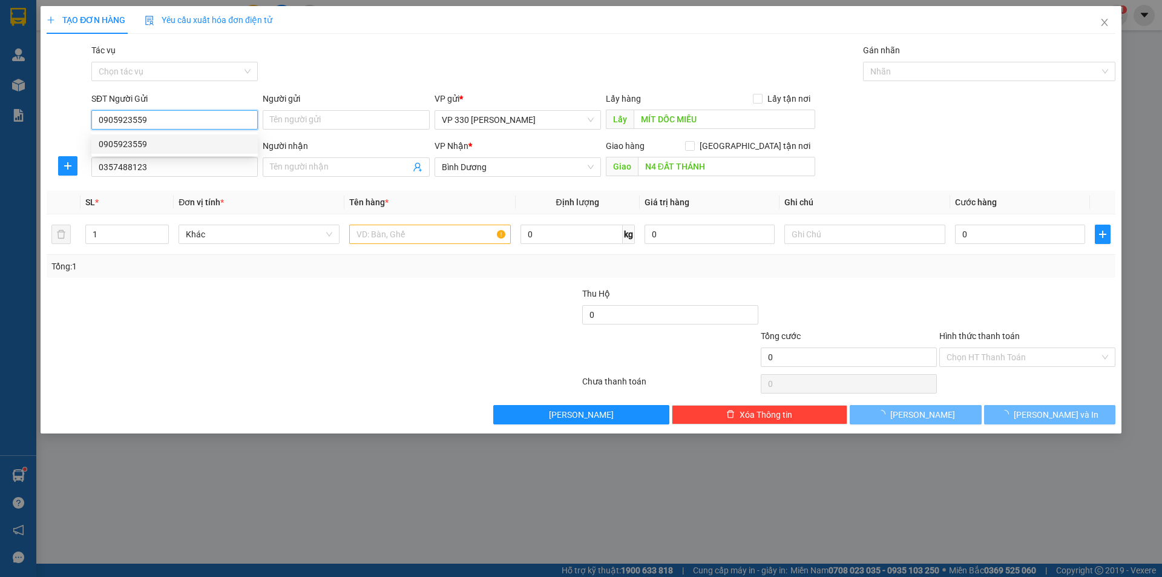
type input "540.000"
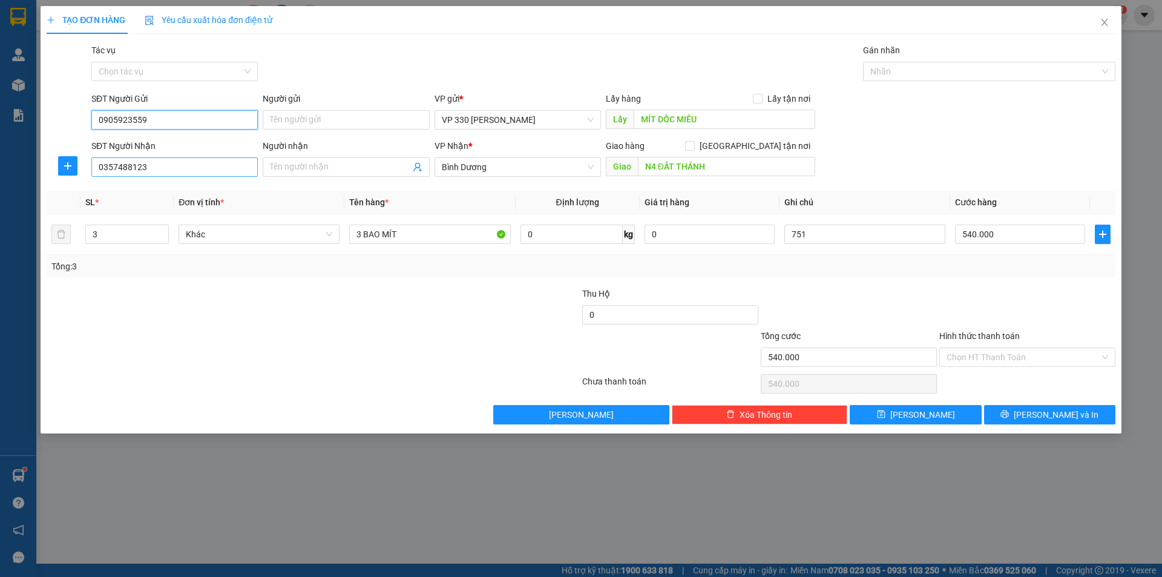
type input "0905923559"
click at [153, 166] on input "0357488123" at bounding box center [174, 166] width 166 height 19
click at [151, 189] on div "0356801506" at bounding box center [175, 191] width 152 height 13
type input "0356801506"
type input "BX MỚI_ PHAN RANG_ NINH THUẬN"
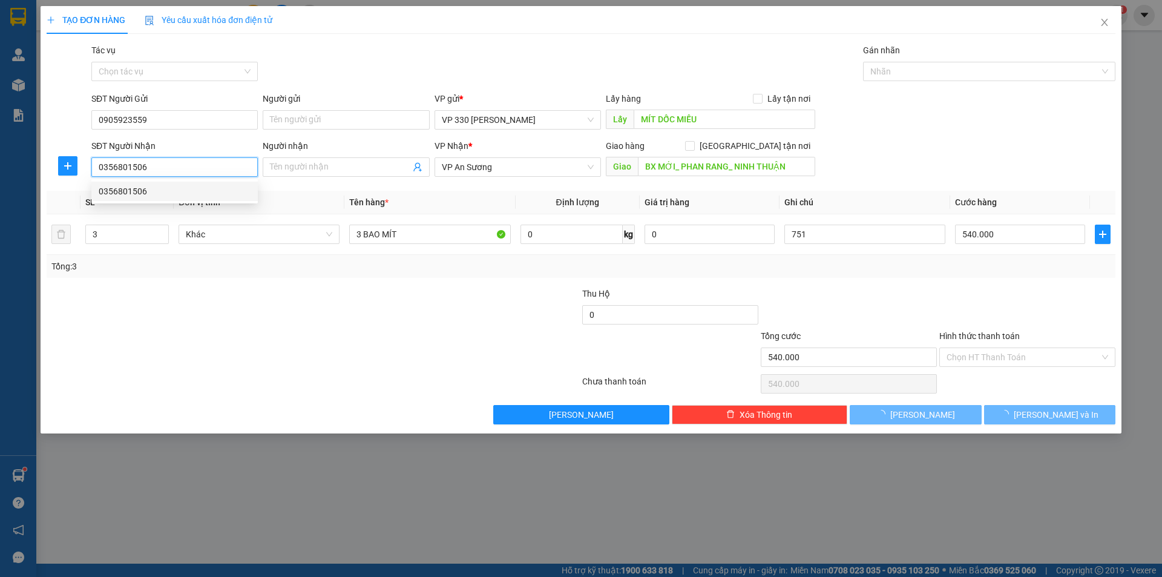
type input "0"
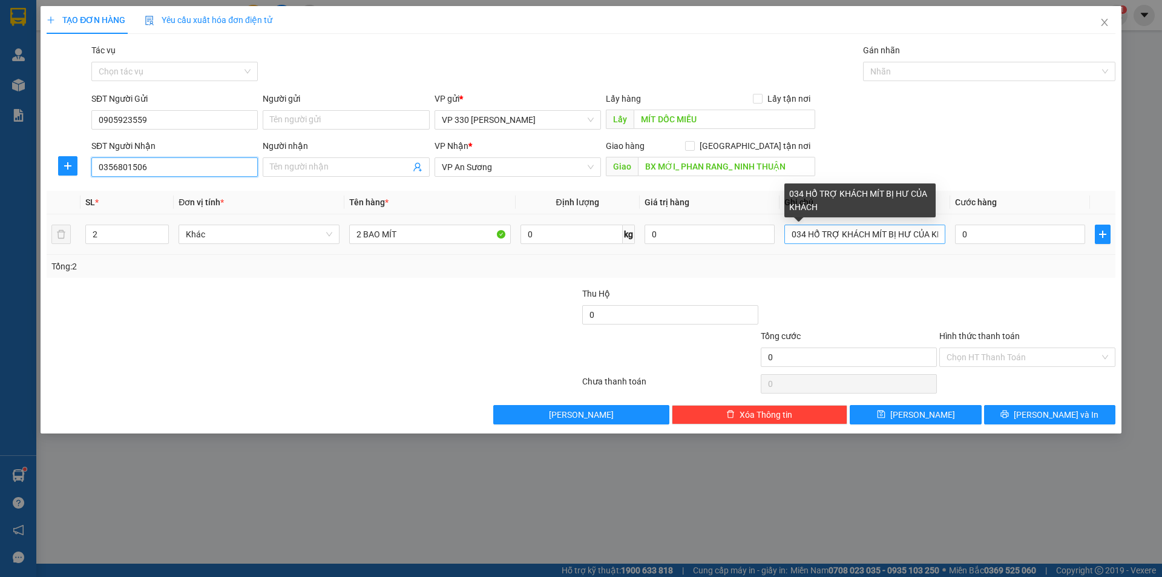
type input "0356801506"
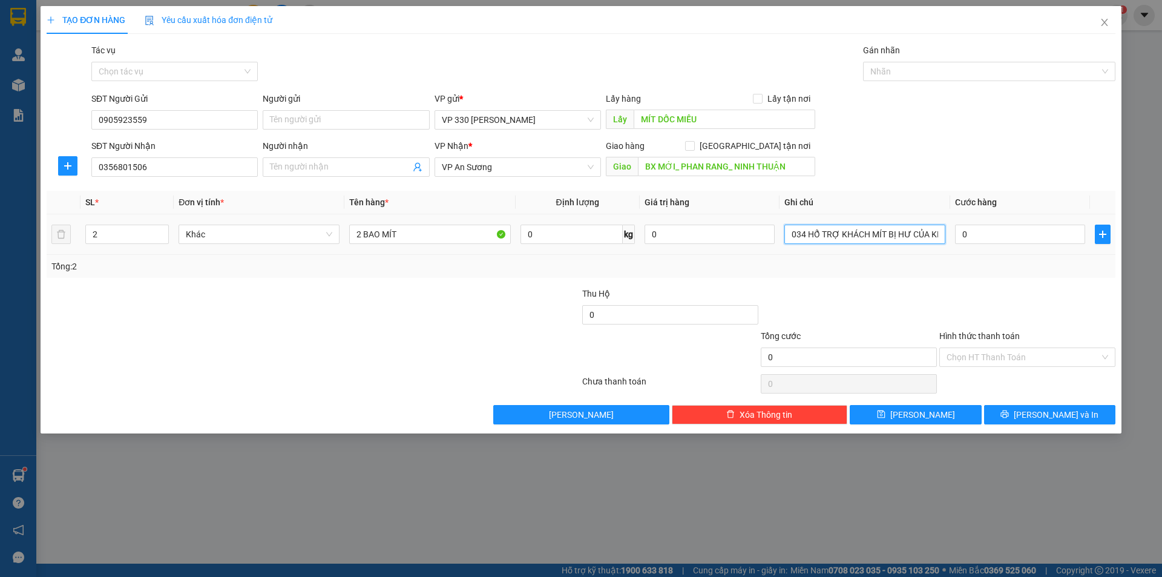
drag, startPoint x: 938, startPoint y: 232, endPoint x: 752, endPoint y: 220, distance: 185.7
click at [752, 220] on tr "2 Khác 2 BAO MÍT 0 kg 0 034 HỔ TRỢ KHÁCH MÍT BỊ HƯ CỦA KHÁCH 0" at bounding box center [581, 234] width 1069 height 41
click at [875, 234] on input "ÁCH" at bounding box center [864, 234] width 161 height 19
type input "Á"
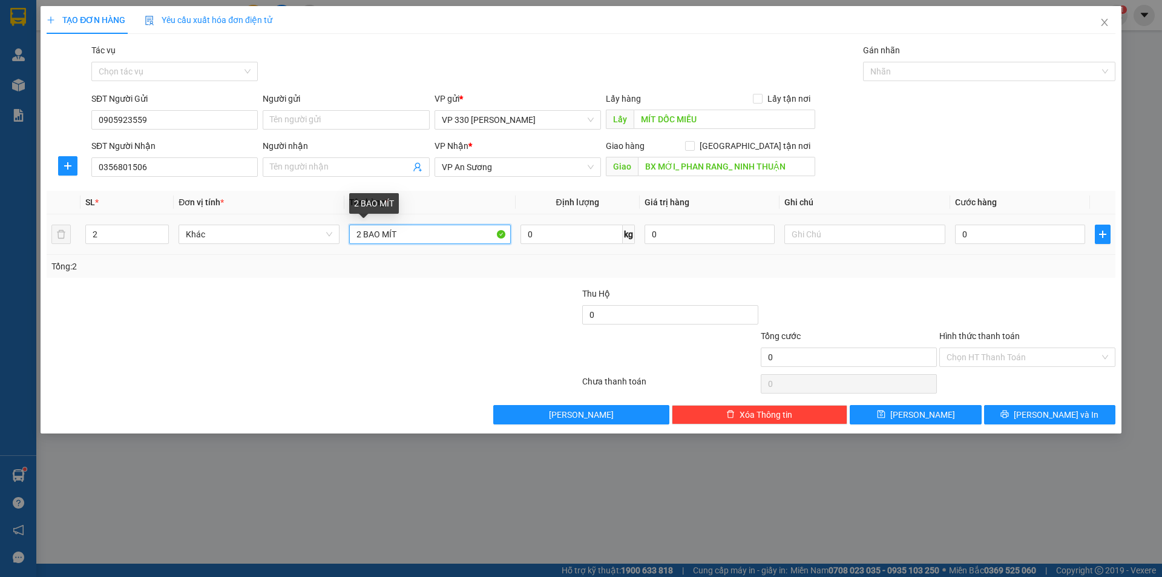
click at [360, 234] on input "2 BAO MÍT" at bounding box center [429, 234] width 161 height 19
type input "3 BAO MÍT"
type input "3"
click at [161, 231] on icon "up" at bounding box center [162, 231] width 4 height 4
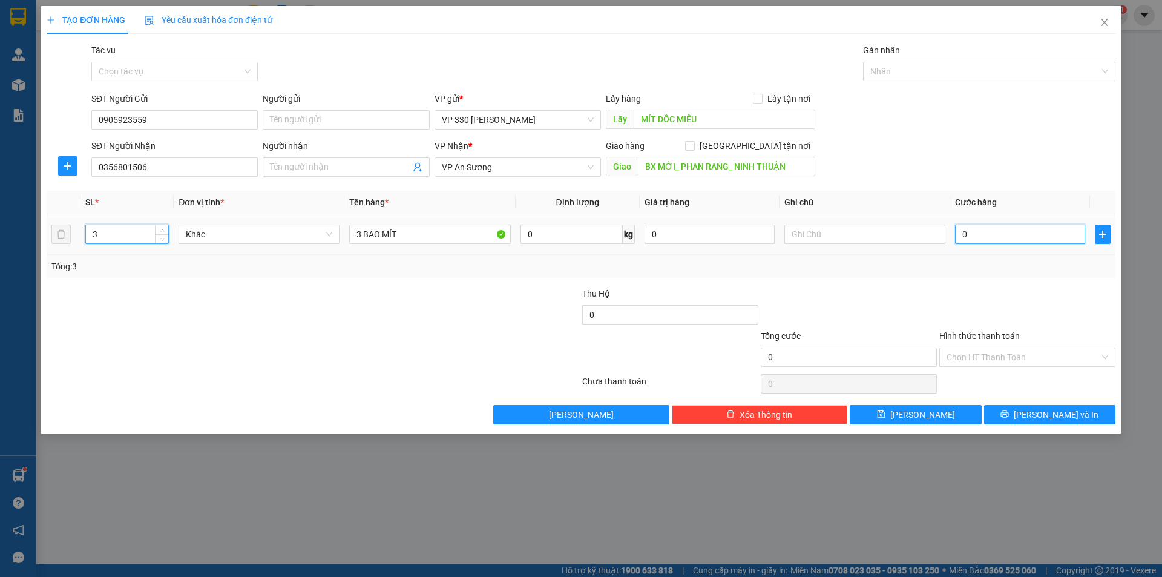
click at [987, 234] on input "0" at bounding box center [1020, 234] width 130 height 19
type input "5"
type input "54"
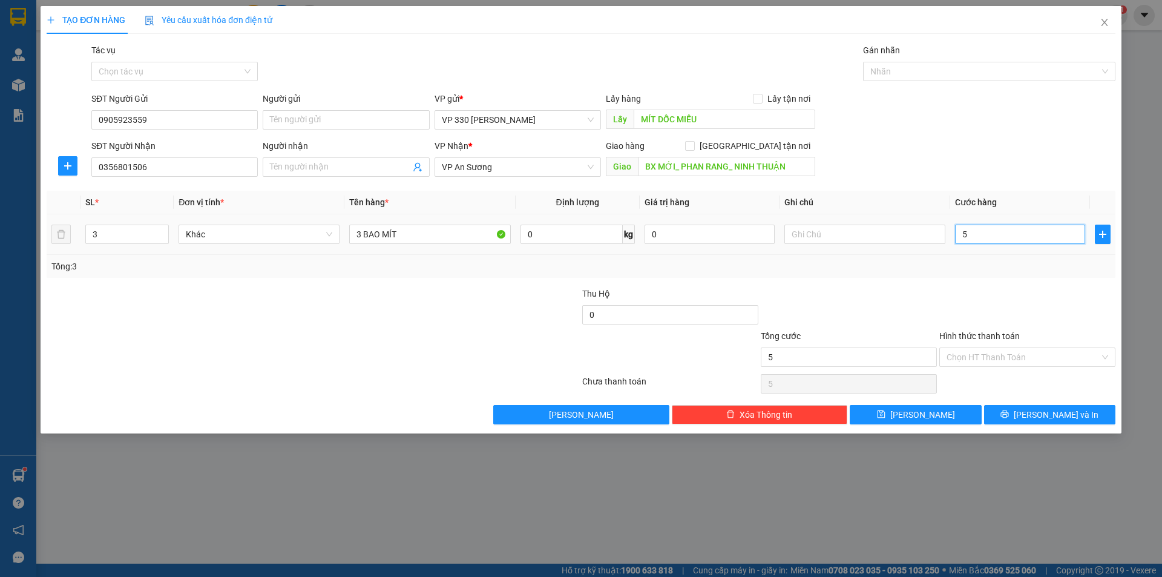
type input "54"
type input "540"
type input "5.400"
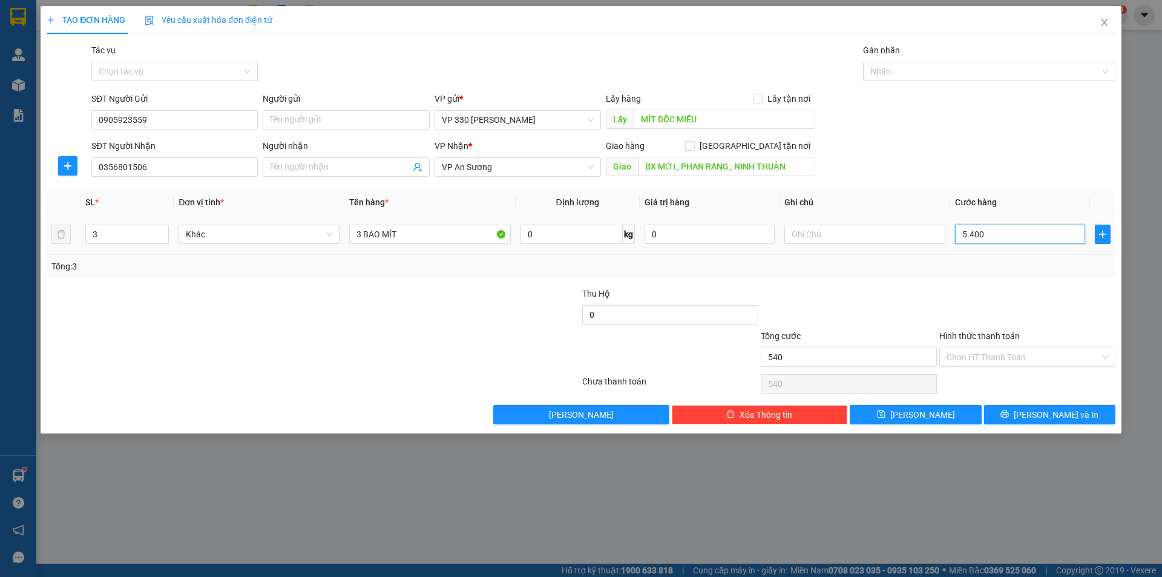
type input "5.400"
type input "54.000"
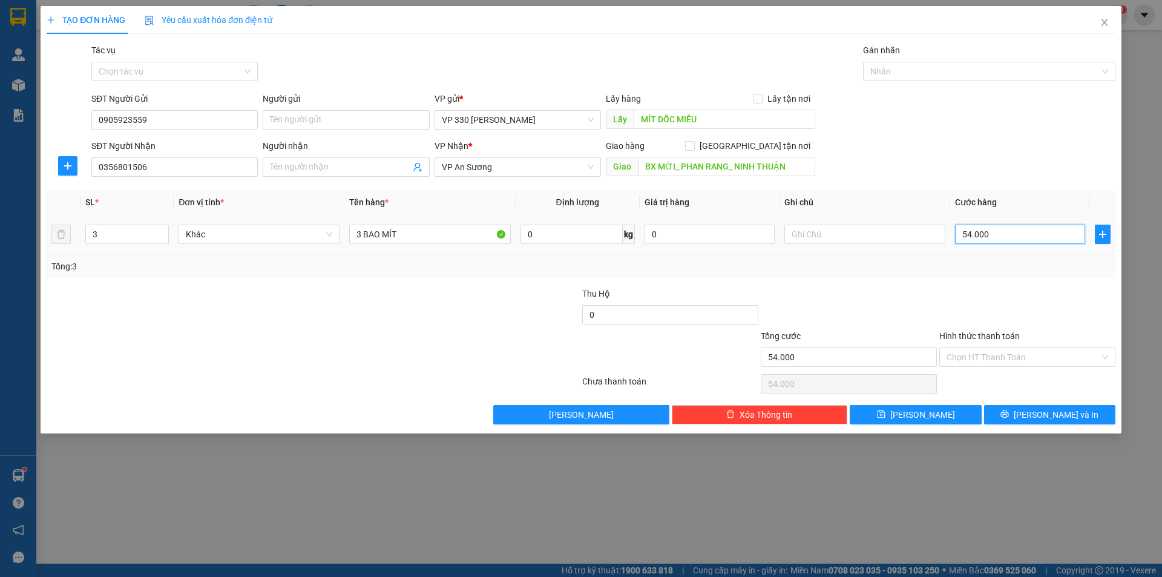
type input "540.000"
click at [1037, 412] on button "[PERSON_NAME] và In" at bounding box center [1049, 414] width 131 height 19
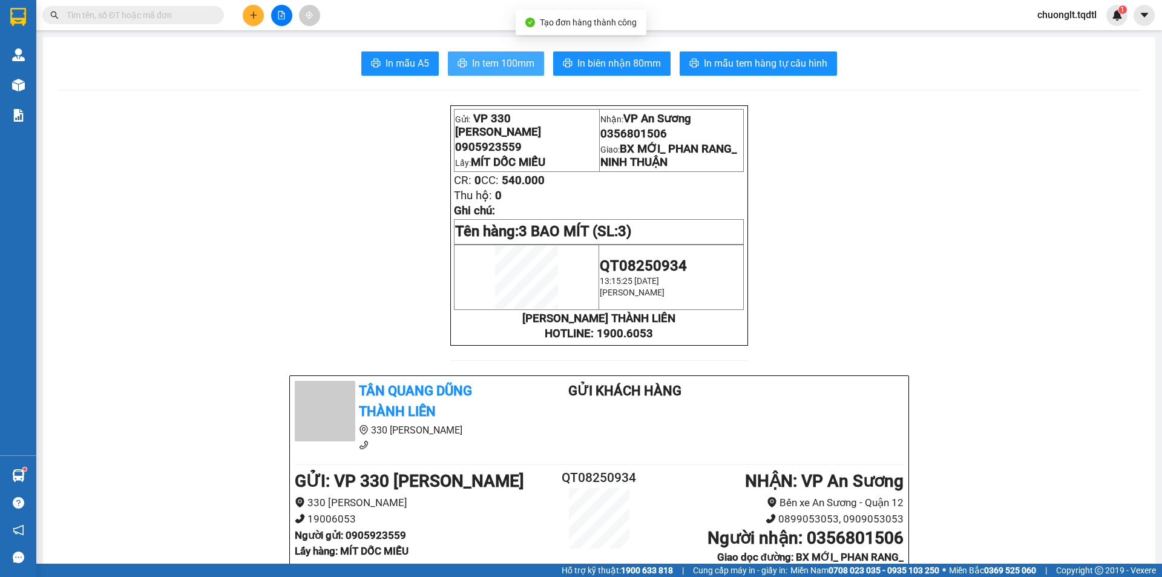
click at [500, 61] on span "In tem 100mm" at bounding box center [503, 63] width 62 height 15
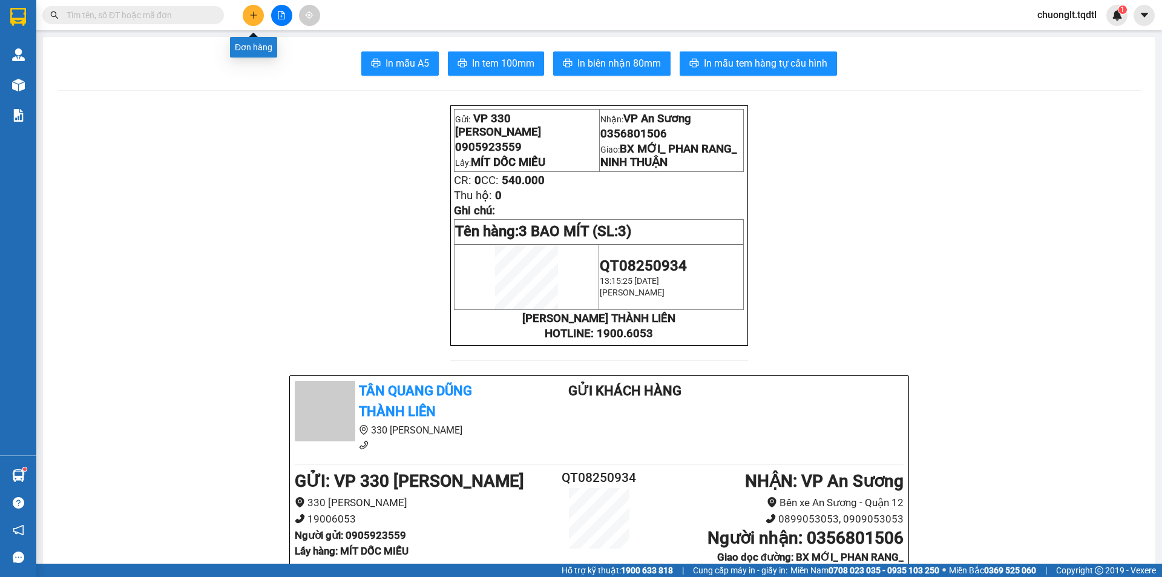
click at [254, 16] on icon "plus" at bounding box center [253, 15] width 1 height 7
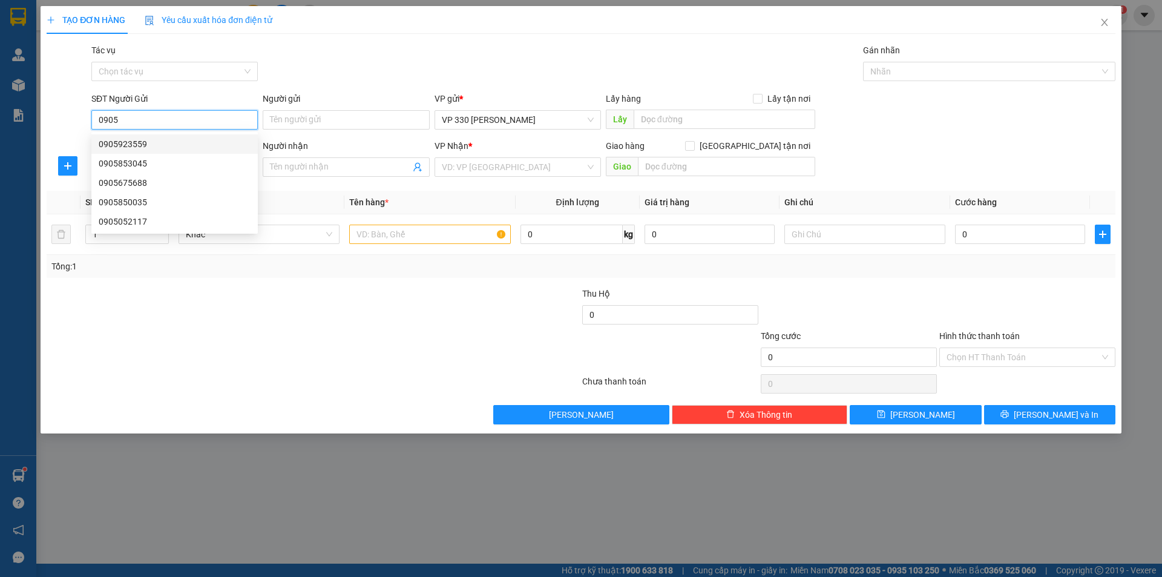
click at [168, 140] on div "0905923559" at bounding box center [175, 143] width 152 height 13
type input "0905923559"
type input "MÍT DỐC MIẾU"
type input "0356801506"
type input "BX MỚI_ PHAN RANG_ NINH THUẬN"
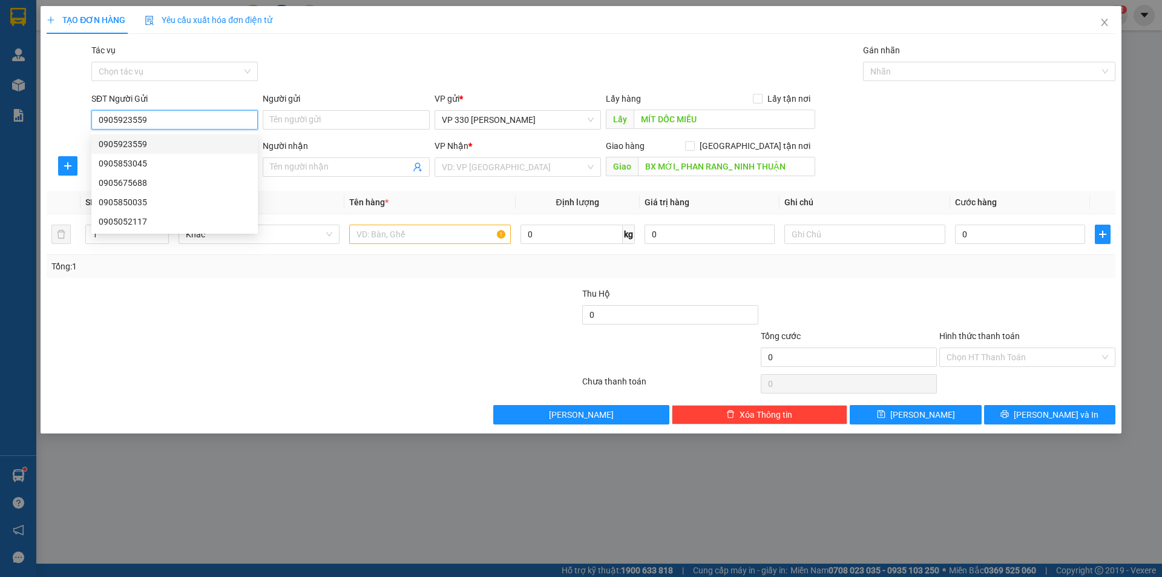
type input "540.000"
type input "0905923559"
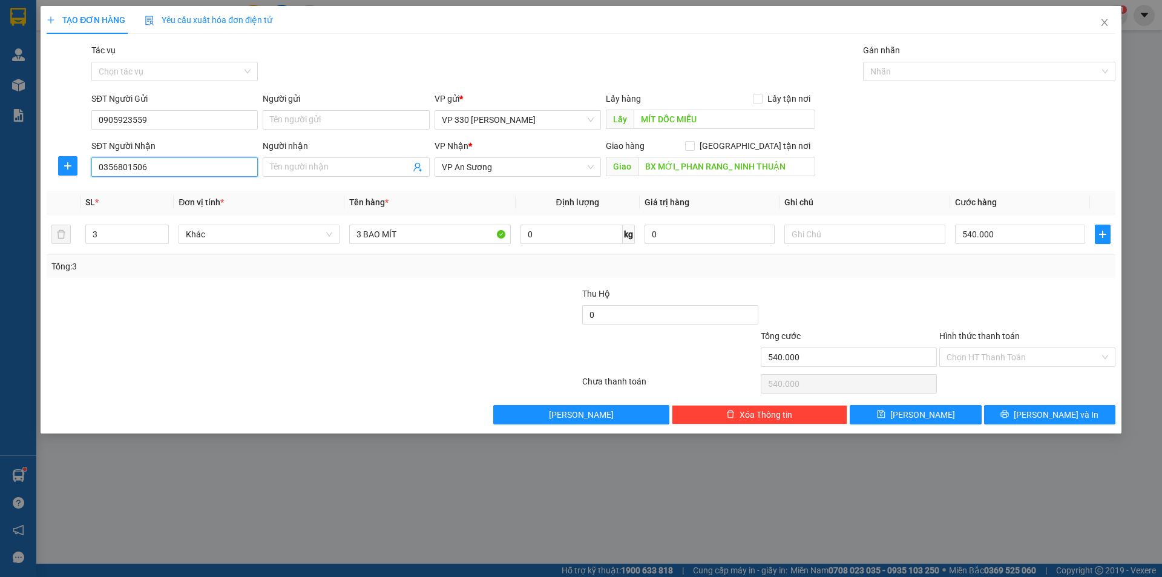
click at [166, 170] on input "0356801506" at bounding box center [174, 166] width 166 height 19
type input "0"
click at [163, 188] on div "0343627992" at bounding box center [175, 191] width 152 height 13
type input "0343627992"
type input "ĐỒNG NAI"
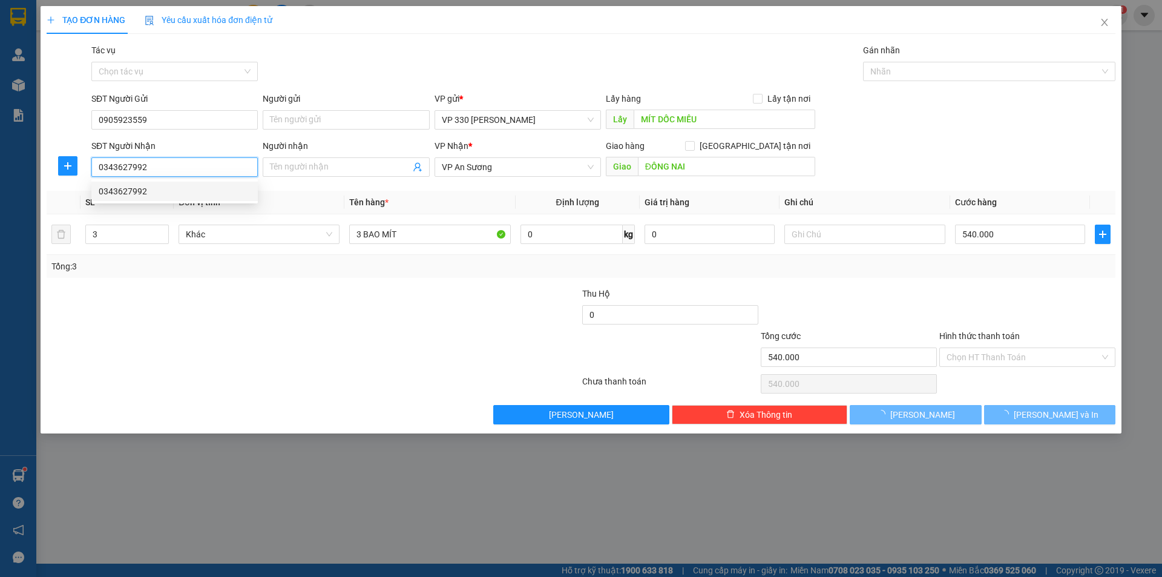
type input "180.000"
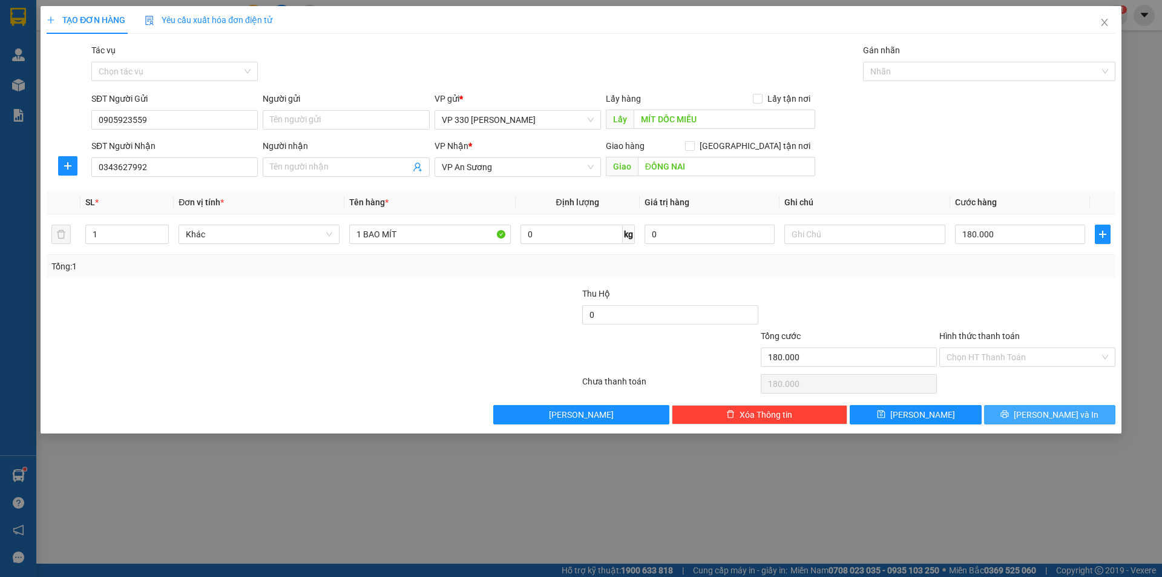
click at [1009, 411] on icon "printer" at bounding box center [1005, 414] width 8 height 8
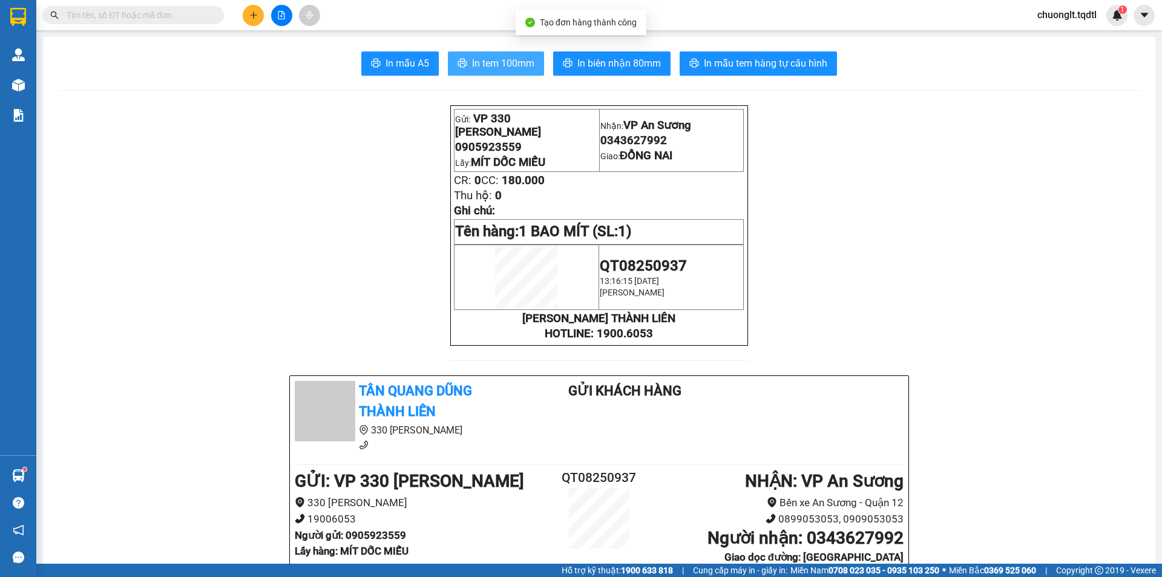
click at [495, 62] on span "In tem 100mm" at bounding box center [503, 63] width 62 height 15
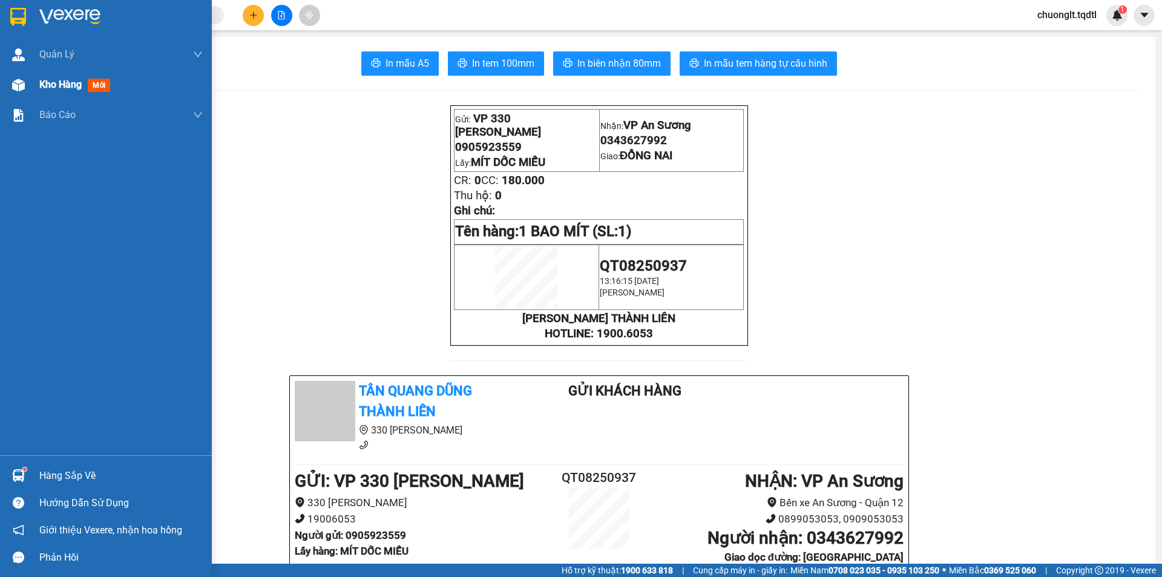
click at [57, 86] on span "Kho hàng" at bounding box center [60, 85] width 42 height 12
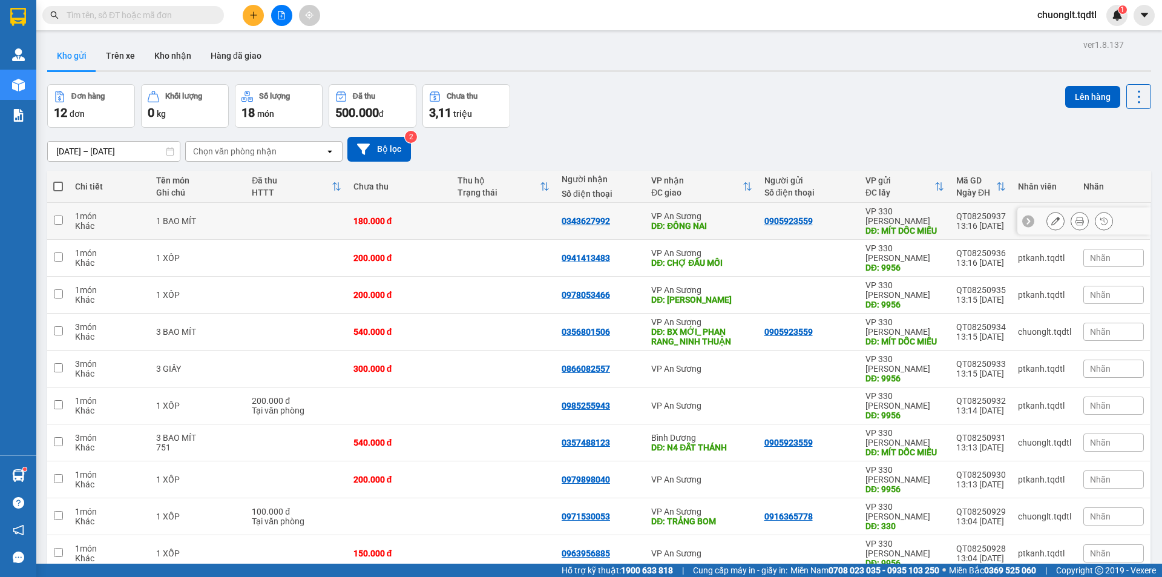
click at [59, 215] on input "checkbox" at bounding box center [58, 219] width 9 height 9
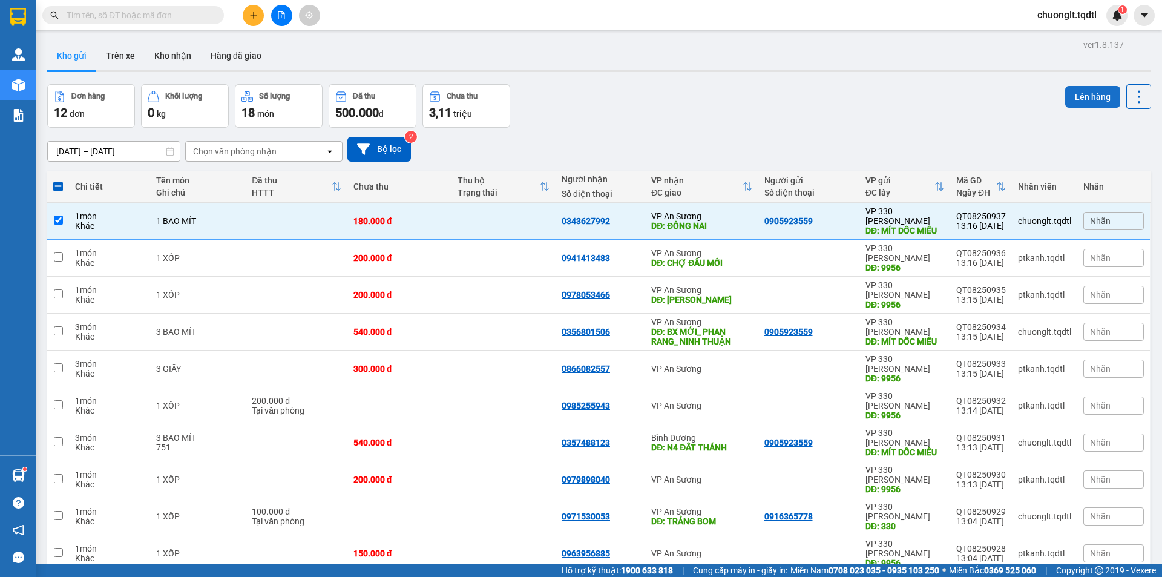
click at [1077, 94] on button "Lên hàng" at bounding box center [1092, 97] width 55 height 22
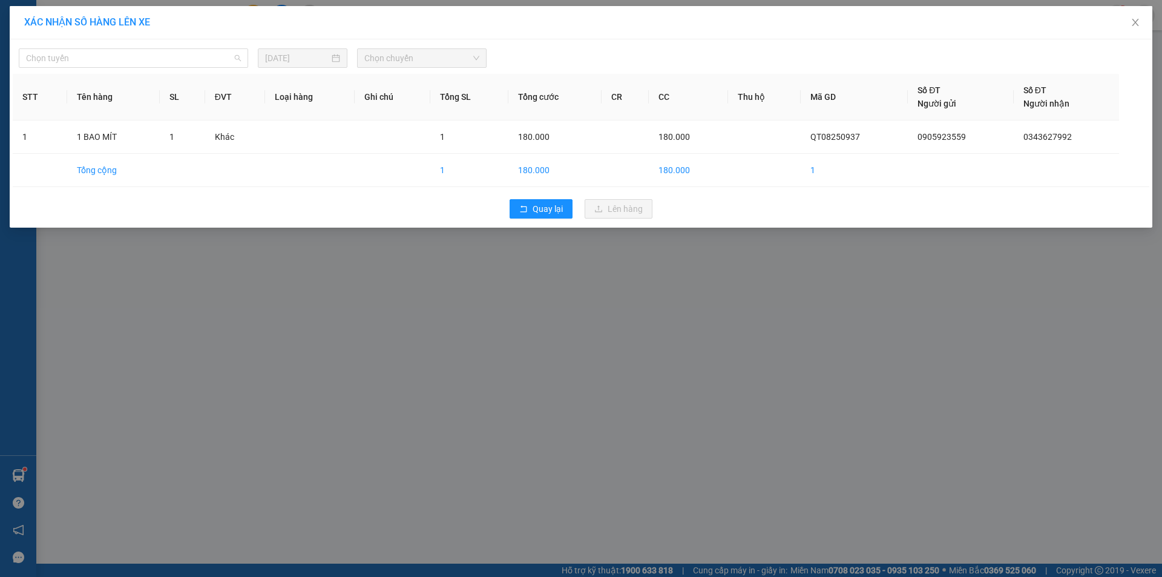
drag, startPoint x: 205, startPoint y: 53, endPoint x: 193, endPoint y: 71, distance: 21.5
click at [205, 53] on span "Chọn tuyến" at bounding box center [133, 58] width 215 height 18
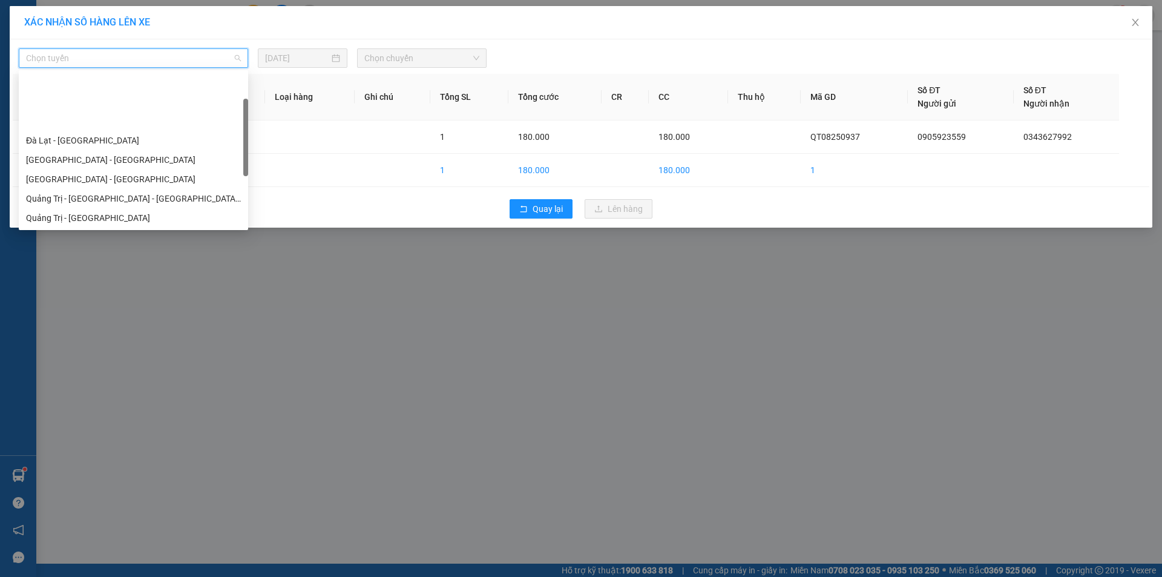
scroll to position [61, 0]
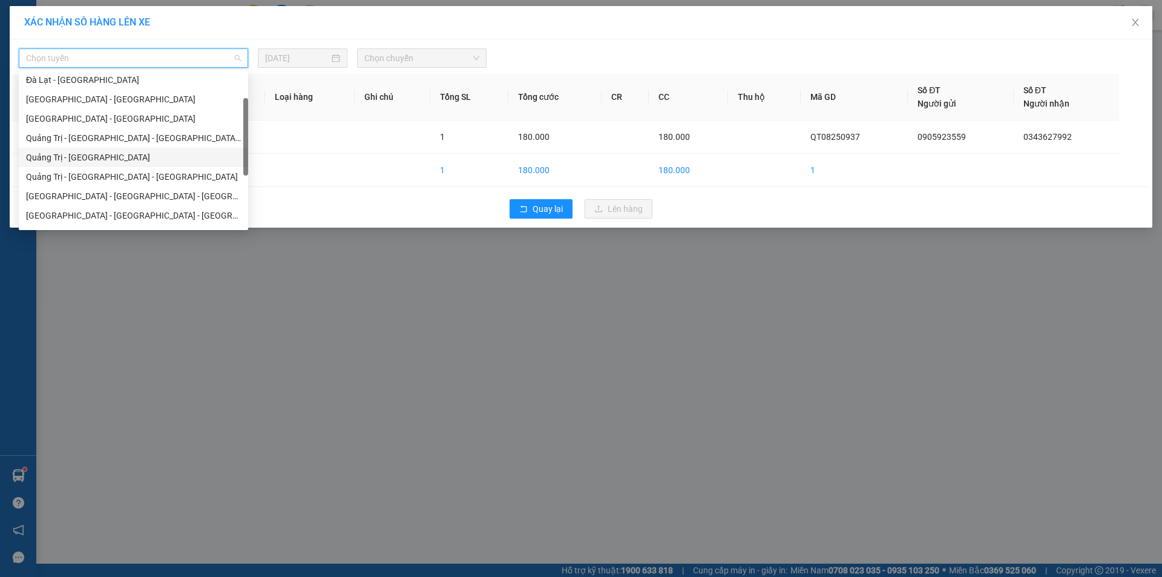
click at [153, 159] on div "Quảng Trị - [GEOGRAPHIC_DATA]" at bounding box center [133, 157] width 215 height 13
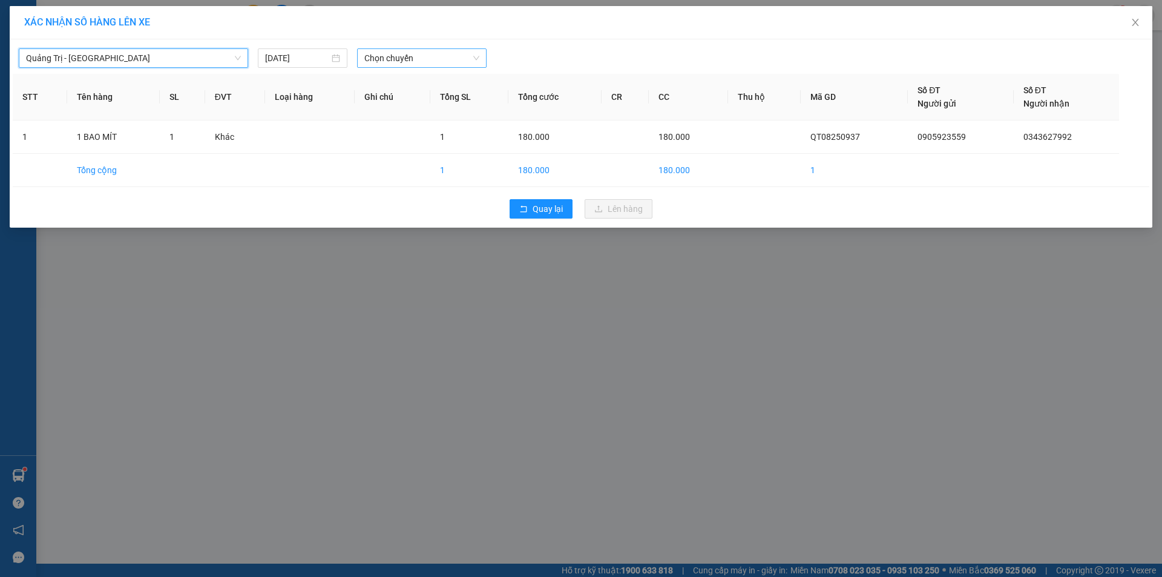
click at [438, 54] on span "Chọn chuyến" at bounding box center [421, 58] width 115 height 18
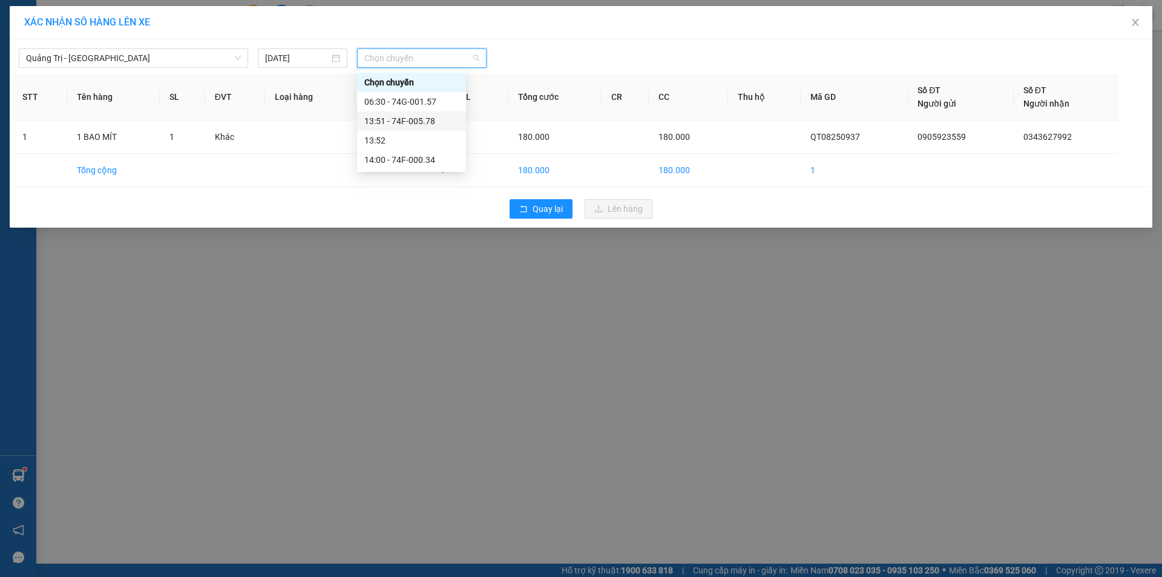
click at [415, 119] on div "13:51 - 74F-005.78" at bounding box center [411, 120] width 94 height 13
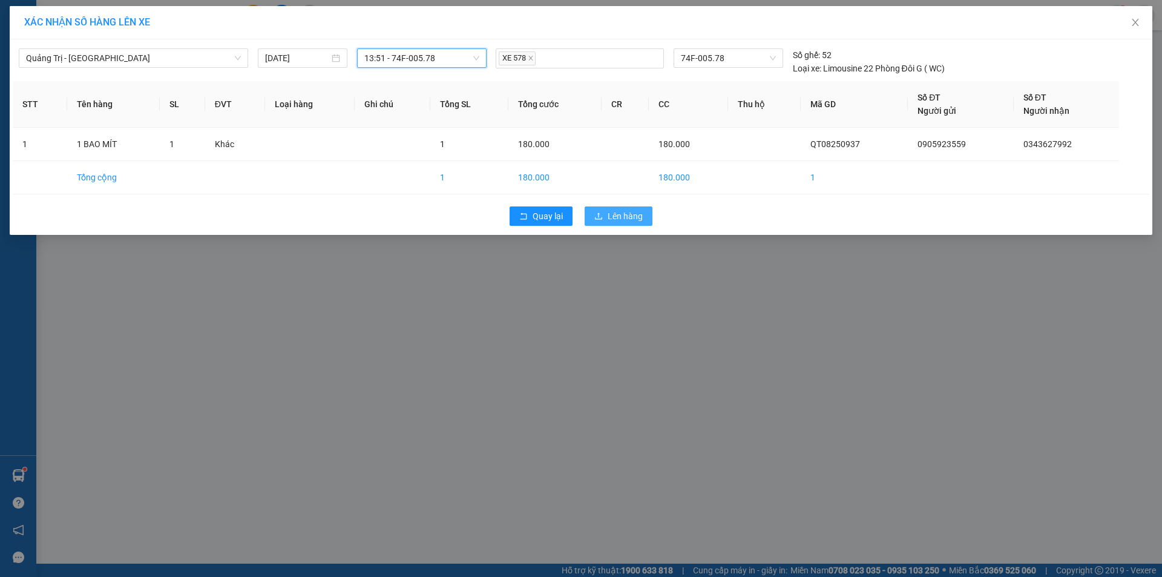
click at [608, 216] on span "Lên hàng" at bounding box center [625, 215] width 35 height 13
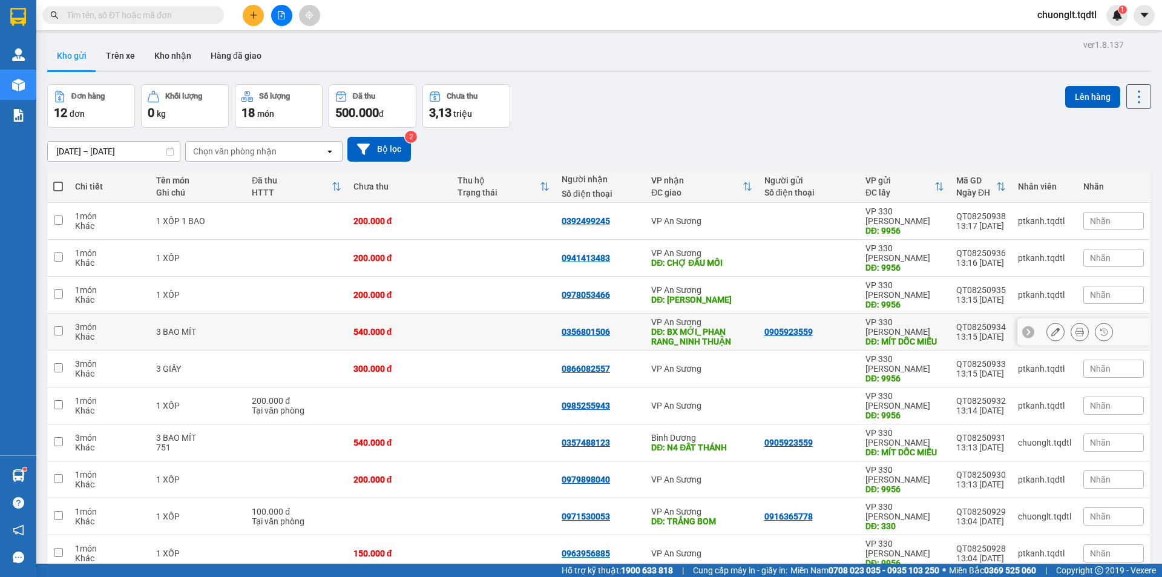
click at [60, 326] on input "checkbox" at bounding box center [58, 330] width 9 height 9
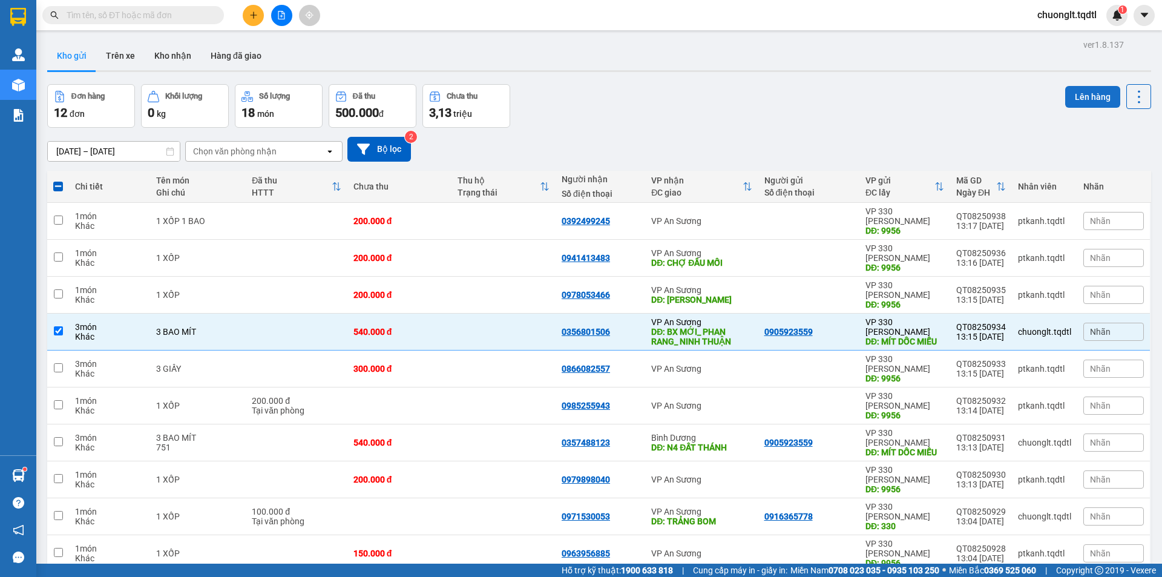
click at [1071, 102] on button "Lên hàng" at bounding box center [1092, 97] width 55 height 22
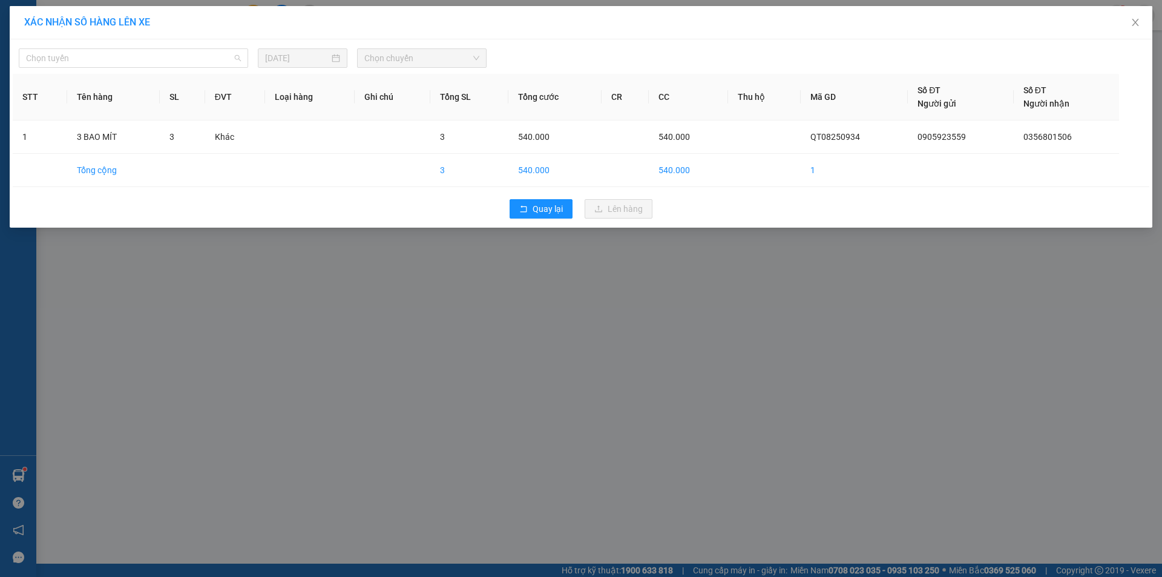
drag, startPoint x: 206, startPoint y: 56, endPoint x: 165, endPoint y: 80, distance: 48.3
click at [206, 55] on span "Chọn tuyến" at bounding box center [133, 58] width 215 height 18
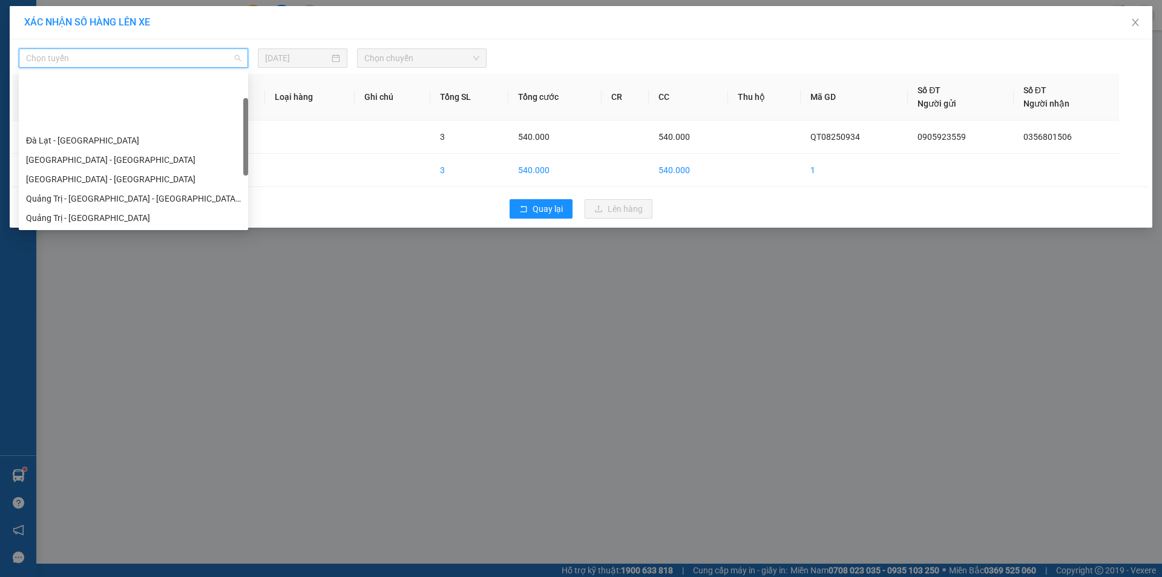
scroll to position [61, 0]
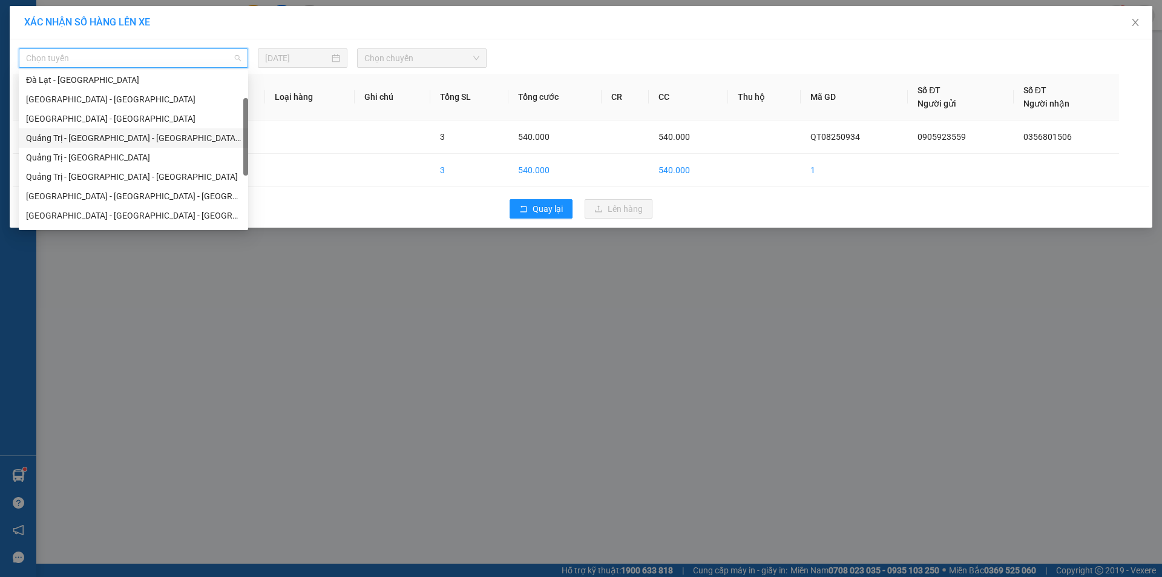
drag, startPoint x: 130, startPoint y: 136, endPoint x: 139, endPoint y: 136, distance: 9.1
click at [131, 136] on div "Quảng Trị - [GEOGRAPHIC_DATA] - [GEOGRAPHIC_DATA] - [GEOGRAPHIC_DATA]" at bounding box center [133, 137] width 215 height 13
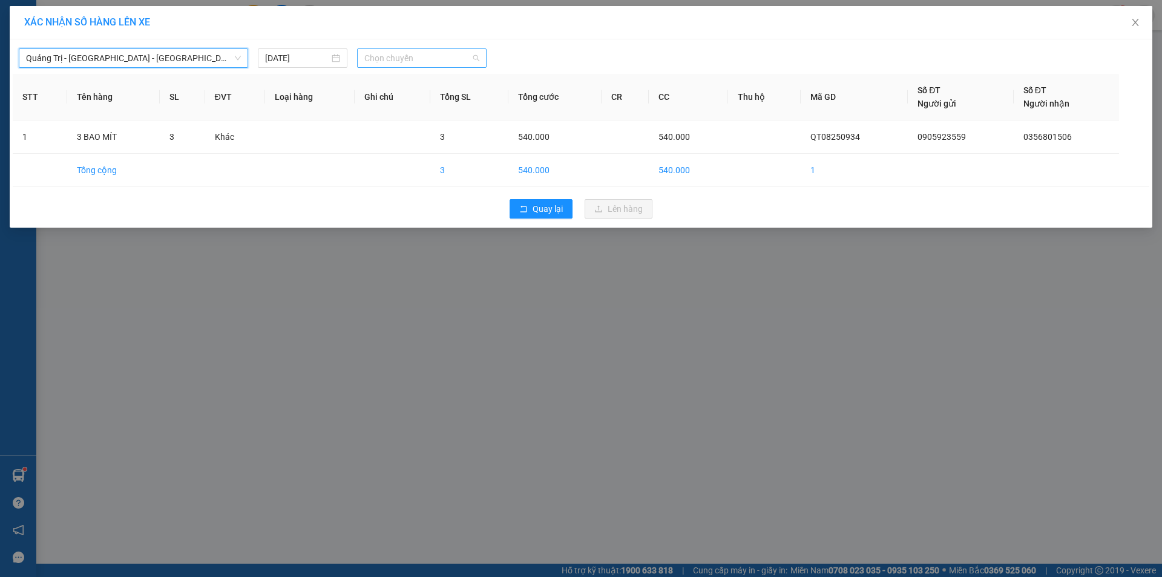
click at [447, 59] on span "Chọn chuyến" at bounding box center [421, 58] width 115 height 18
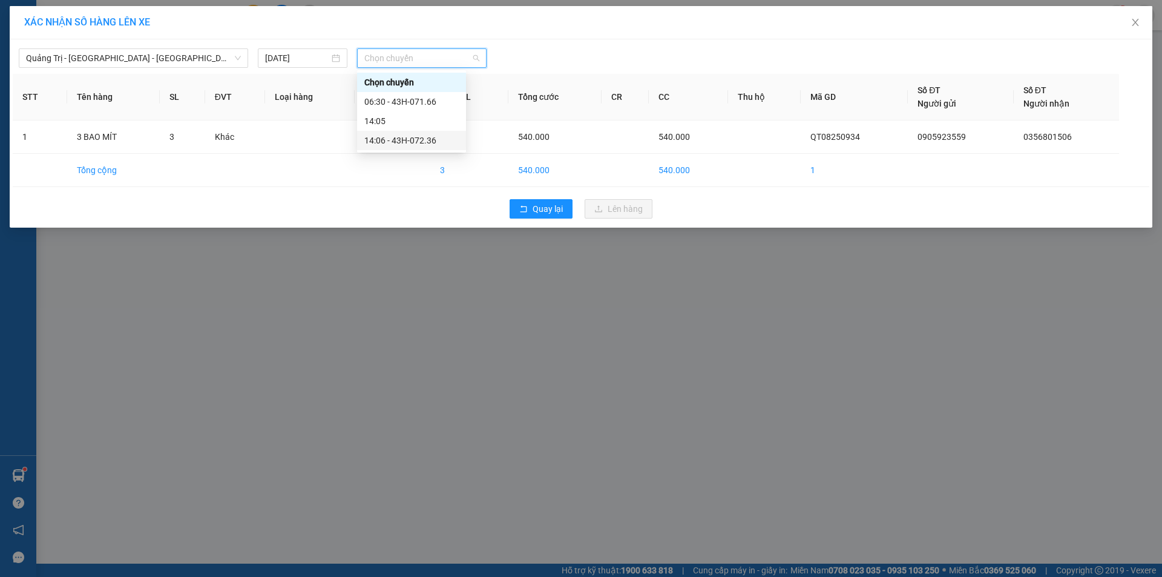
click at [410, 140] on div "14:06 - 43H-072.36" at bounding box center [411, 140] width 94 height 13
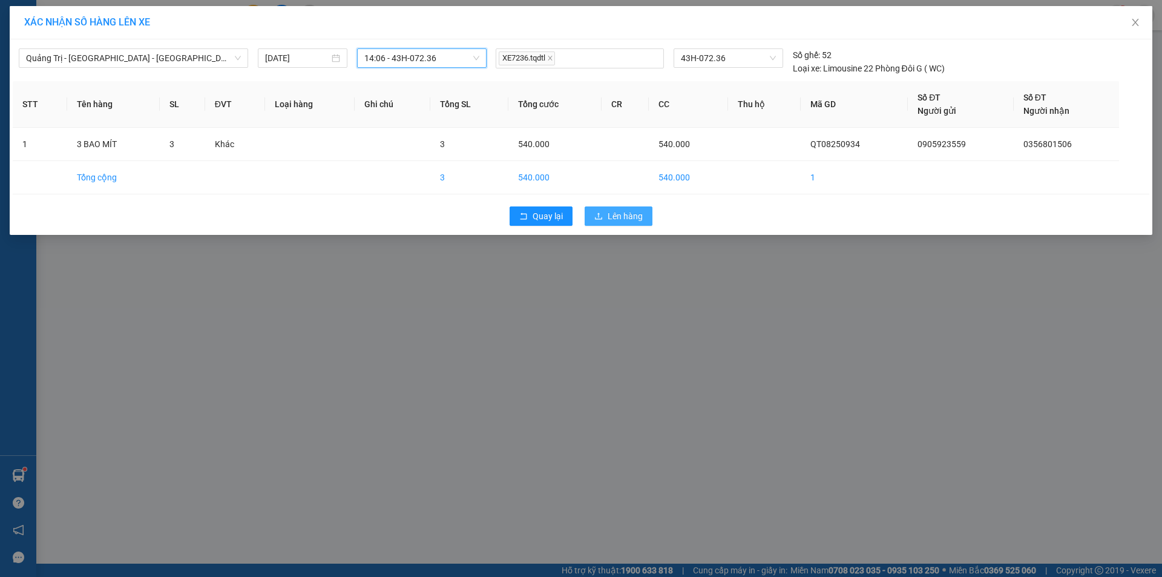
click at [599, 212] on icon "upload" at bounding box center [598, 216] width 8 height 8
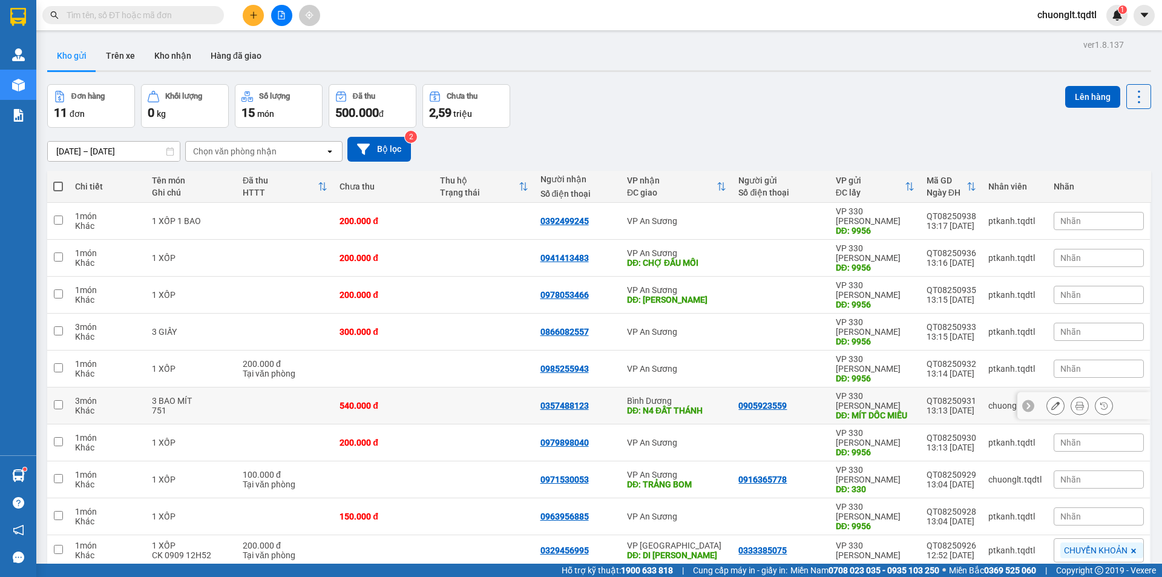
click at [57, 400] on input "checkbox" at bounding box center [58, 404] width 9 height 9
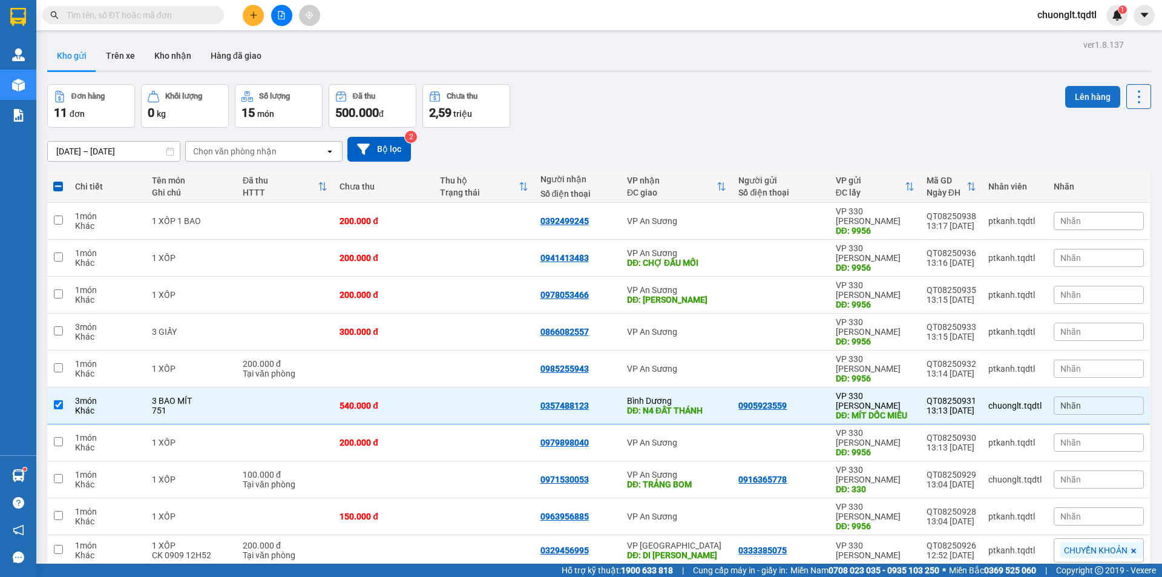
click at [1076, 102] on button "Lên hàng" at bounding box center [1092, 97] width 55 height 22
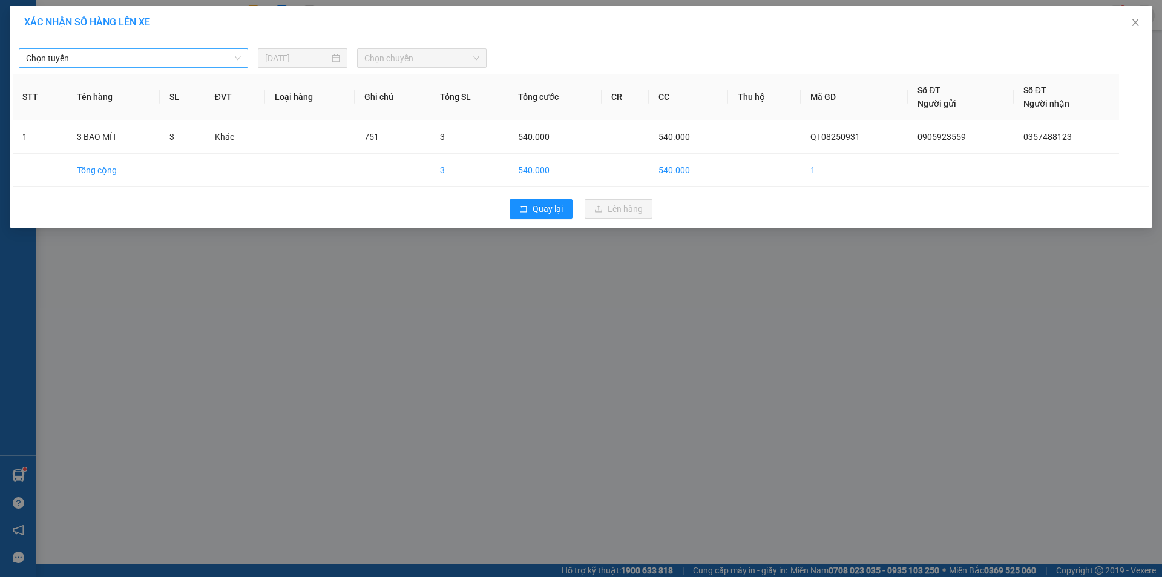
click at [185, 54] on span "Chọn tuyến" at bounding box center [133, 58] width 215 height 18
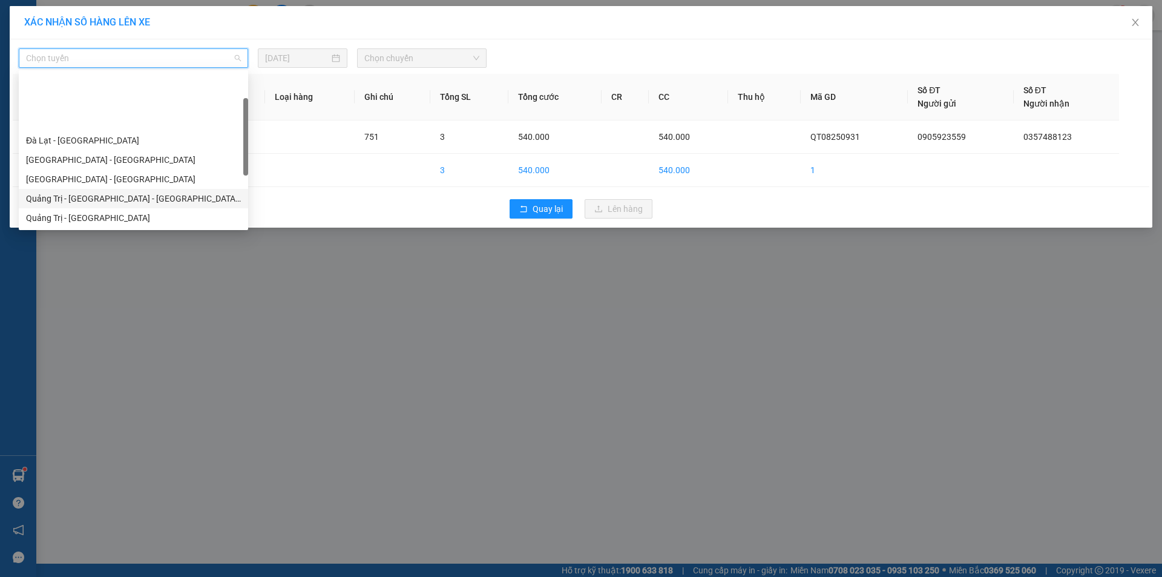
scroll to position [61, 0]
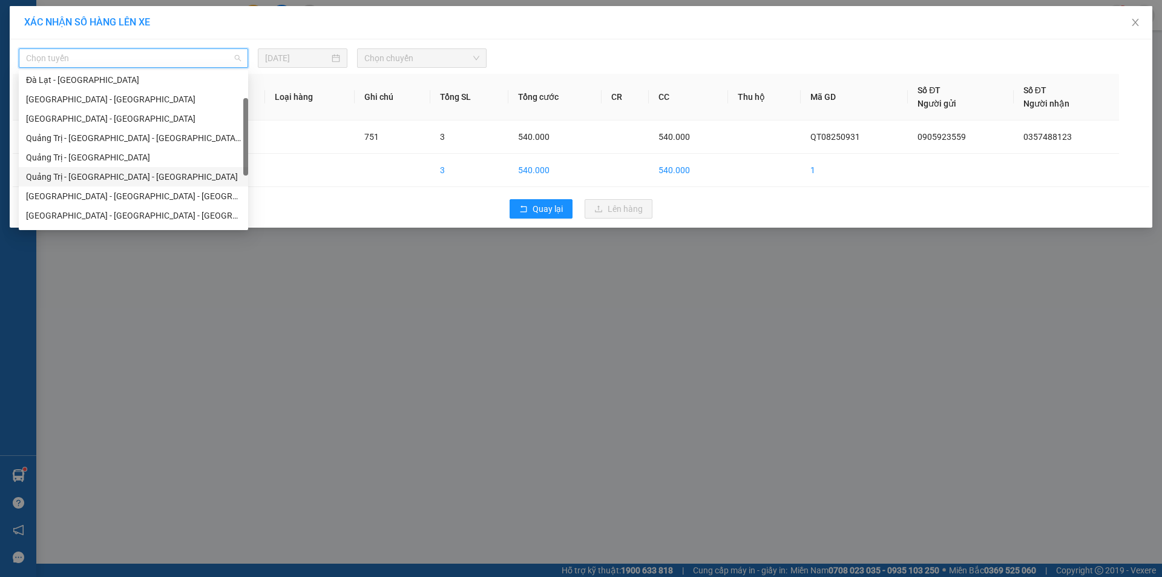
click at [144, 172] on div "Quảng Trị - [GEOGRAPHIC_DATA] - [GEOGRAPHIC_DATA]" at bounding box center [133, 176] width 215 height 13
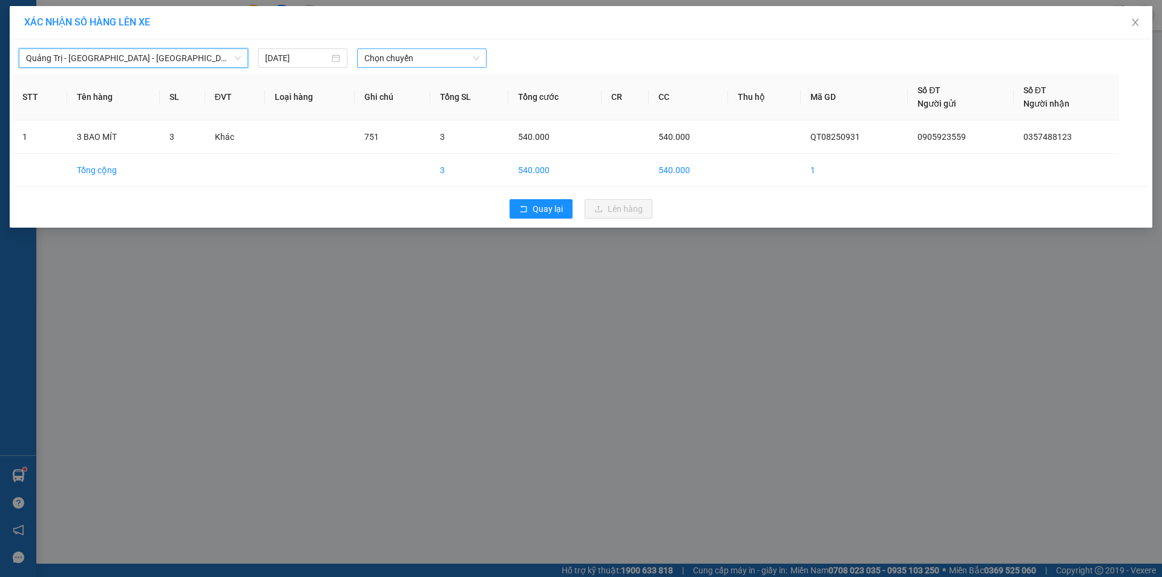
click at [434, 58] on span "Chọn chuyến" at bounding box center [421, 58] width 115 height 18
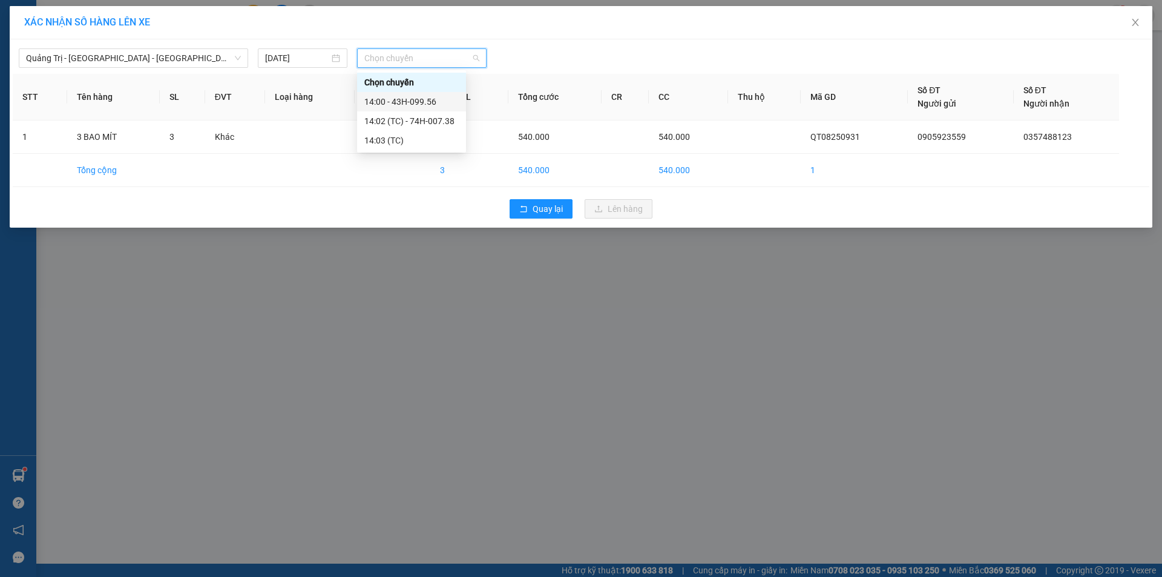
click at [423, 104] on div "14:00 - 43H-099.56" at bounding box center [411, 101] width 94 height 13
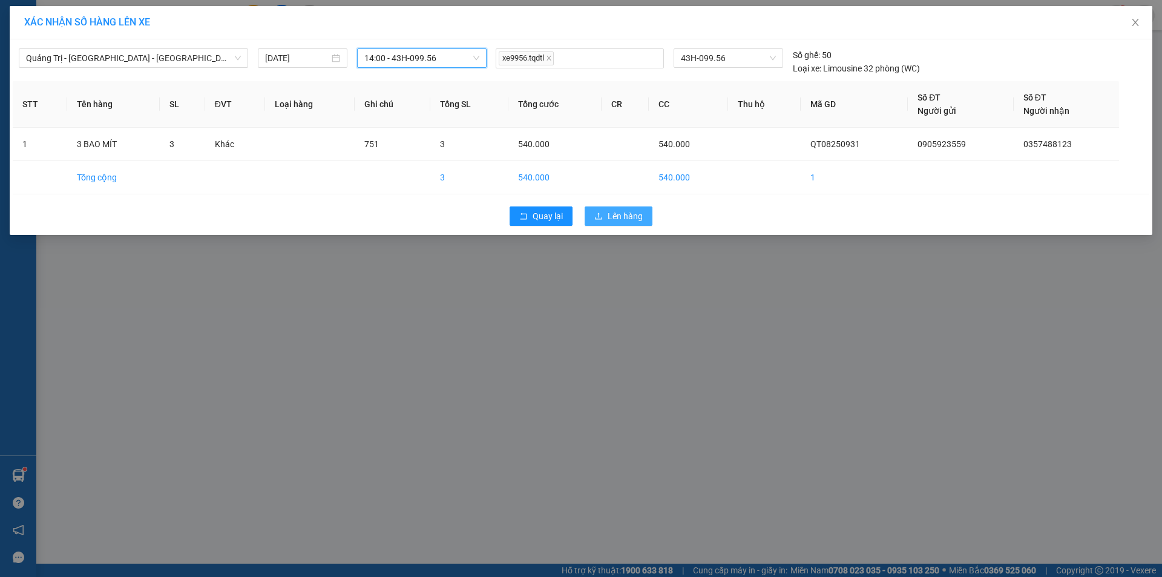
click at [616, 217] on span "Lên hàng" at bounding box center [625, 215] width 35 height 13
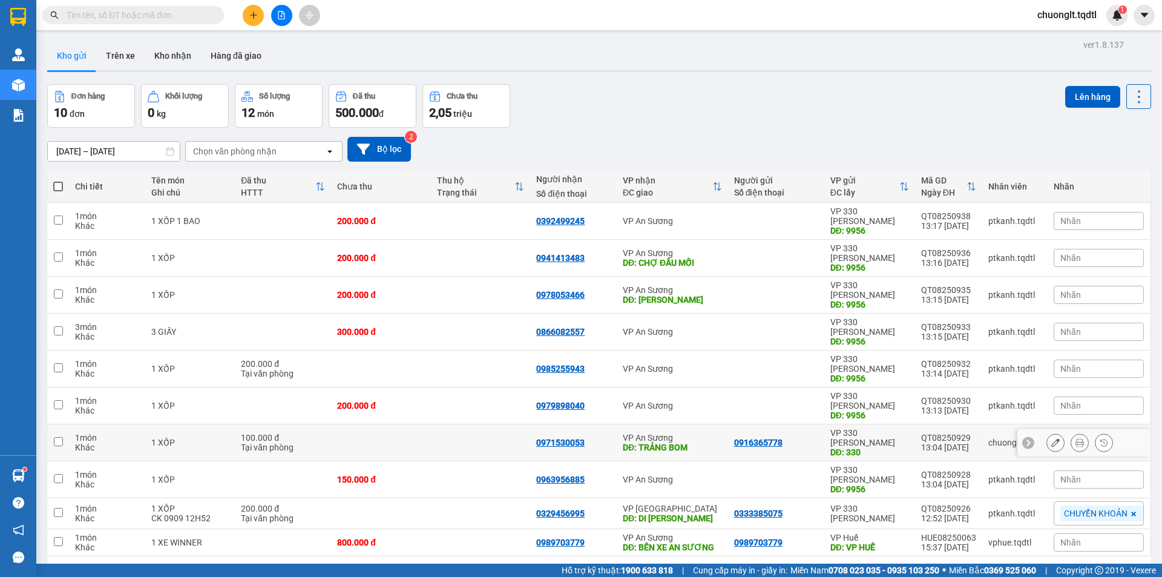
click at [59, 437] on input "checkbox" at bounding box center [58, 441] width 9 height 9
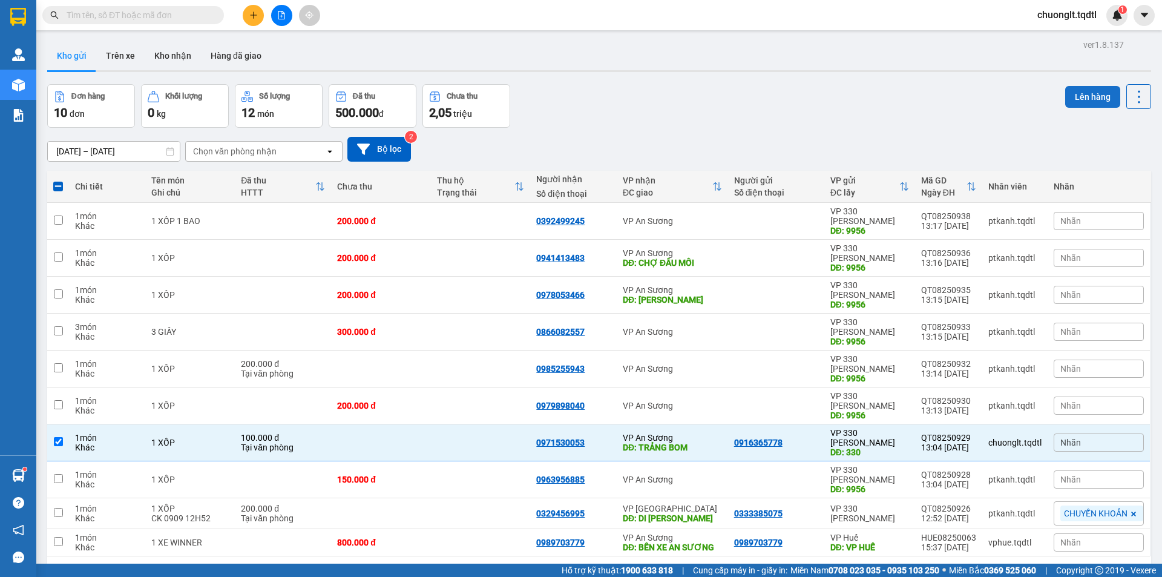
click at [1081, 95] on button "Lên hàng" at bounding box center [1092, 97] width 55 height 22
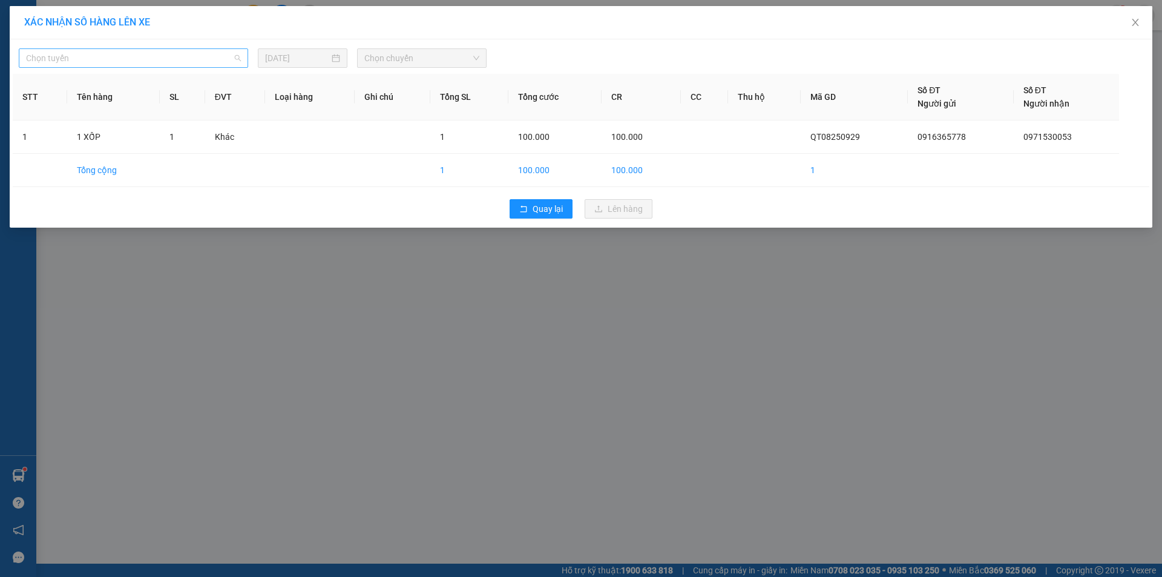
drag, startPoint x: 187, startPoint y: 56, endPoint x: 180, endPoint y: 62, distance: 9.0
click at [187, 56] on span "Chọn tuyến" at bounding box center [133, 58] width 215 height 18
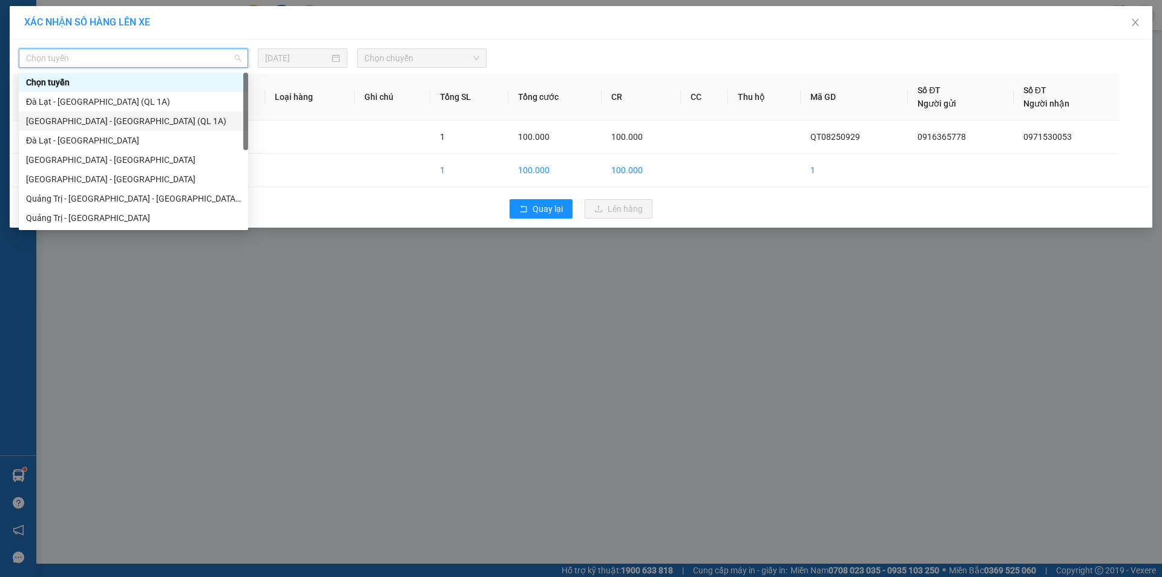
scroll to position [61, 0]
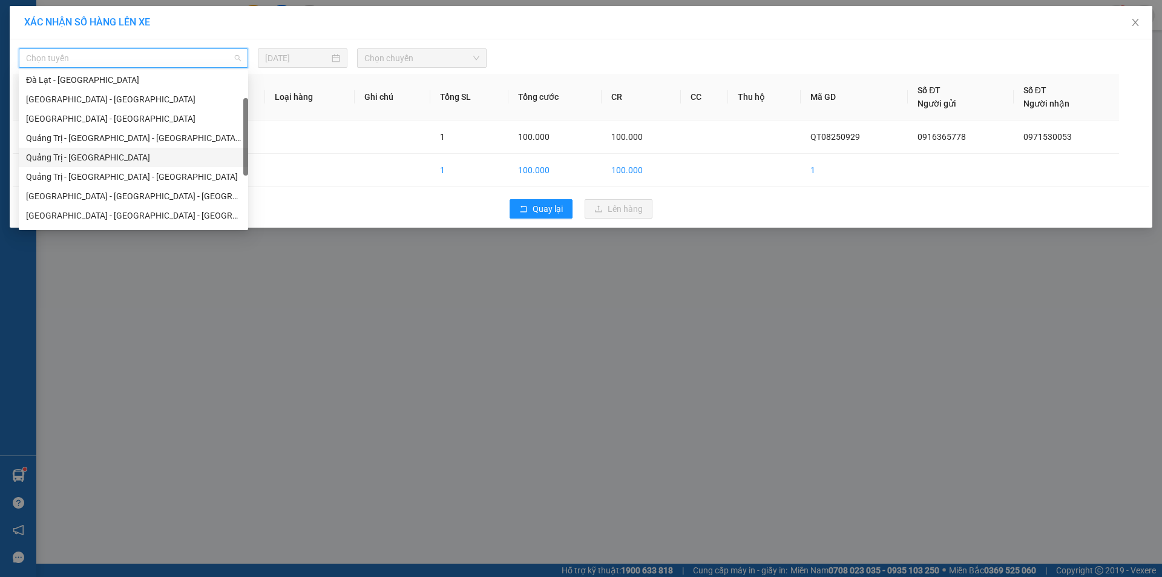
click at [116, 157] on div "Quảng Trị - [GEOGRAPHIC_DATA]" at bounding box center [133, 157] width 215 height 13
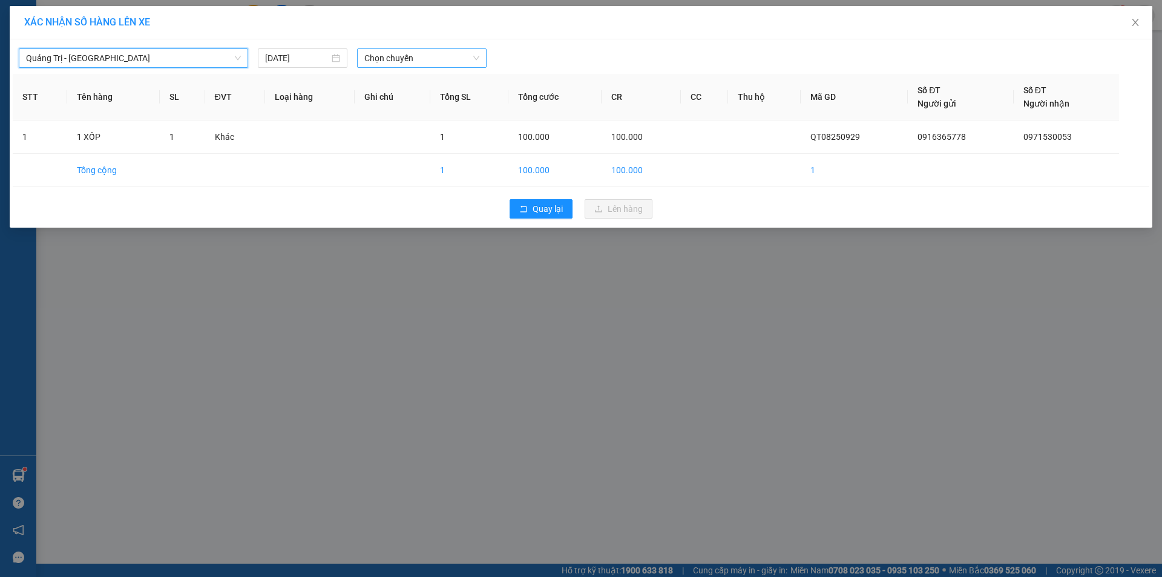
click at [419, 59] on span "Chọn chuyến" at bounding box center [421, 58] width 115 height 18
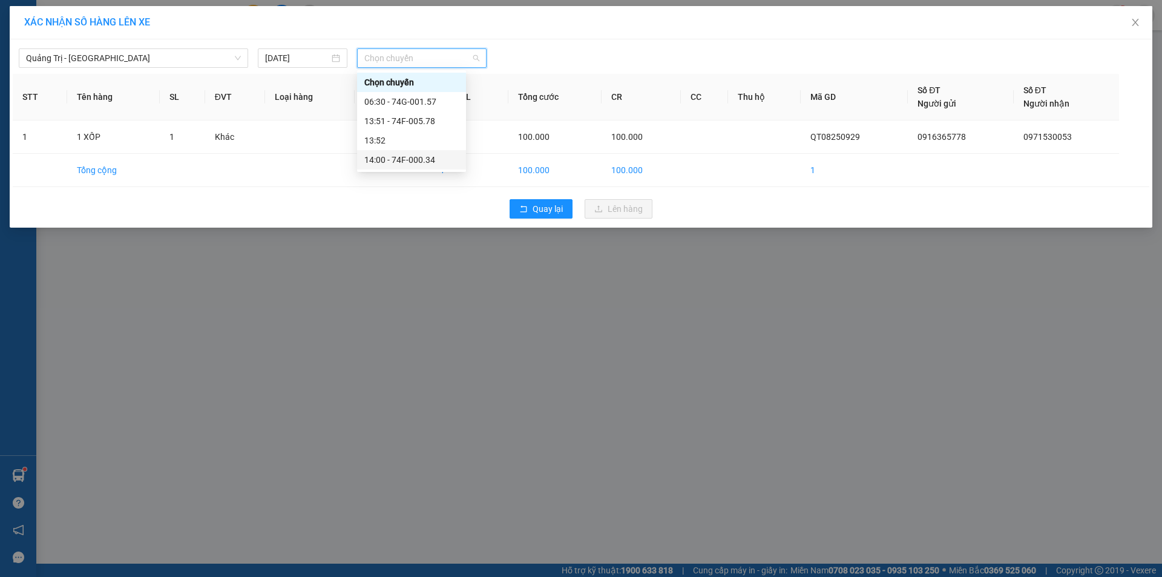
click at [419, 160] on div "14:00 - 74F-000.34" at bounding box center [411, 159] width 94 height 13
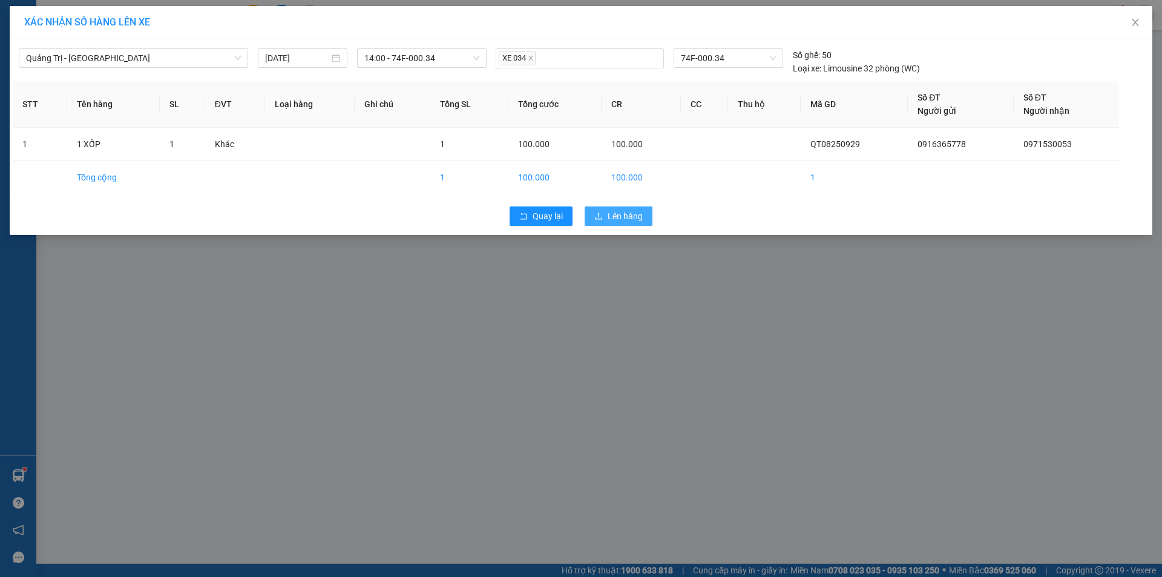
click at [607, 209] on button "Lên hàng" at bounding box center [619, 215] width 68 height 19
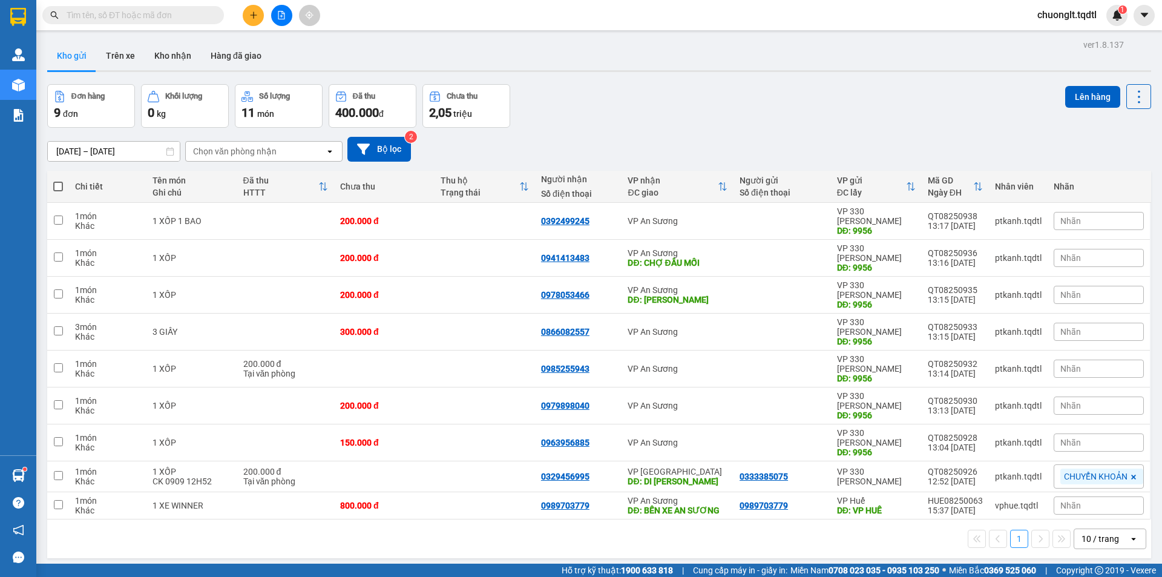
scroll to position [56, 0]
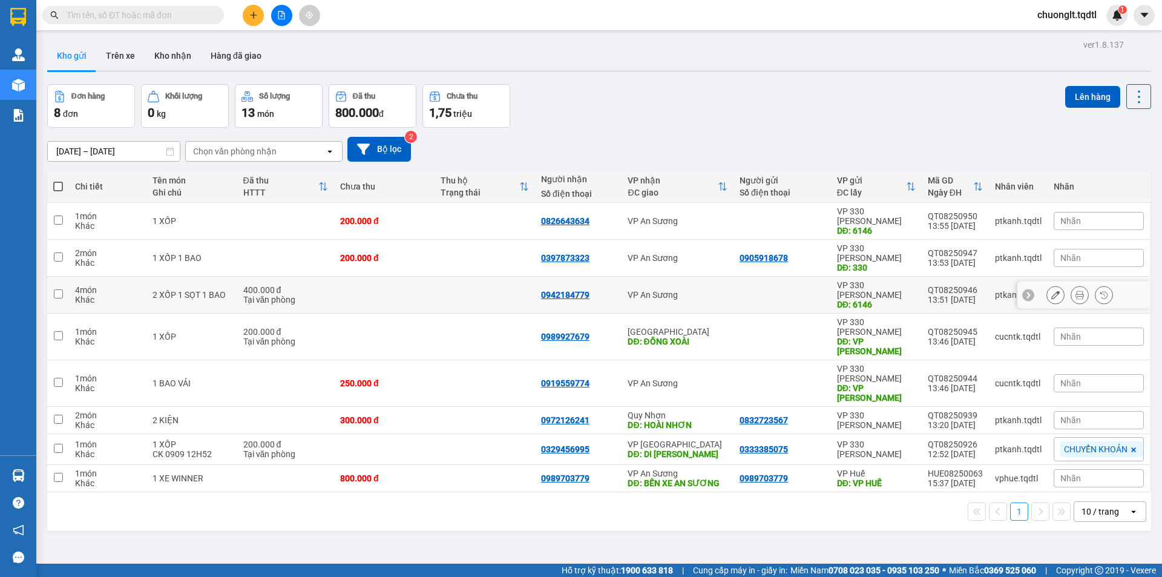
scroll to position [56, 0]
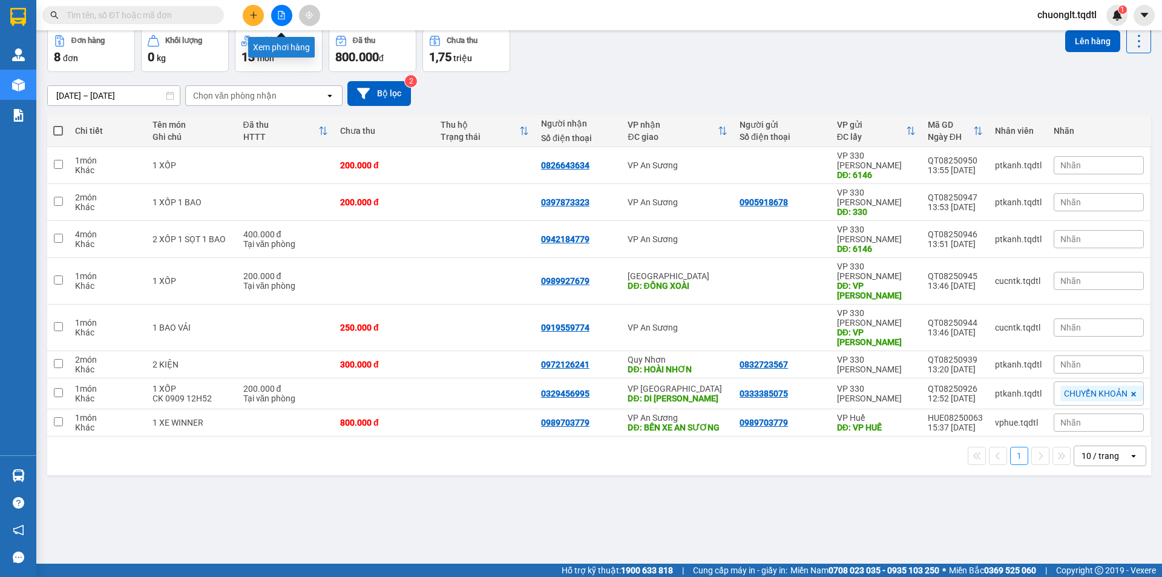
click at [284, 9] on button at bounding box center [281, 15] width 21 height 21
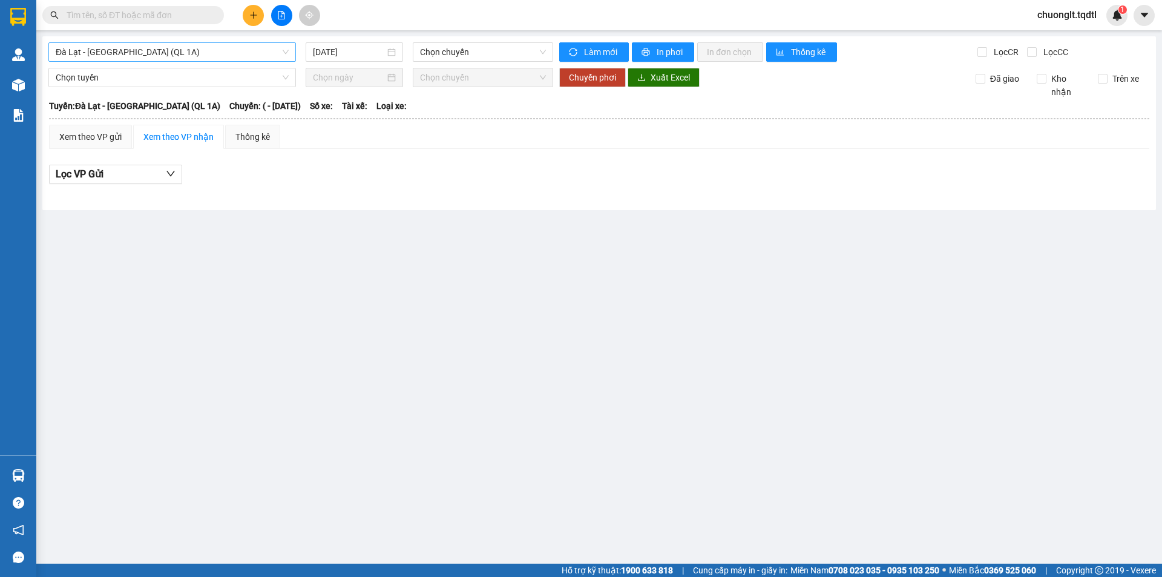
click at [208, 46] on span "Đà Lạt - [GEOGRAPHIC_DATA] (QL 1A)" at bounding box center [172, 52] width 233 height 18
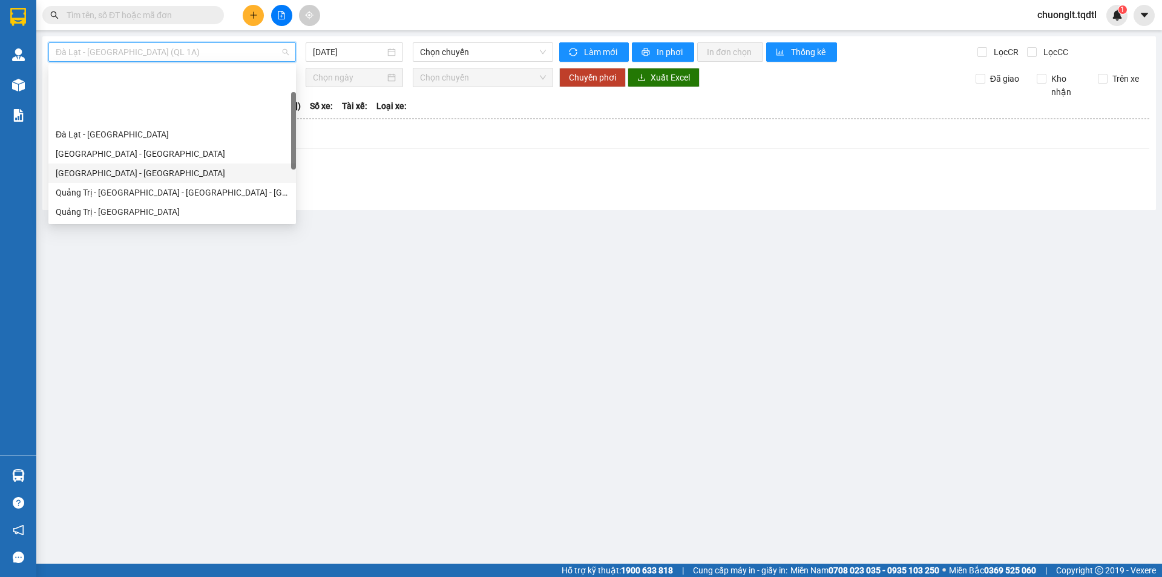
scroll to position [61, 0]
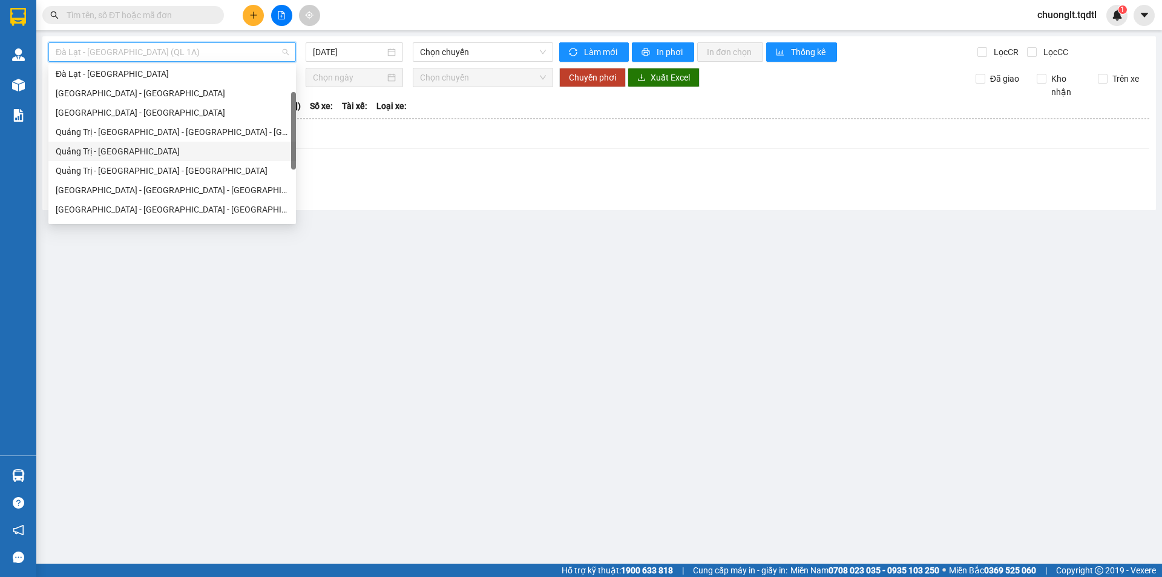
click at [168, 152] on div "Quảng Trị - [GEOGRAPHIC_DATA]" at bounding box center [172, 151] width 233 height 13
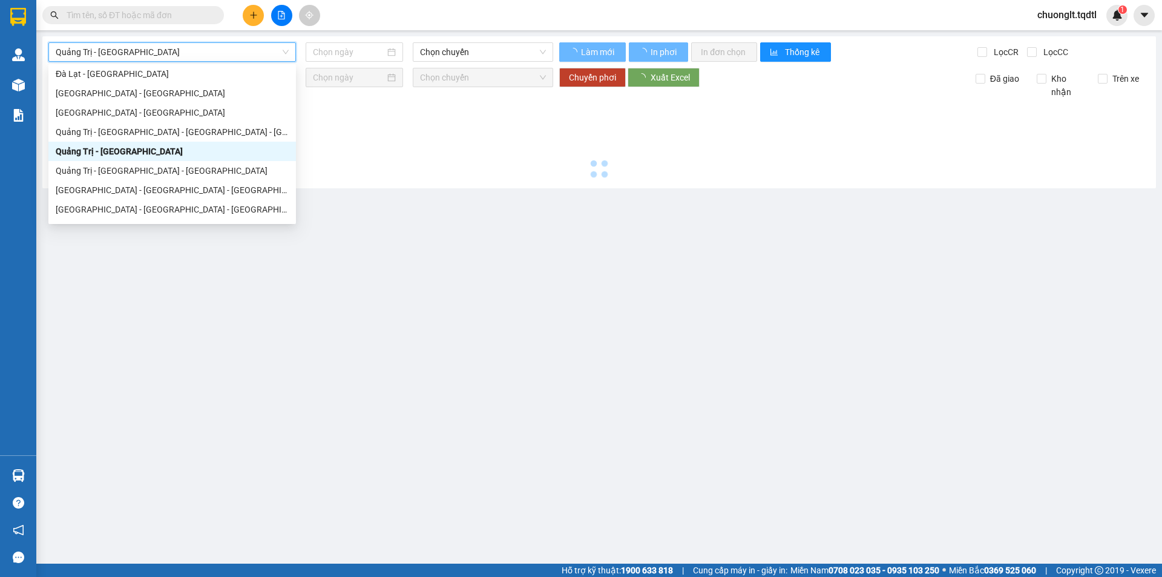
type input "[DATE]"
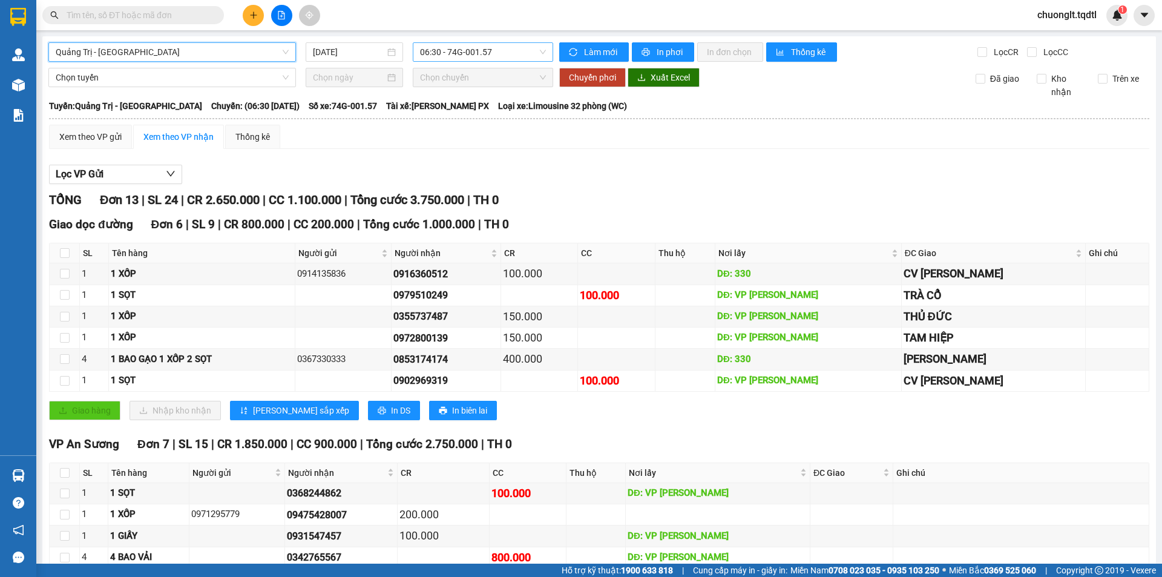
click at [495, 49] on span "06:30 - 74G-001.57" at bounding box center [483, 52] width 126 height 18
click at [235, 54] on span "Quảng Trị - [GEOGRAPHIC_DATA]" at bounding box center [172, 52] width 233 height 18
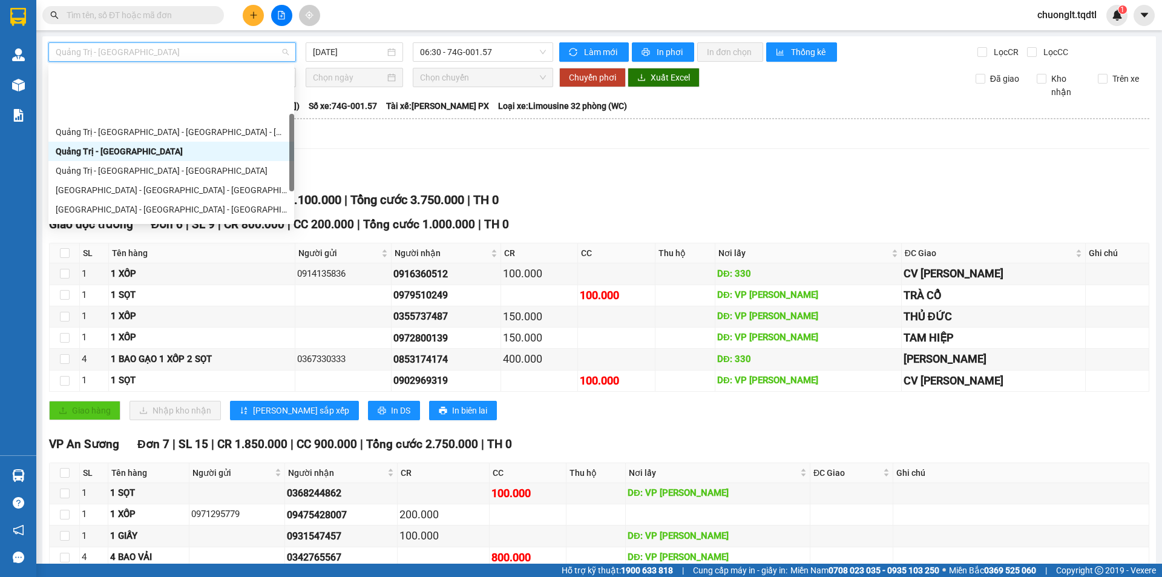
scroll to position [121, 0]
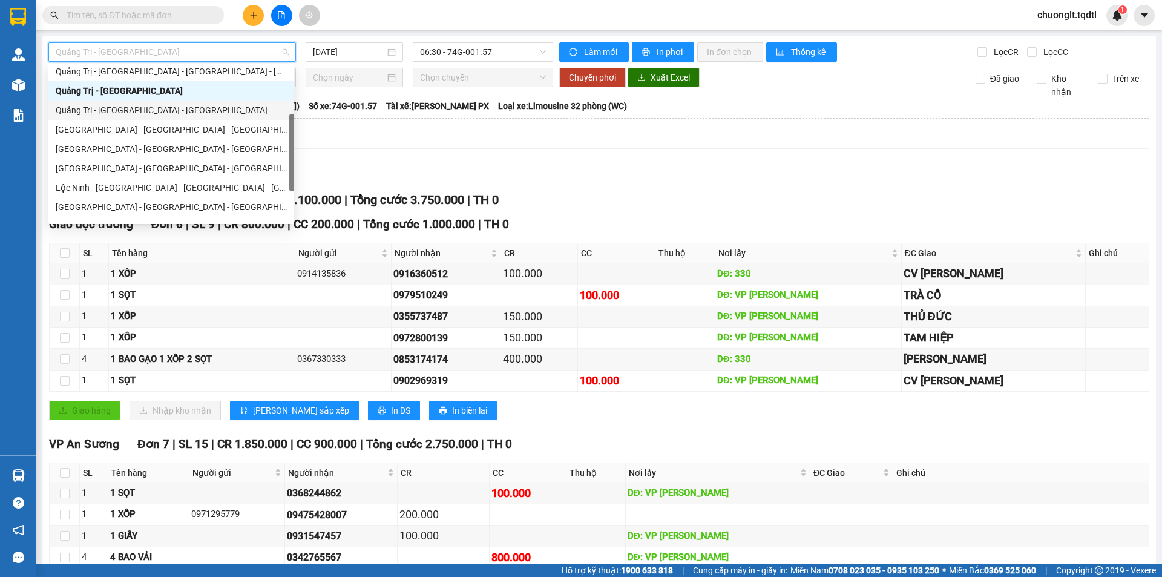
click at [185, 110] on div "Quảng Trị - [GEOGRAPHIC_DATA] - [GEOGRAPHIC_DATA]" at bounding box center [171, 110] width 231 height 13
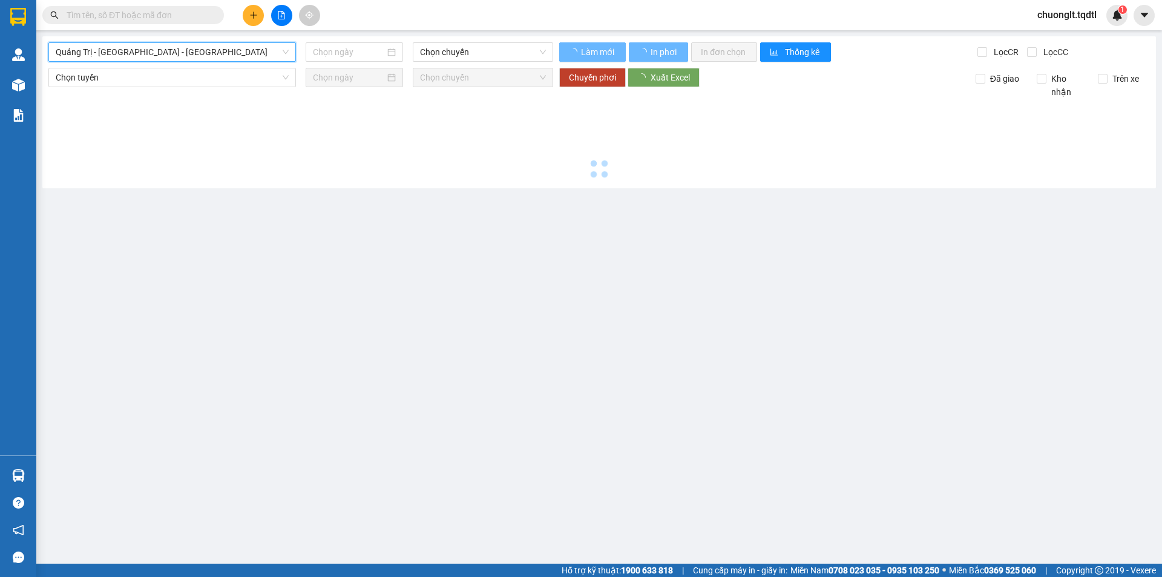
type input "[DATE]"
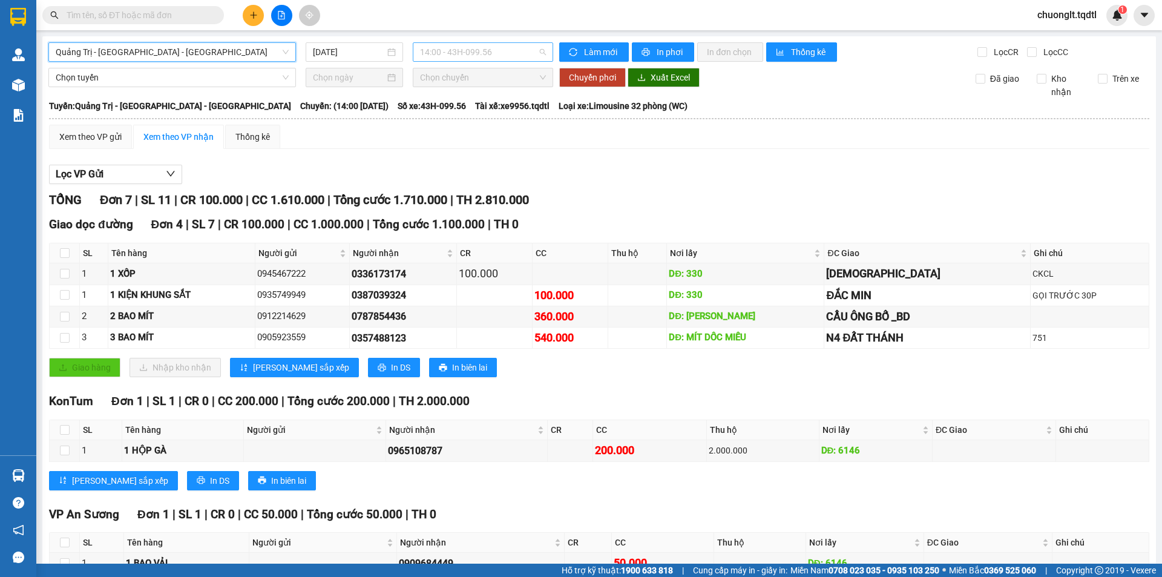
click at [505, 58] on span "14:00 - 43H-099.56" at bounding box center [483, 52] width 126 height 18
click at [622, 185] on div "Lọc VP Gửi TỔNG Đơn 7 | SL 11 | CR 100.000 | CC 1.610.000 | Tổng cước 1.710.00…" at bounding box center [599, 445] width 1100 height 572
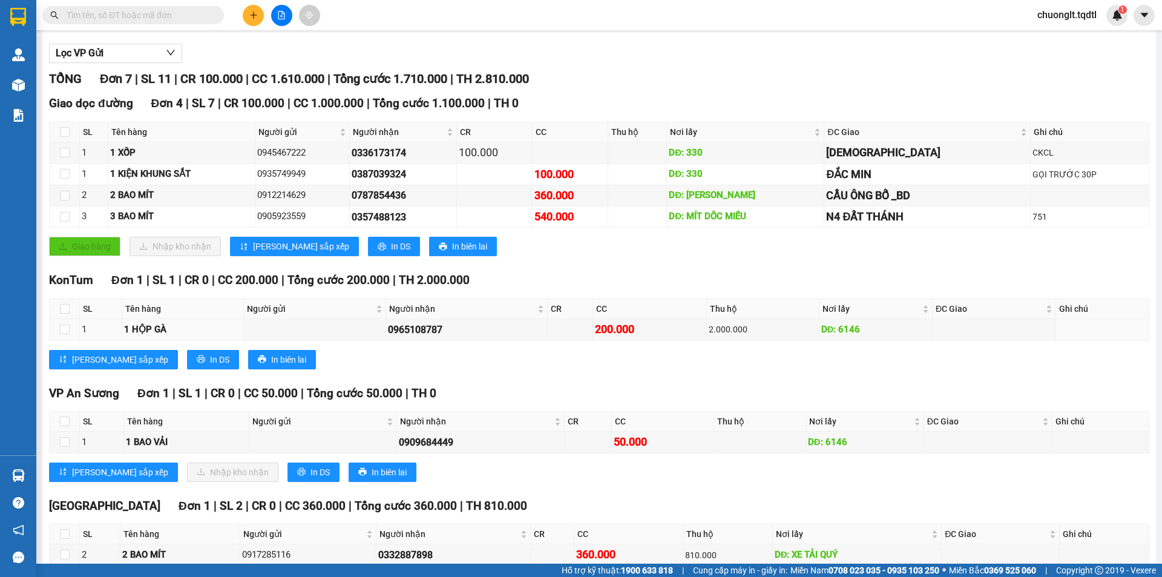
scroll to position [186, 0]
